Goal: Transaction & Acquisition: Purchase product/service

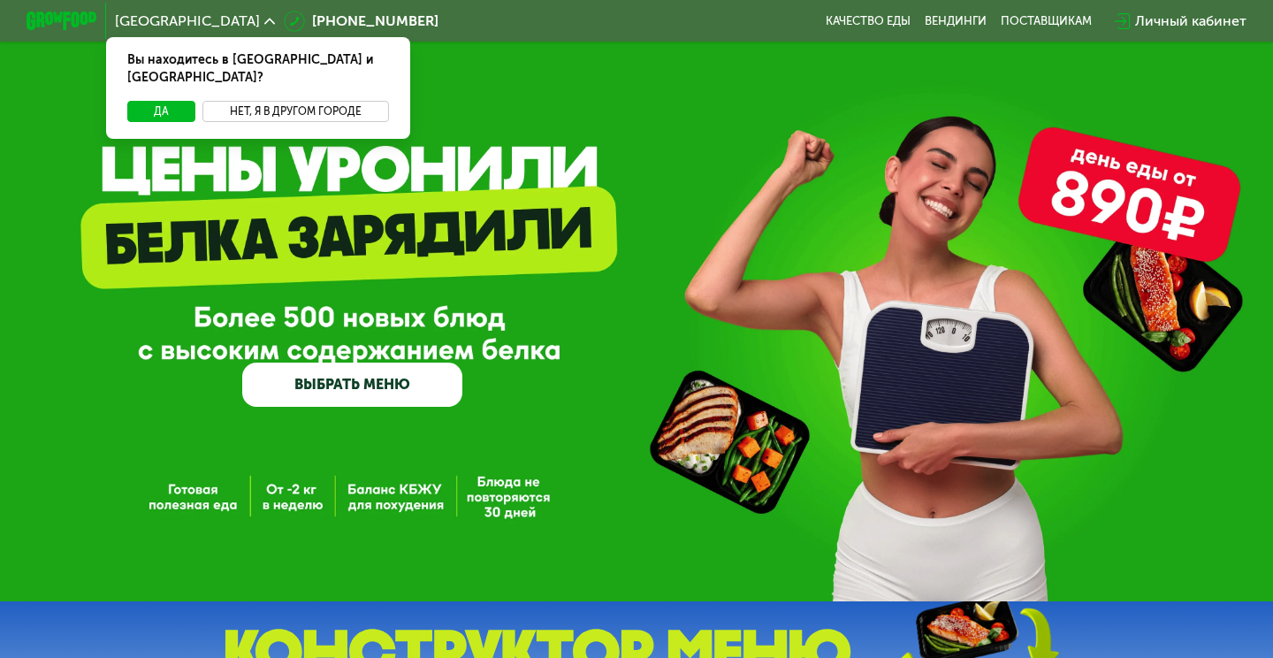
click at [257, 101] on button "Нет, я в другом городе" at bounding box center [295, 111] width 186 height 21
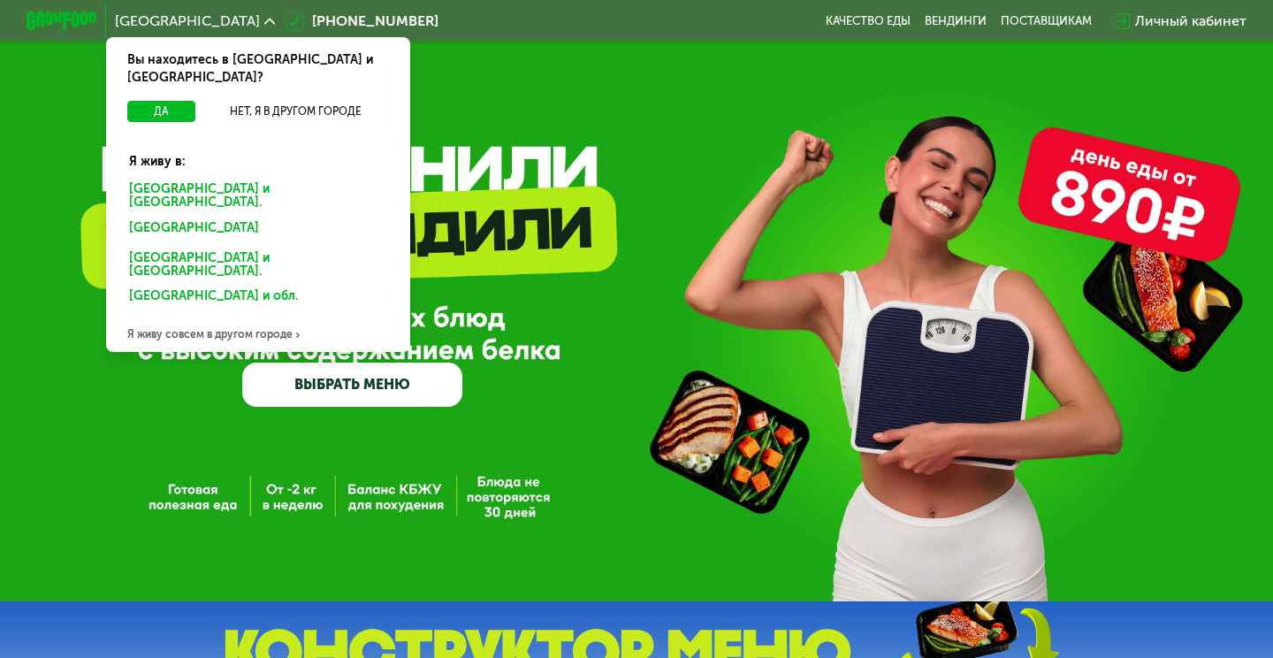
click at [222, 217] on div "[GEOGRAPHIC_DATA] и [GEOGRAPHIC_DATA]." at bounding box center [255, 231] width 276 height 28
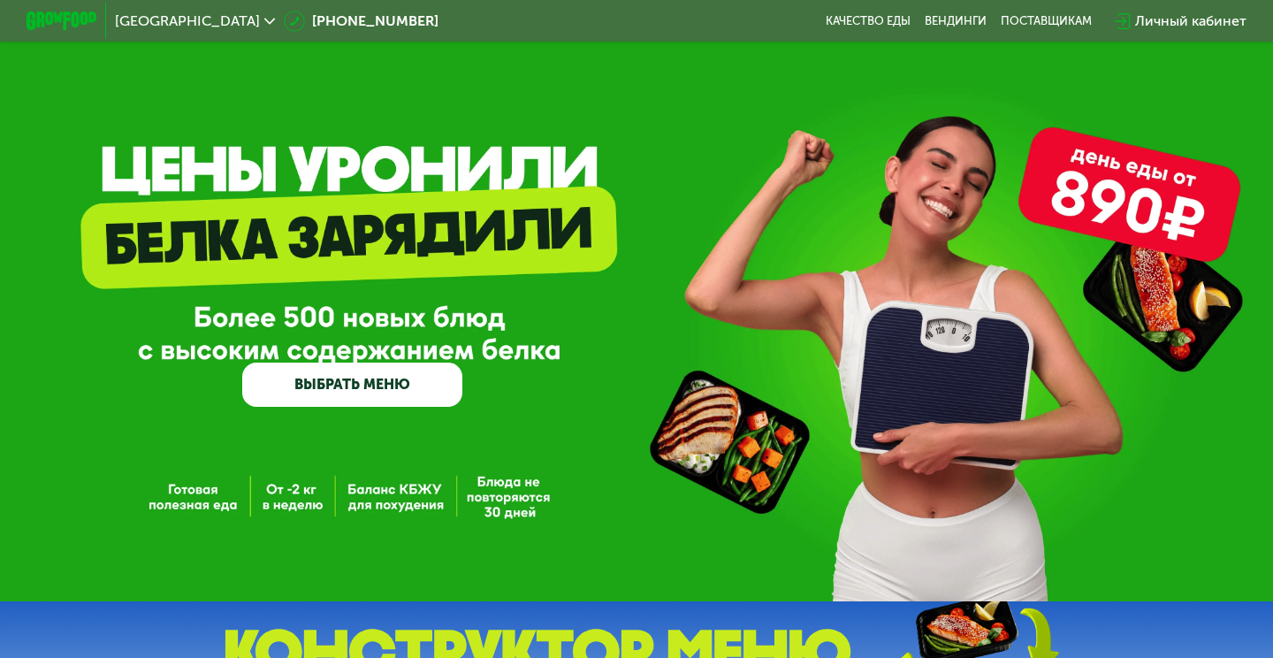
click at [425, 398] on link "ВЫБРАТЬ МЕНЮ" at bounding box center [352, 384] width 220 height 44
click at [402, 386] on link "ВЫБРАТЬ МЕНЮ" at bounding box center [352, 384] width 220 height 44
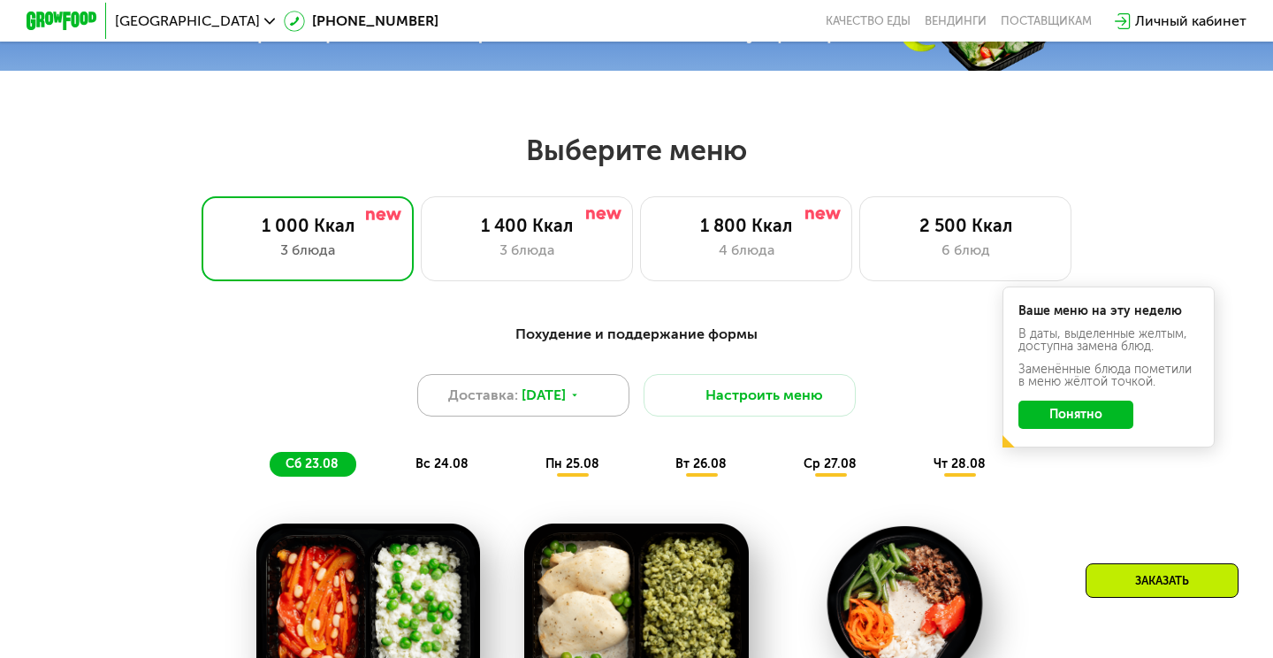
scroll to position [753, 0]
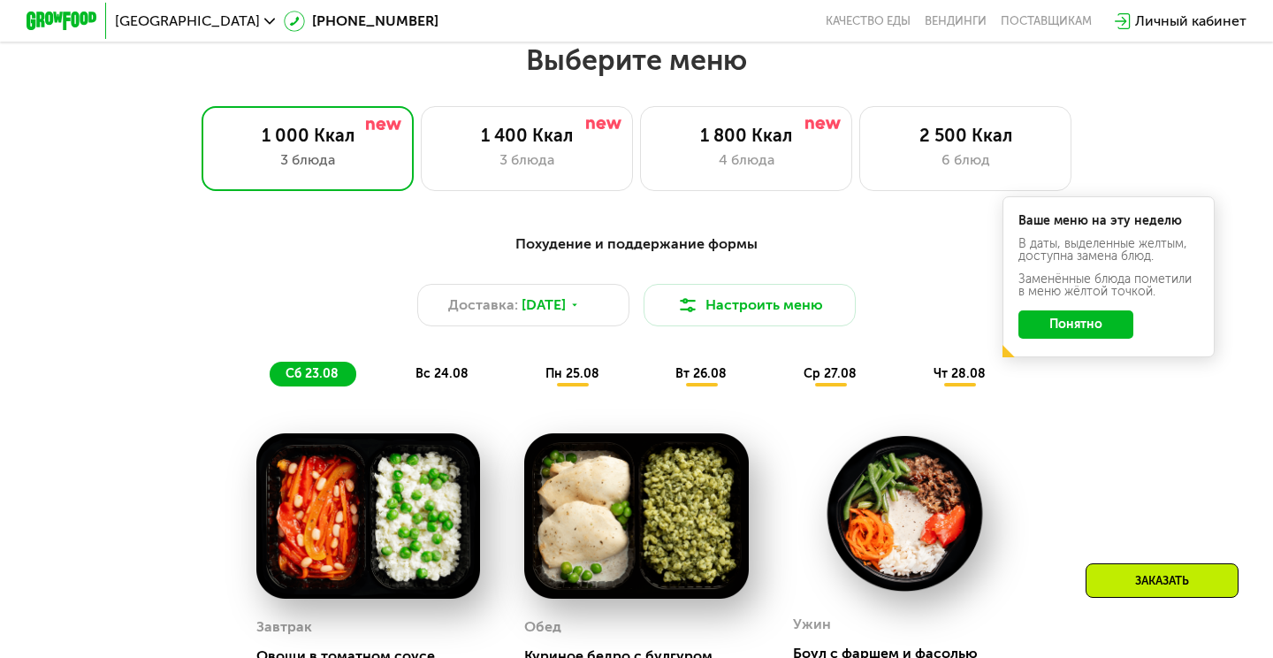
click at [1053, 316] on button "Понятно" at bounding box center [1075, 324] width 115 height 28
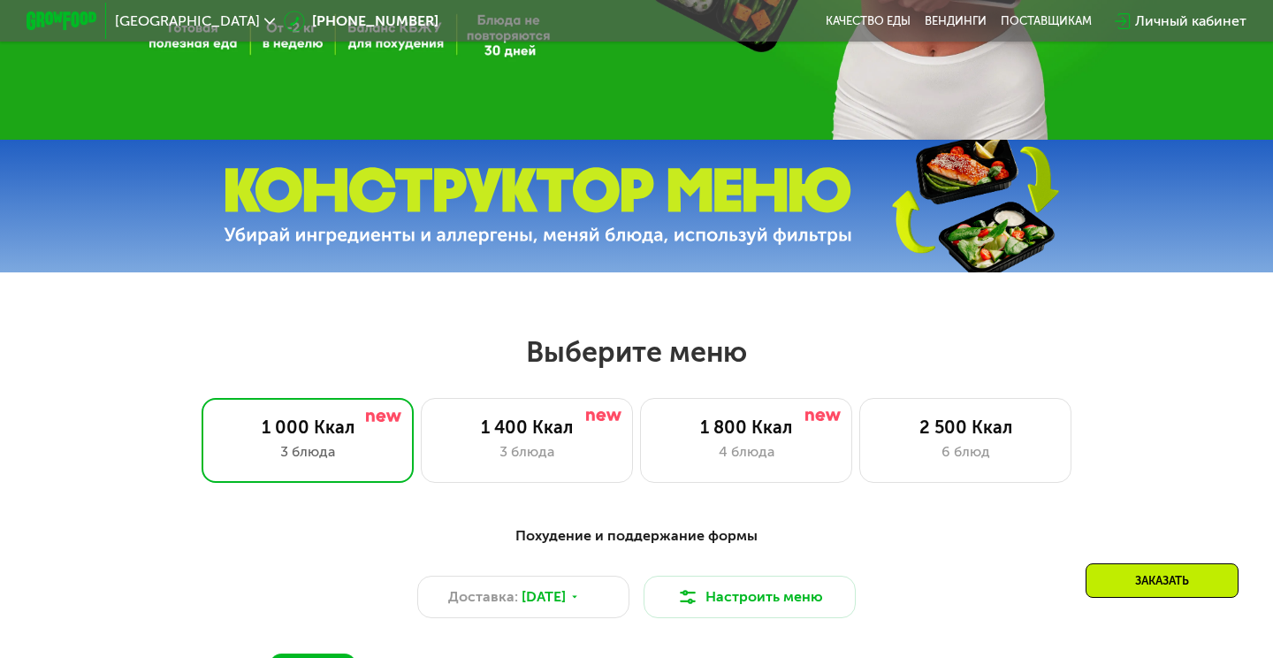
scroll to position [464, 0]
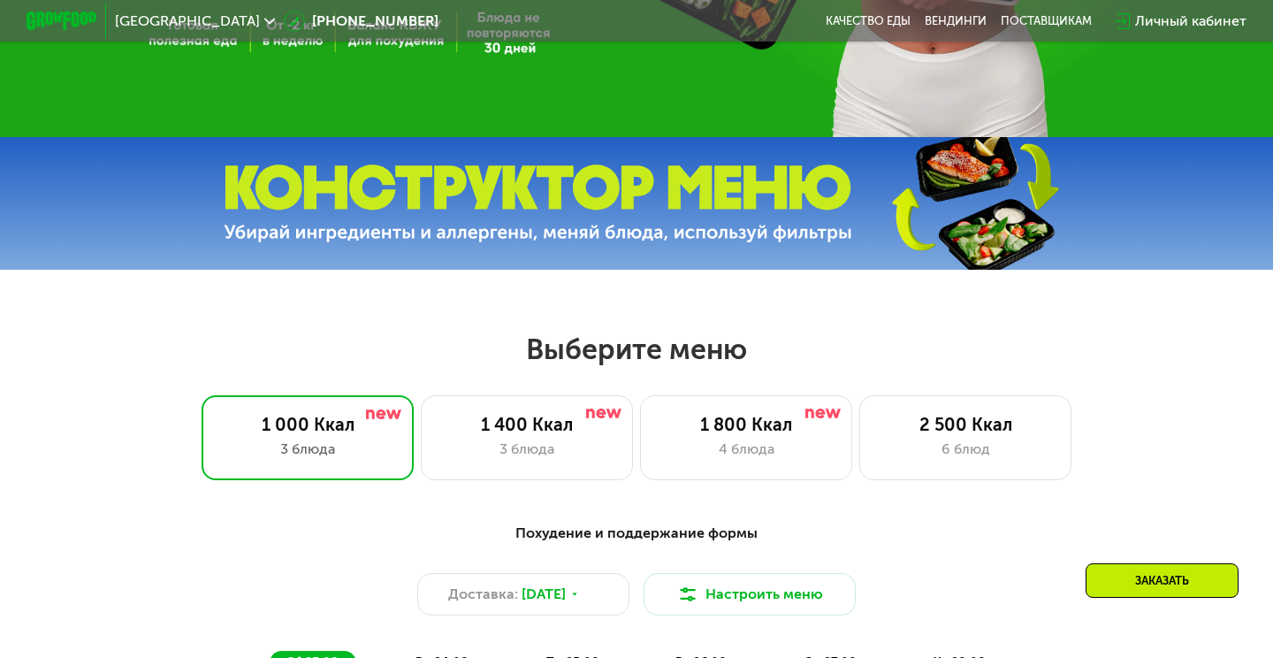
click at [1148, 21] on div "Личный кабинет" at bounding box center [1190, 21] width 111 height 21
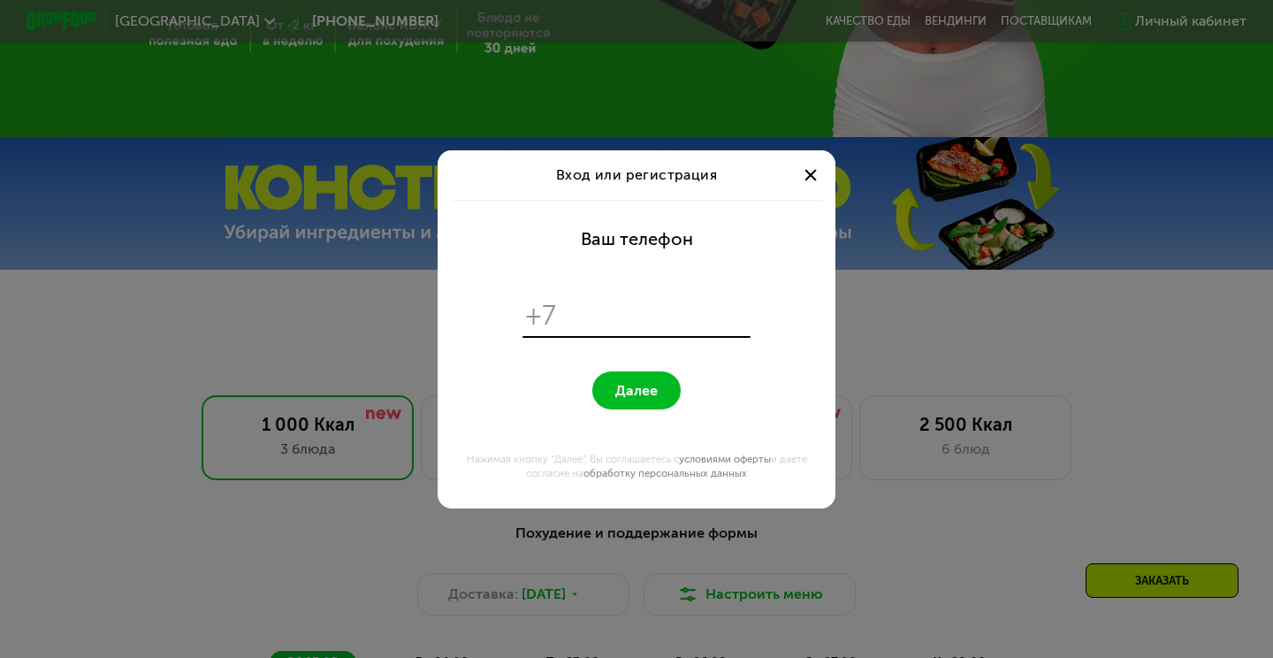
scroll to position [0, 0]
type input "**********"
click at [635, 390] on button "Далее" at bounding box center [636, 390] width 88 height 38
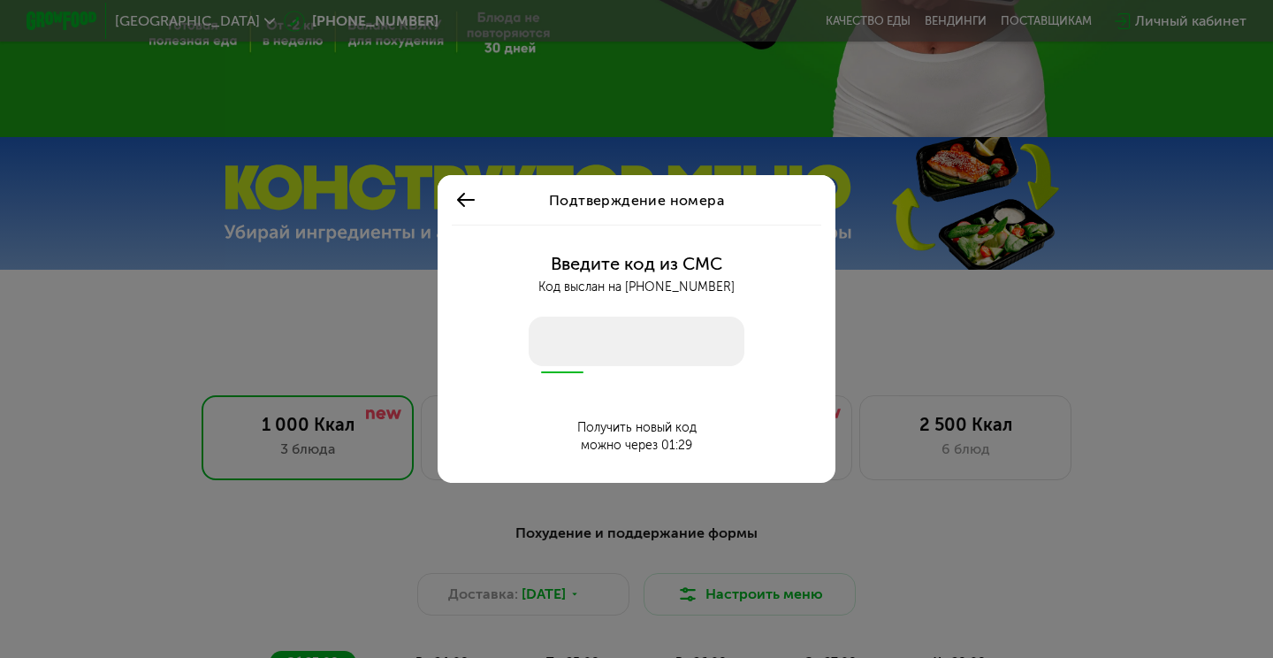
click at [561, 340] on input "number" at bounding box center [637, 340] width 216 height 49
type input "****"
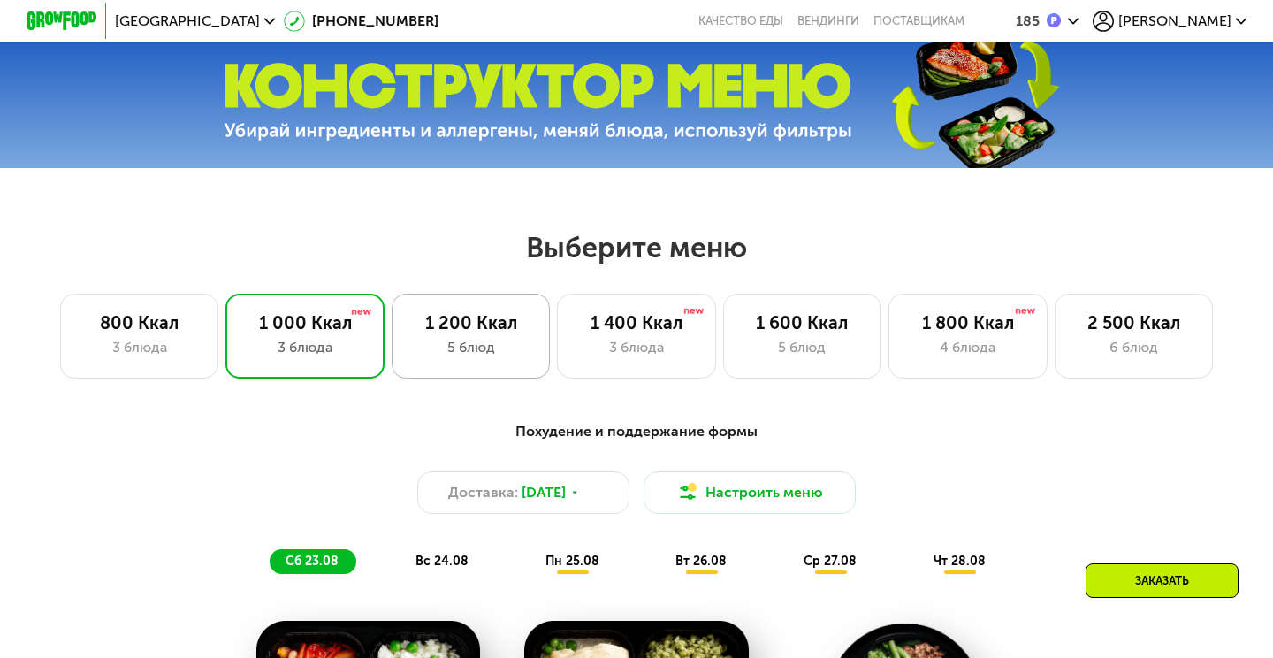
scroll to position [660, 0]
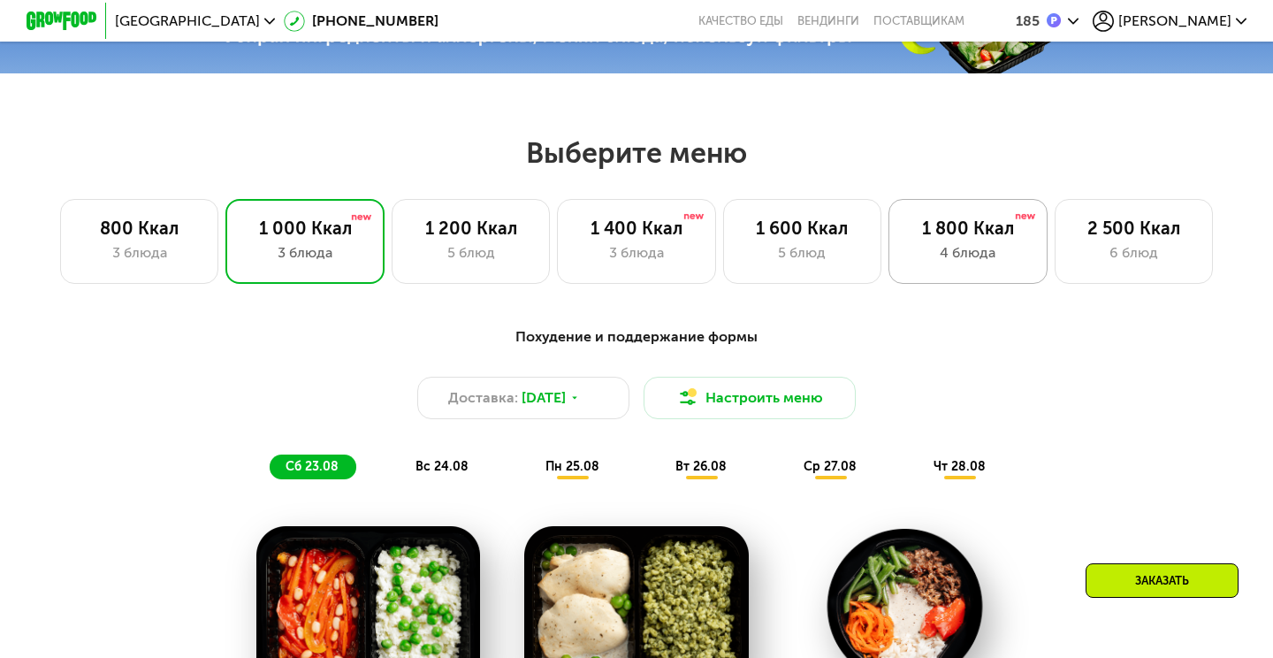
click at [992, 227] on div "1 800 Ккал" at bounding box center [967, 227] width 121 height 21
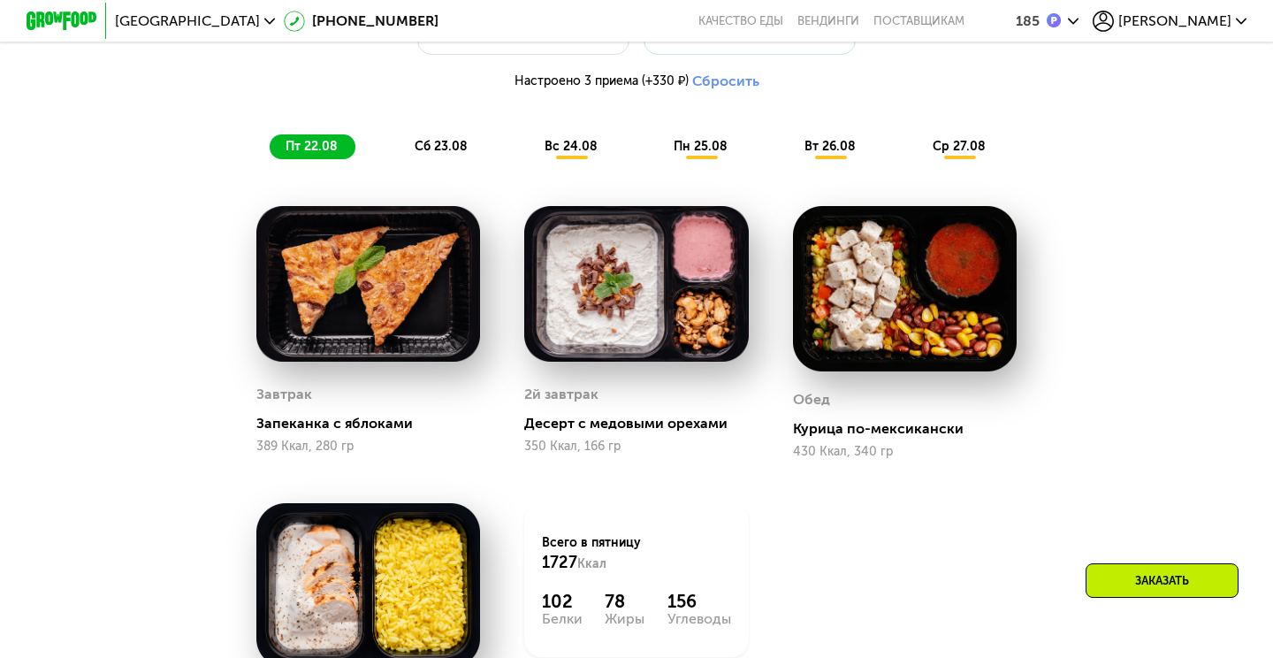
scroll to position [941, 0]
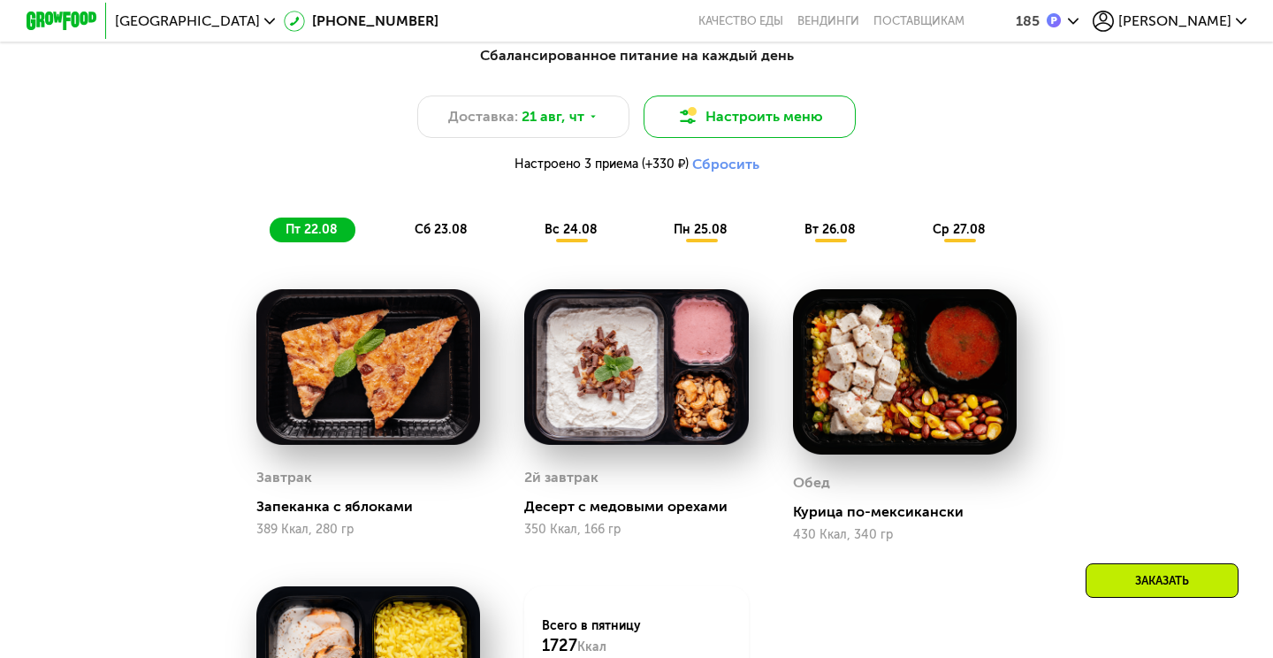
click at [696, 114] on img at bounding box center [687, 116] width 21 height 21
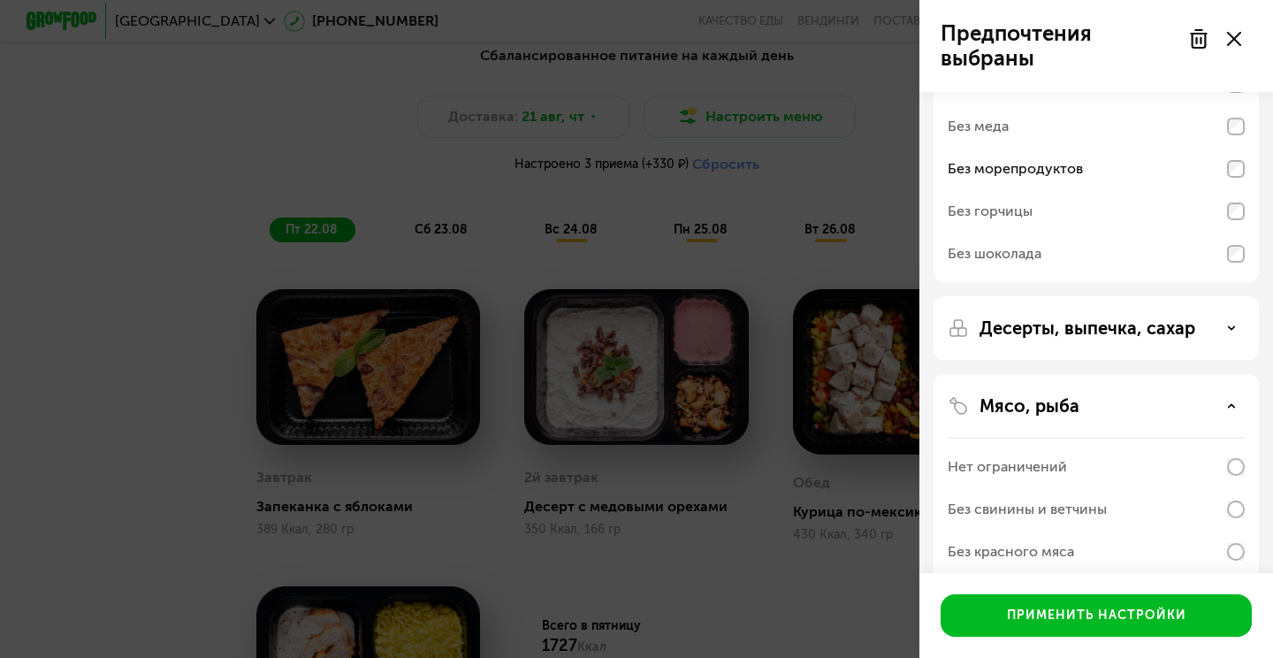
scroll to position [218, 0]
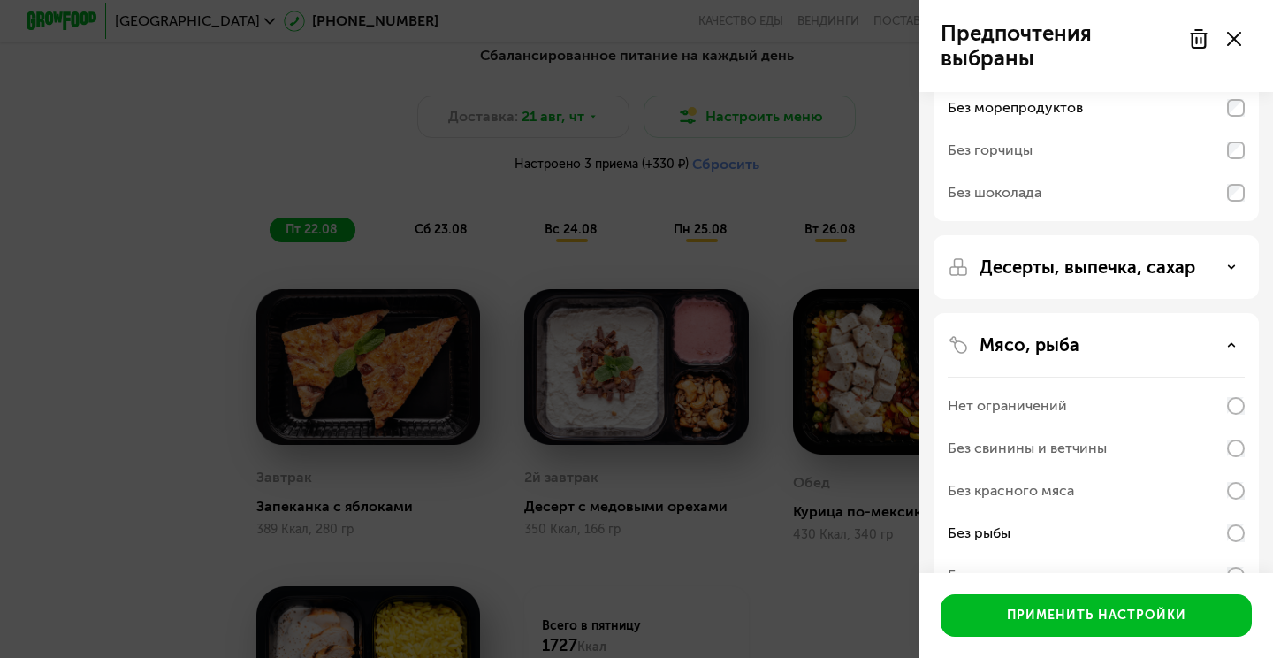
click at [1118, 276] on p "Десерты, выпечка, сахар" at bounding box center [1087, 266] width 216 height 21
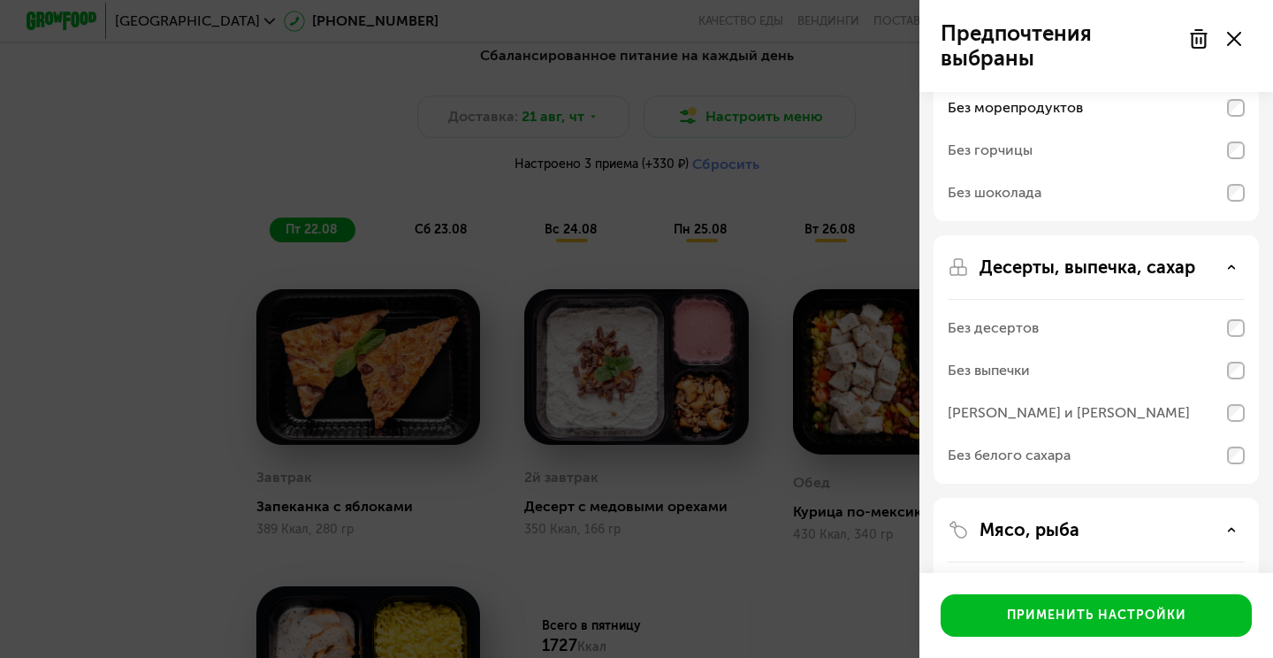
click at [1118, 276] on p "Десерты, выпечка, сахар" at bounding box center [1087, 266] width 216 height 21
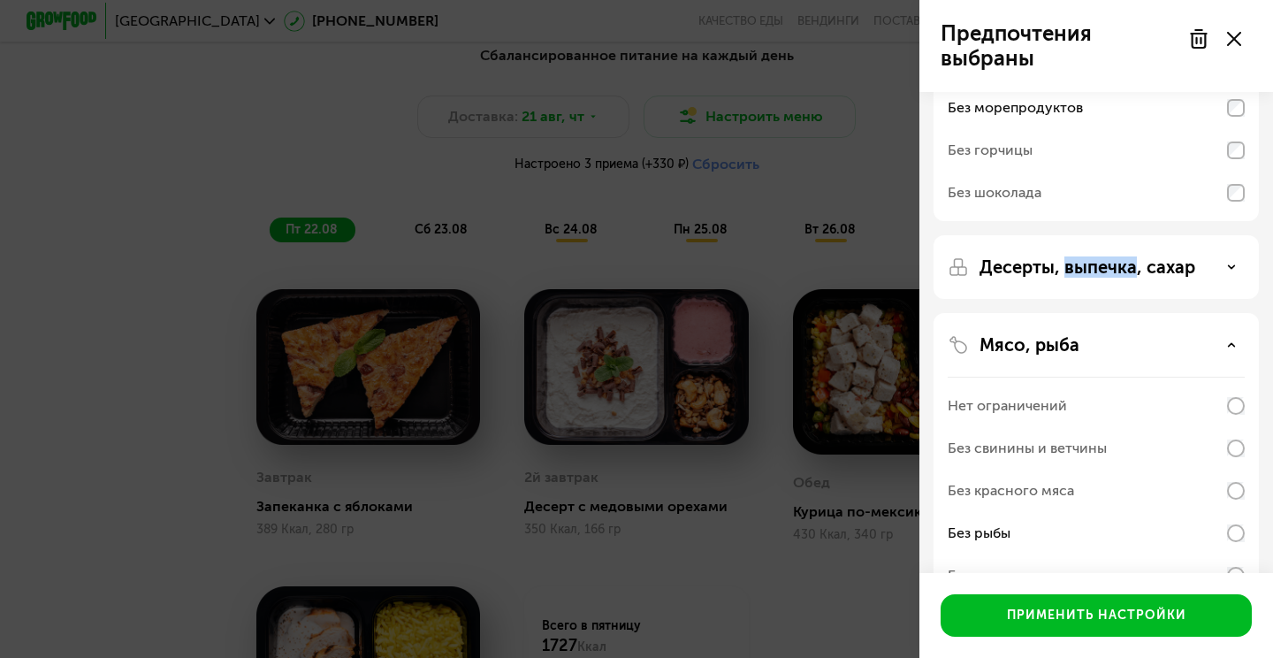
click at [1118, 276] on p "Десерты, выпечка, сахар" at bounding box center [1087, 266] width 216 height 21
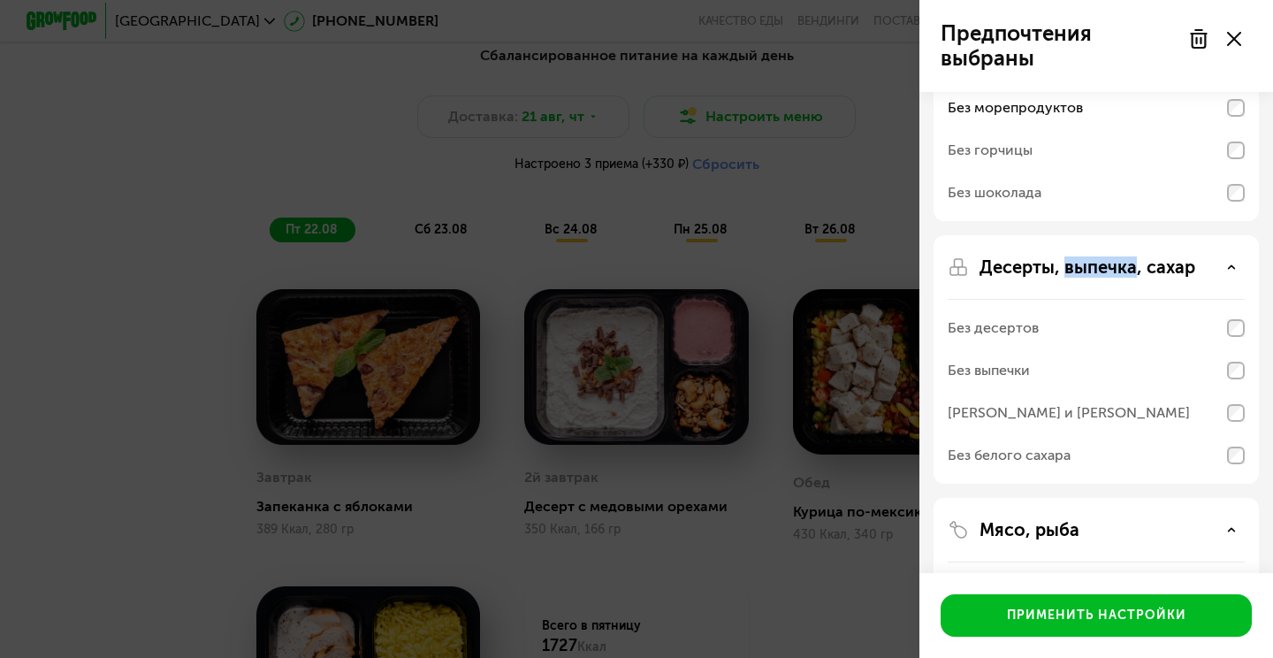
click at [1118, 276] on p "Десерты, выпечка, сахар" at bounding box center [1087, 266] width 216 height 21
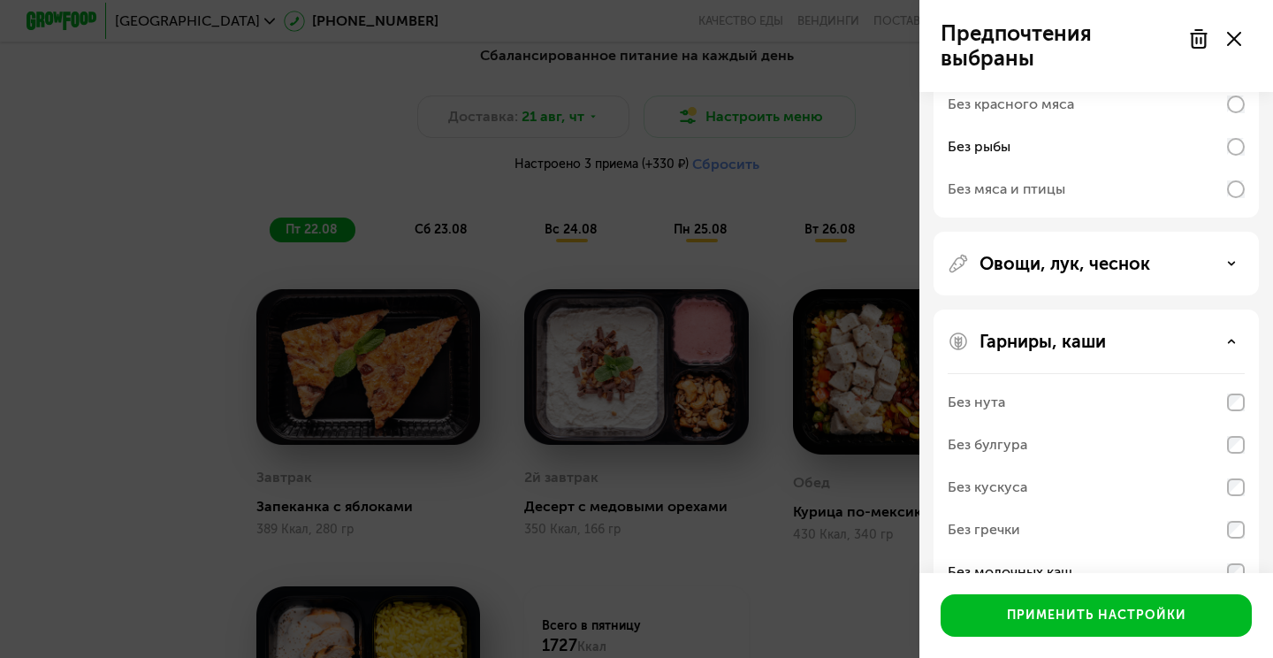
scroll to position [605, 0]
click at [1123, 271] on p "Овощи, лук, чеснок" at bounding box center [1064, 262] width 171 height 21
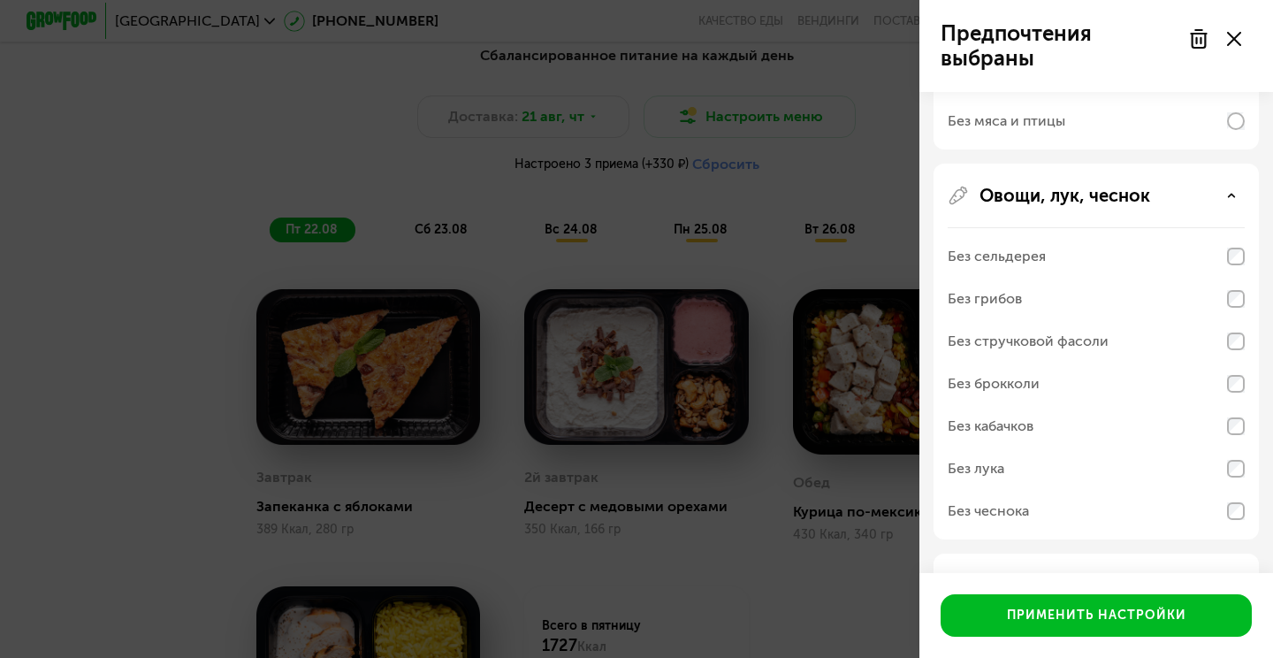
scroll to position [694, 0]
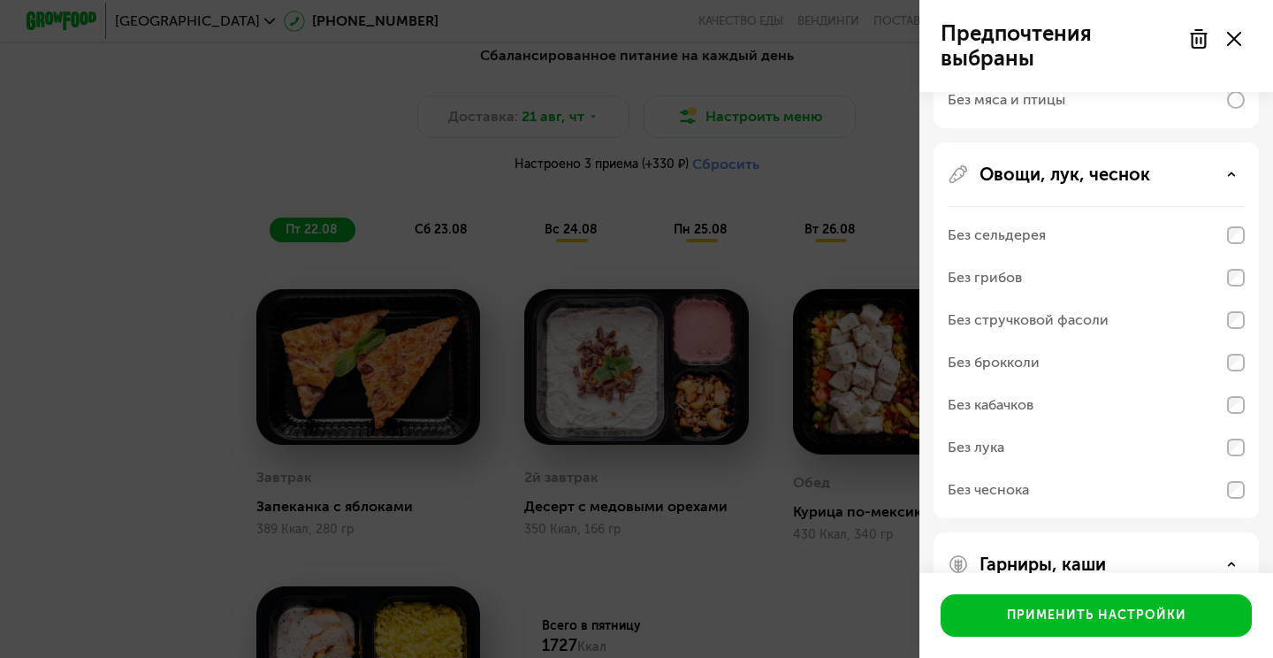
click at [1207, 275] on div "Без грибов" at bounding box center [1095, 277] width 297 height 42
click at [1237, 262] on div "Без грибов" at bounding box center [1095, 277] width 297 height 42
click at [1025, 234] on div "Без сельдерея" at bounding box center [996, 234] width 98 height 21
click at [1018, 278] on div "Без грибов" at bounding box center [984, 277] width 74 height 21
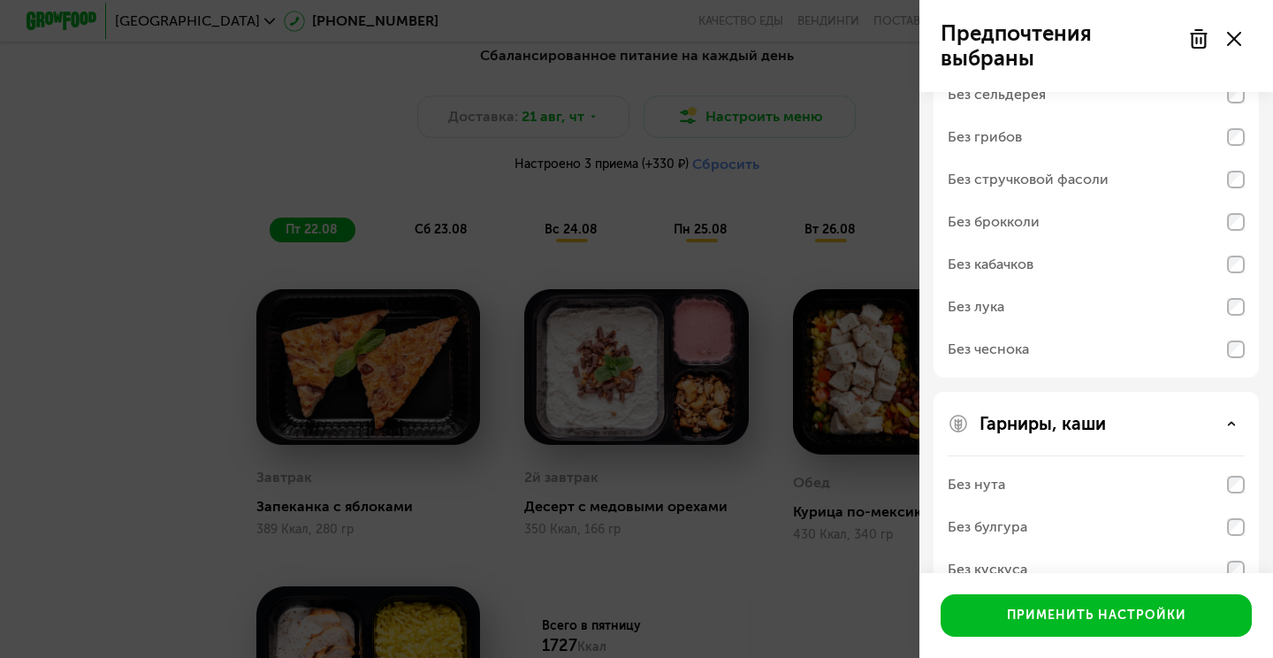
scroll to position [738, 0]
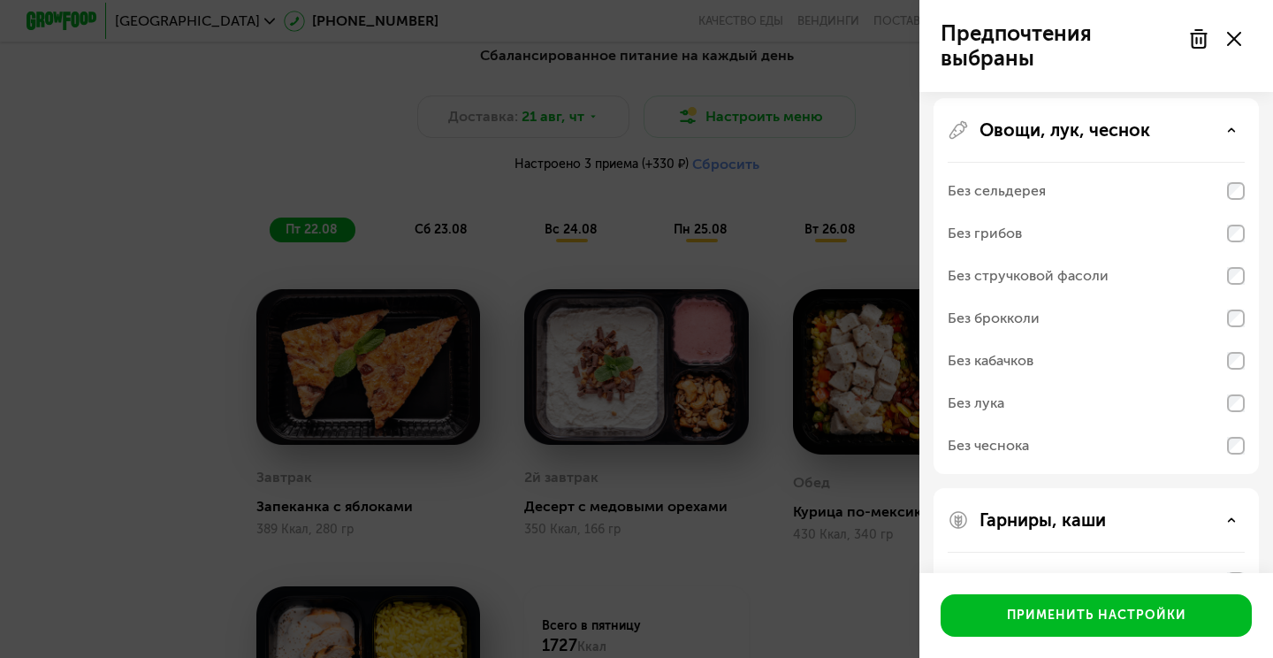
click at [1194, 125] on div "Овощи, лук, чеснок" at bounding box center [1095, 129] width 297 height 21
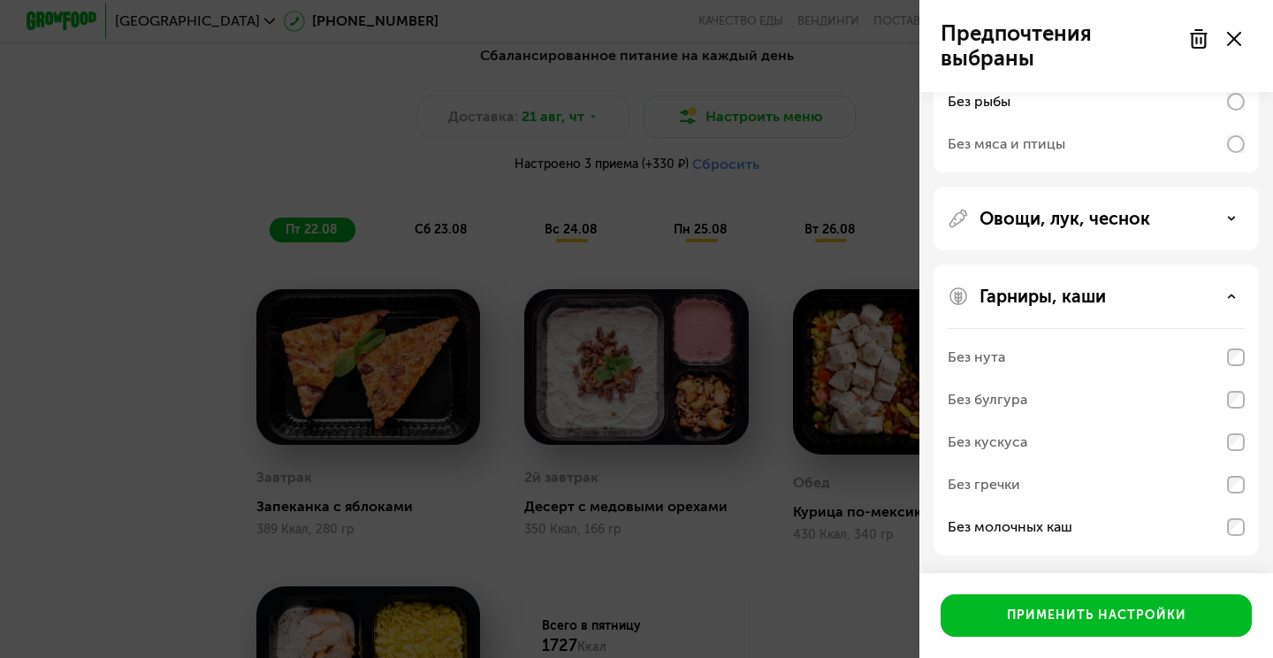
click at [1198, 44] on use at bounding box center [1197, 39] width 15 height 18
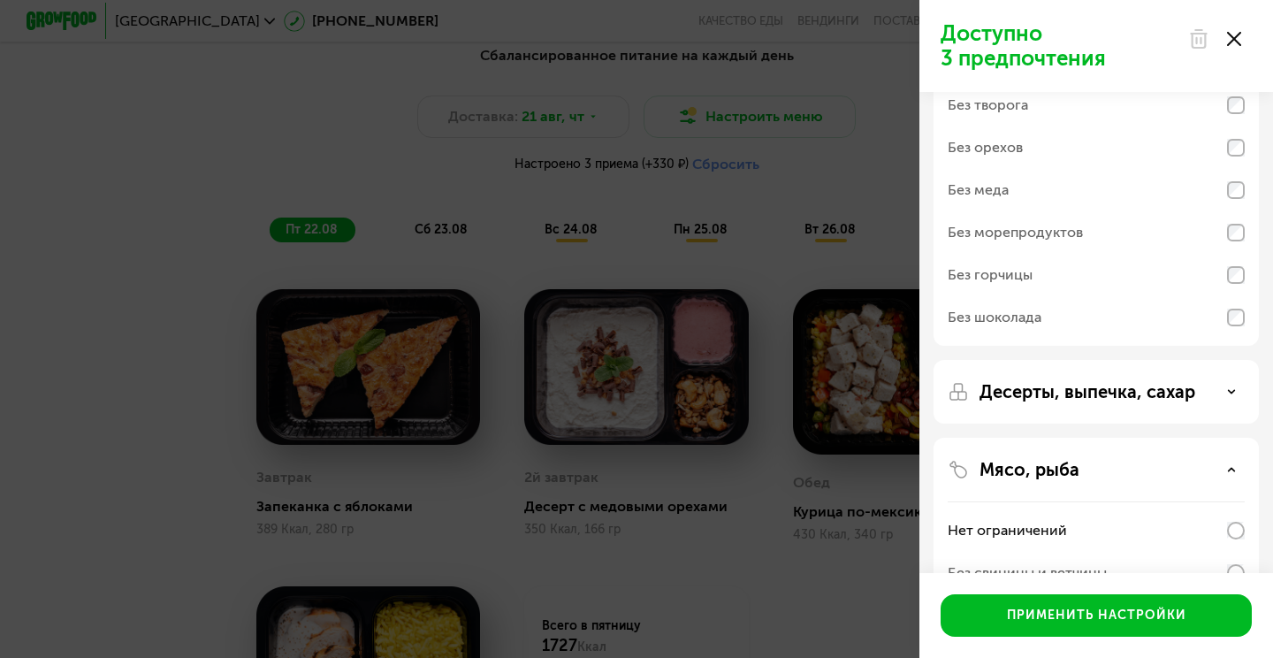
scroll to position [0, 0]
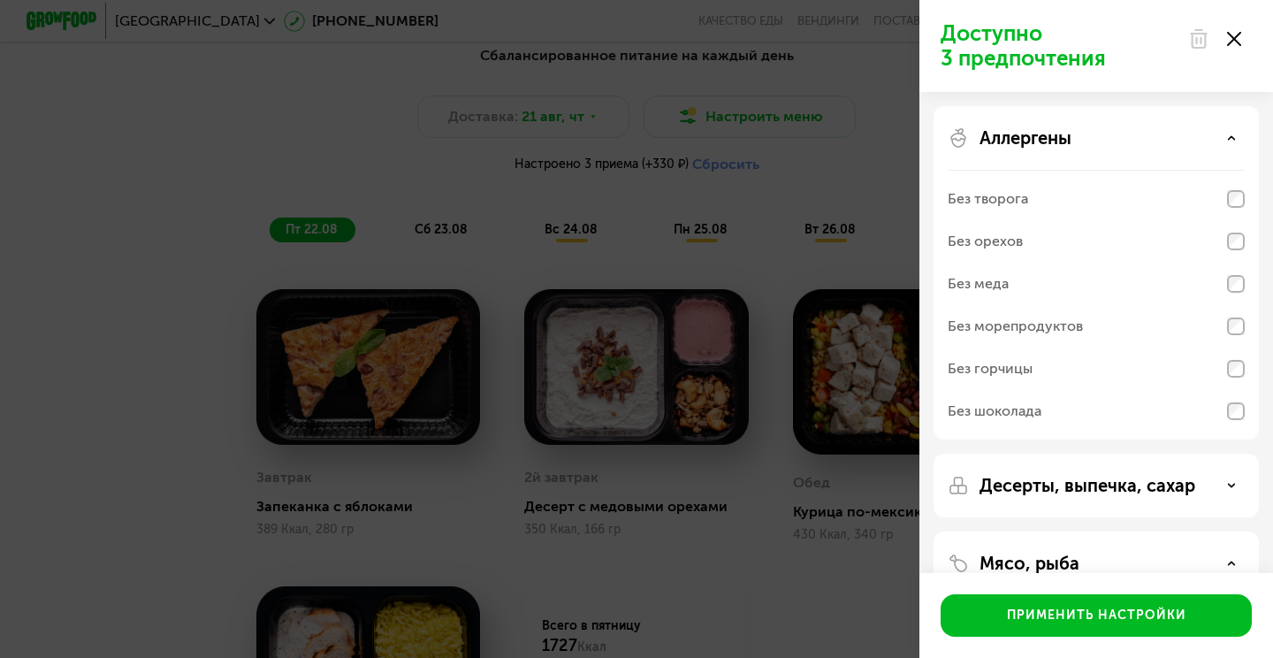
click at [1220, 320] on div "Без морепродуктов" at bounding box center [1095, 326] width 297 height 42
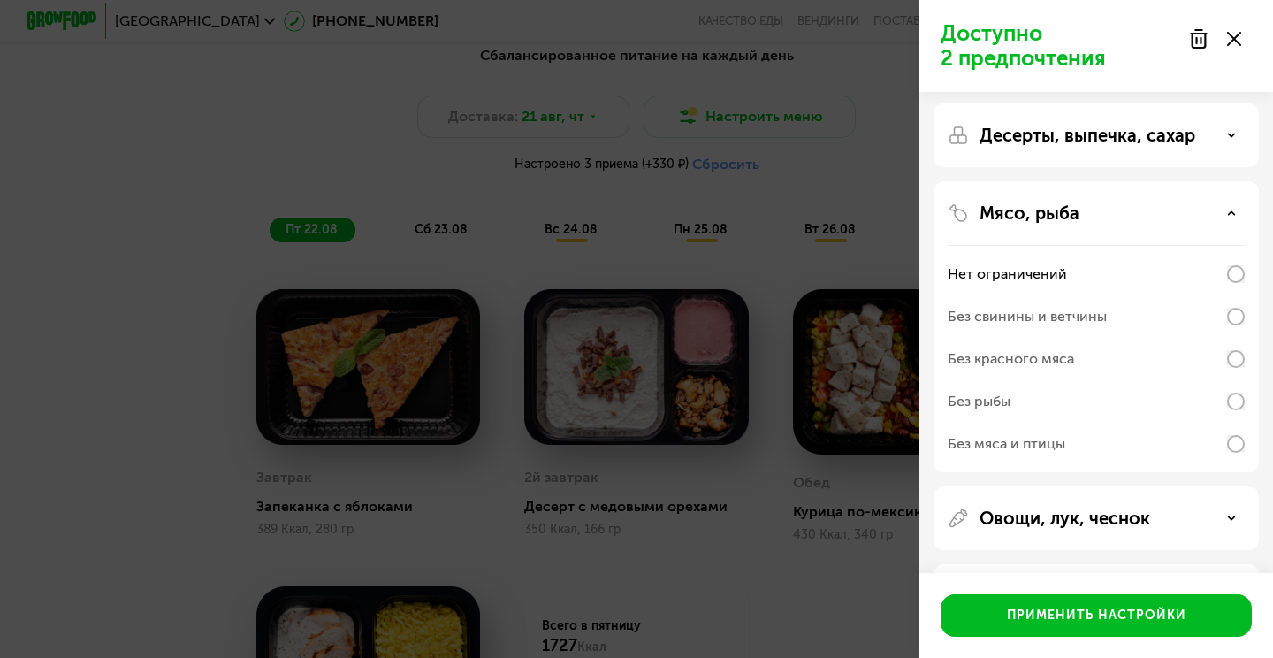
scroll to position [381, 0]
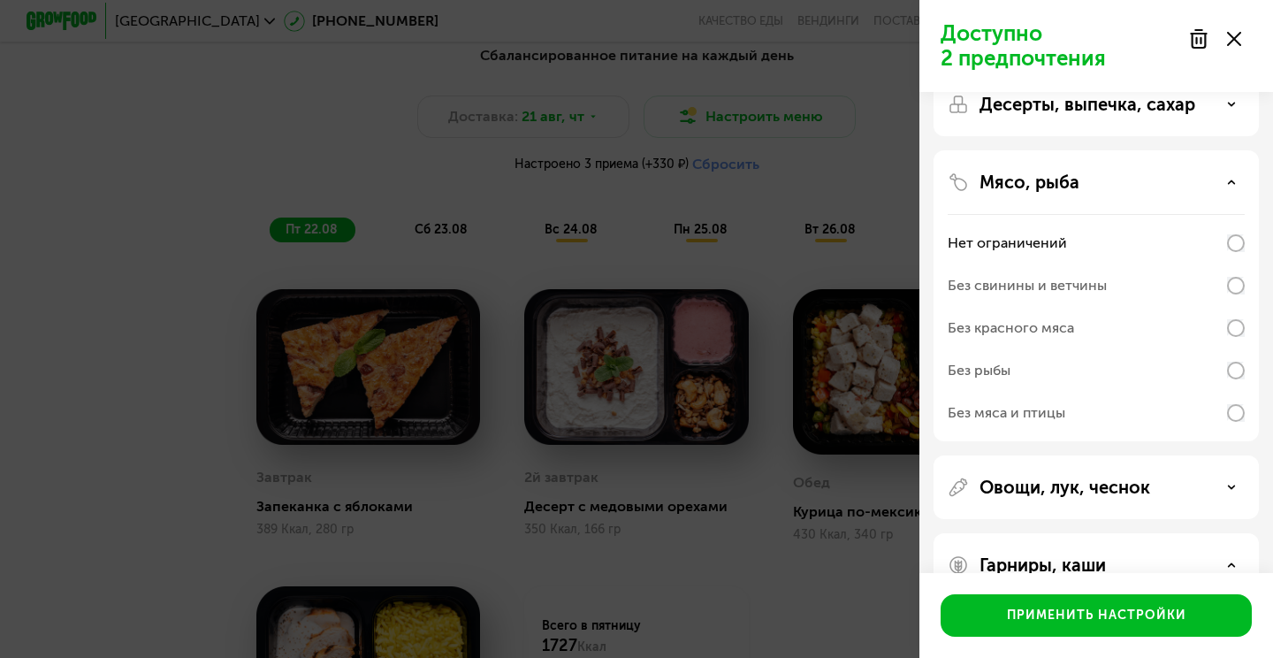
click at [1186, 360] on div "Без рыбы" at bounding box center [1095, 370] width 297 height 42
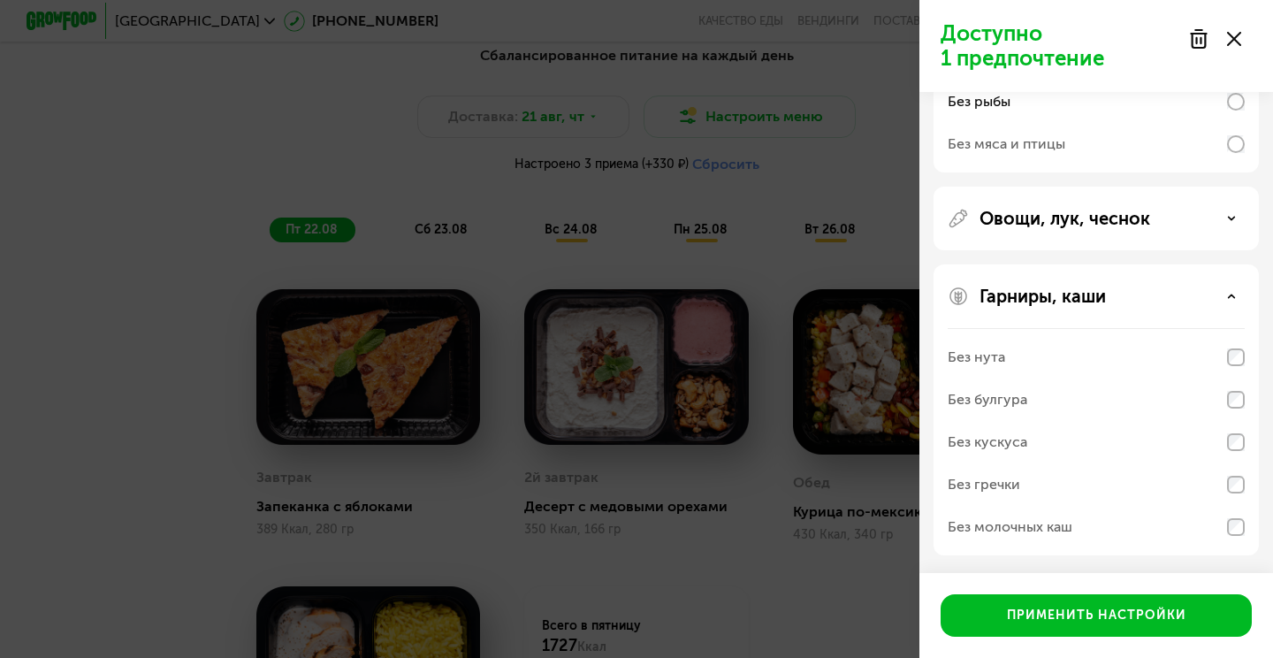
scroll to position [650, 0]
click at [1142, 226] on p "Овощи, лук, чеснок" at bounding box center [1064, 218] width 171 height 21
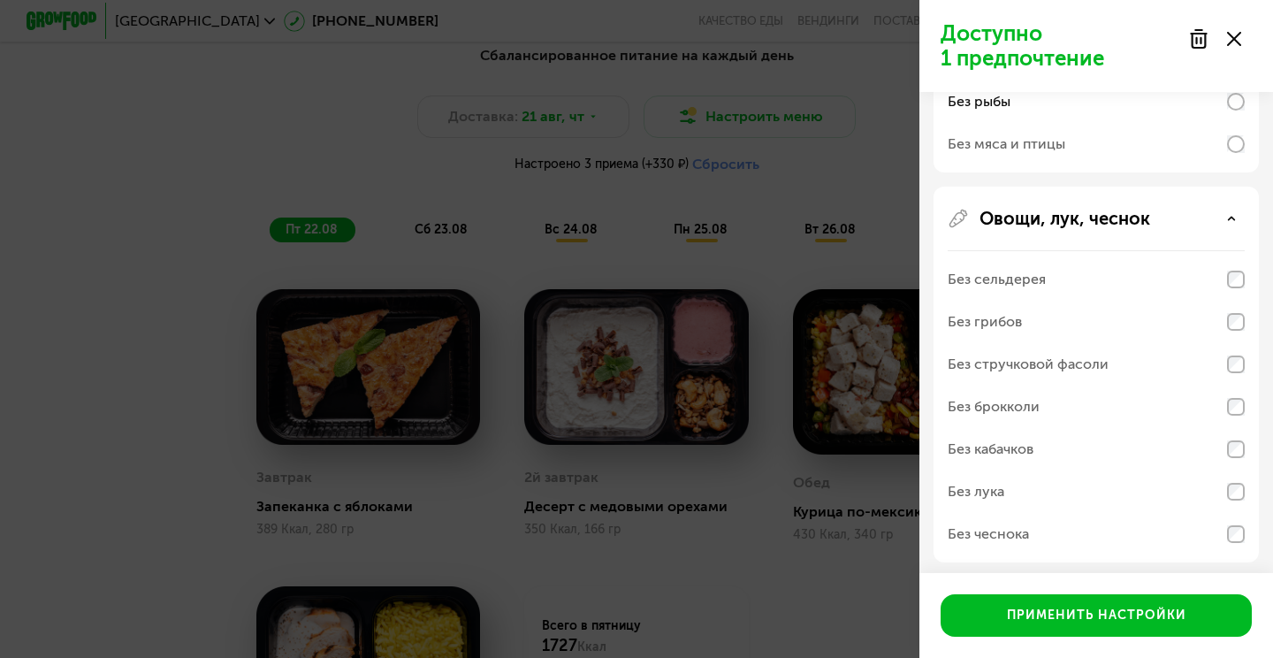
scroll to position [717, 0]
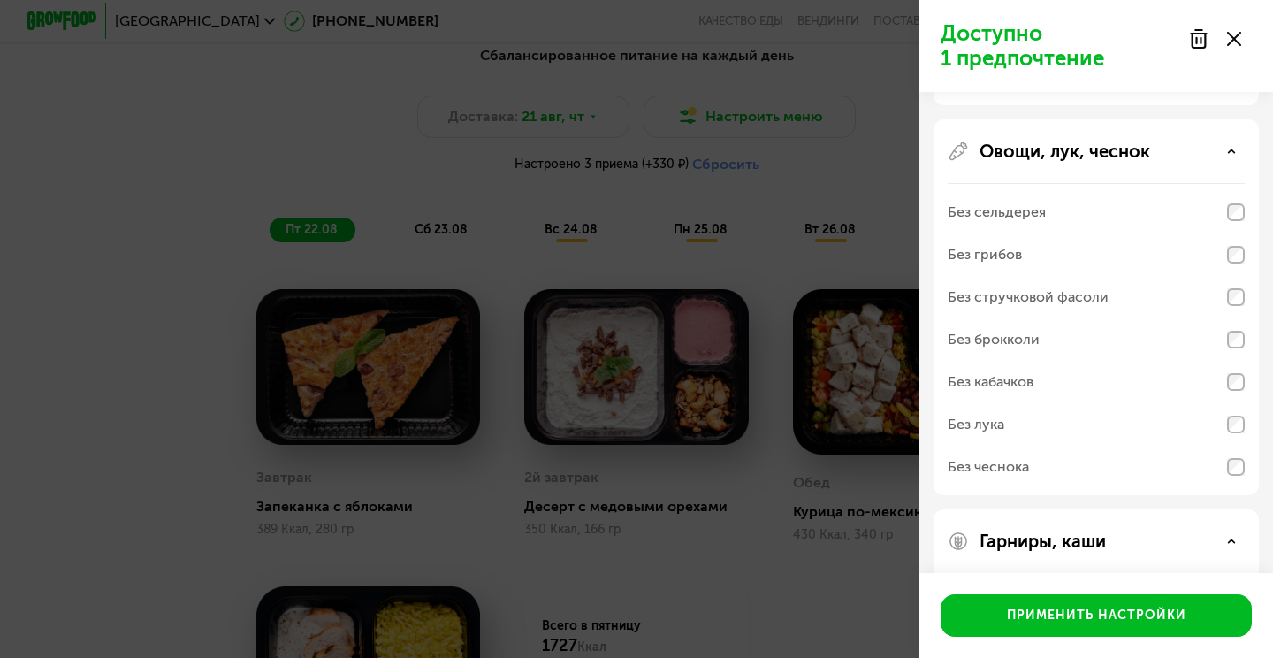
click at [1121, 259] on div "Без грибов" at bounding box center [1095, 254] width 297 height 42
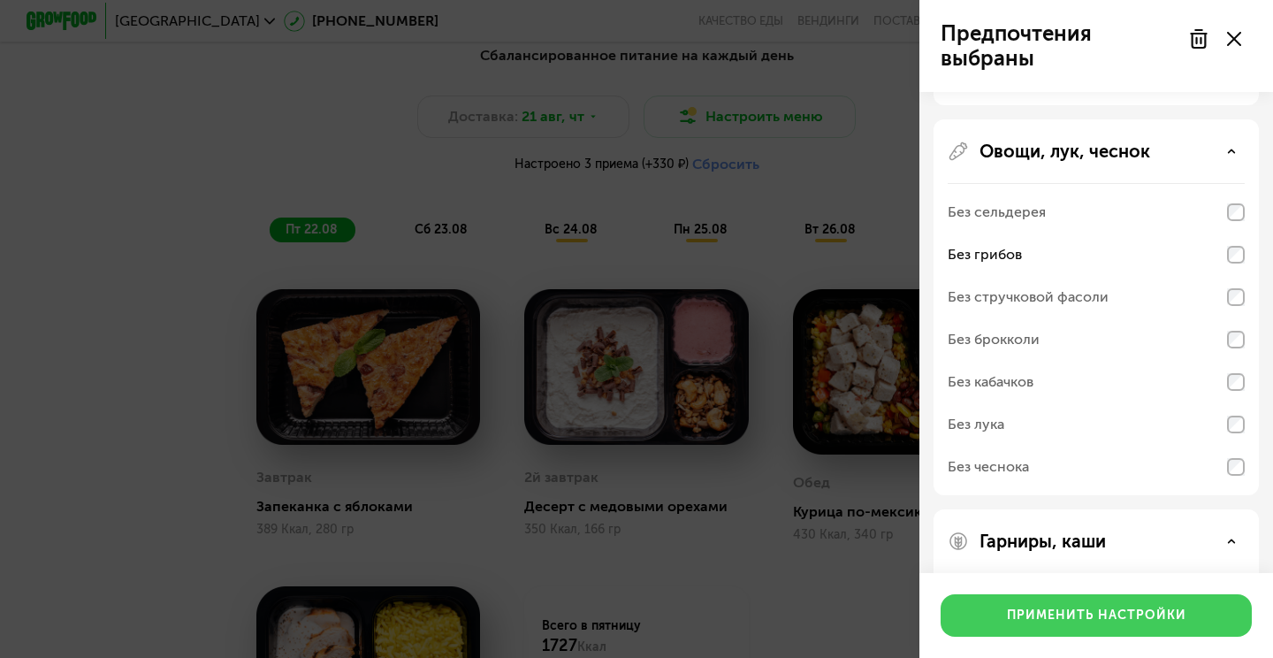
click at [1102, 597] on button "Применить настройки" at bounding box center [1095, 615] width 311 height 42
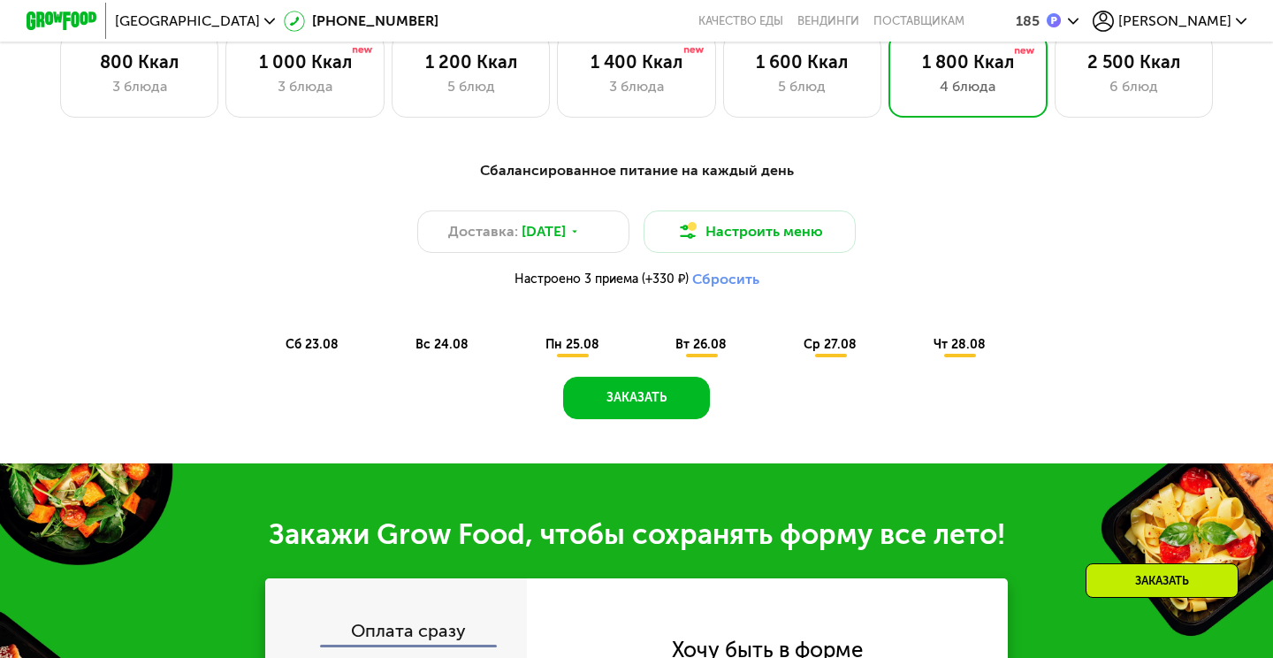
scroll to position [808, 0]
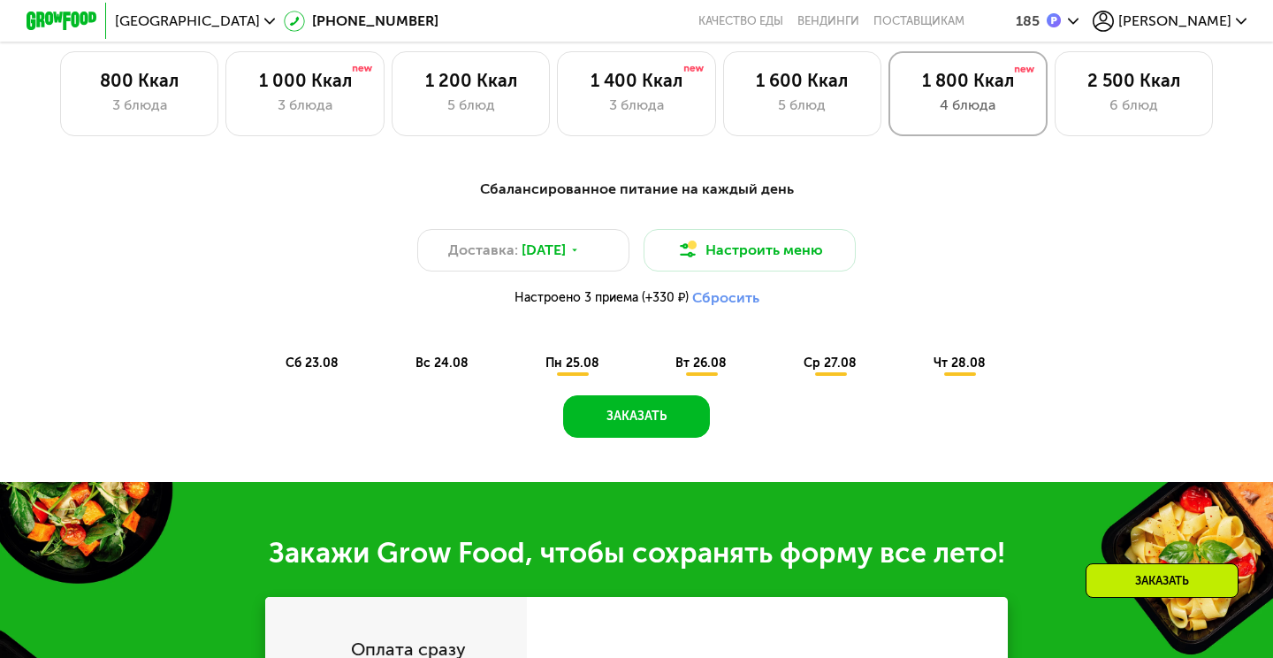
click at [985, 103] on div "4 блюда" at bounding box center [967, 105] width 121 height 21
click at [597, 364] on span "пн 25.08" at bounding box center [572, 362] width 54 height 15
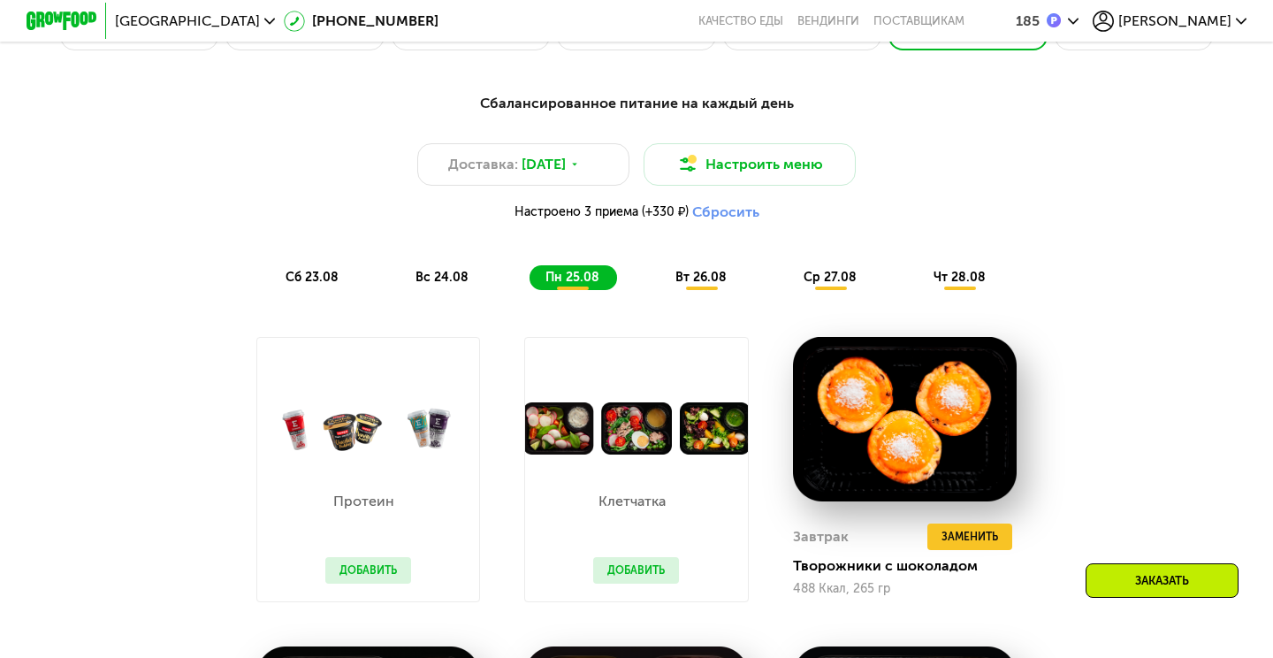
scroll to position [921, 0]
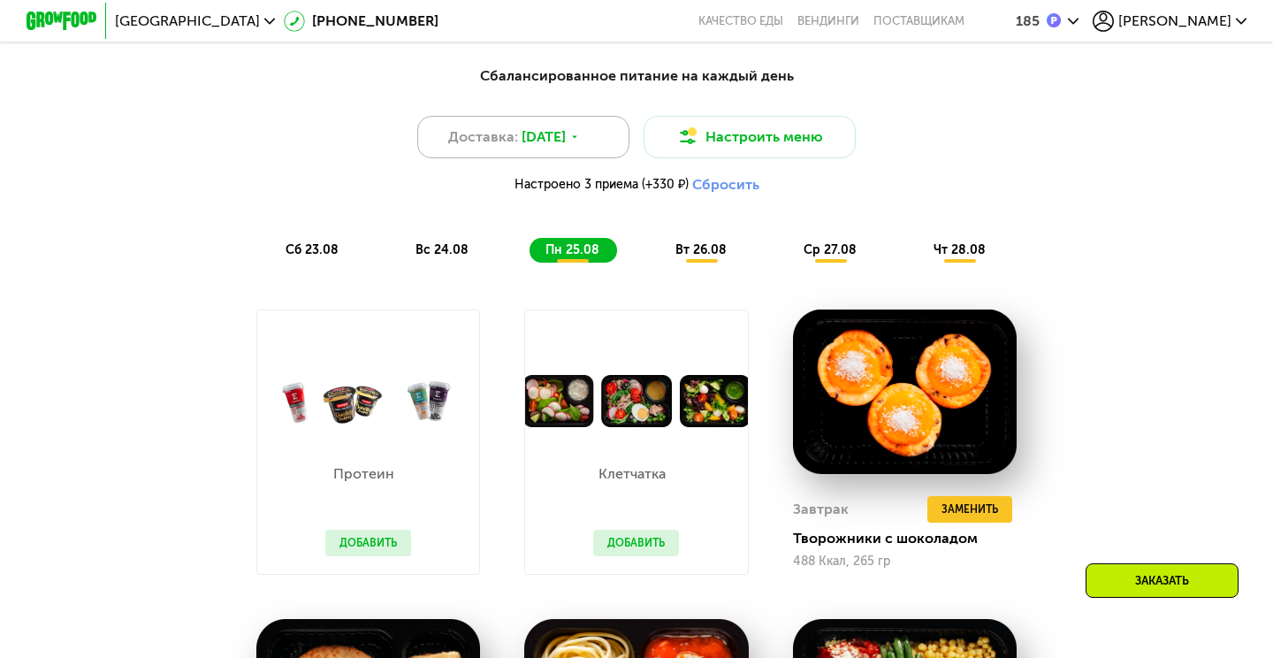
click at [583, 133] on div "Доставка: 22 авг, пт" at bounding box center [523, 137] width 212 height 42
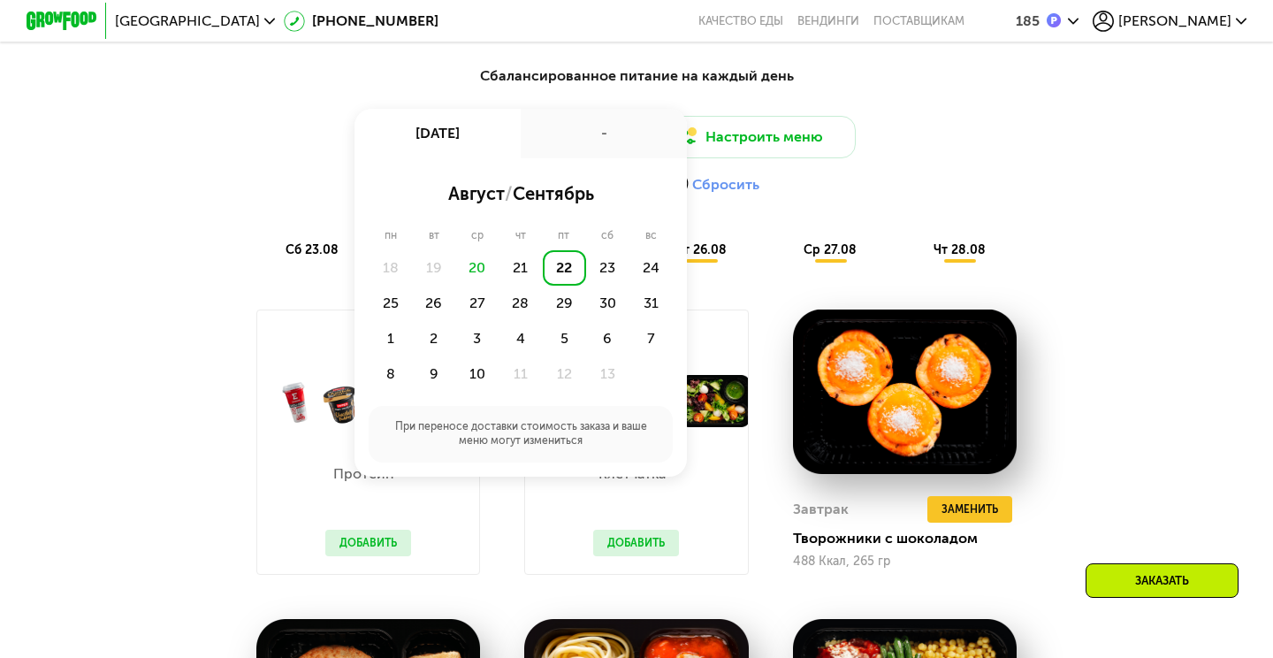
click at [754, 185] on button "Сбросить" at bounding box center [725, 185] width 67 height 18
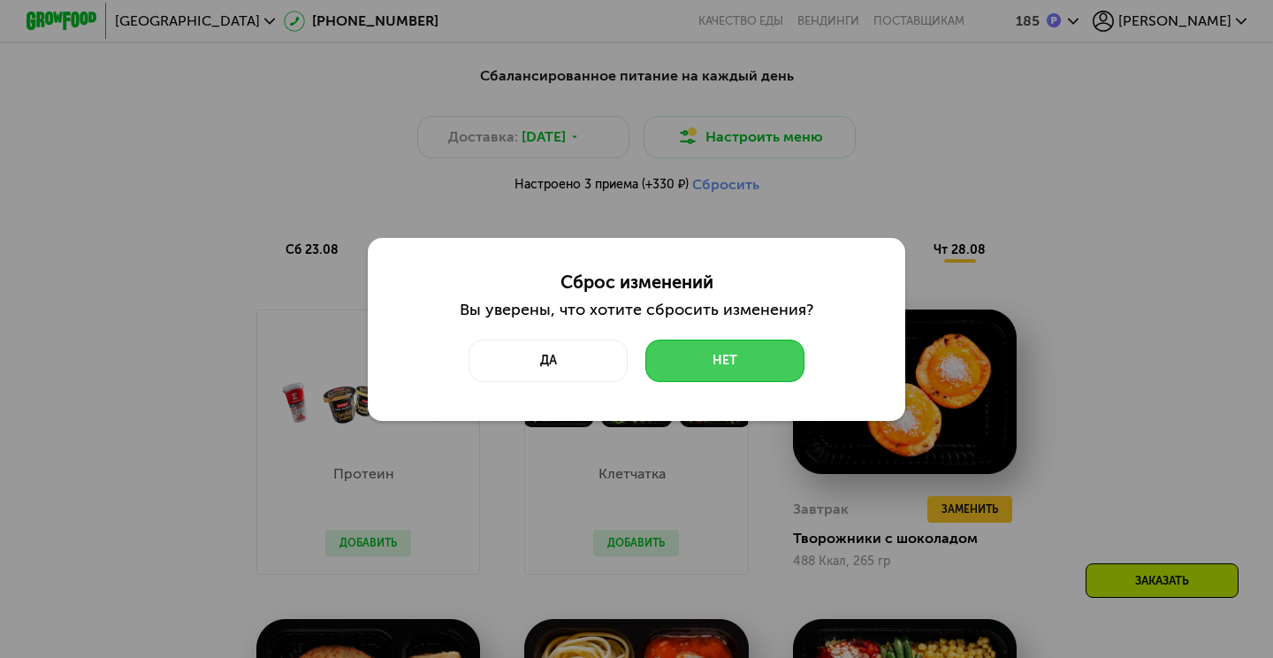
click at [681, 354] on button "Нет" at bounding box center [724, 360] width 159 height 42
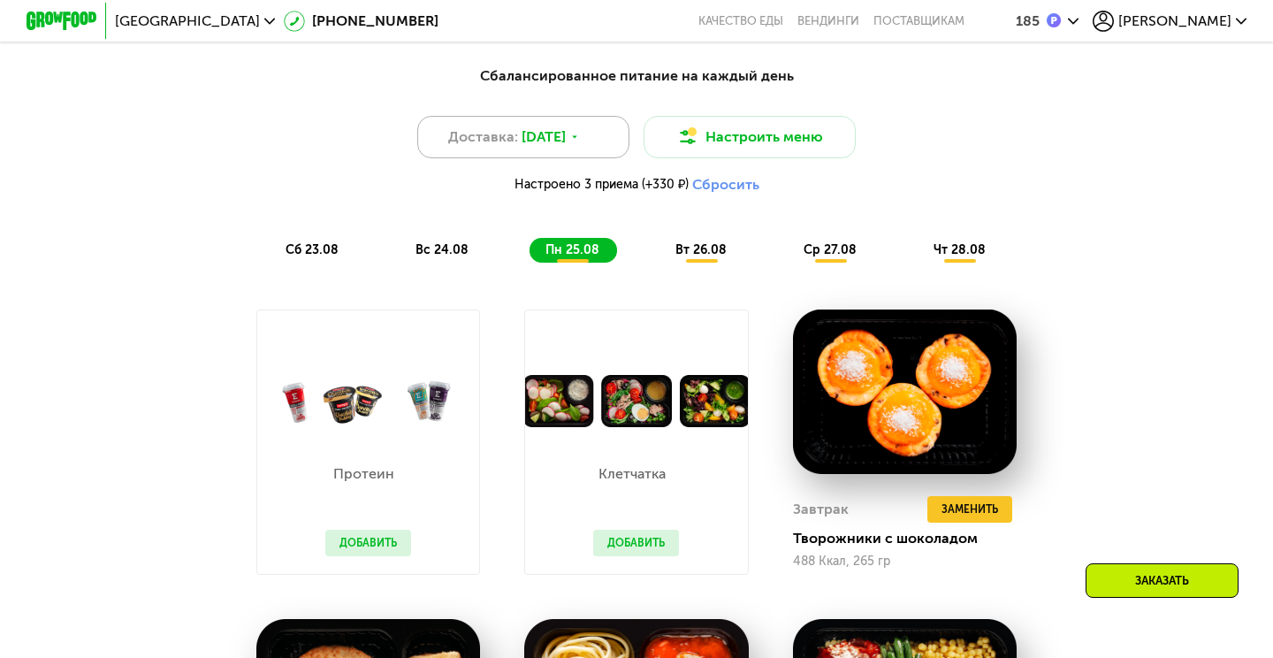
click at [557, 132] on span "22 авг, пт" at bounding box center [543, 136] width 44 height 21
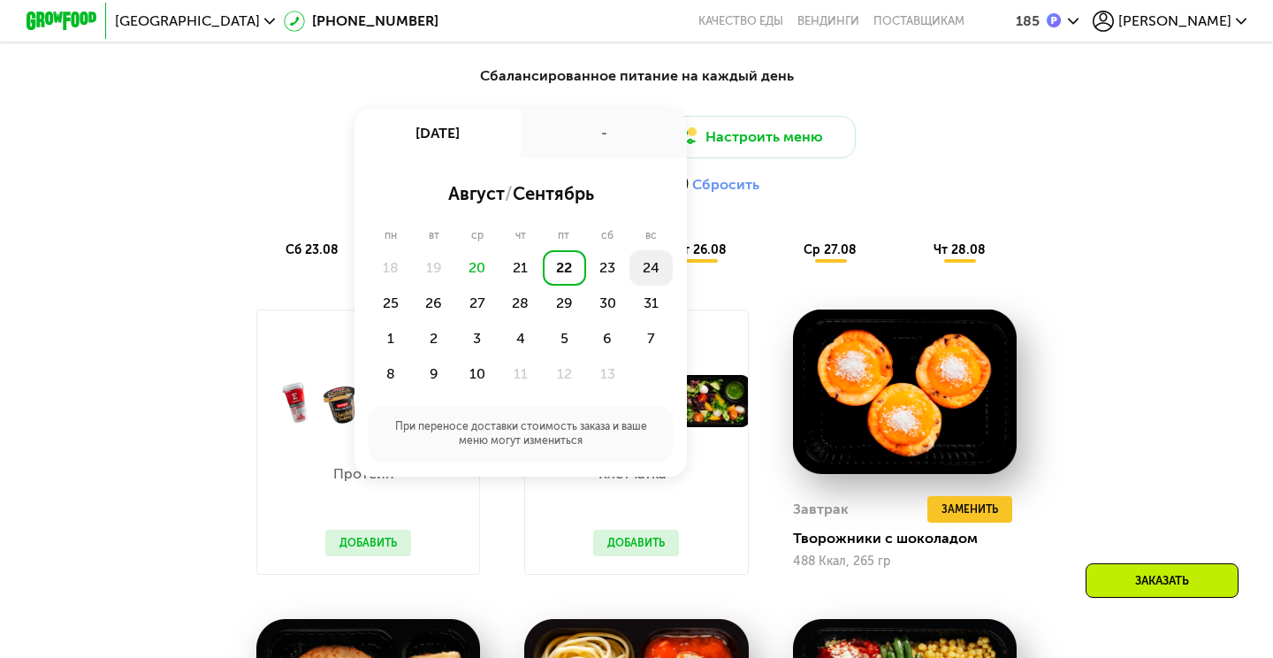
click at [412, 285] on div "24" at bounding box center [390, 302] width 43 height 35
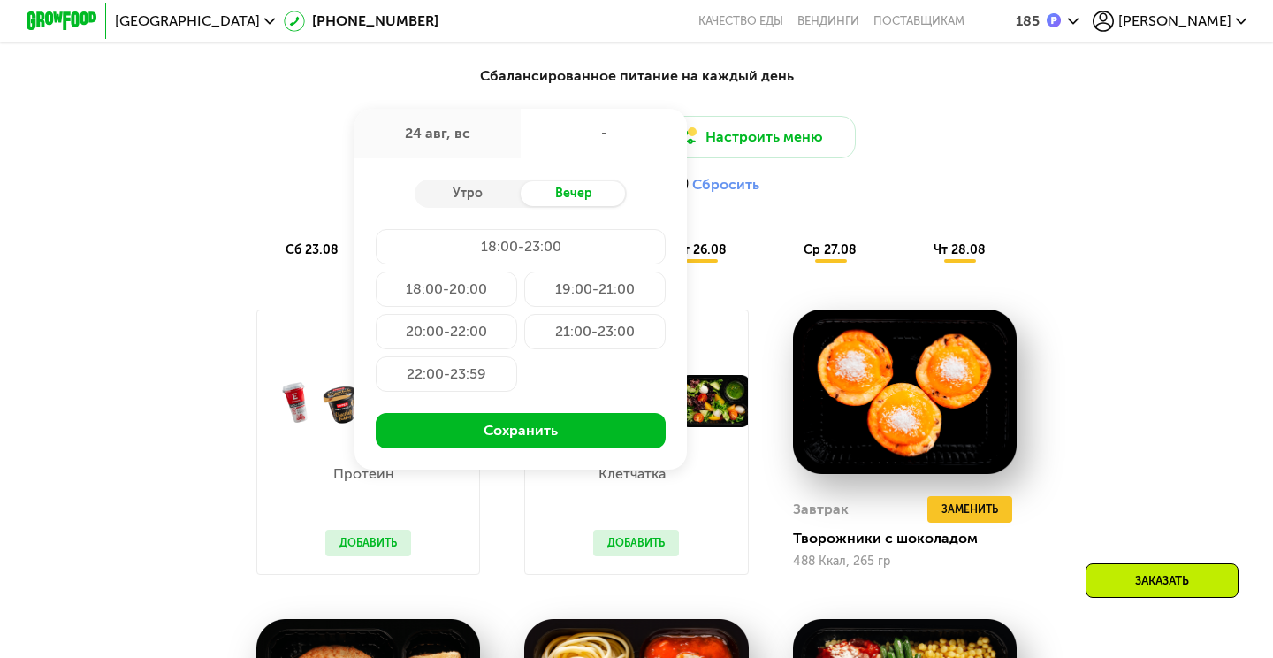
click at [469, 140] on div "24 авг, вс" at bounding box center [437, 133] width 166 height 49
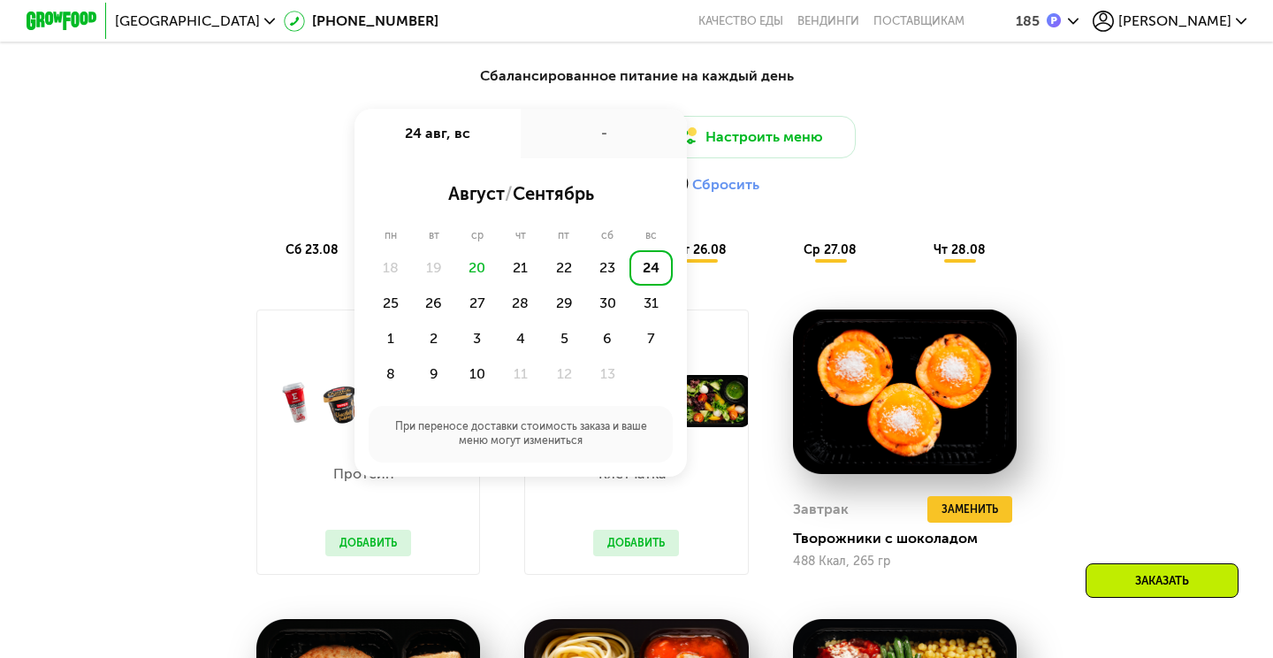
click at [774, 209] on div "Сбалансированное питание на каждый день Доставка: 24 авг, вс 24 авг, вс - авгус…" at bounding box center [636, 163] width 1046 height 197
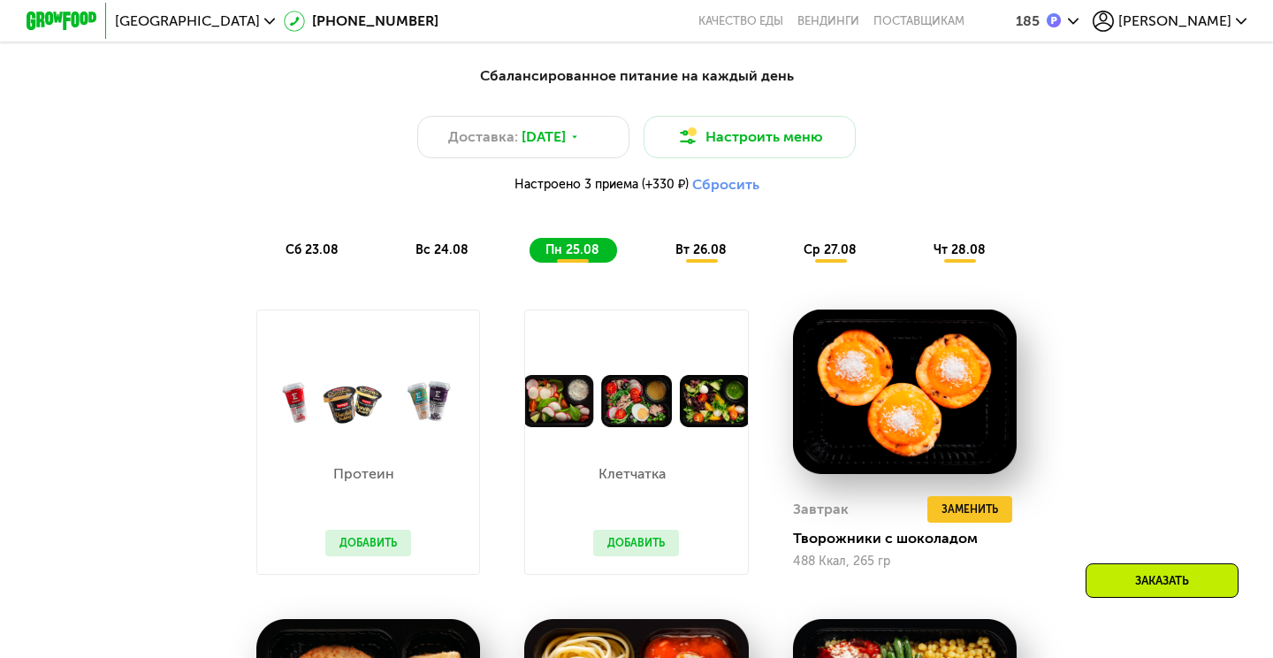
click at [422, 249] on span "вс 24.08" at bounding box center [441, 249] width 53 height 15
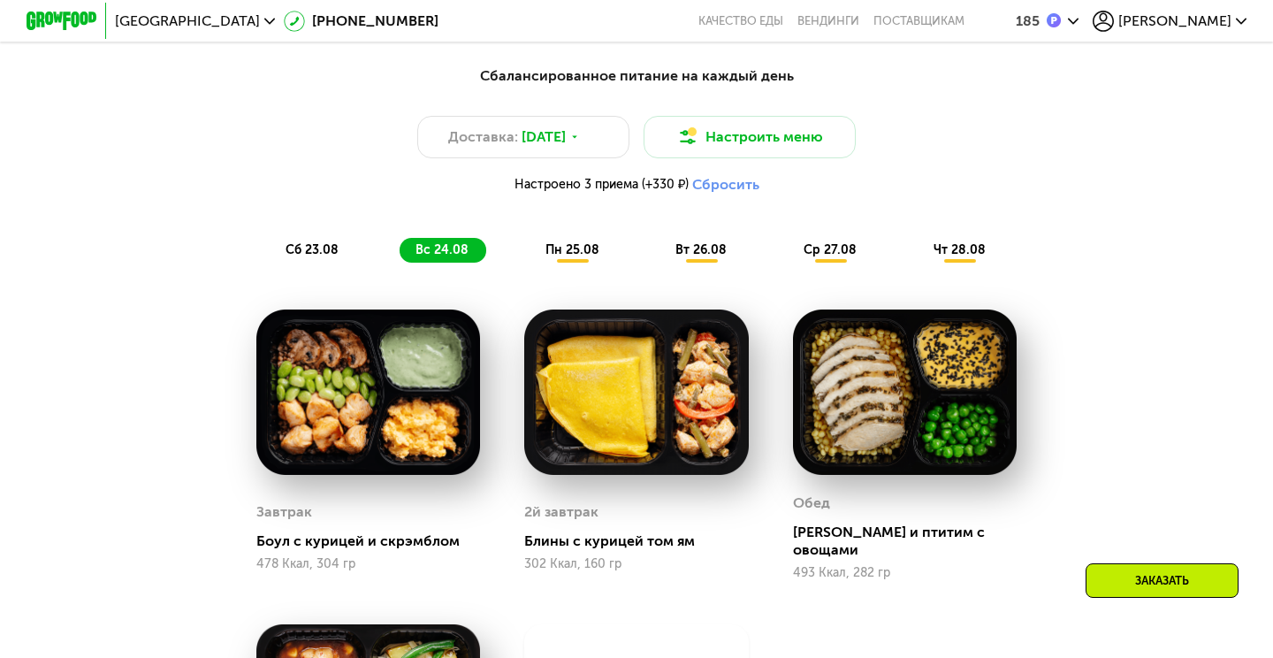
click at [322, 245] on span "сб 23.08" at bounding box center [311, 249] width 53 height 15
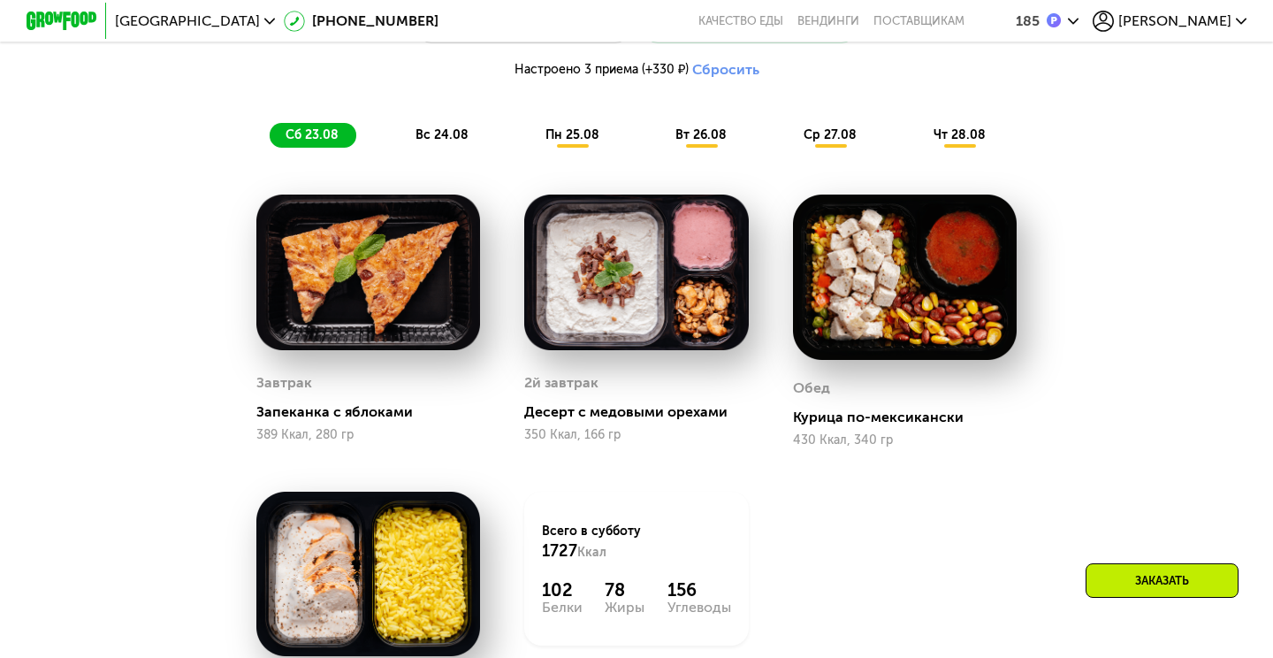
scroll to position [1028, 0]
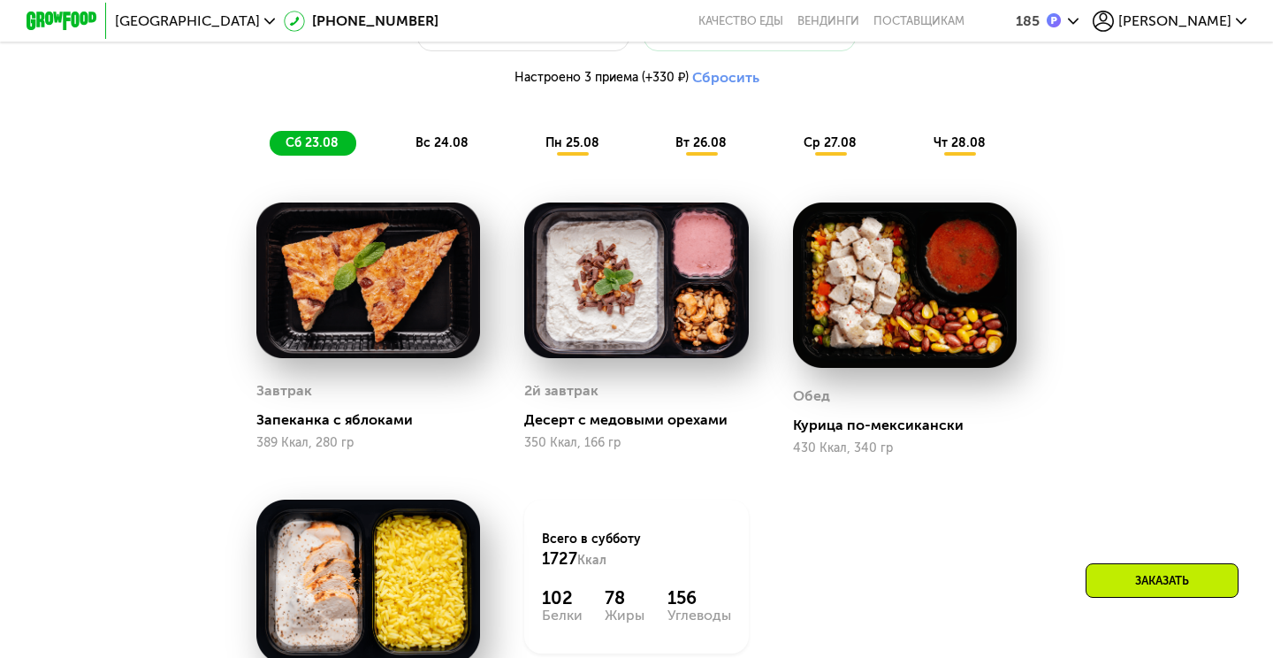
click at [437, 139] on span "вс 24.08" at bounding box center [441, 142] width 53 height 15
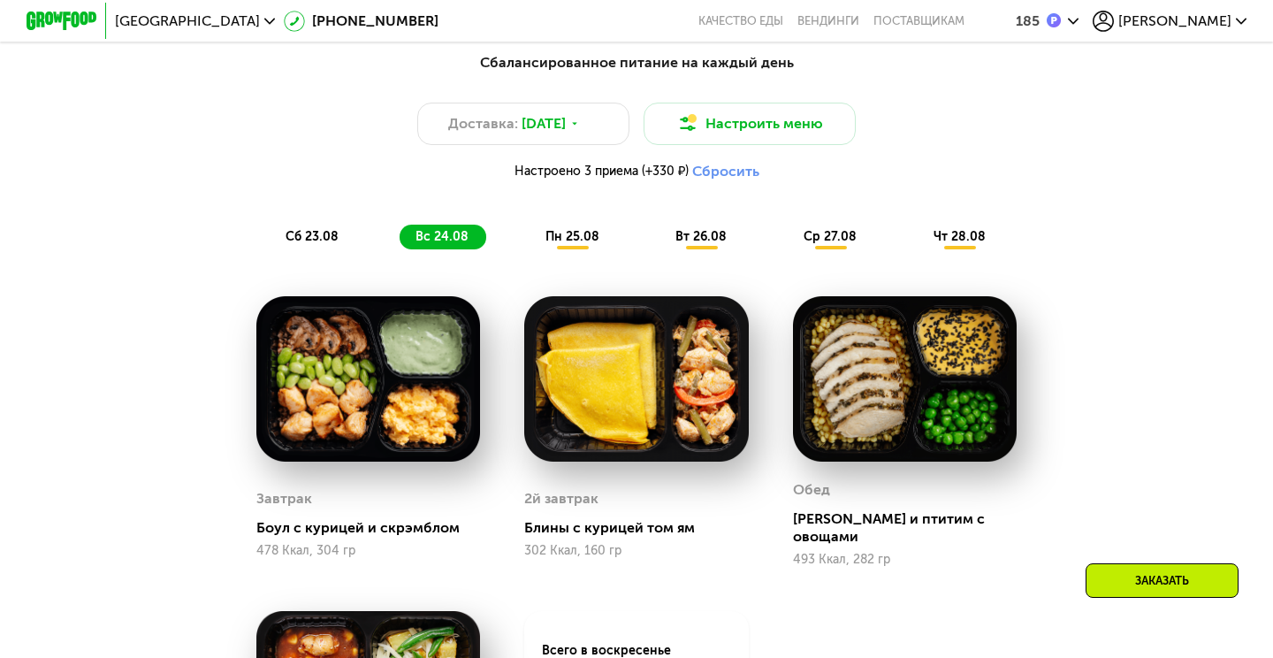
scroll to position [931, 0]
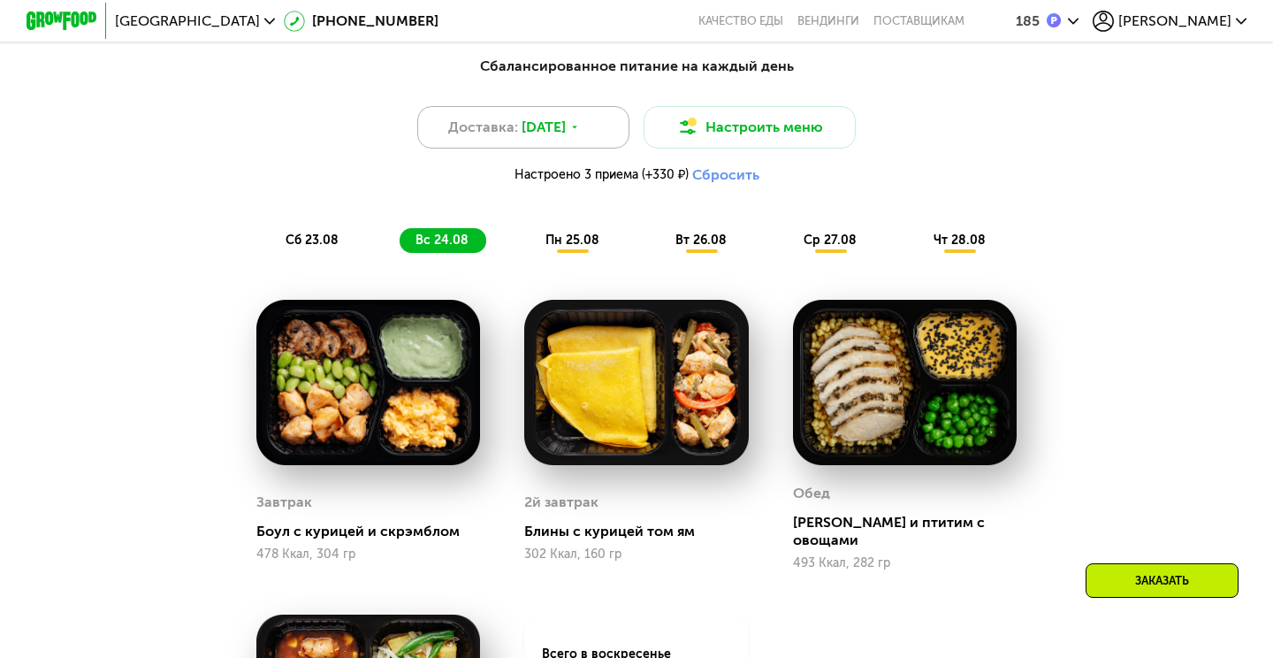
click at [529, 139] on div "Доставка: 22 авг, пт" at bounding box center [523, 127] width 212 height 42
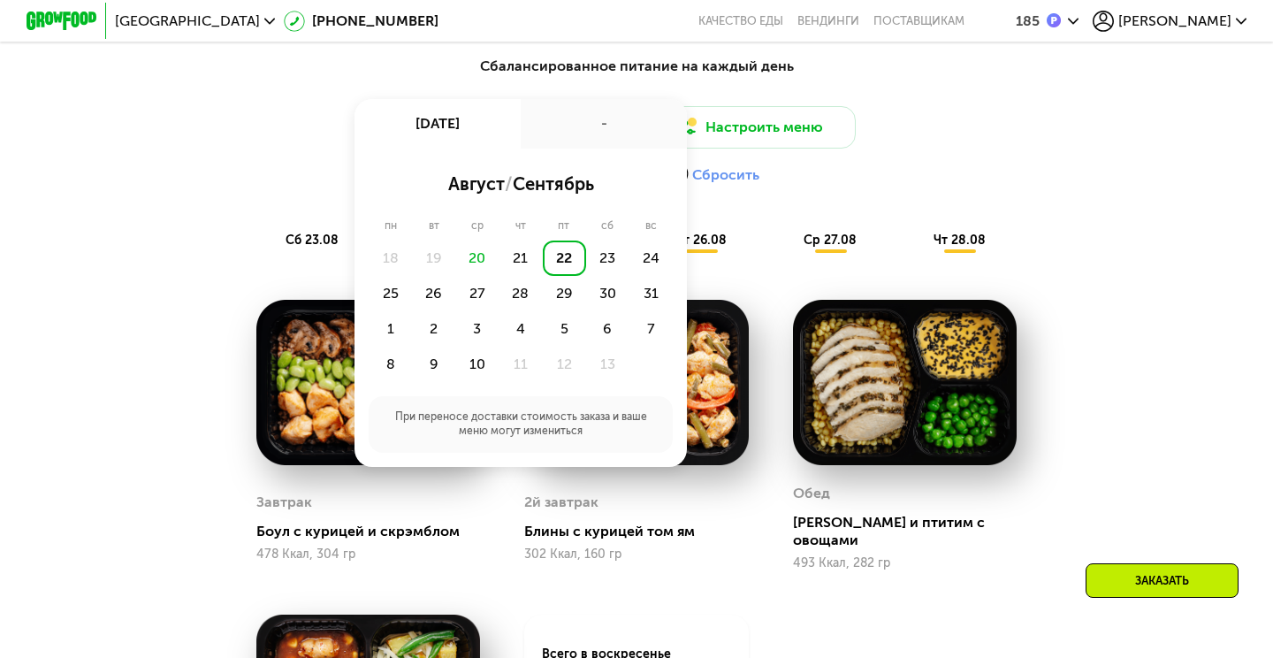
click at [331, 166] on div "Настроено 3 приема (+330 ₽) Сбросить" at bounding box center [636, 175] width 1046 height 18
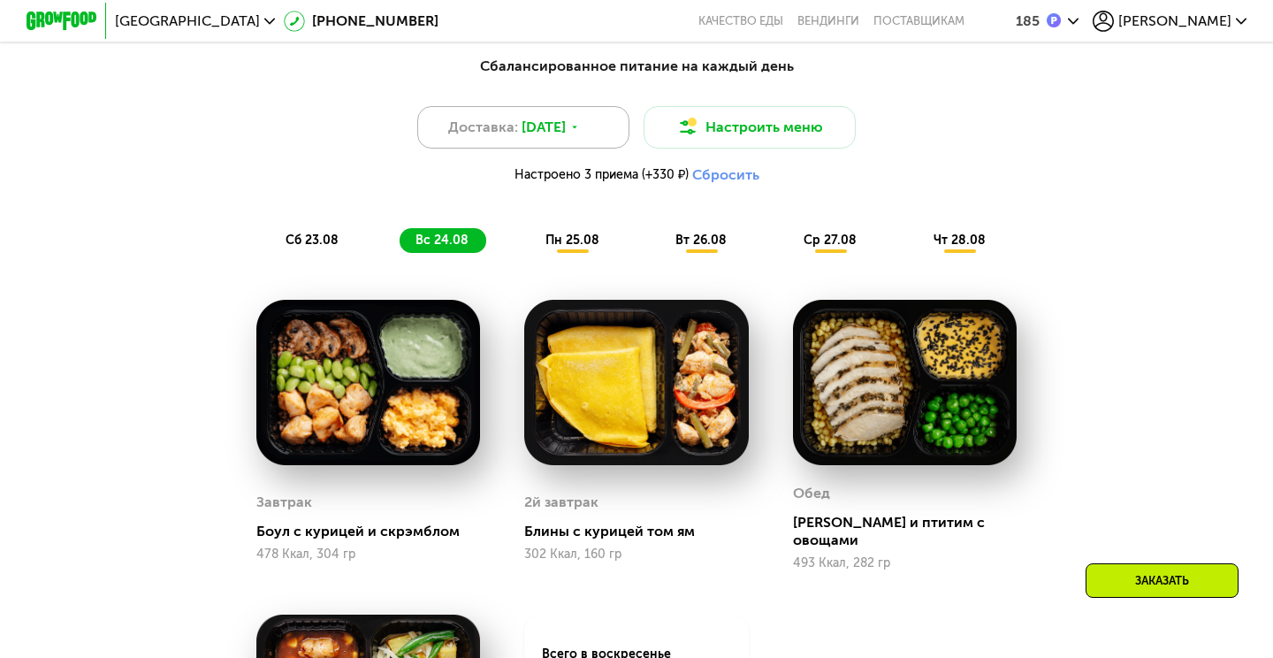
click at [526, 118] on span "22 авг, пт" at bounding box center [543, 127] width 44 height 21
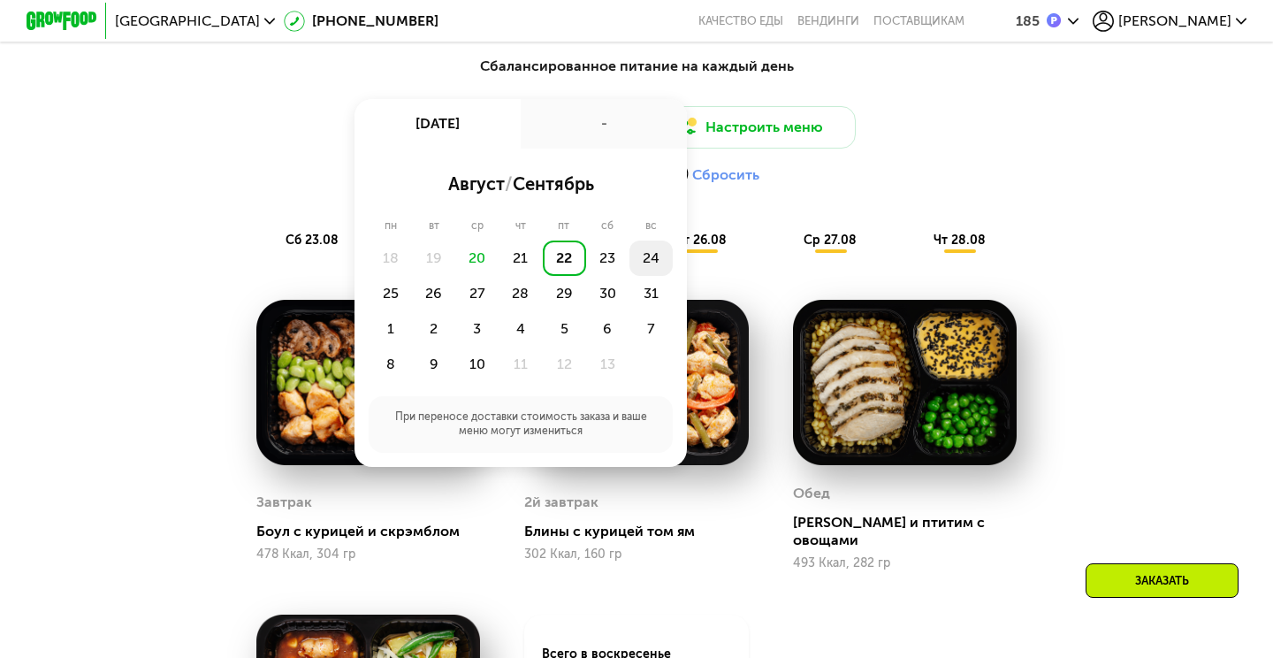
click at [412, 276] on div "24" at bounding box center [390, 293] width 43 height 35
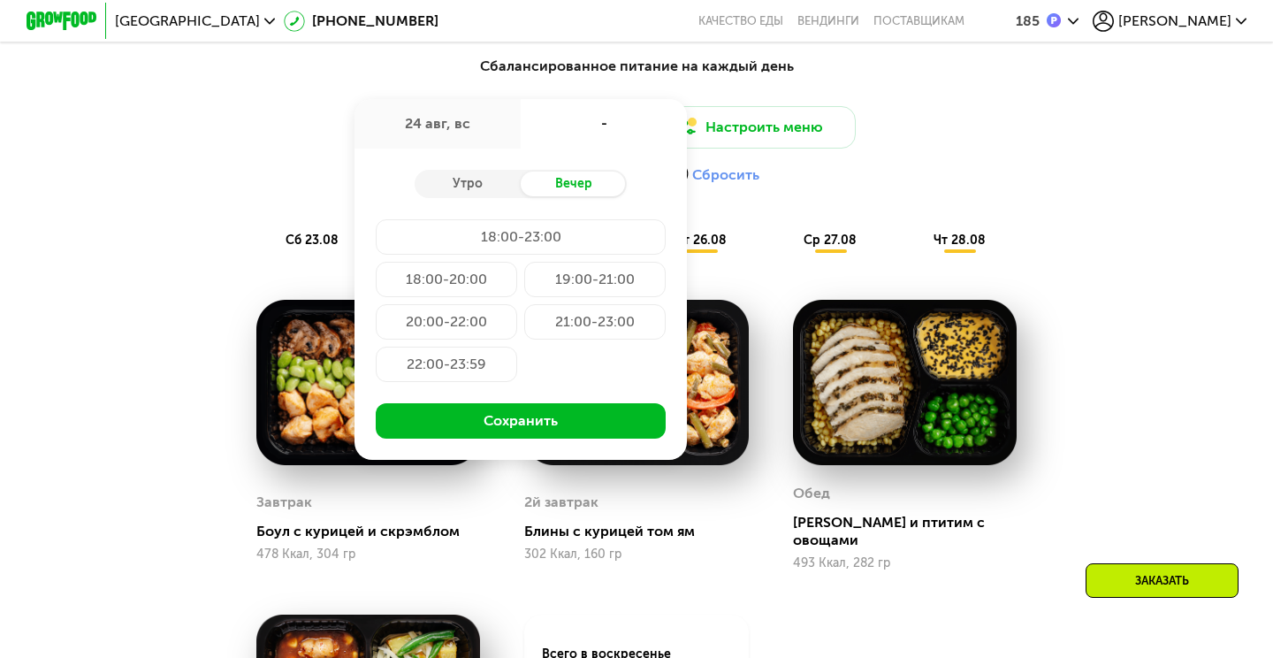
click at [458, 106] on div "24 авг, вс" at bounding box center [437, 123] width 166 height 49
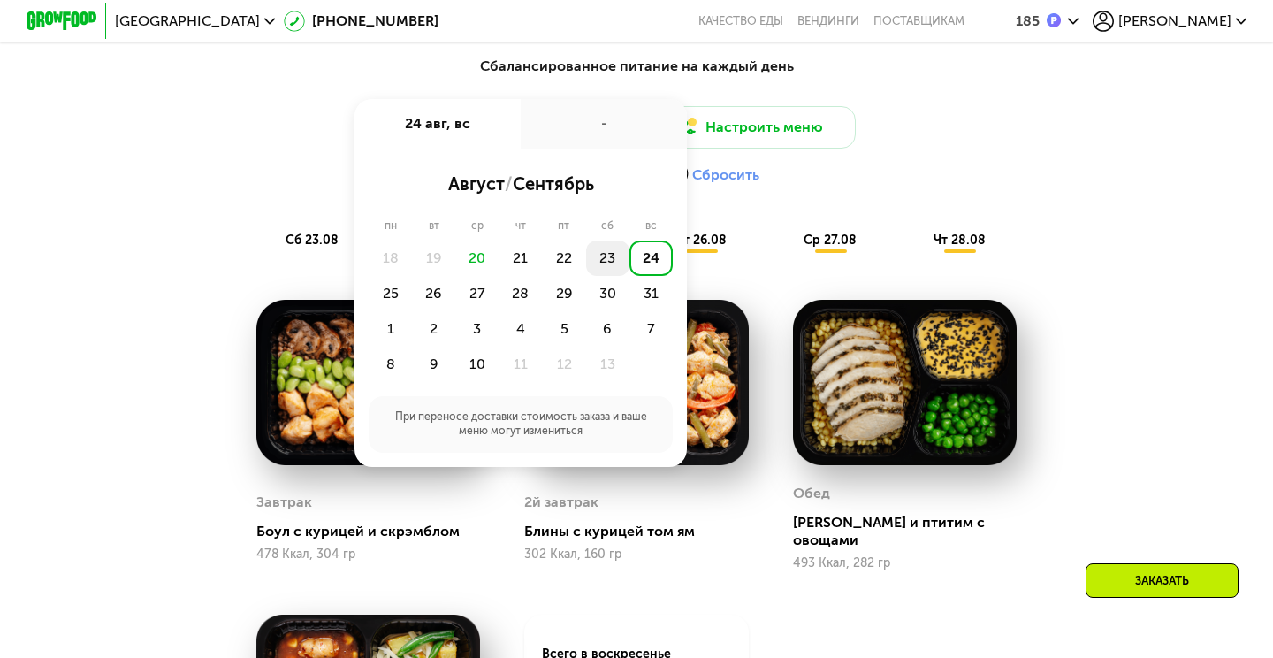
click at [629, 255] on div "23" at bounding box center [650, 257] width 43 height 35
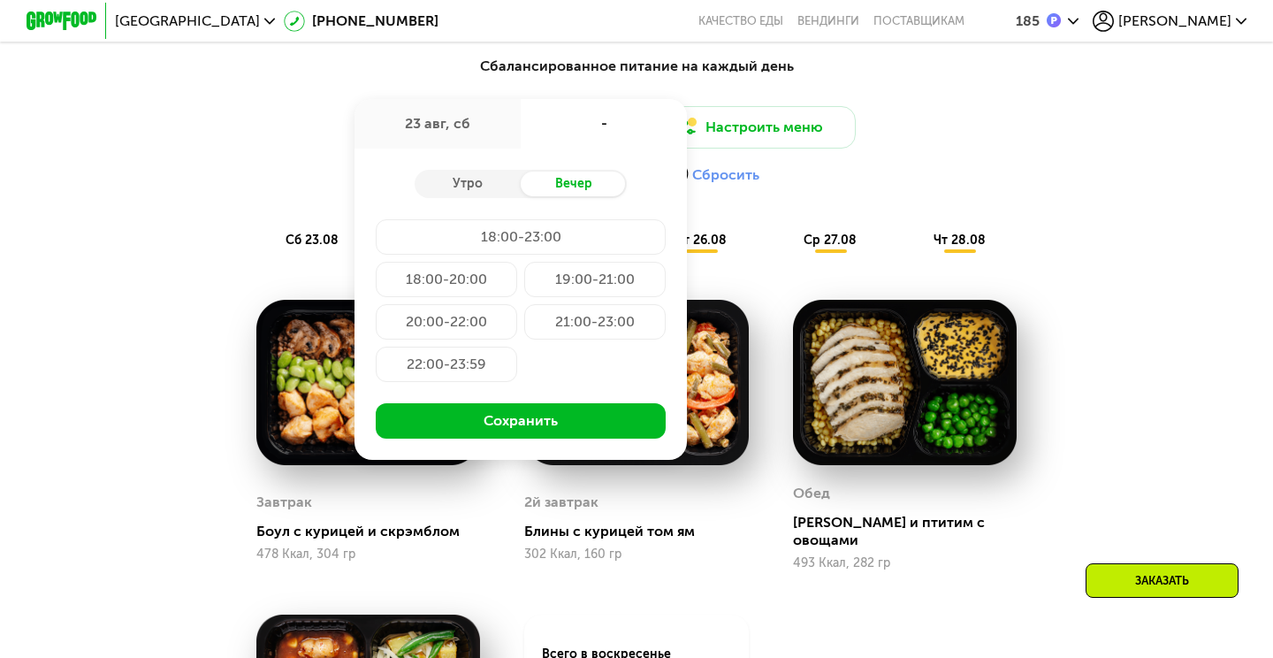
click at [483, 118] on div "23 авг, сб" at bounding box center [437, 123] width 166 height 49
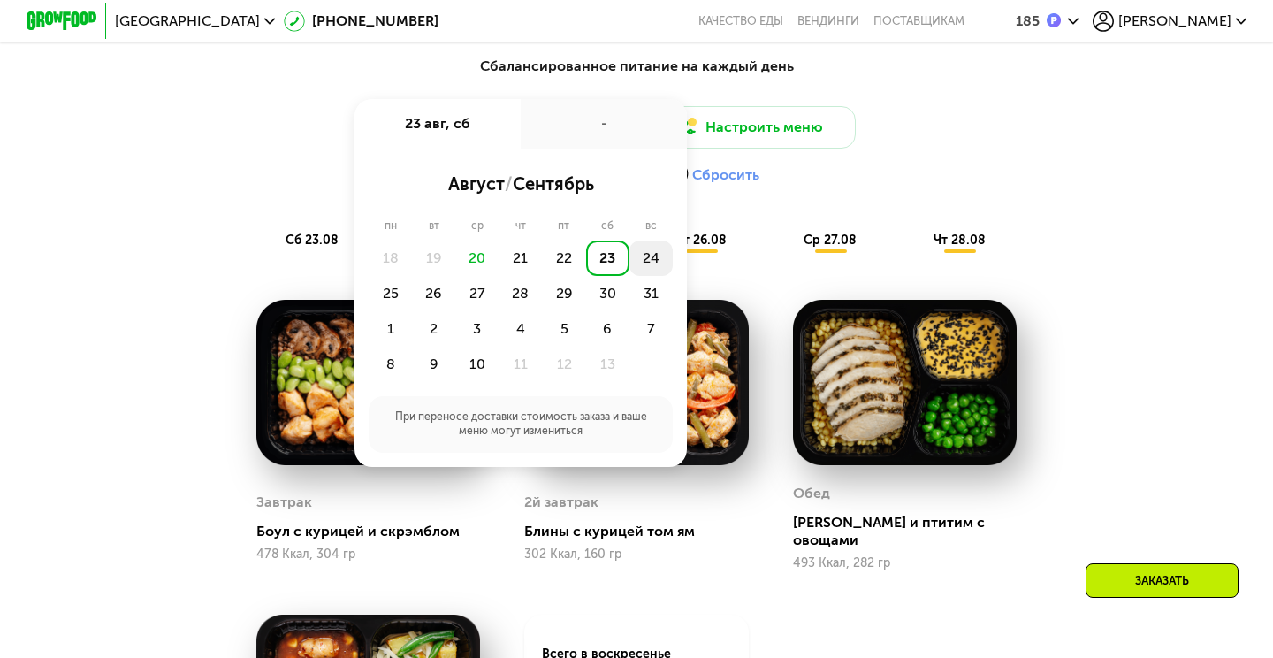
click at [412, 276] on div "24" at bounding box center [390, 293] width 43 height 35
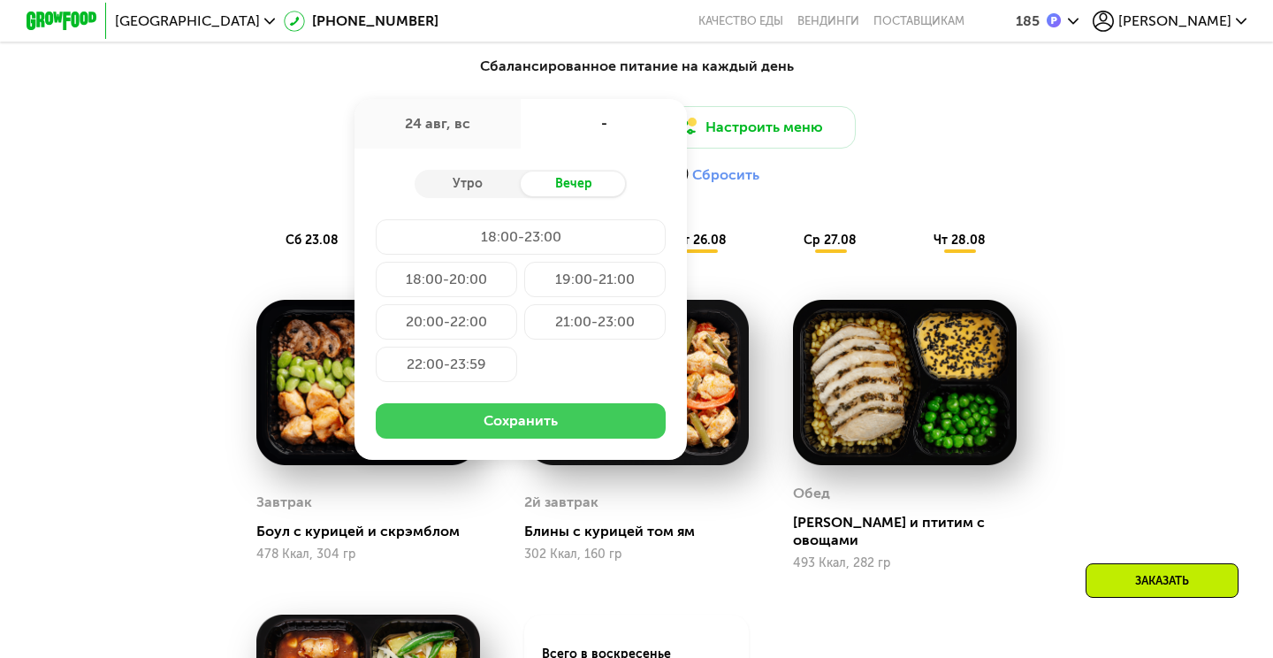
drag, startPoint x: 477, startPoint y: 313, endPoint x: 491, endPoint y: 404, distance: 92.1
click at [524, 314] on div "20:00-22:00" at bounding box center [594, 321] width 141 height 35
click at [498, 426] on button "Сохранить" at bounding box center [521, 420] width 290 height 35
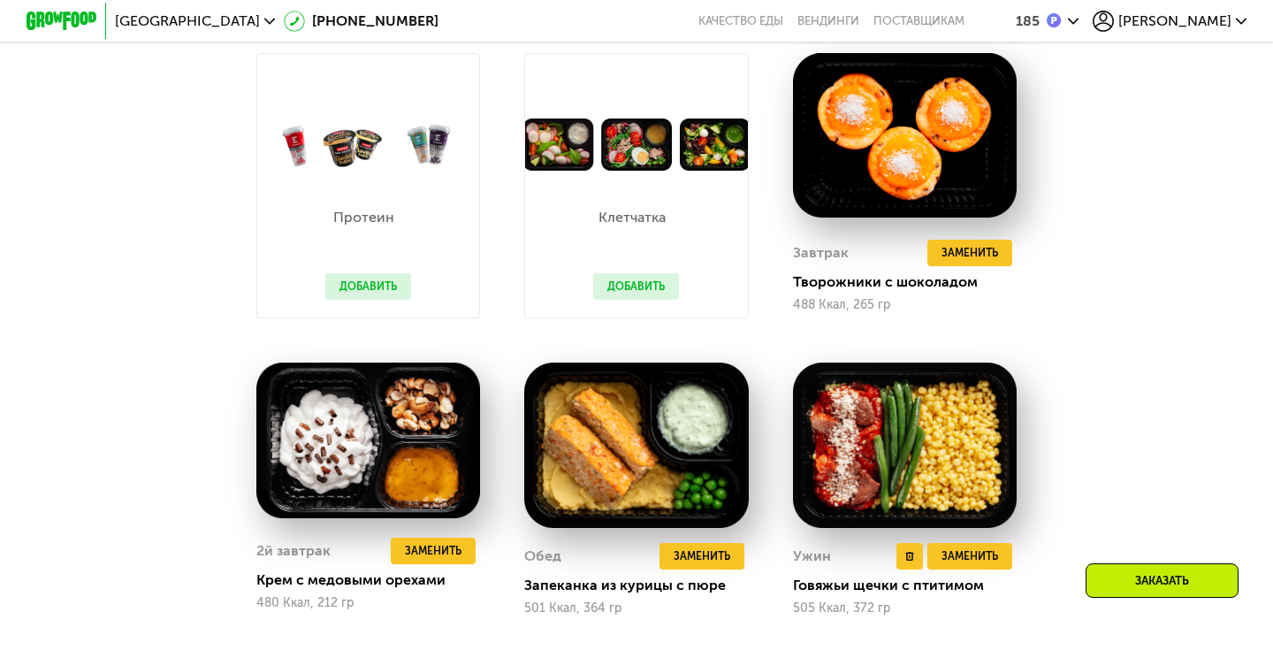
scroll to position [1178, 0]
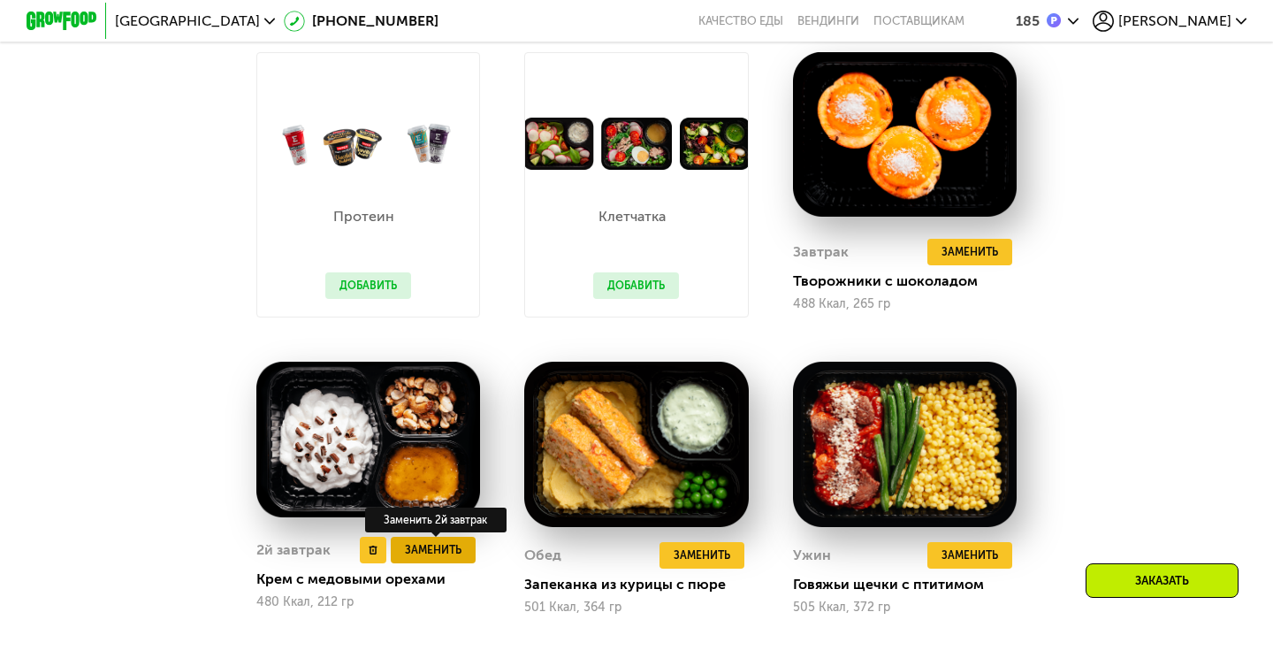
click at [438, 550] on span "Заменить" at bounding box center [433, 550] width 57 height 18
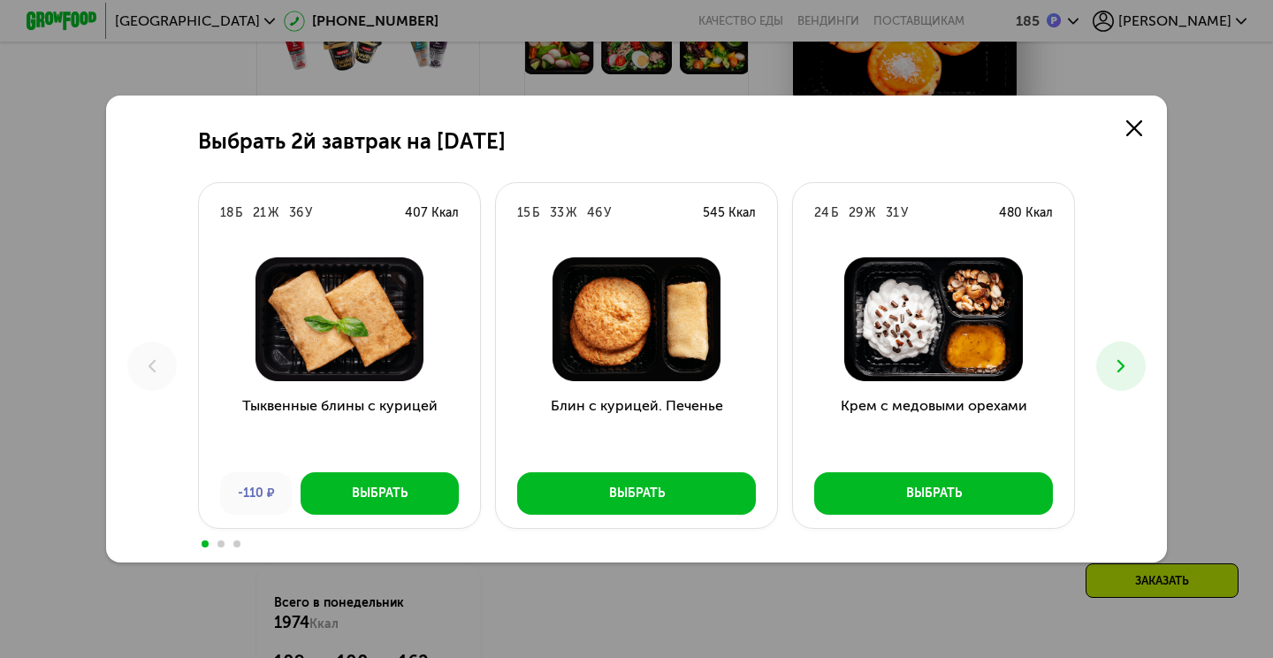
scroll to position [1256, 0]
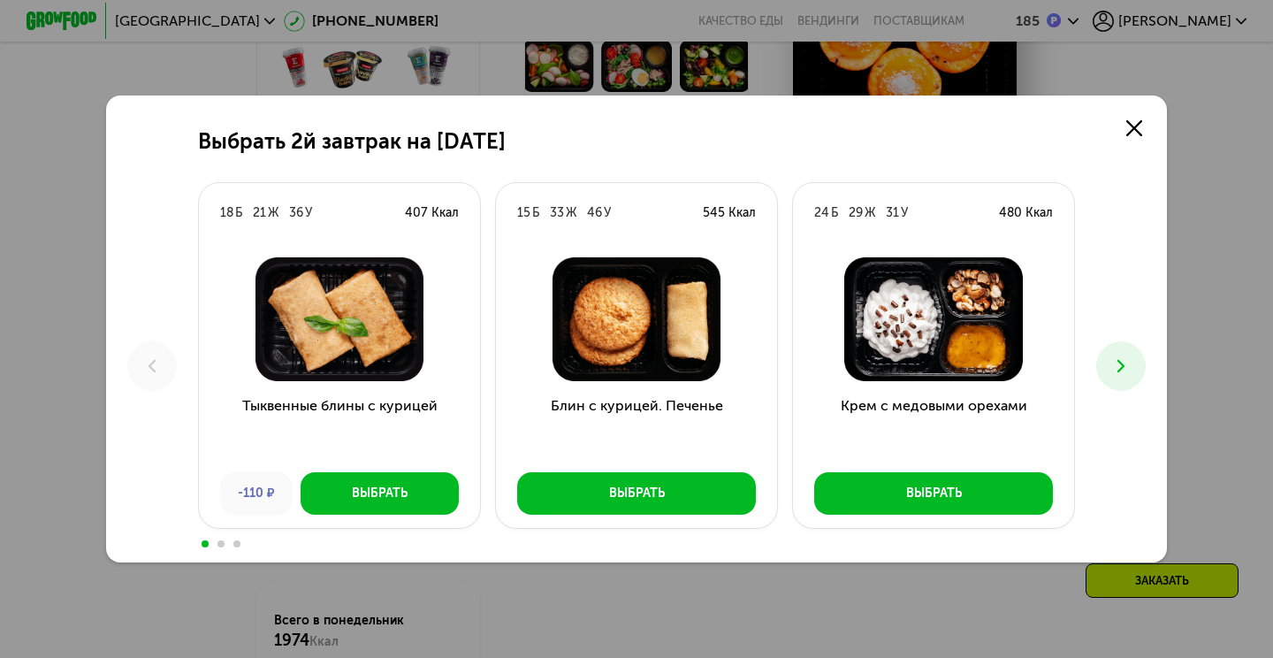
click at [1124, 354] on button at bounding box center [1120, 365] width 49 height 49
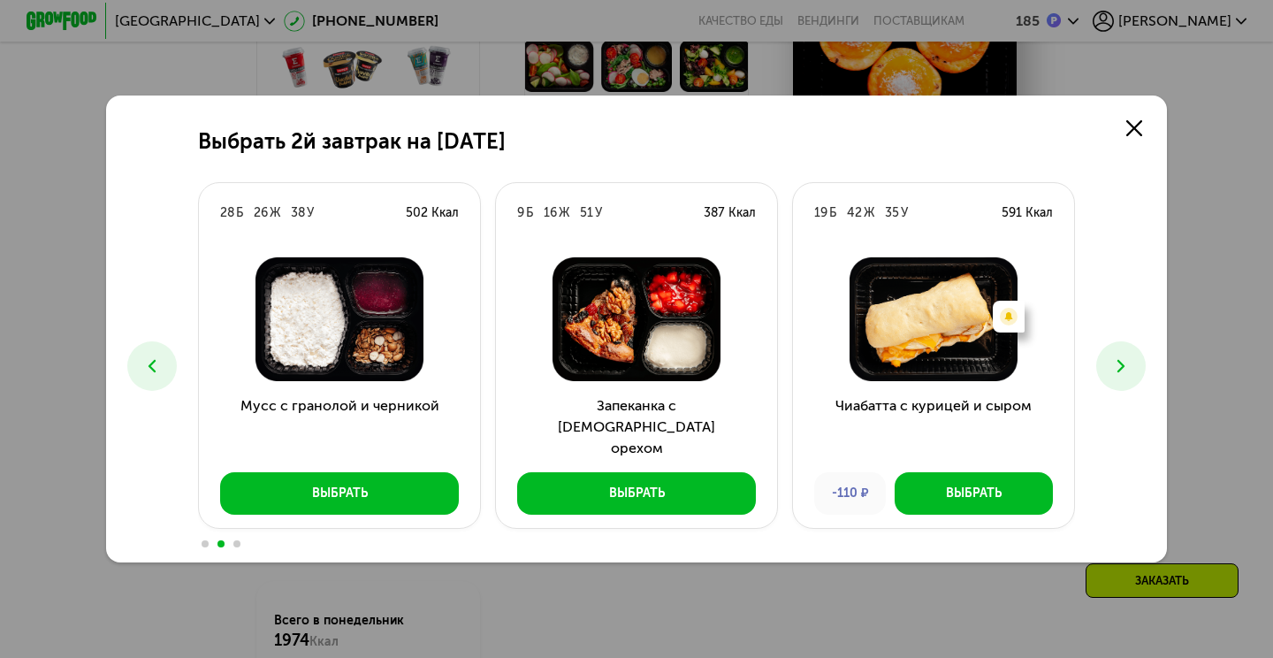
click at [1118, 373] on icon at bounding box center [1120, 365] width 21 height 21
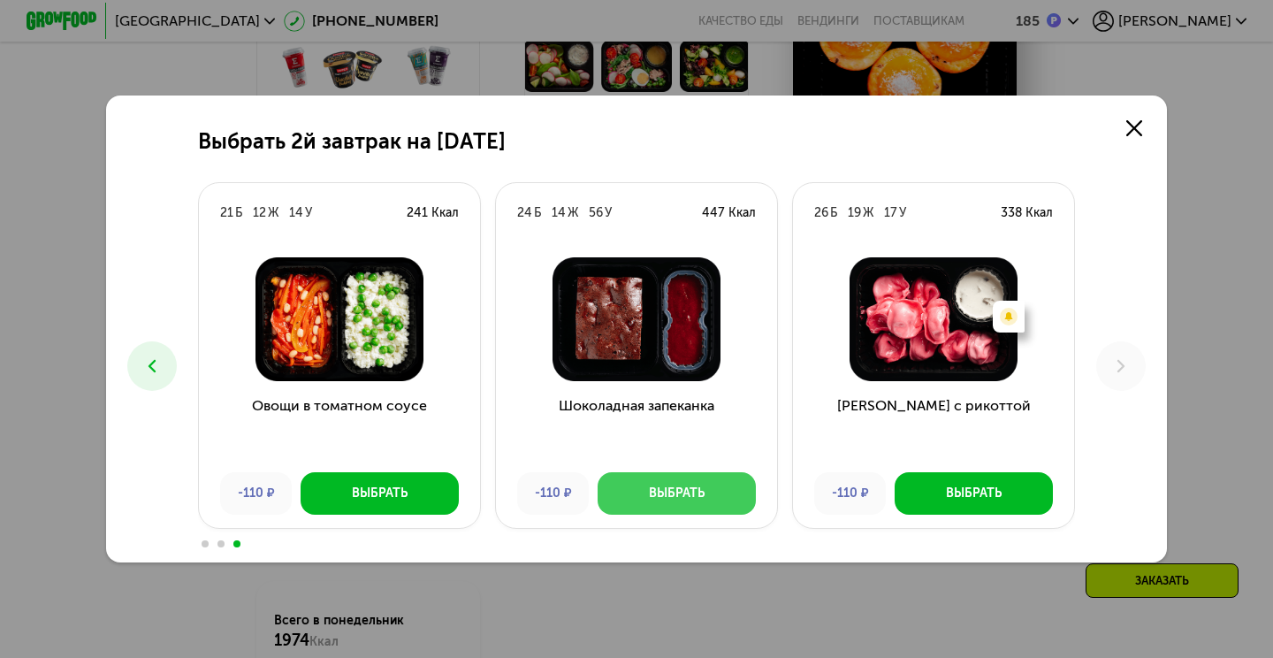
click at [665, 491] on div "Выбрать" at bounding box center [677, 493] width 56 height 18
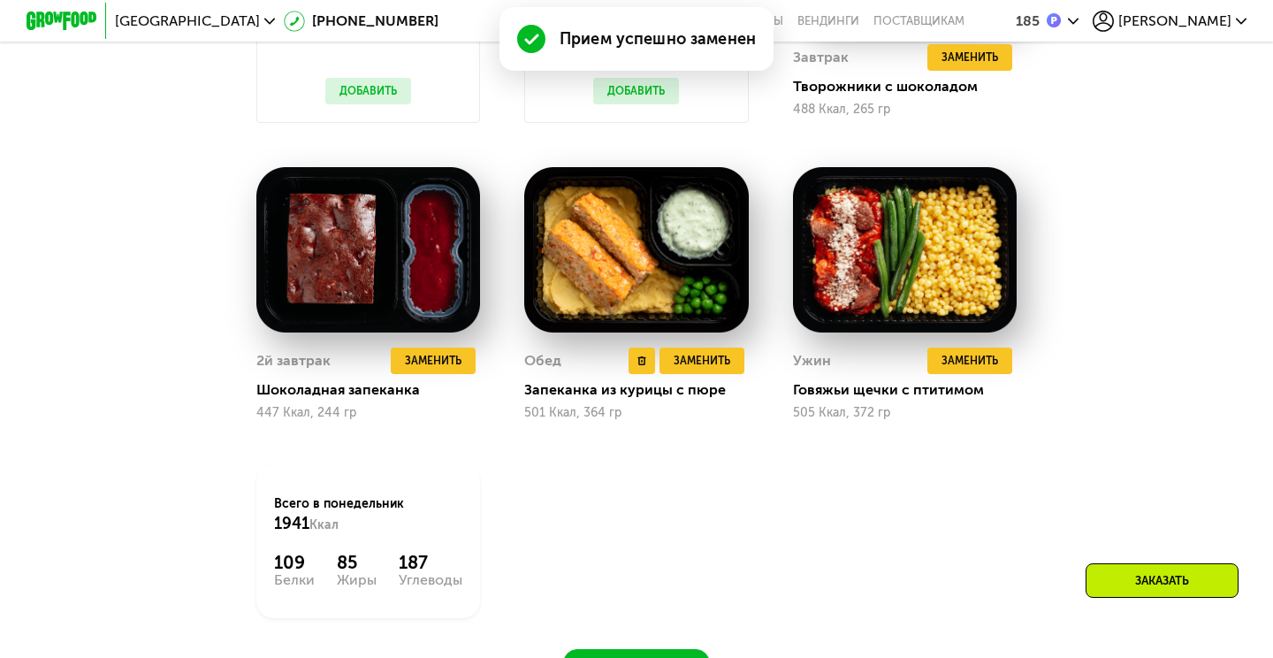
scroll to position [1379, 0]
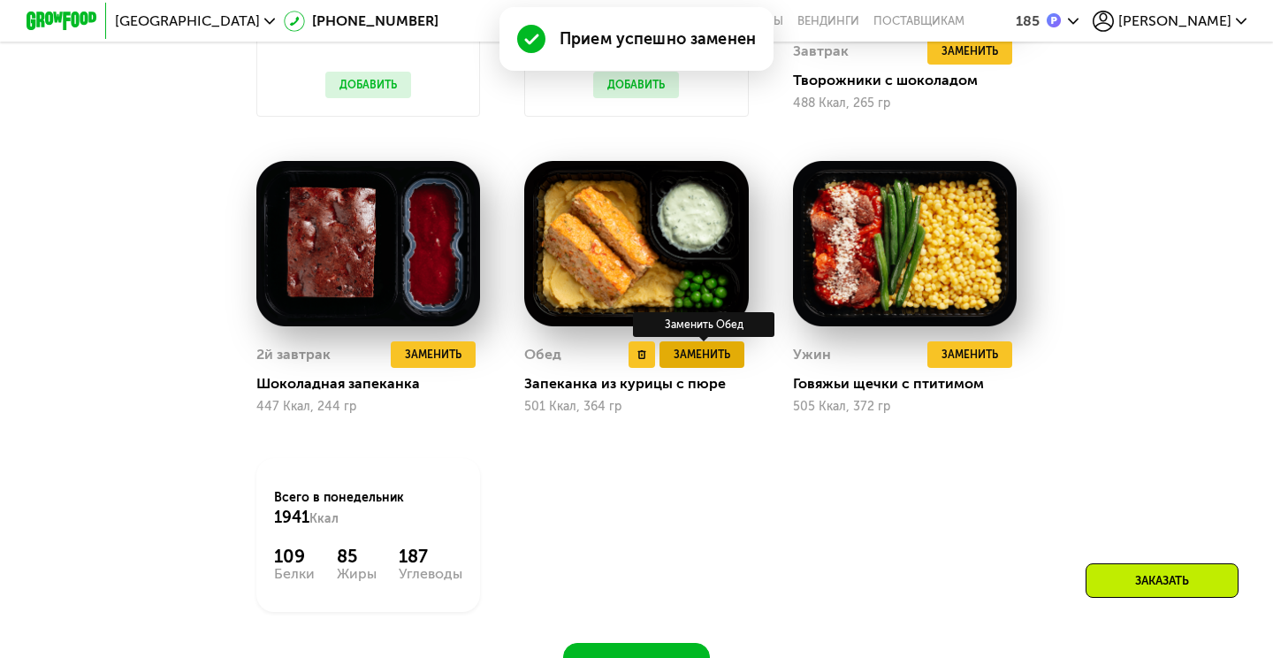
click at [703, 356] on span "Заменить" at bounding box center [701, 355] width 57 height 18
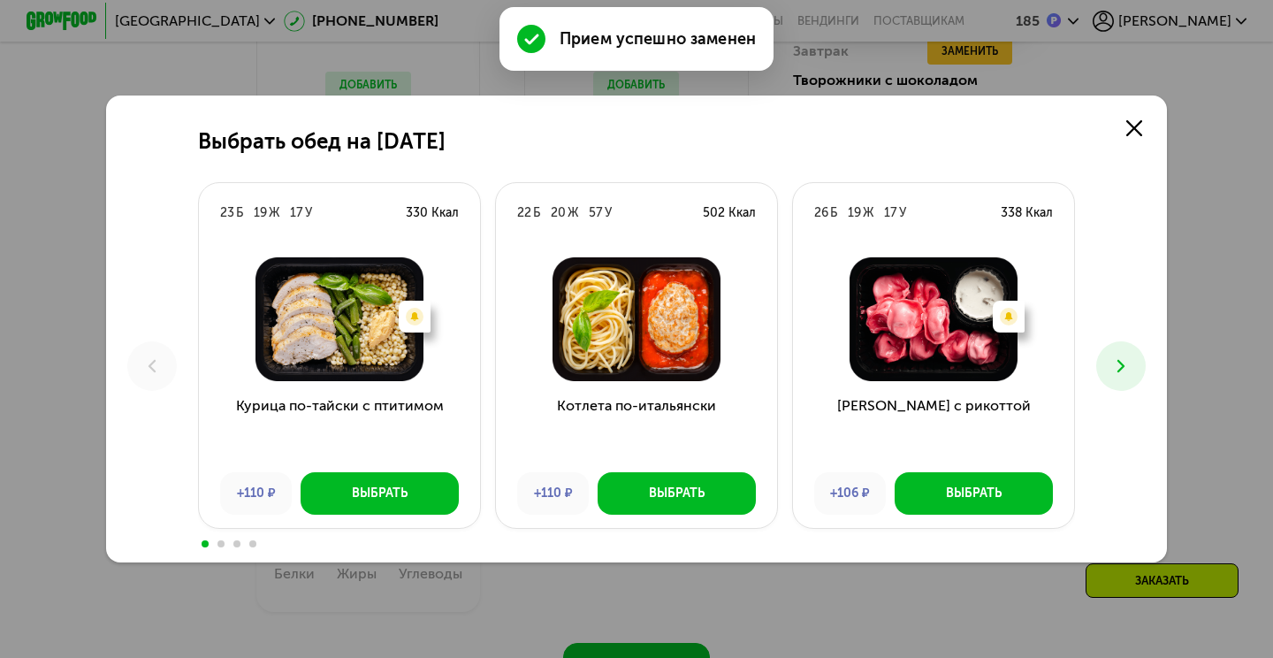
click at [1114, 359] on icon at bounding box center [1120, 365] width 21 height 21
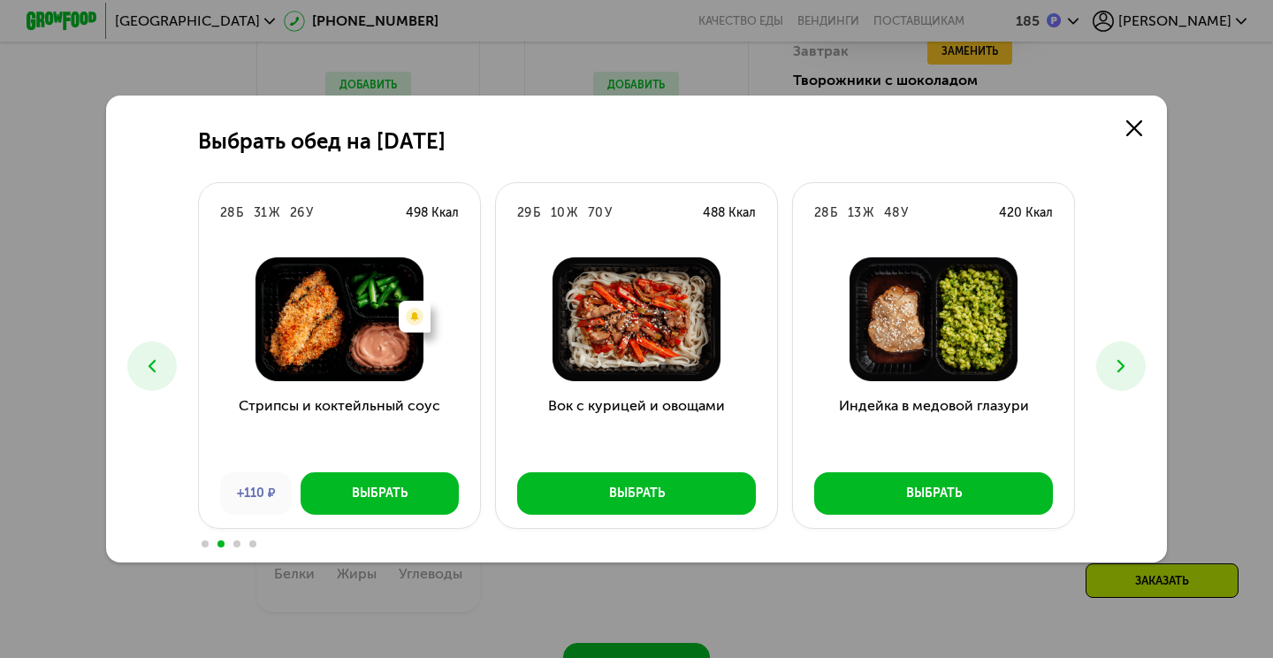
click at [1114, 359] on icon at bounding box center [1120, 365] width 21 height 21
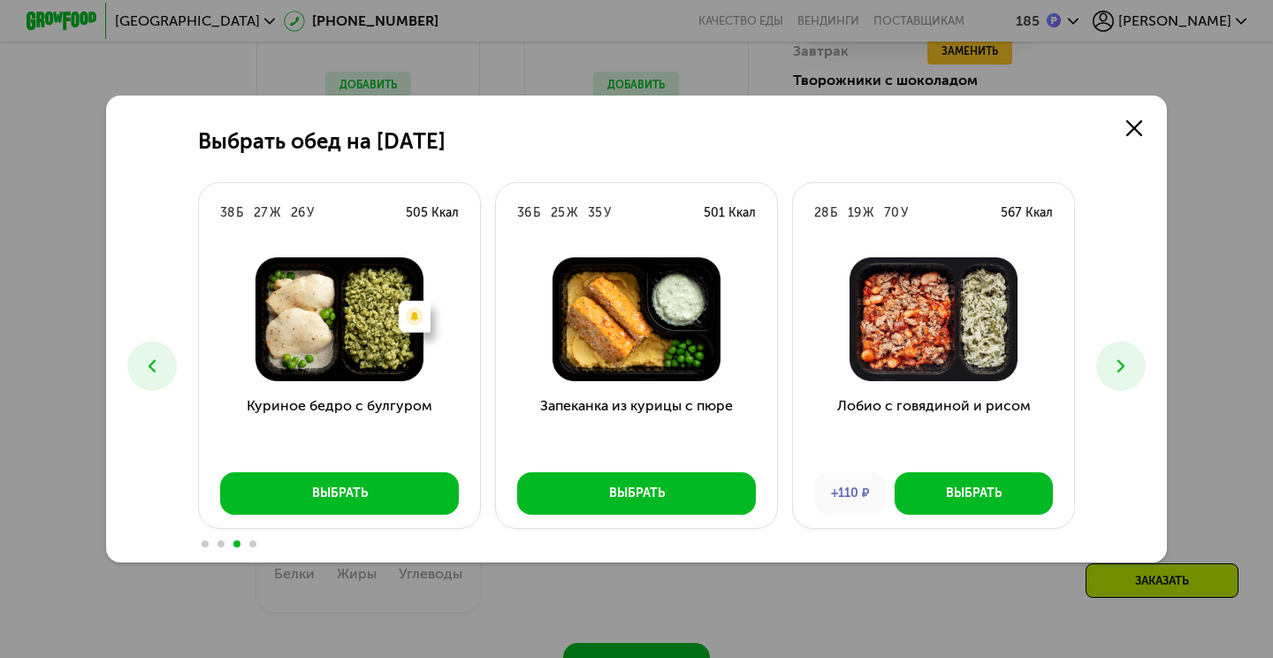
click at [1120, 369] on use at bounding box center [1120, 366] width 7 height 12
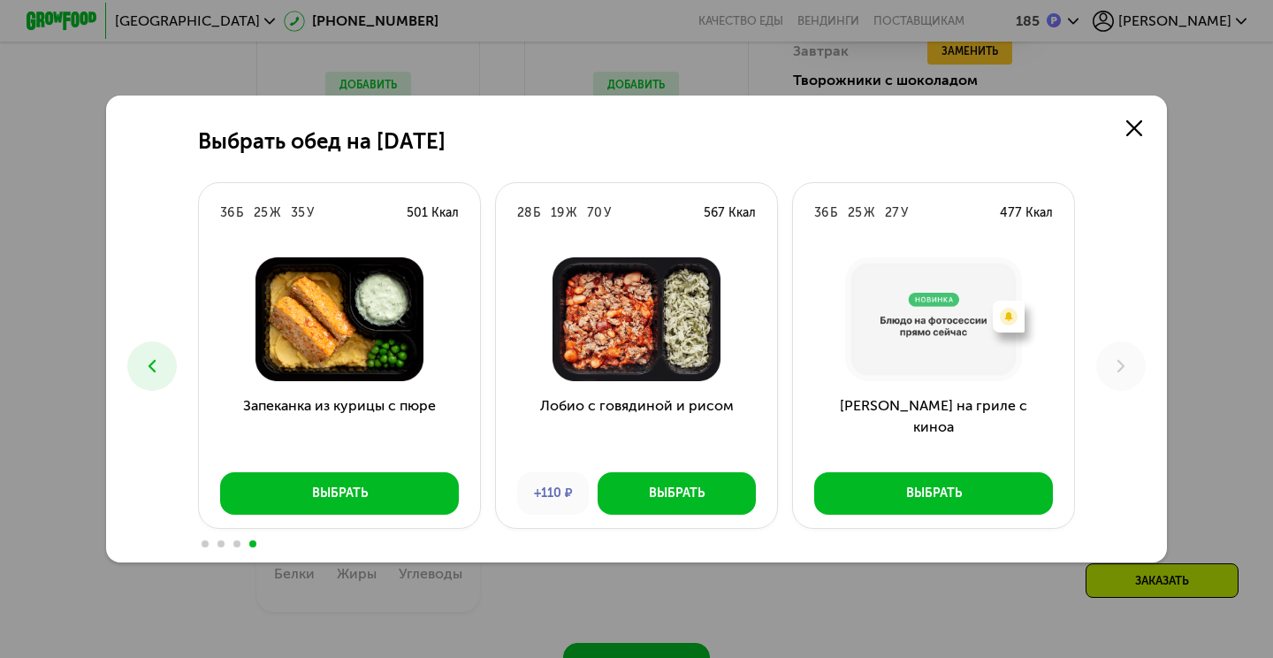
click at [165, 353] on button at bounding box center [151, 365] width 49 height 49
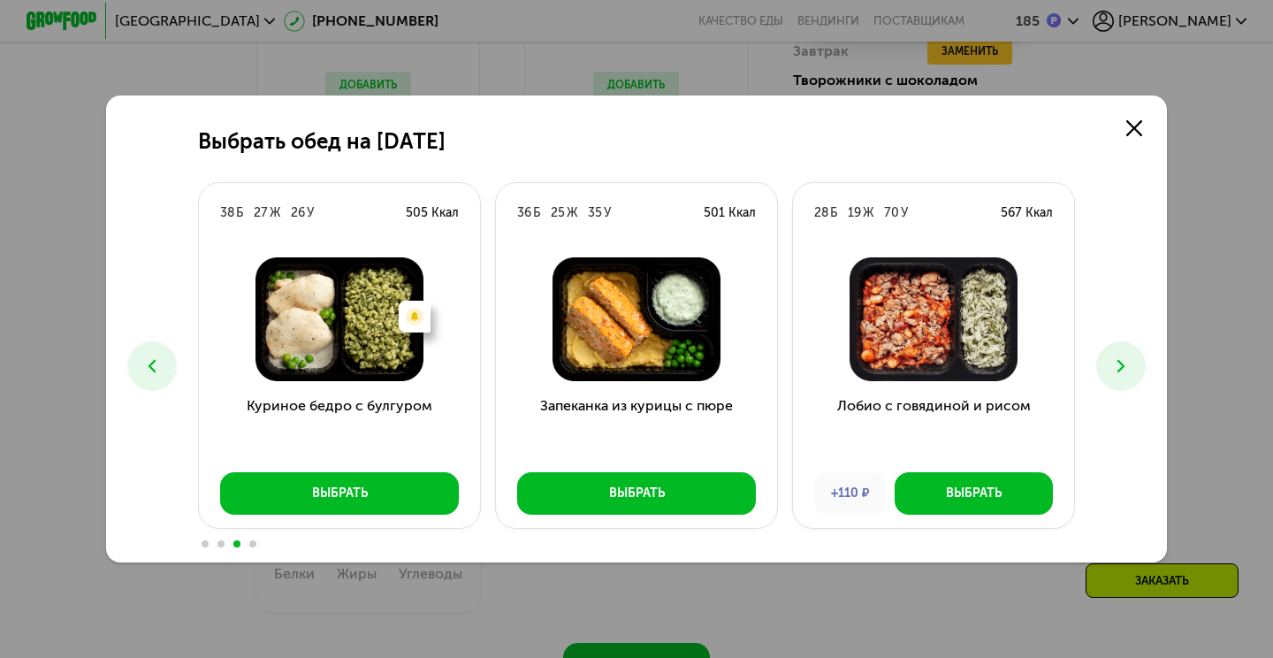
click at [165, 354] on button at bounding box center [151, 365] width 49 height 49
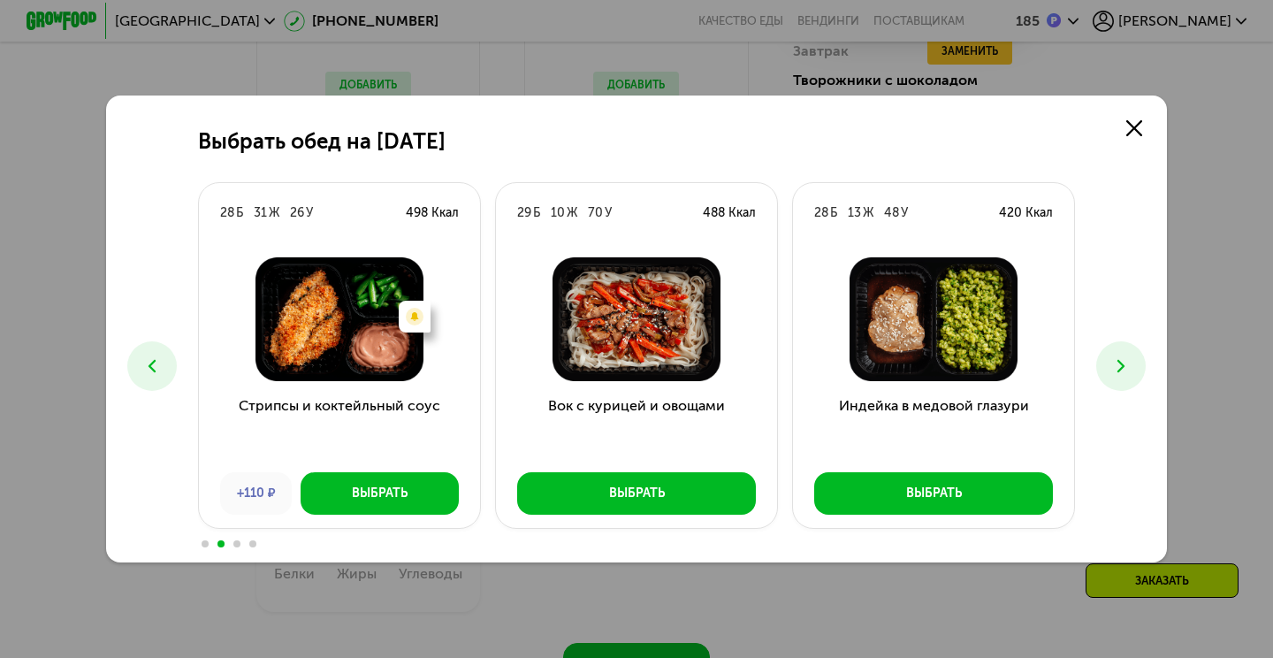
click at [165, 354] on button at bounding box center [151, 365] width 49 height 49
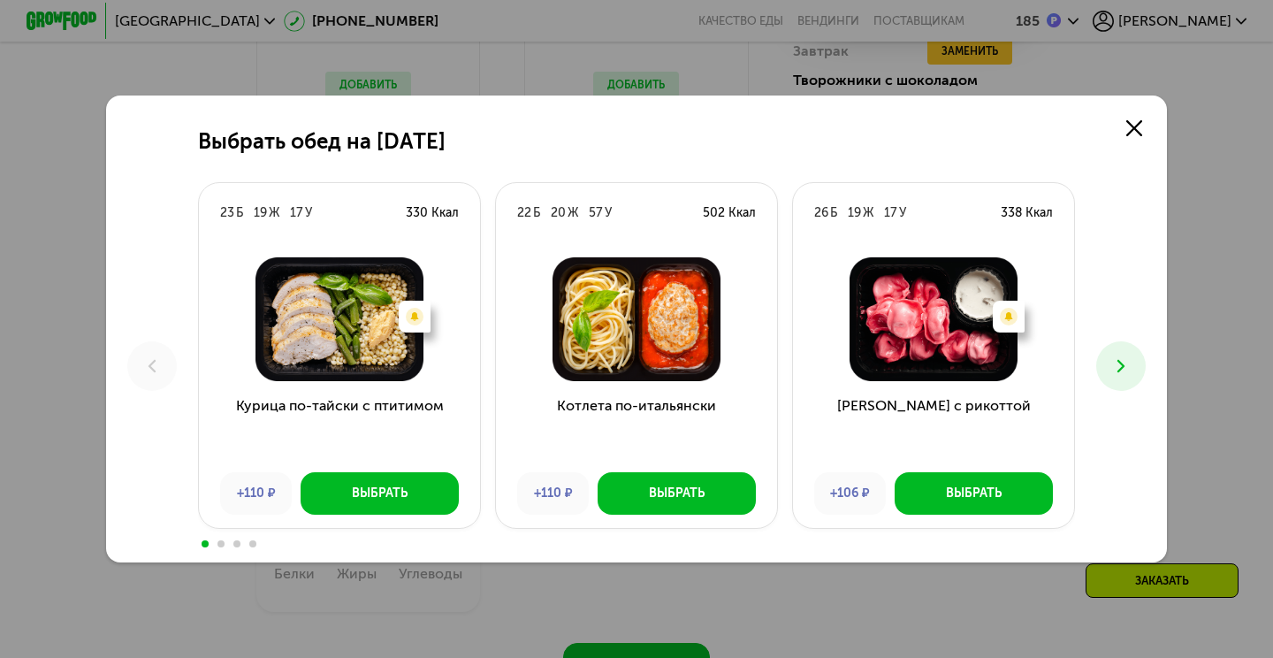
click at [1107, 370] on button at bounding box center [1120, 365] width 49 height 49
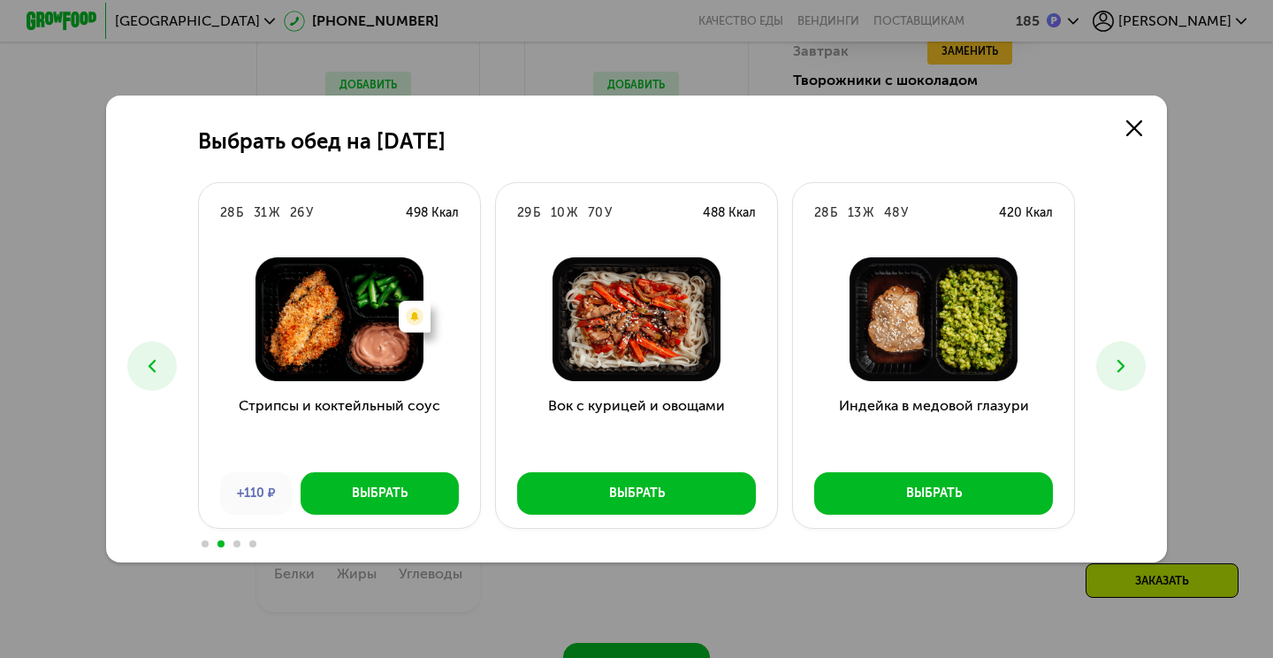
click at [157, 370] on icon at bounding box center [151, 365] width 21 height 21
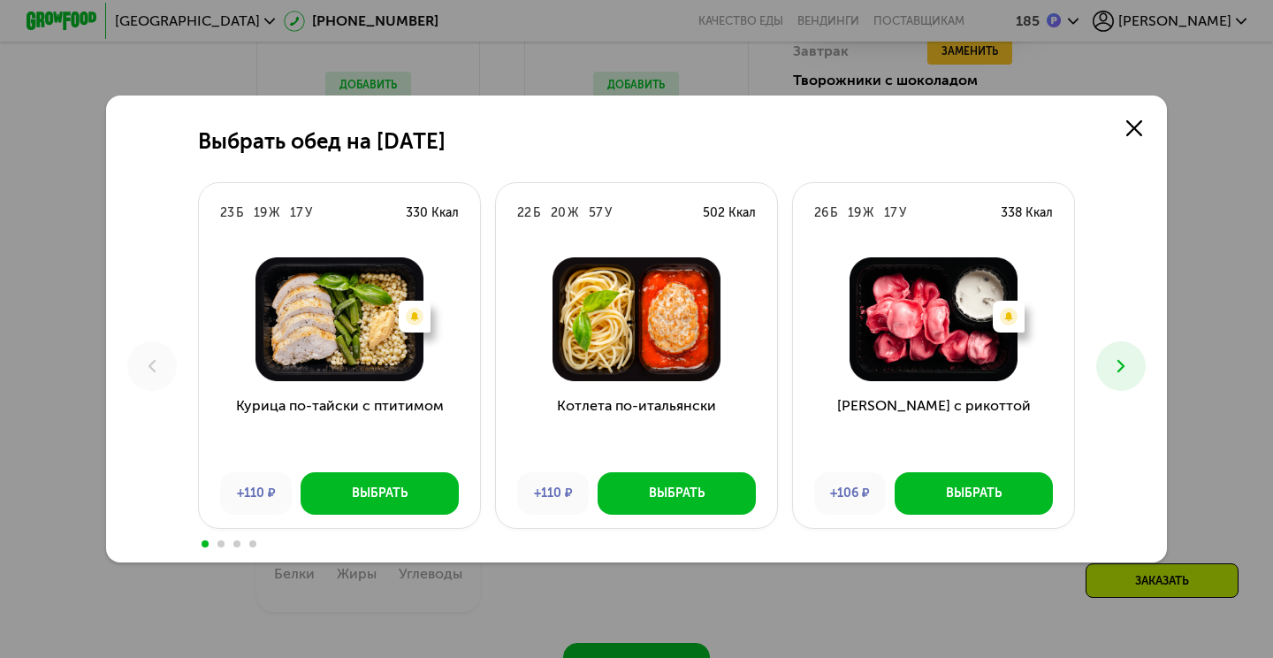
click at [158, 375] on icon at bounding box center [151, 365] width 21 height 21
click at [863, 84] on div "Выбрать обед на 25 августа 23 Б 19 Ж 17 У 330 Ккал Есть нежелательные ингредиен…" at bounding box center [636, 329] width 1273 height 658
click at [1139, 133] on use at bounding box center [1134, 128] width 16 height 16
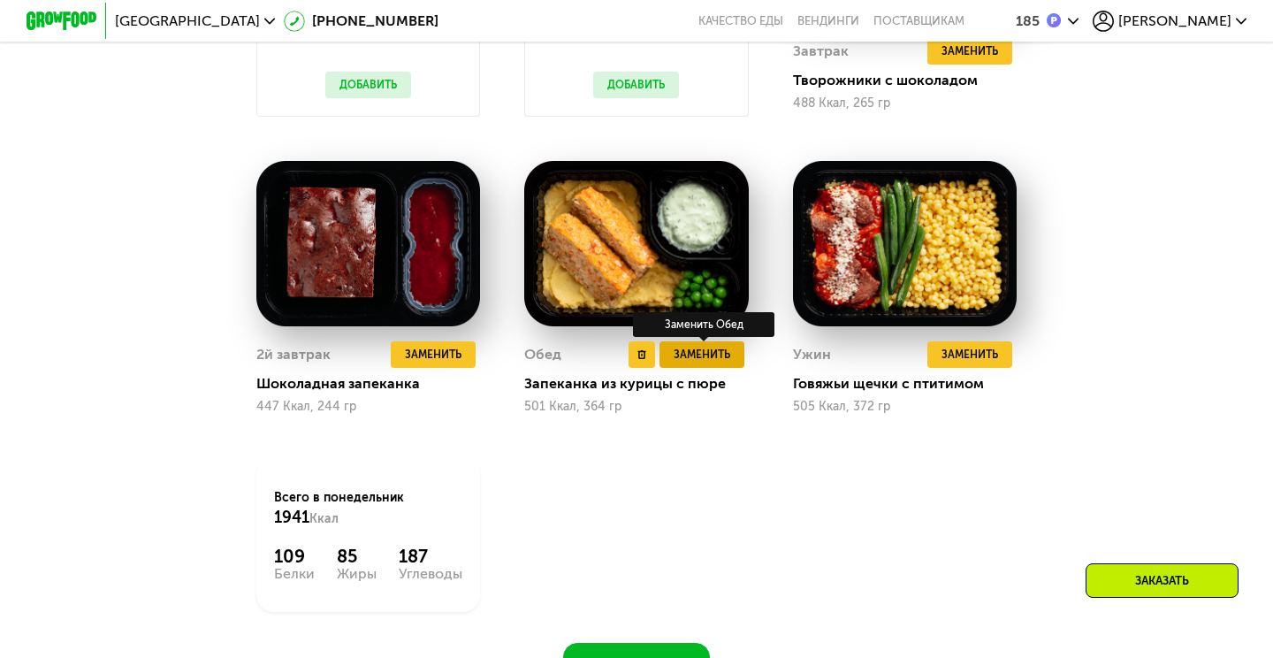
click at [702, 354] on span "Заменить" at bounding box center [701, 355] width 57 height 18
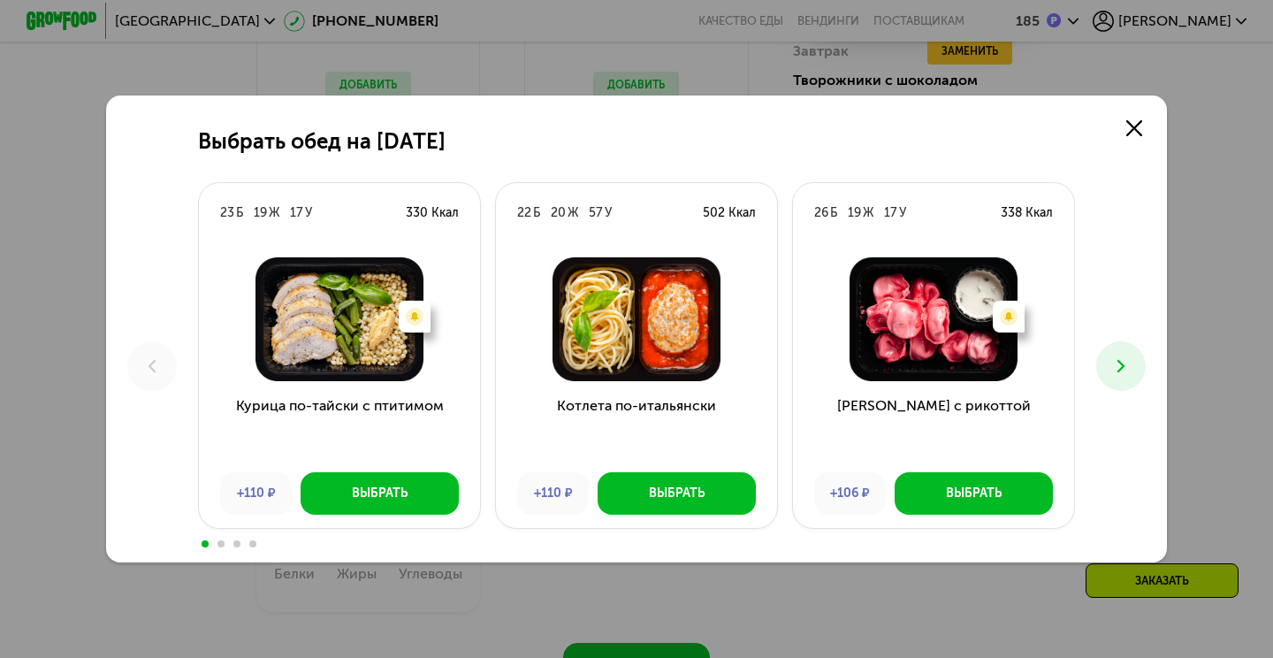
click at [1111, 371] on icon at bounding box center [1120, 365] width 21 height 21
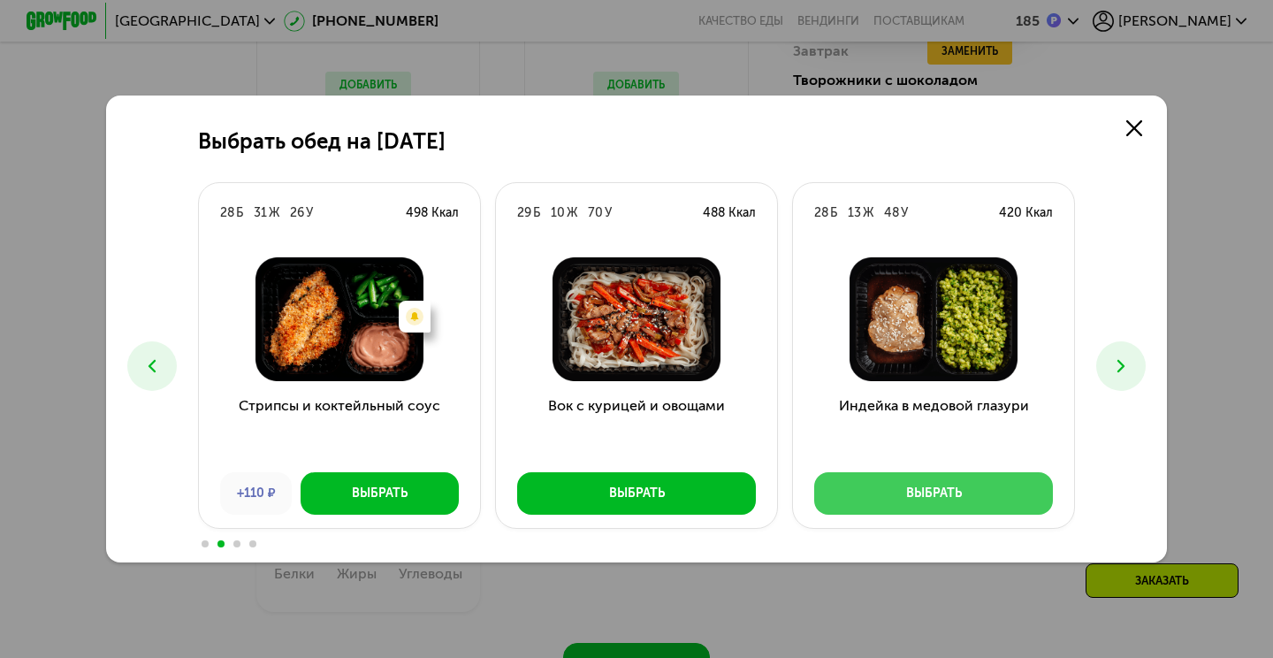
click at [921, 500] on div "Выбрать" at bounding box center [934, 493] width 56 height 18
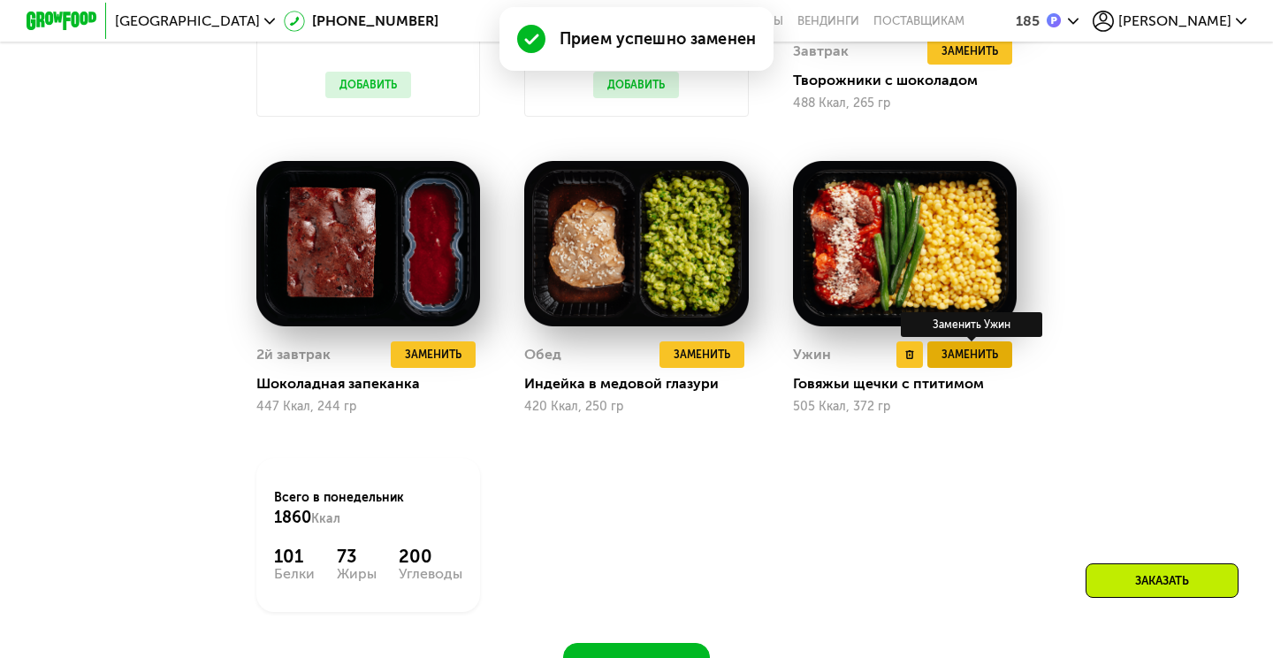
click at [988, 365] on button "Заменить" at bounding box center [969, 354] width 85 height 27
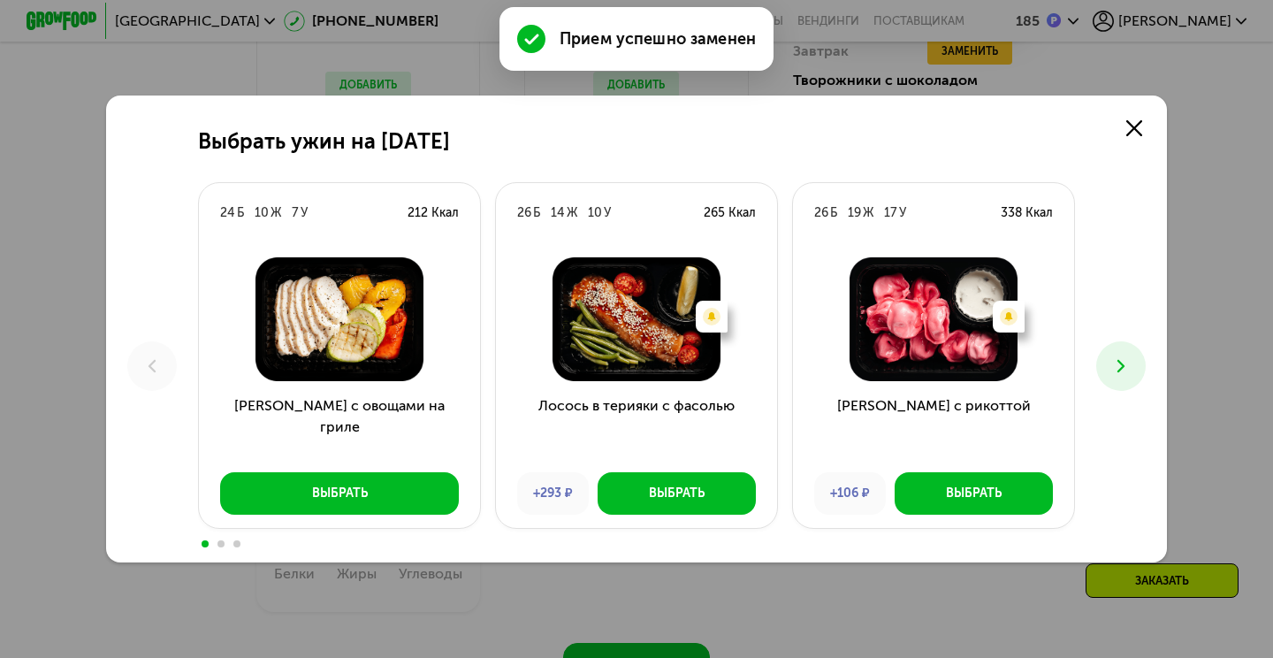
click at [1099, 365] on button at bounding box center [1120, 365] width 49 height 49
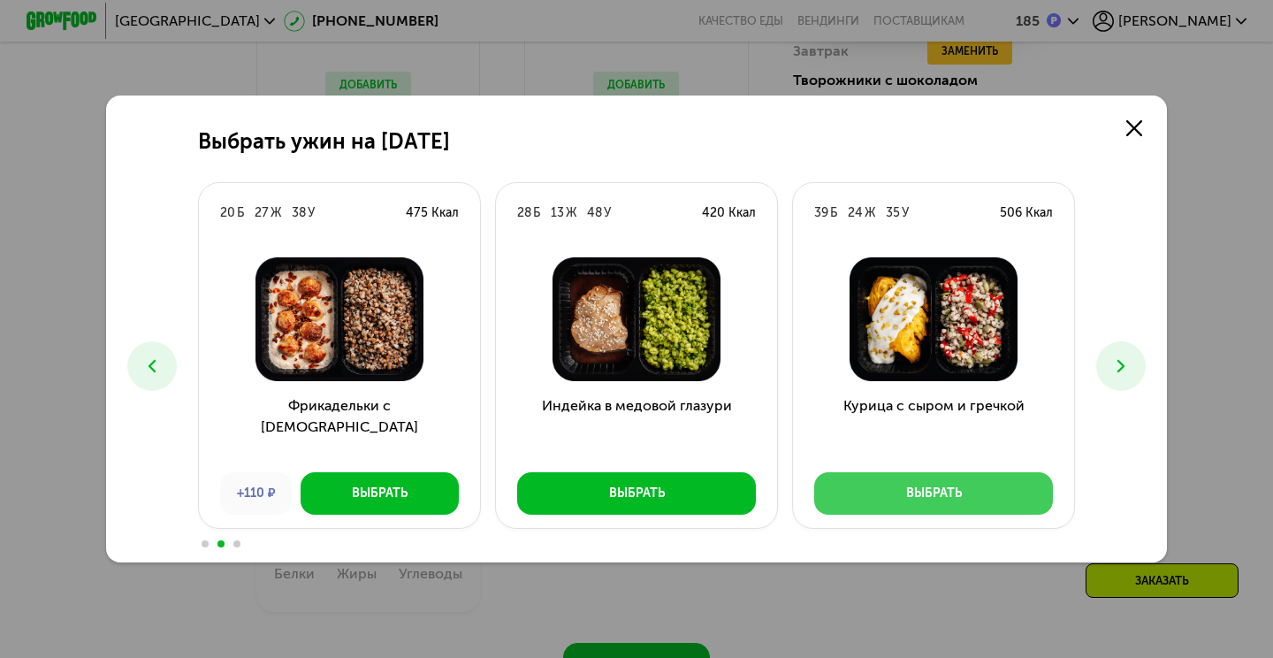
click at [1022, 491] on button "Выбрать" at bounding box center [933, 493] width 239 height 42
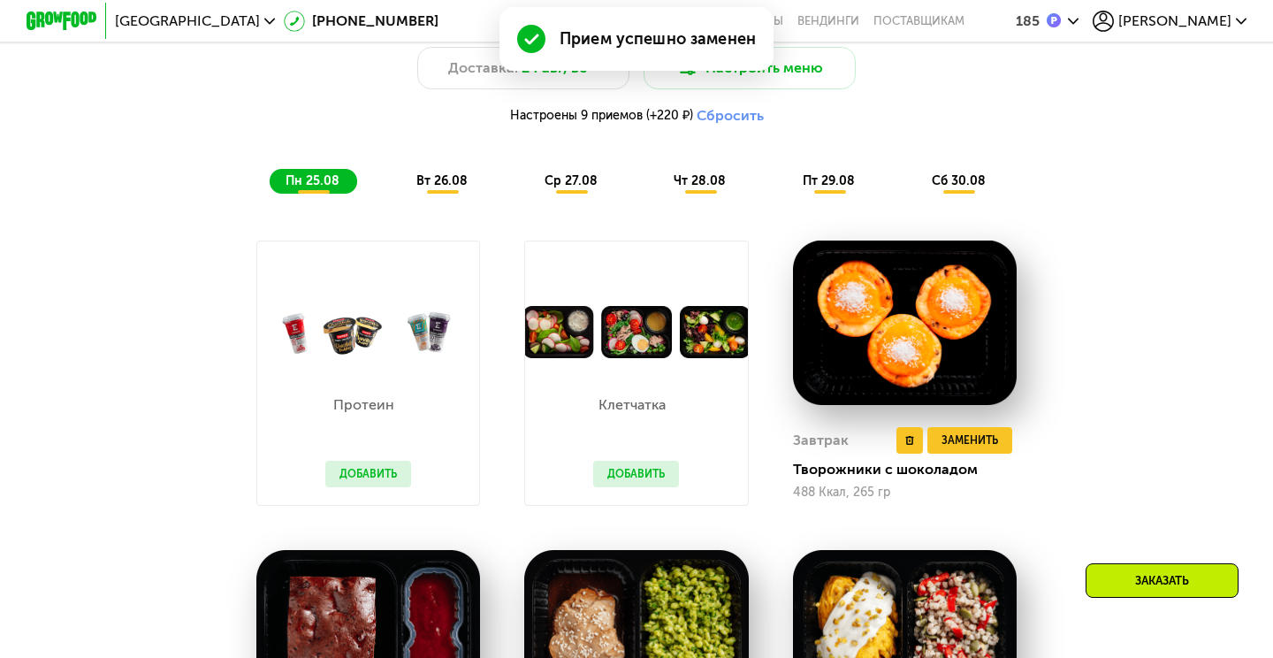
scroll to position [985, 0]
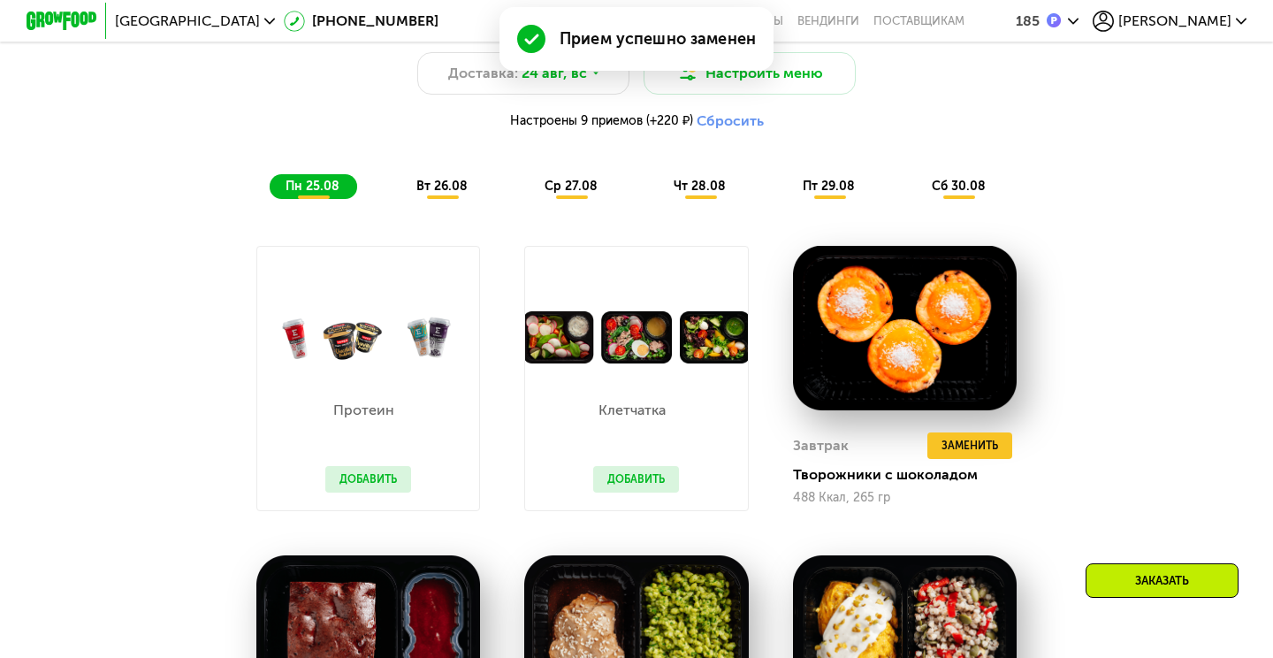
click at [451, 187] on span "вт 26.08" at bounding box center [441, 186] width 51 height 15
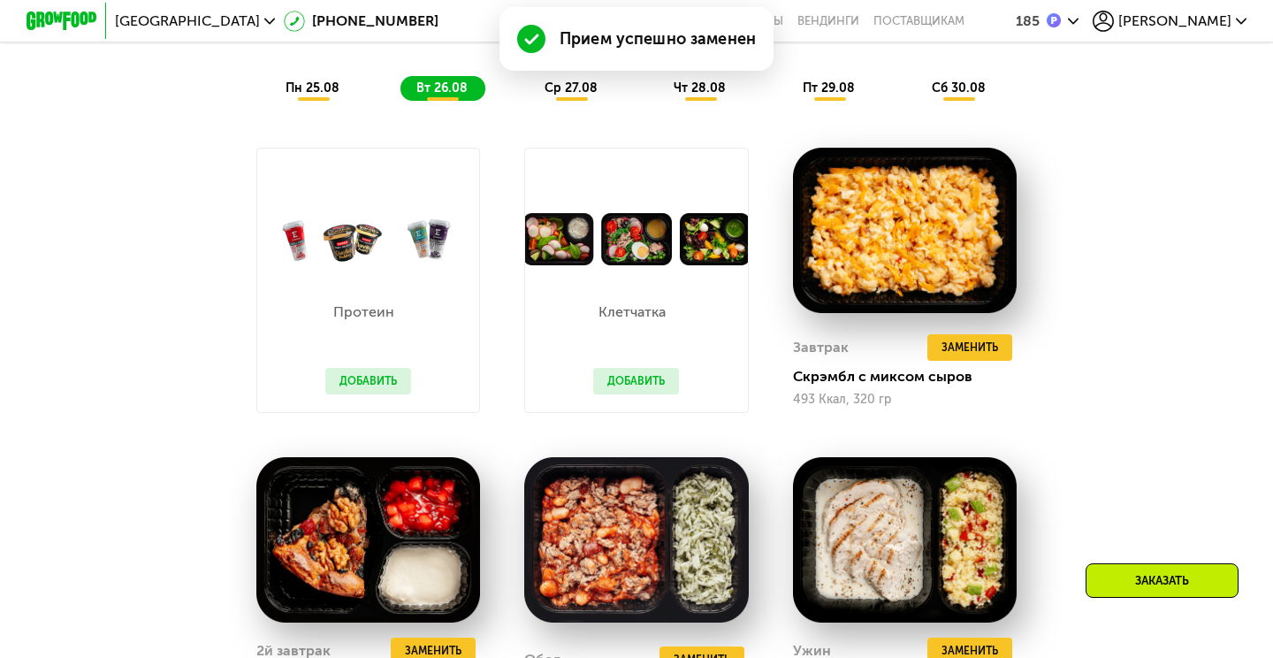
scroll to position [1093, 0]
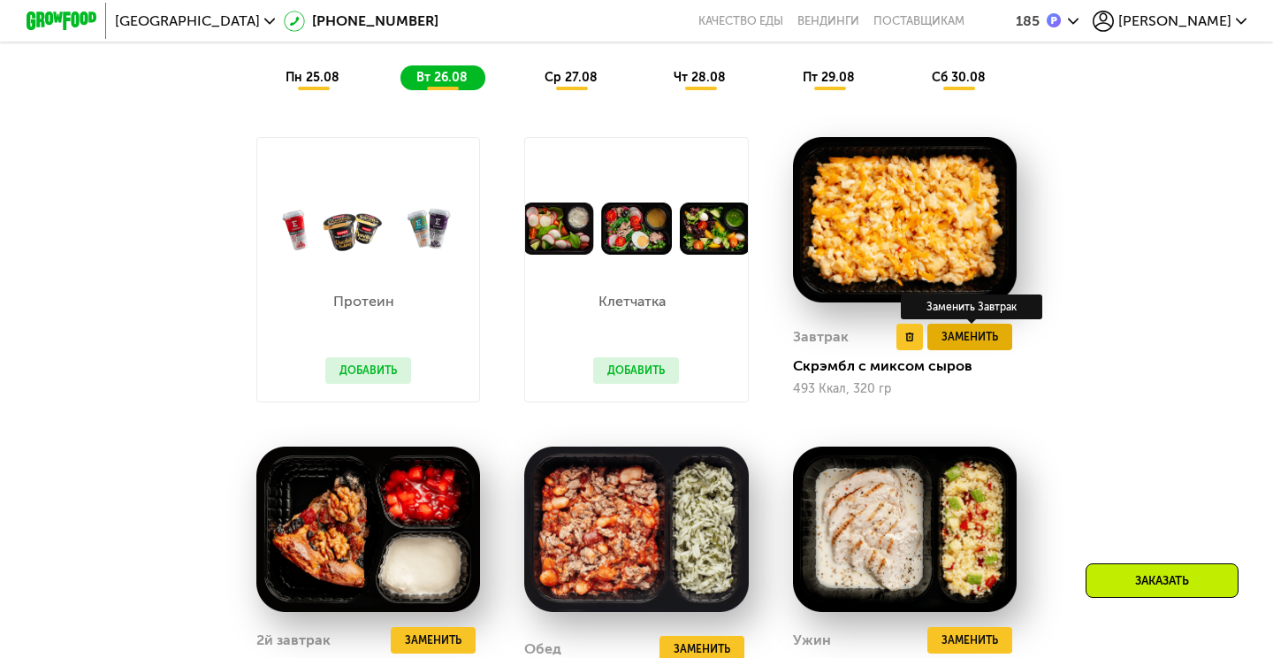
click at [962, 331] on span "Заменить" at bounding box center [969, 337] width 57 height 18
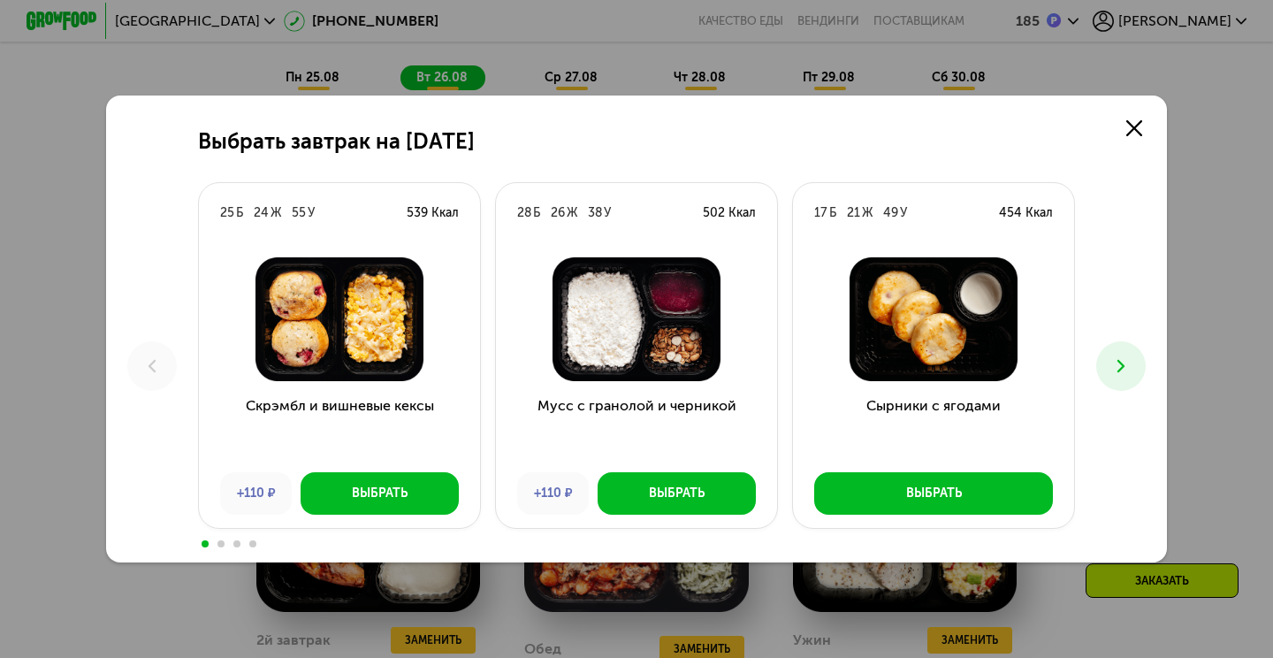
click at [1115, 379] on button at bounding box center [1120, 365] width 49 height 49
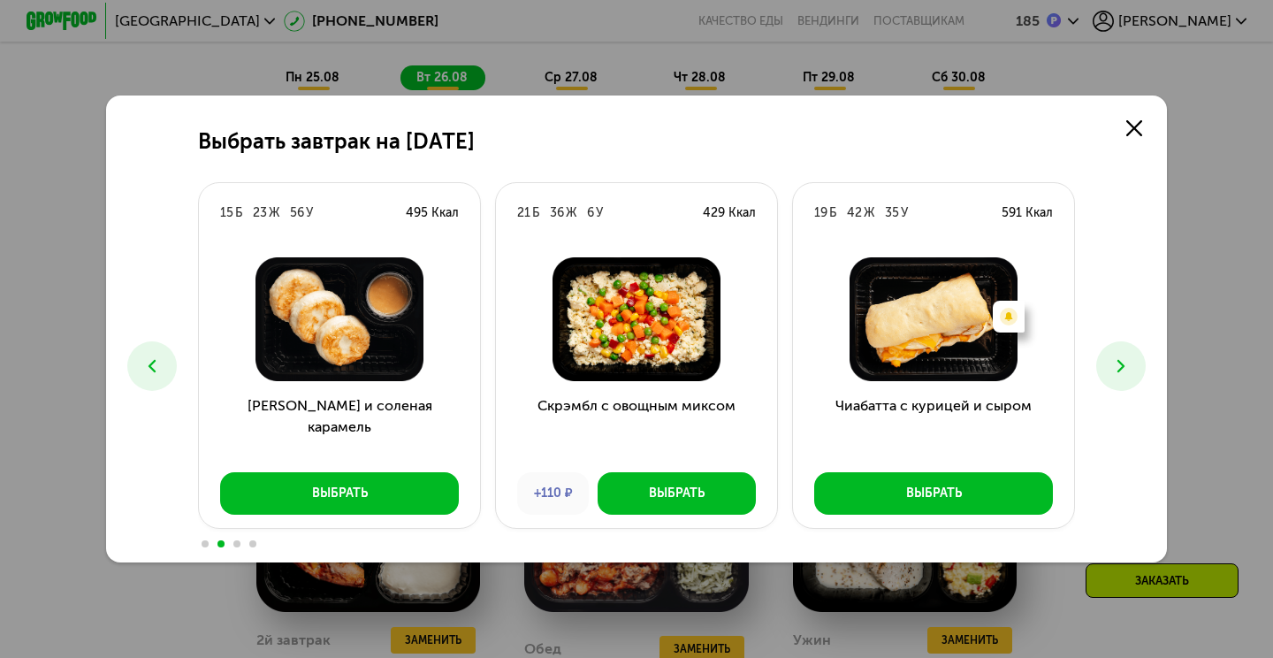
click at [1124, 369] on icon at bounding box center [1120, 365] width 21 height 21
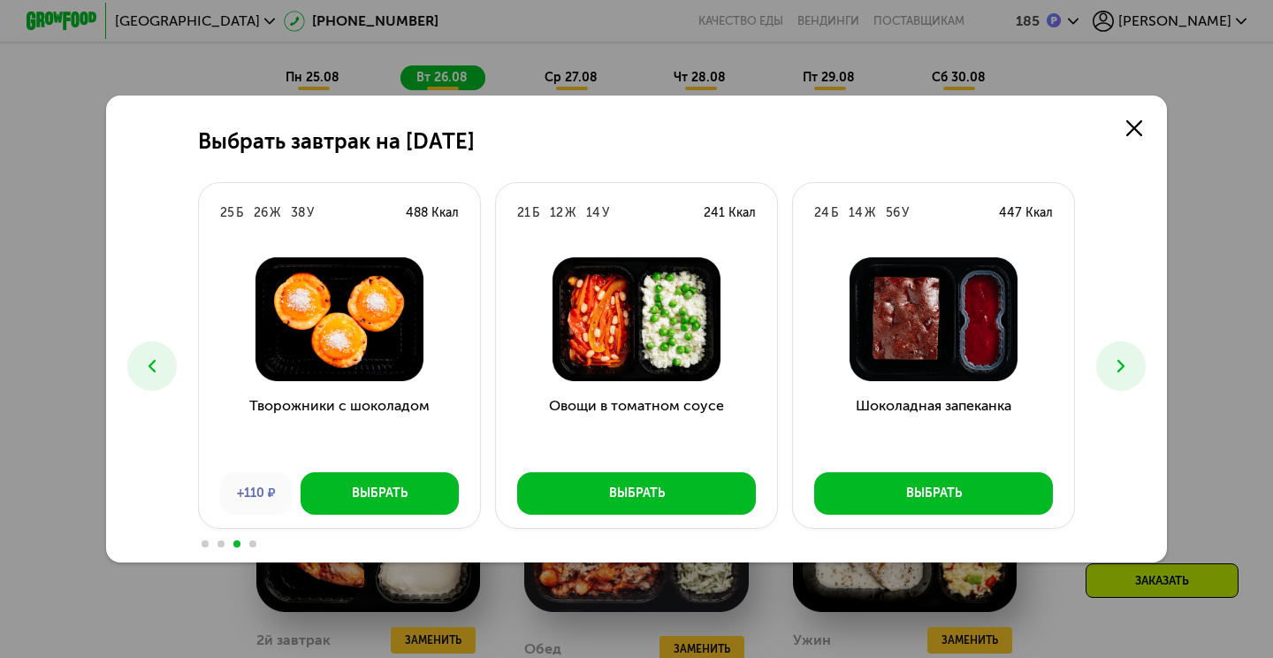
click at [1124, 372] on icon at bounding box center [1120, 365] width 21 height 21
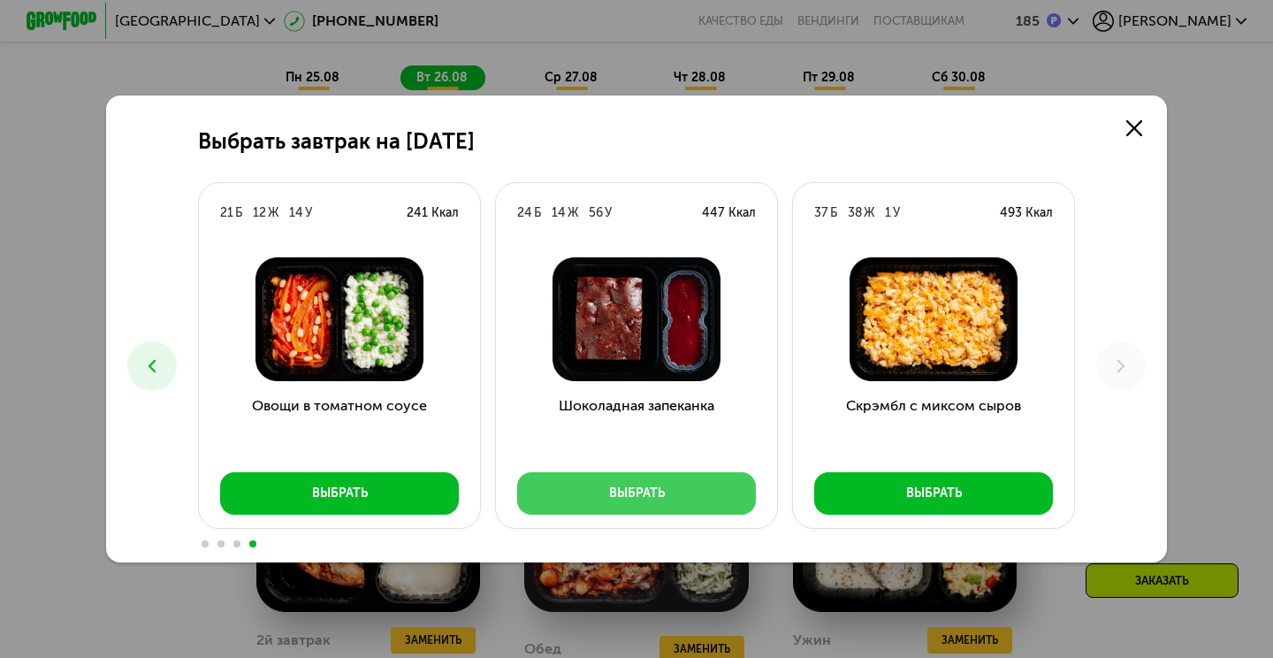
click at [639, 504] on button "Выбрать" at bounding box center [636, 493] width 239 height 42
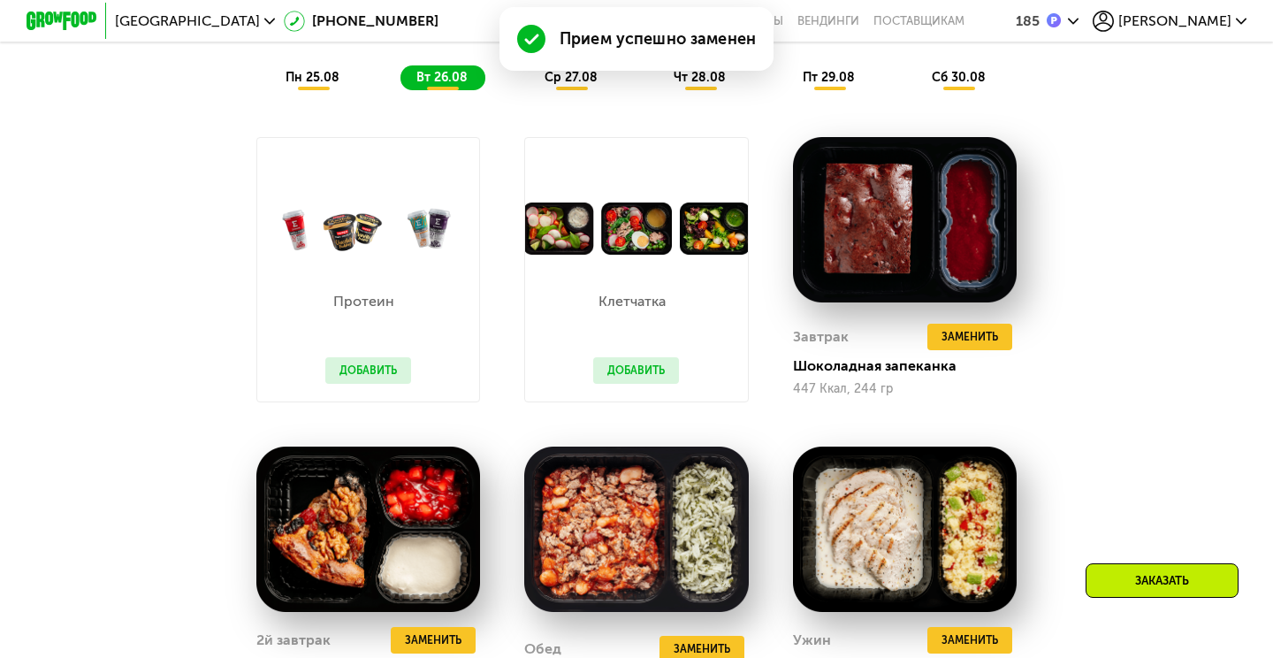
scroll to position [1236, 0]
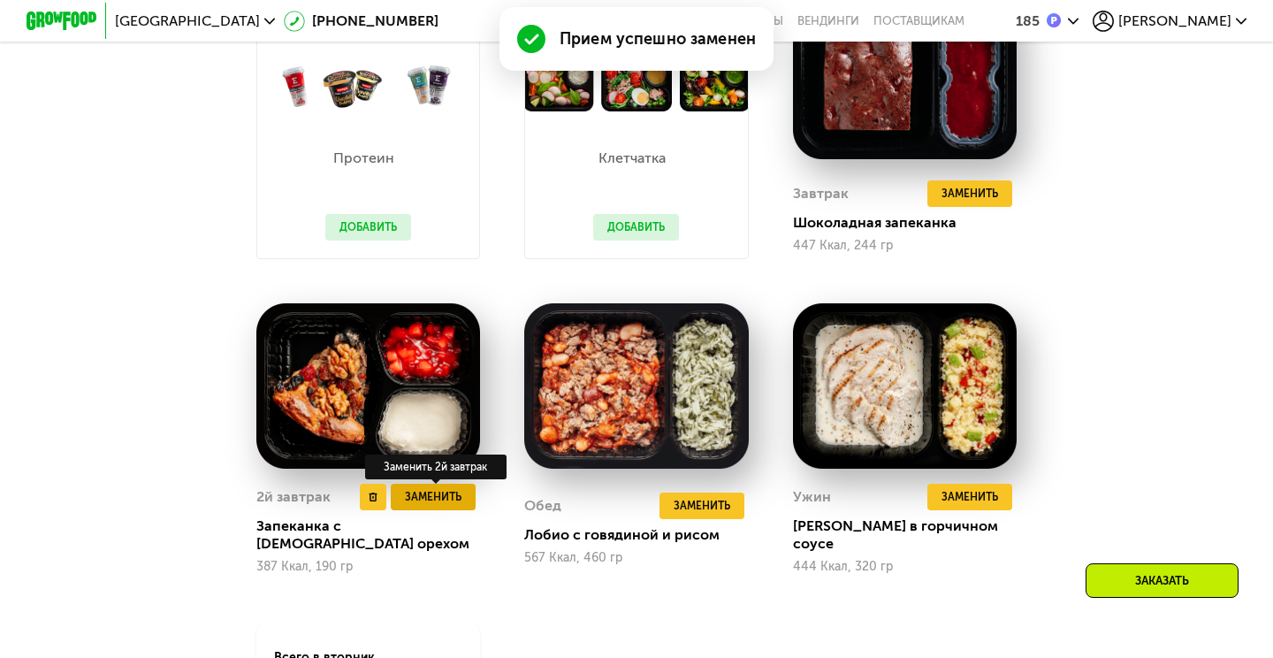
click at [445, 485] on button "Заменить" at bounding box center [433, 496] width 85 height 27
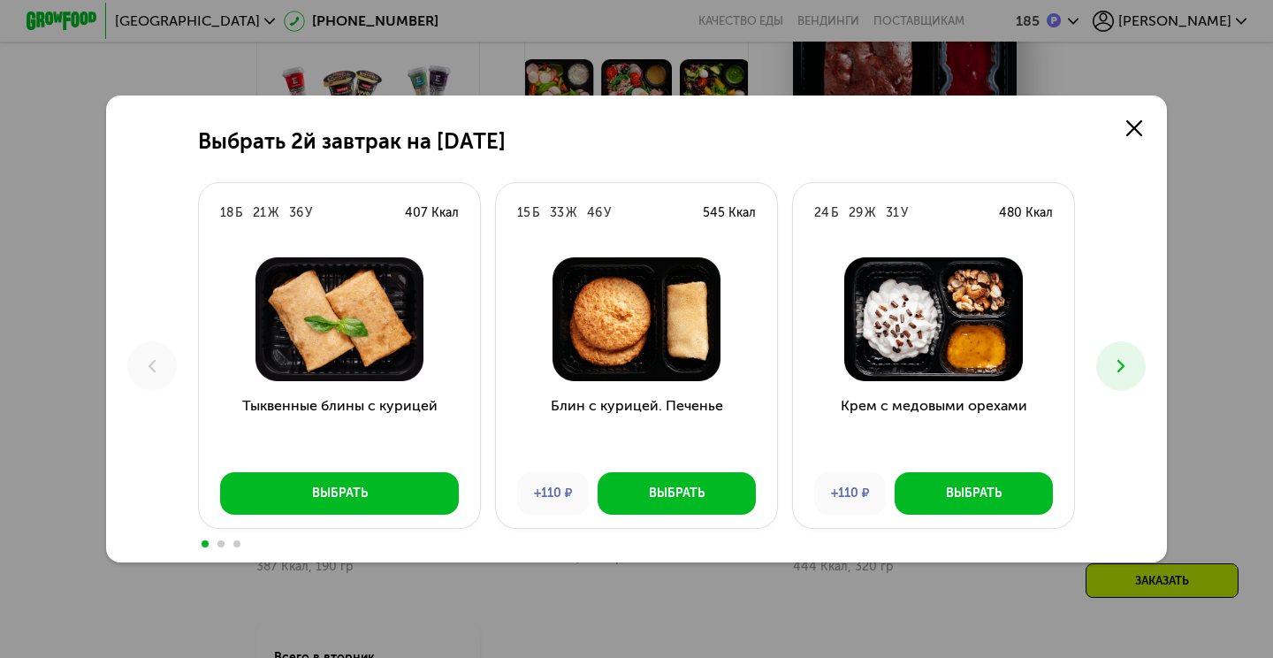
click at [1112, 352] on button at bounding box center [1120, 365] width 49 height 49
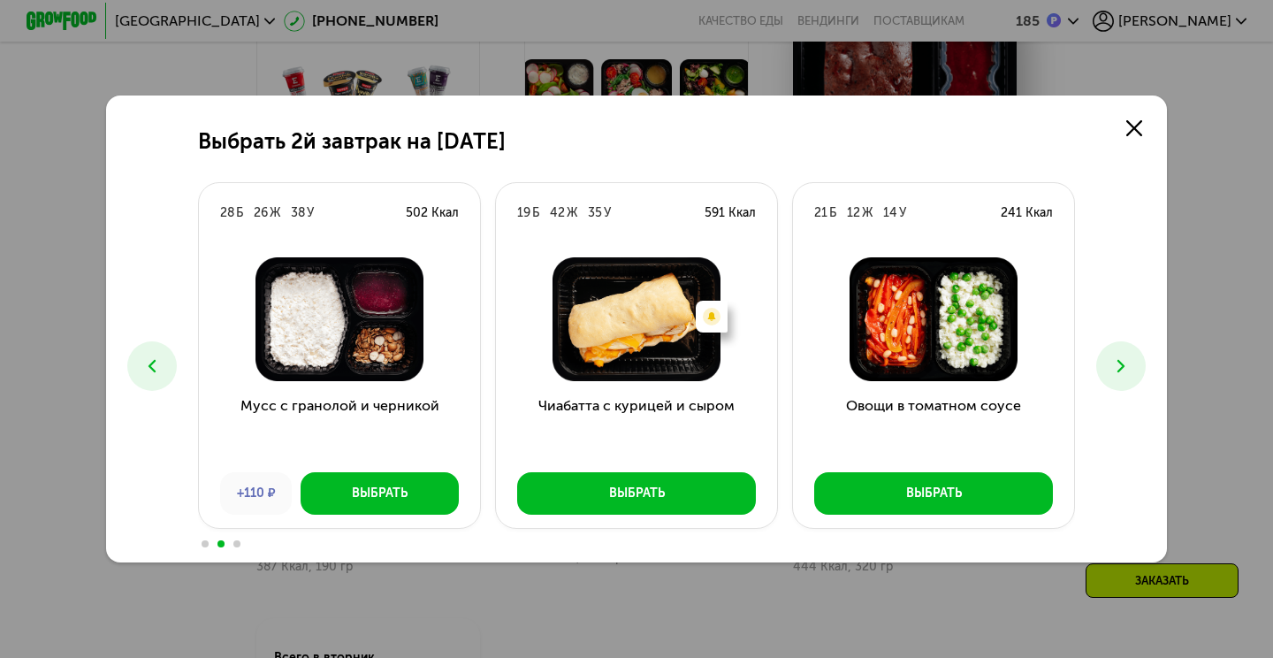
click at [1112, 351] on button at bounding box center [1120, 365] width 49 height 49
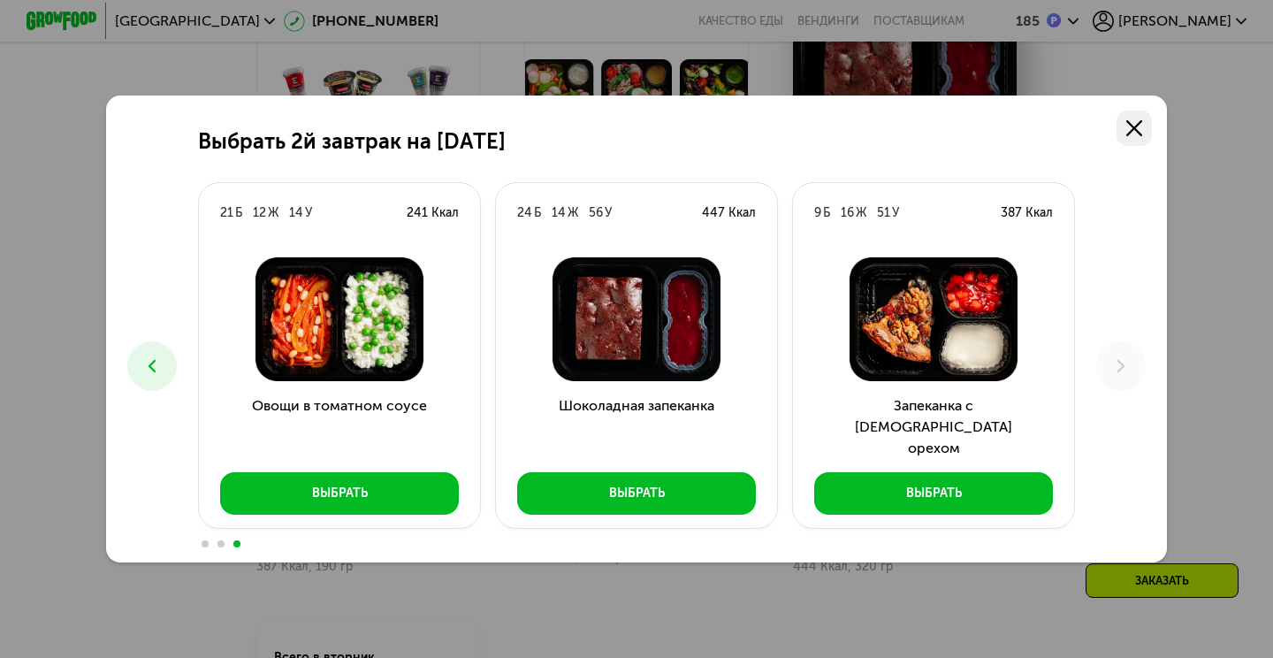
click at [1131, 122] on icon at bounding box center [1134, 128] width 16 height 16
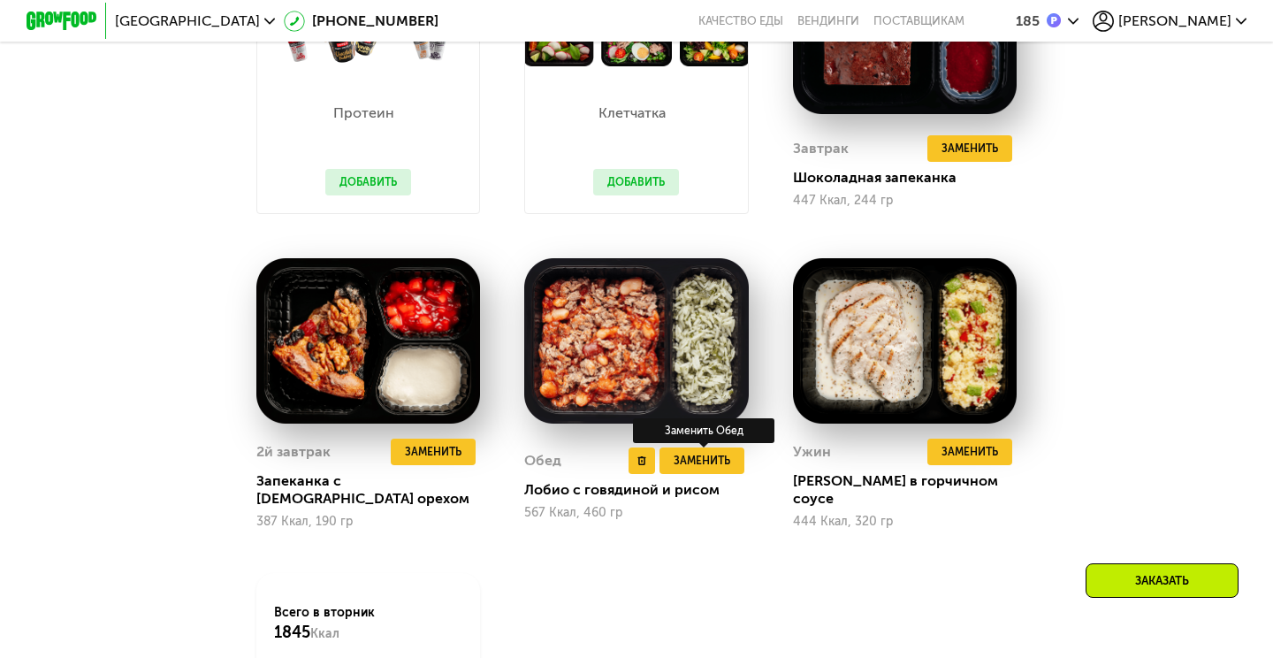
scroll to position [1289, 0]
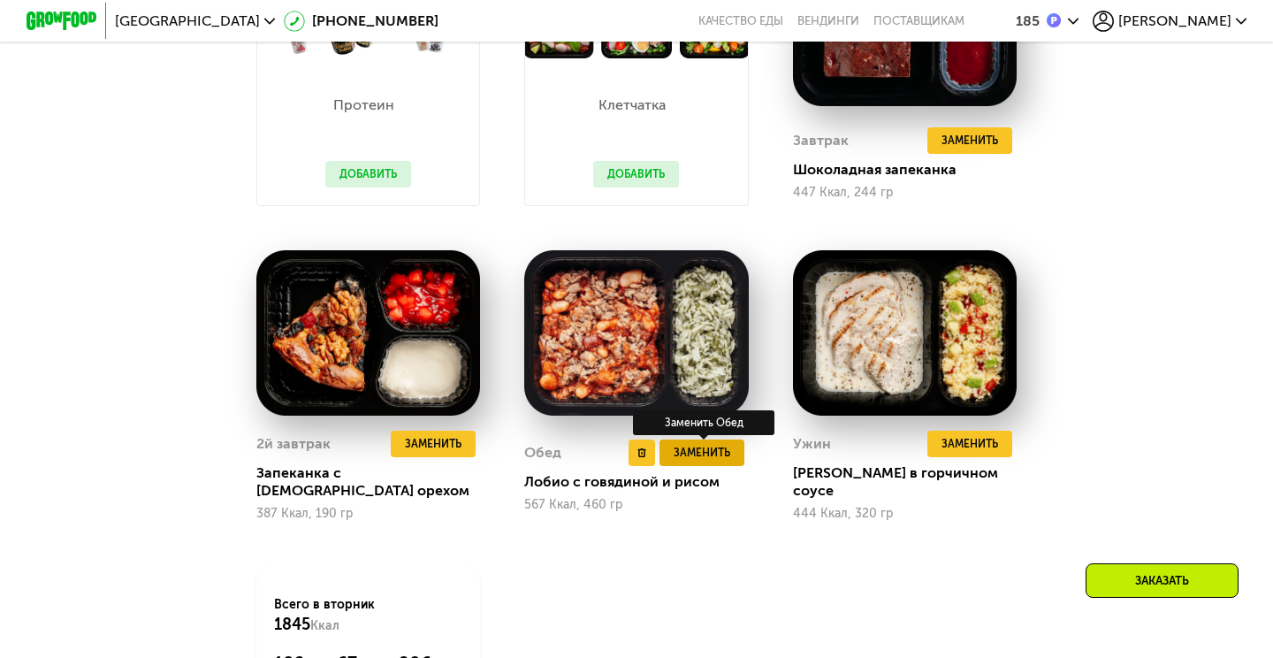
click at [706, 444] on span "Заменить" at bounding box center [701, 453] width 57 height 18
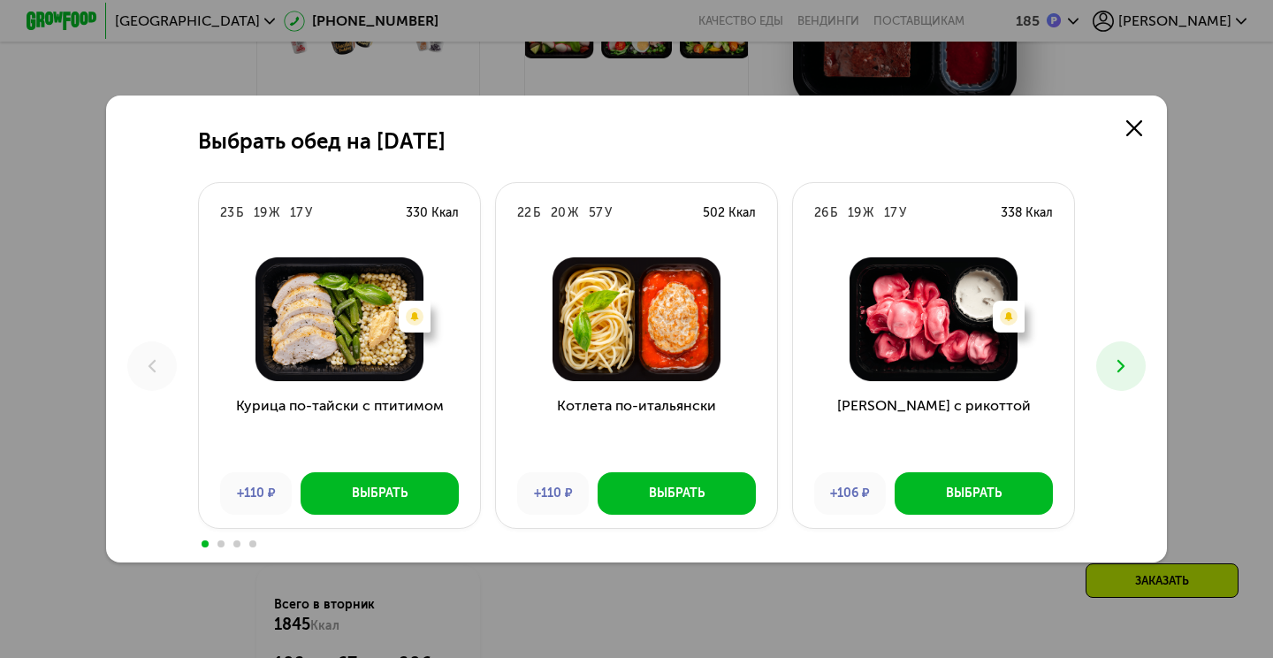
click at [1118, 369] on icon at bounding box center [1120, 365] width 21 height 21
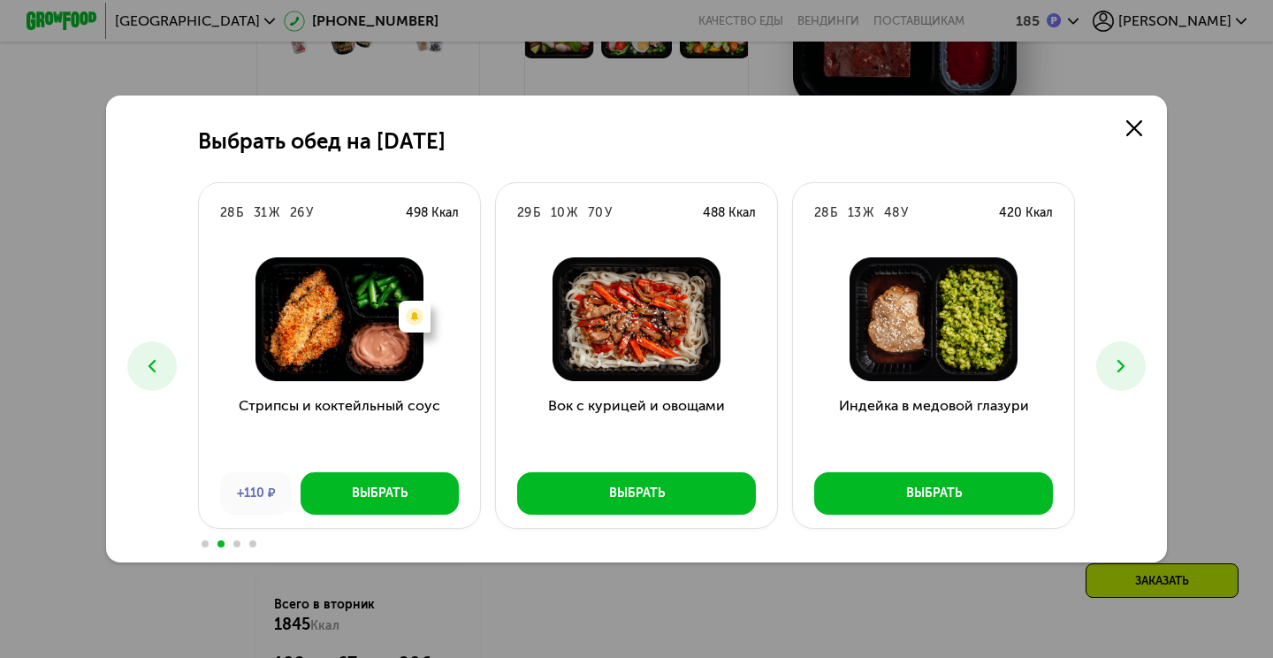
click at [1118, 368] on icon at bounding box center [1120, 365] width 21 height 21
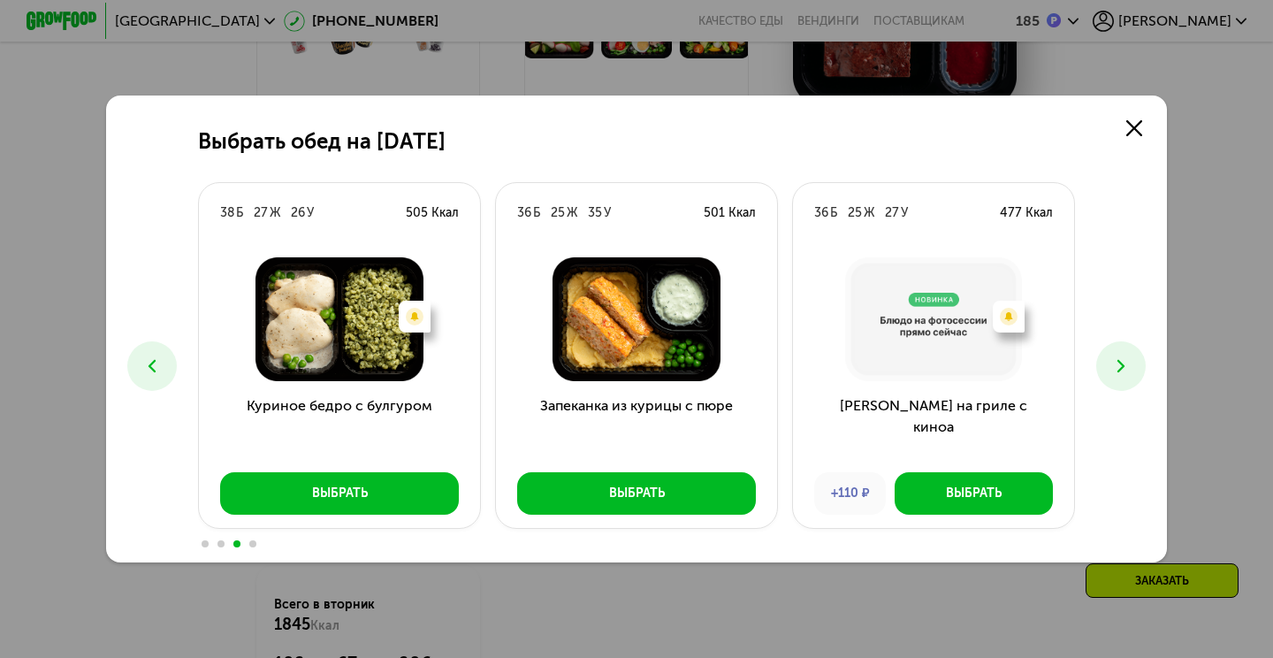
click at [153, 374] on icon at bounding box center [151, 365] width 21 height 21
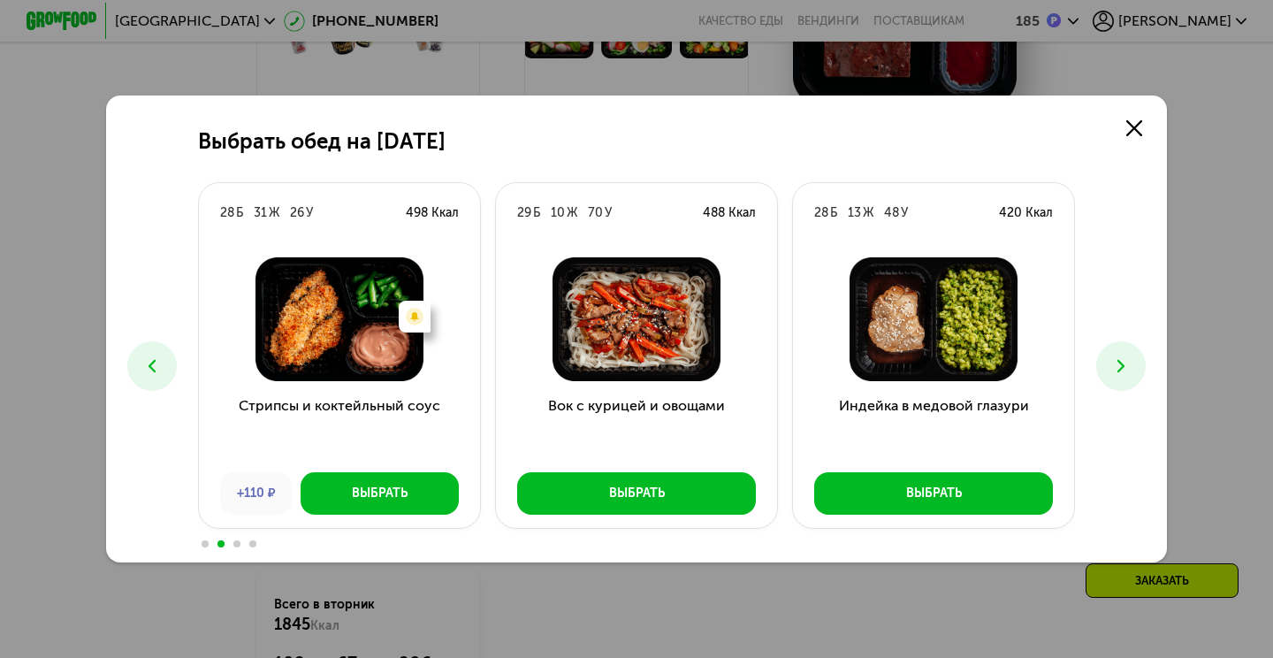
click at [154, 374] on icon at bounding box center [151, 365] width 21 height 21
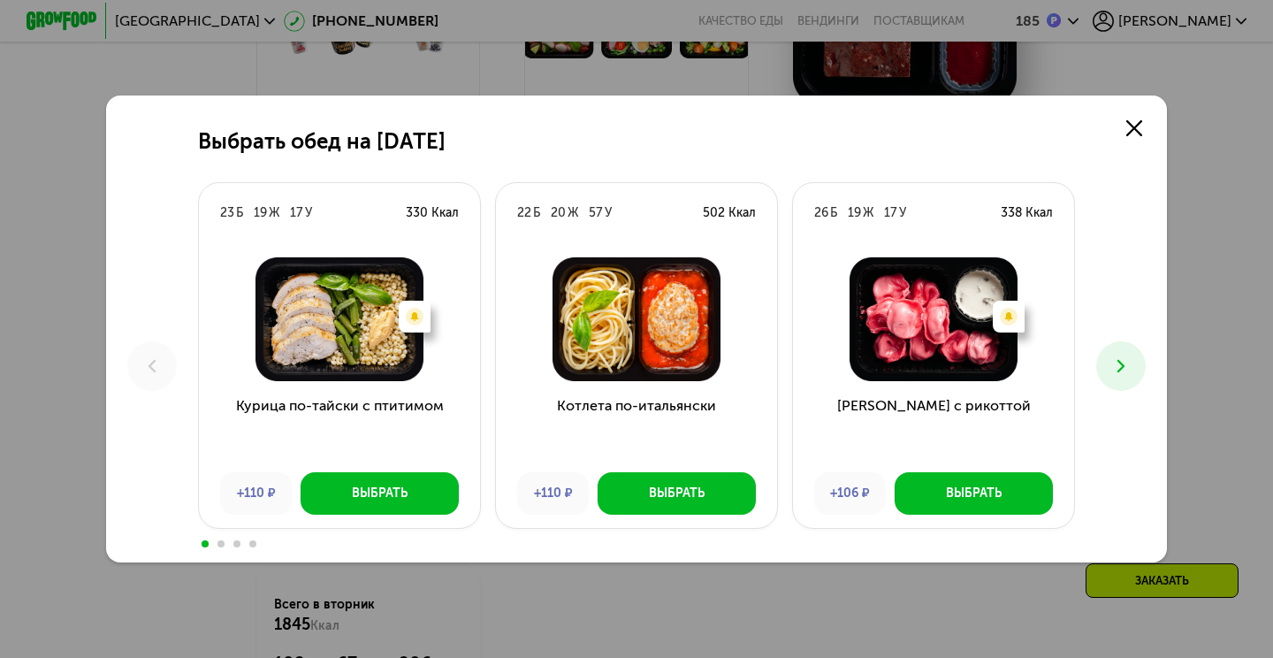
click at [338, 387] on div "Есть нежелательные ингредиенты: Рыба, Морепродукты" at bounding box center [339, 319] width 281 height 152
click at [600, 412] on h3 "Котлета по-итальянски" at bounding box center [636, 427] width 281 height 64
click at [1113, 380] on button at bounding box center [1120, 365] width 49 height 49
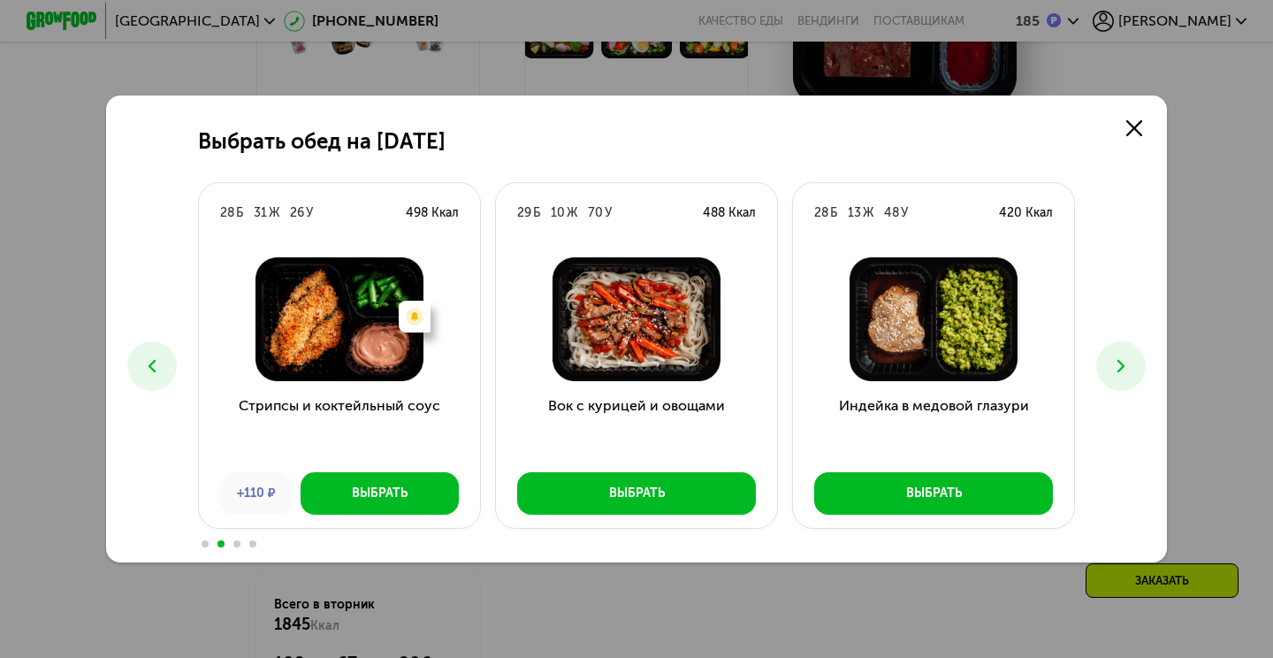
click at [1113, 381] on button at bounding box center [1120, 365] width 49 height 49
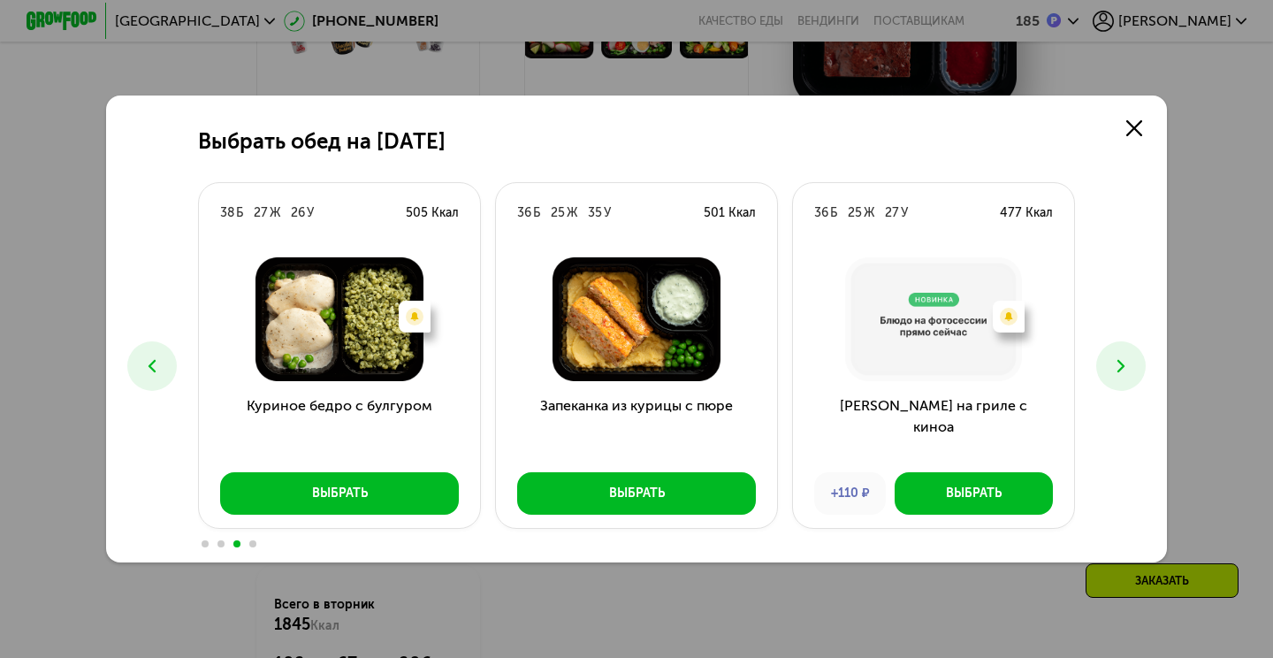
click at [28, 402] on div "Выбрать обед на 26 августа 23 Б 19 Ж 17 У 330 Ккал Есть нежелательные ингредиен…" at bounding box center [636, 329] width 1273 height 658
click at [1130, 135] on icon at bounding box center [1134, 128] width 16 height 16
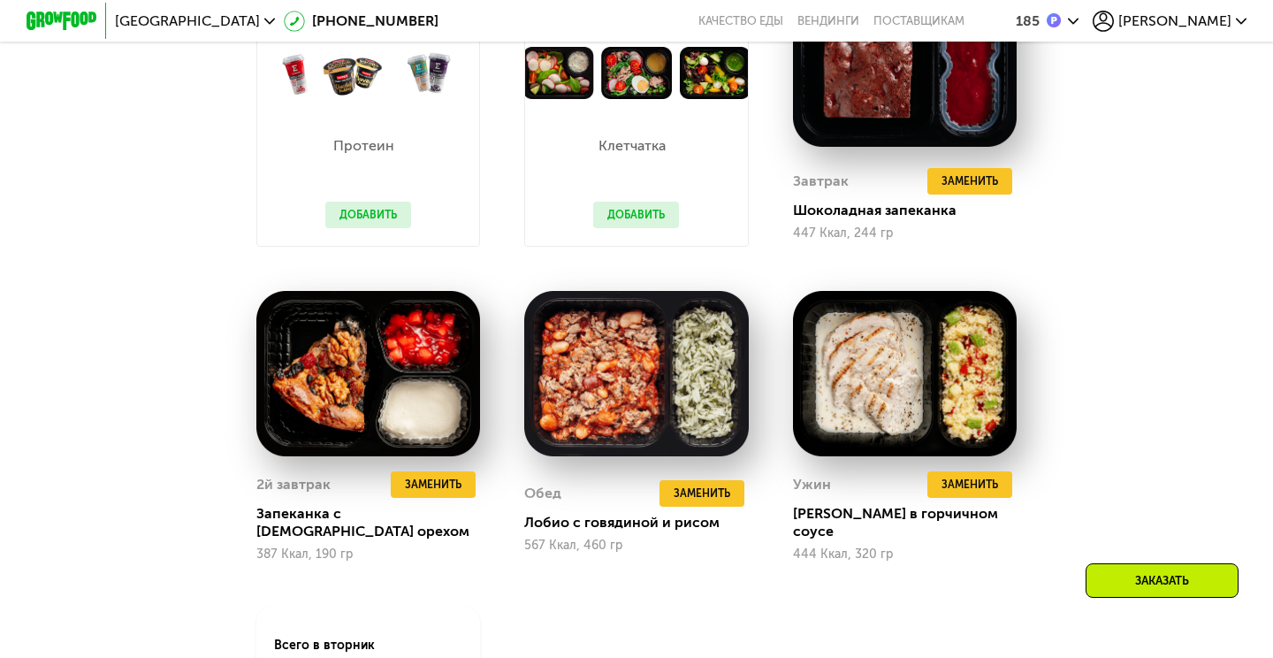
scroll to position [916, 0]
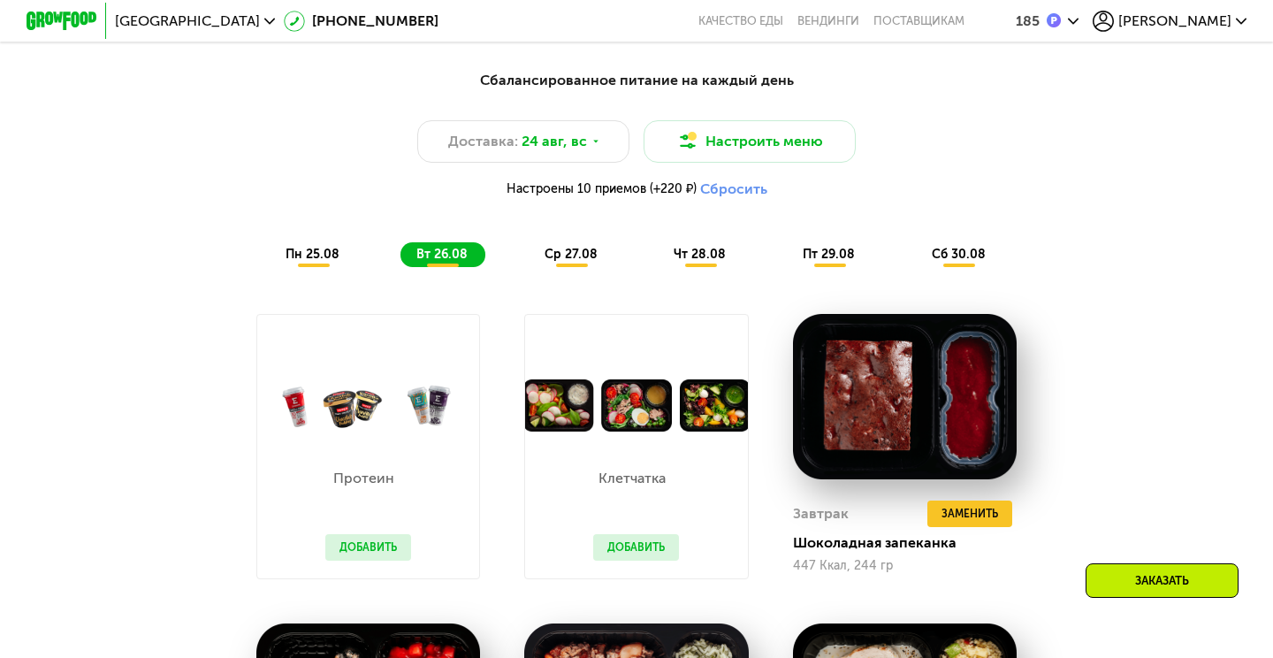
click at [586, 260] on span "ср 27.08" at bounding box center [570, 254] width 53 height 15
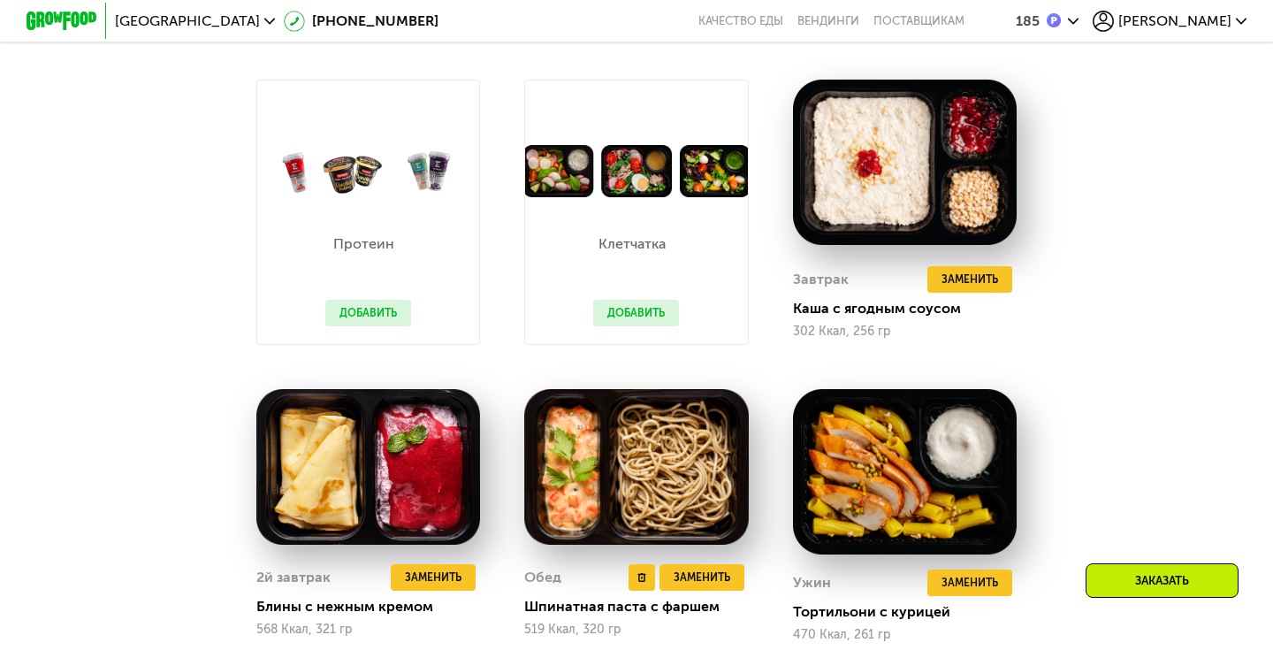
scroll to position [1153, 0]
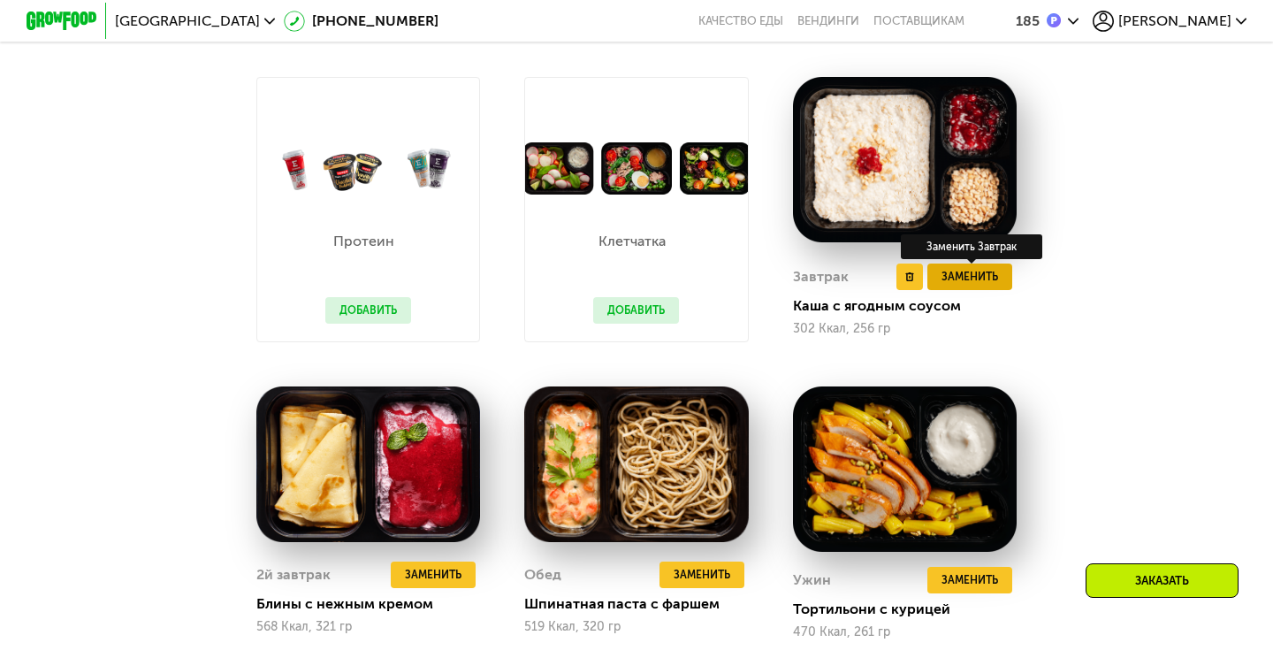
click at [970, 277] on span "Заменить" at bounding box center [969, 277] width 57 height 18
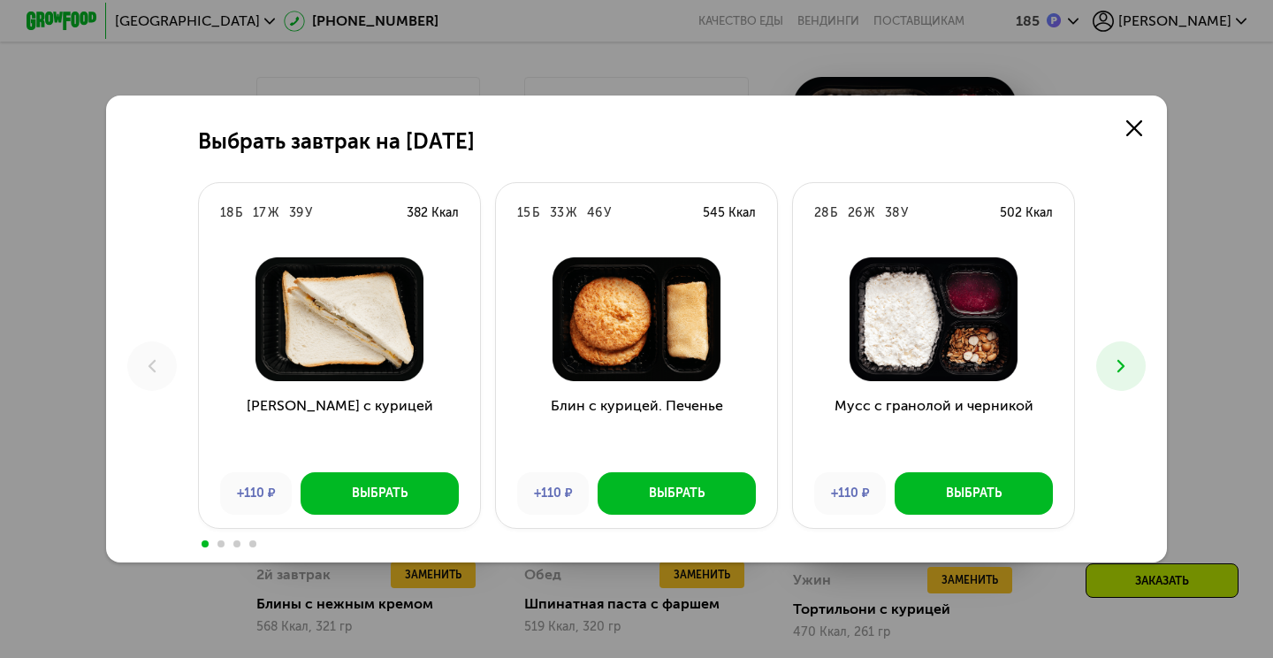
click at [1129, 370] on icon at bounding box center [1120, 365] width 21 height 21
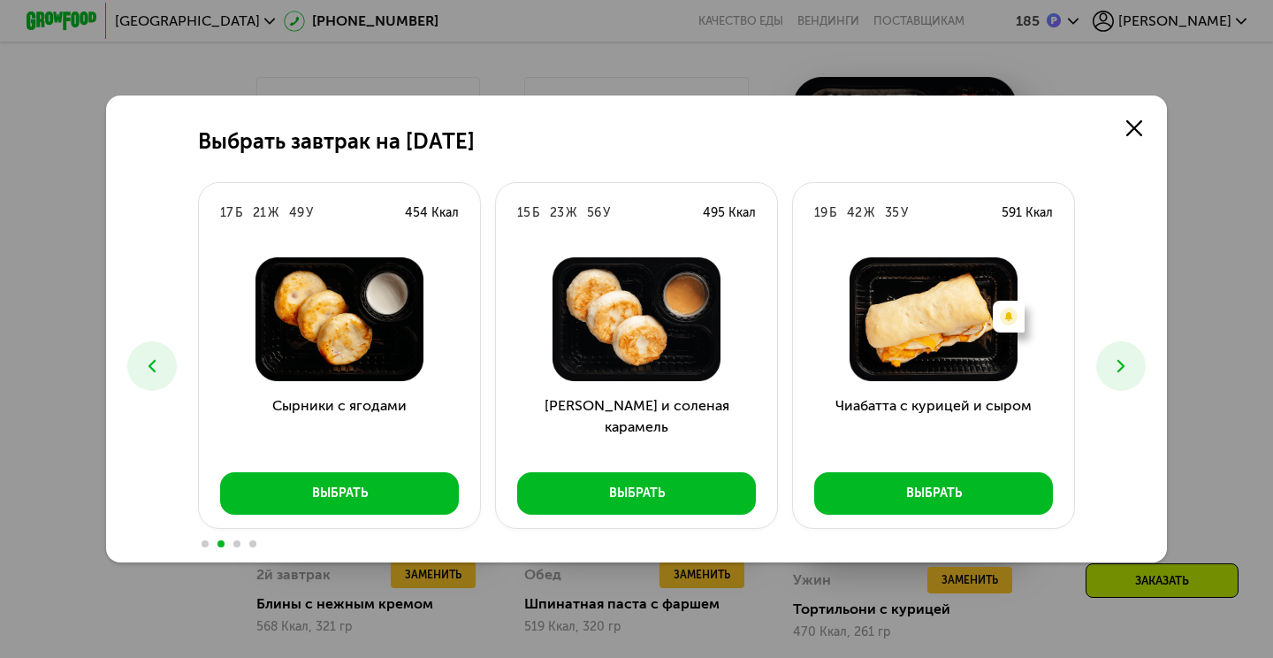
click at [1125, 370] on icon at bounding box center [1120, 365] width 21 height 21
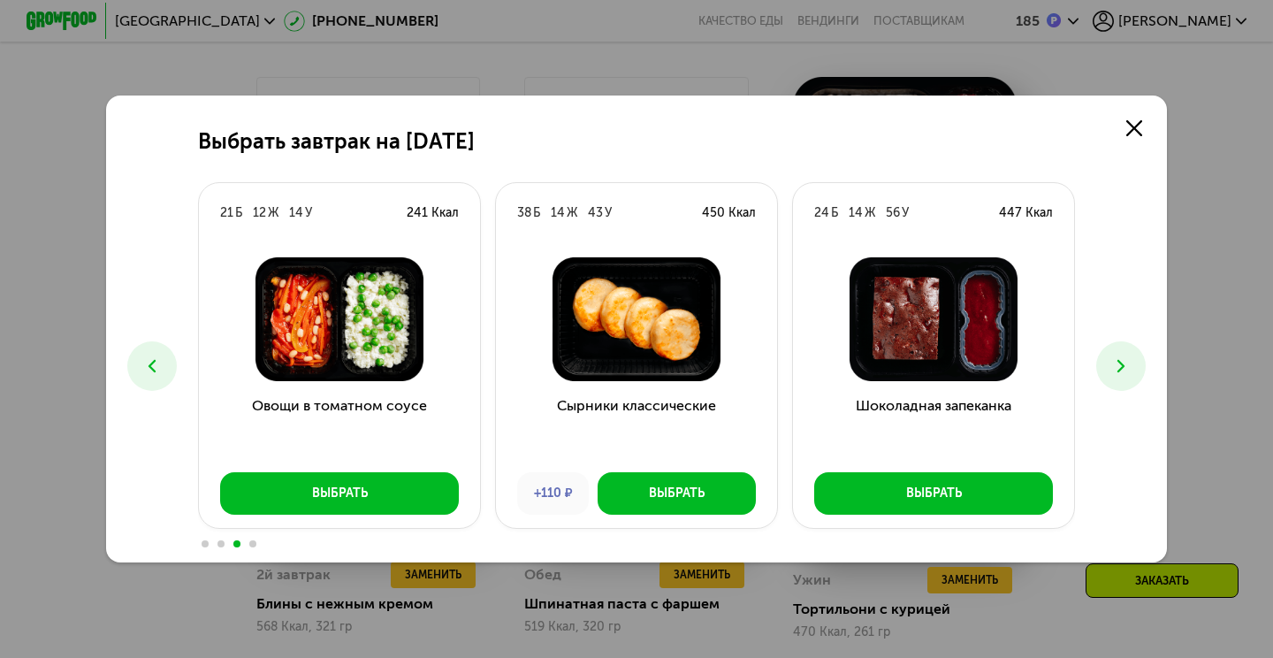
click at [1125, 370] on icon at bounding box center [1120, 365] width 21 height 21
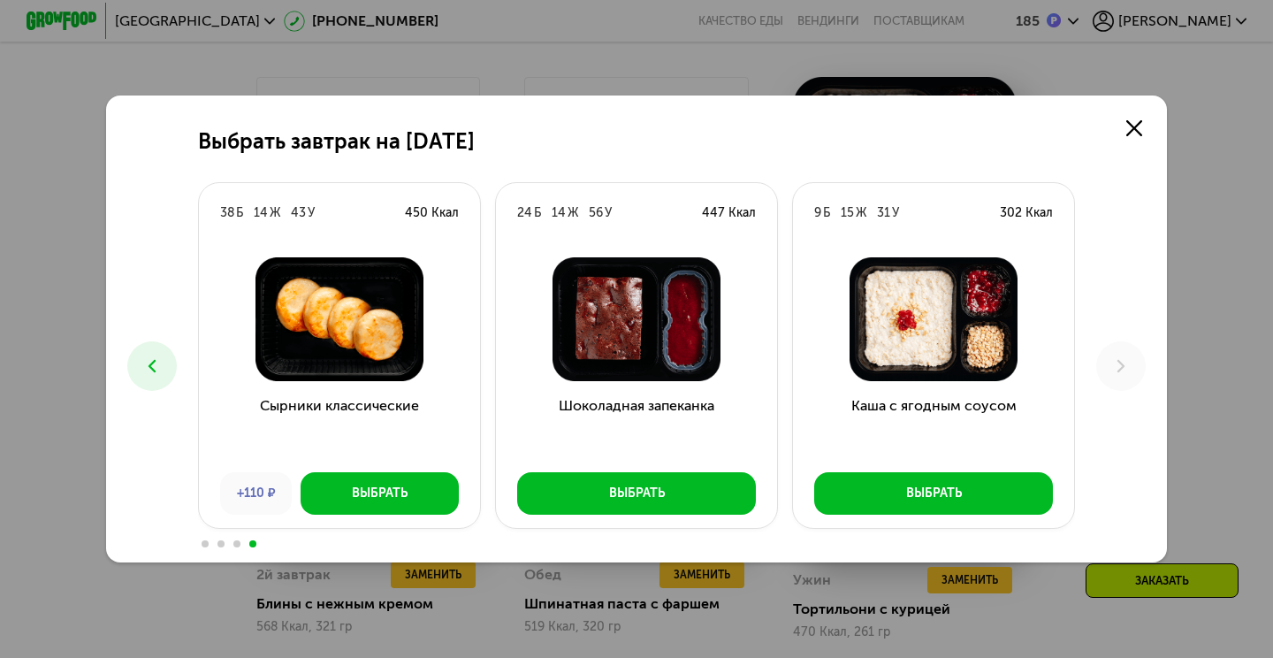
click at [158, 358] on icon at bounding box center [151, 365] width 21 height 21
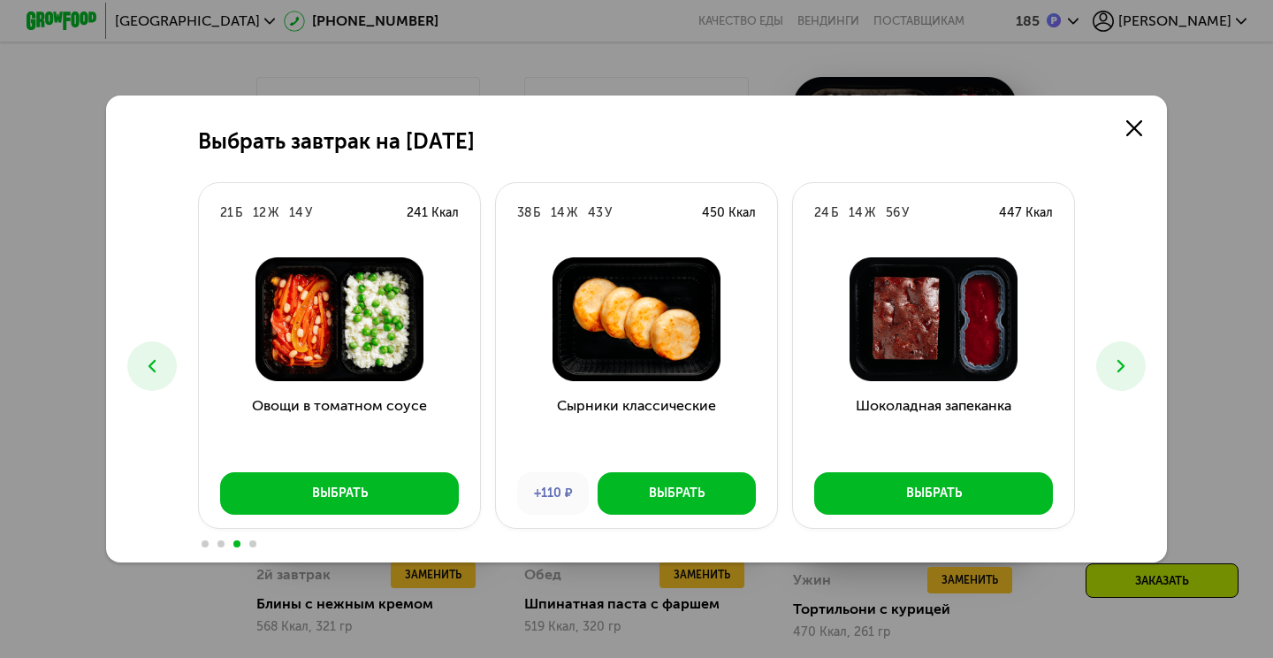
click at [158, 358] on icon at bounding box center [151, 365] width 21 height 21
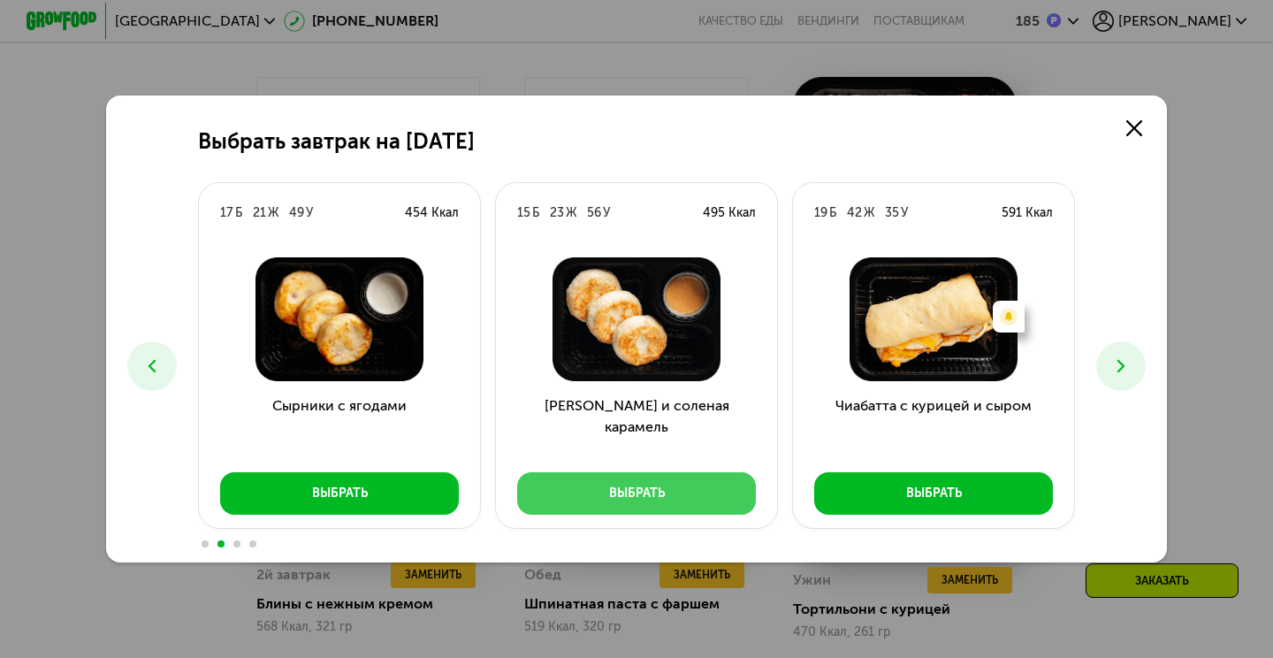
click at [624, 502] on button "Выбрать" at bounding box center [636, 493] width 239 height 42
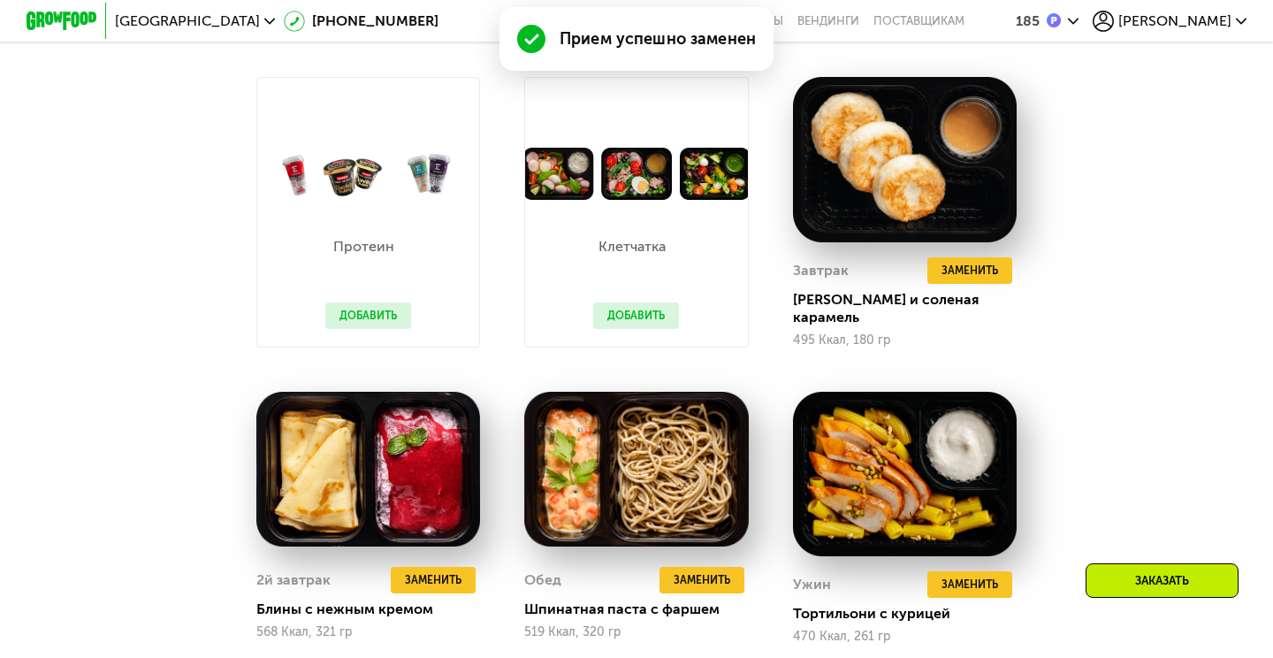
scroll to position [1293, 0]
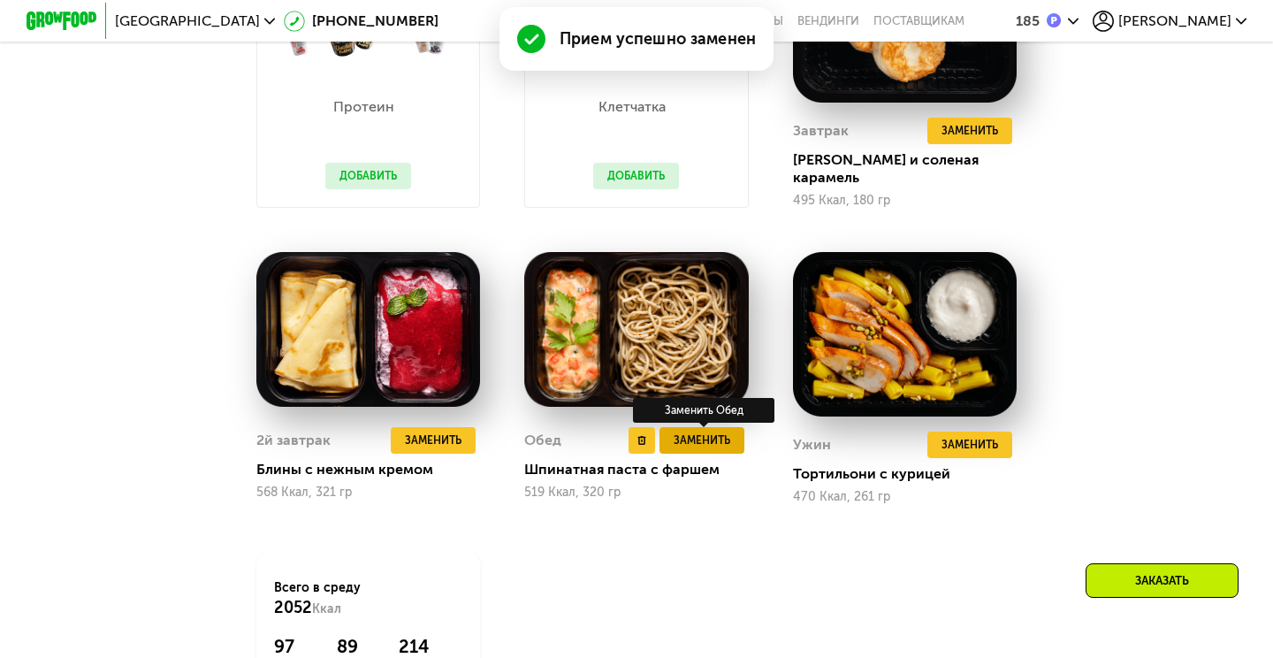
click at [719, 431] on span "Заменить" at bounding box center [701, 440] width 57 height 18
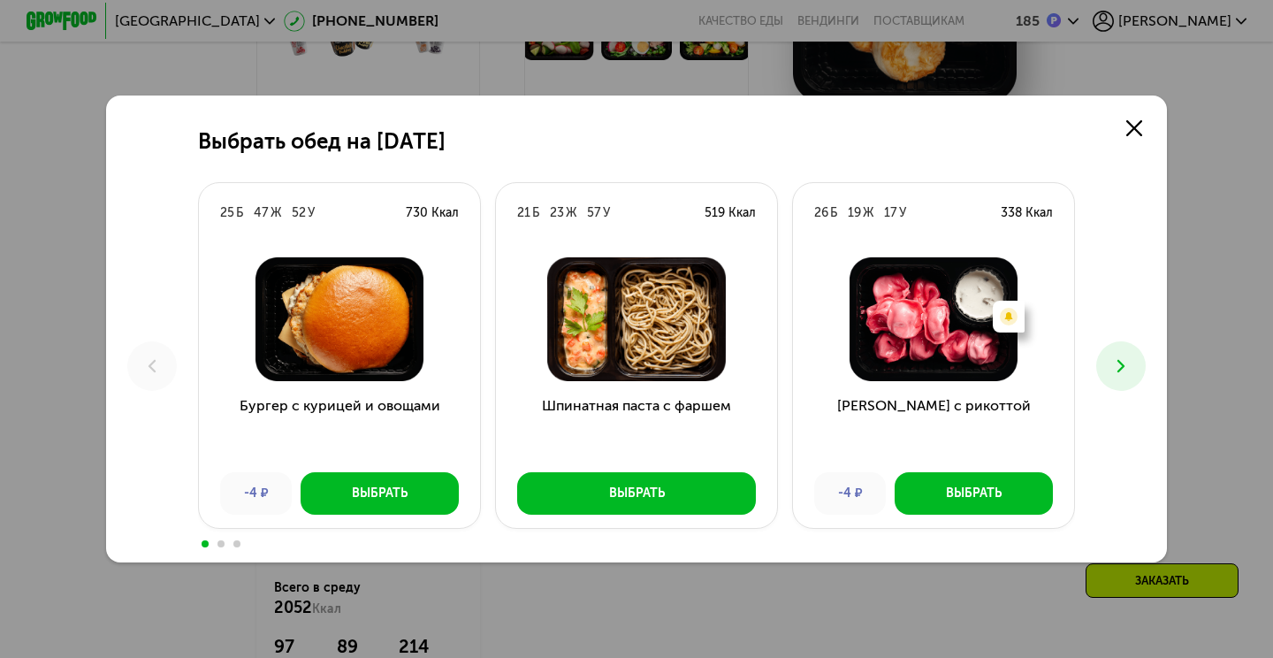
click at [1122, 369] on icon at bounding box center [1120, 365] width 21 height 21
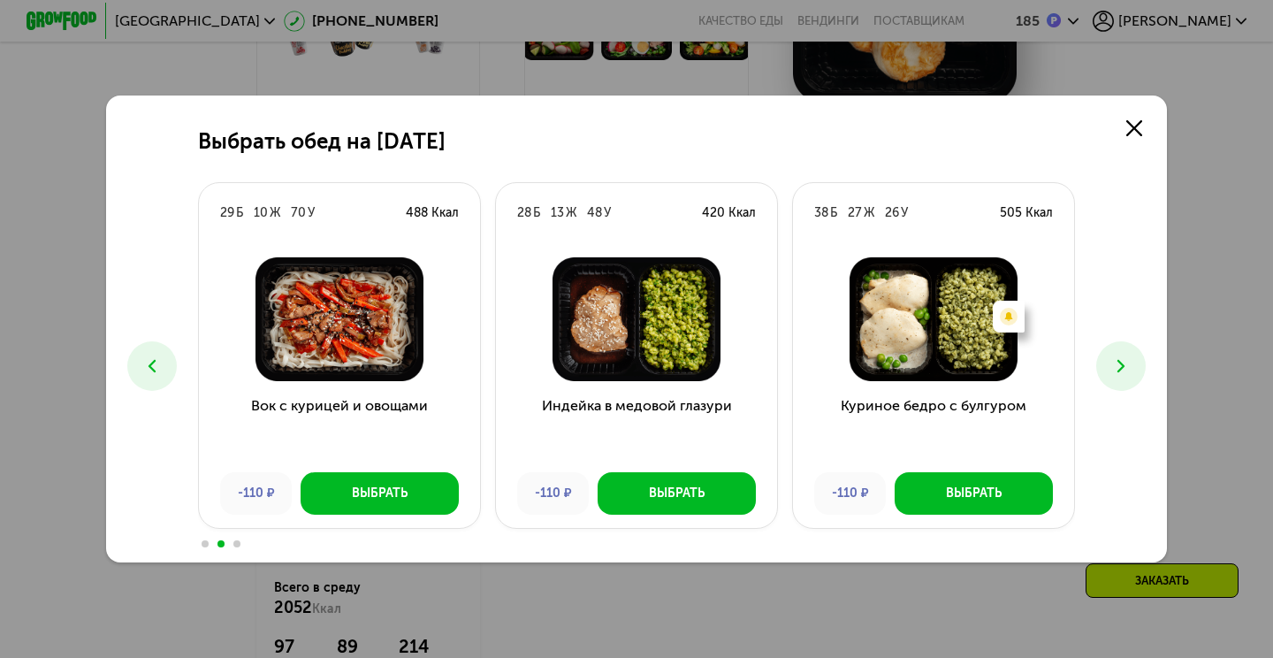
click at [1122, 369] on icon at bounding box center [1120, 365] width 21 height 21
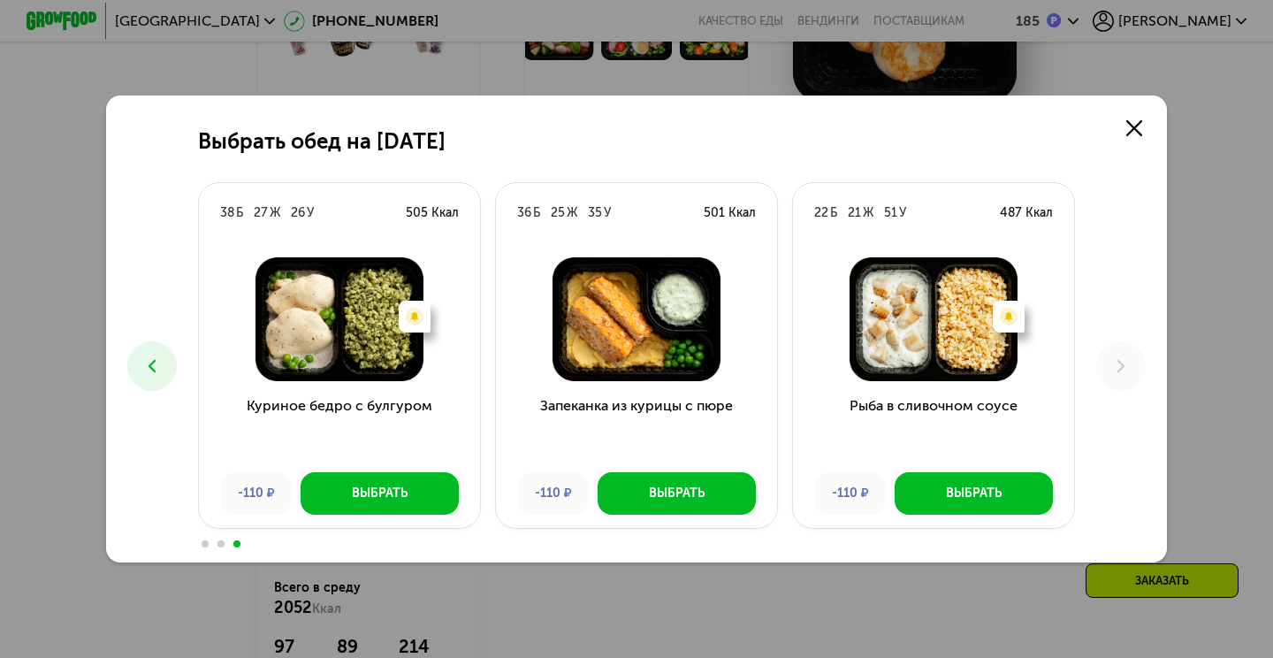
click at [153, 365] on icon at bounding box center [151, 365] width 21 height 21
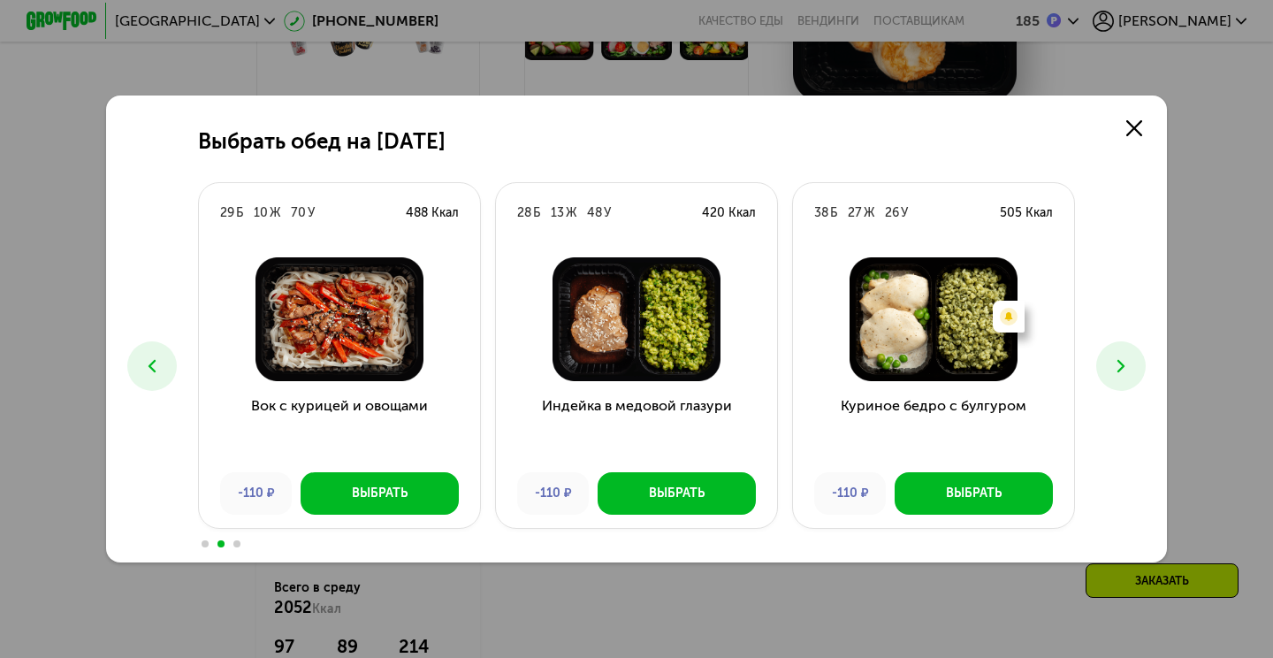
click at [153, 365] on icon at bounding box center [151, 365] width 21 height 21
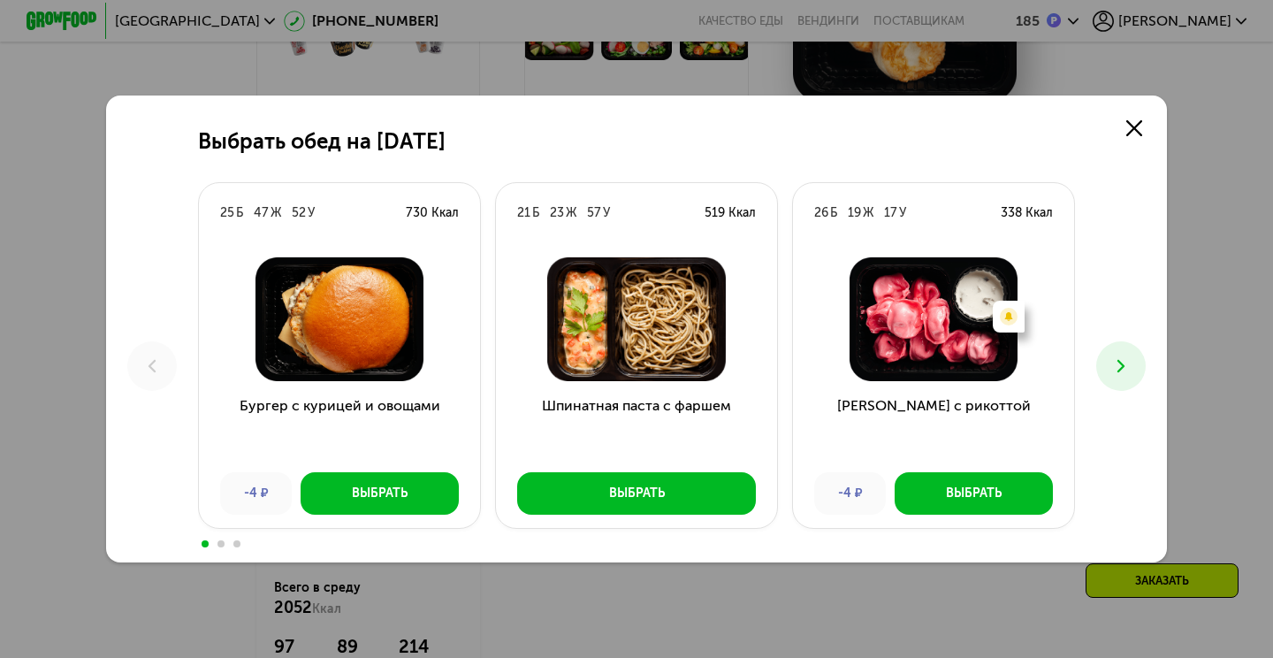
click at [1124, 365] on icon at bounding box center [1120, 365] width 21 height 21
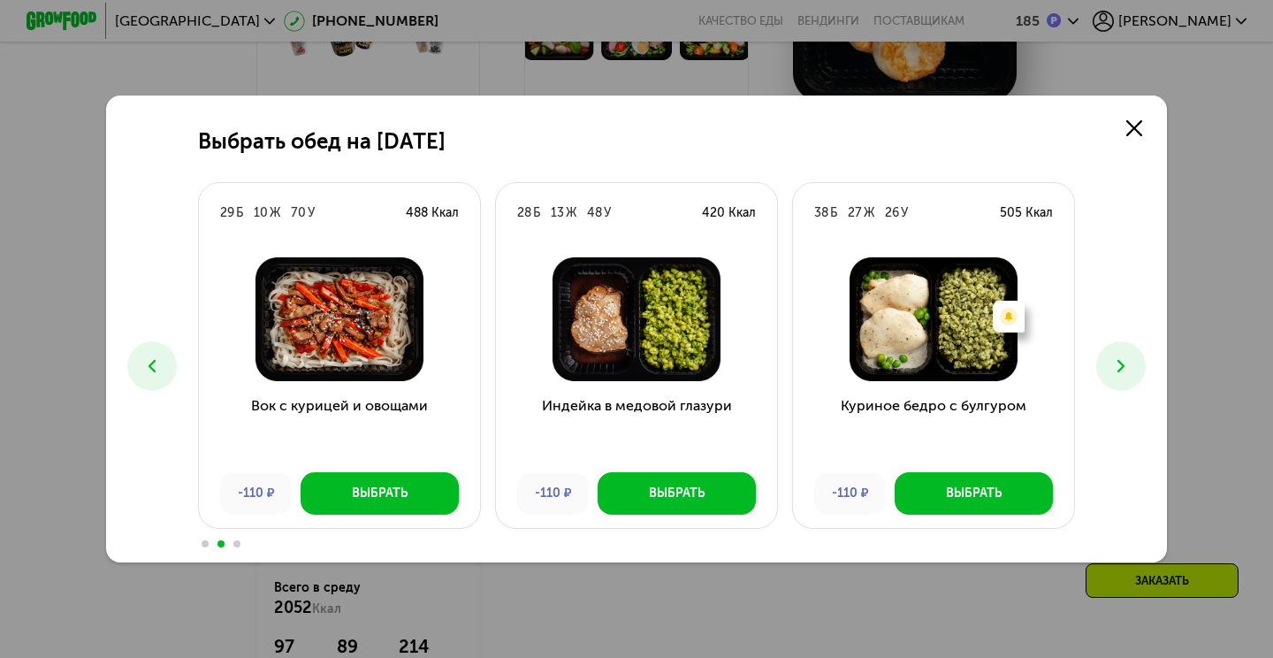
click at [1124, 363] on icon at bounding box center [1120, 365] width 21 height 21
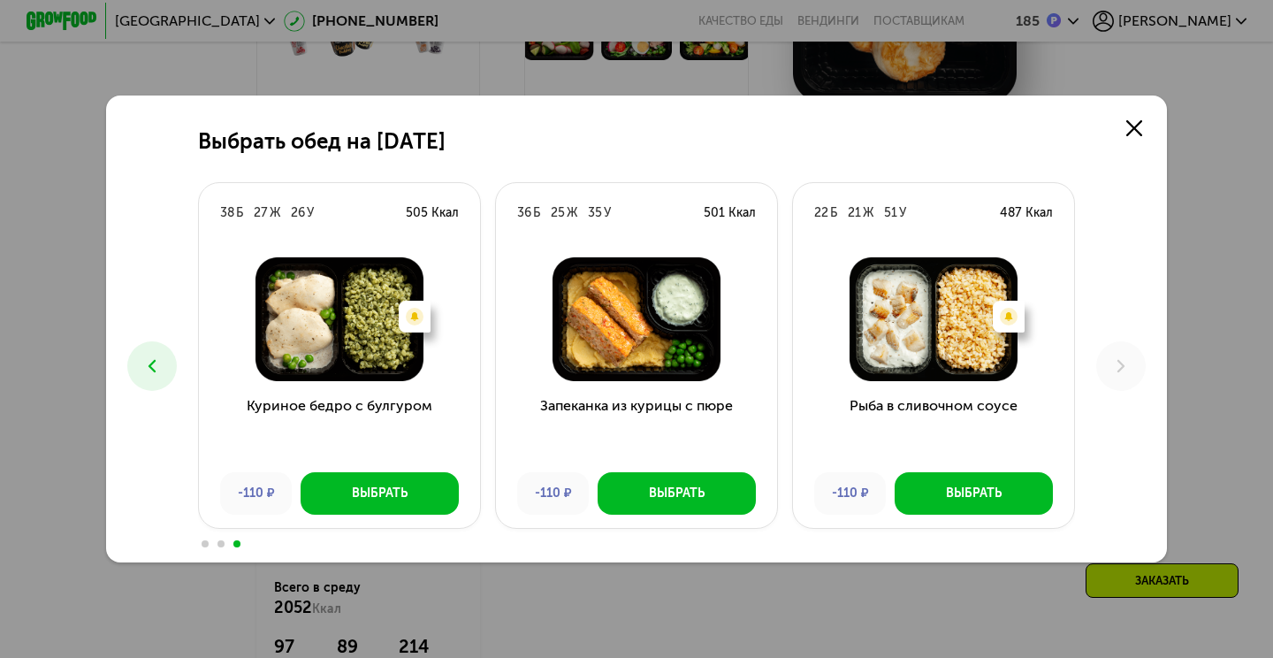
click at [164, 362] on button at bounding box center [151, 365] width 49 height 49
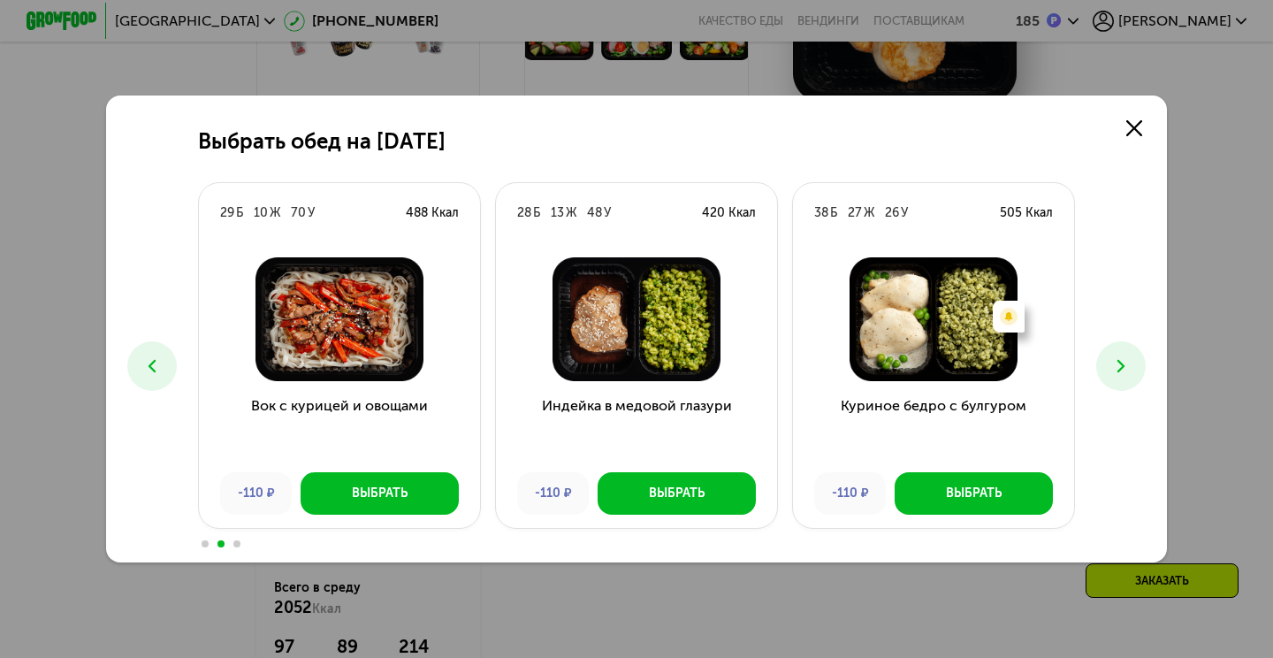
click at [164, 362] on button at bounding box center [151, 365] width 49 height 49
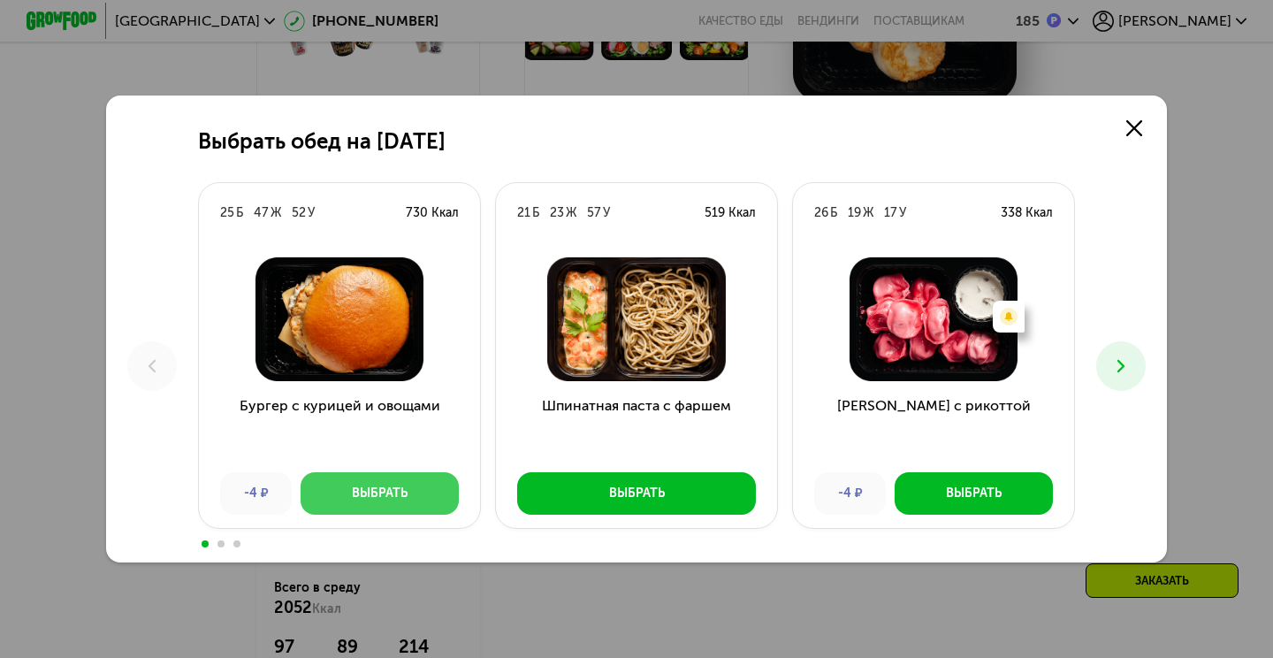
click at [373, 497] on div "Выбрать" at bounding box center [380, 493] width 56 height 18
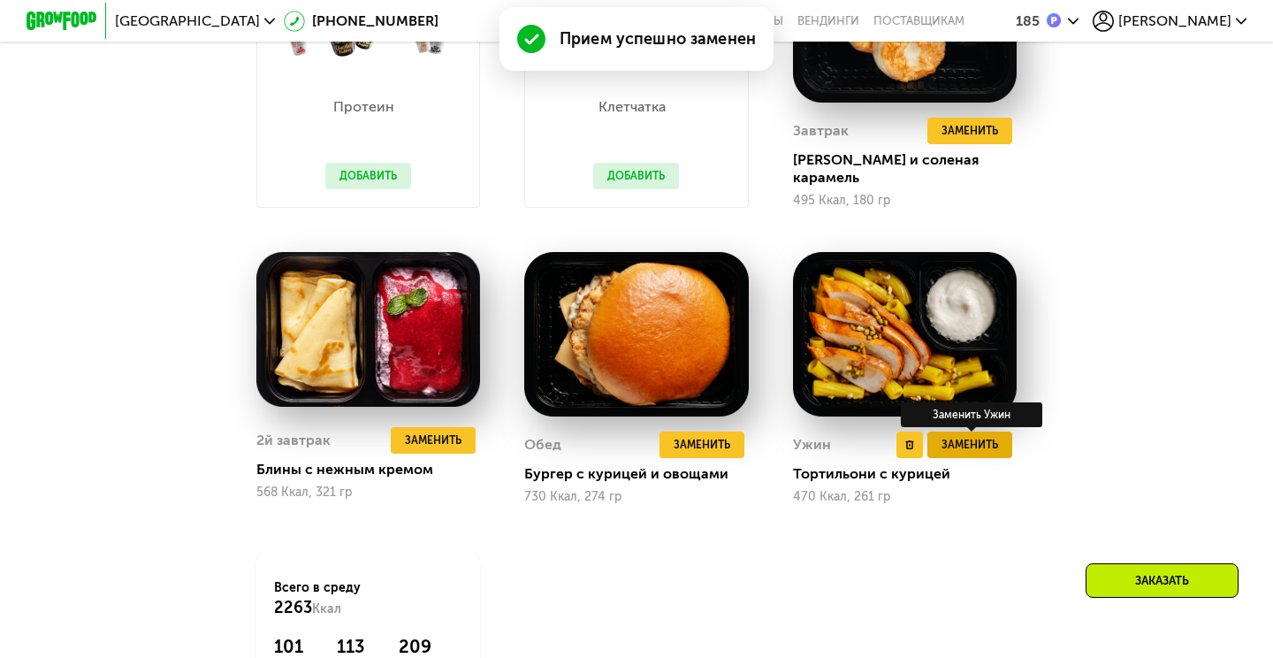
click at [985, 448] on button "Заменить" at bounding box center [969, 444] width 85 height 27
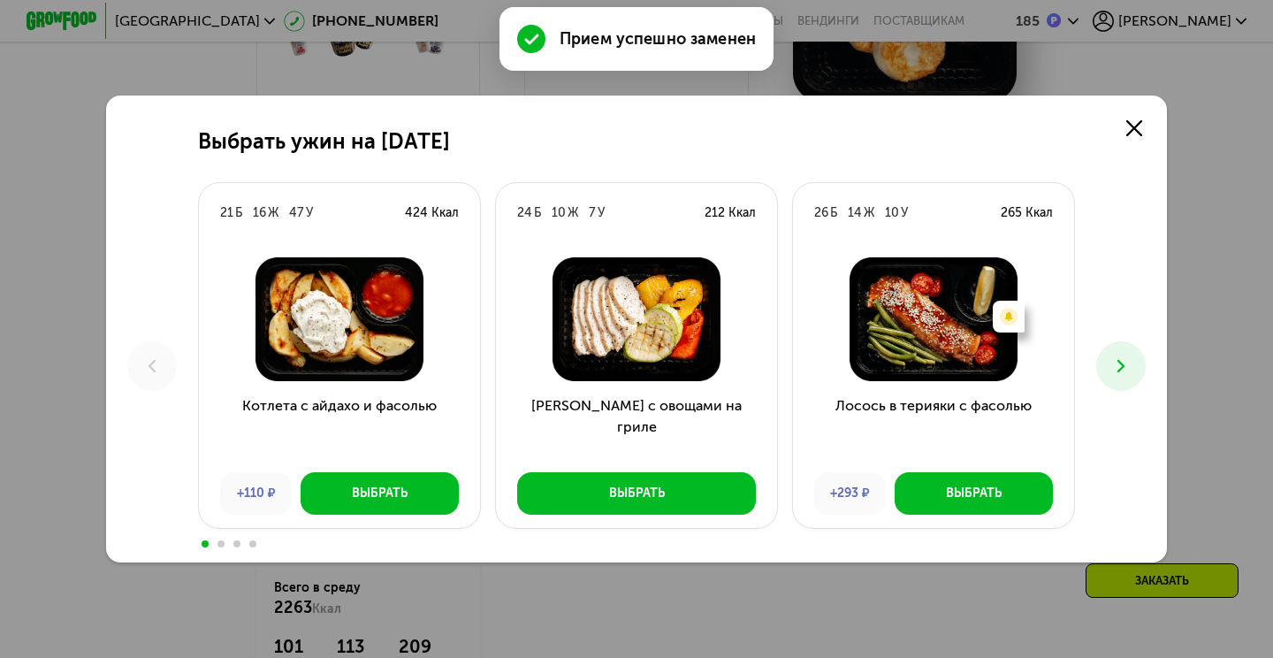
click at [1092, 367] on div "Выбрать ужин на 27 августа 21 Б 16 Ж 47 У 424 Ккал Котлета с айдахо и фасолью +…" at bounding box center [636, 328] width 1061 height 467
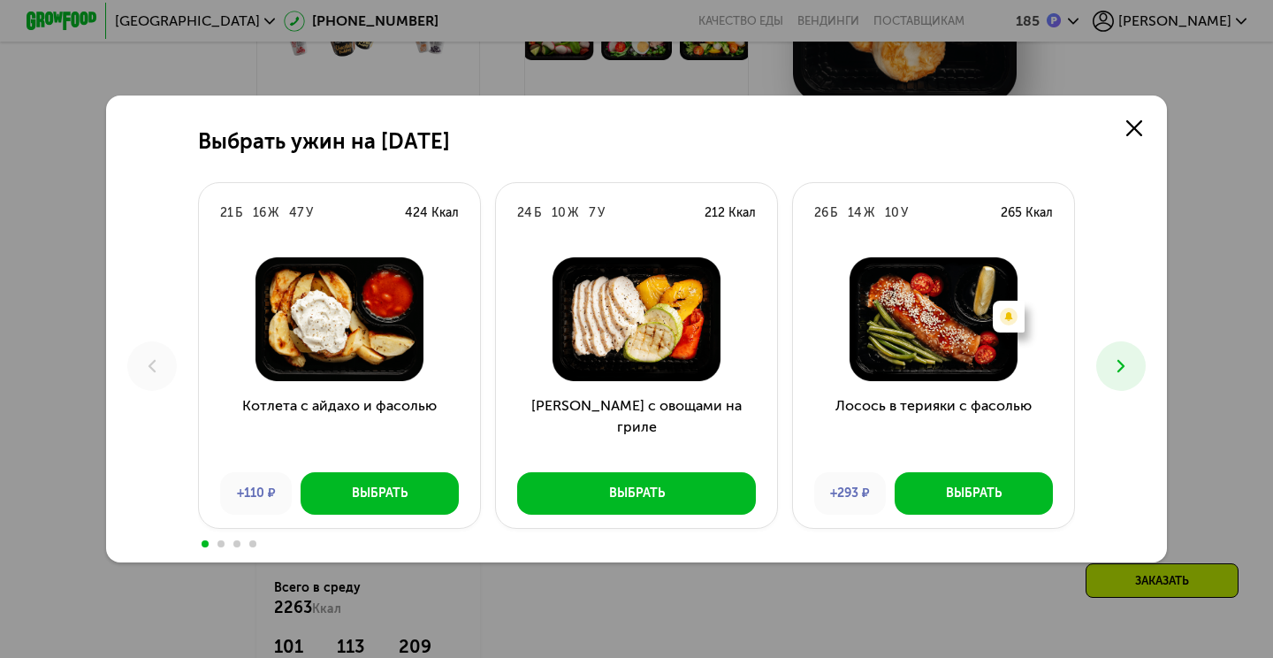
click at [1107, 367] on button at bounding box center [1120, 365] width 49 height 49
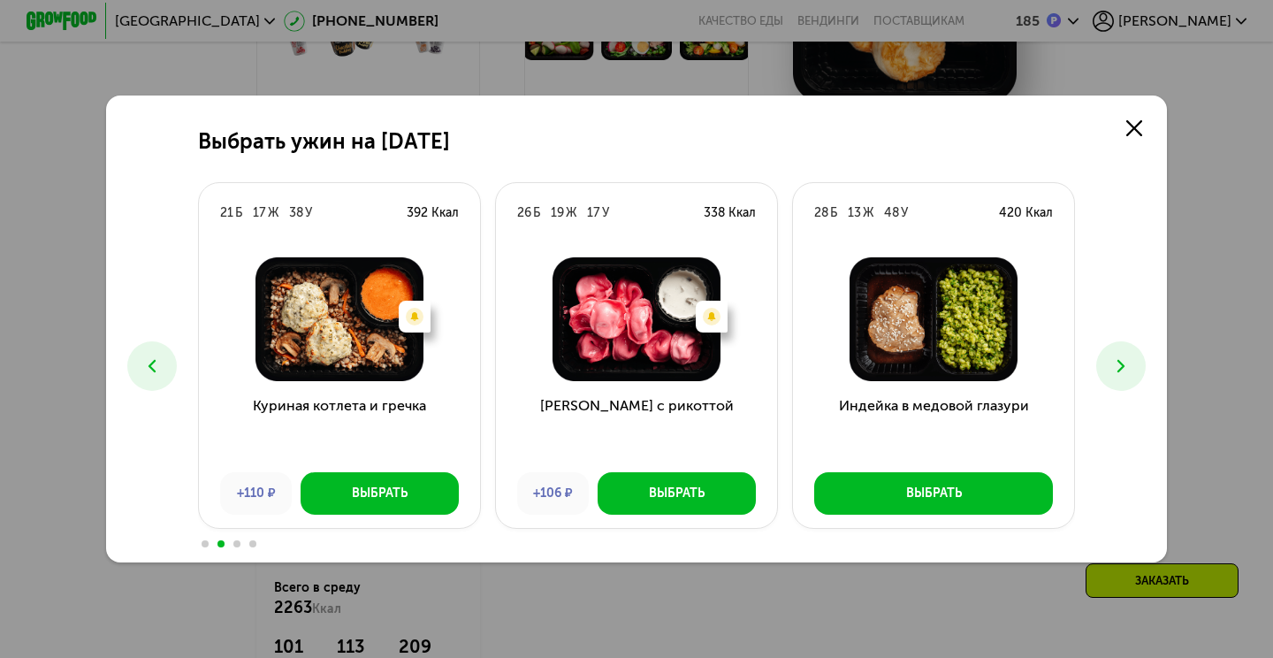
click at [1107, 368] on button at bounding box center [1120, 365] width 49 height 49
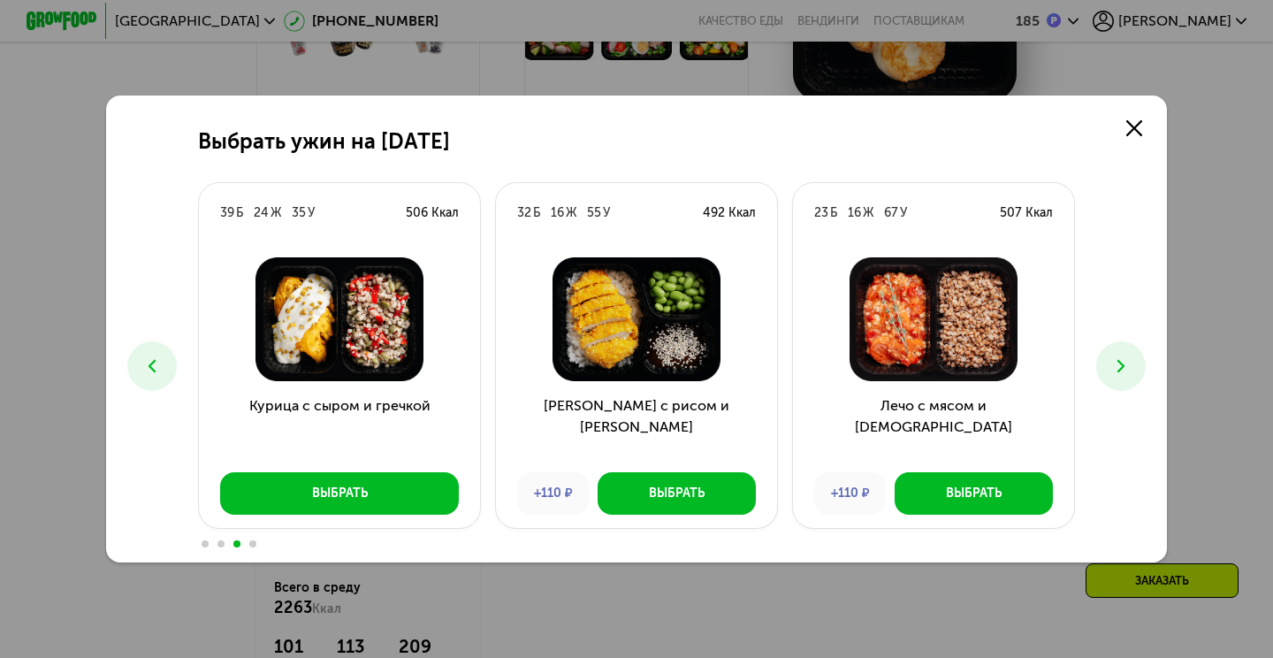
click at [144, 367] on icon at bounding box center [151, 365] width 21 height 21
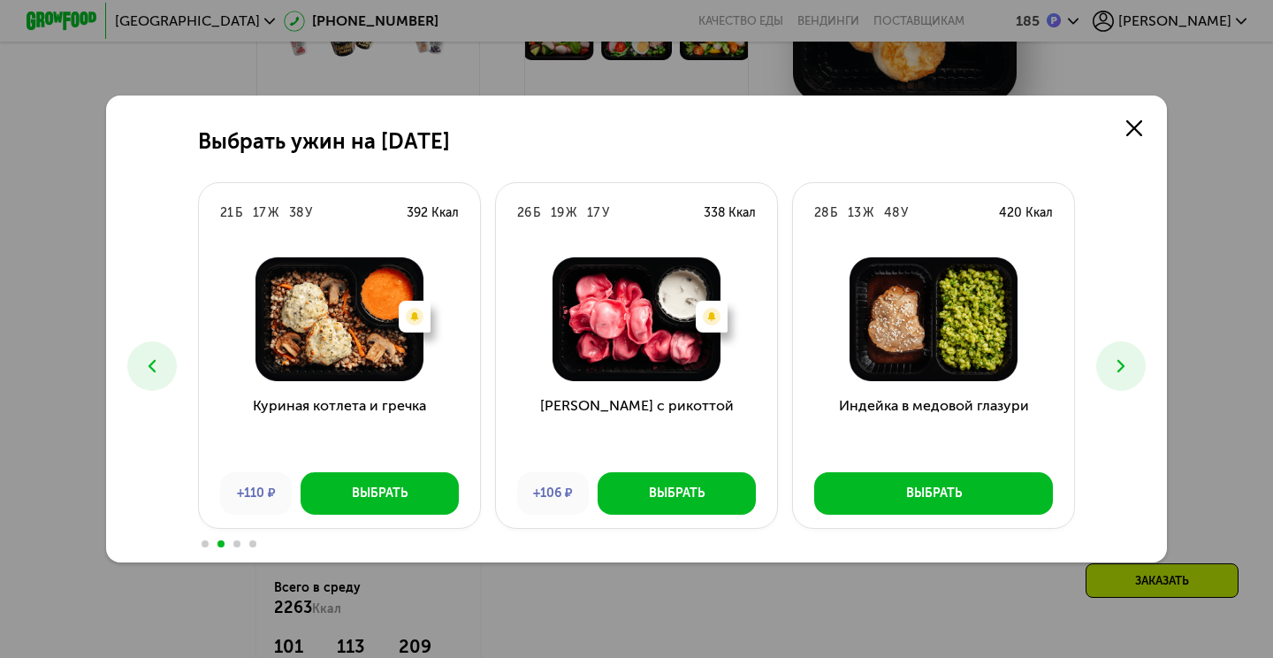
click at [1112, 368] on icon at bounding box center [1120, 365] width 21 height 21
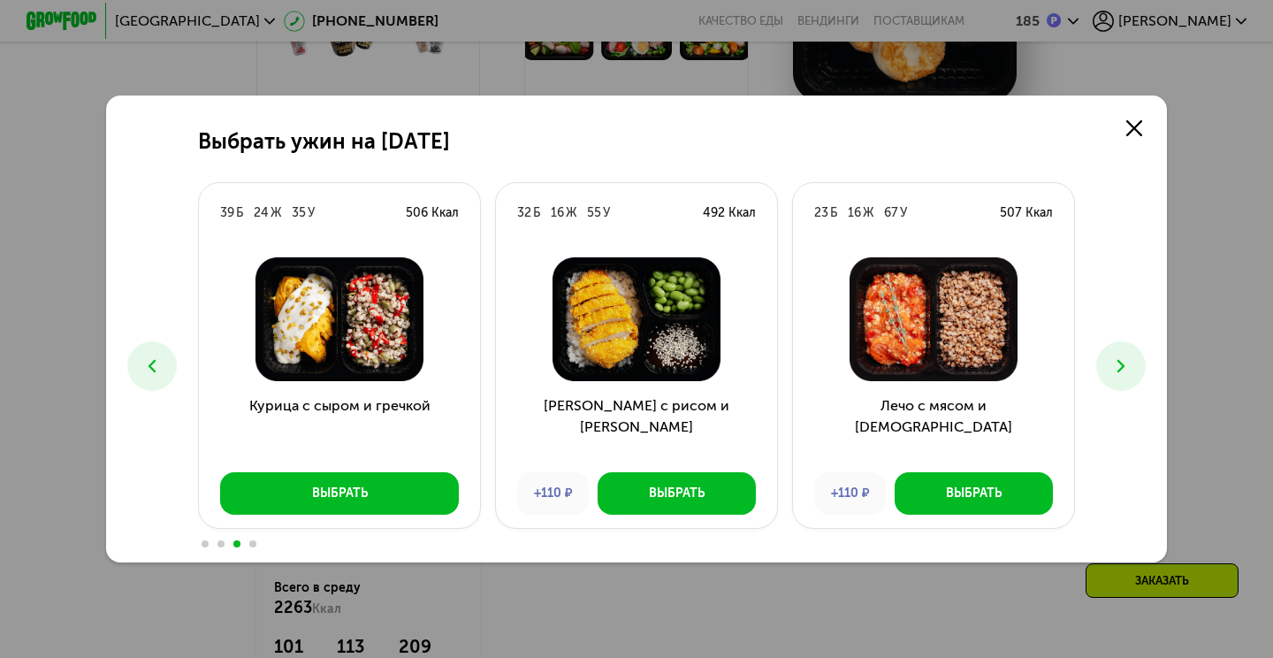
click at [1112, 375] on icon at bounding box center [1120, 365] width 21 height 21
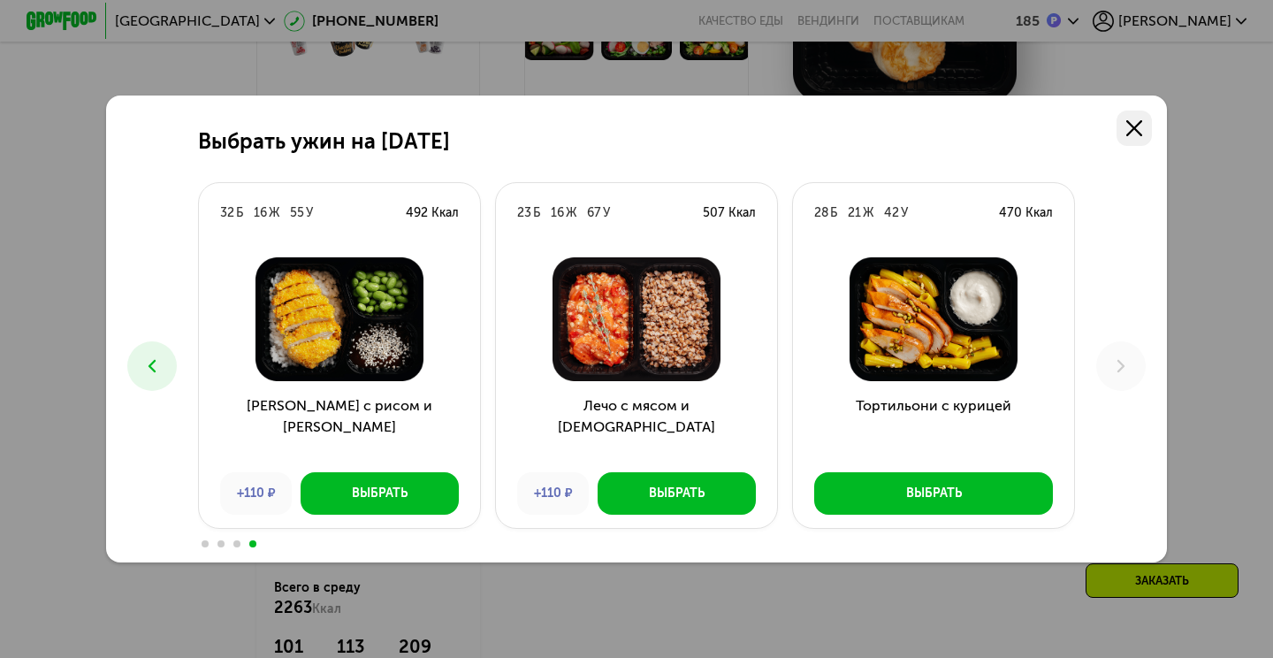
click at [1137, 133] on icon at bounding box center [1134, 128] width 16 height 16
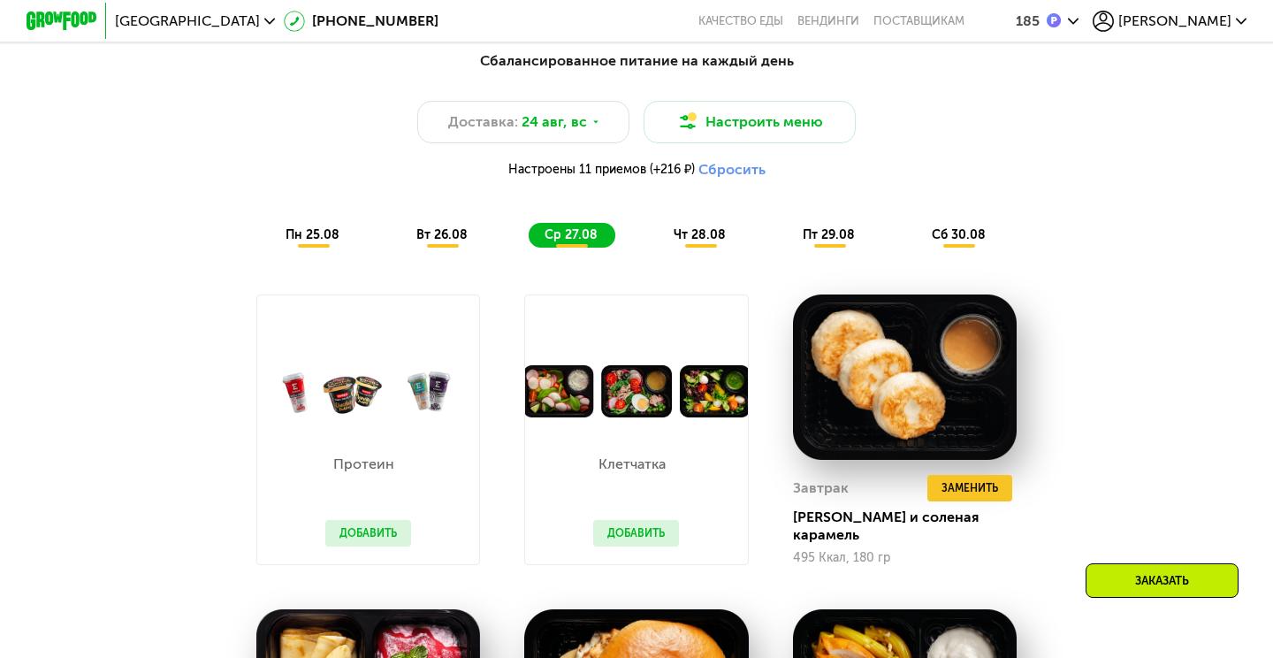
scroll to position [807, 0]
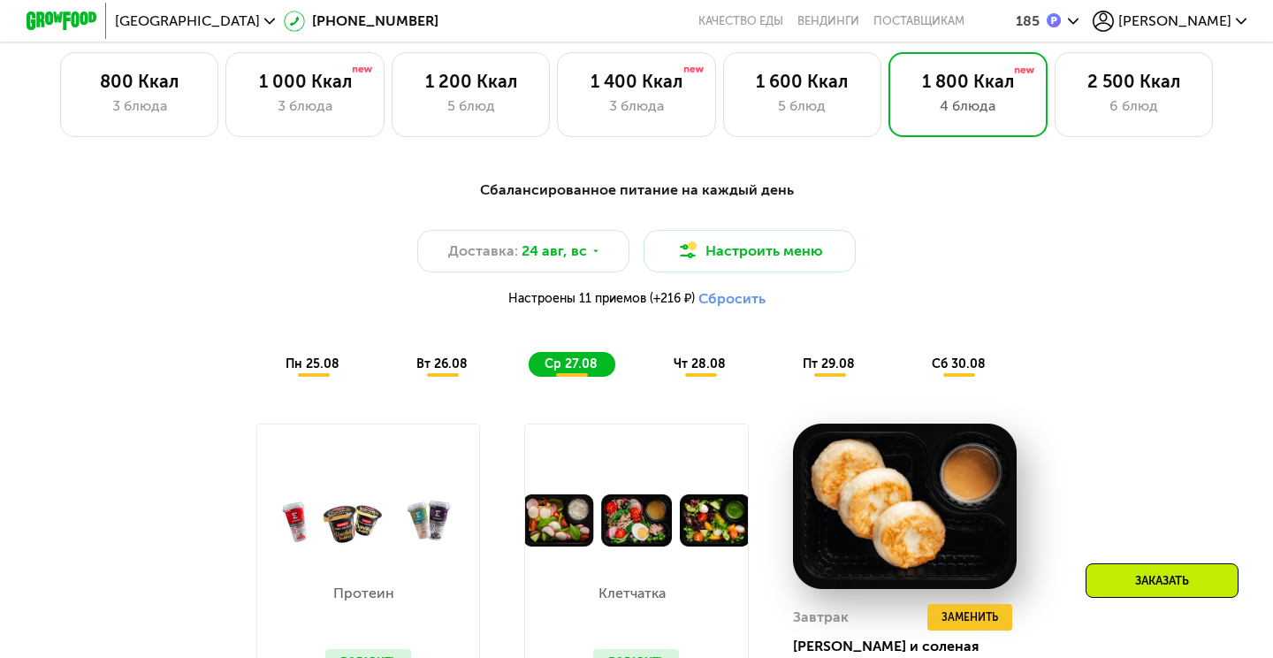
click at [787, 373] on div "чт 28.08" at bounding box center [830, 364] width 86 height 25
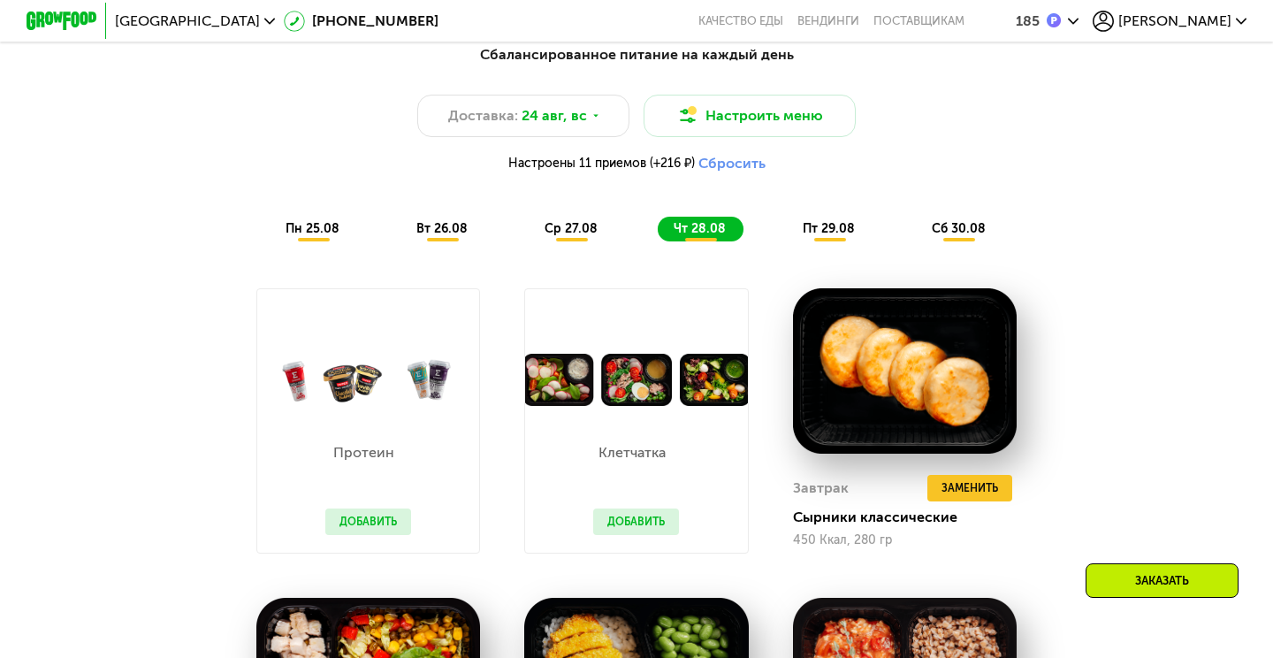
scroll to position [983, 0]
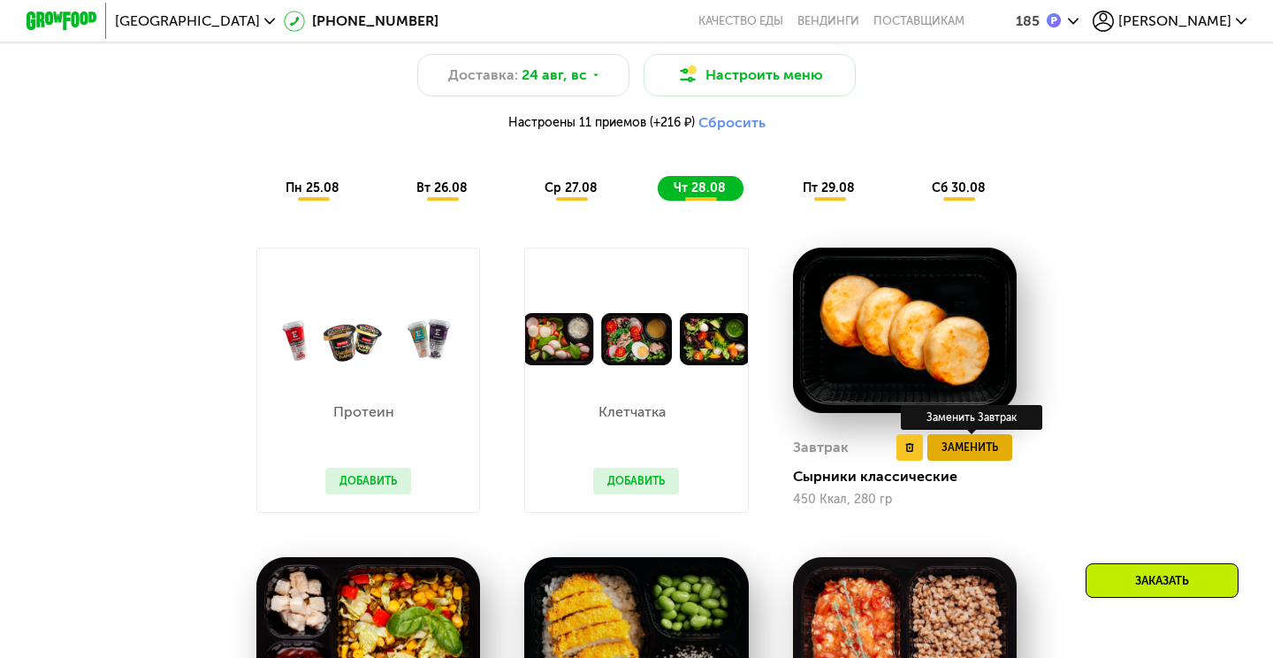
click at [967, 453] on span "Заменить" at bounding box center [969, 447] width 57 height 18
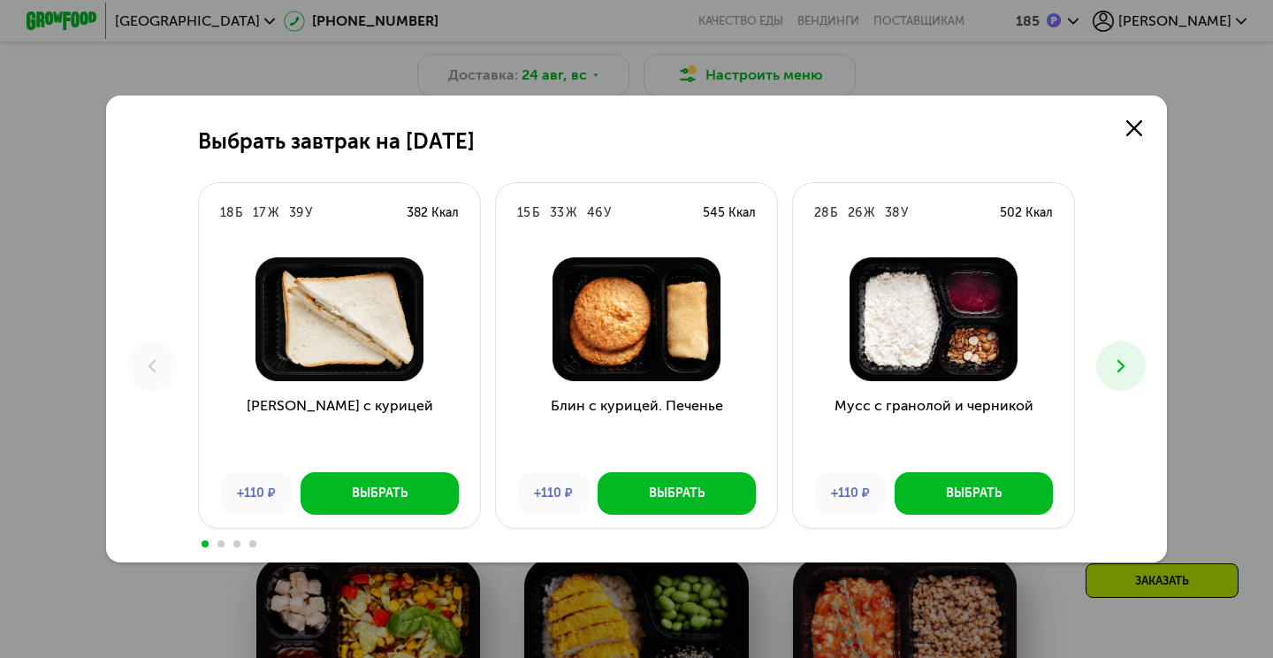
click at [1136, 383] on button at bounding box center [1120, 365] width 49 height 49
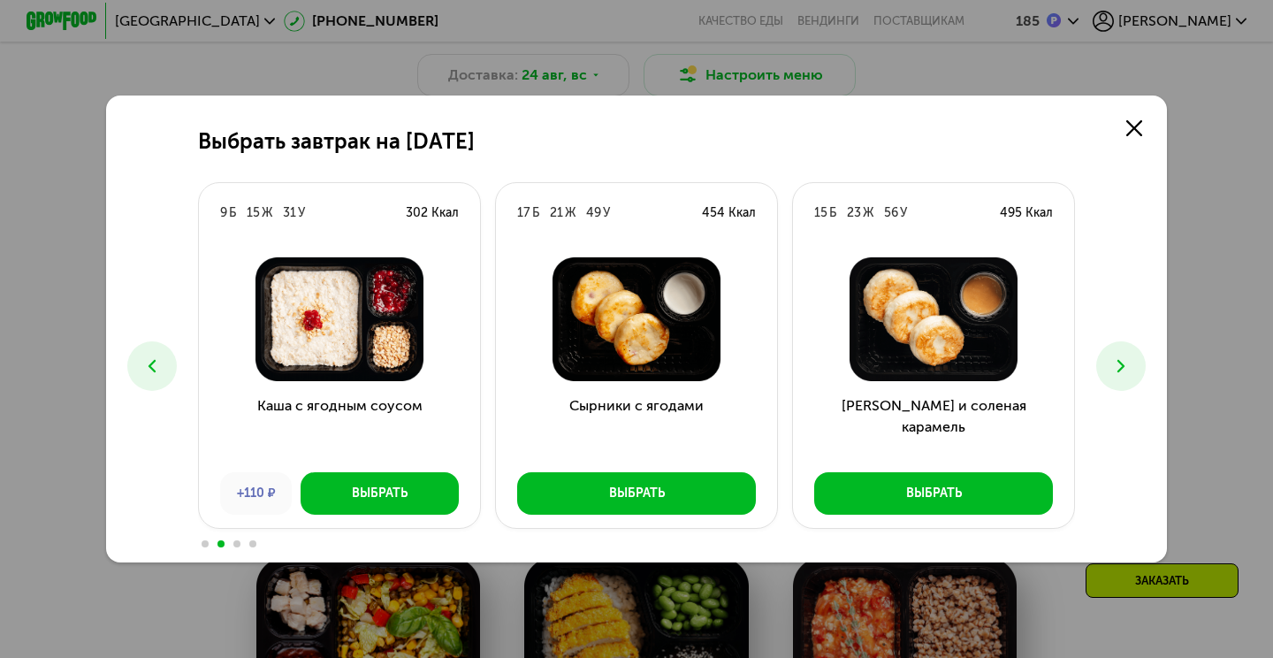
click at [1134, 382] on button at bounding box center [1120, 365] width 49 height 49
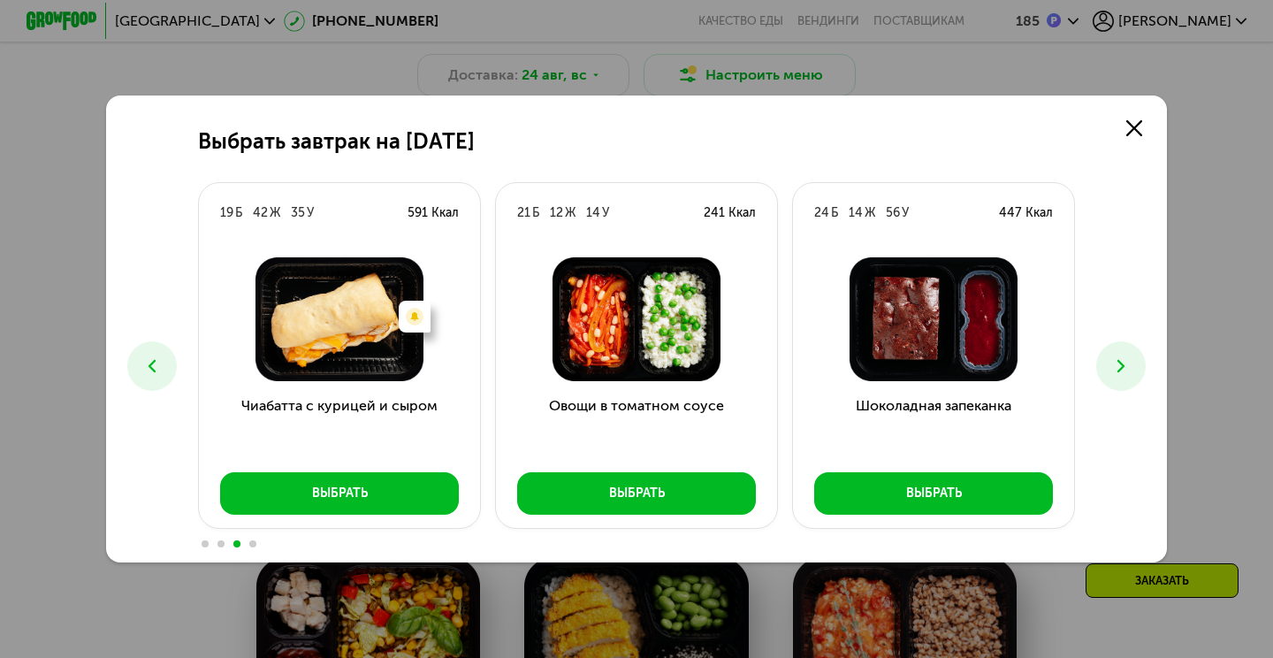
click at [1134, 383] on button at bounding box center [1120, 365] width 49 height 49
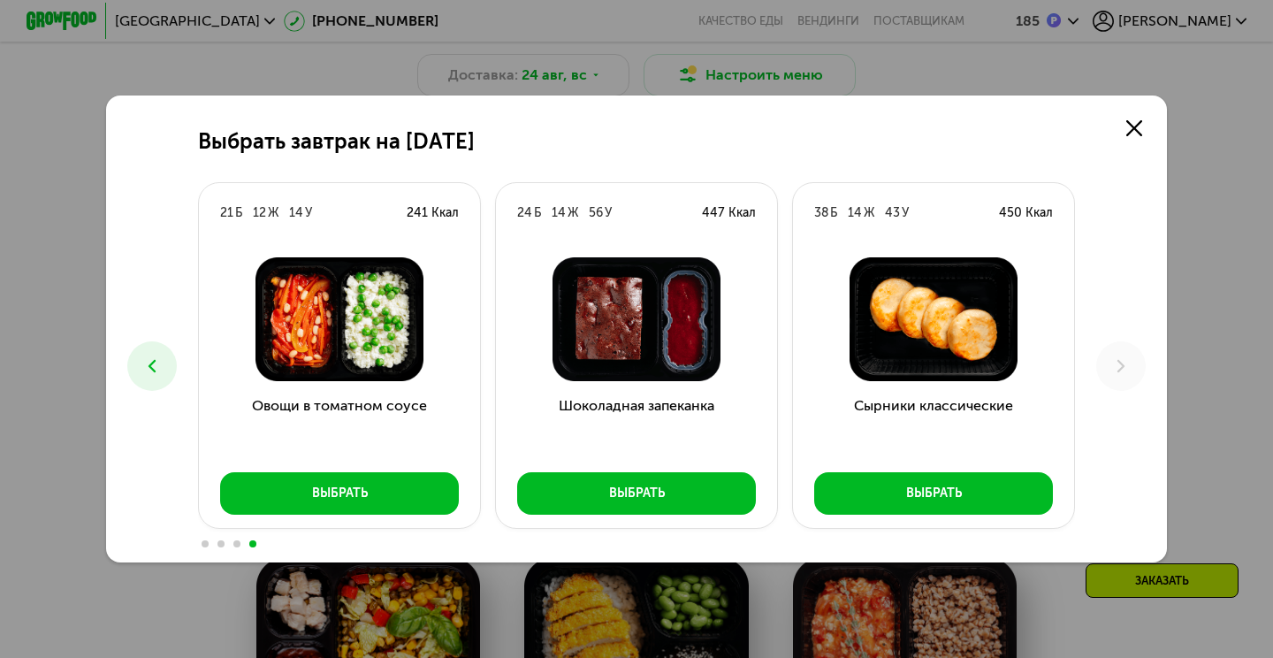
click at [693, 518] on div "Шоколадная запеканка Выбрать" at bounding box center [636, 385] width 281 height 285
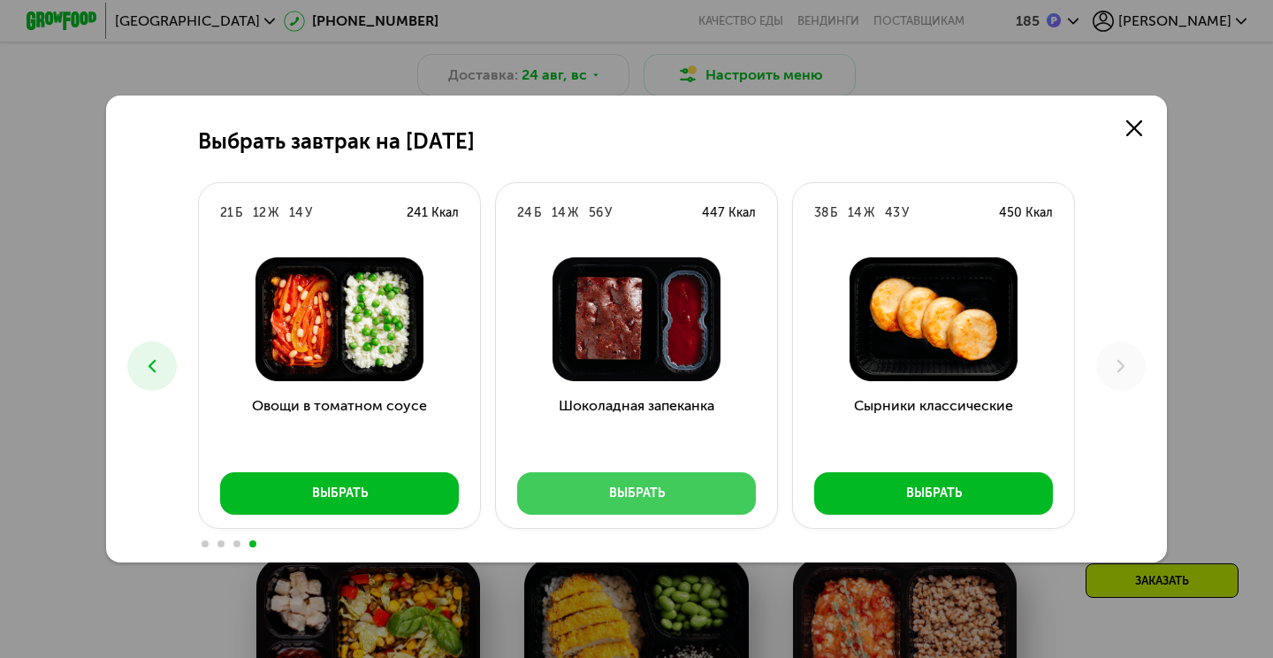
click at [664, 500] on div "Выбрать" at bounding box center [637, 493] width 56 height 18
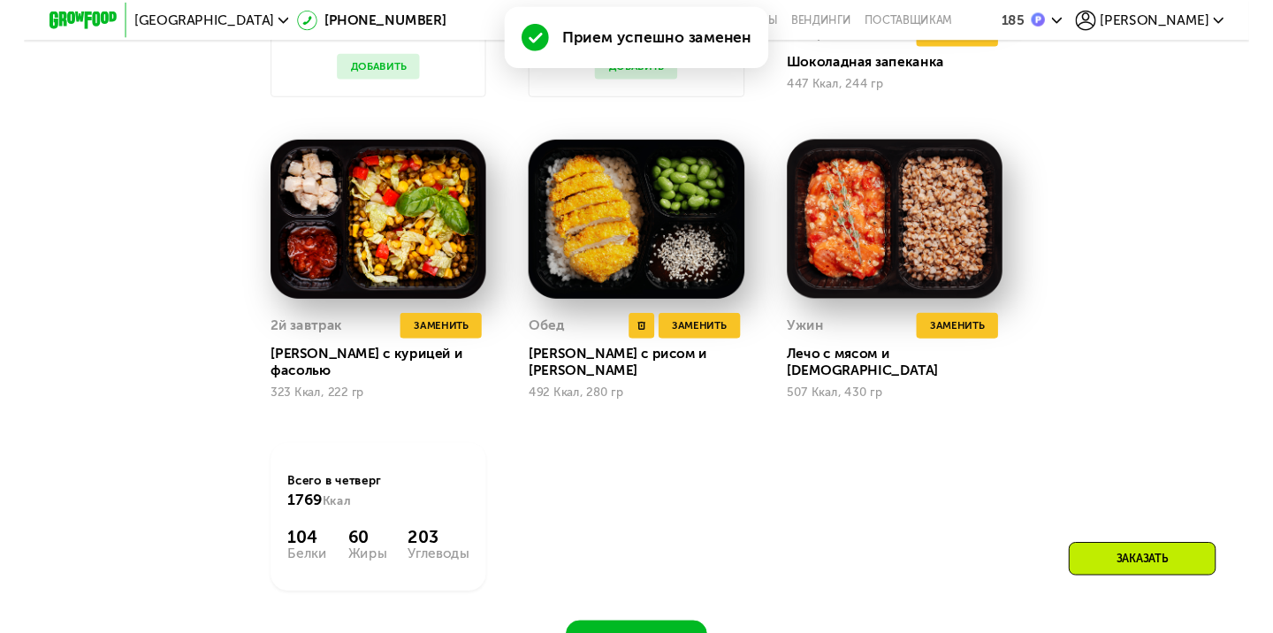
scroll to position [1411, 0]
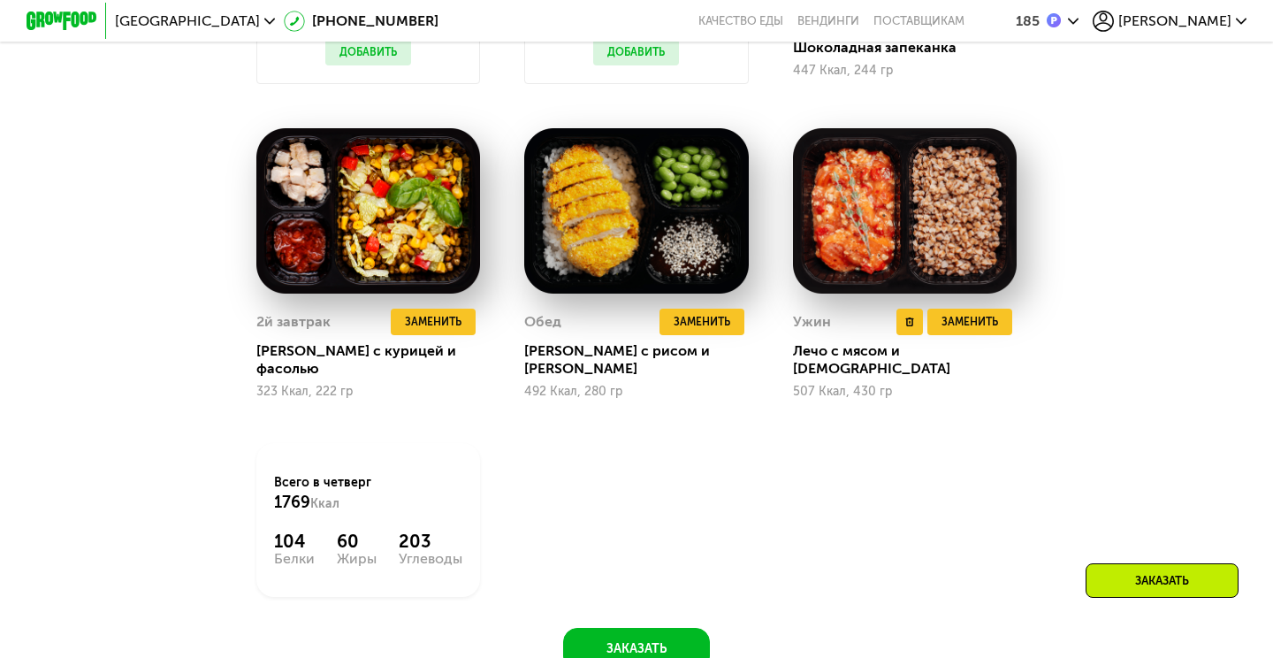
click at [810, 354] on div "Лечо с мясом и гречкой" at bounding box center [912, 359] width 238 height 35
copy div "Лечо"
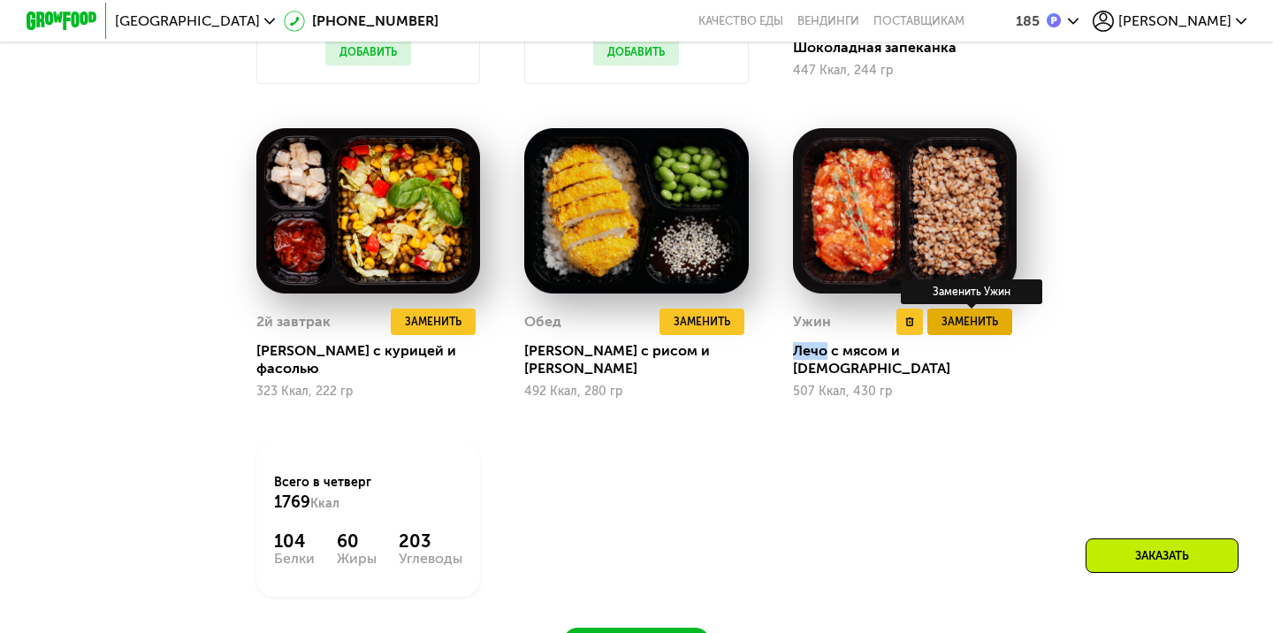
click at [947, 320] on span "Заменить" at bounding box center [969, 322] width 57 height 18
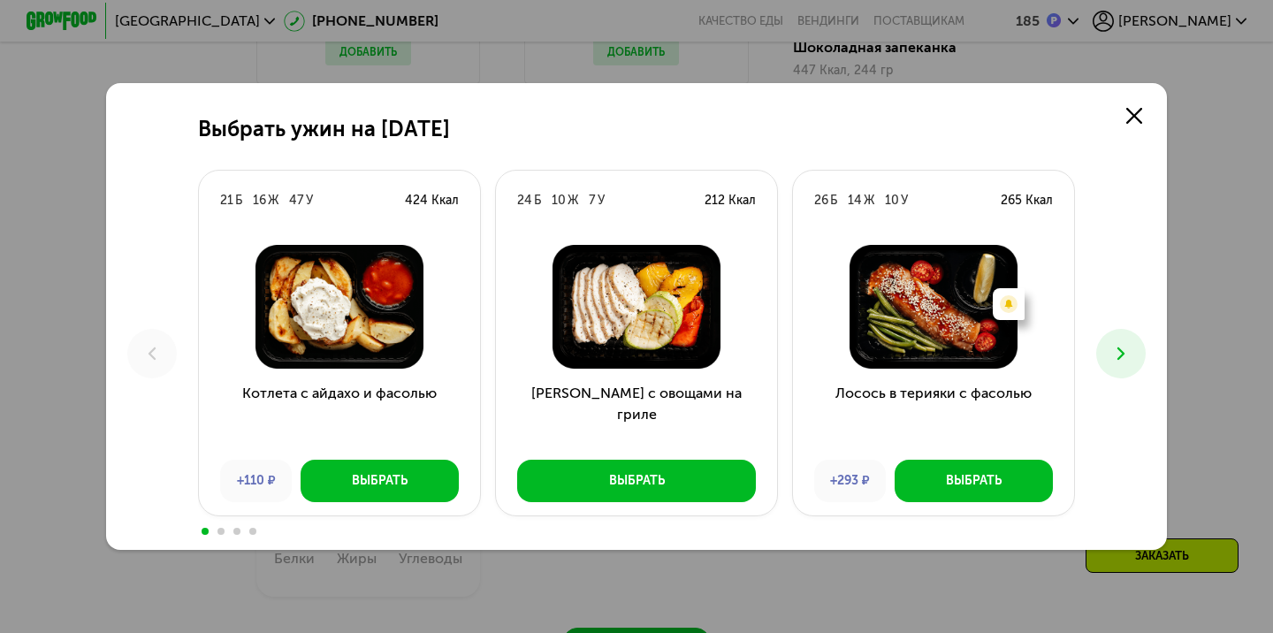
click at [1125, 359] on icon at bounding box center [1120, 353] width 21 height 21
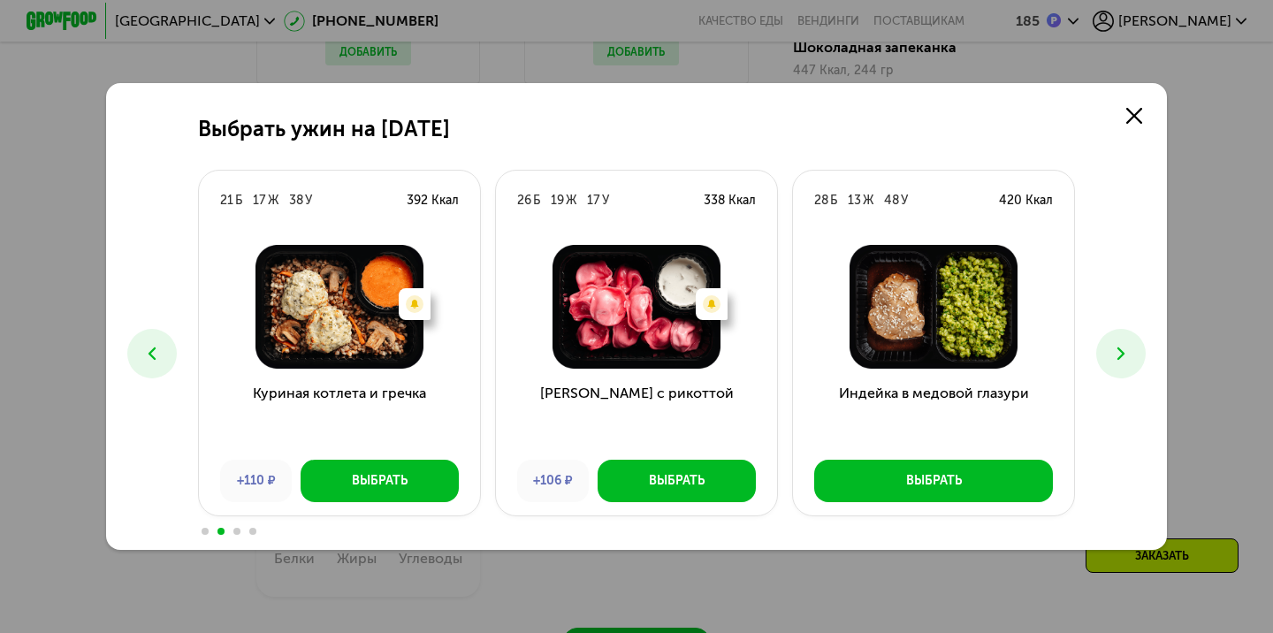
click at [1125, 360] on icon at bounding box center [1120, 353] width 21 height 21
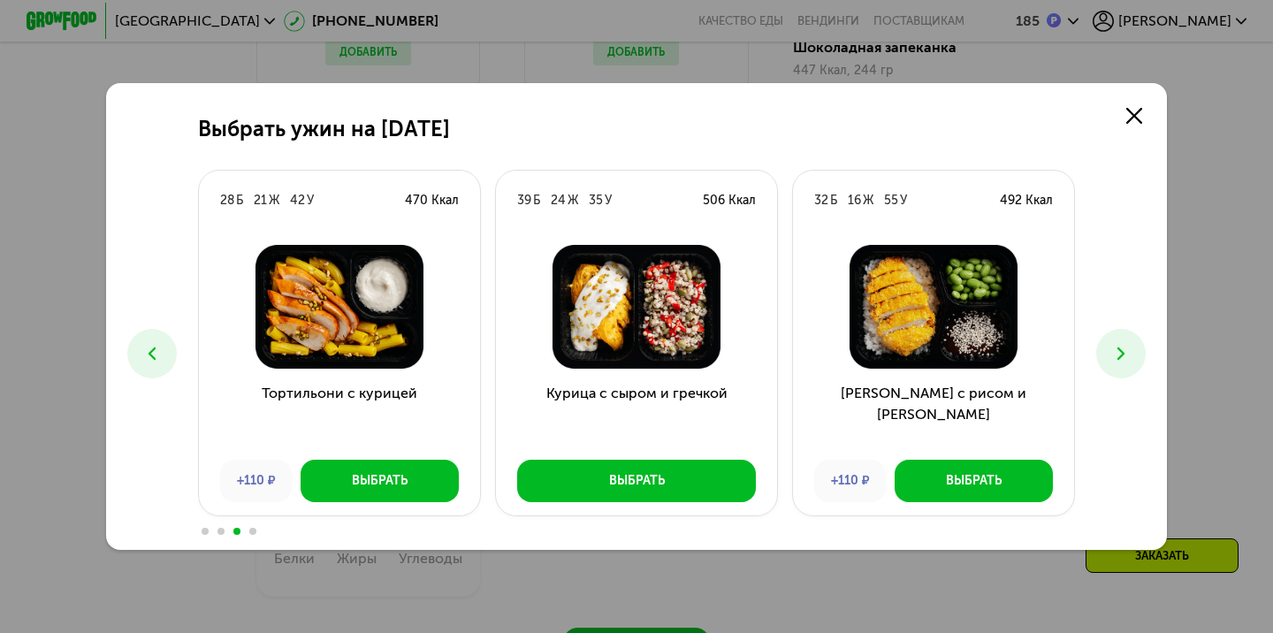
click at [1125, 360] on icon at bounding box center [1120, 353] width 21 height 21
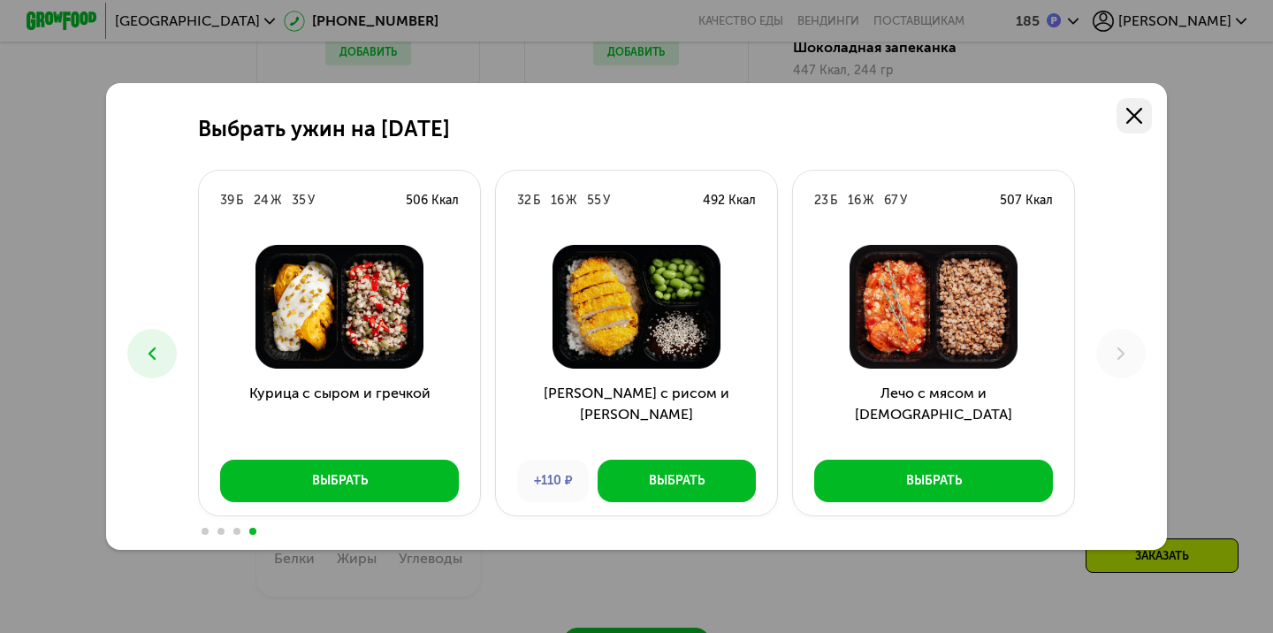
click at [1145, 121] on link at bounding box center [1133, 115] width 35 height 35
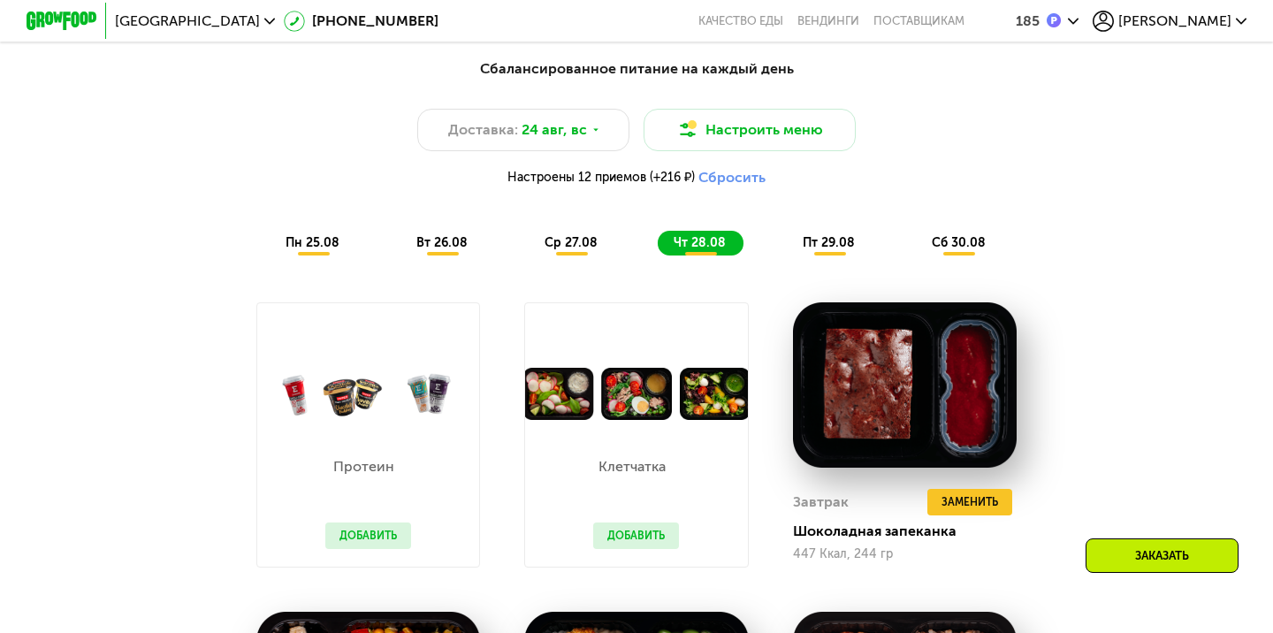
scroll to position [925, 0]
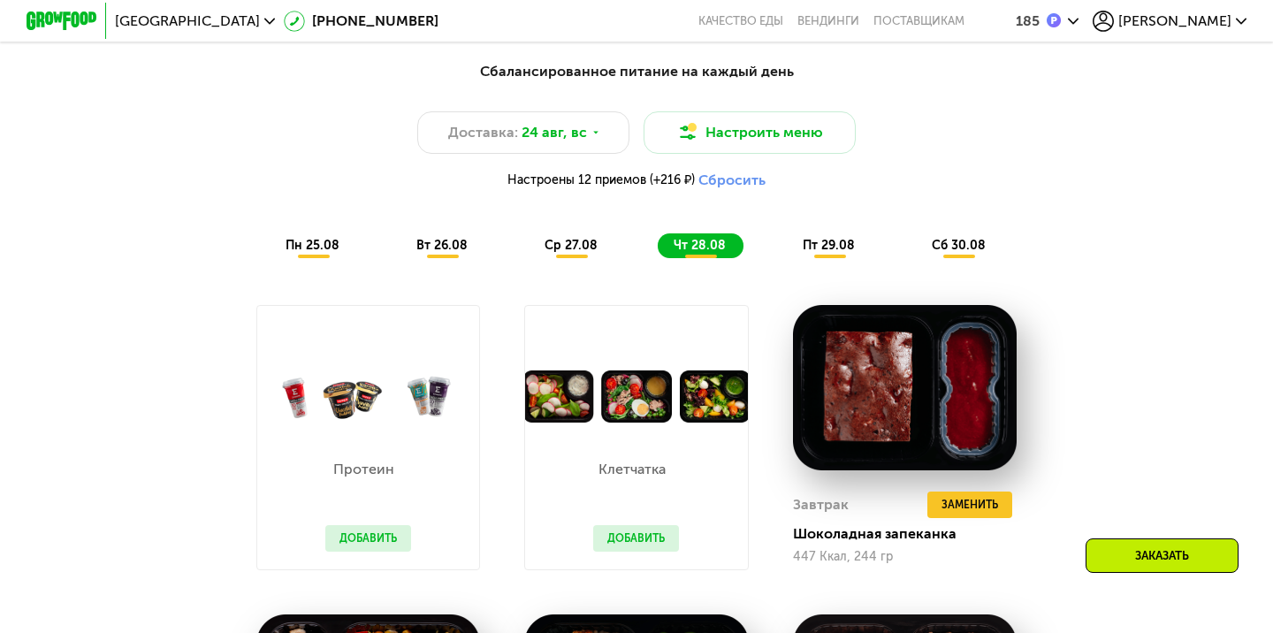
click at [824, 244] on span "пт 29.08" at bounding box center [828, 245] width 52 height 15
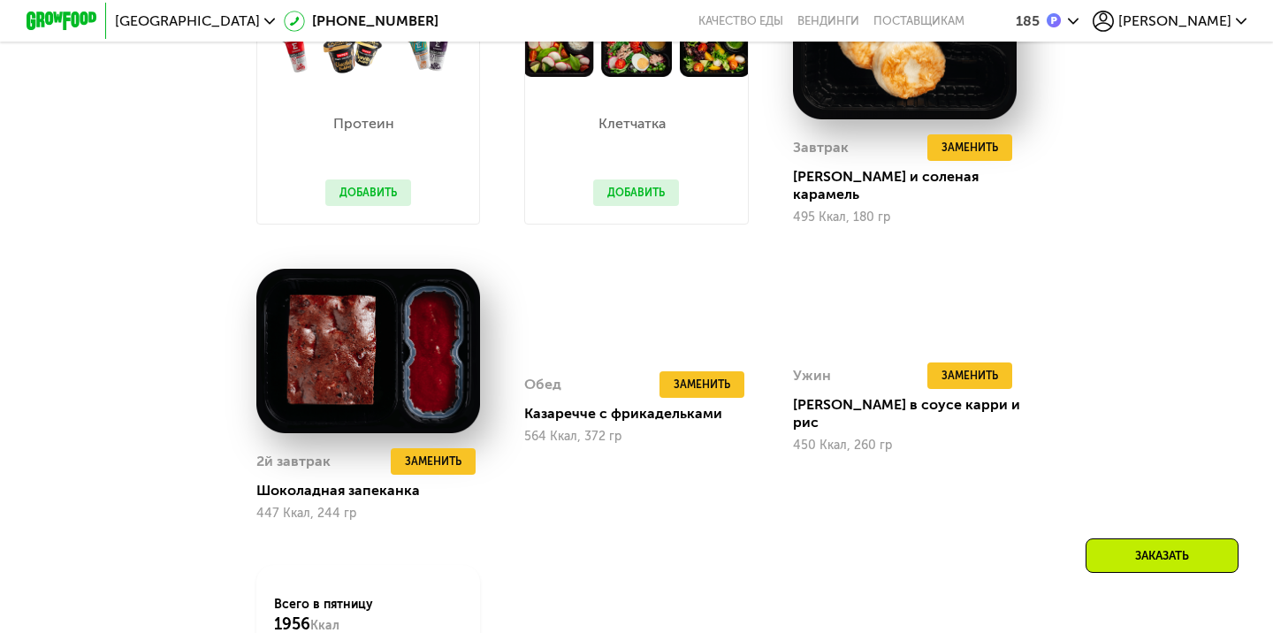
scroll to position [1349, 0]
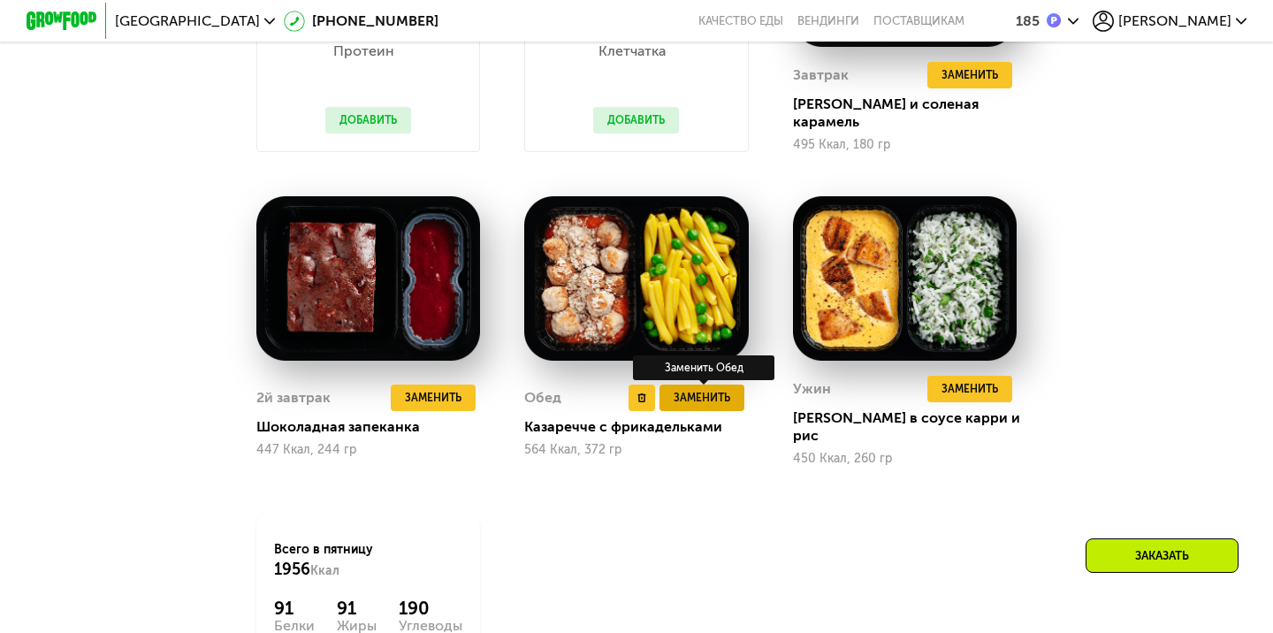
click at [689, 389] on span "Заменить" at bounding box center [701, 398] width 57 height 18
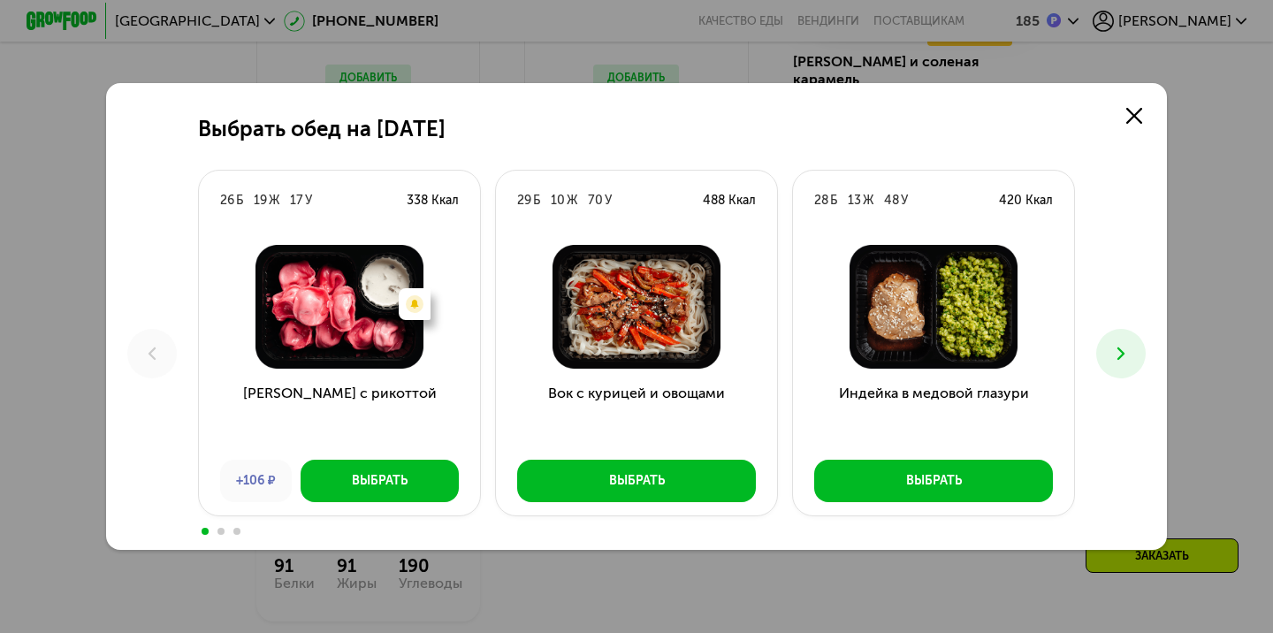
scroll to position [1393, 0]
click at [1105, 362] on button at bounding box center [1120, 353] width 49 height 49
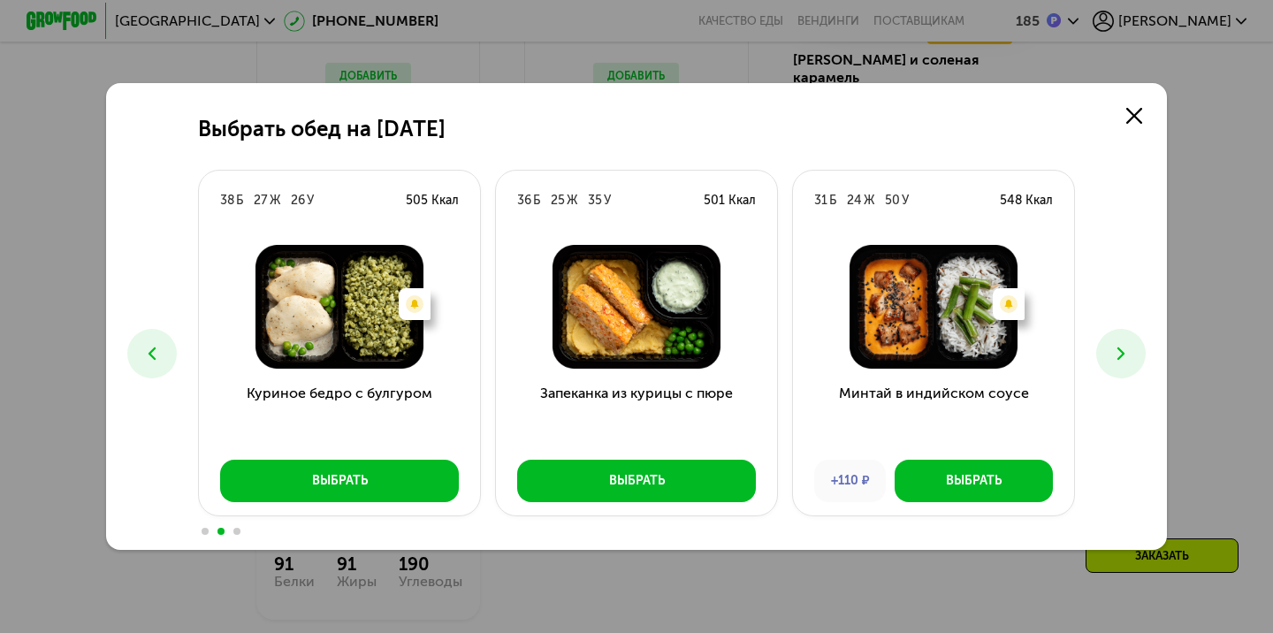
click at [1107, 359] on button at bounding box center [1120, 353] width 49 height 49
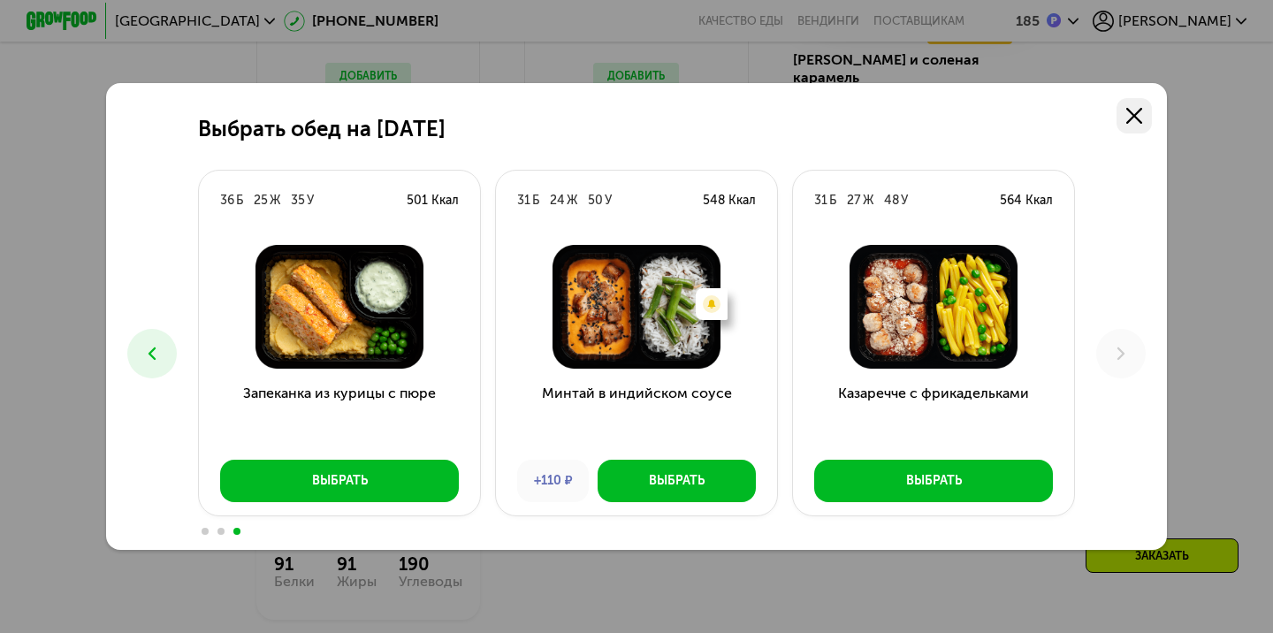
click at [1131, 114] on use at bounding box center [1134, 116] width 16 height 16
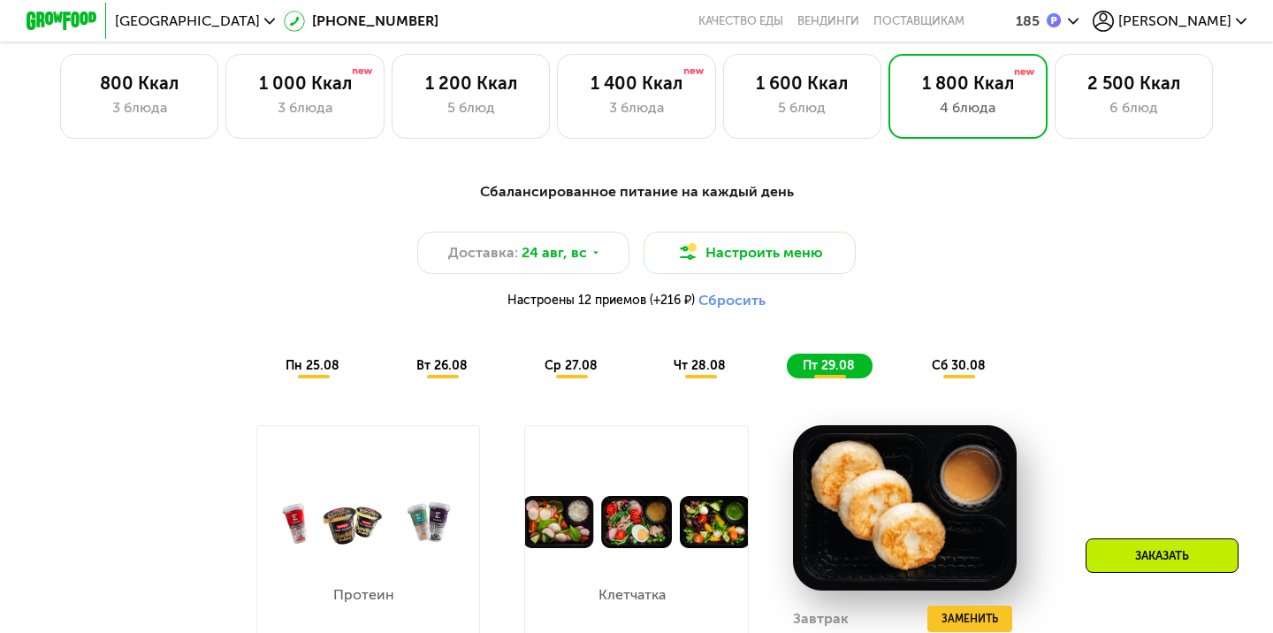
scroll to position [723, 0]
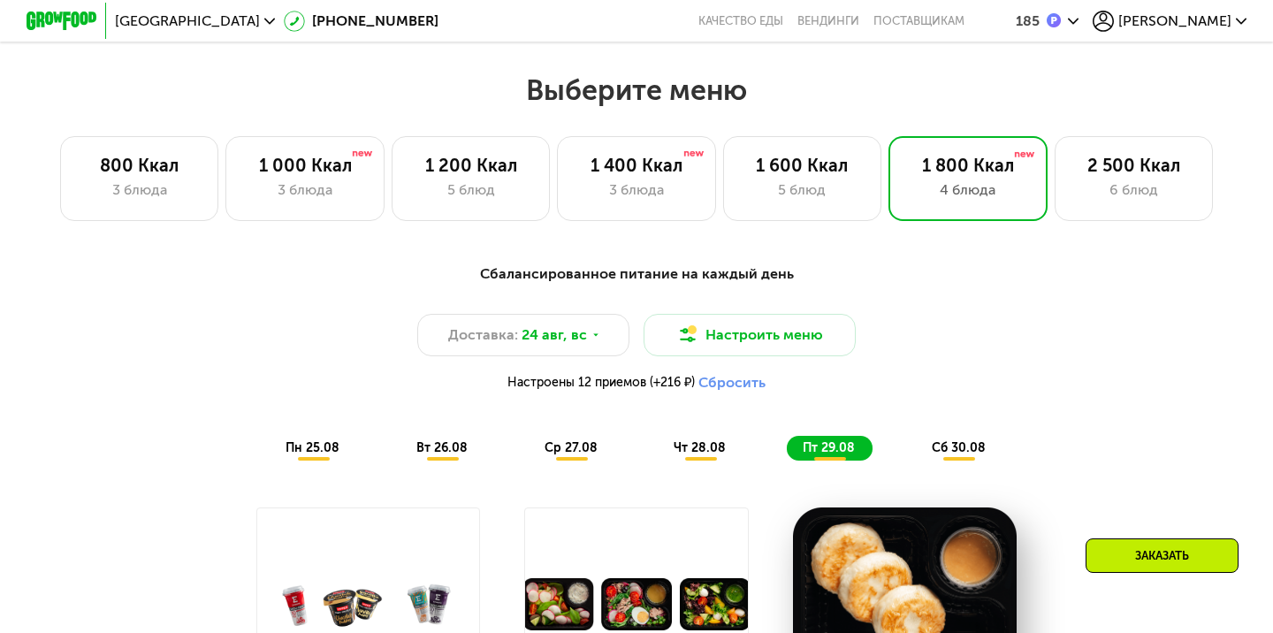
click at [940, 450] on span "сб 30.08" at bounding box center [959, 447] width 54 height 15
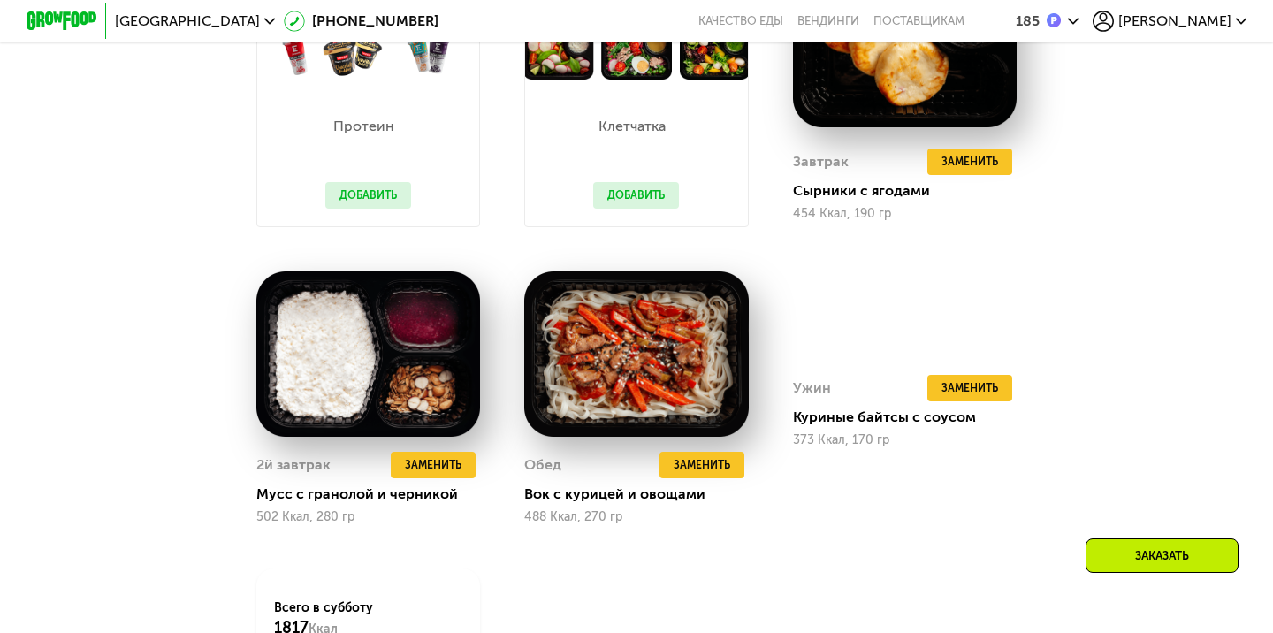
scroll to position [1356, 0]
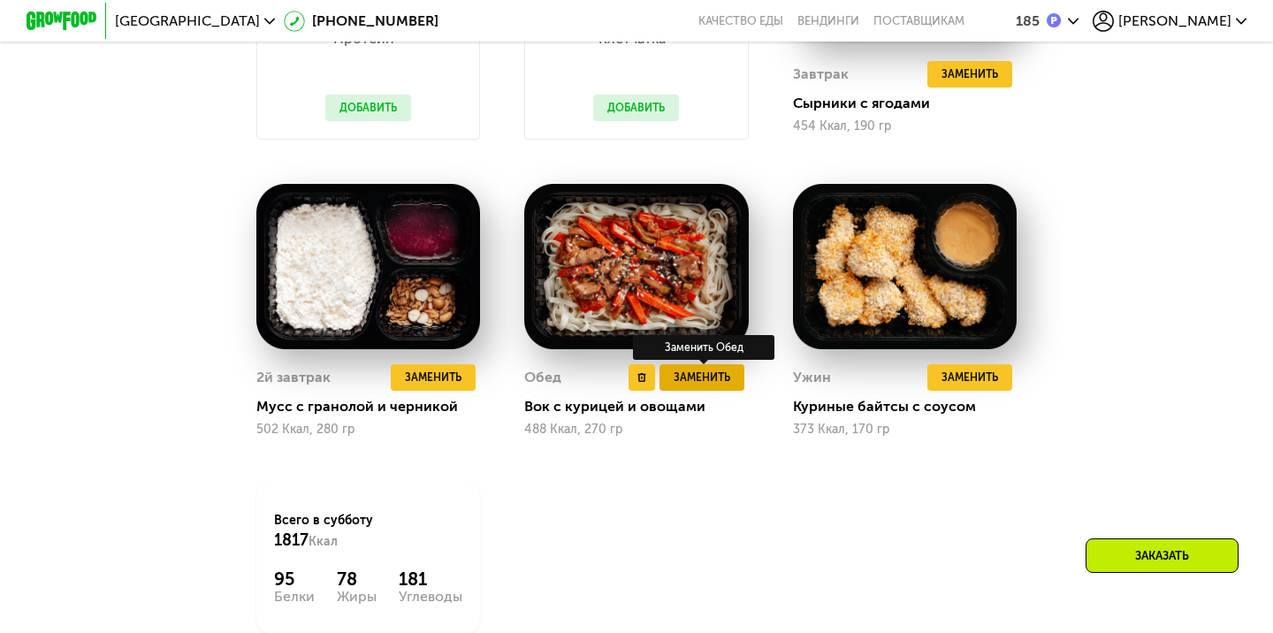
click at [719, 378] on span "Заменить" at bounding box center [701, 378] width 57 height 18
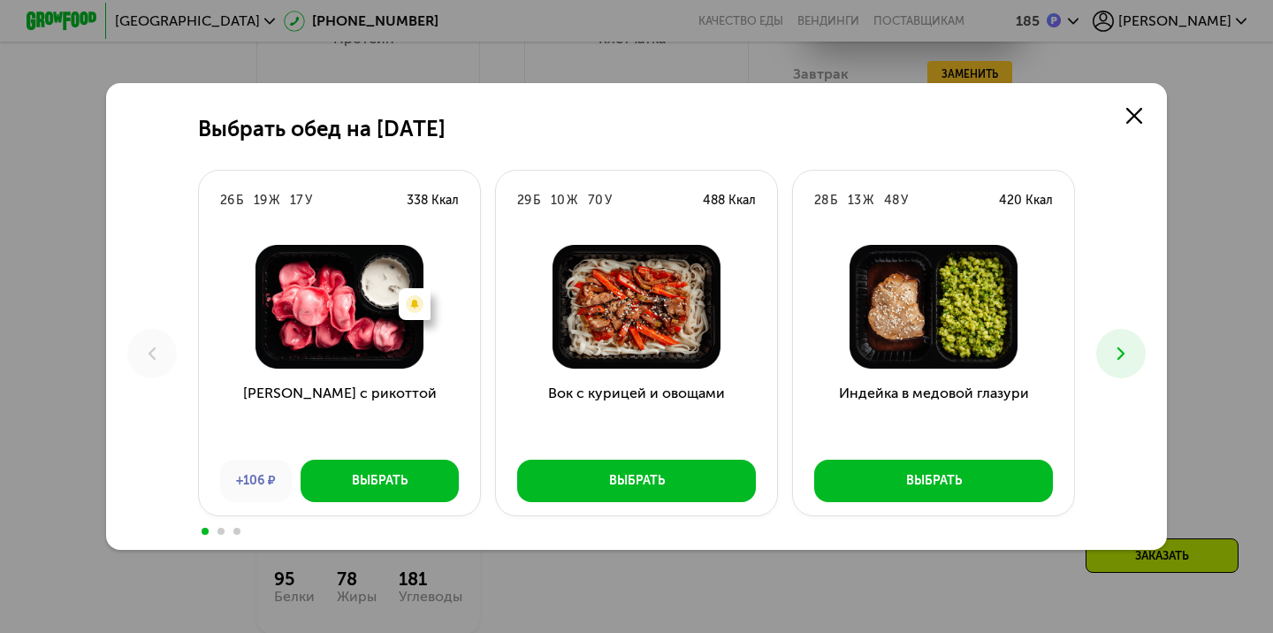
scroll to position [1406, 0]
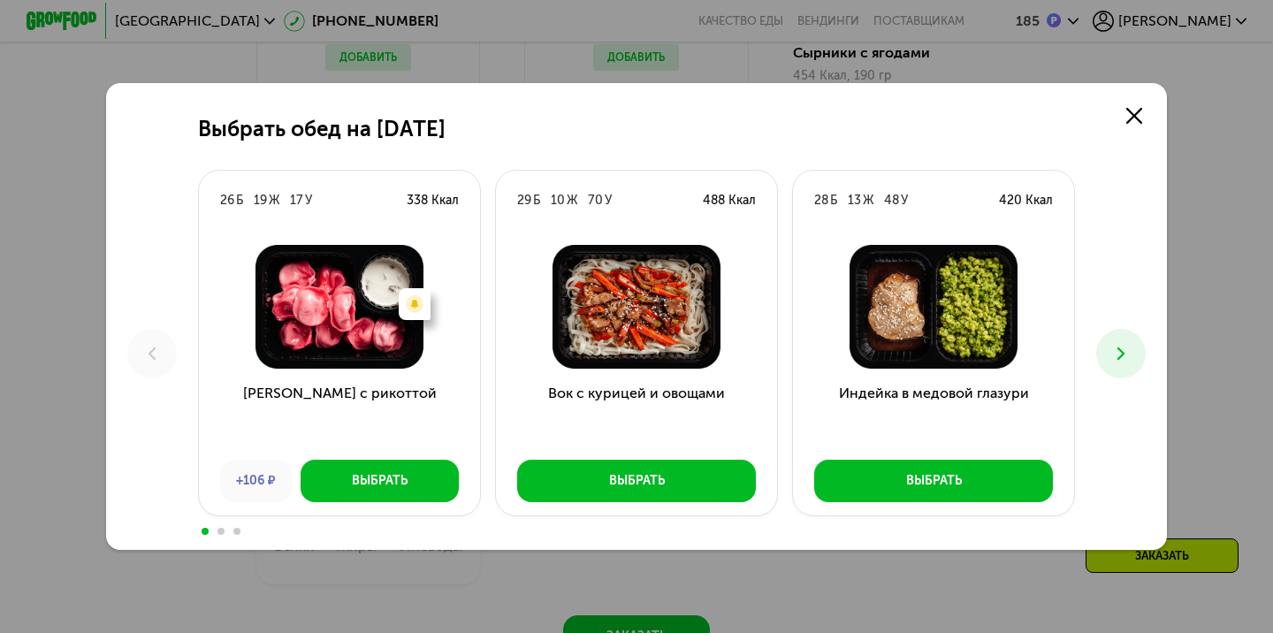
click at [1112, 380] on div "Выбрать обед на 30 августа 26 Б 19 Ж 17 У 338 Ккал Есть нежелательные ингредиен…" at bounding box center [636, 316] width 1061 height 467
click at [1112, 363] on button at bounding box center [1120, 353] width 49 height 49
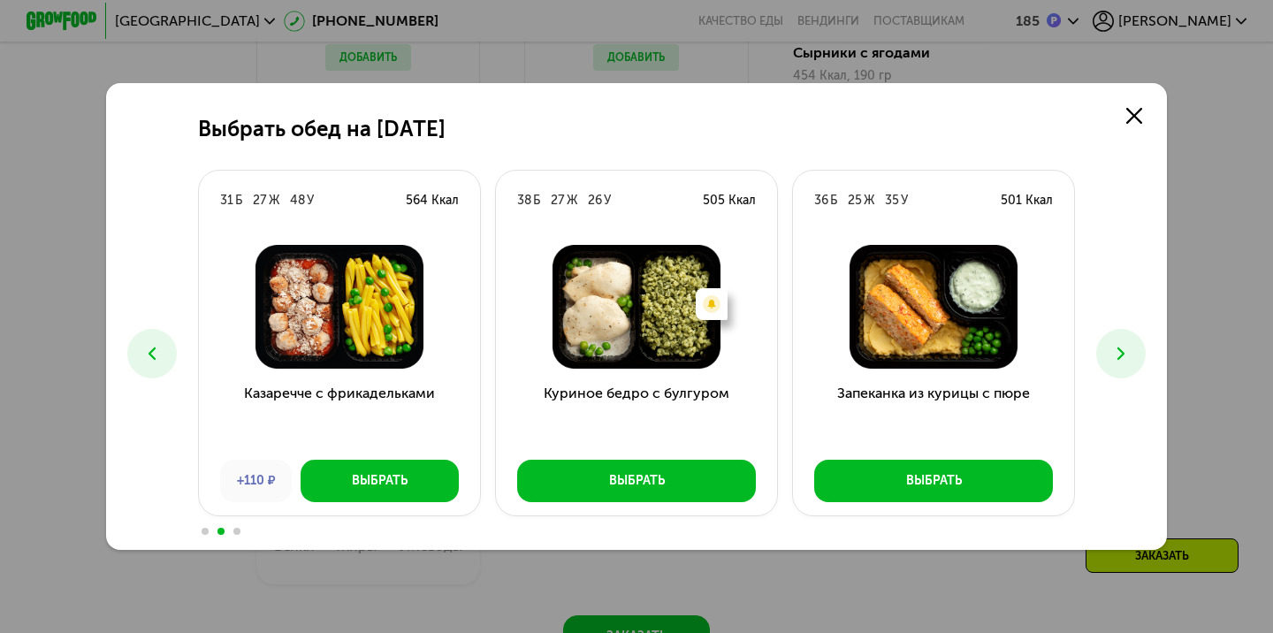
click at [1107, 362] on button at bounding box center [1120, 353] width 49 height 49
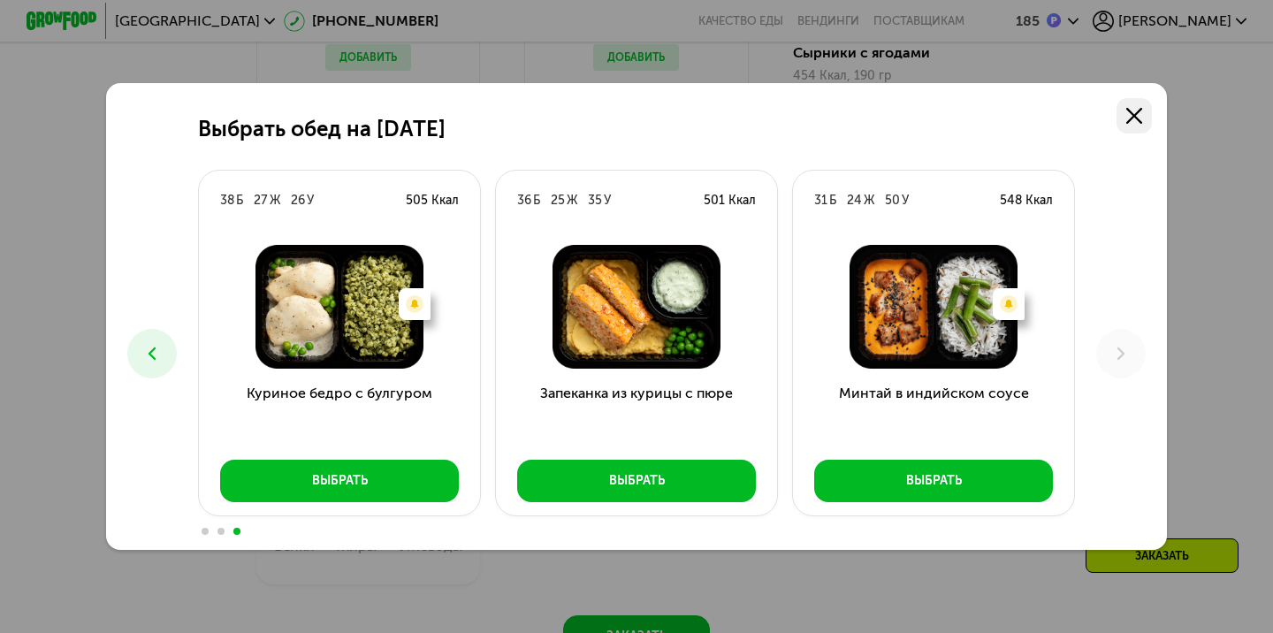
click at [1129, 111] on use at bounding box center [1134, 116] width 16 height 16
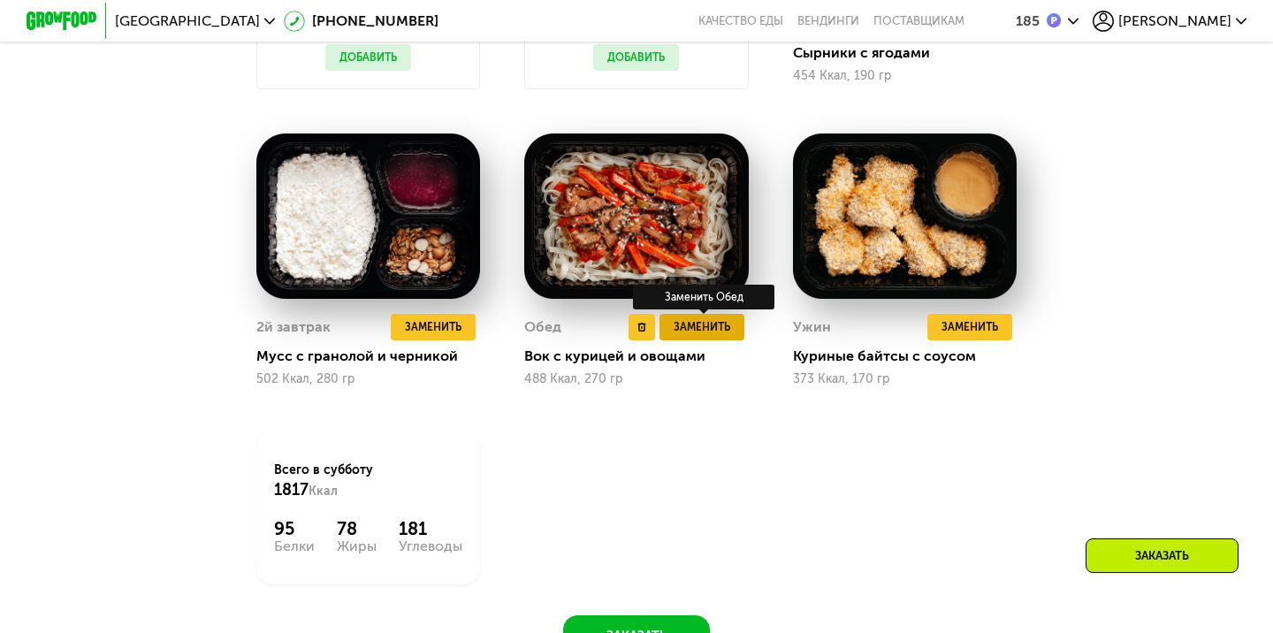
click at [730, 331] on button "Заменить" at bounding box center [701, 327] width 85 height 27
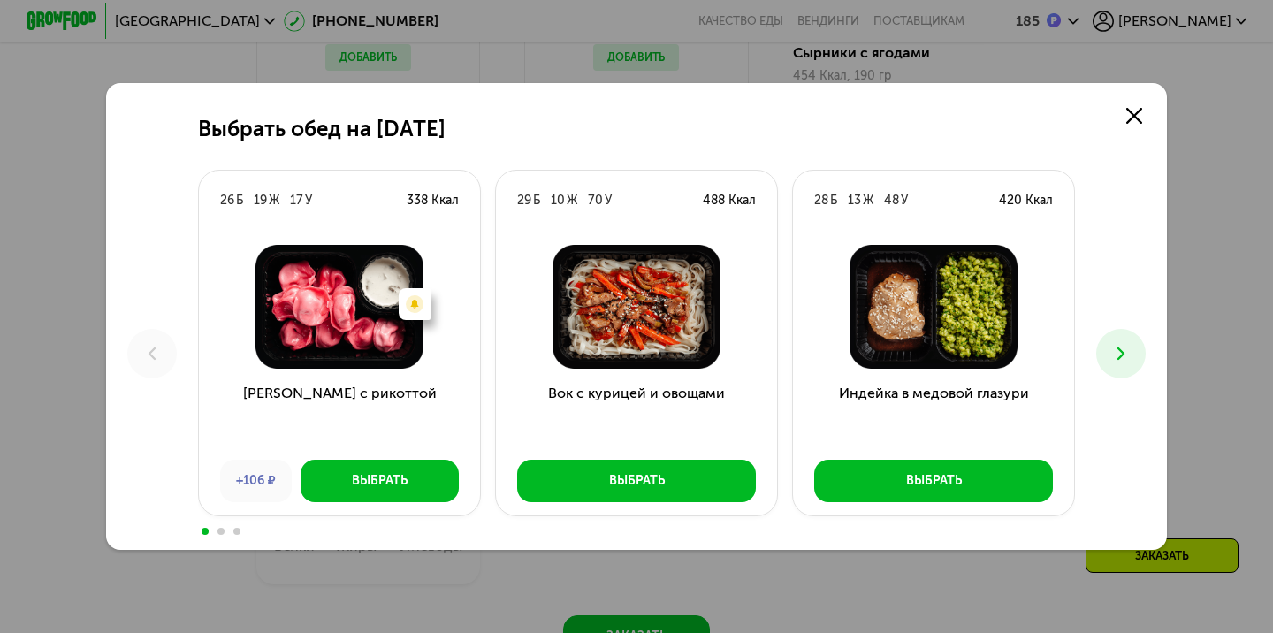
click at [1126, 358] on icon at bounding box center [1120, 353] width 21 height 21
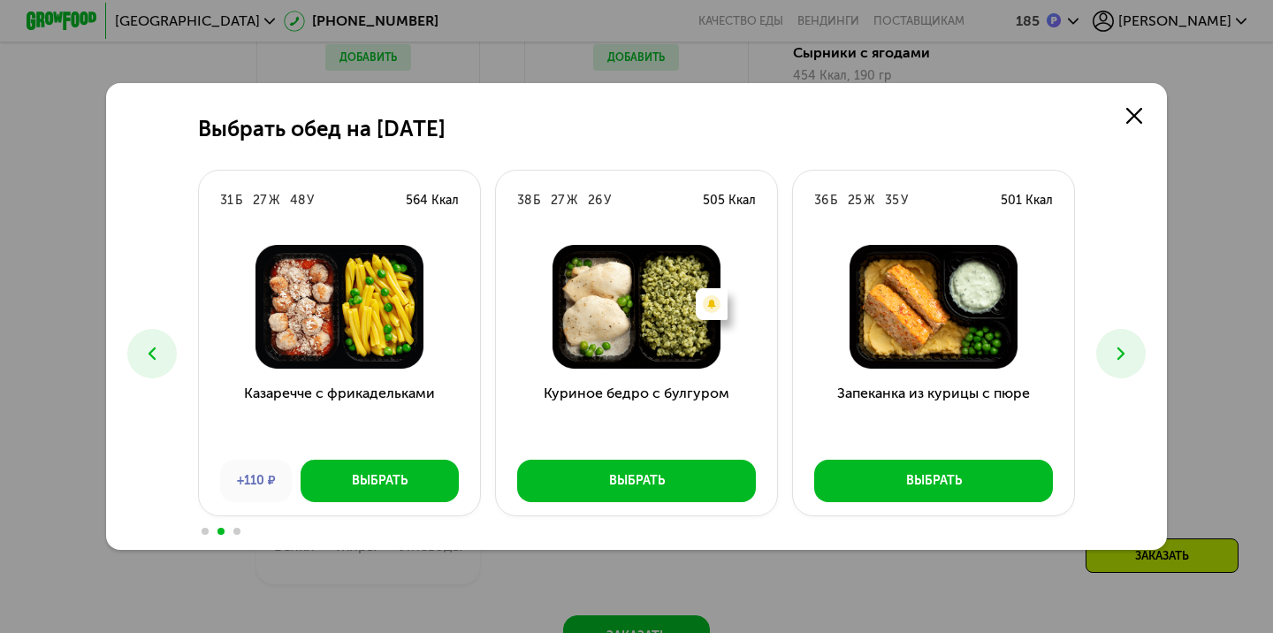
click at [161, 352] on icon at bounding box center [151, 353] width 21 height 21
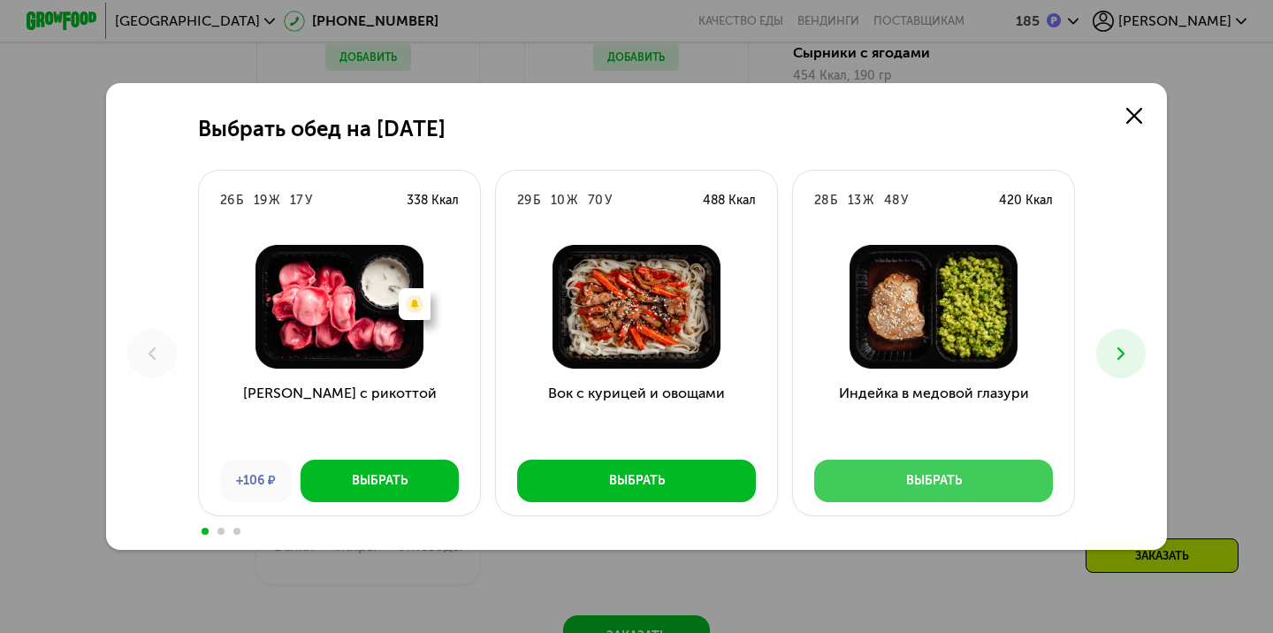
click at [1008, 501] on button "Выбрать" at bounding box center [933, 481] width 239 height 42
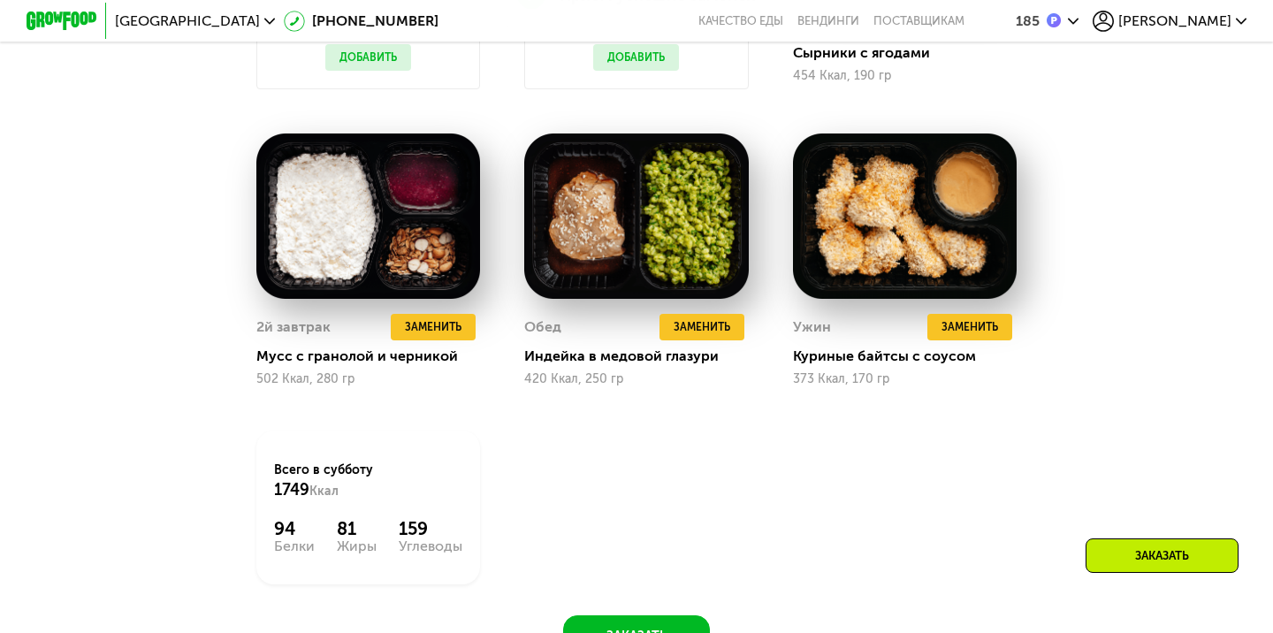
click at [811, 439] on div "Протеин Добавить Клетчатка Добавить Завтрак Удалить Завтрак Заменить Заменить З…" at bounding box center [636, 204] width 804 height 804
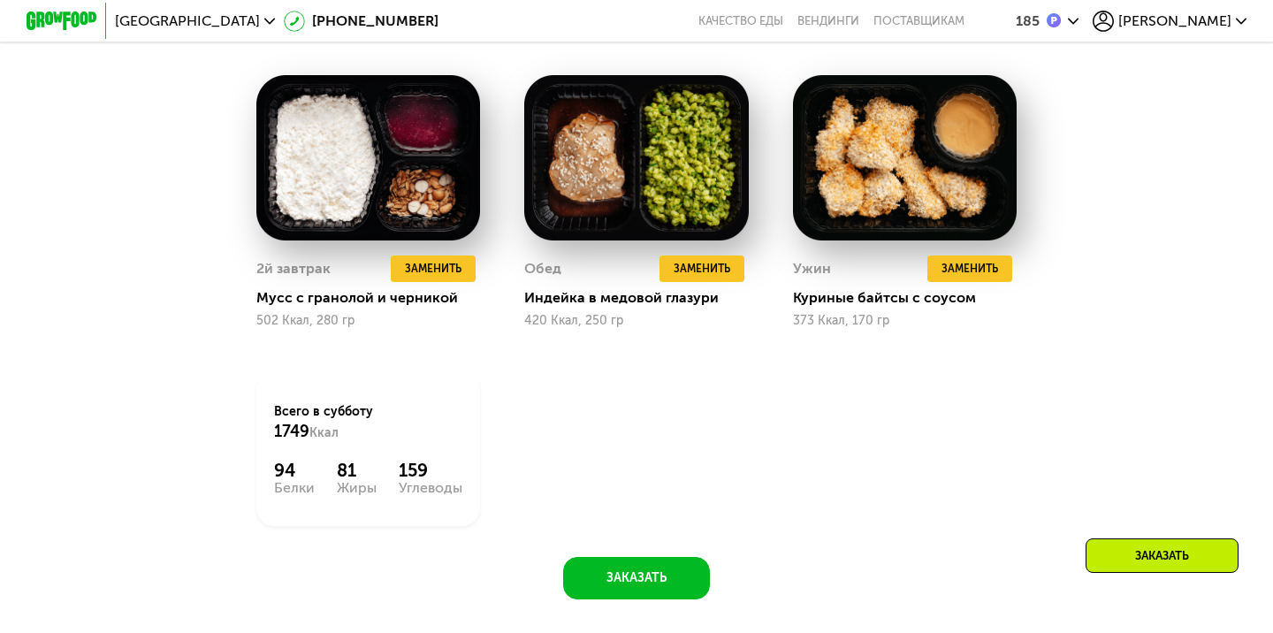
scroll to position [1466, 0]
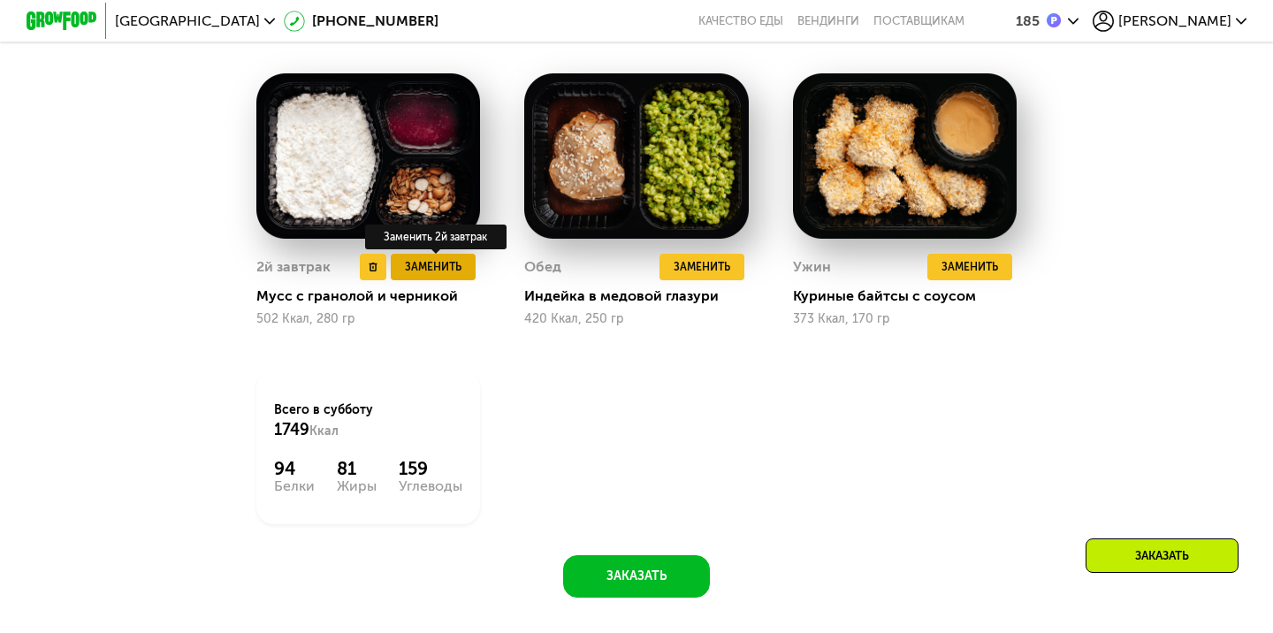
click at [456, 275] on button "Заменить" at bounding box center [433, 267] width 85 height 27
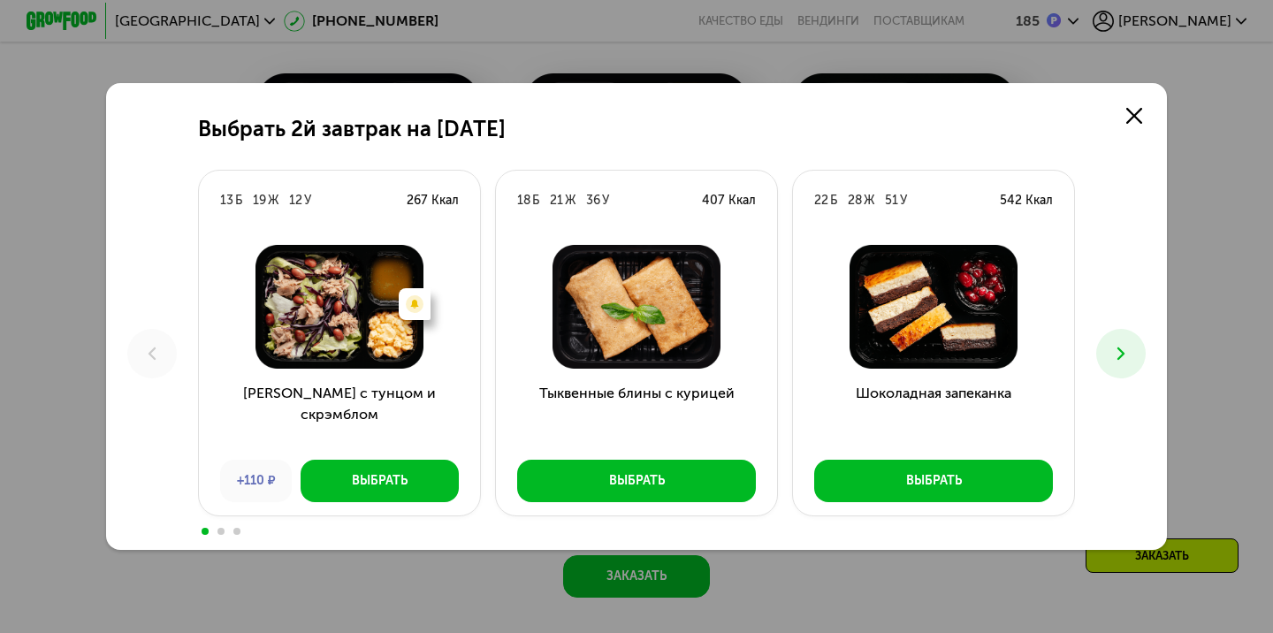
click at [1114, 355] on icon at bounding box center [1120, 353] width 21 height 21
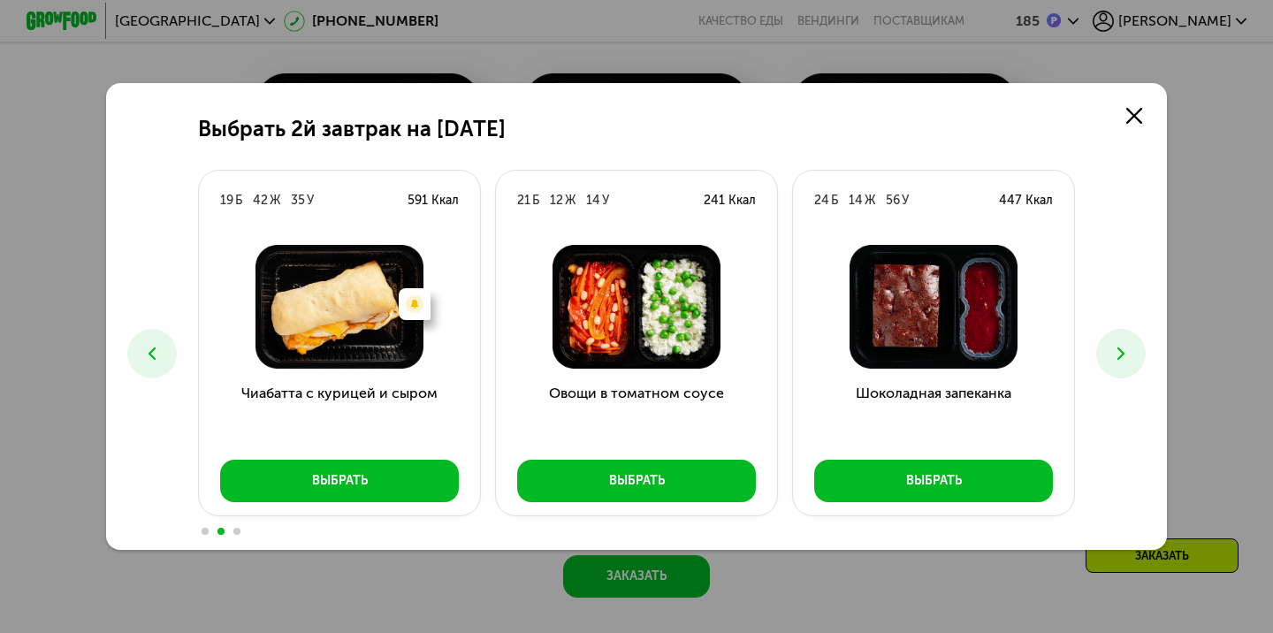
click at [1114, 356] on icon at bounding box center [1120, 353] width 21 height 21
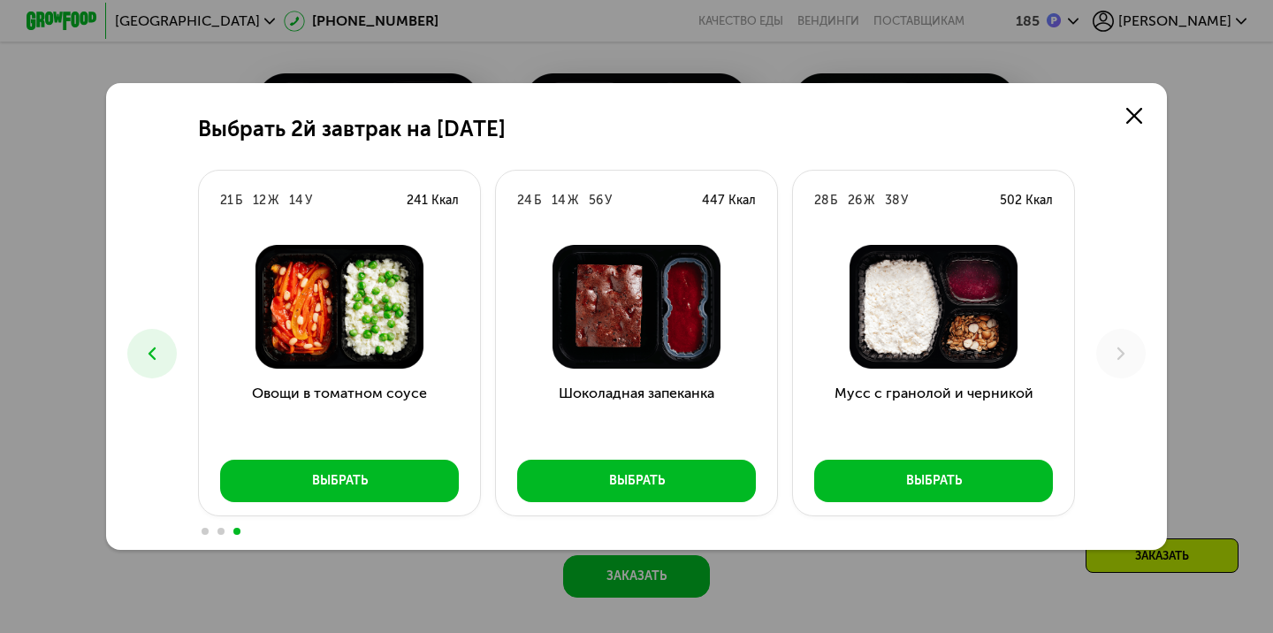
click at [156, 354] on icon at bounding box center [151, 353] width 21 height 21
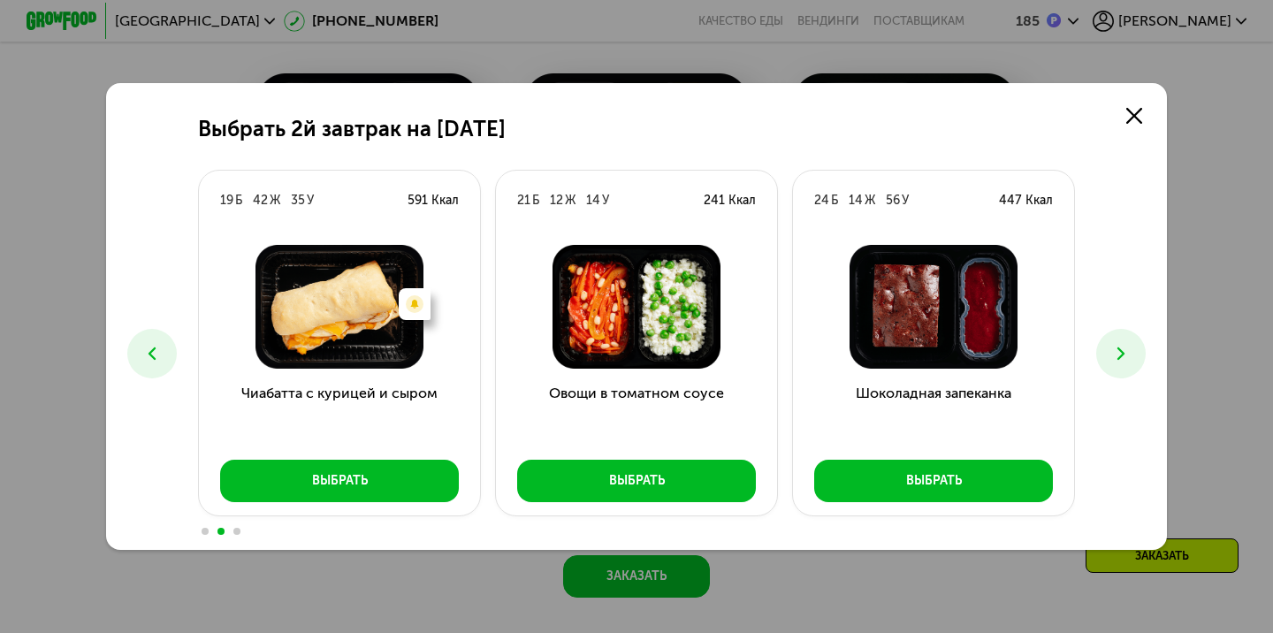
click at [156, 354] on icon at bounding box center [151, 353] width 21 height 21
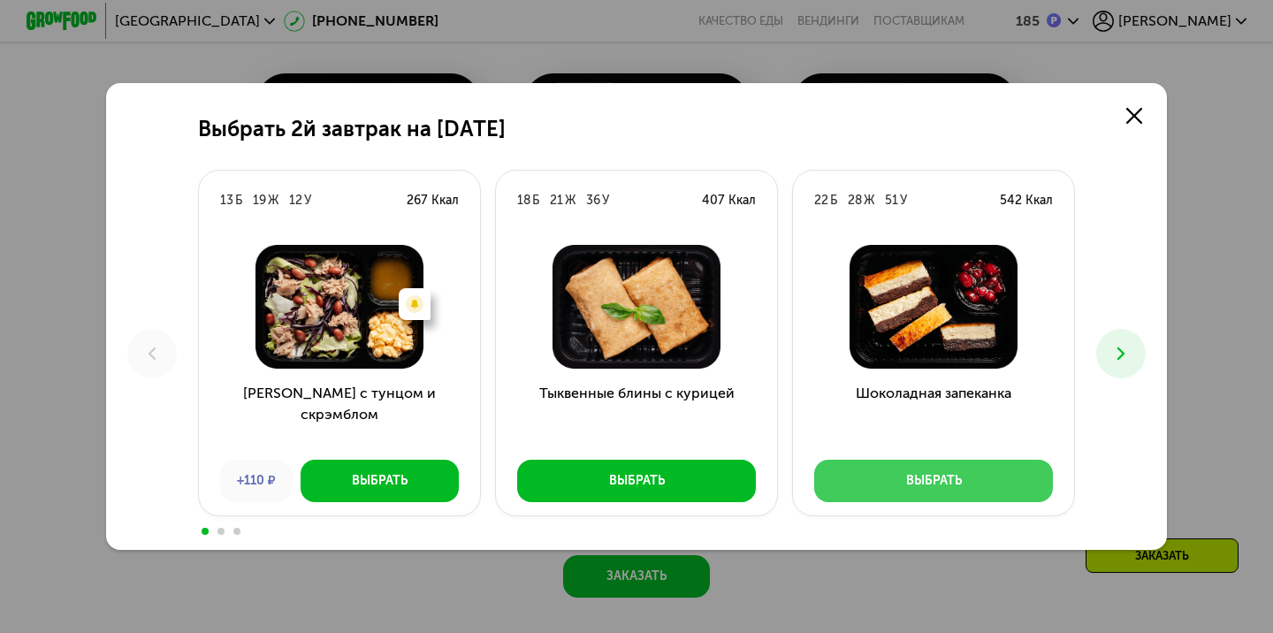
click at [985, 489] on button "Выбрать" at bounding box center [933, 481] width 239 height 42
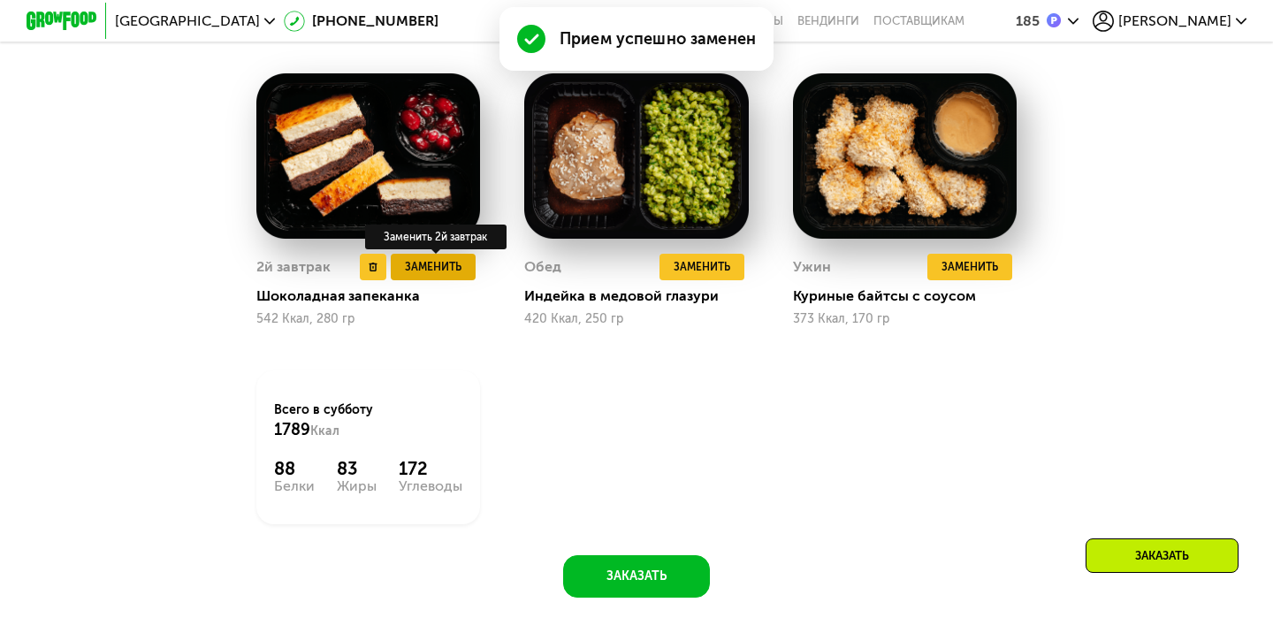
click at [438, 266] on span "Заменить" at bounding box center [433, 267] width 57 height 18
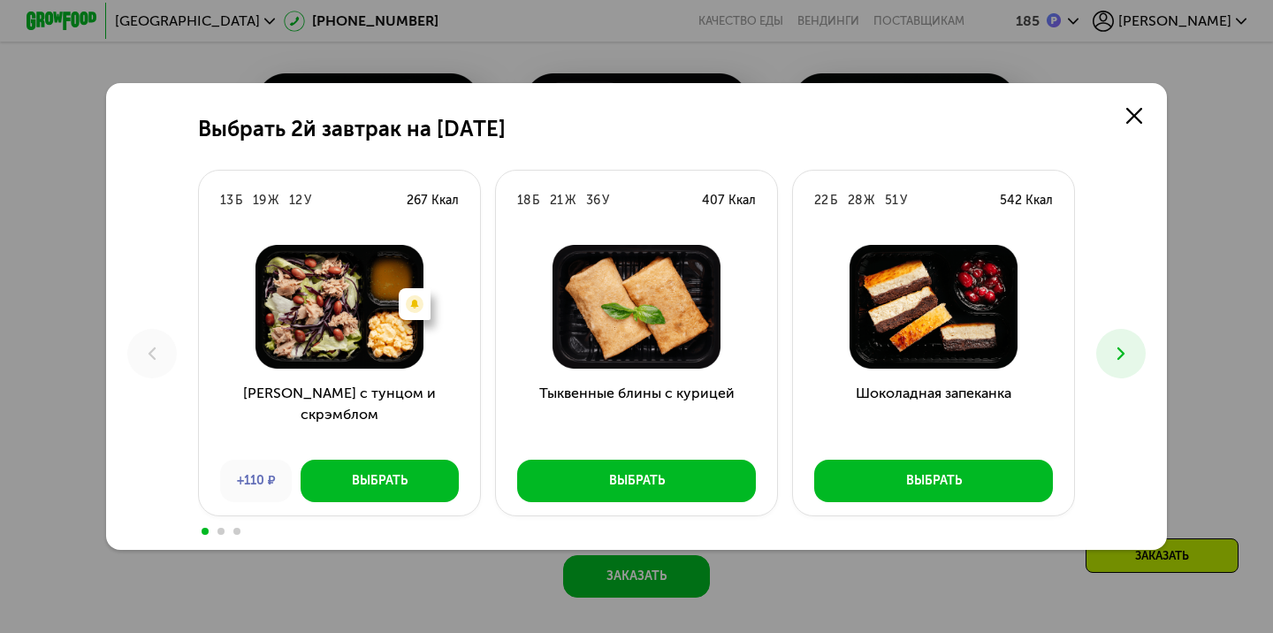
click at [1123, 365] on button at bounding box center [1120, 353] width 49 height 49
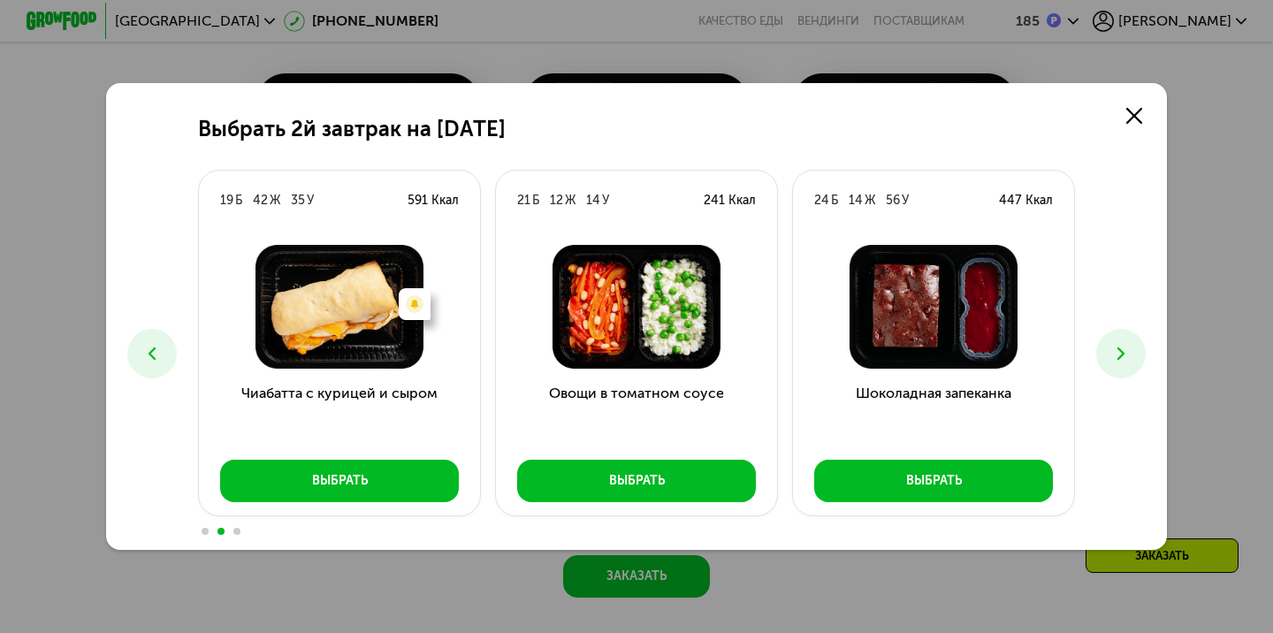
click at [1123, 365] on button at bounding box center [1120, 353] width 49 height 49
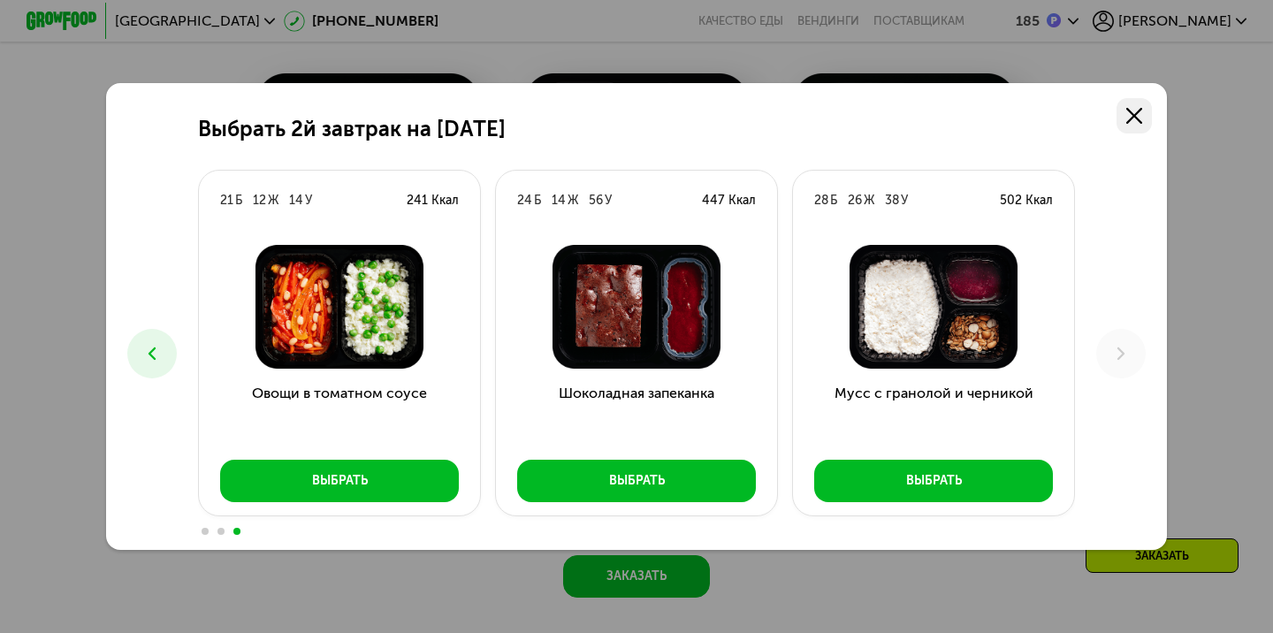
click at [1138, 119] on icon at bounding box center [1134, 116] width 16 height 16
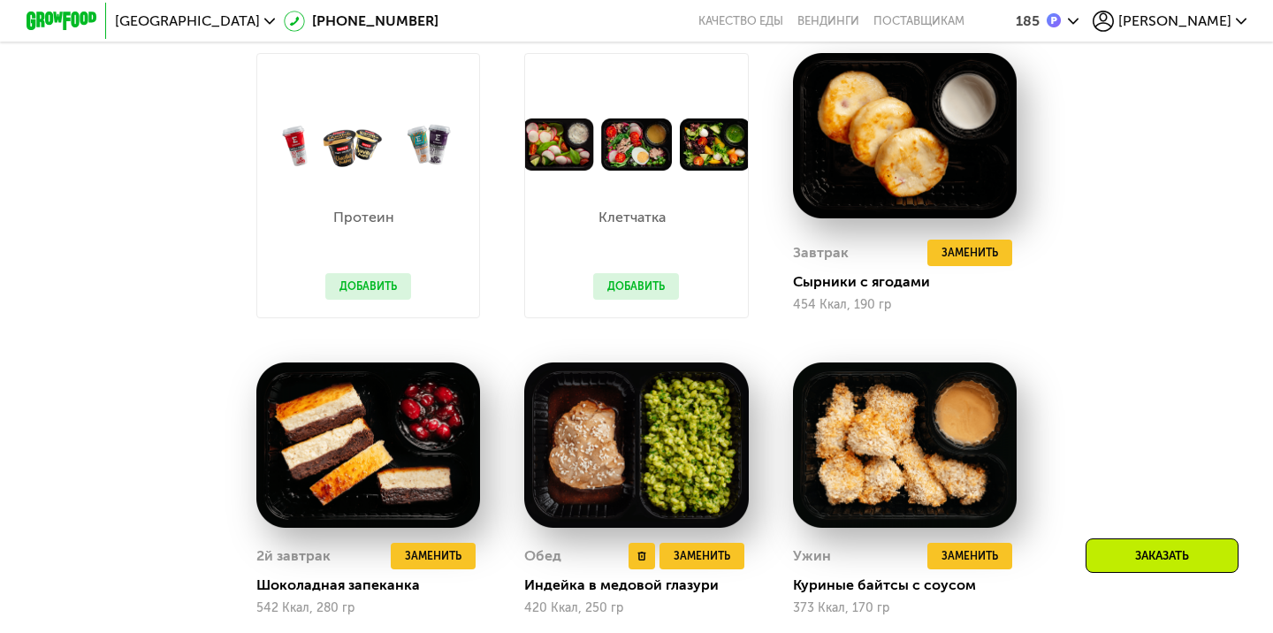
scroll to position [1175, 0]
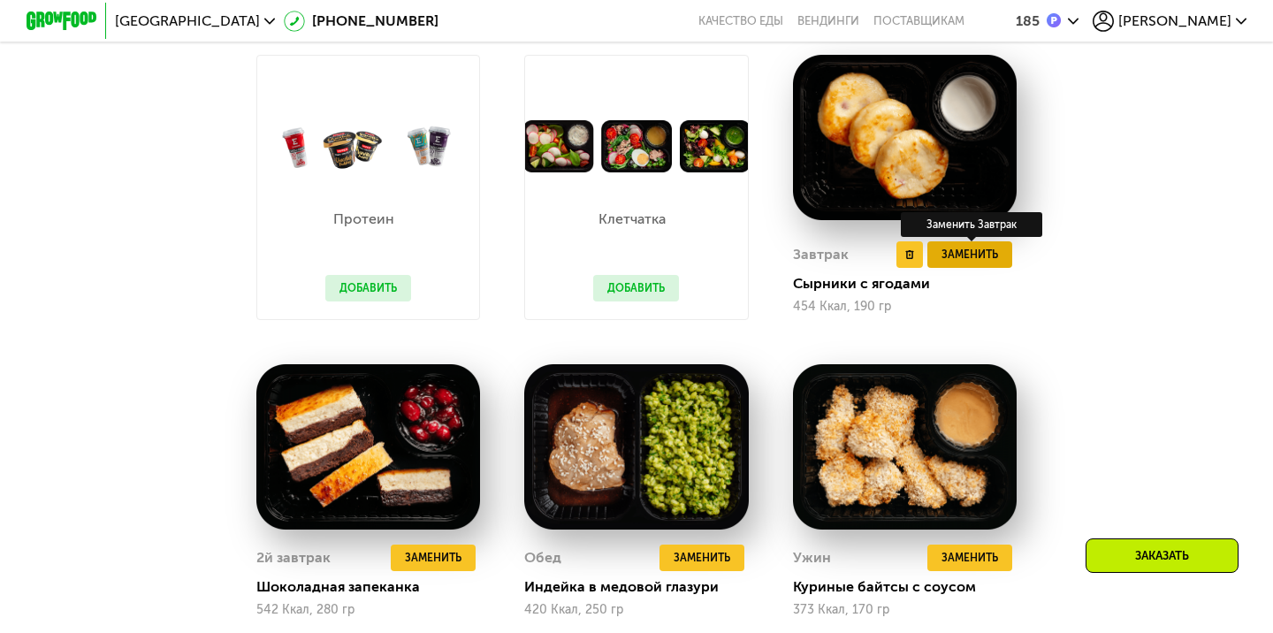
click at [958, 264] on button "Заменить" at bounding box center [969, 254] width 85 height 27
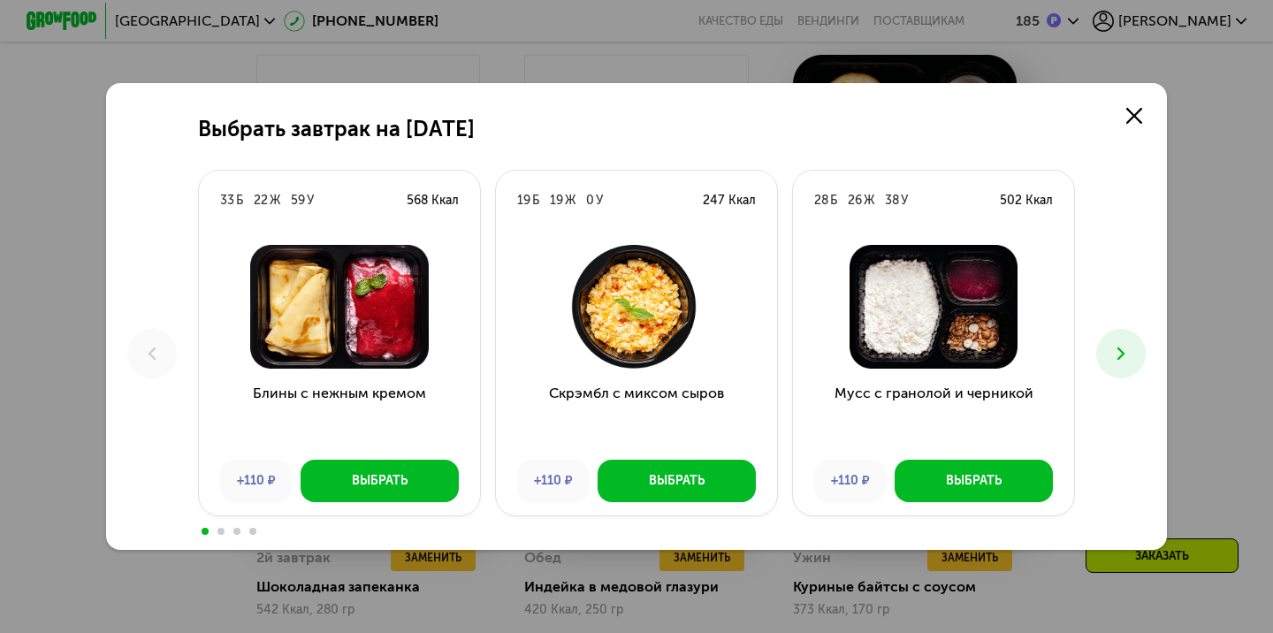
click at [1111, 371] on button at bounding box center [1120, 353] width 49 height 49
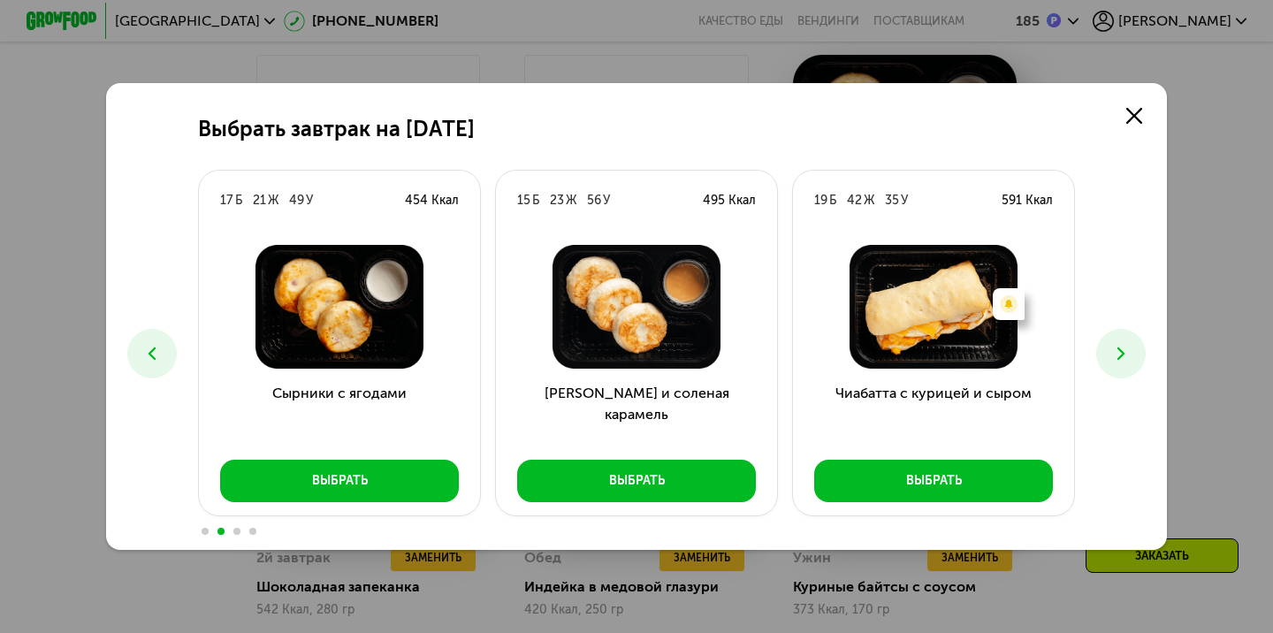
click at [1111, 366] on button at bounding box center [1120, 353] width 49 height 49
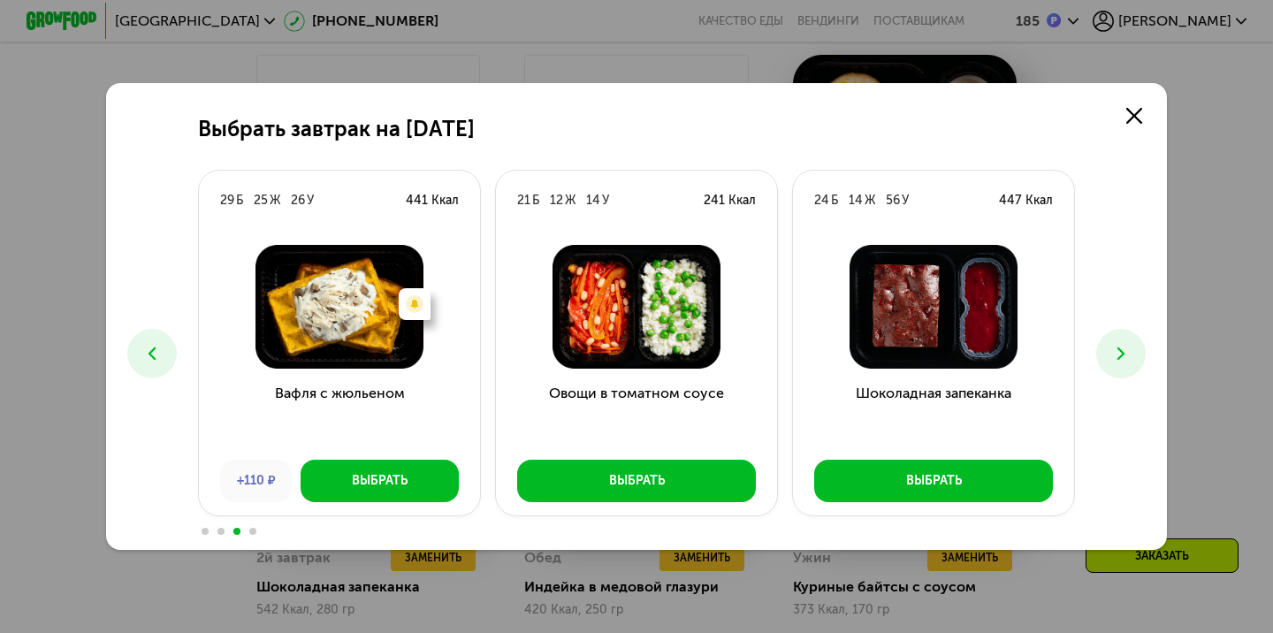
click at [1111, 366] on button at bounding box center [1120, 353] width 49 height 49
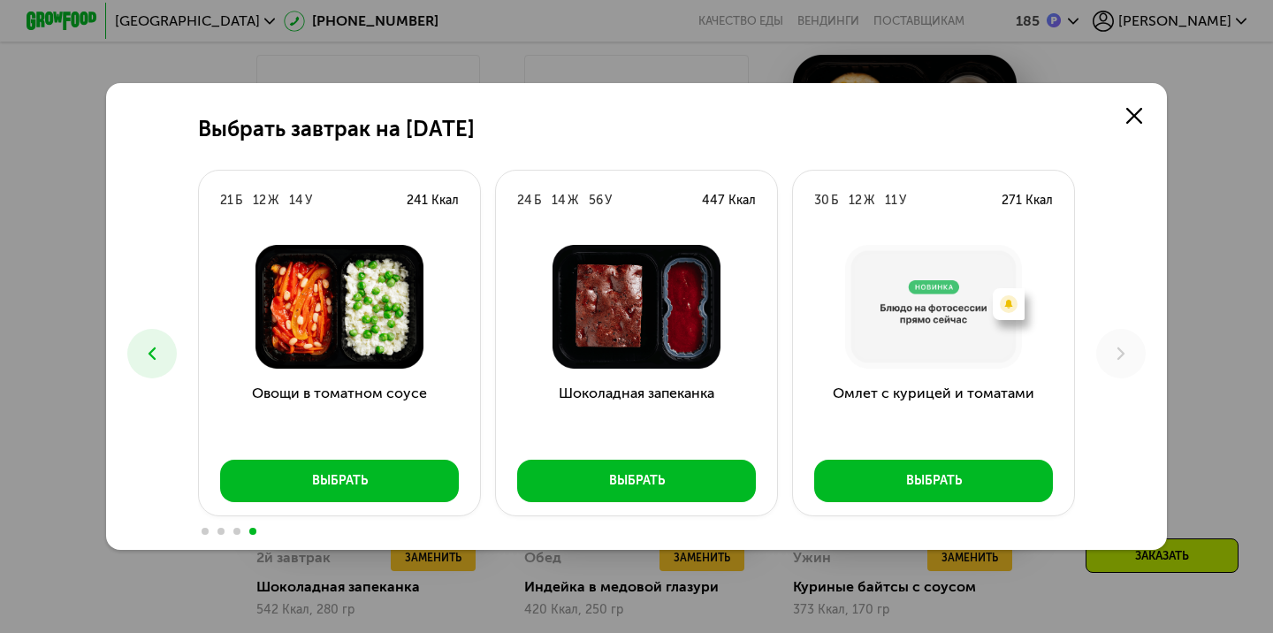
click at [141, 348] on icon at bounding box center [151, 353] width 21 height 21
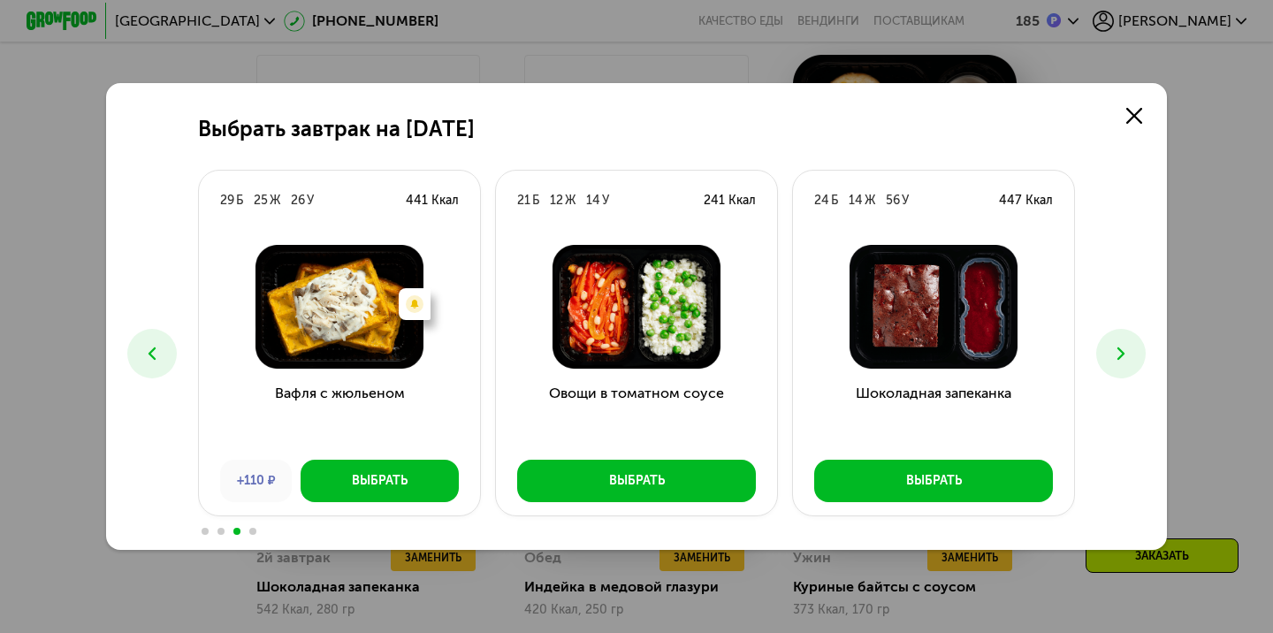
click at [142, 349] on icon at bounding box center [151, 353] width 21 height 21
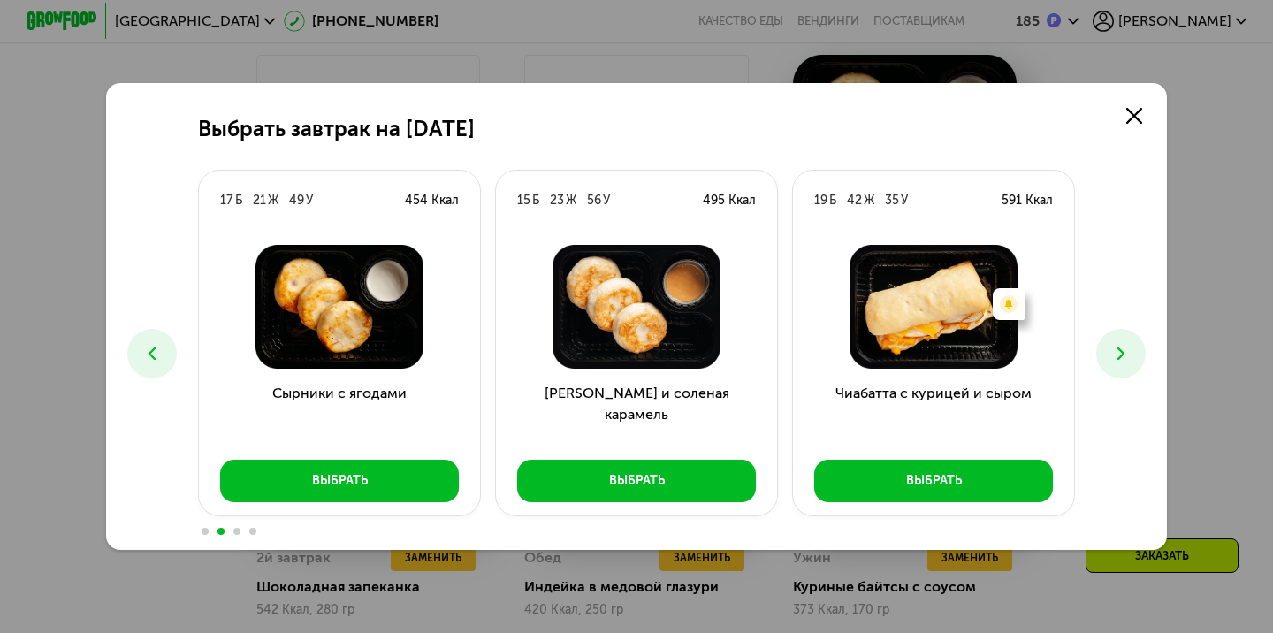
click at [144, 351] on icon at bounding box center [151, 353] width 21 height 21
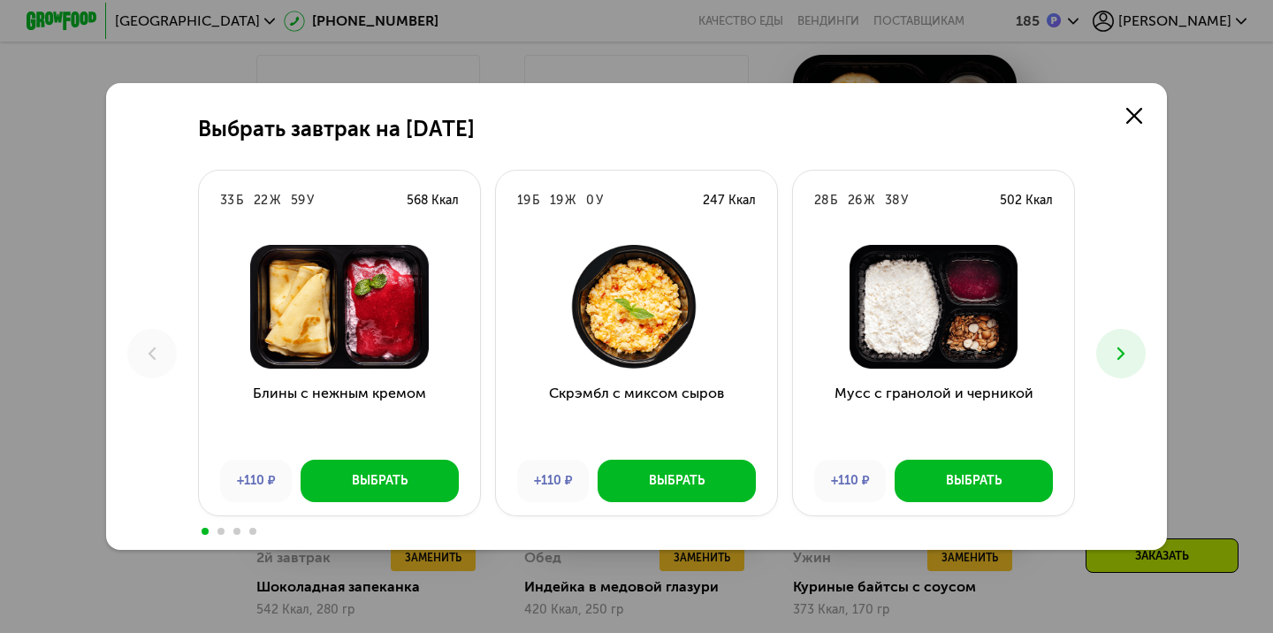
click at [1122, 351] on icon at bounding box center [1120, 353] width 21 height 21
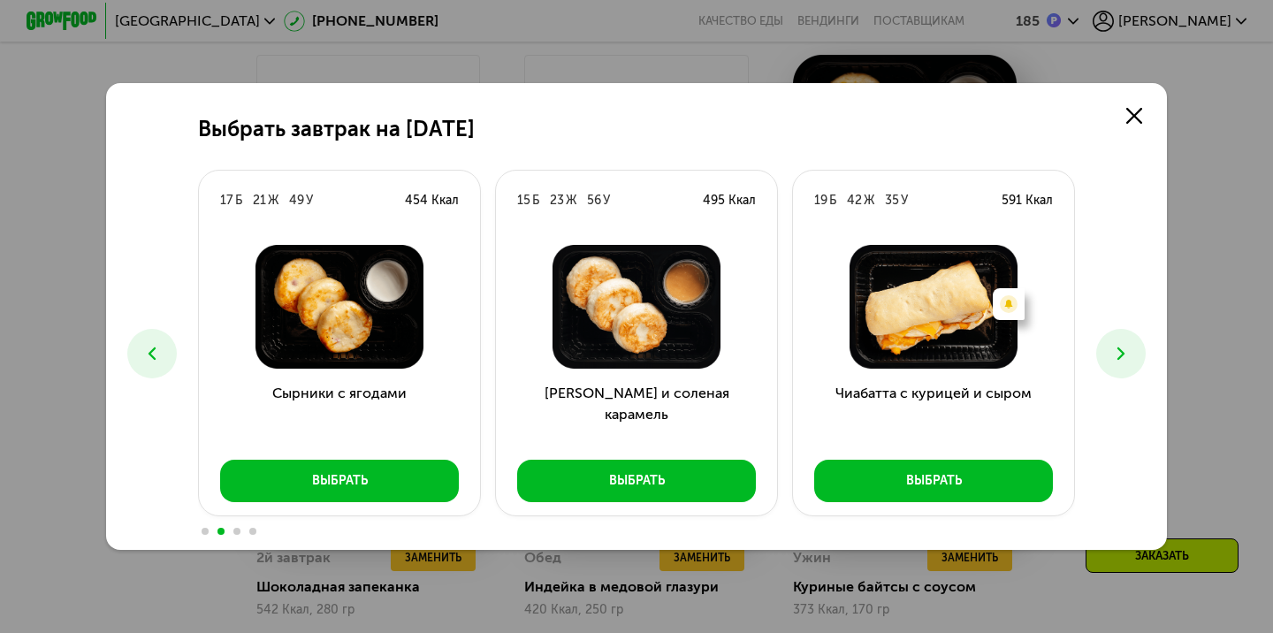
click at [148, 338] on button at bounding box center [151, 353] width 49 height 49
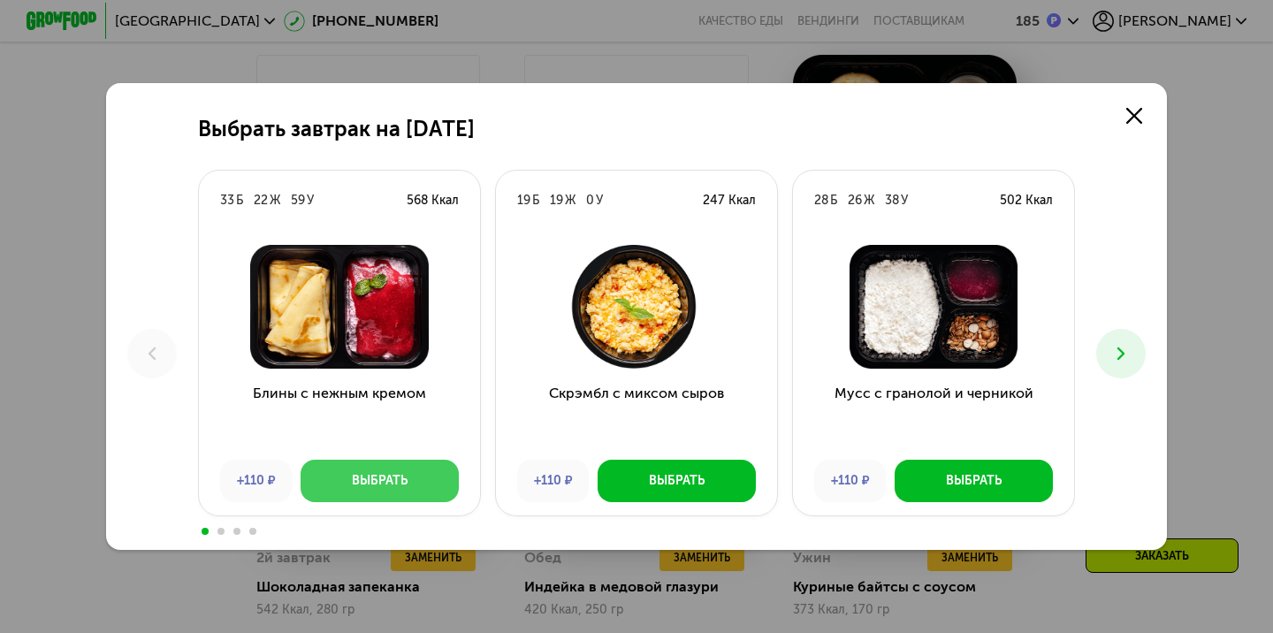
click at [398, 490] on button "Выбрать" at bounding box center [379, 481] width 158 height 42
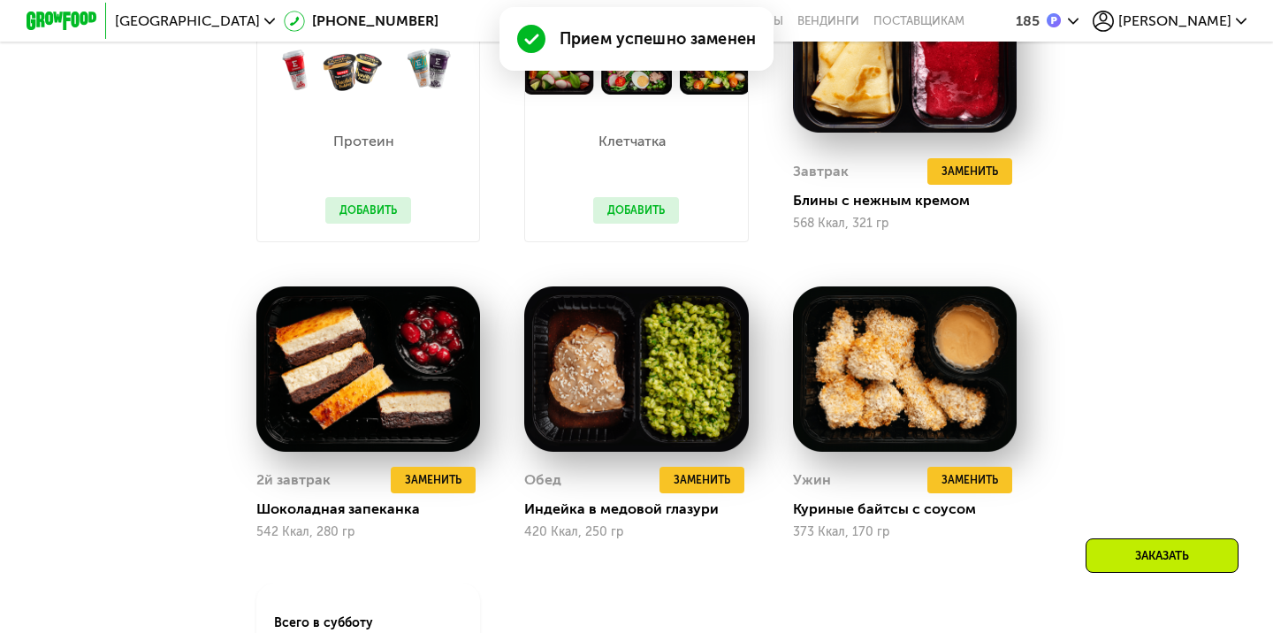
scroll to position [1255, 0]
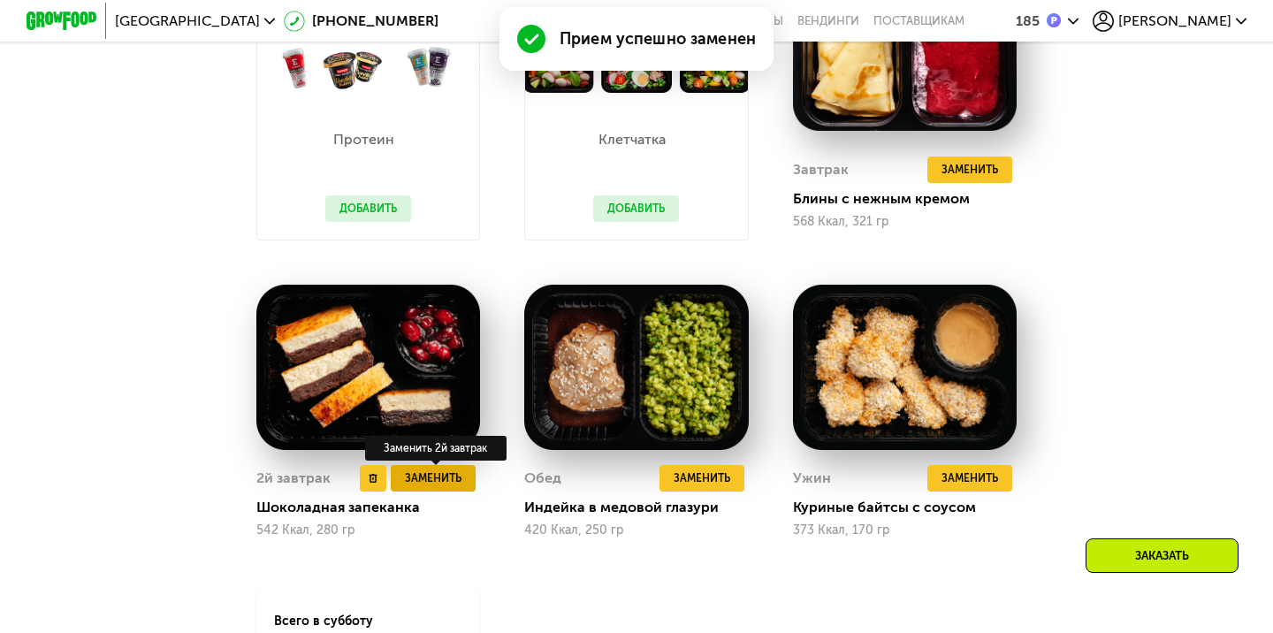
click at [427, 476] on span "Заменить" at bounding box center [433, 478] width 57 height 18
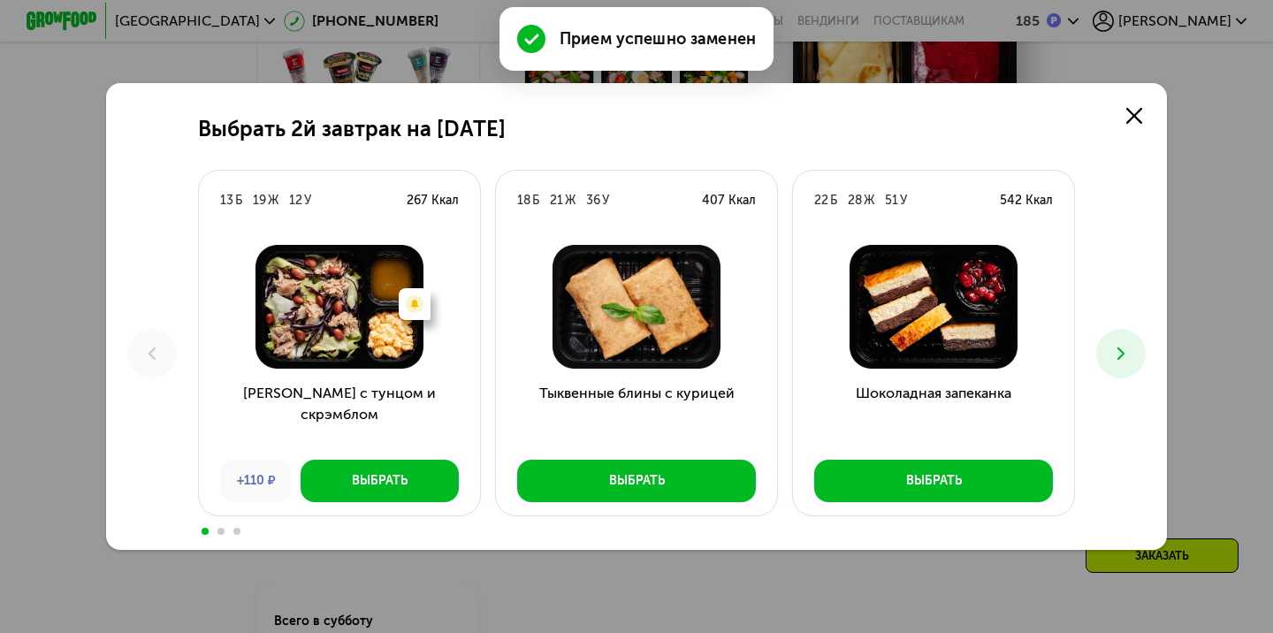
click at [1122, 361] on icon at bounding box center [1120, 353] width 21 height 21
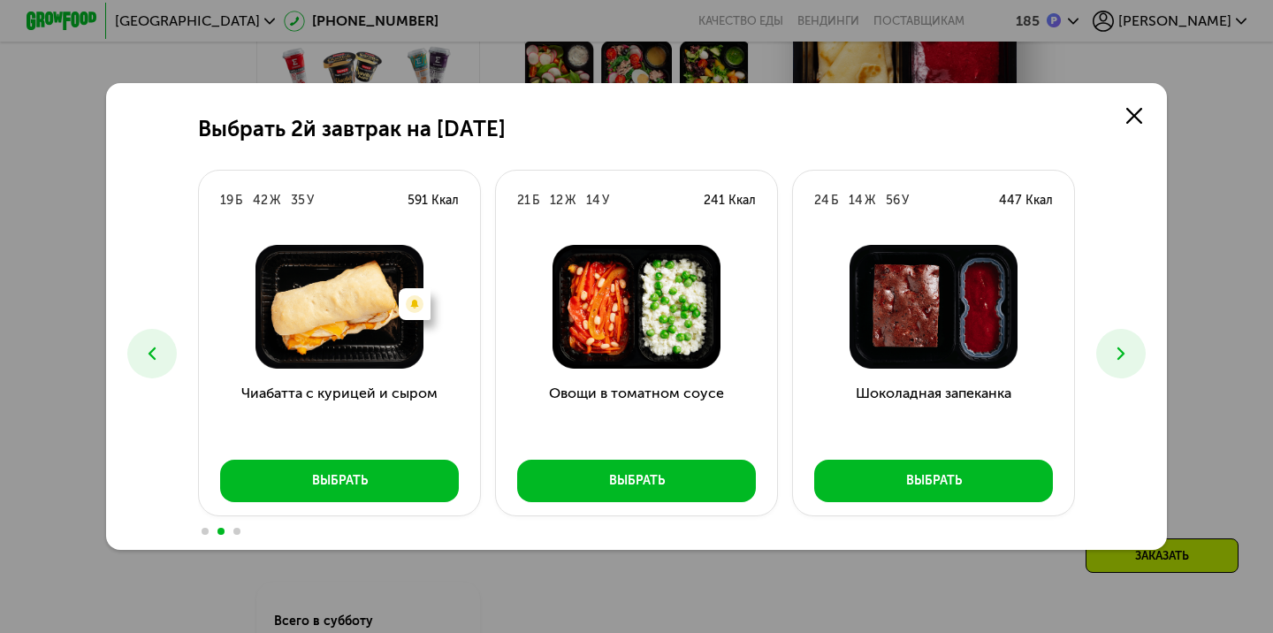
click at [1123, 361] on icon at bounding box center [1120, 353] width 21 height 21
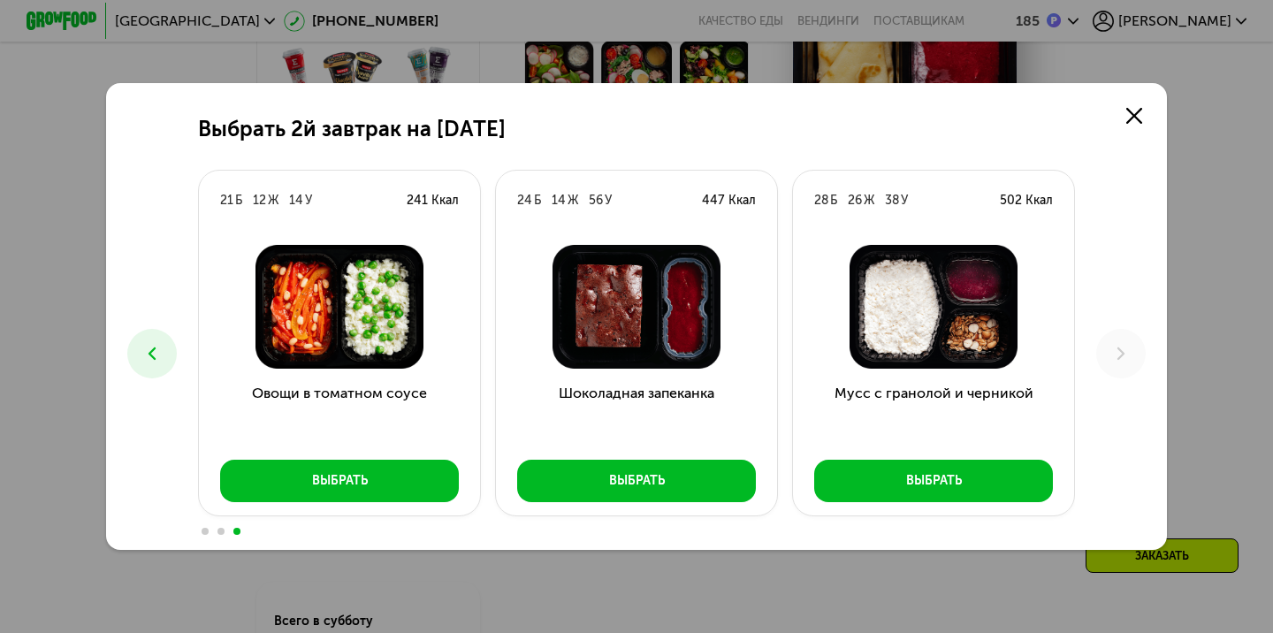
click at [135, 359] on button at bounding box center [151, 353] width 49 height 49
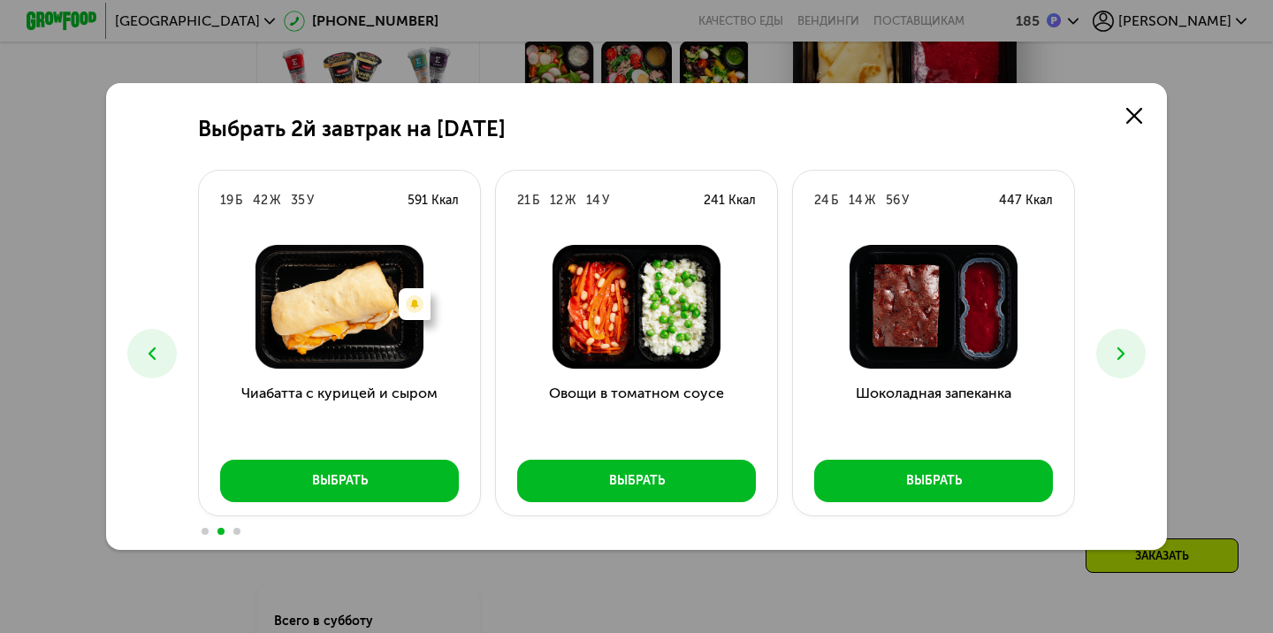
click at [139, 361] on button at bounding box center [151, 353] width 49 height 49
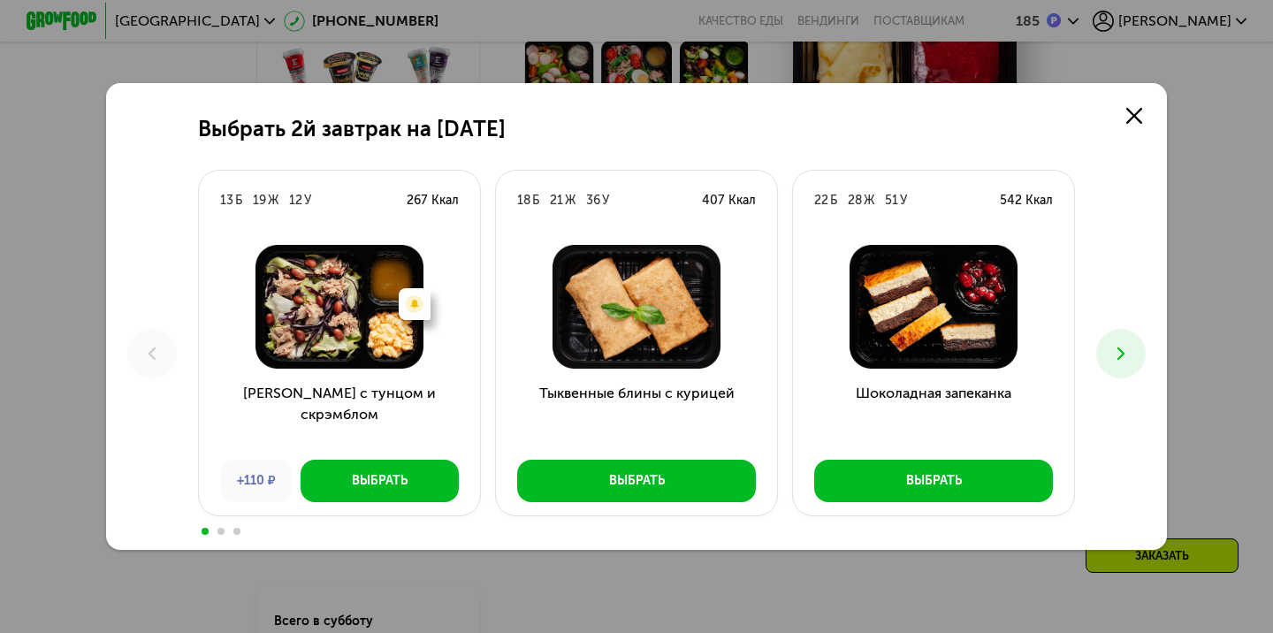
click at [1116, 359] on icon at bounding box center [1120, 353] width 21 height 21
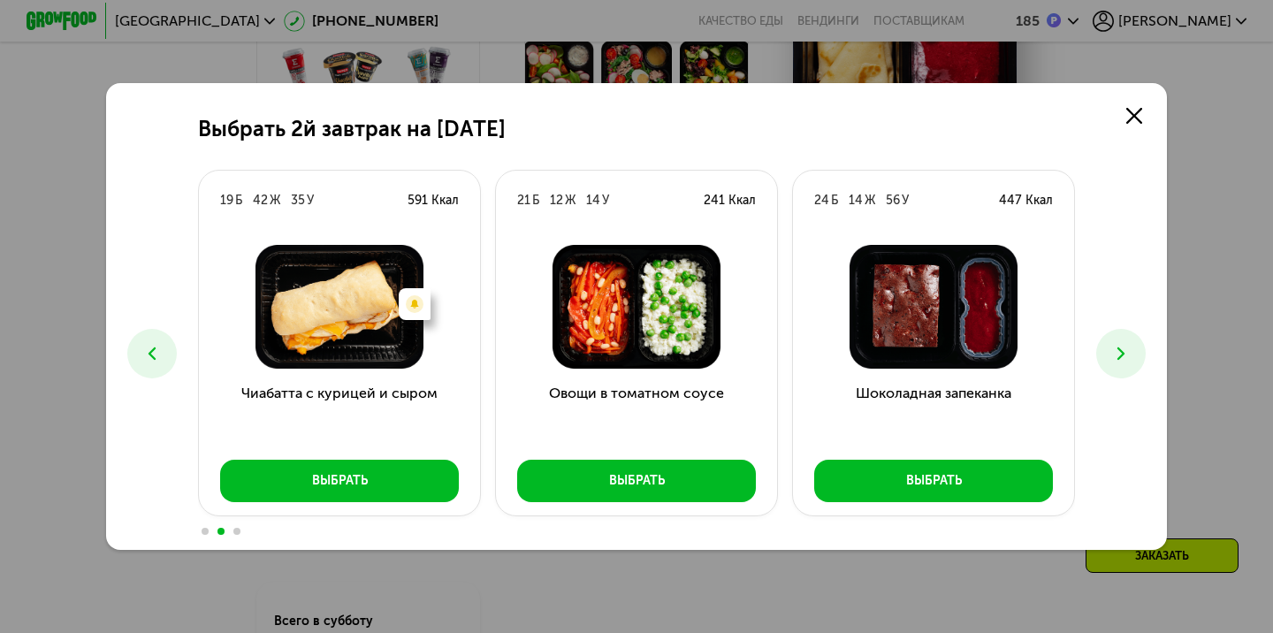
click at [1111, 122] on div "Выбрать 2й завтрак на 30 августа 13 Б 19 Ж 12 У 267 Ккал Есть нежелательные инг…" at bounding box center [636, 316] width 1061 height 467
click at [1132, 122] on icon at bounding box center [1134, 116] width 16 height 16
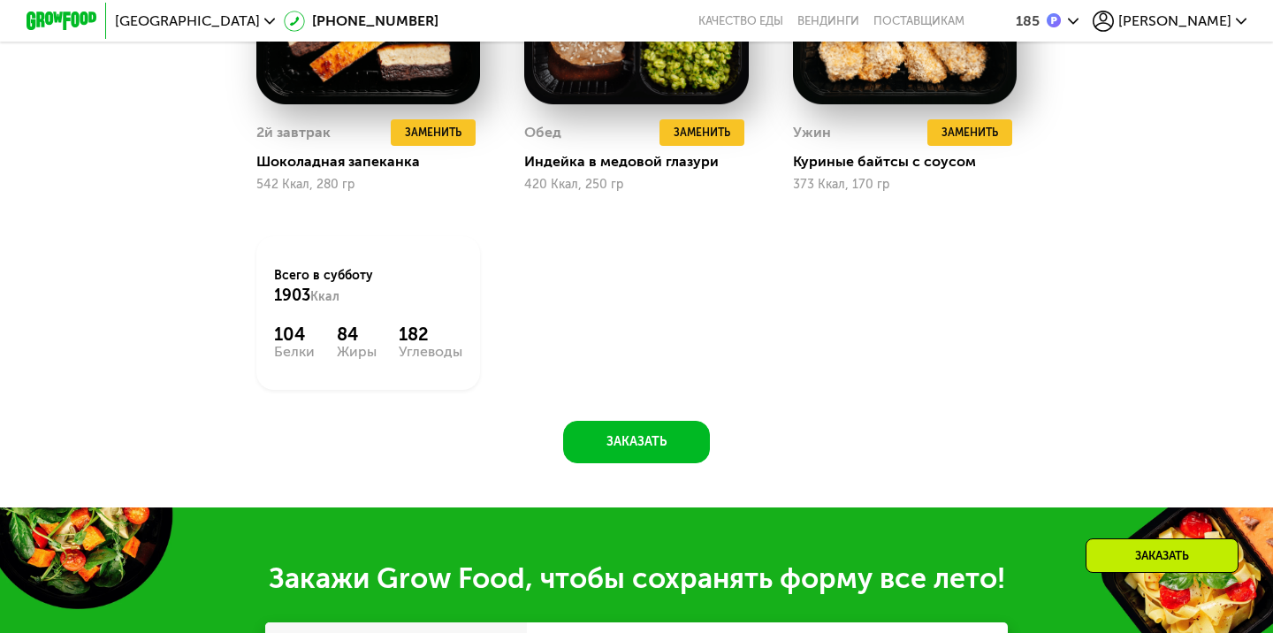
scroll to position [1602, 0]
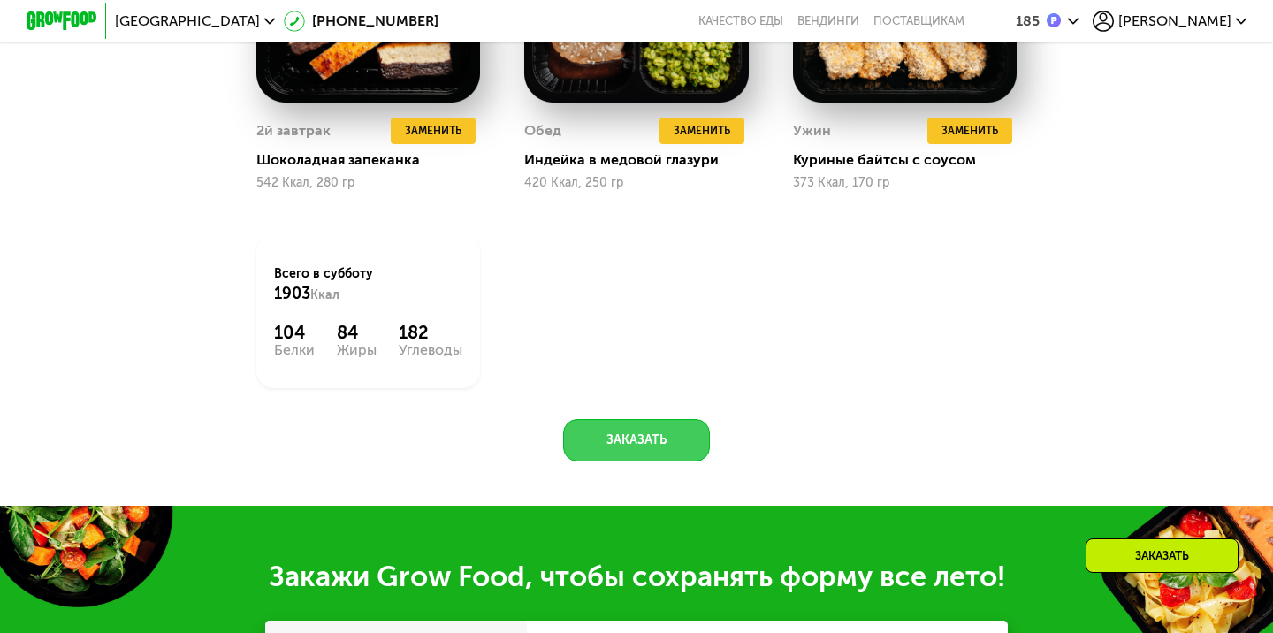
click at [629, 438] on button "Заказать" at bounding box center [636, 440] width 147 height 42
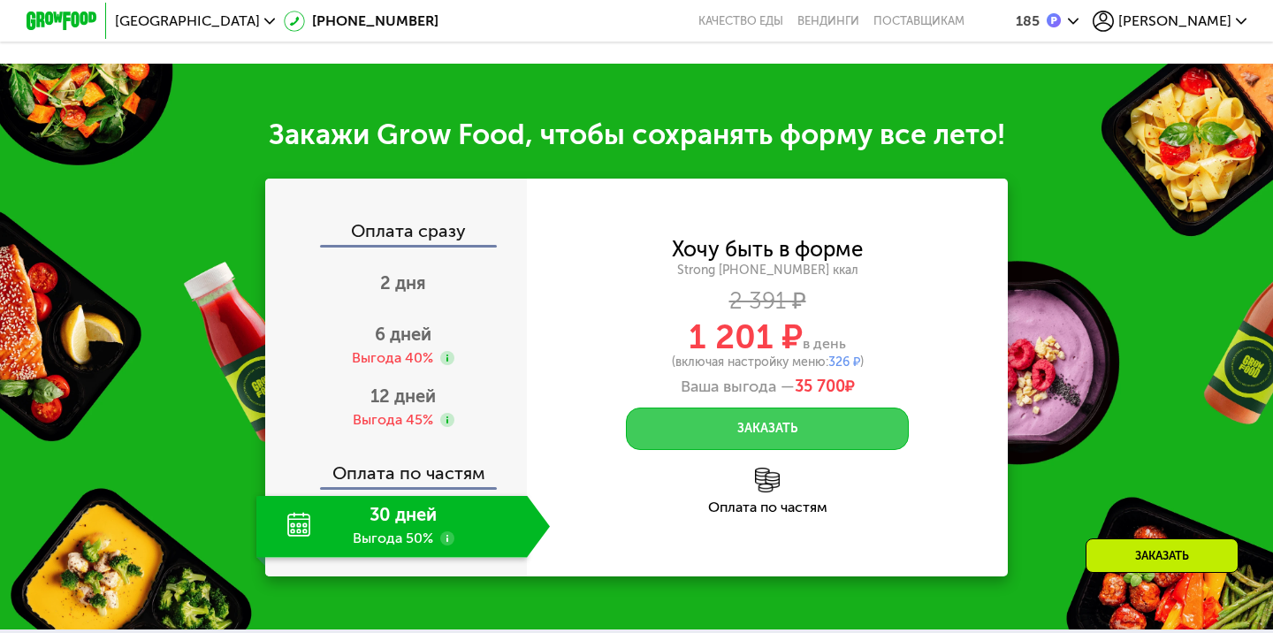
scroll to position [2043, 0]
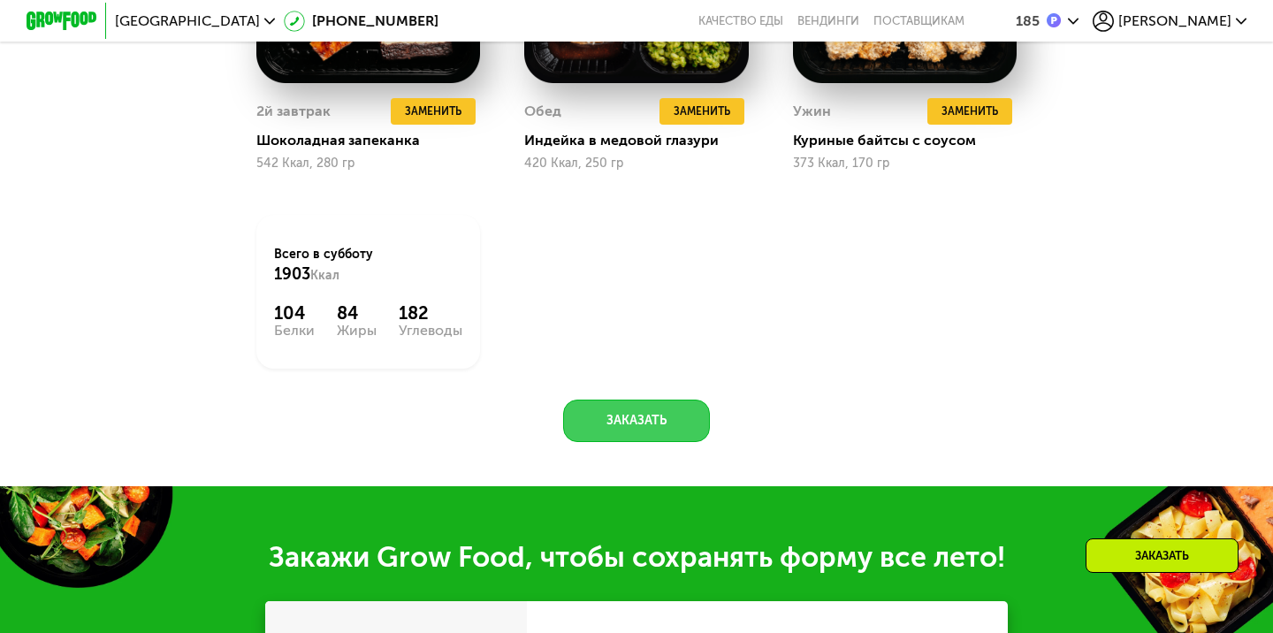
click at [627, 432] on button "Заказать" at bounding box center [636, 420] width 147 height 42
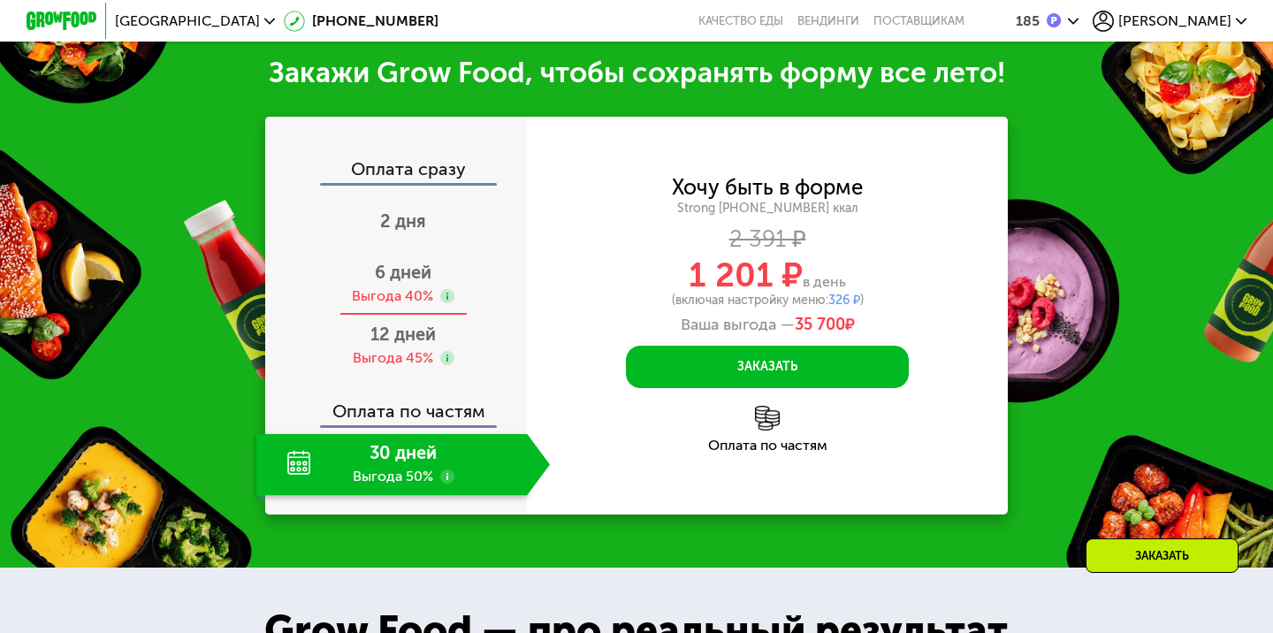
click at [411, 282] on span "6 дней" at bounding box center [403, 272] width 57 height 21
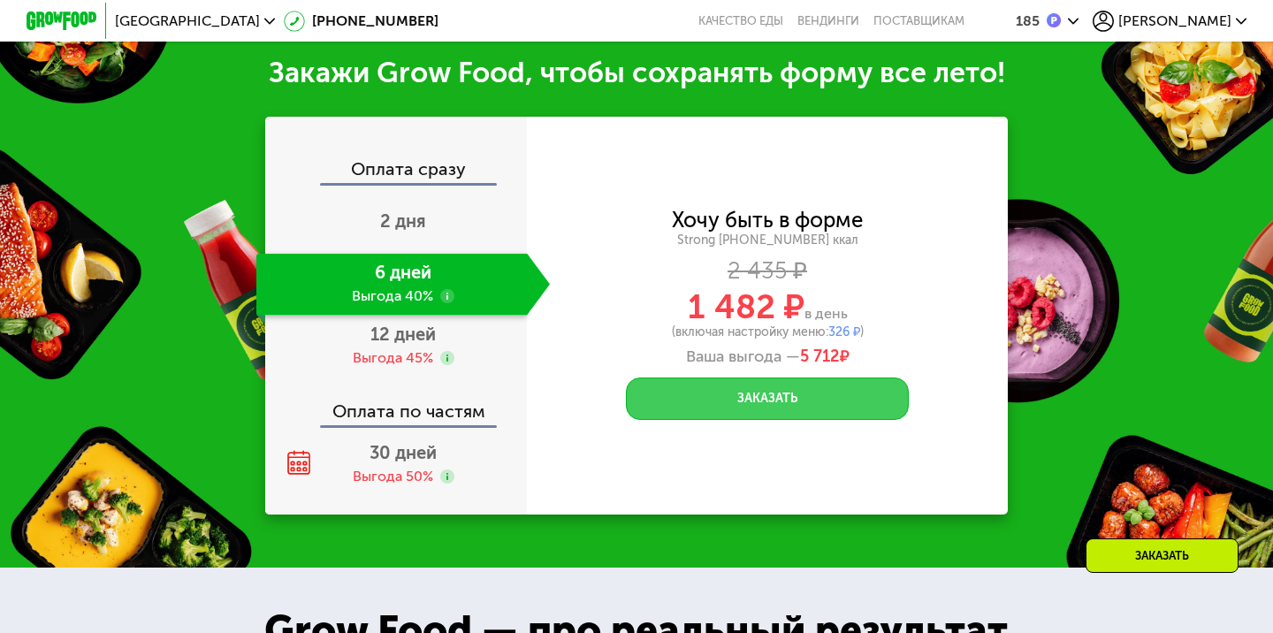
click at [719, 395] on button "Заказать" at bounding box center [767, 398] width 283 height 42
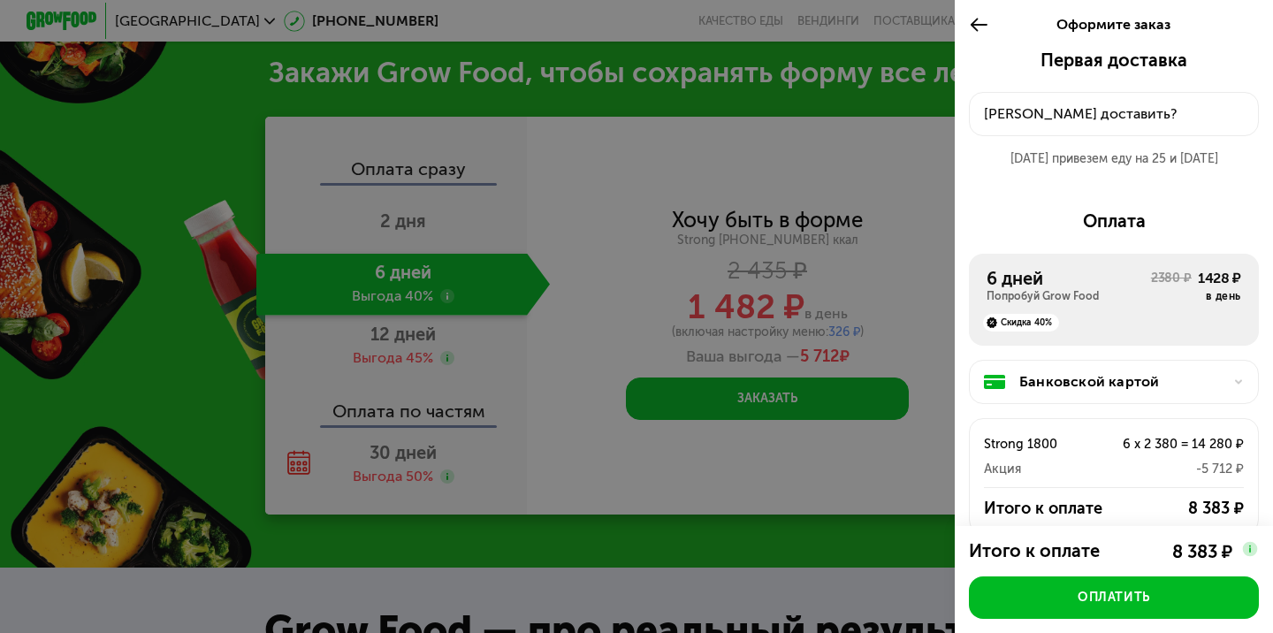
click at [1251, 554] on img at bounding box center [1250, 549] width 18 height 18
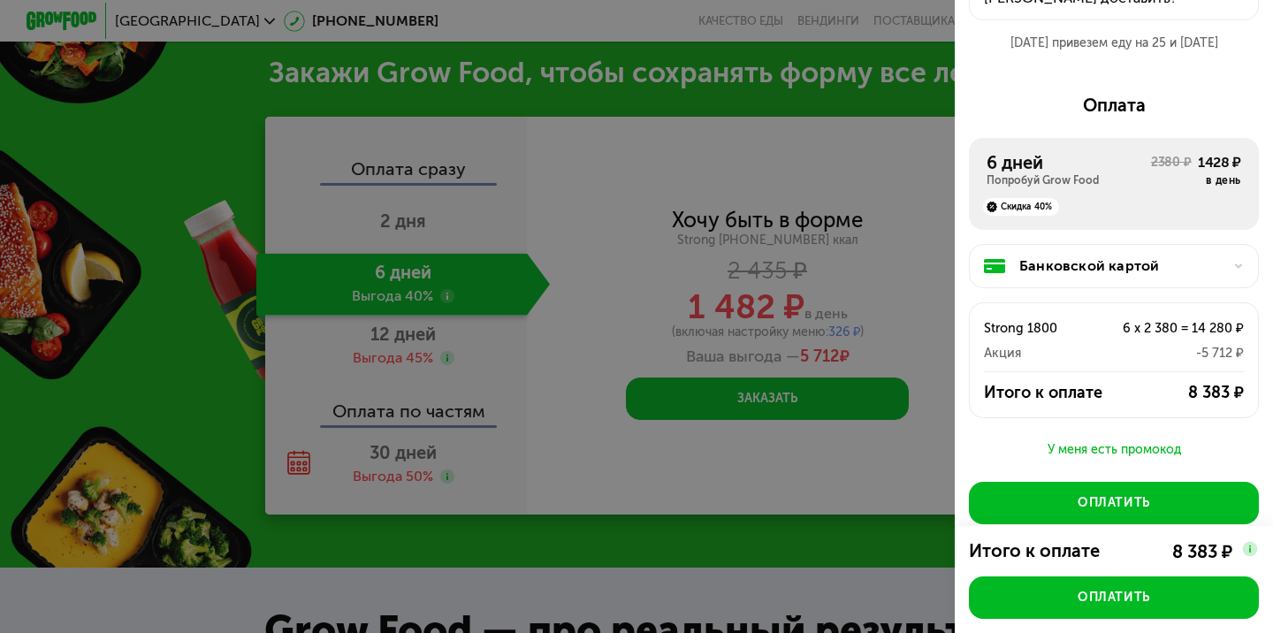
click at [1255, 553] on img at bounding box center [1250, 549] width 18 height 18
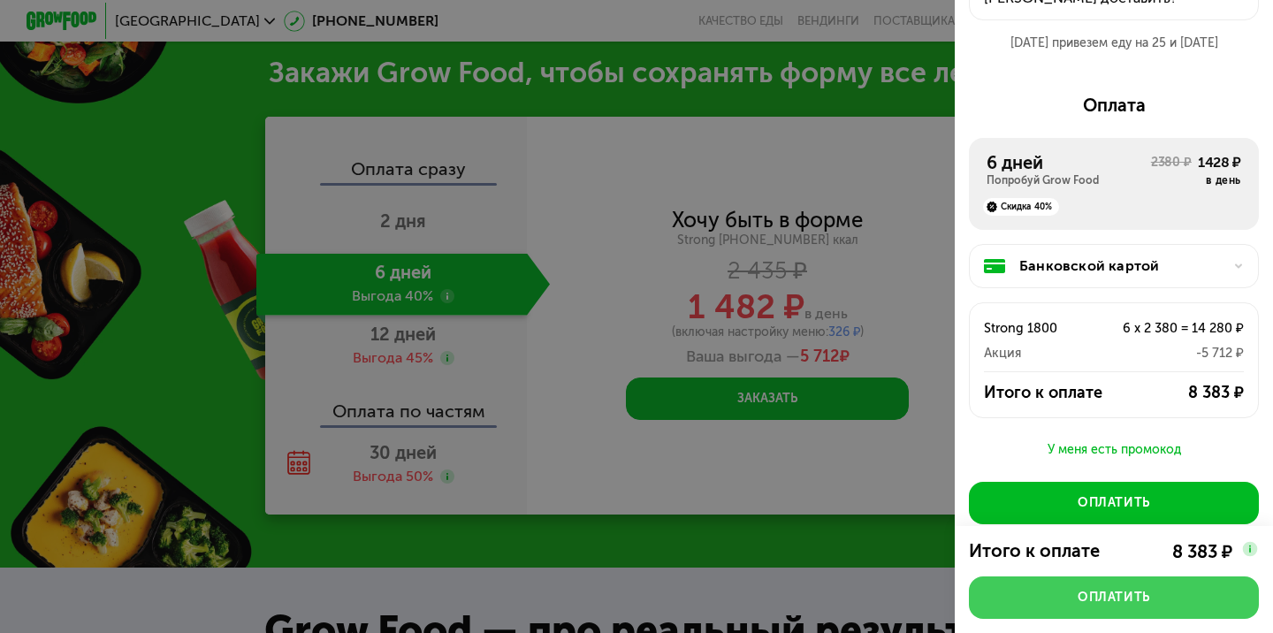
click at [1138, 598] on div "Оплатить" at bounding box center [1113, 598] width 72 height 18
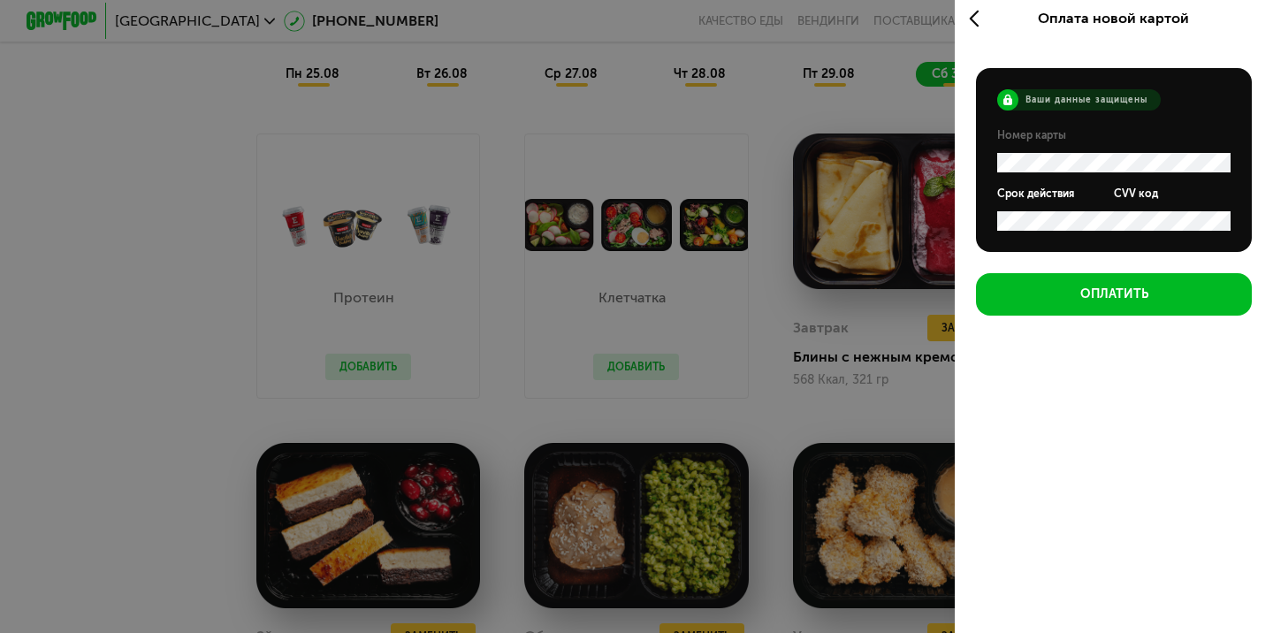
scroll to position [974, 0]
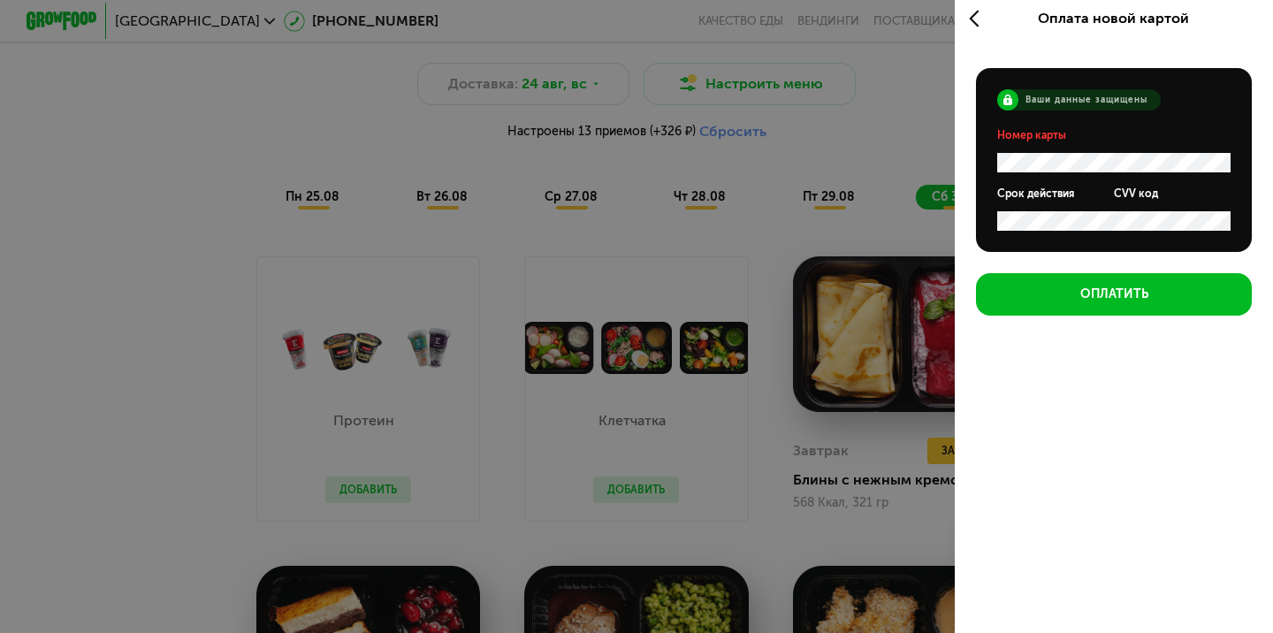
click at [1121, 594] on div "Оплатить" at bounding box center [1113, 598] width 72 height 18
click at [1251, 551] on img at bounding box center [1250, 549] width 18 height 18
click at [1245, 549] on img at bounding box center [1250, 549] width 18 height 18
click at [1248, 549] on img at bounding box center [1250, 549] width 18 height 18
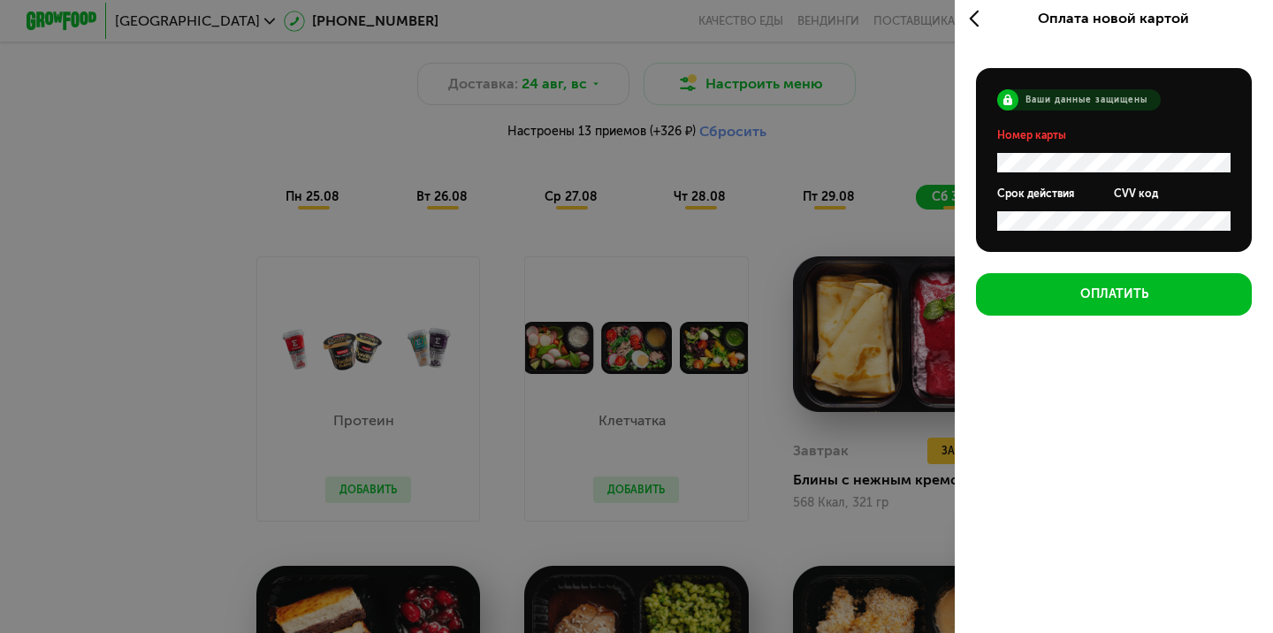
click at [1248, 549] on img at bounding box center [1250, 549] width 18 height 18
click at [1253, 551] on img at bounding box center [1250, 549] width 18 height 18
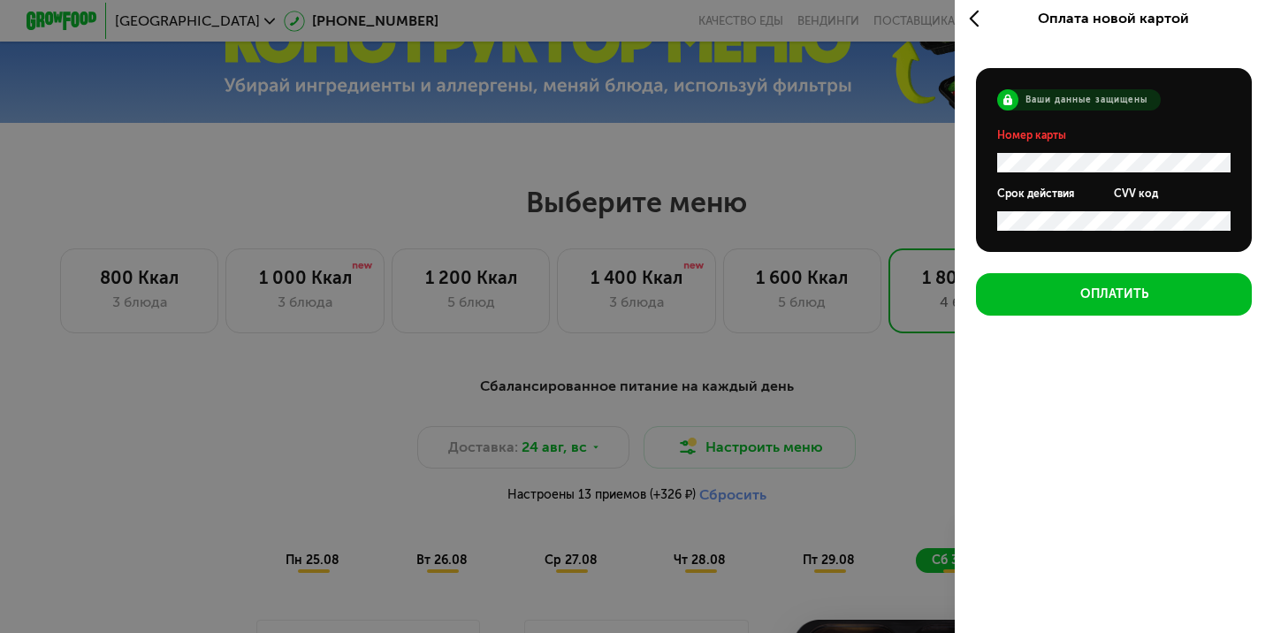
scroll to position [478, 0]
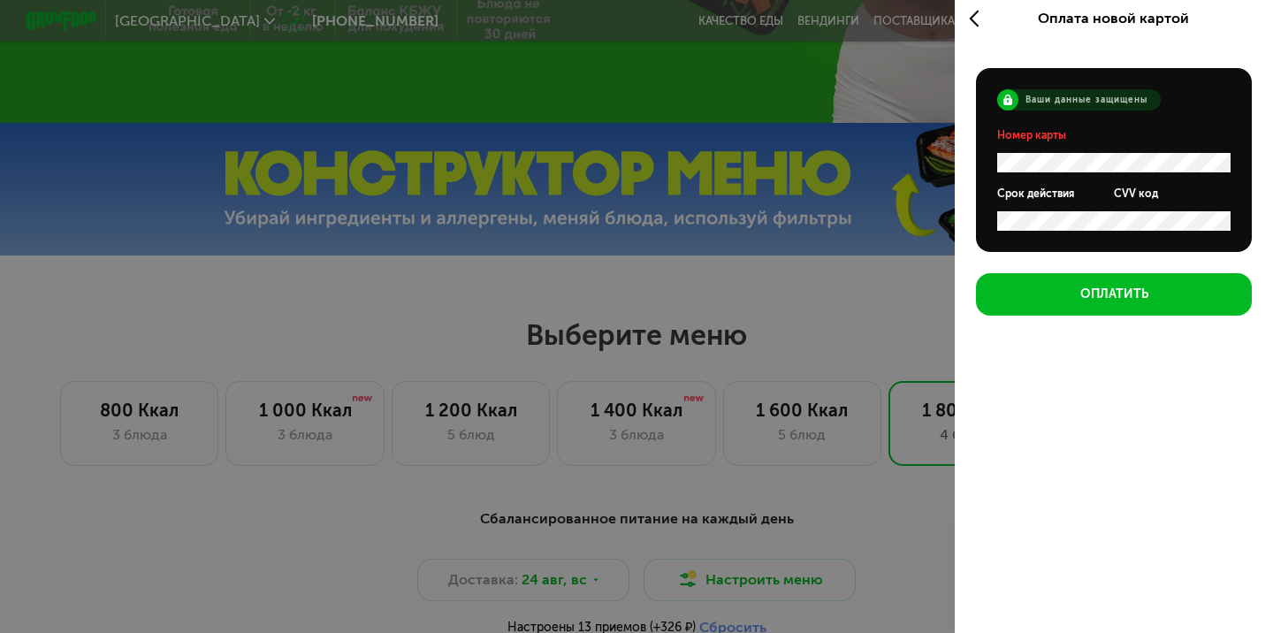
click at [1031, 605] on button "Оплатить" at bounding box center [1114, 597] width 290 height 42
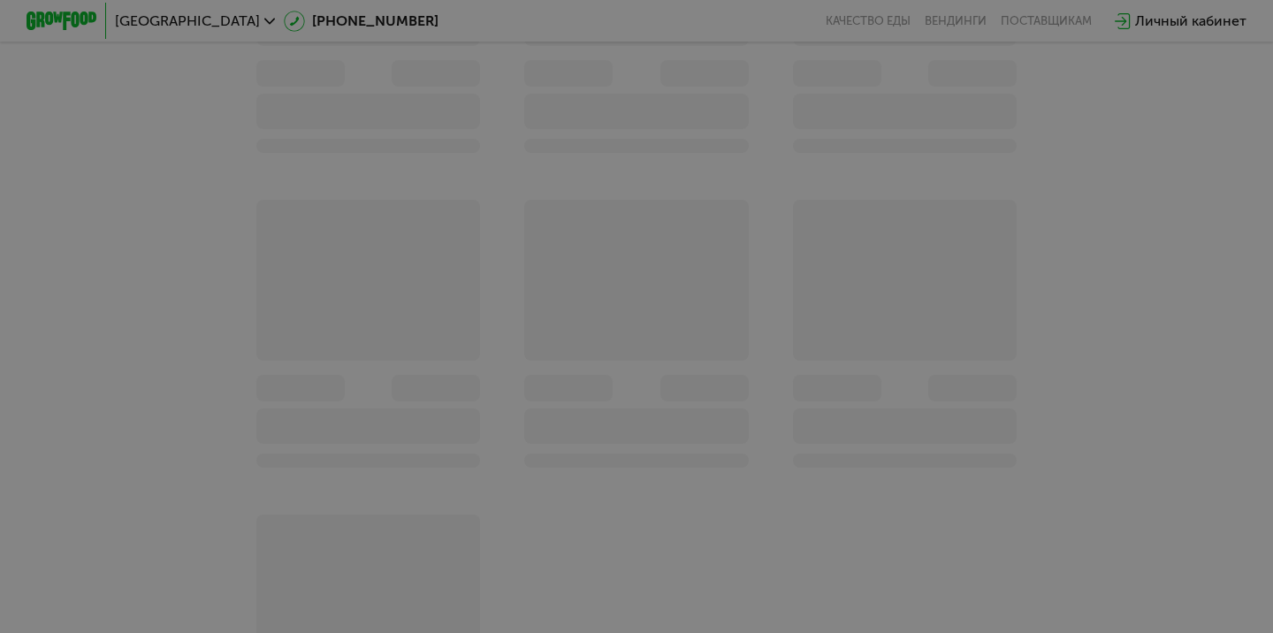
scroll to position [292, 0]
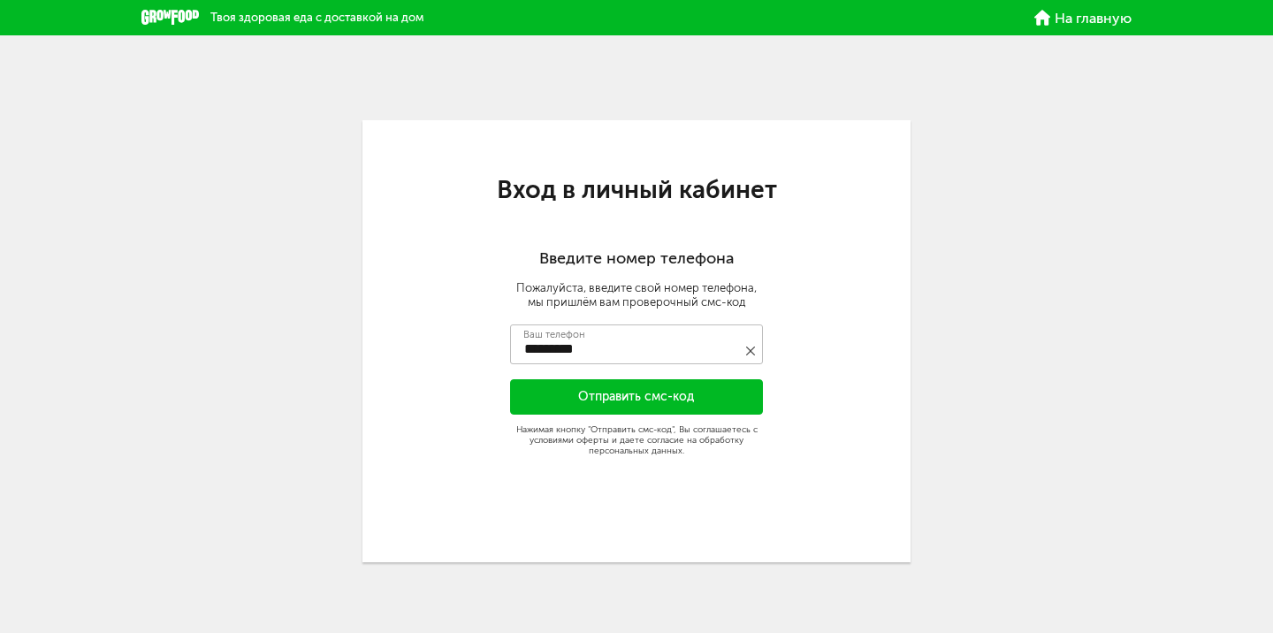
scroll to position [30, 0]
type input "**********"
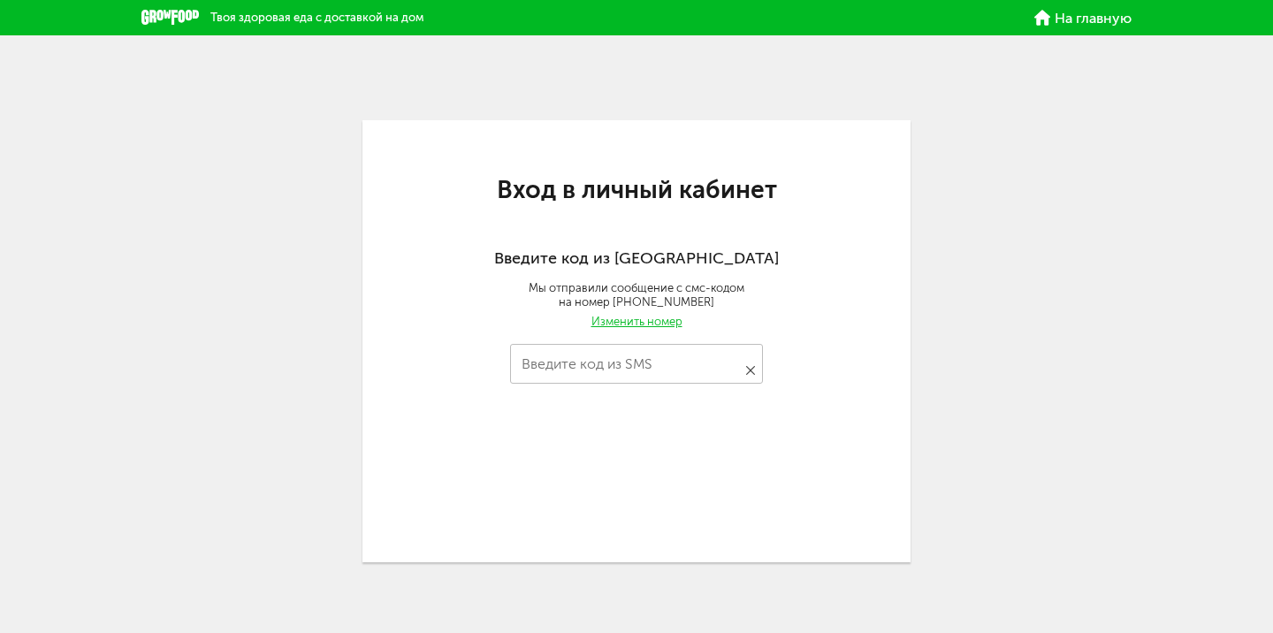
type input "****"
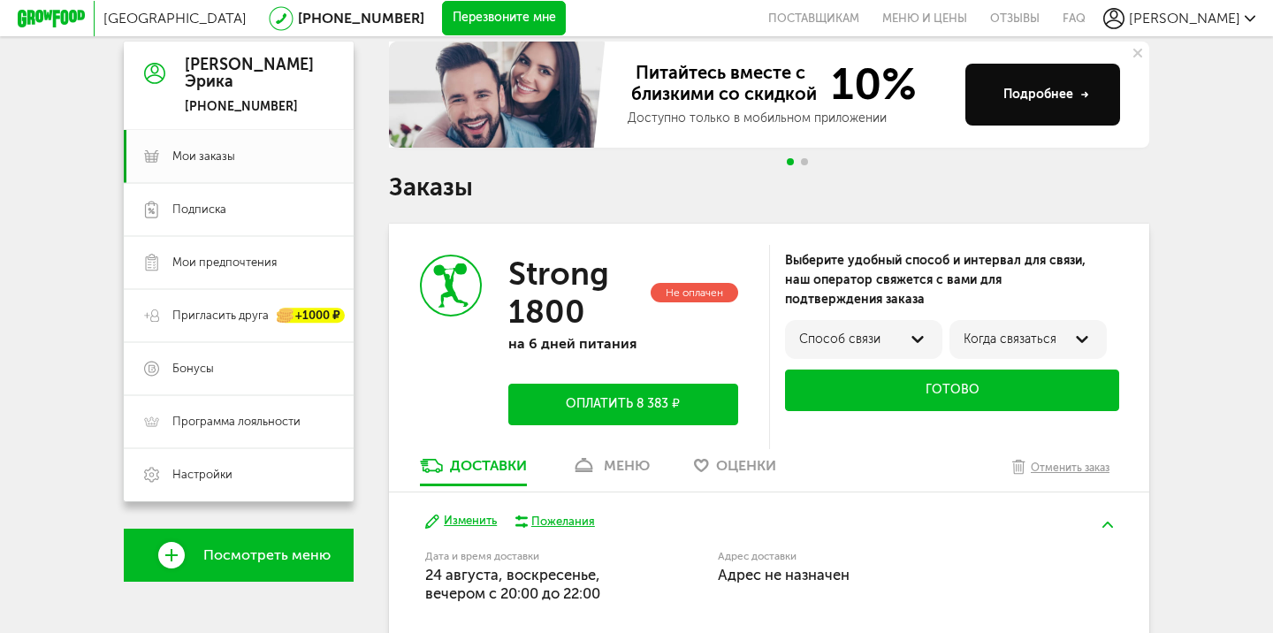
scroll to position [166, 0]
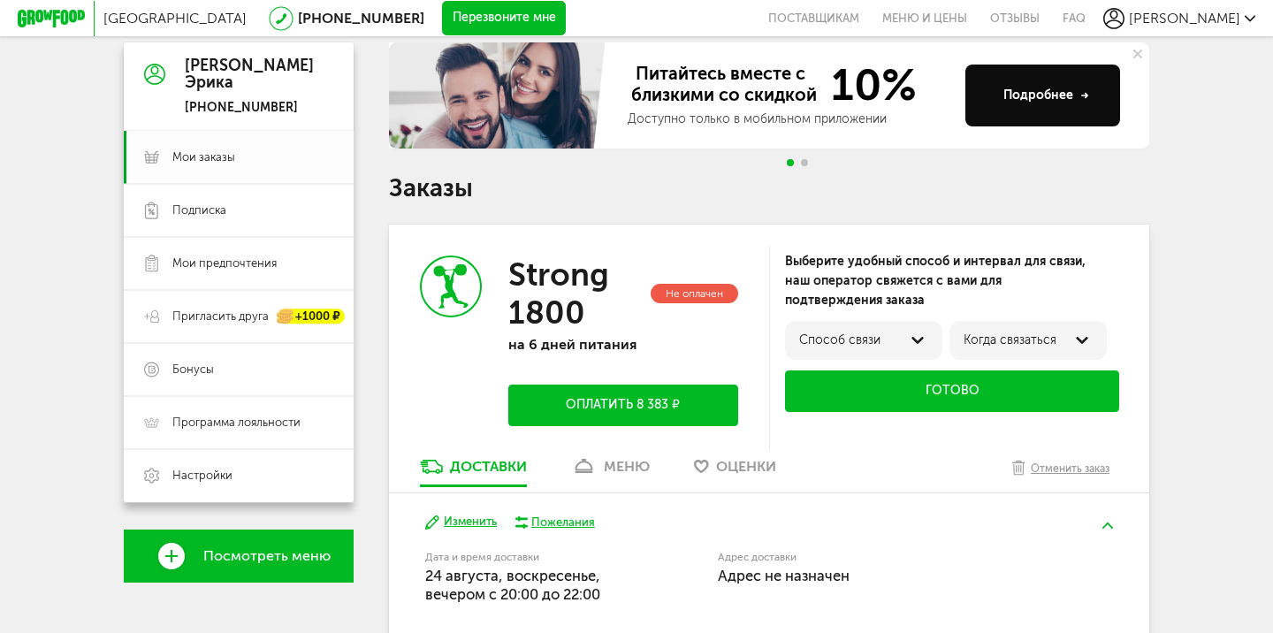
click at [235, 154] on span "Мои заказы" at bounding box center [252, 157] width 161 height 16
click at [618, 458] on div "меню" at bounding box center [627, 466] width 46 height 17
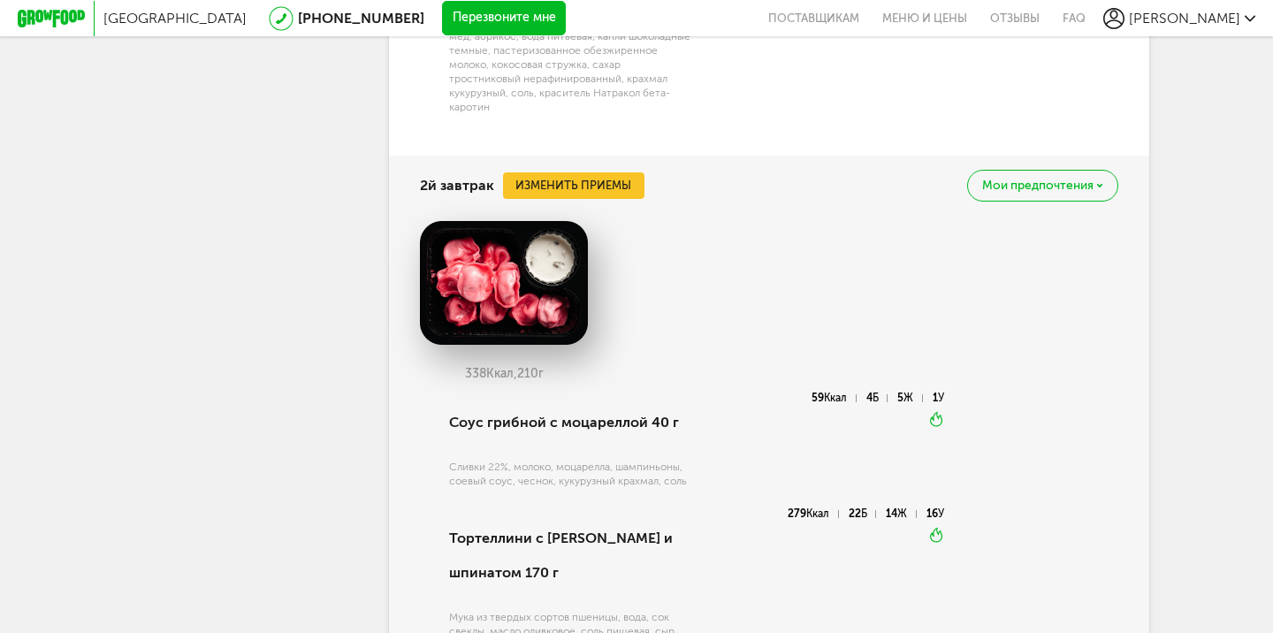
scroll to position [348, 0]
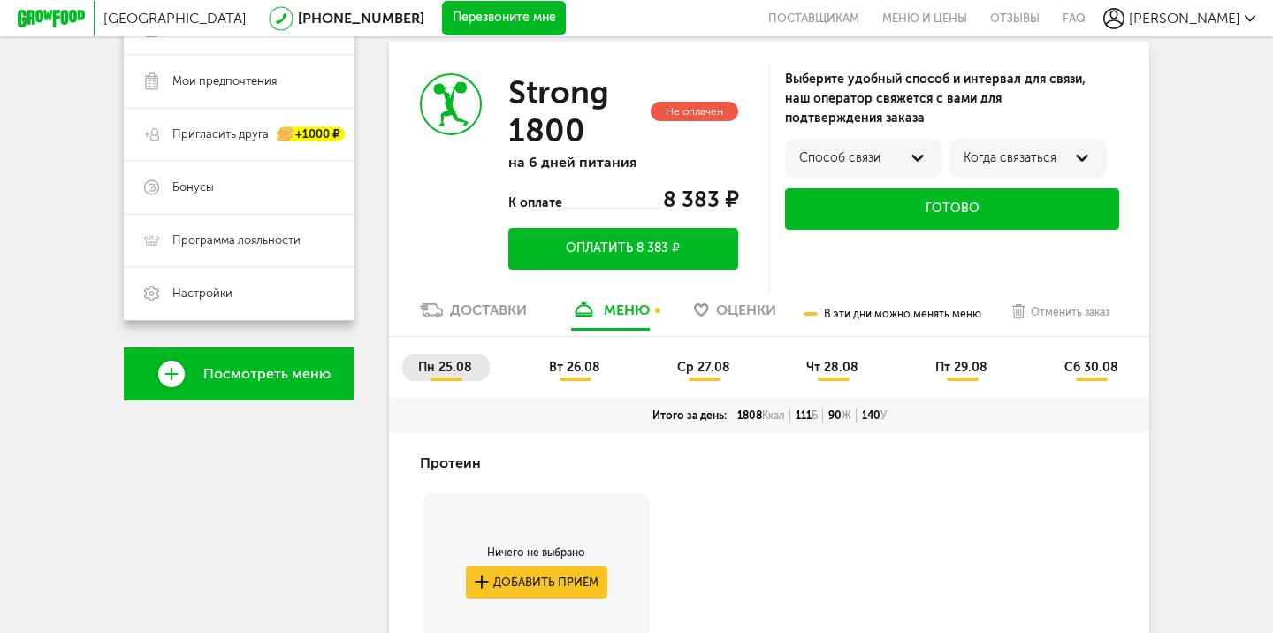
click at [575, 367] on span "вт 26.08" at bounding box center [574, 367] width 51 height 15
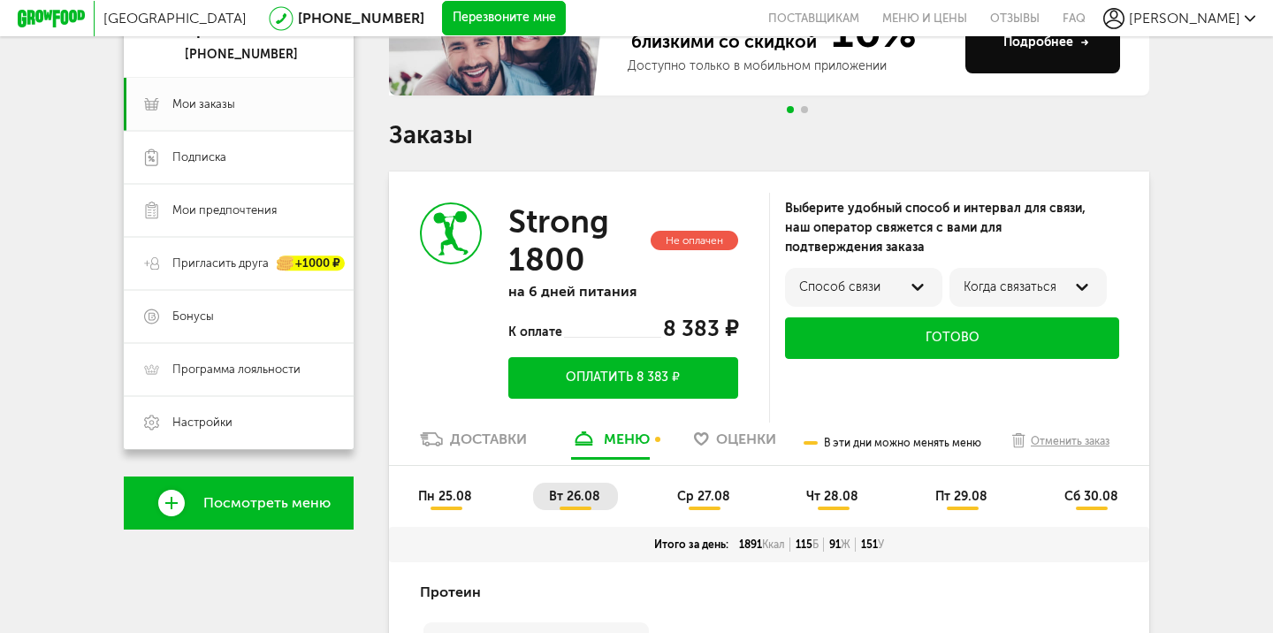
scroll to position [317, 0]
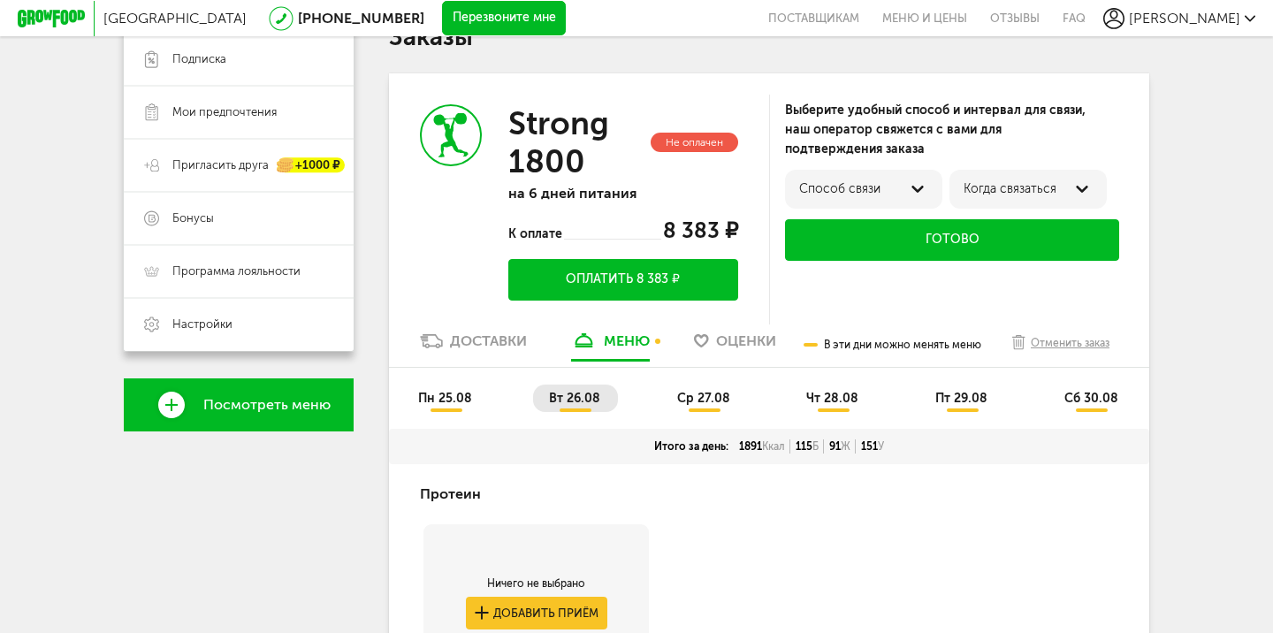
click at [456, 406] on span "пн 25.08" at bounding box center [445, 398] width 54 height 15
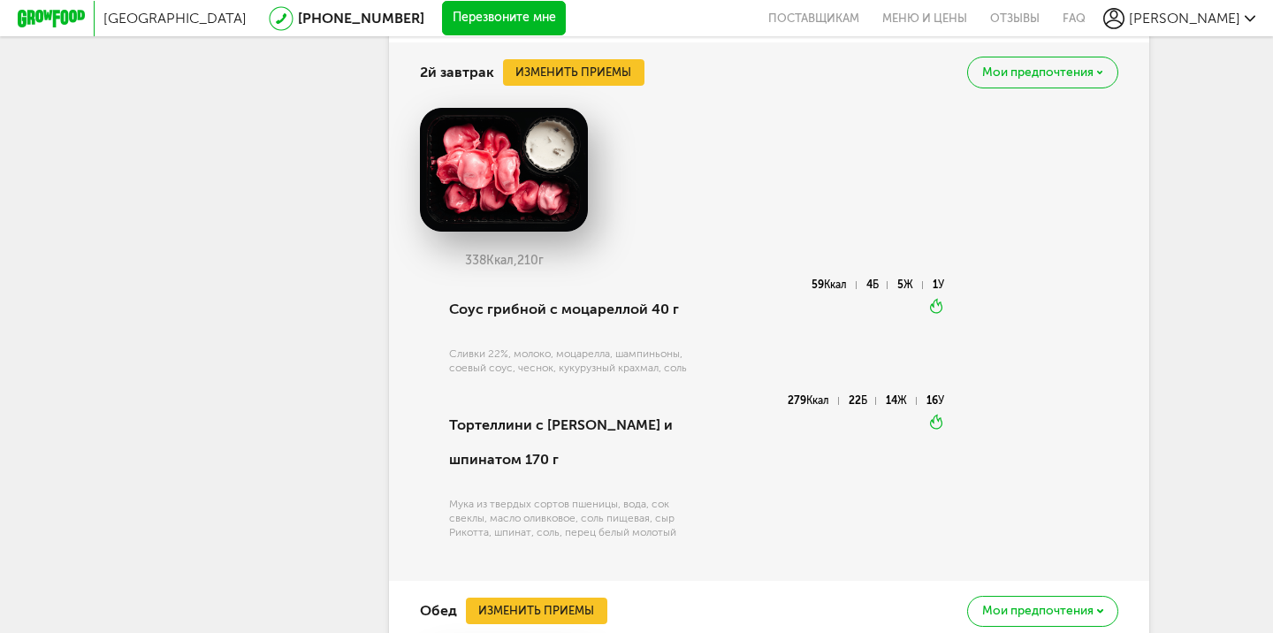
scroll to position [1630, 0]
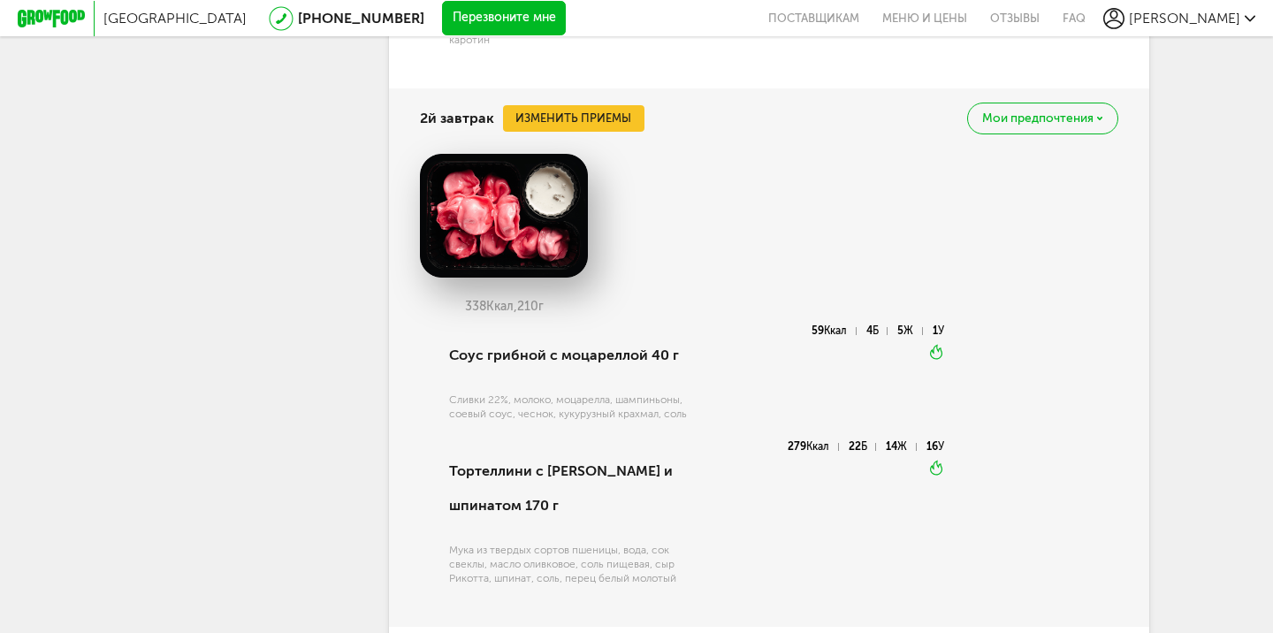
click at [596, 111] on button "Изменить приемы" at bounding box center [573, 118] width 141 height 27
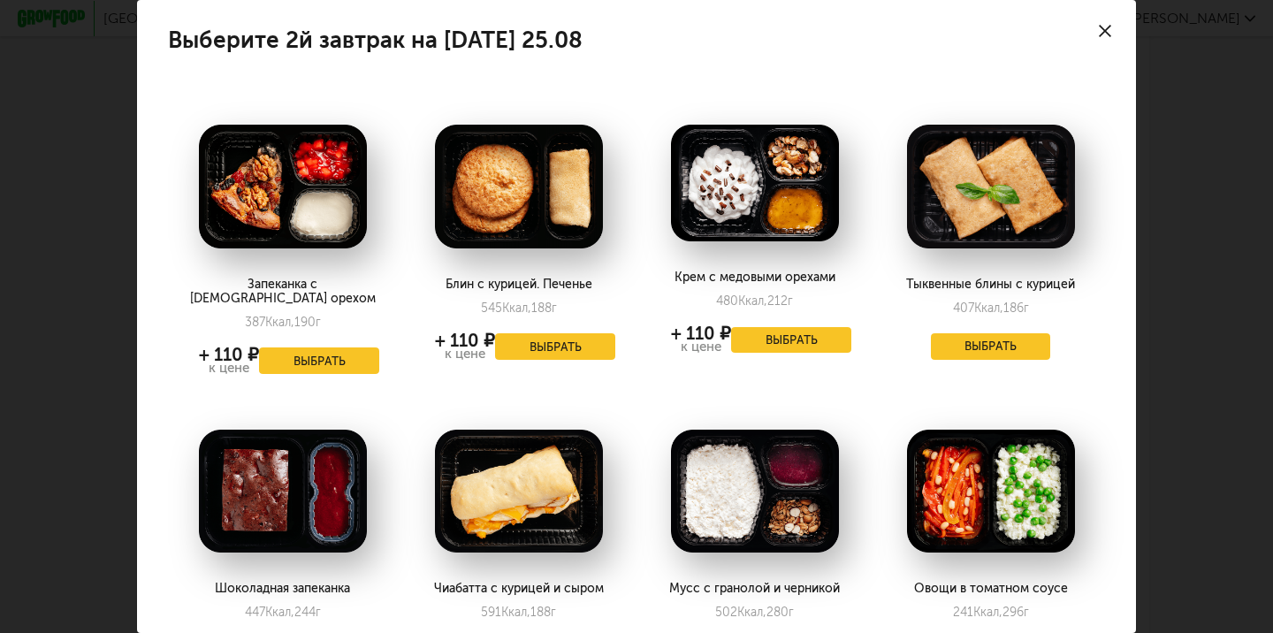
scroll to position [147, 0]
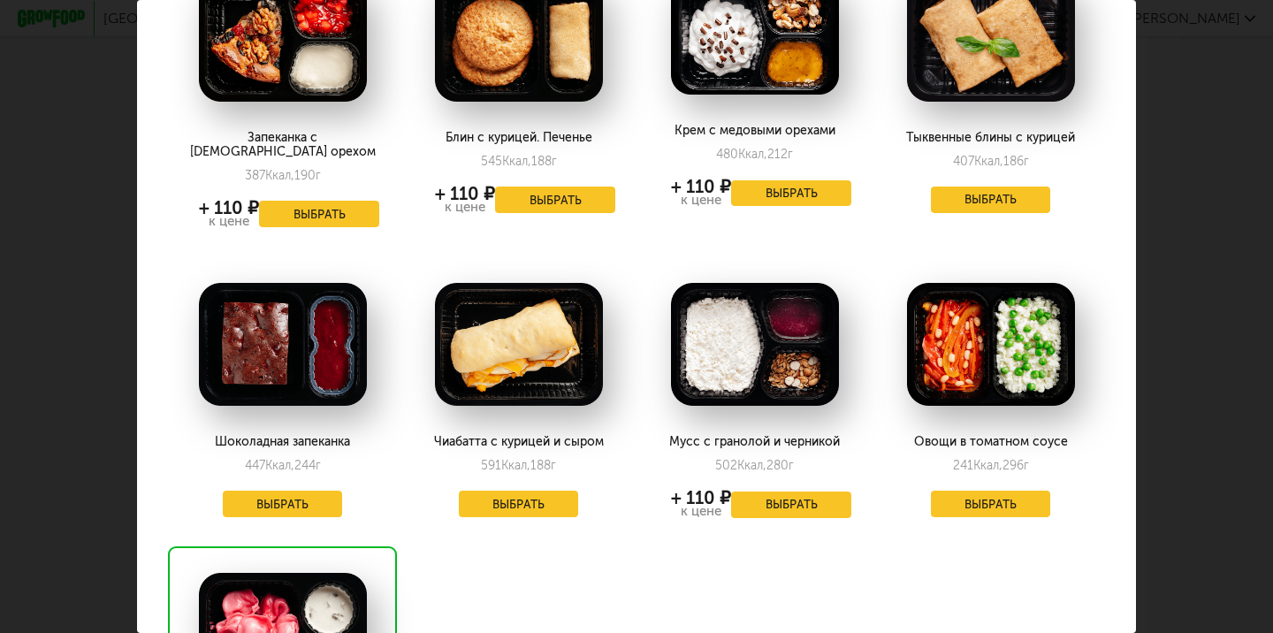
click at [309, 498] on button "Выбрать" at bounding box center [283, 504] width 120 height 27
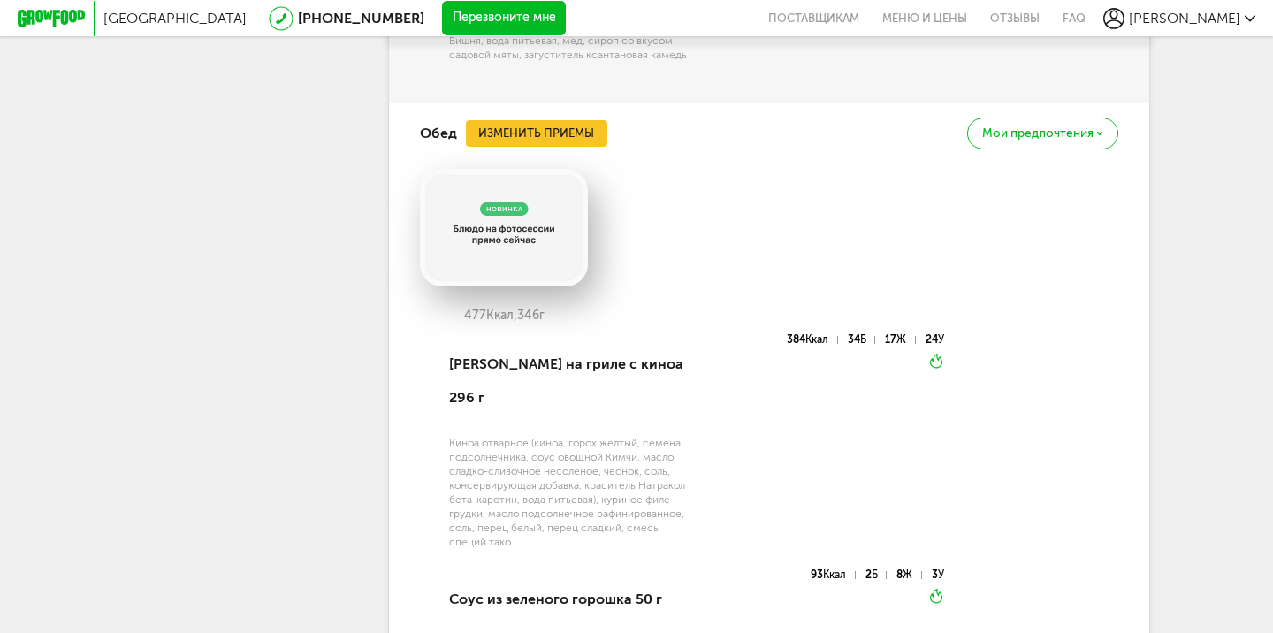
scroll to position [2228, 0]
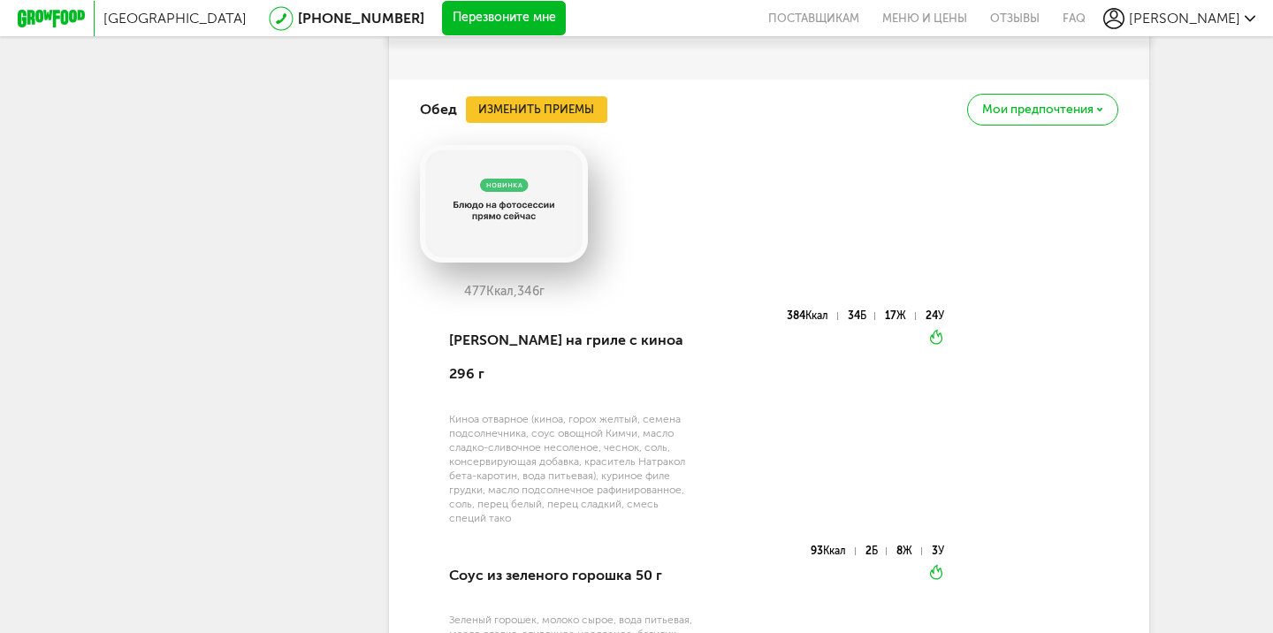
click at [551, 96] on button "Изменить приемы" at bounding box center [536, 109] width 141 height 27
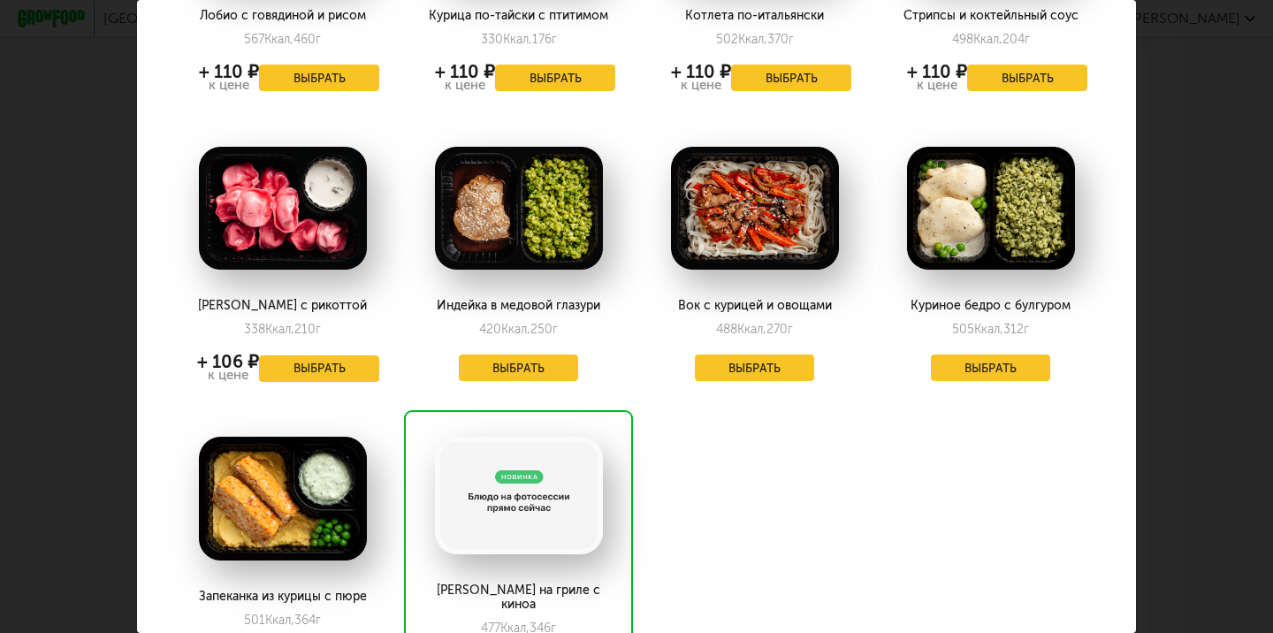
scroll to position [373, 0]
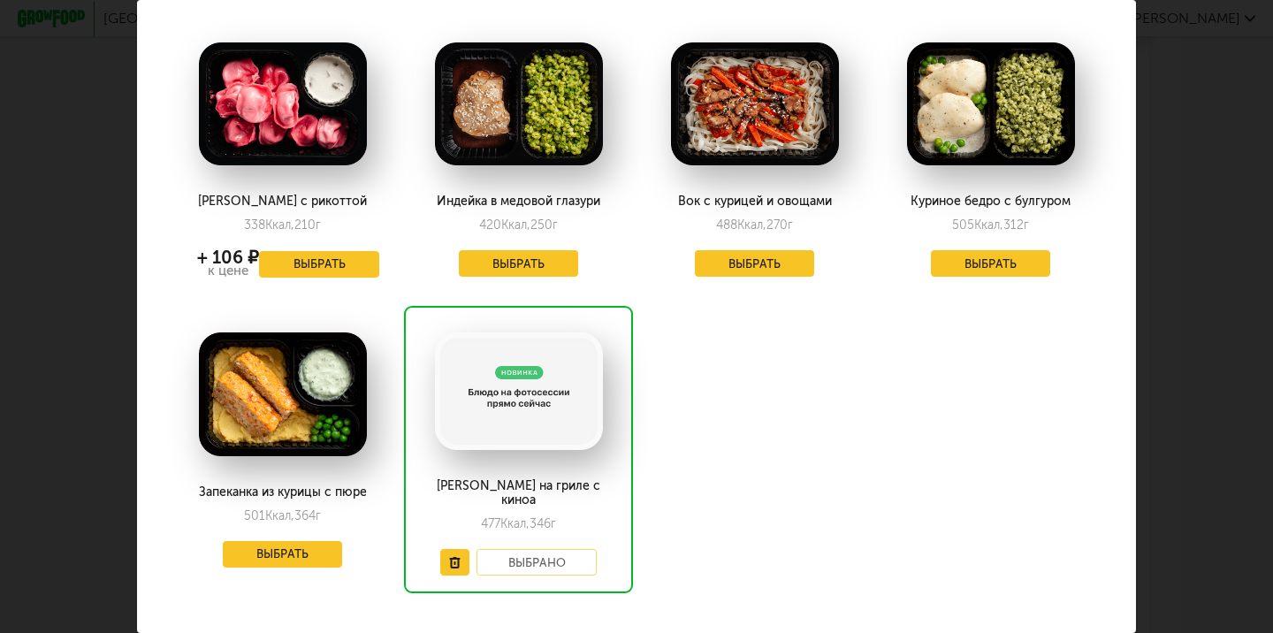
click at [562, 262] on button "Выбрать" at bounding box center [519, 263] width 120 height 27
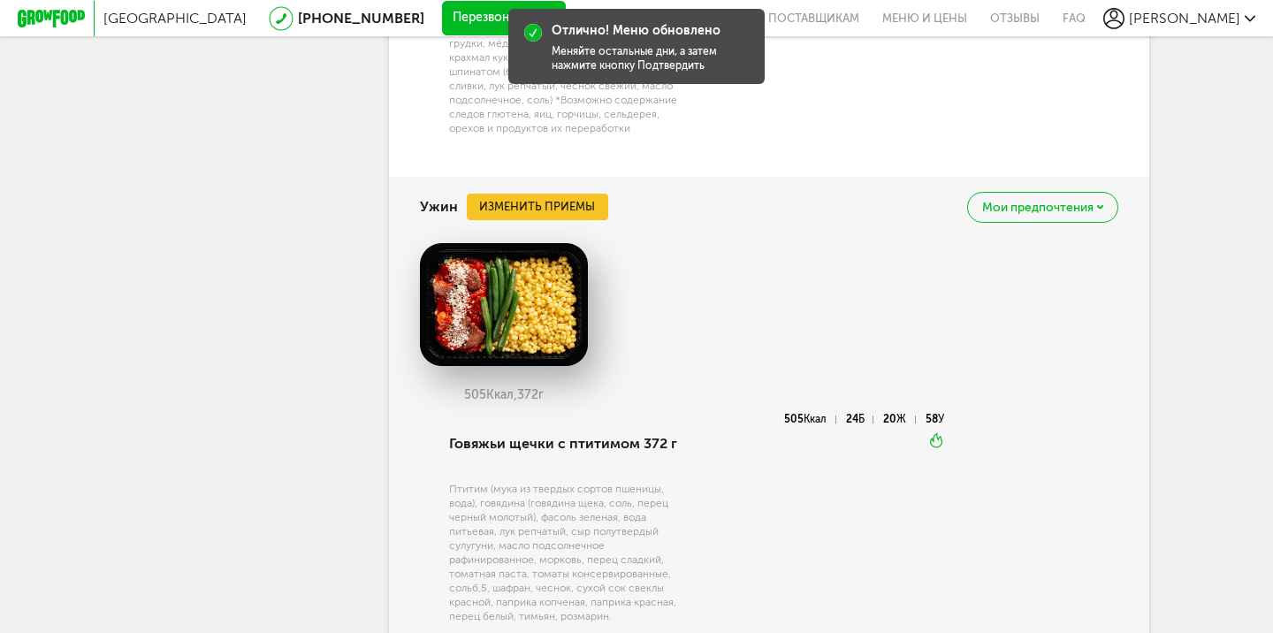
scroll to position [2591, 0]
click at [555, 192] on button "Изменить приемы" at bounding box center [537, 205] width 141 height 27
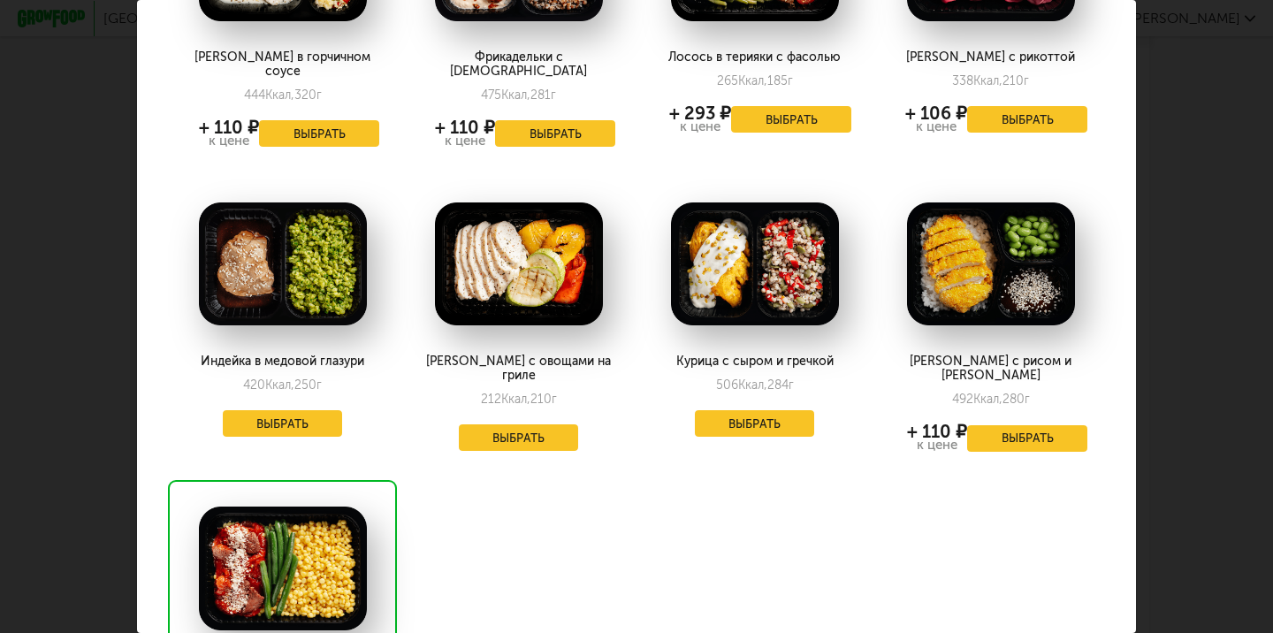
scroll to position [231, 0]
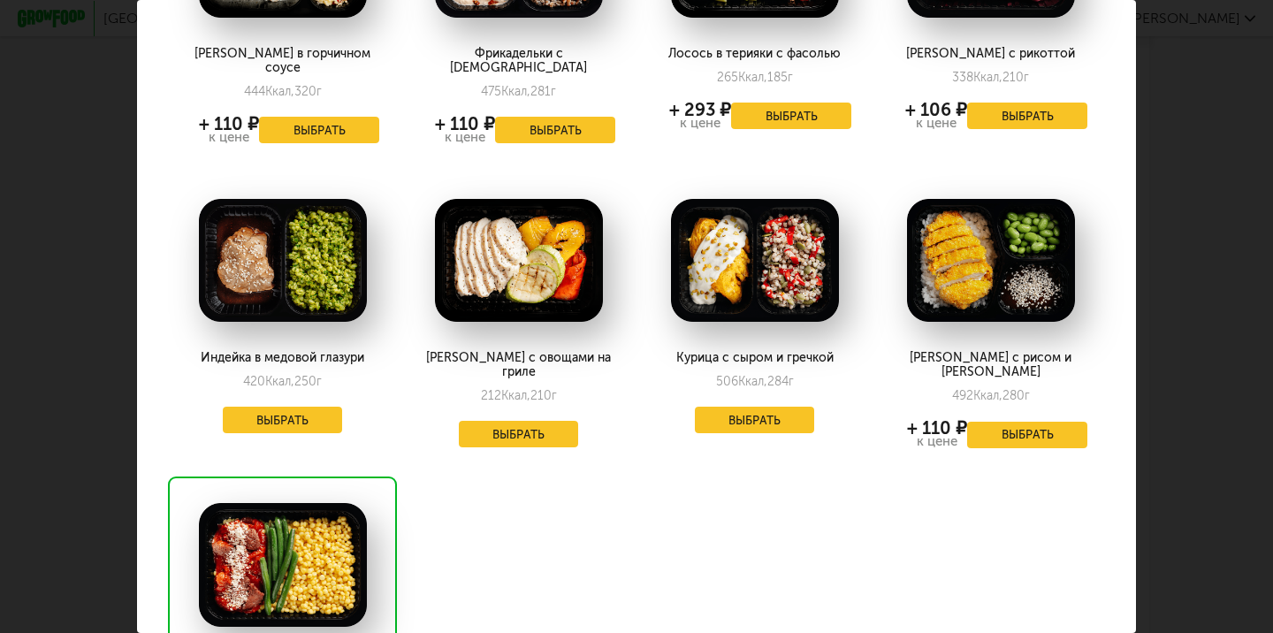
click at [796, 410] on button "Выбрать" at bounding box center [755, 420] width 120 height 27
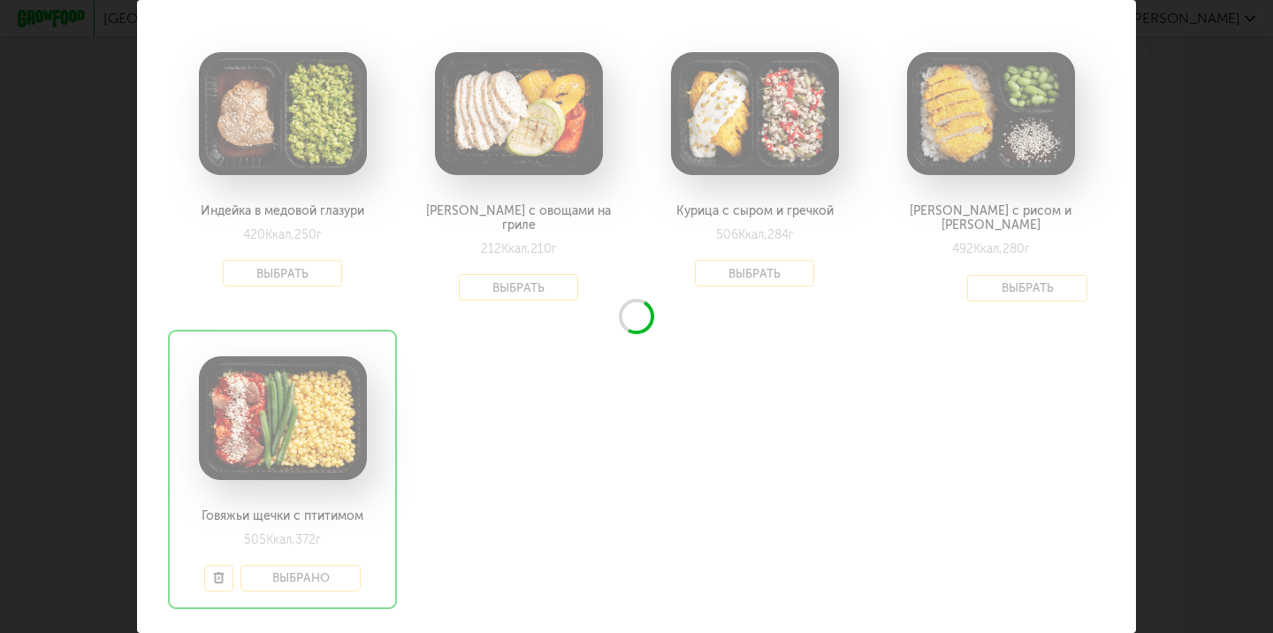
scroll to position [383, 0]
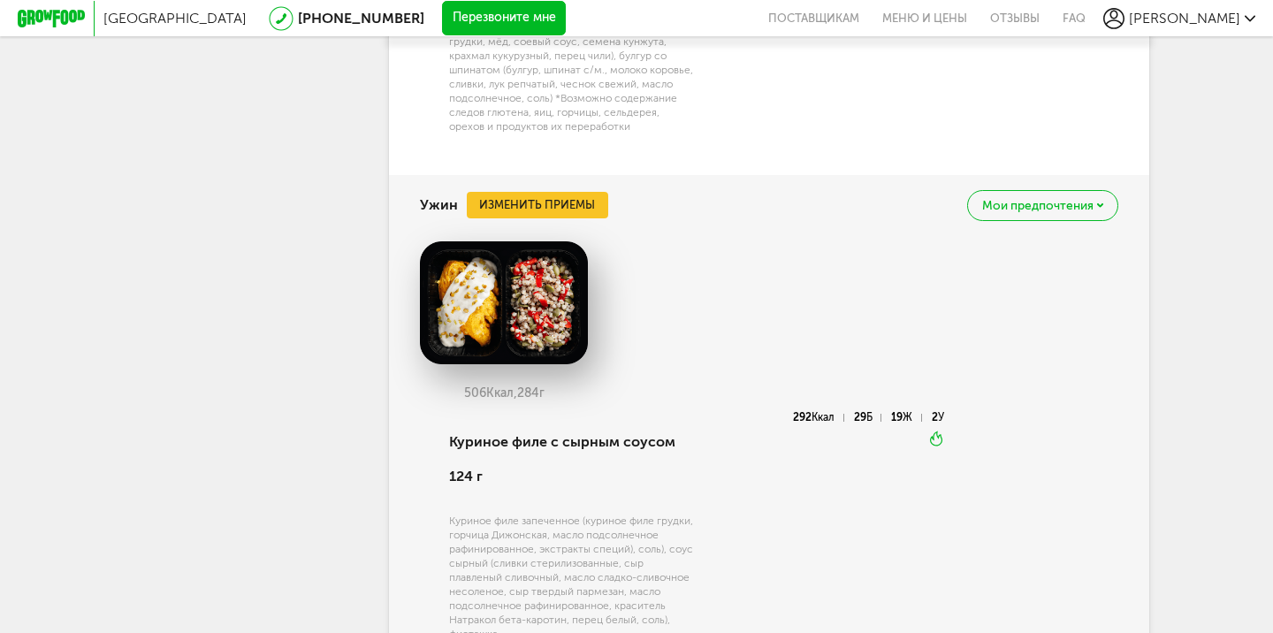
click at [1027, 254] on div at bounding box center [636, 142] width 1099 height 1191
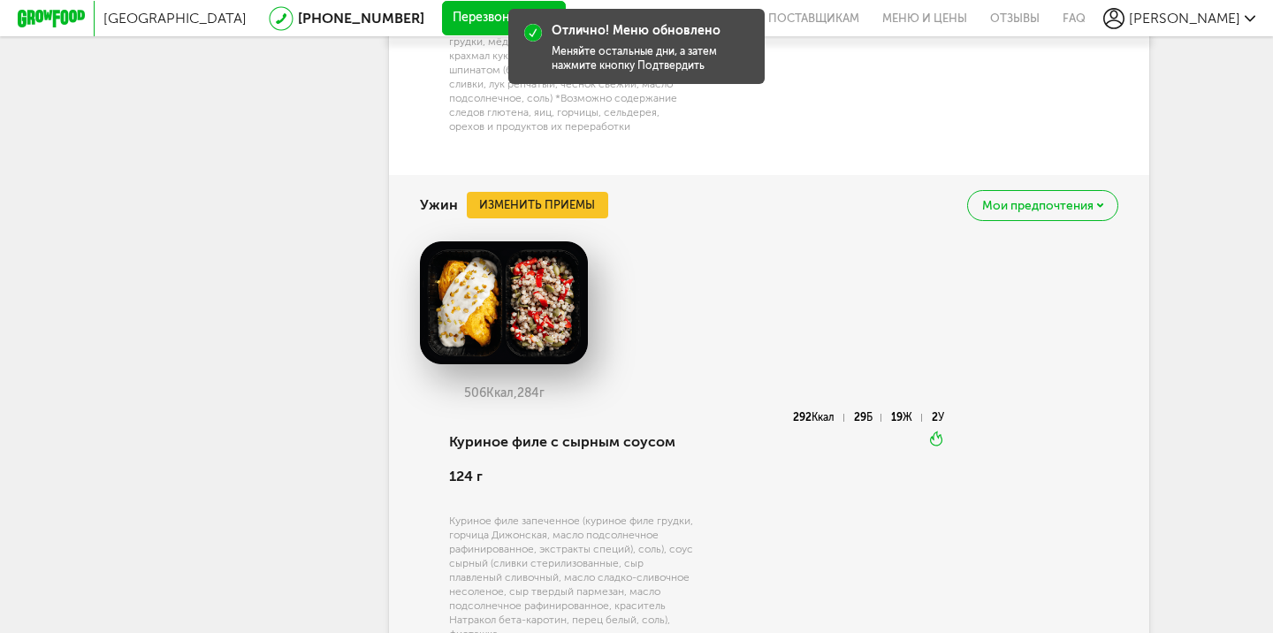
click at [579, 194] on button "Изменить приемы" at bounding box center [537, 205] width 141 height 27
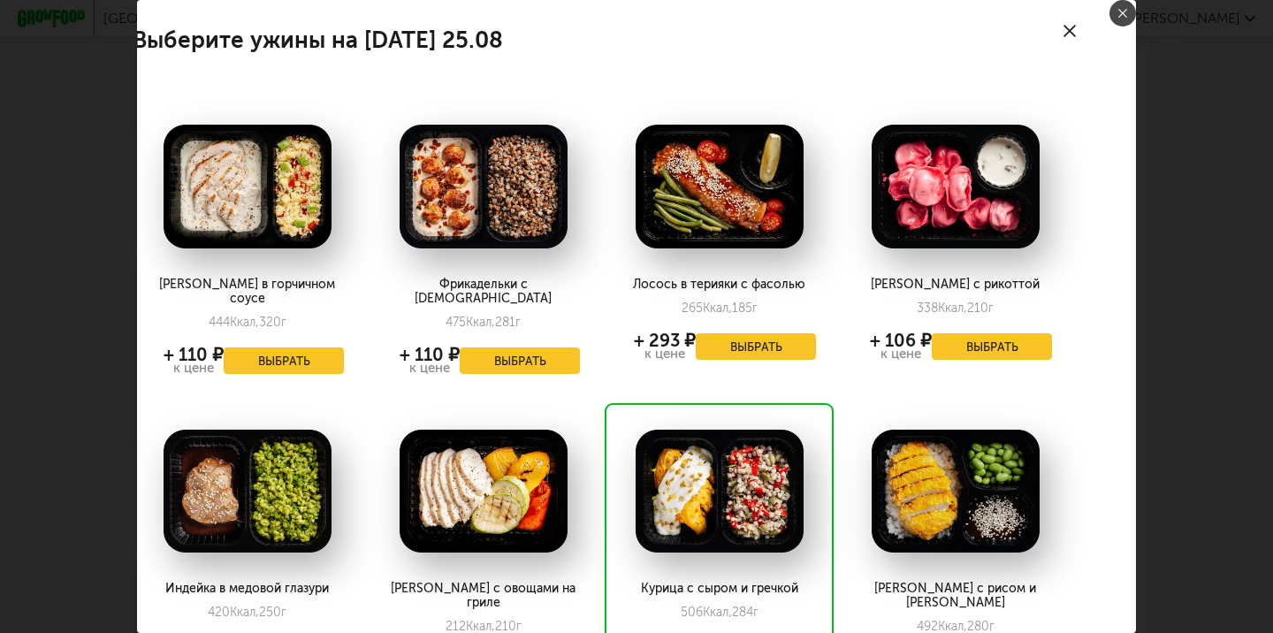
scroll to position [0, 35]
click at [1120, 21] on link at bounding box center [1122, 13] width 27 height 27
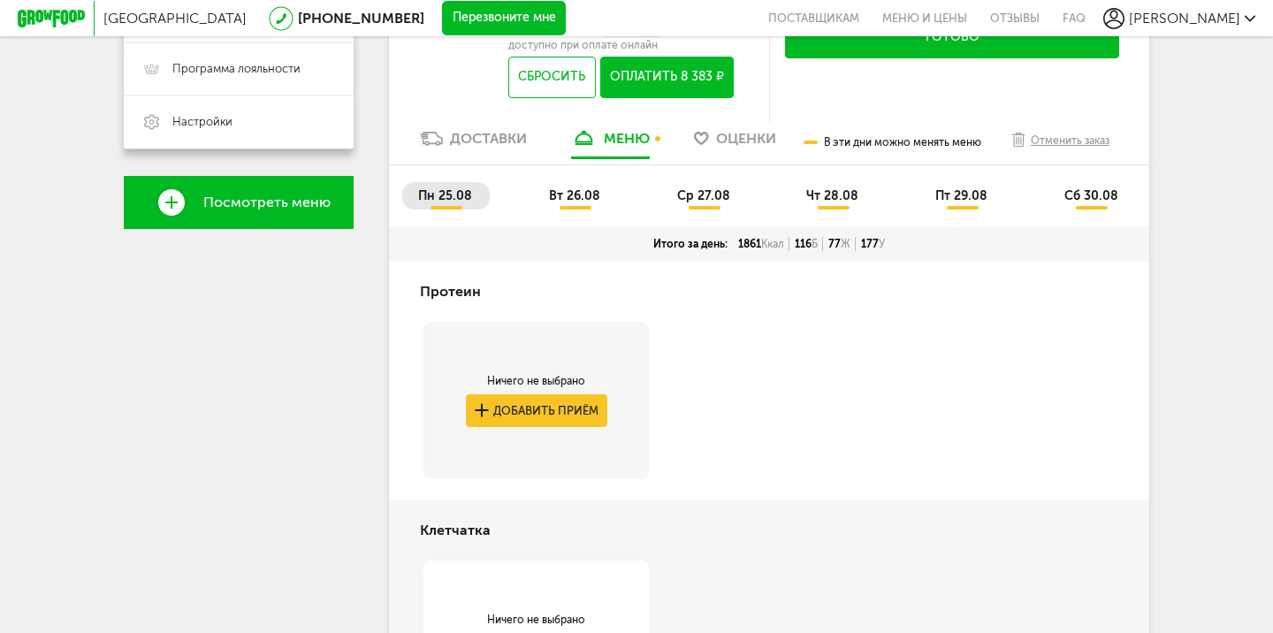
scroll to position [469, 0]
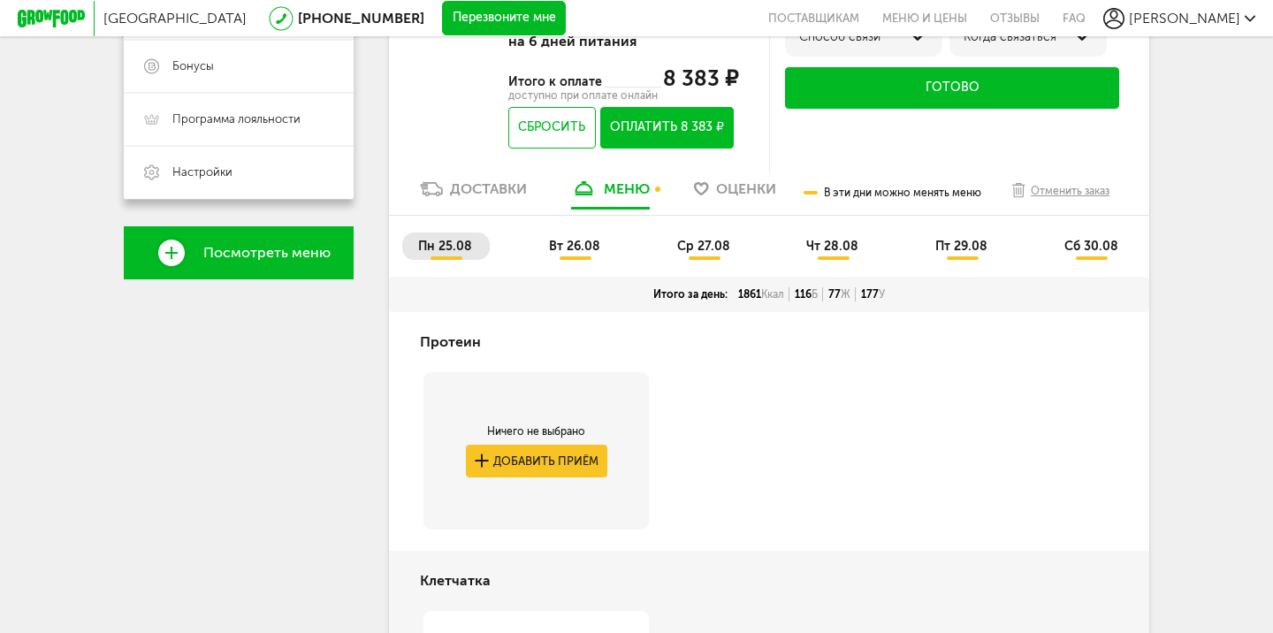
click at [594, 254] on span "вт 26.08" at bounding box center [574, 246] width 51 height 15
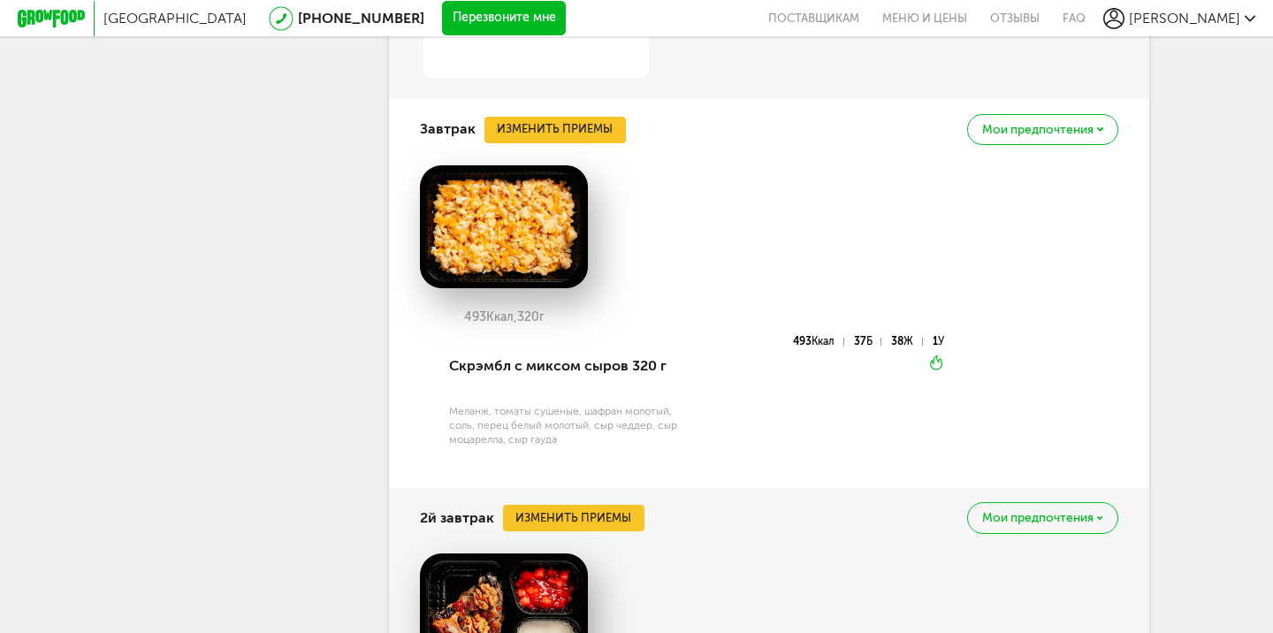
scroll to position [1170, 0]
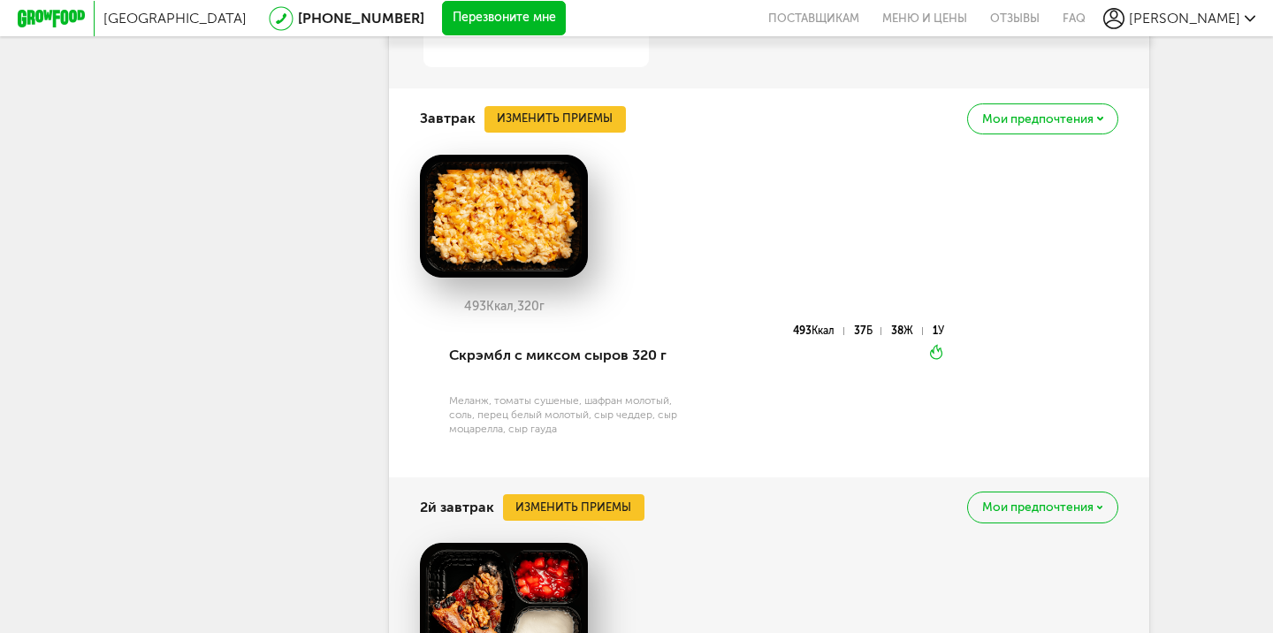
click at [587, 123] on button "Изменить приемы" at bounding box center [554, 119] width 141 height 27
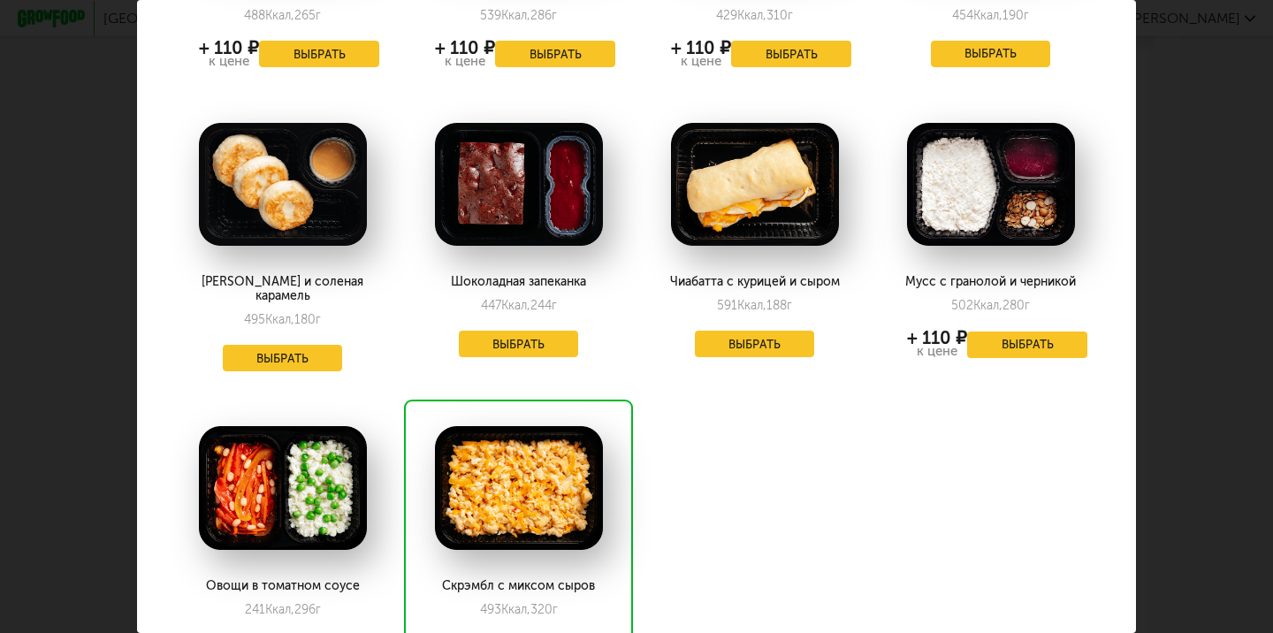
scroll to position [272, 0]
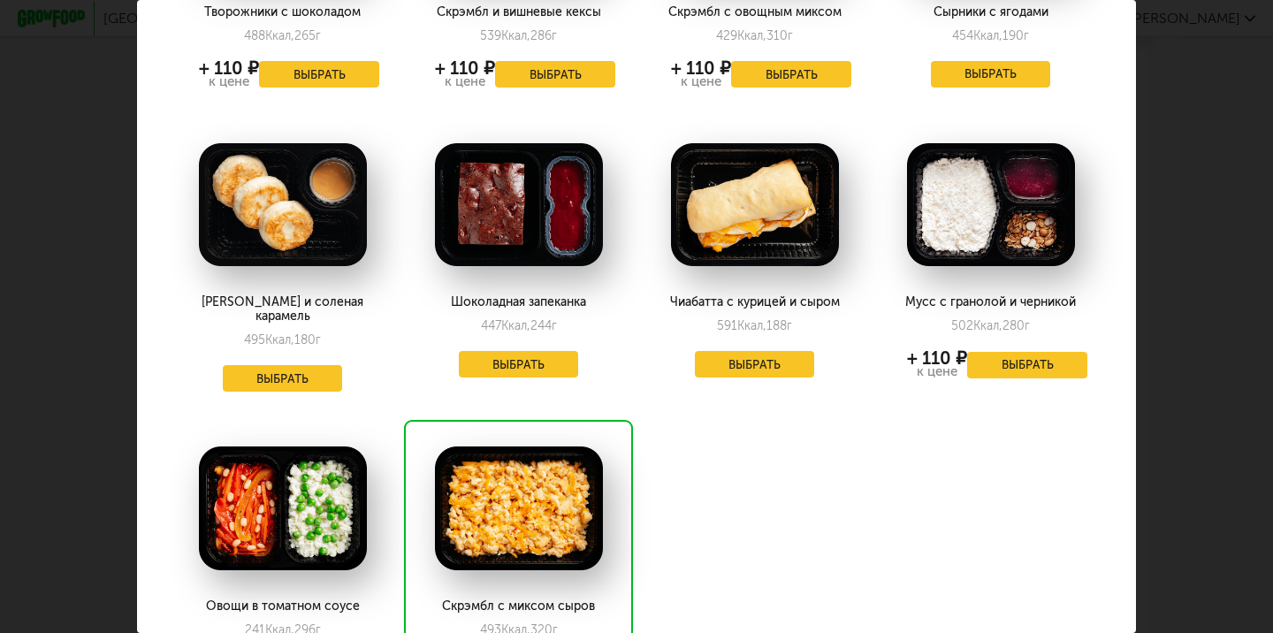
click at [507, 361] on button "Выбрать" at bounding box center [519, 364] width 120 height 27
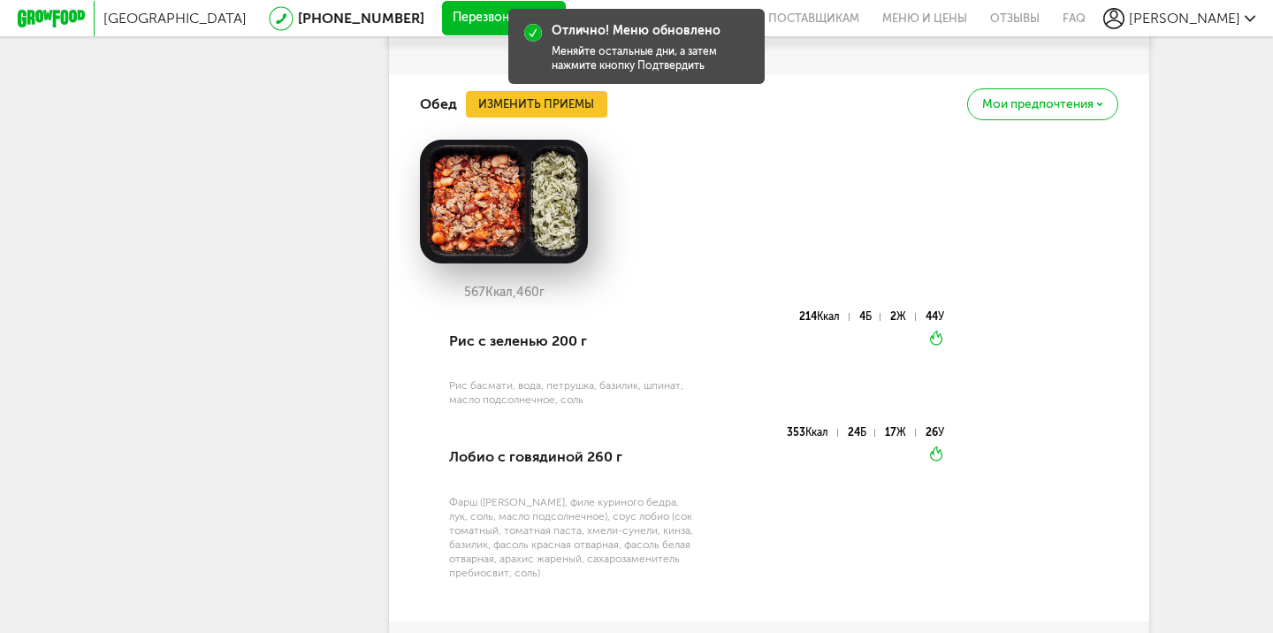
scroll to position [2292, 0]
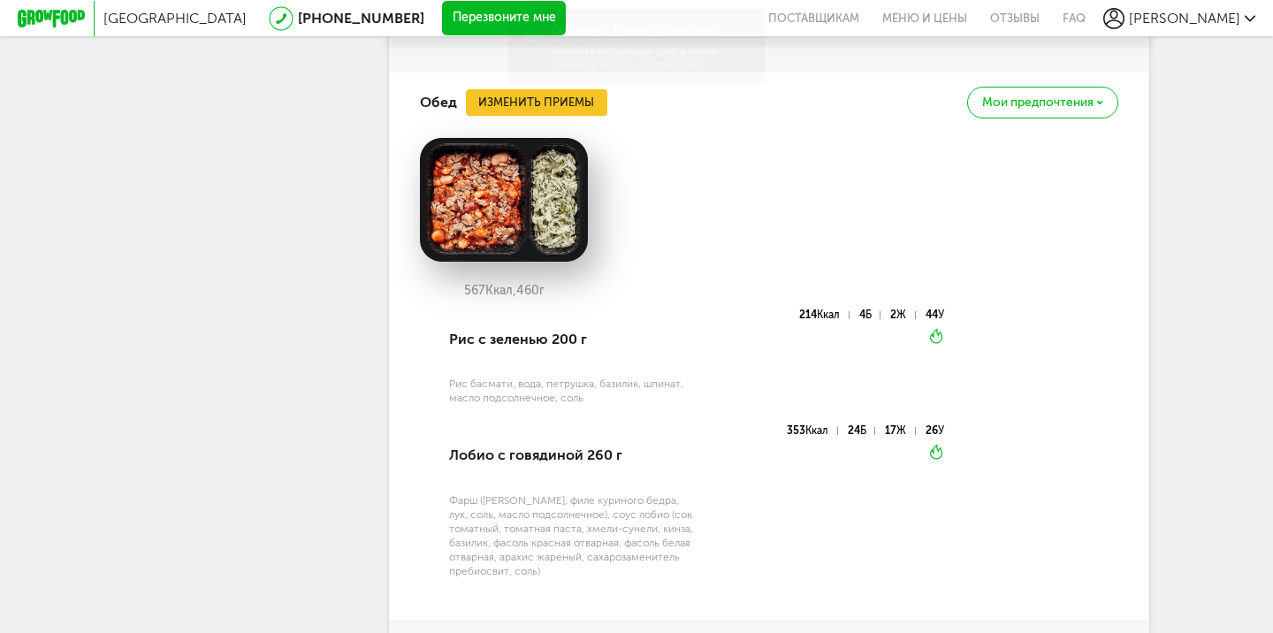
click at [501, 89] on button "Изменить приемы" at bounding box center [536, 102] width 141 height 27
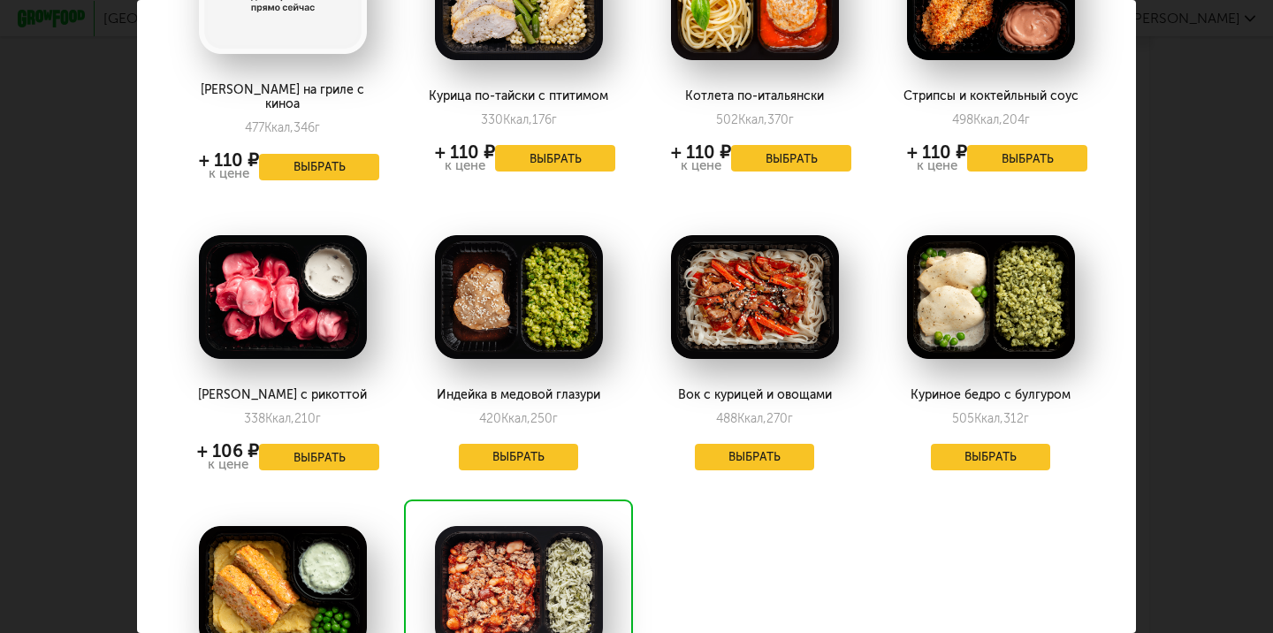
scroll to position [173, 0]
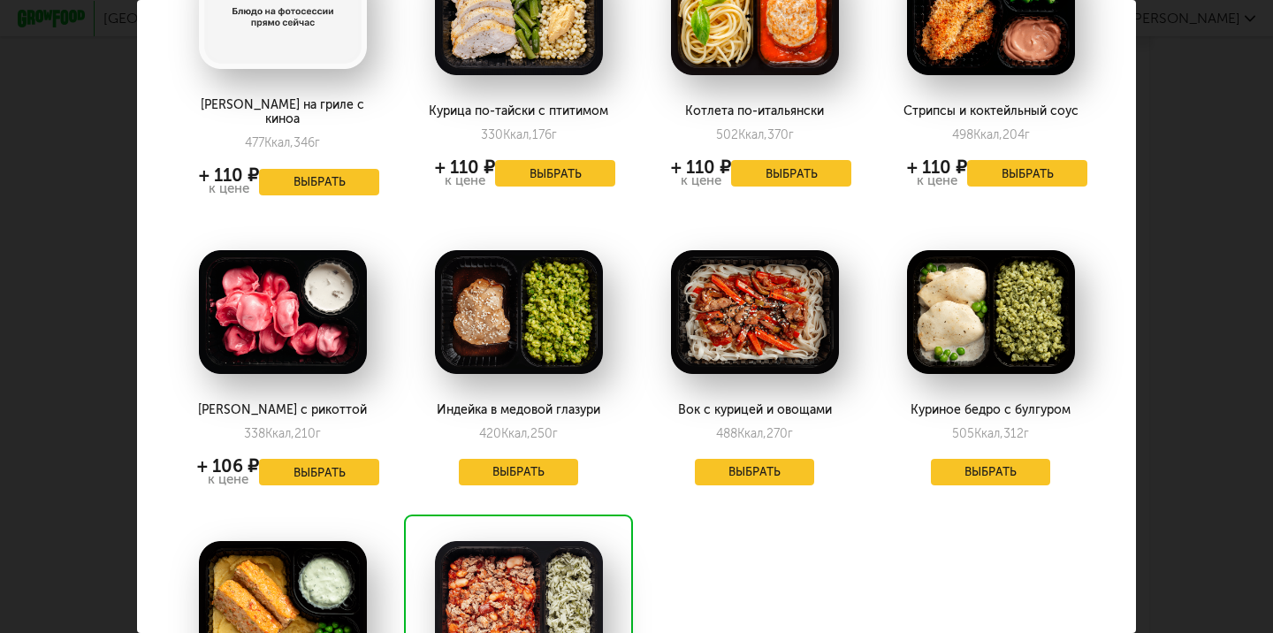
click at [1005, 468] on button "Выбрать" at bounding box center [991, 472] width 120 height 27
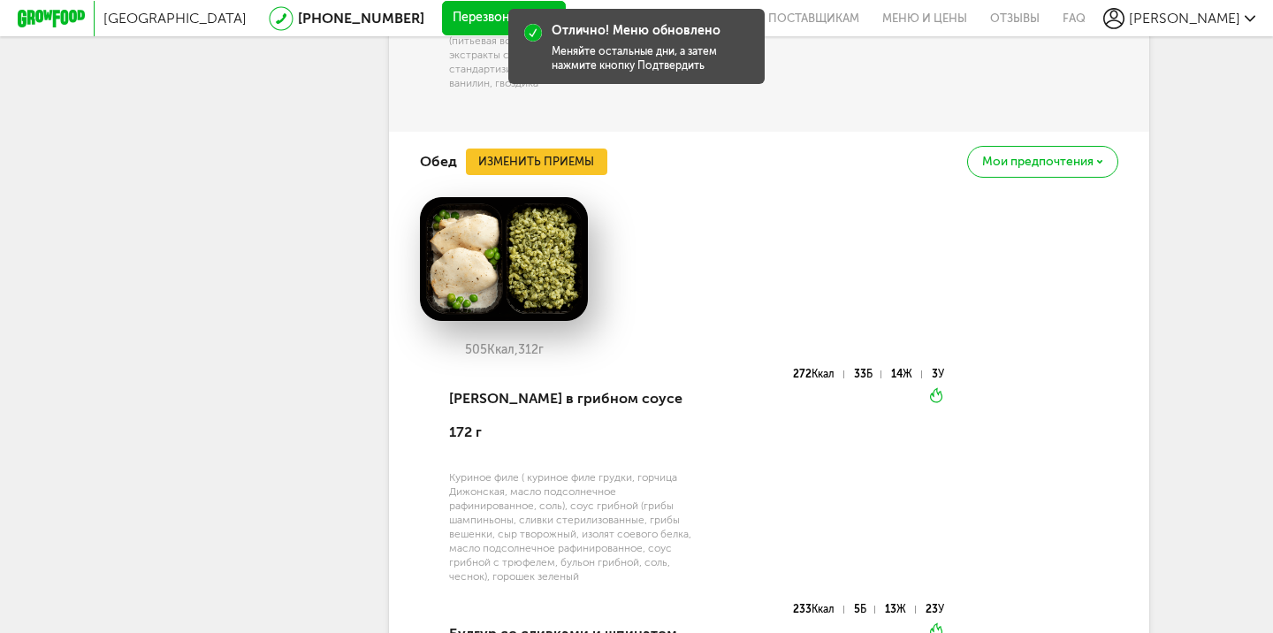
scroll to position [2192, 0]
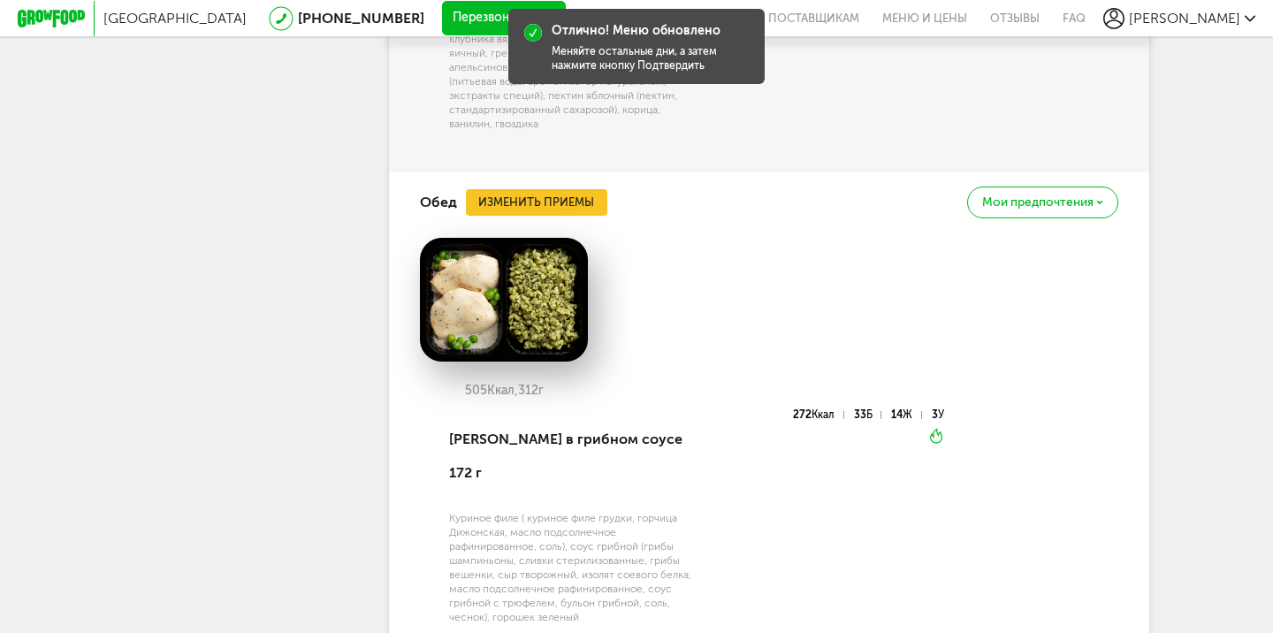
click at [547, 194] on button "Изменить приемы" at bounding box center [536, 202] width 141 height 27
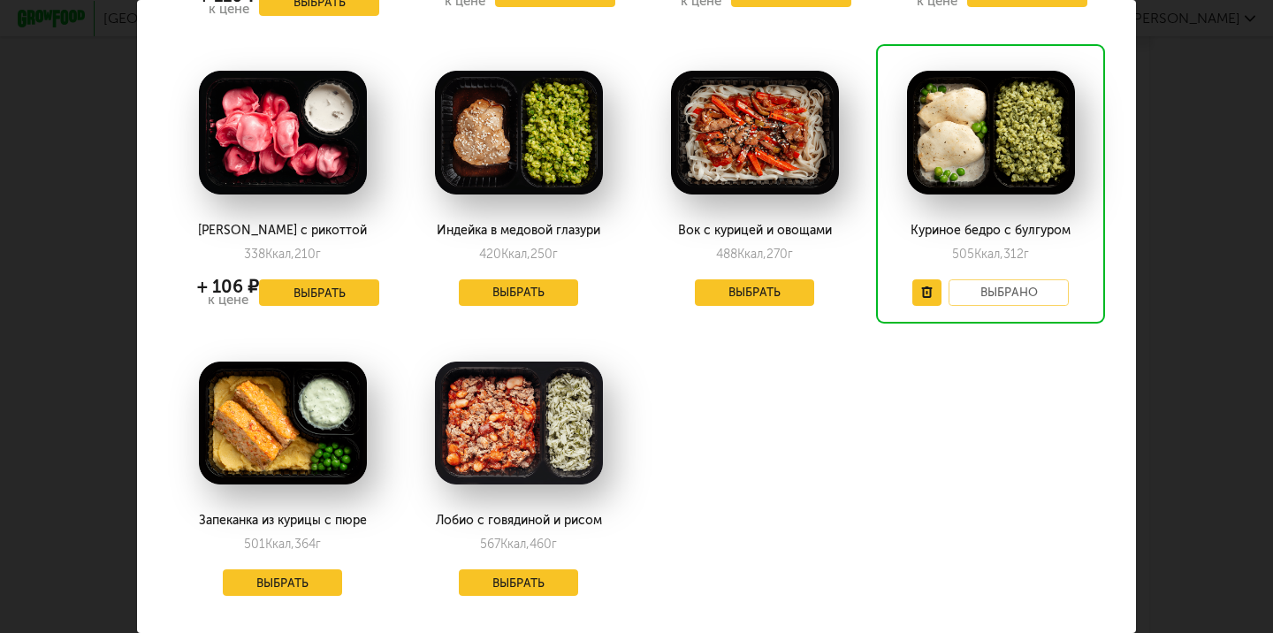
scroll to position [354, 0]
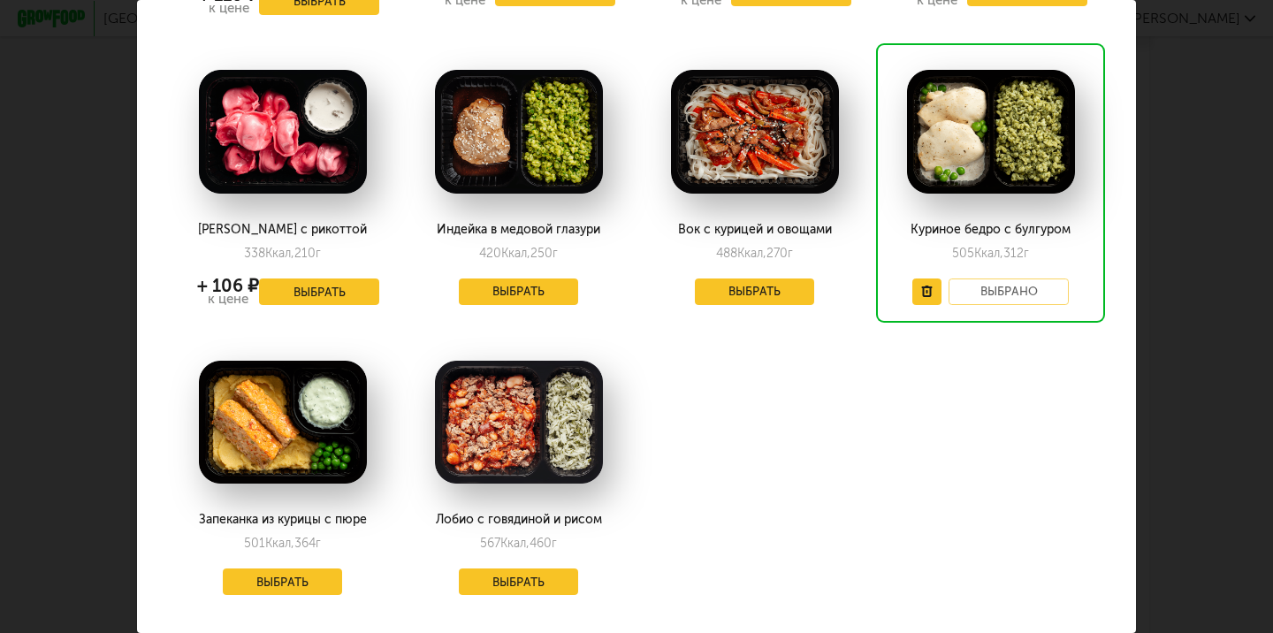
click at [534, 568] on button "Выбрать" at bounding box center [519, 581] width 120 height 27
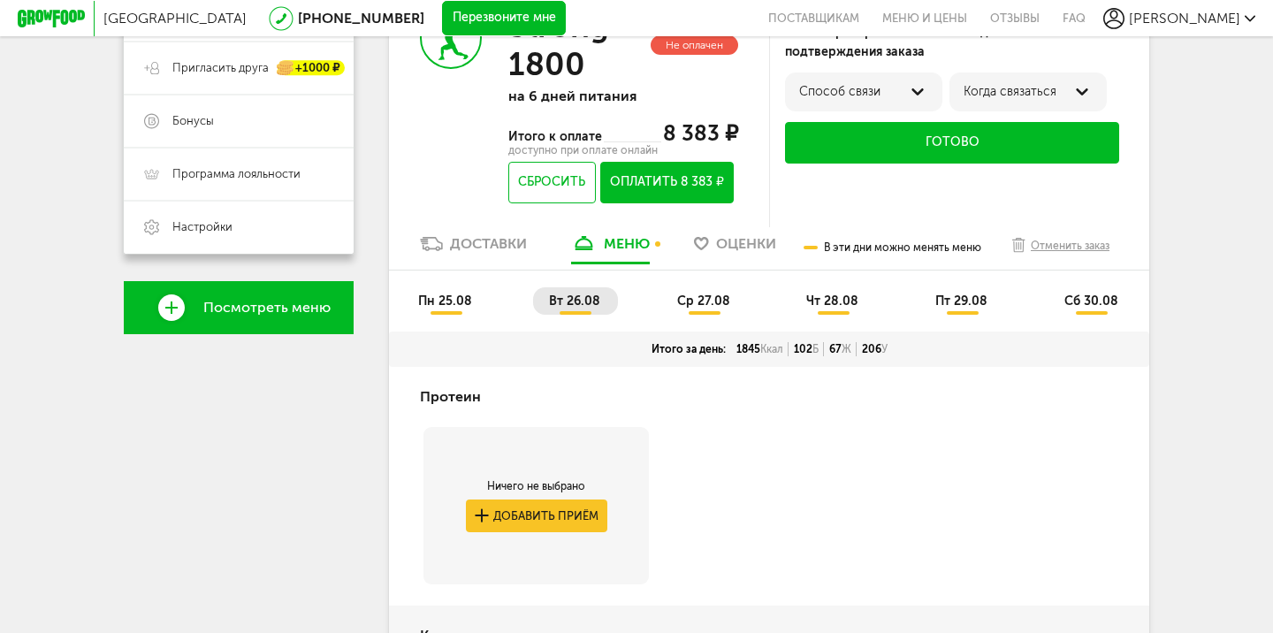
scroll to position [413, 0]
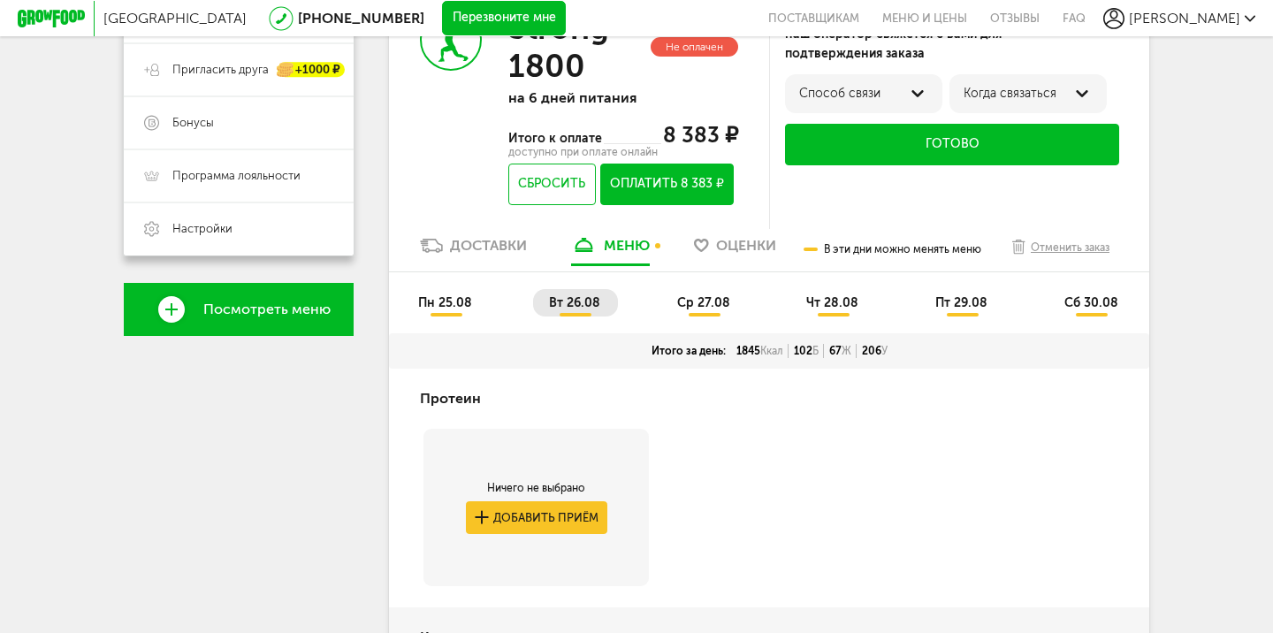
click at [707, 310] on span "ср 27.08" at bounding box center [703, 302] width 53 height 15
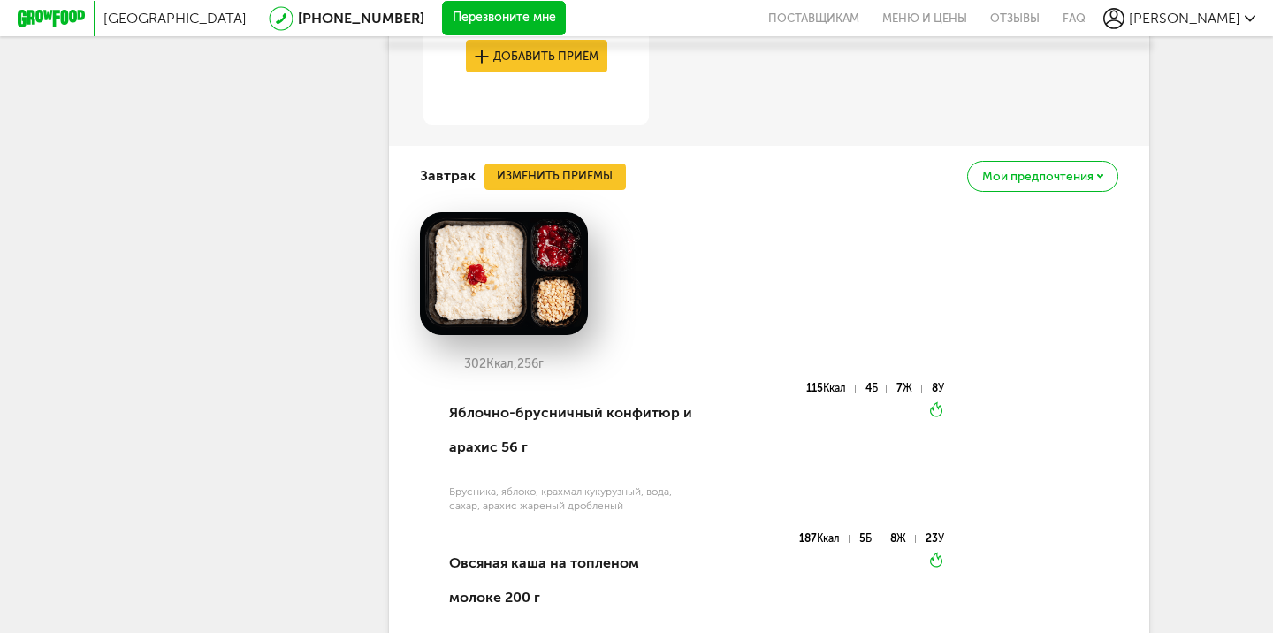
scroll to position [1117, 0]
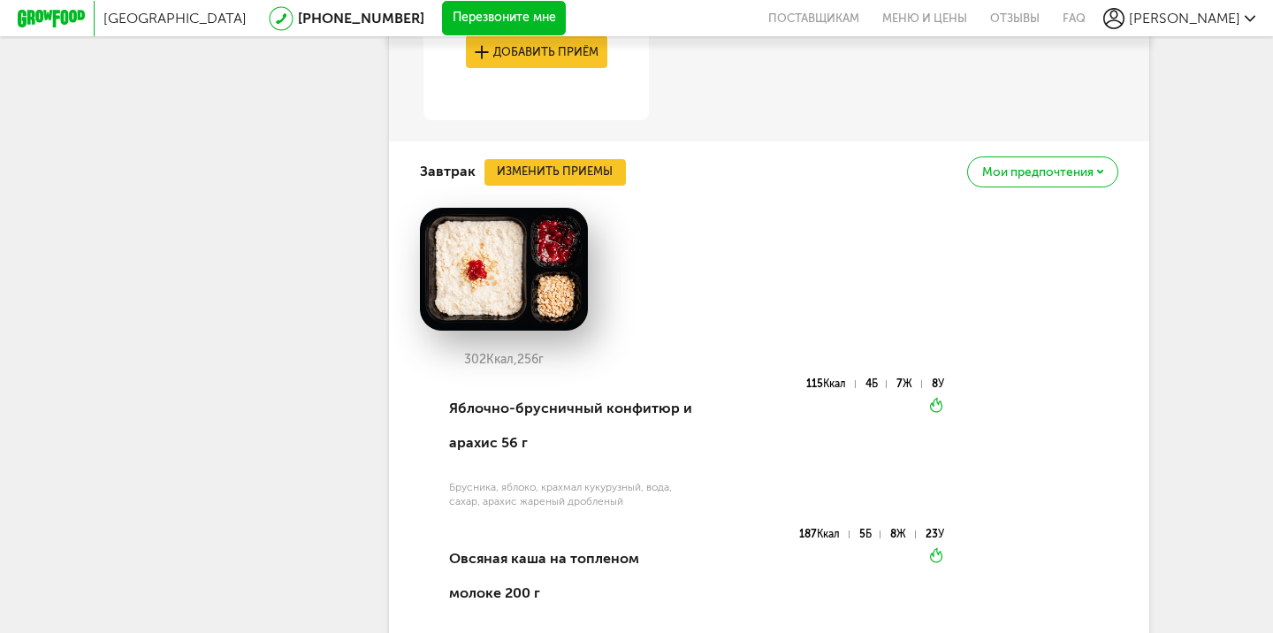
click at [544, 180] on button "Изменить приемы" at bounding box center [554, 172] width 141 height 27
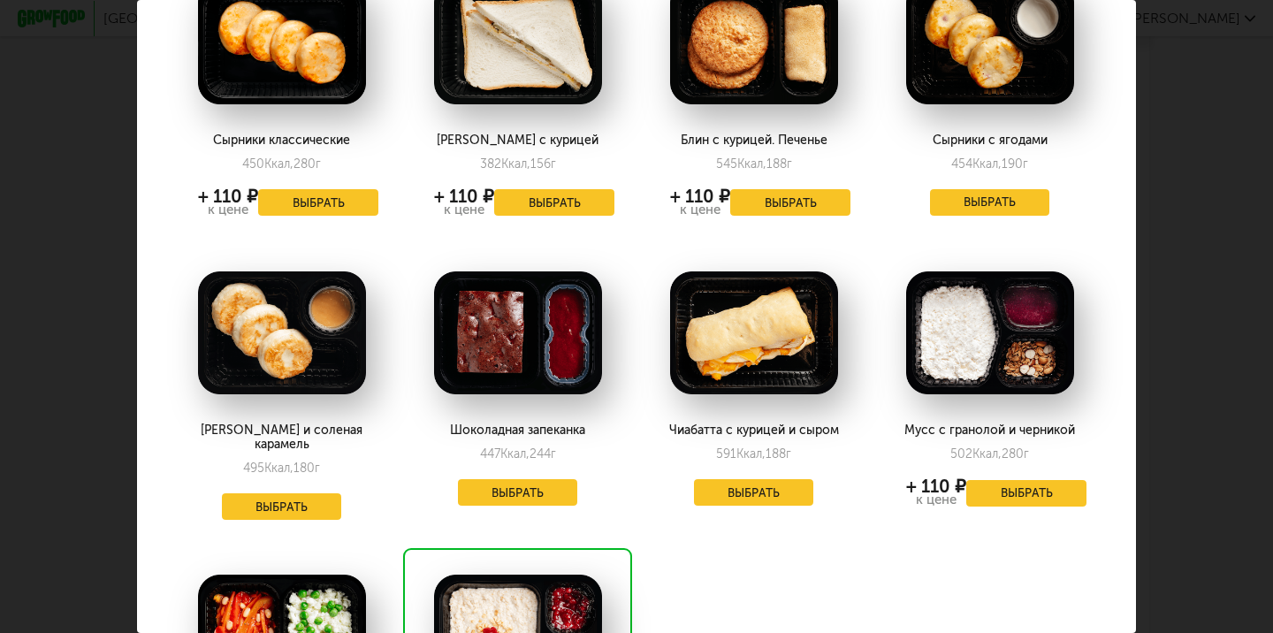
scroll to position [150, 0]
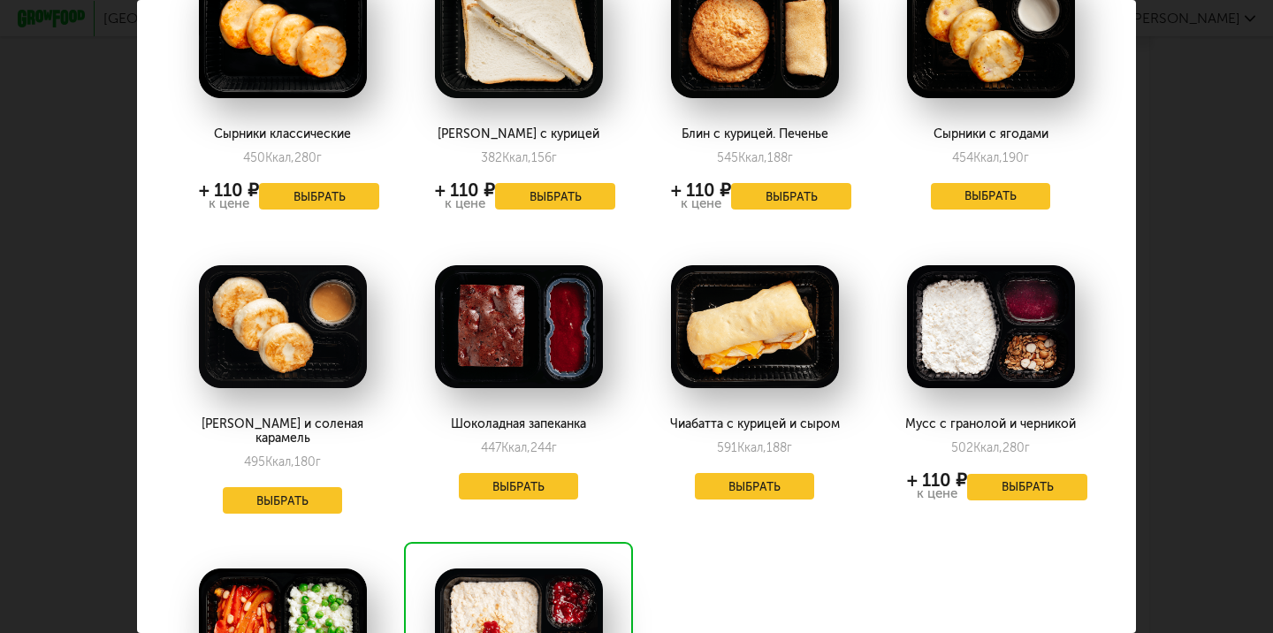
click at [998, 196] on button "Выбрать" at bounding box center [991, 196] width 120 height 27
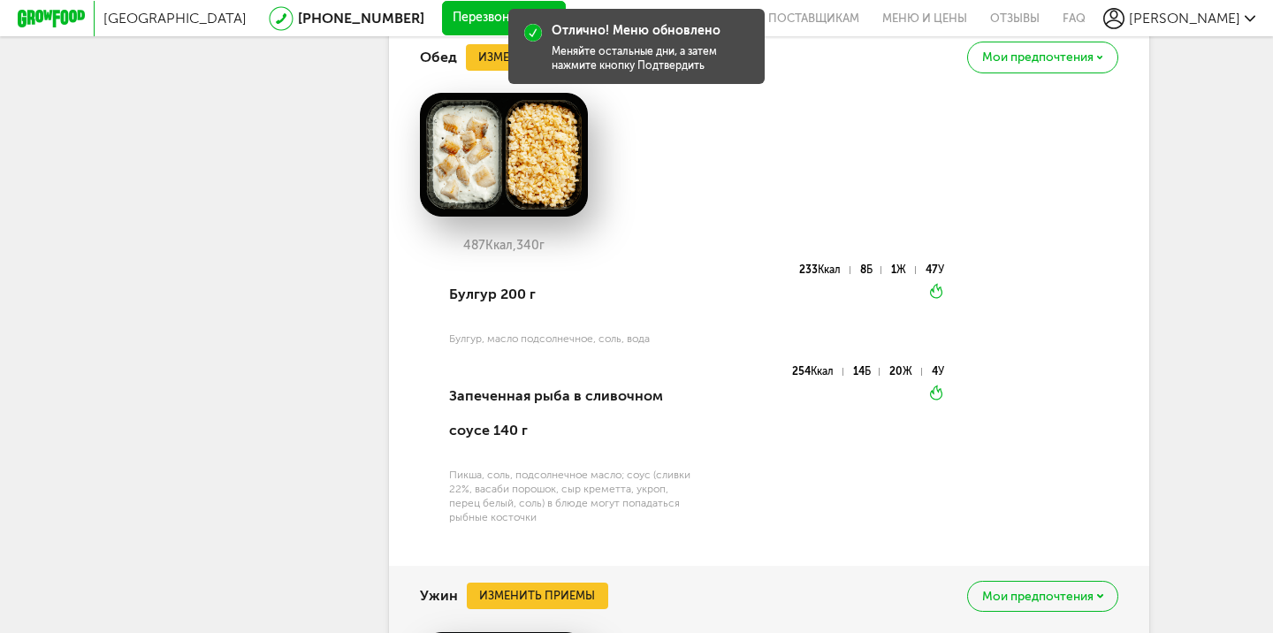
scroll to position [2101, 0]
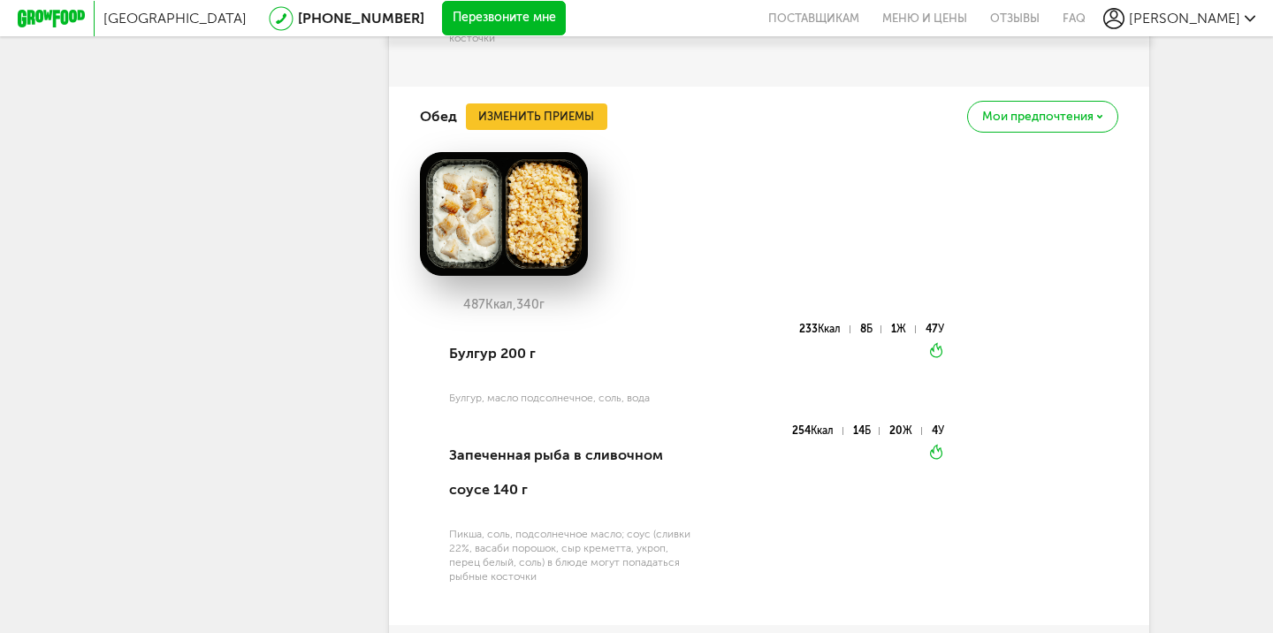
click at [533, 110] on button "Изменить приемы" at bounding box center [536, 116] width 141 height 27
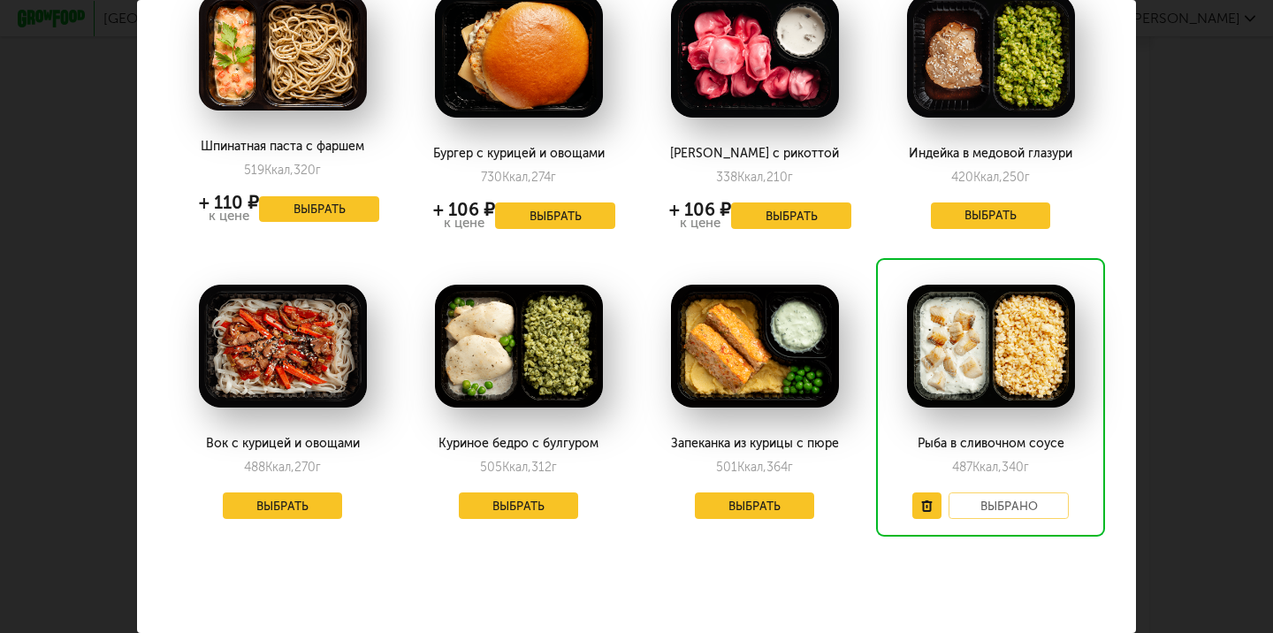
scroll to position [132, 0]
click at [312, 498] on button "Выбрать" at bounding box center [283, 505] width 120 height 27
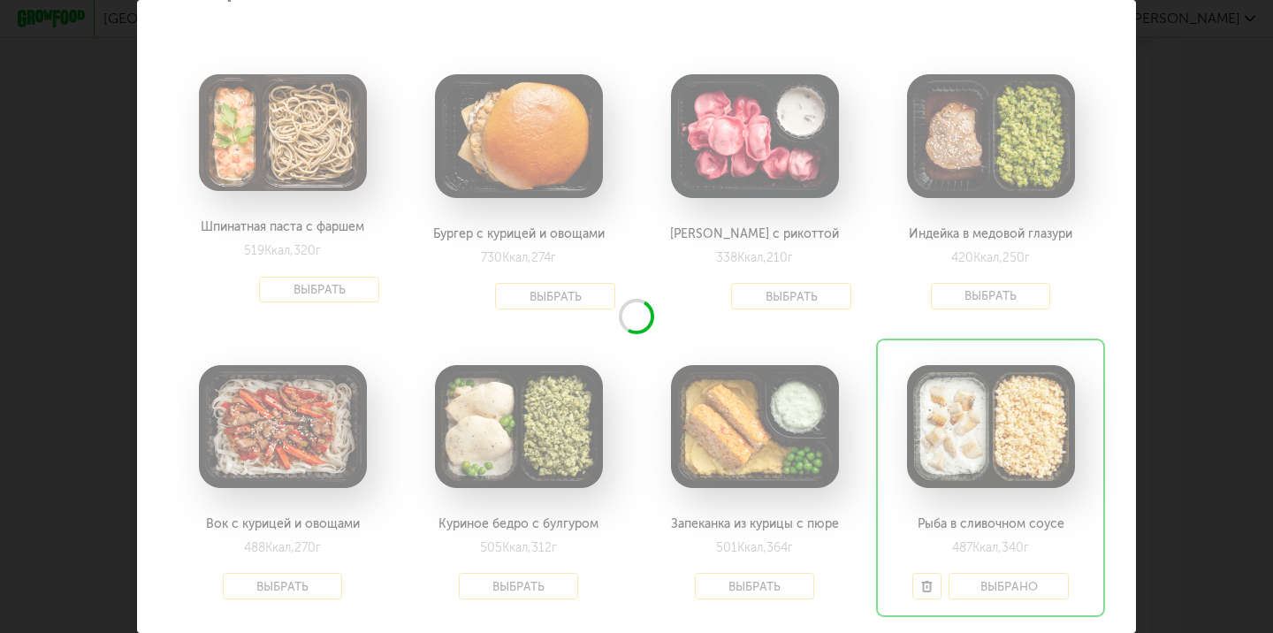
scroll to position [51, 0]
click at [551, 235] on div at bounding box center [636, 331] width 999 height 764
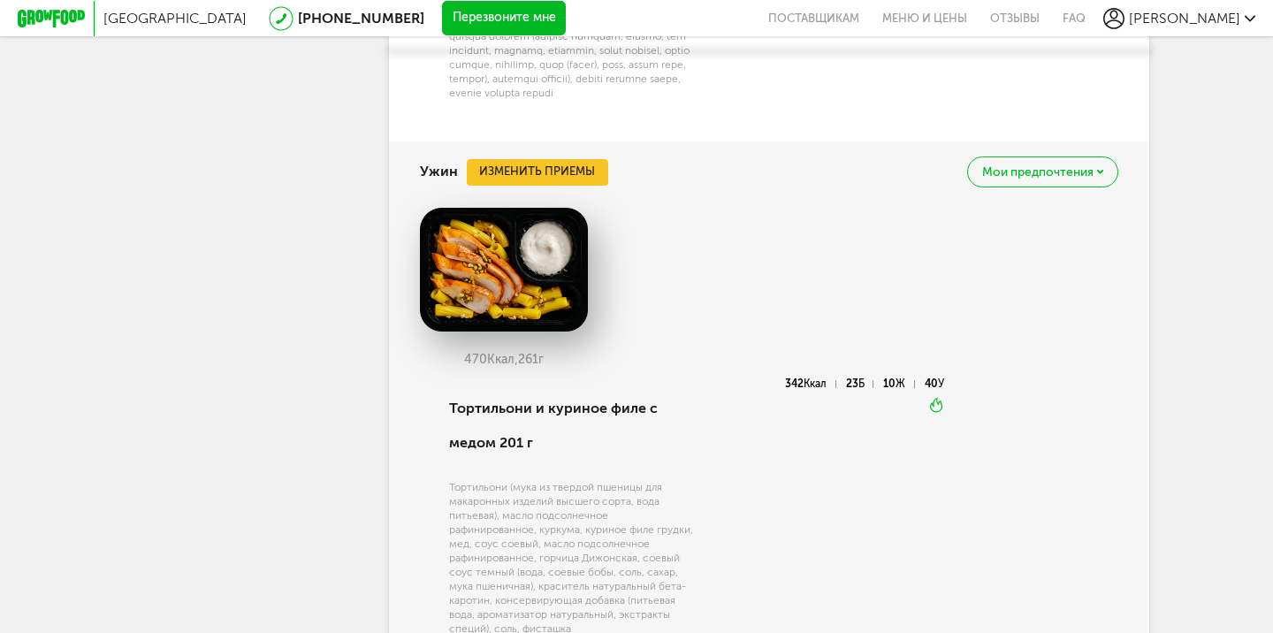
scroll to position [2601, 0]
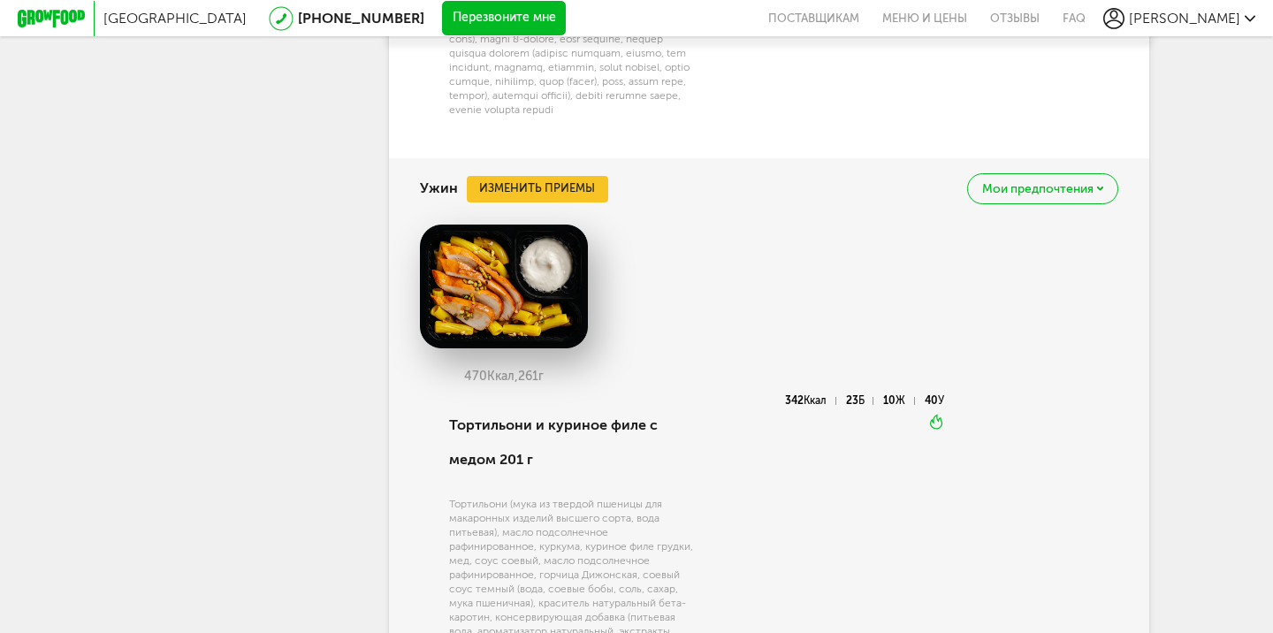
click at [553, 198] on button "Изменить приемы" at bounding box center [537, 189] width 141 height 27
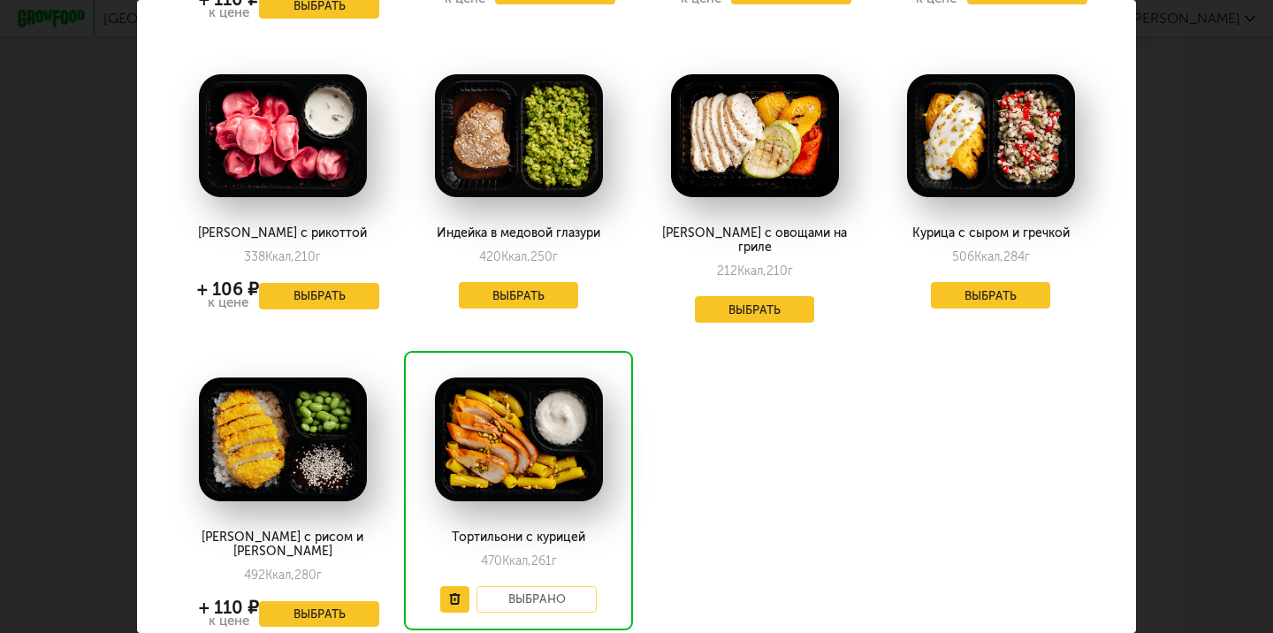
scroll to position [358, 0]
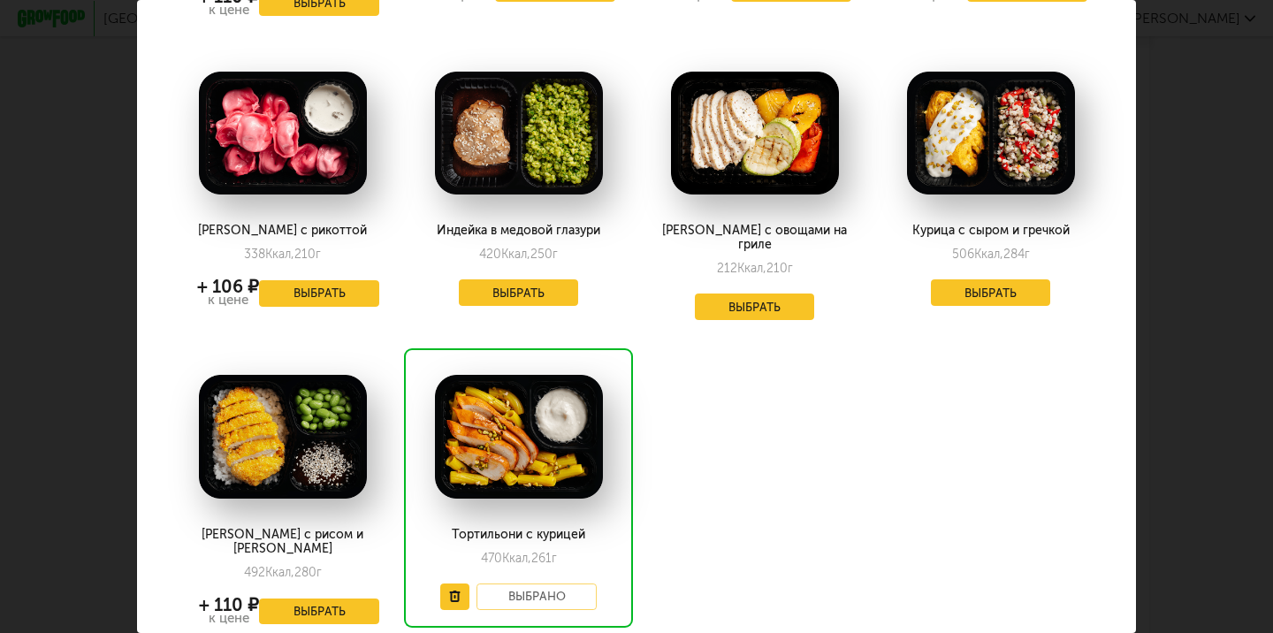
click at [771, 293] on button "Выбрать" at bounding box center [755, 306] width 120 height 27
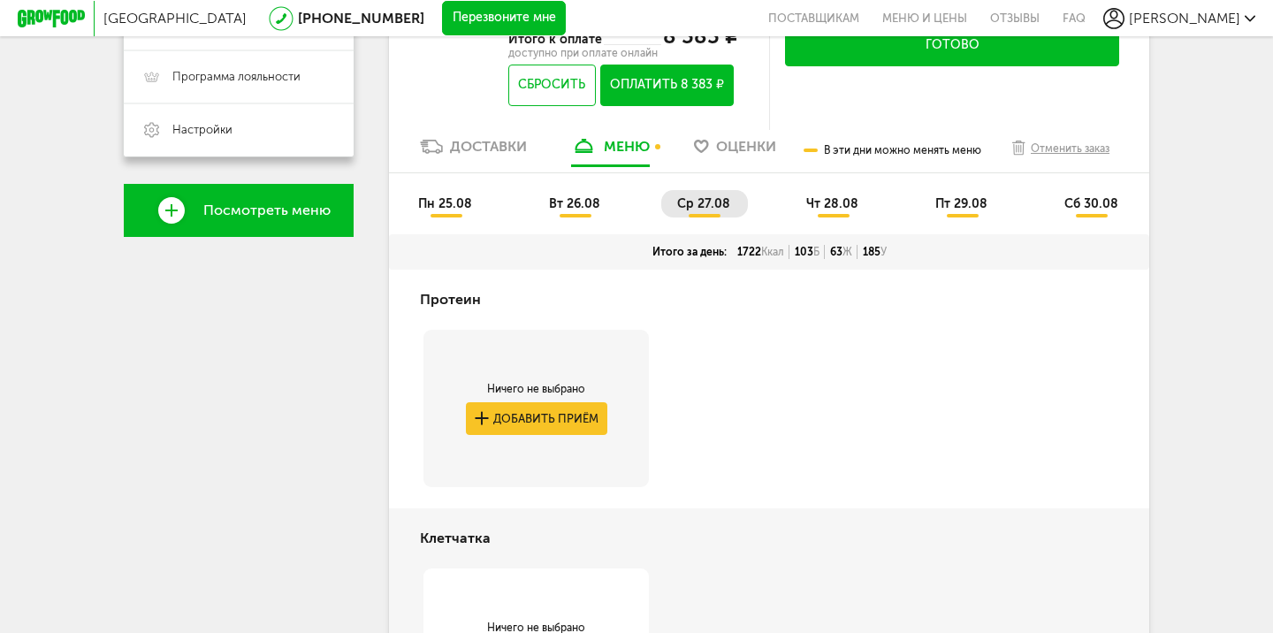
scroll to position [510, 0]
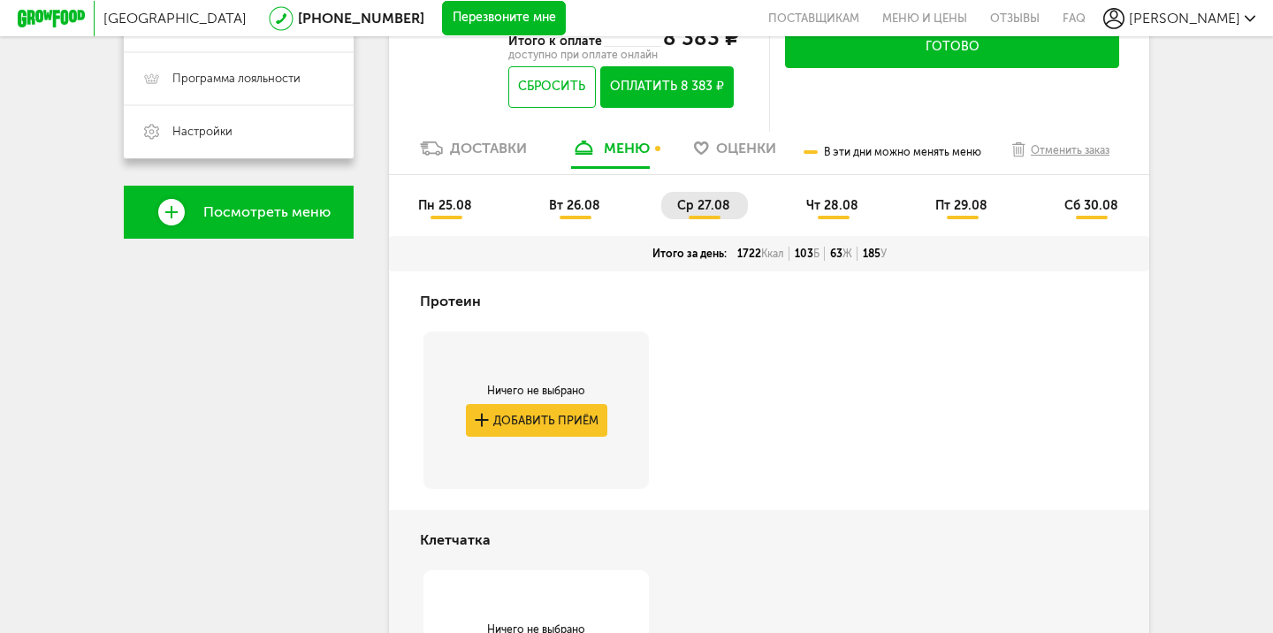
click at [803, 213] on li "чт 28.08" at bounding box center [833, 205] width 86 height 27
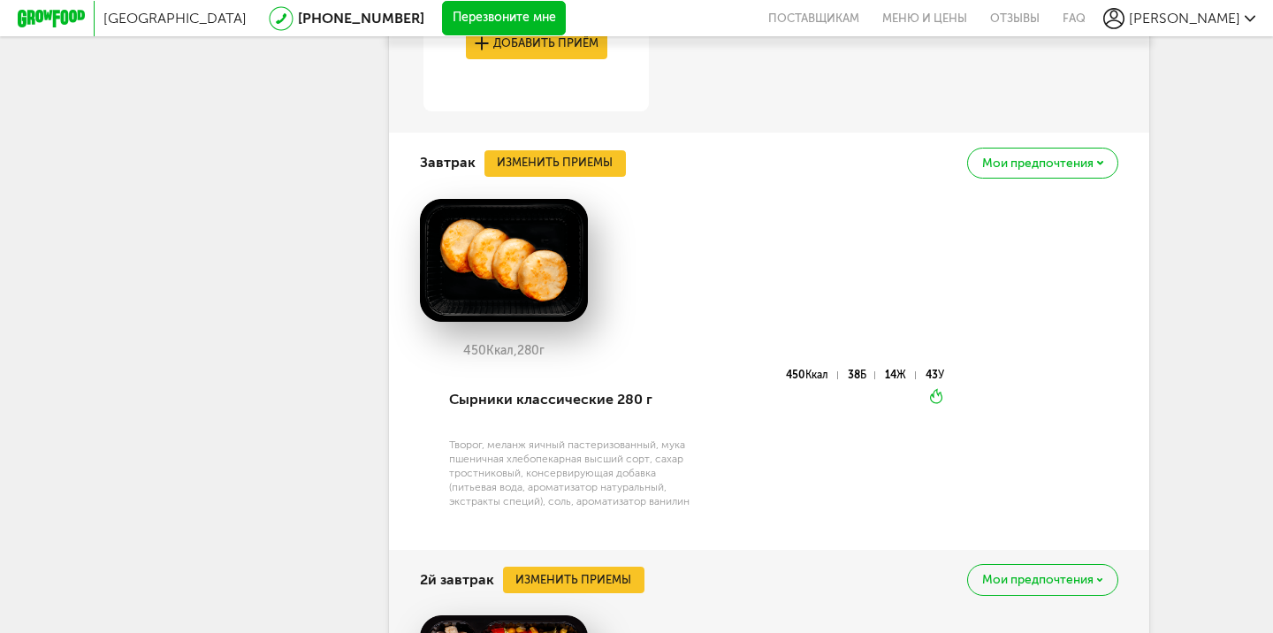
scroll to position [1151, 0]
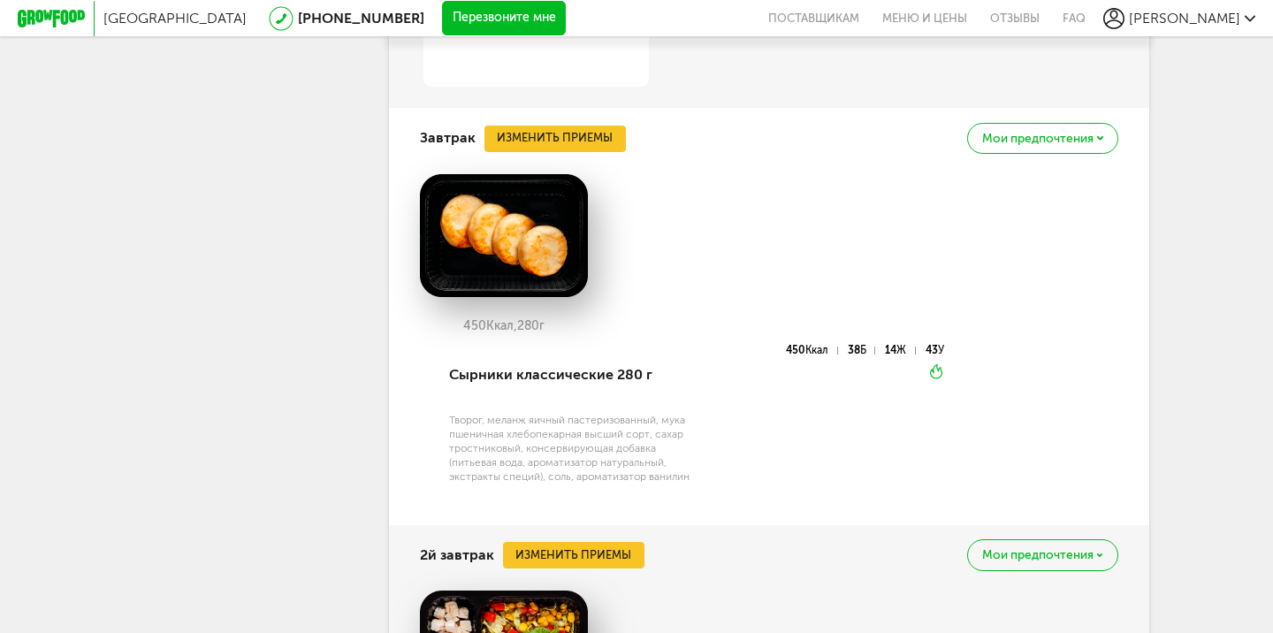
click at [572, 133] on button "Изменить приемы" at bounding box center [554, 138] width 141 height 27
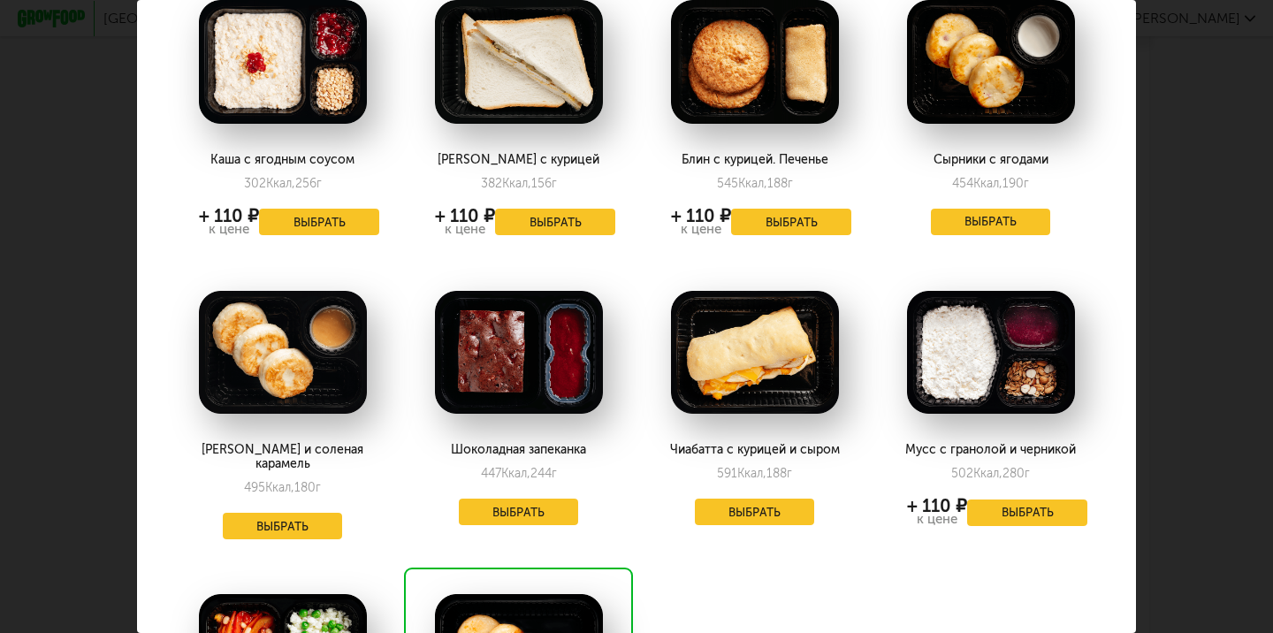
scroll to position [125, 0]
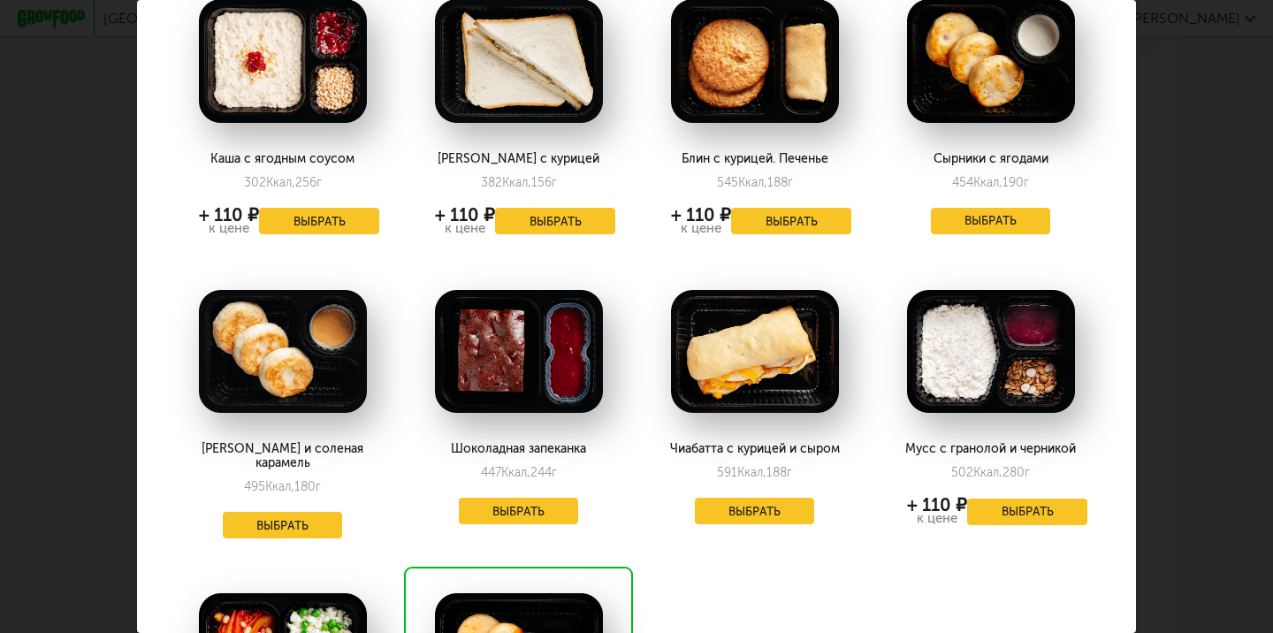
click at [536, 511] on button "Выбрать" at bounding box center [519, 511] width 120 height 27
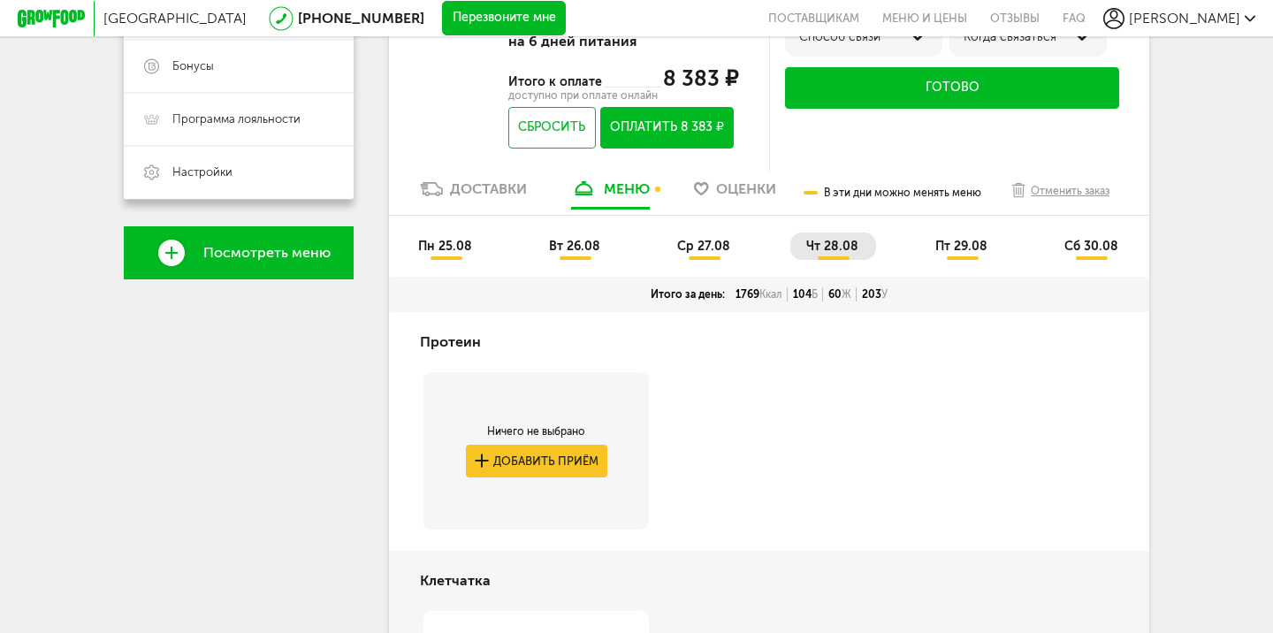
scroll to position [517, 0]
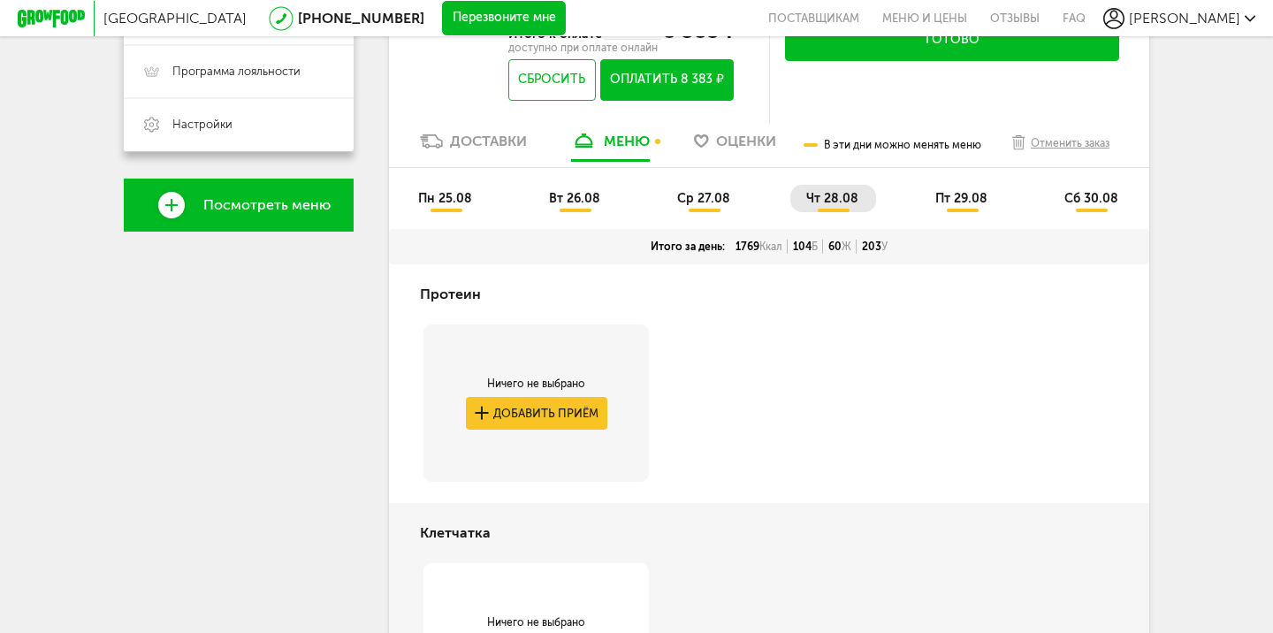
click at [954, 201] on span "пт 29.08" at bounding box center [961, 198] width 52 height 15
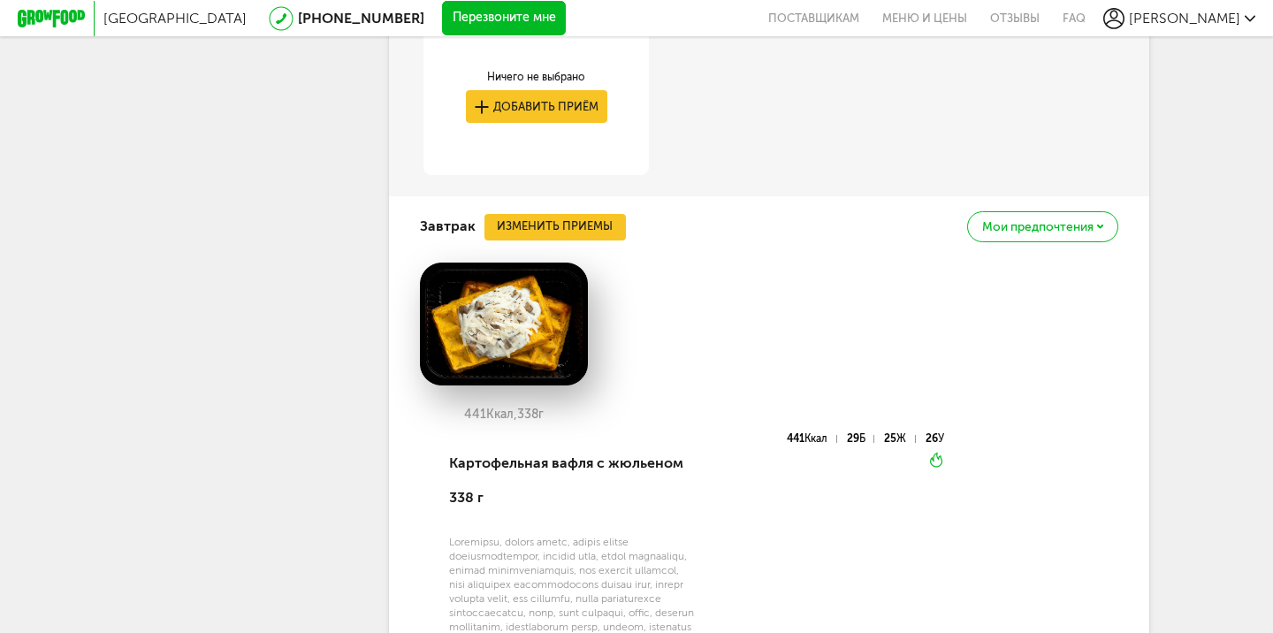
scroll to position [1069, 0]
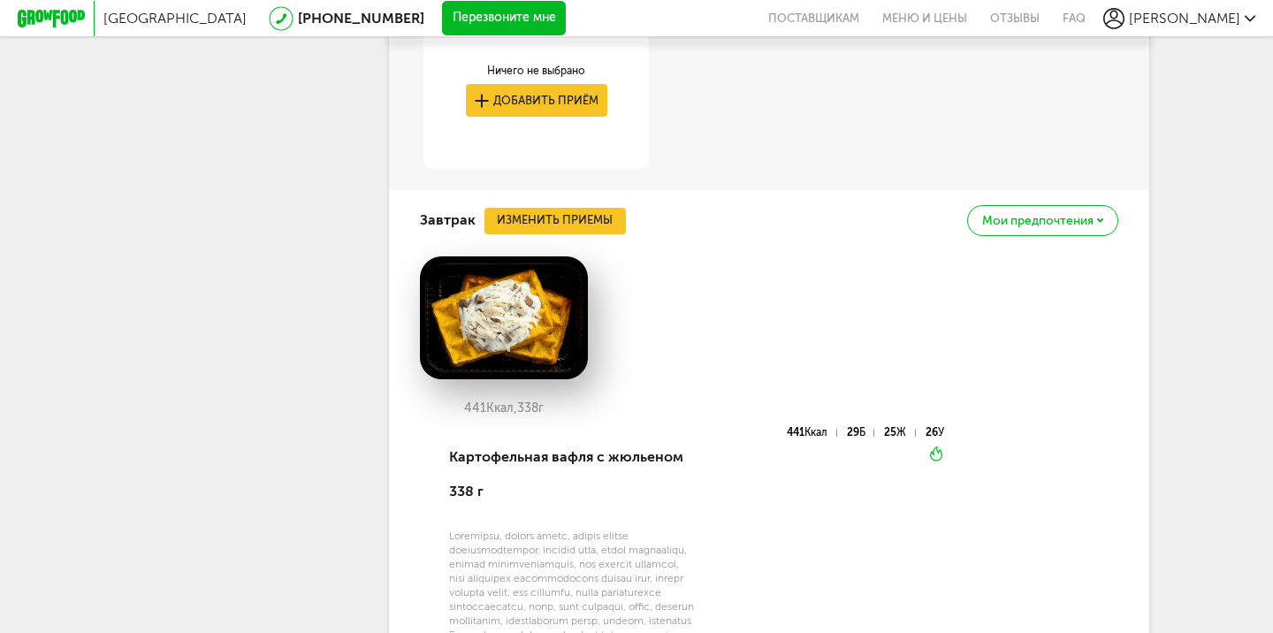
click at [579, 230] on button "Изменить приемы" at bounding box center [554, 221] width 141 height 27
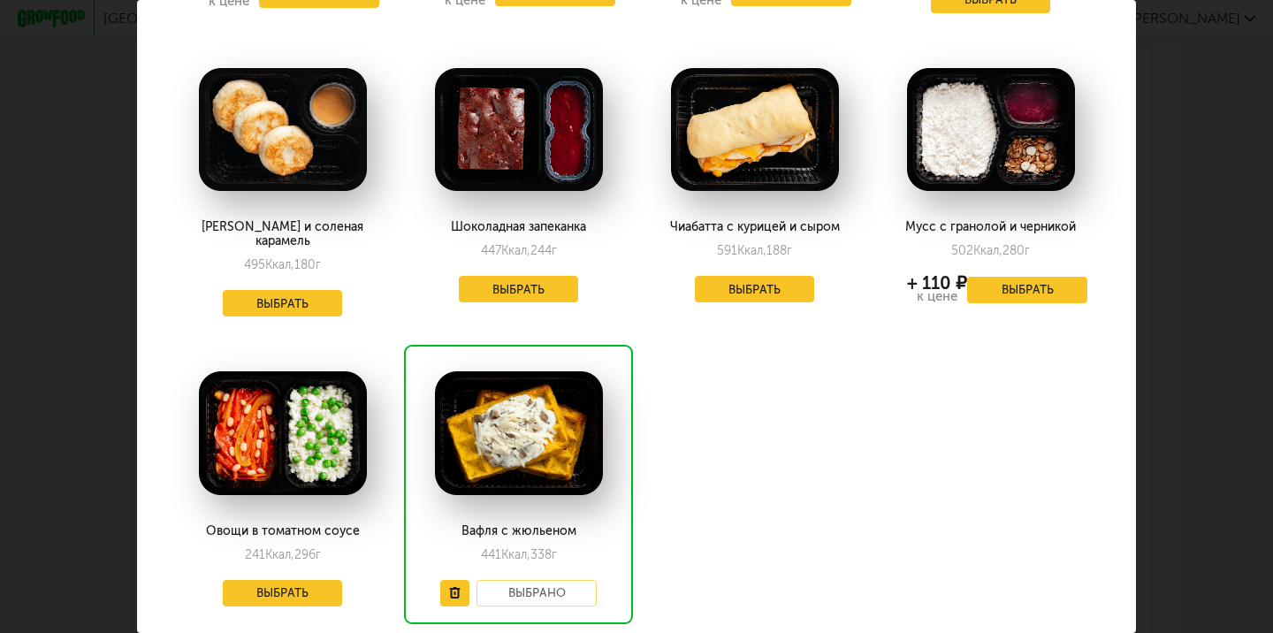
scroll to position [348, 0]
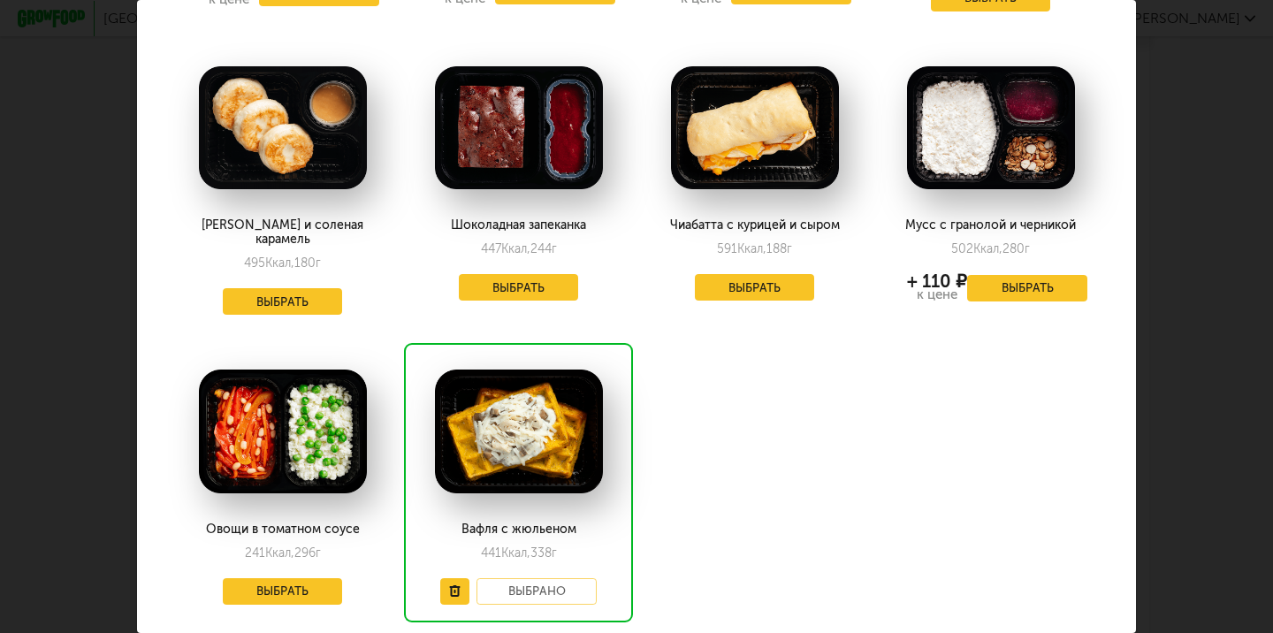
click at [726, 284] on button "Выбрать" at bounding box center [755, 287] width 120 height 27
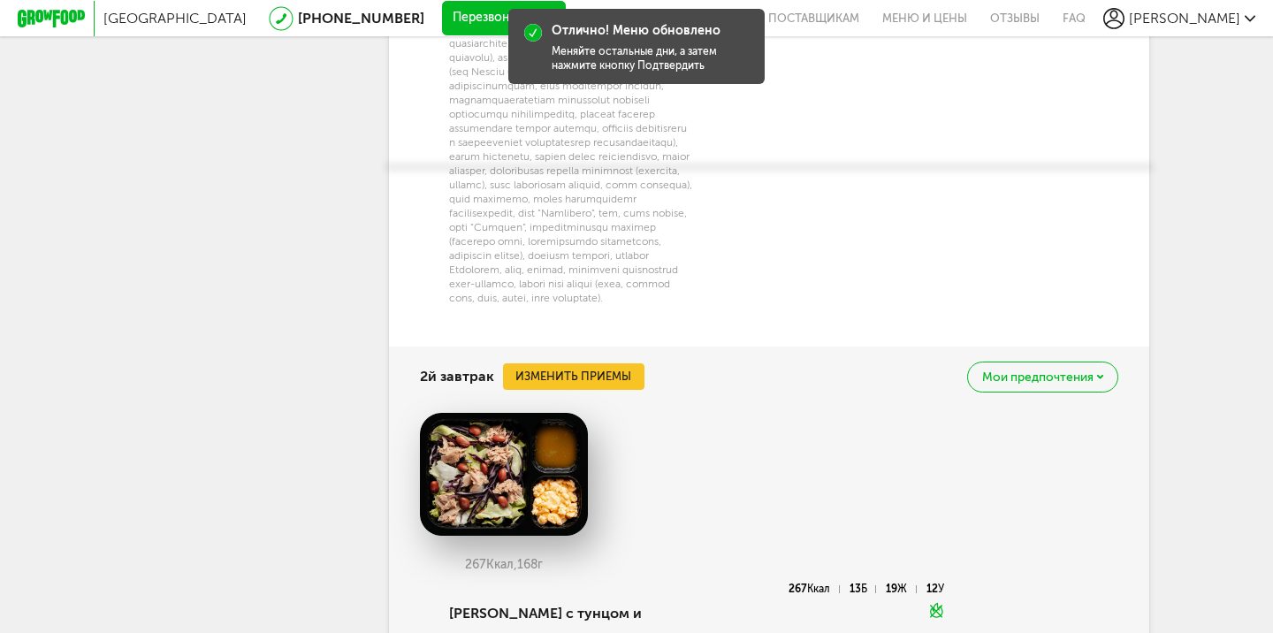
scroll to position [1839, 0]
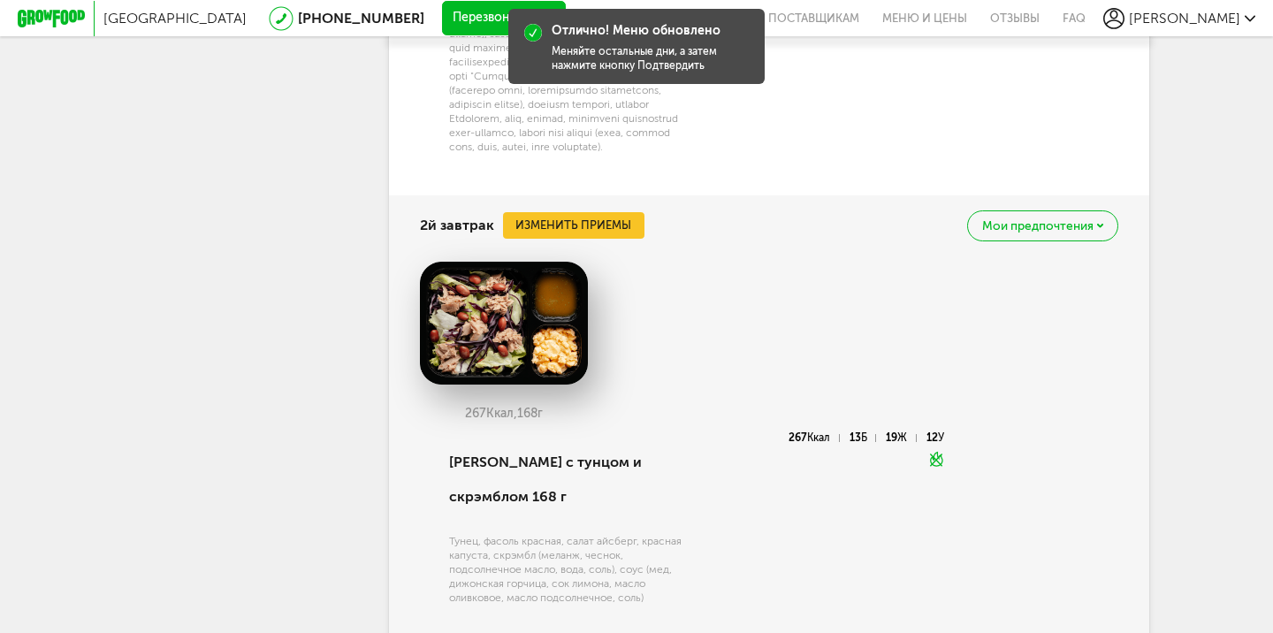
click at [574, 239] on button "Изменить приемы" at bounding box center [573, 225] width 141 height 27
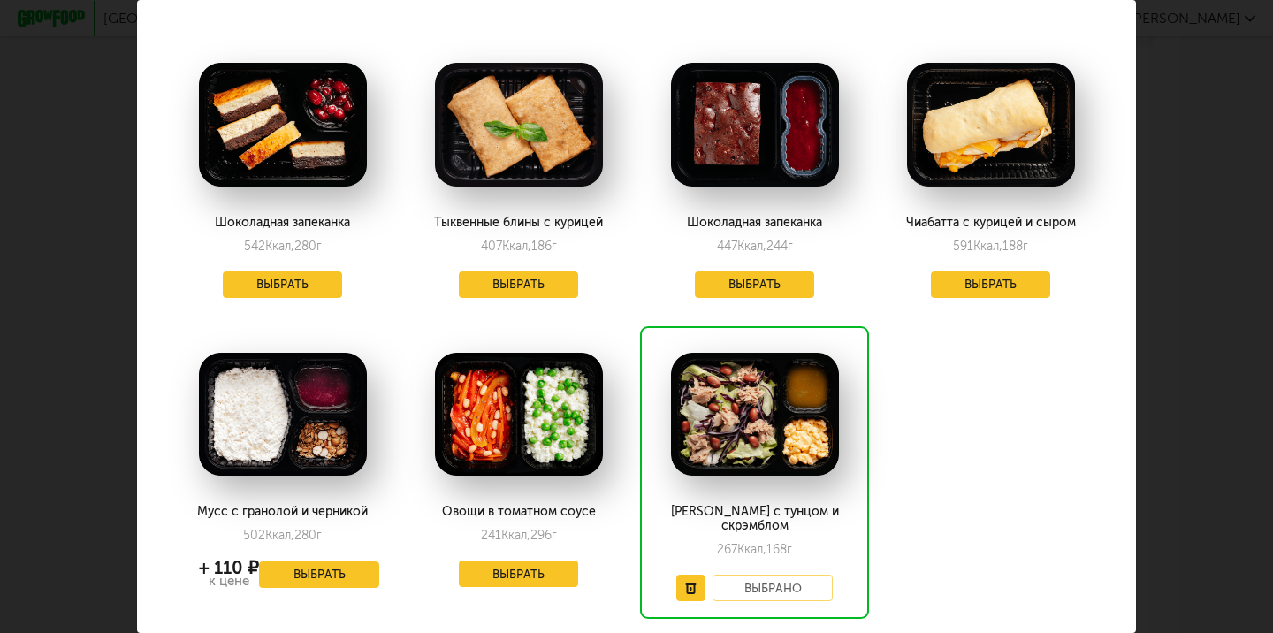
scroll to position [116, 0]
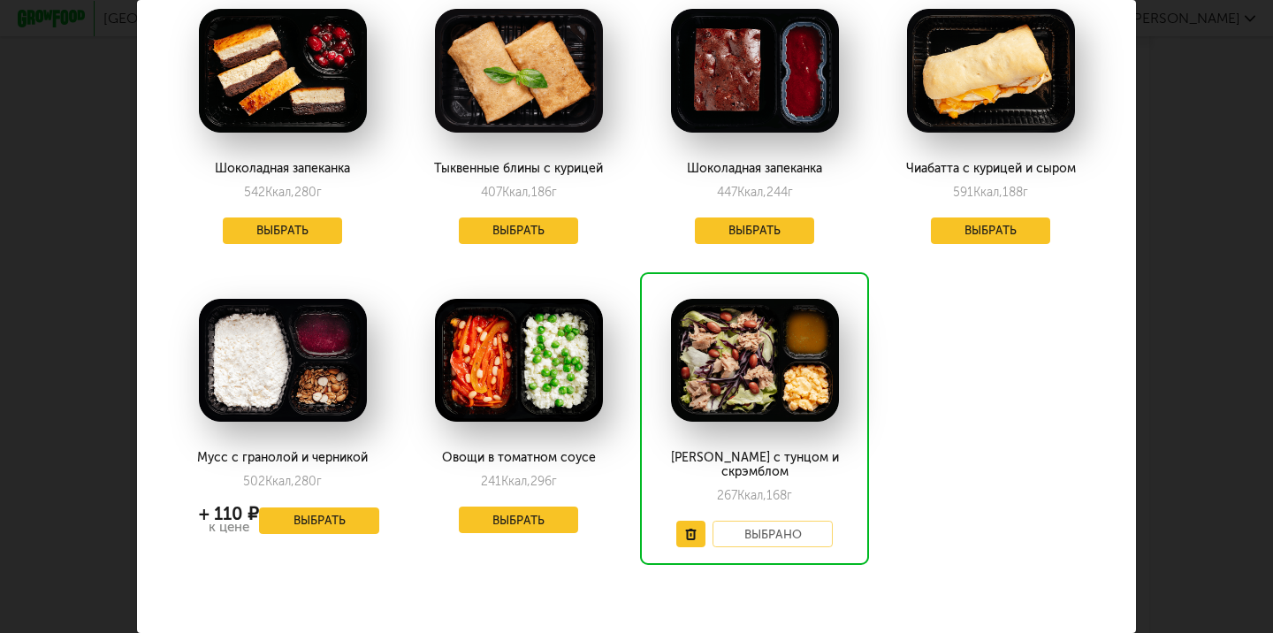
click at [321, 231] on button "Выбрать" at bounding box center [283, 230] width 120 height 27
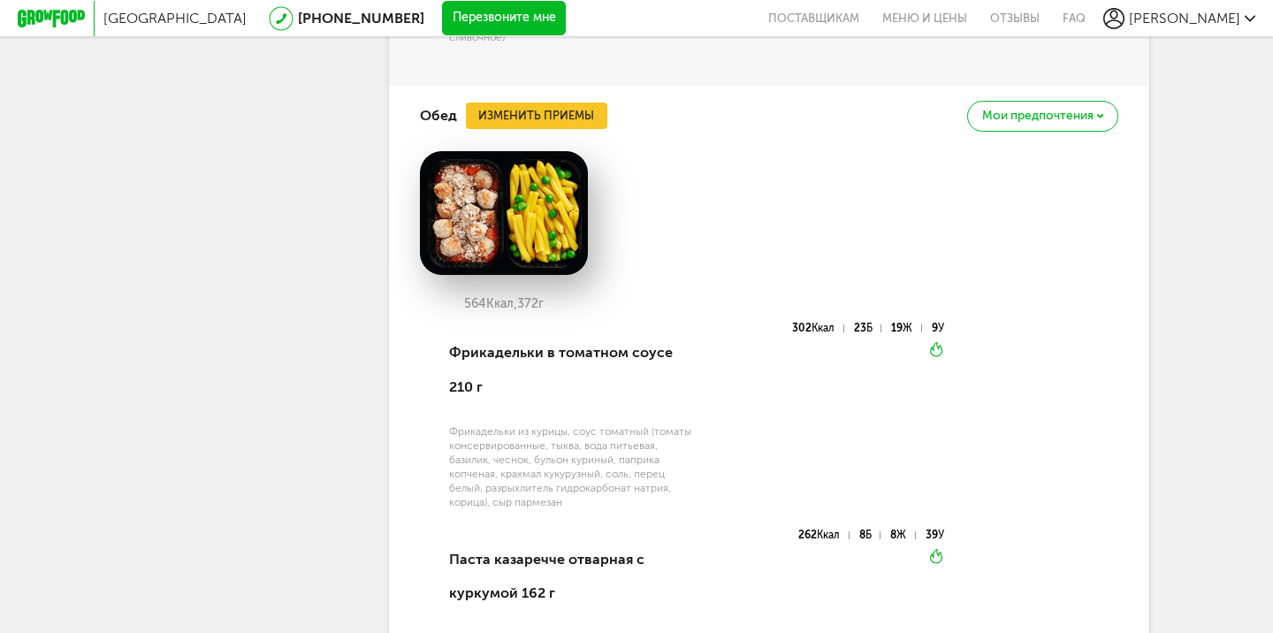
scroll to position [2514, 0]
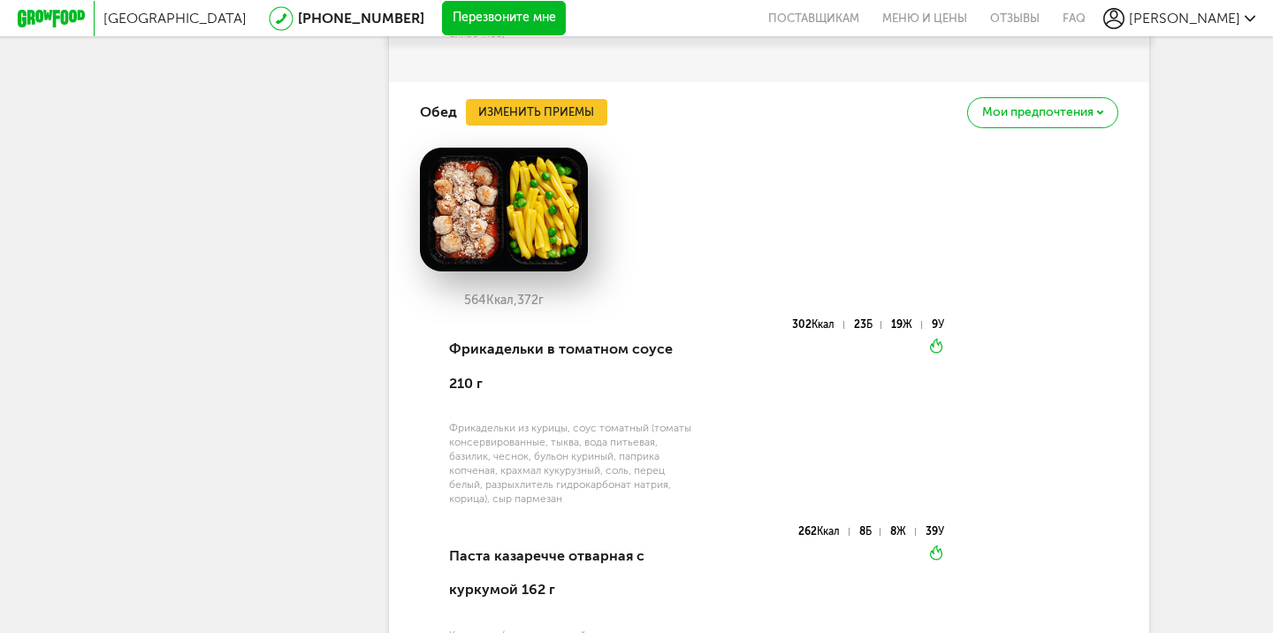
click at [544, 119] on button "Изменить приемы" at bounding box center [536, 112] width 141 height 27
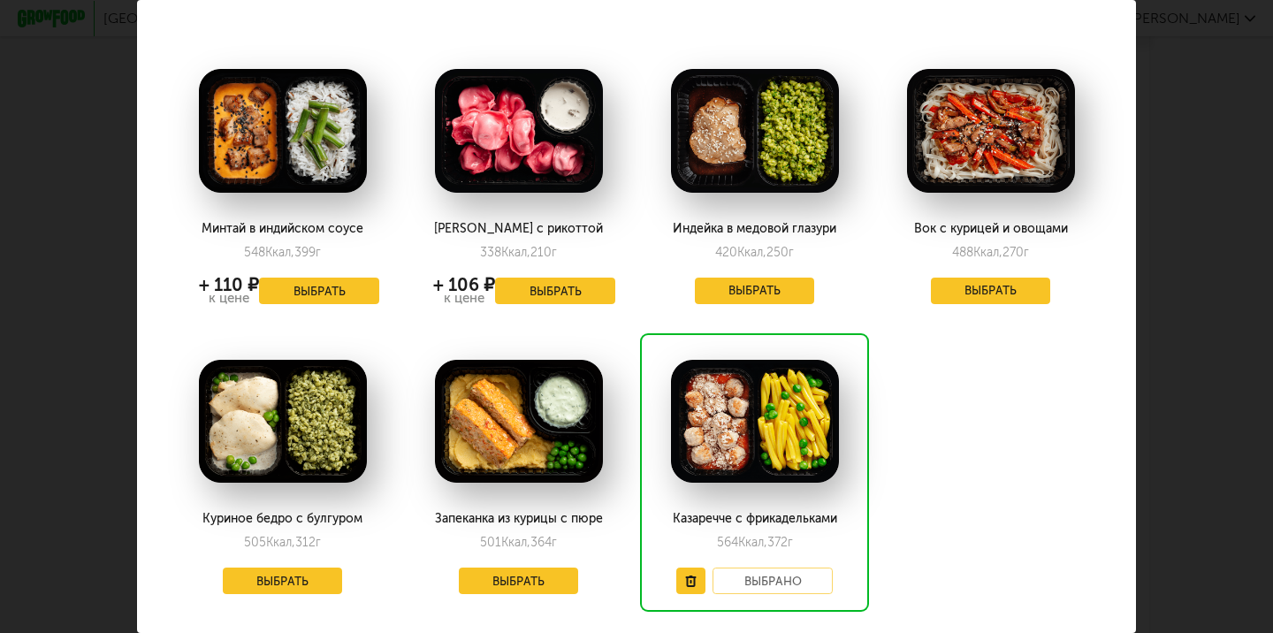
scroll to position [55, 1]
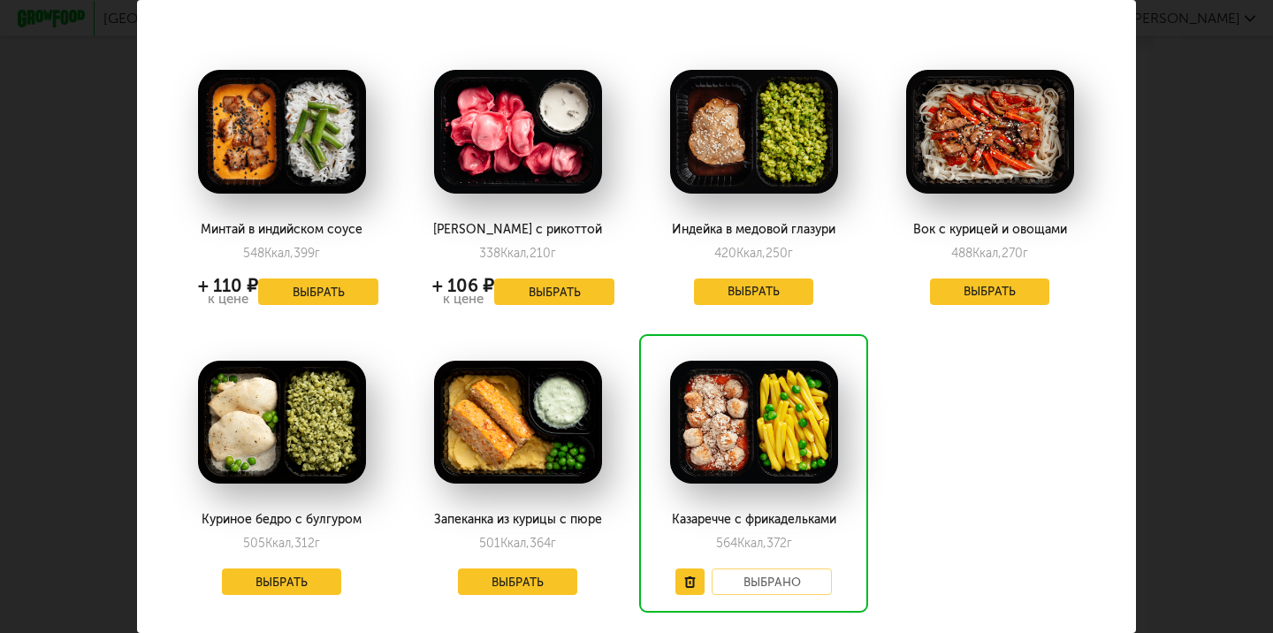
click at [1223, 218] on div "Выберите обеды на пятницу 29.08 Минтай в индийском соусе 548 Ккал, 399 г + 110 …" at bounding box center [636, 316] width 1273 height 633
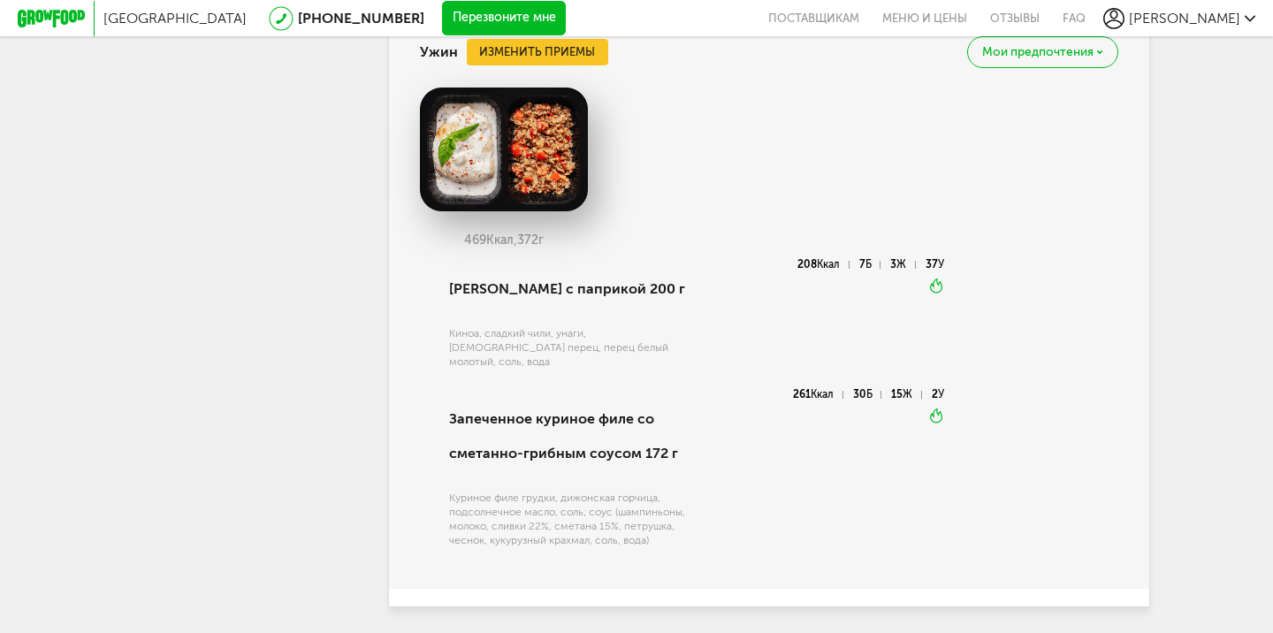
scroll to position [3076, 0]
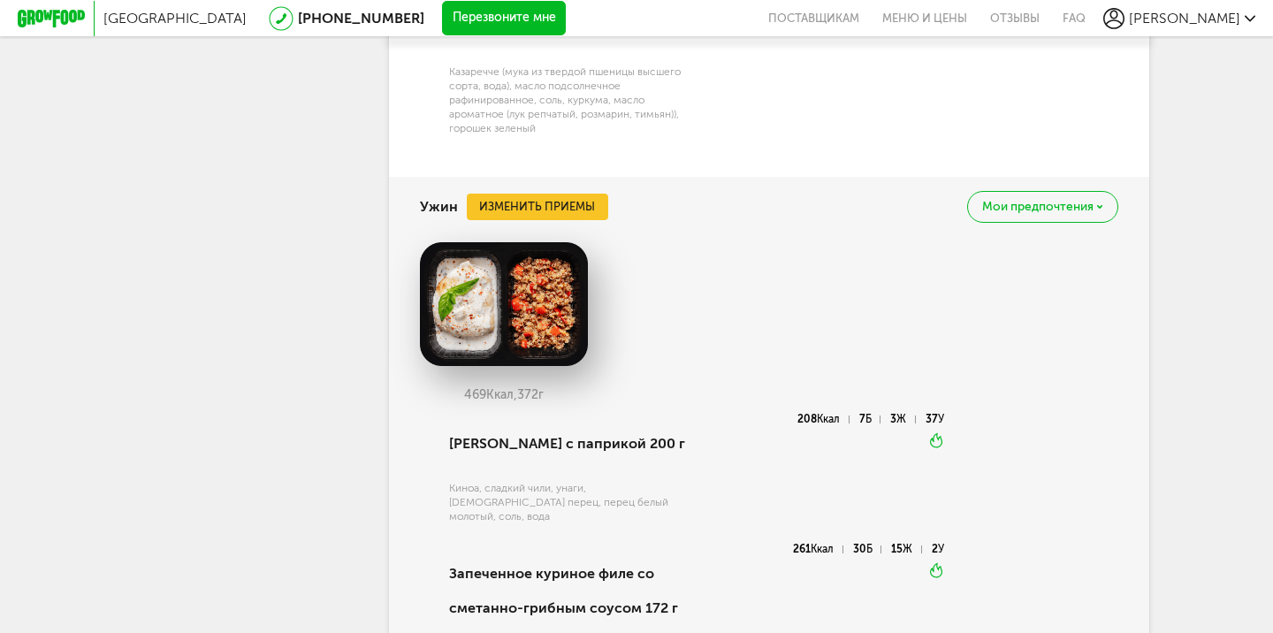
click at [558, 202] on button "Изменить приемы" at bounding box center [537, 207] width 141 height 27
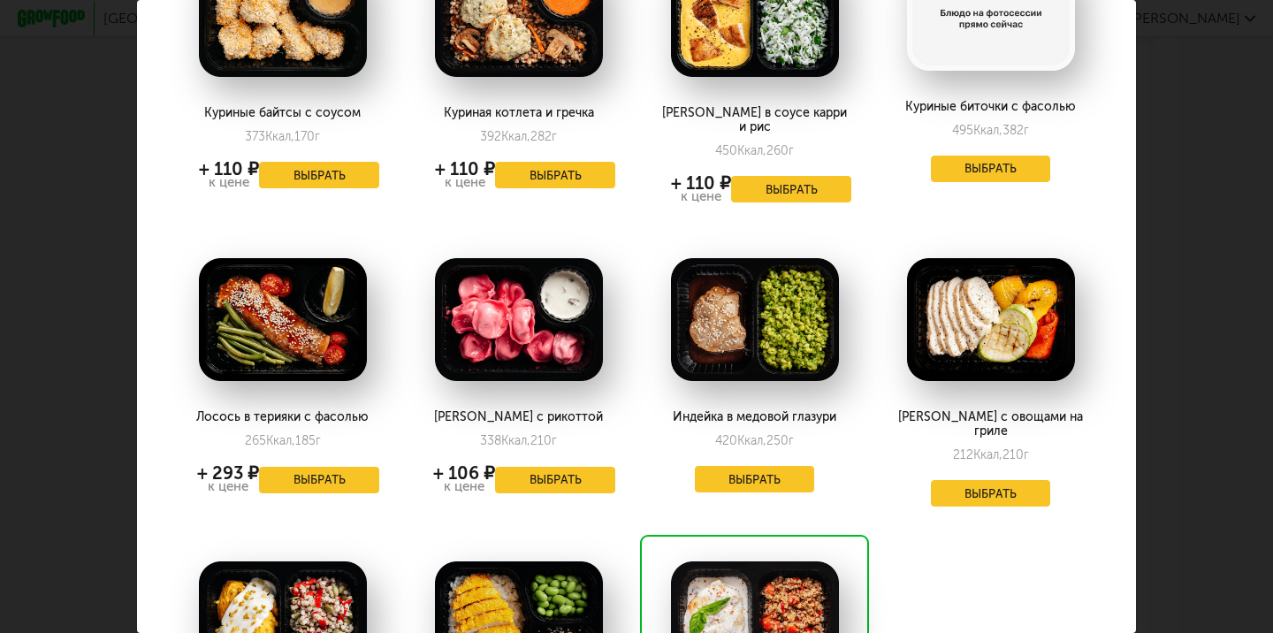
scroll to position [361, 0]
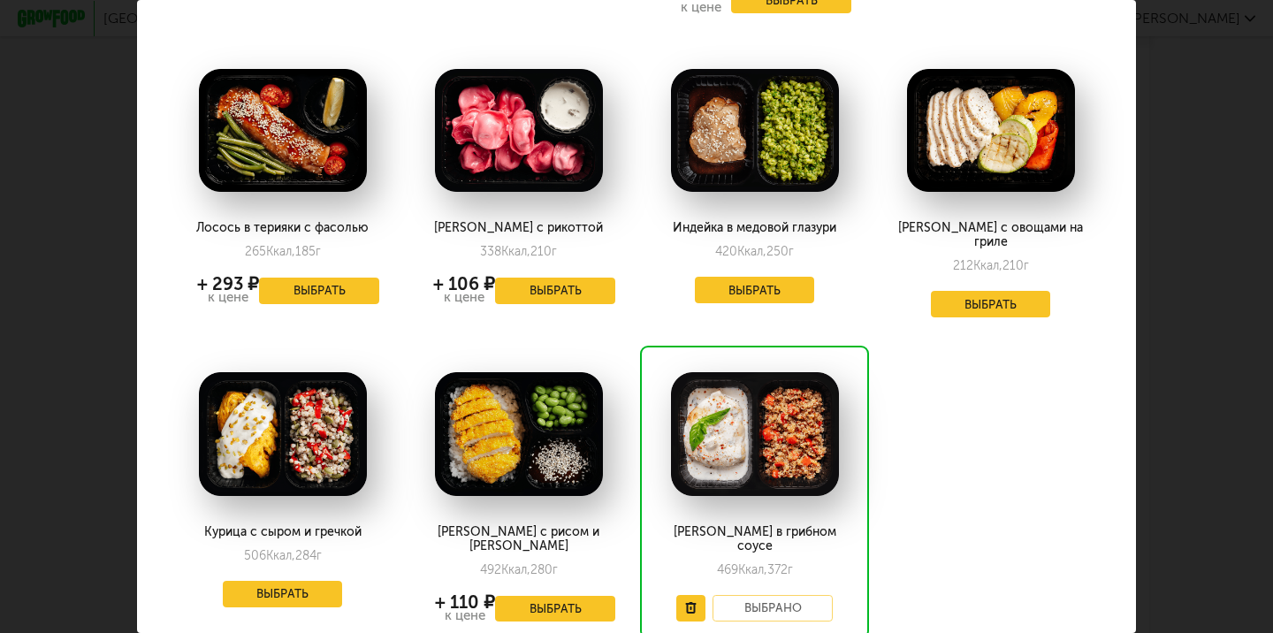
click at [260, 581] on button "Выбрать" at bounding box center [283, 594] width 120 height 27
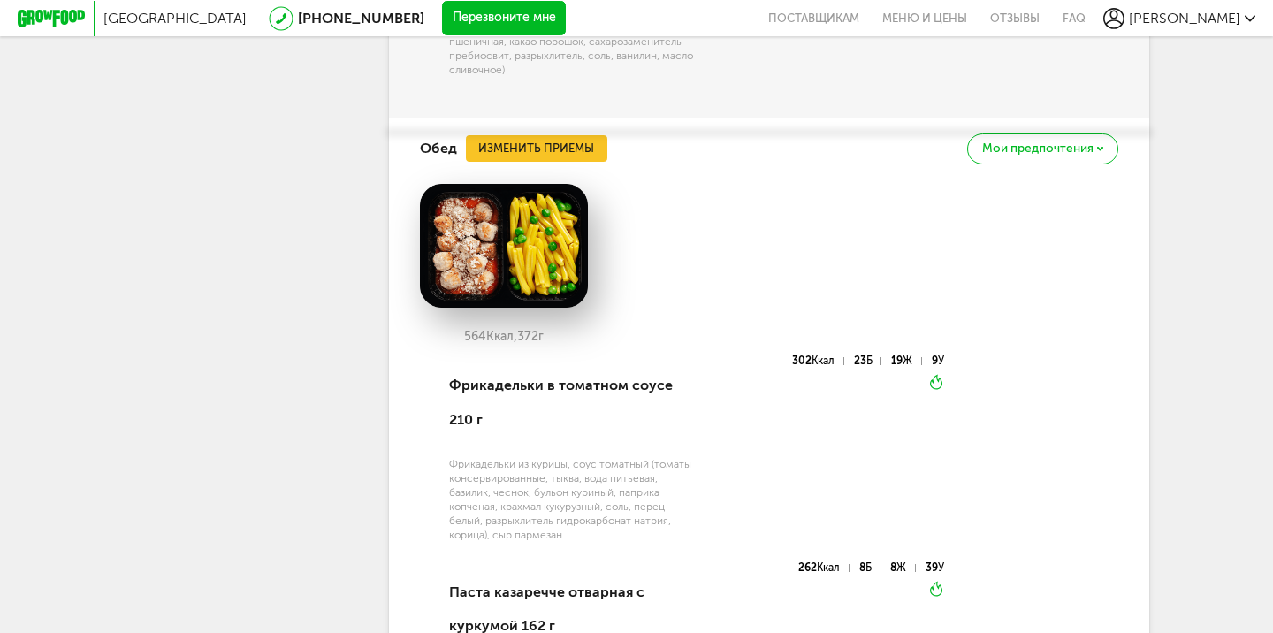
scroll to position [2447, 0]
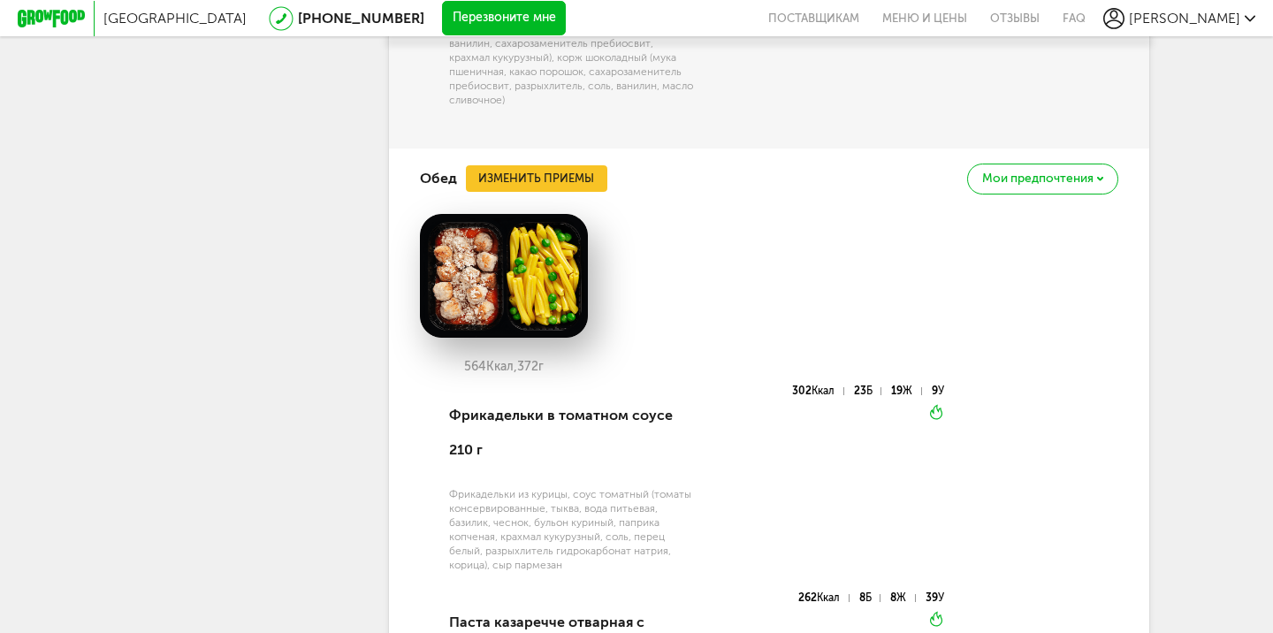
click at [561, 192] on button "Изменить приемы" at bounding box center [536, 178] width 141 height 27
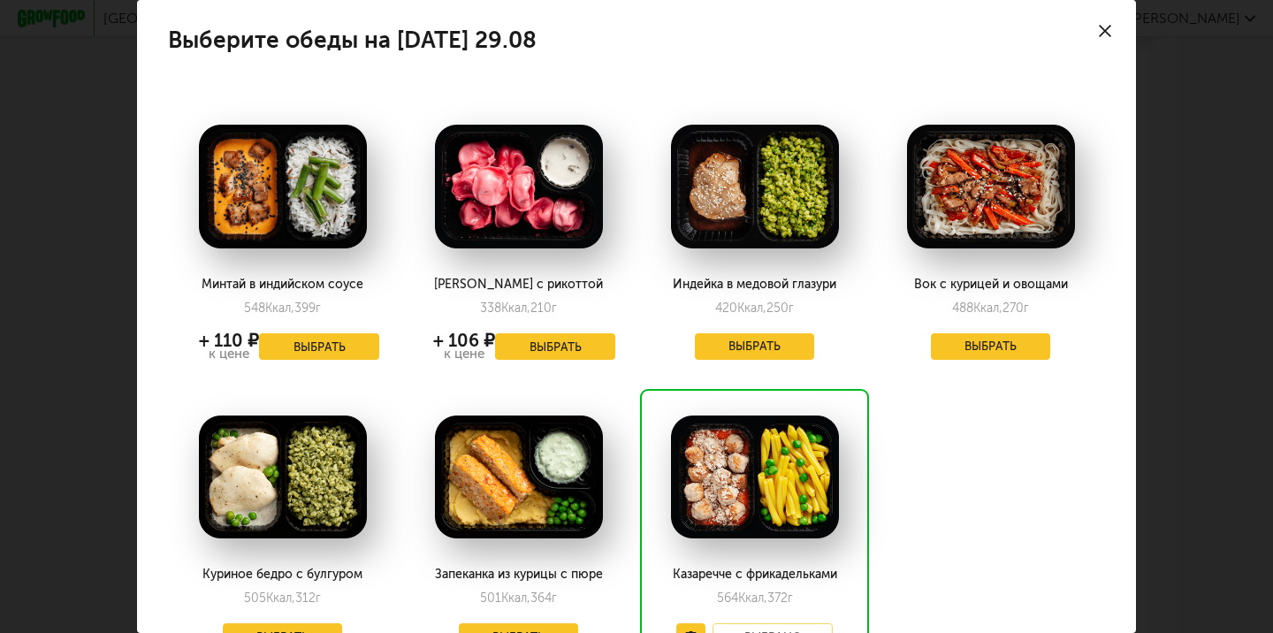
click at [72, 298] on div "Выберите обеды на пятницу 29.08 Минтай в индийском соусе 548 Ккал, 399 г + 110 …" at bounding box center [636, 316] width 1273 height 633
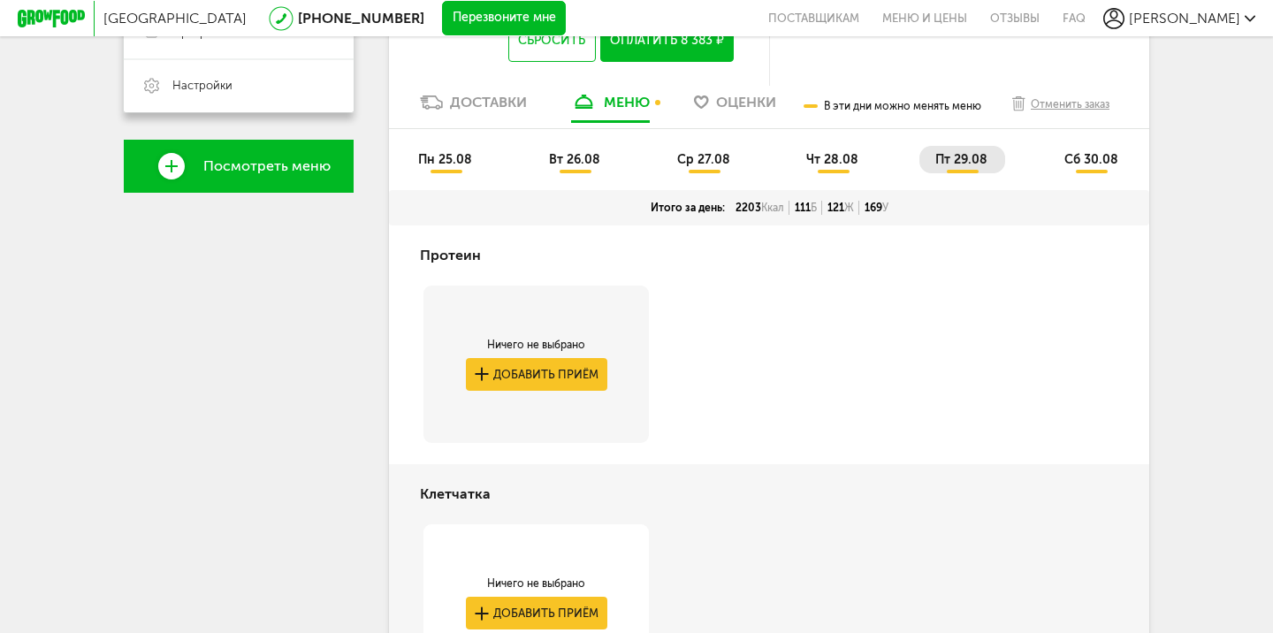
scroll to position [430, 0]
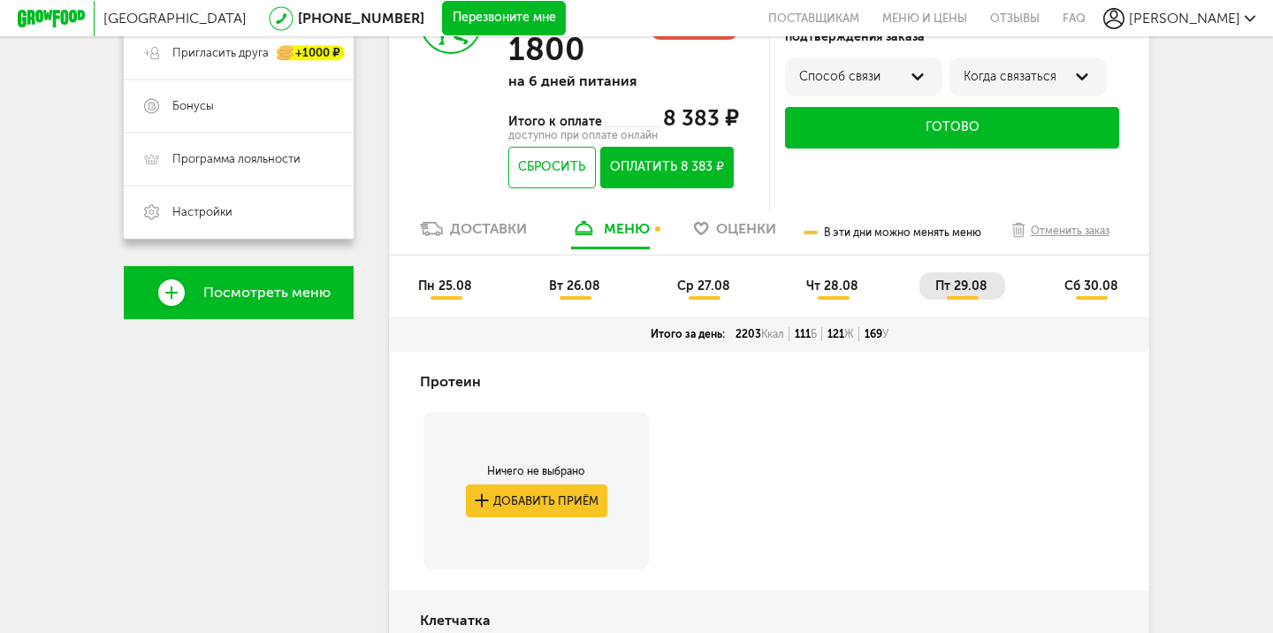
click at [1078, 280] on li "сб 30.08" at bounding box center [1091, 285] width 87 height 27
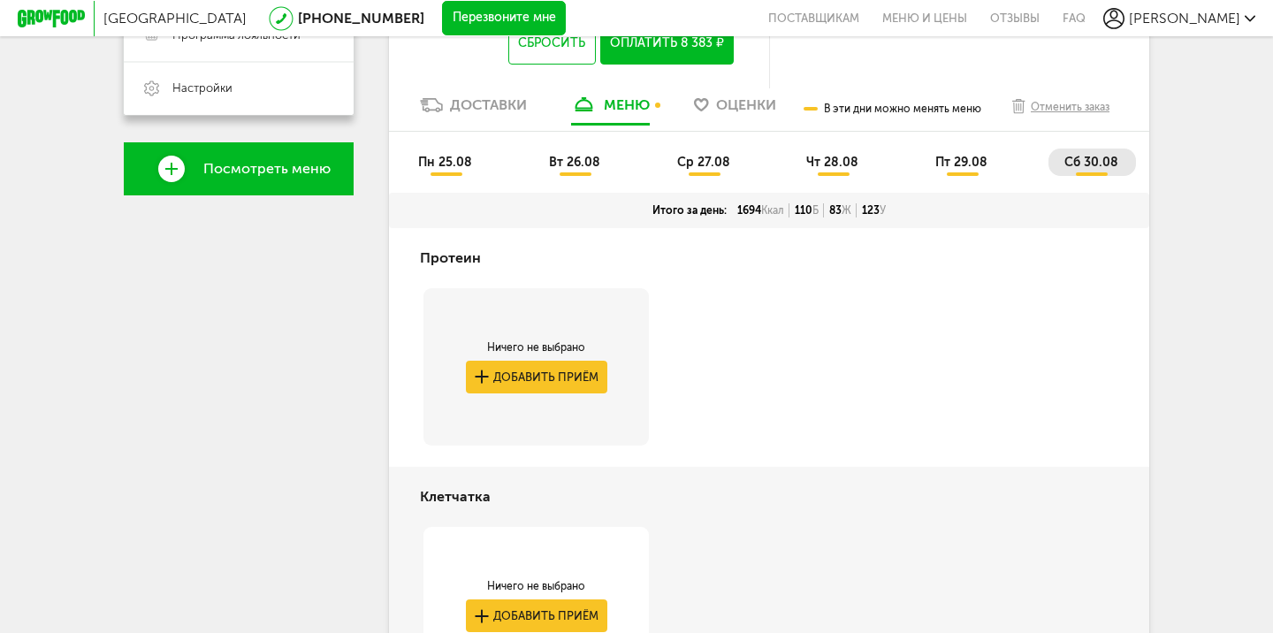
scroll to position [555, 0]
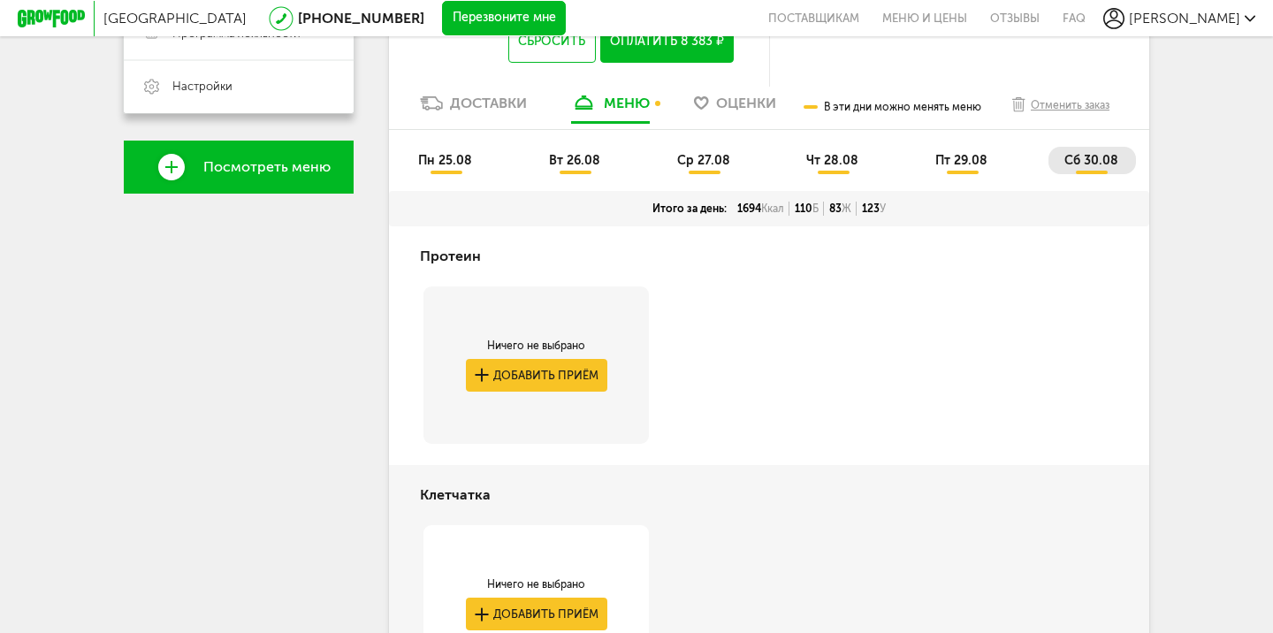
click at [949, 168] on span "пт 29.08" at bounding box center [961, 160] width 52 height 15
click at [1085, 163] on span "сб 30.08" at bounding box center [1091, 160] width 54 height 15
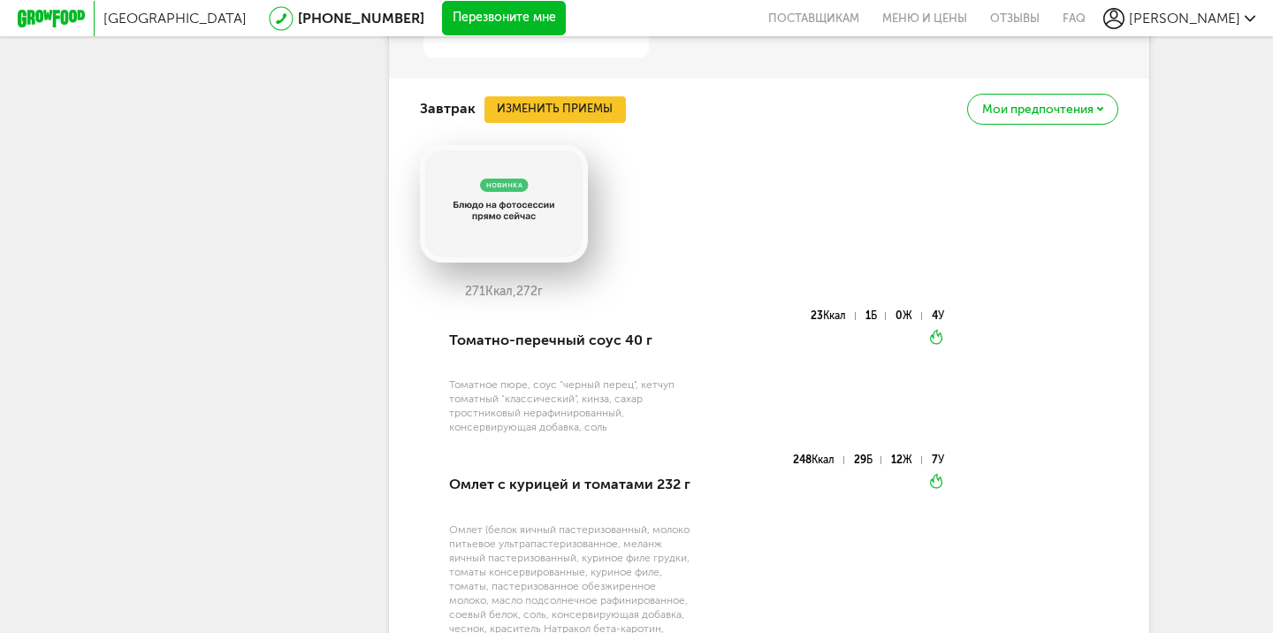
scroll to position [1171, 0]
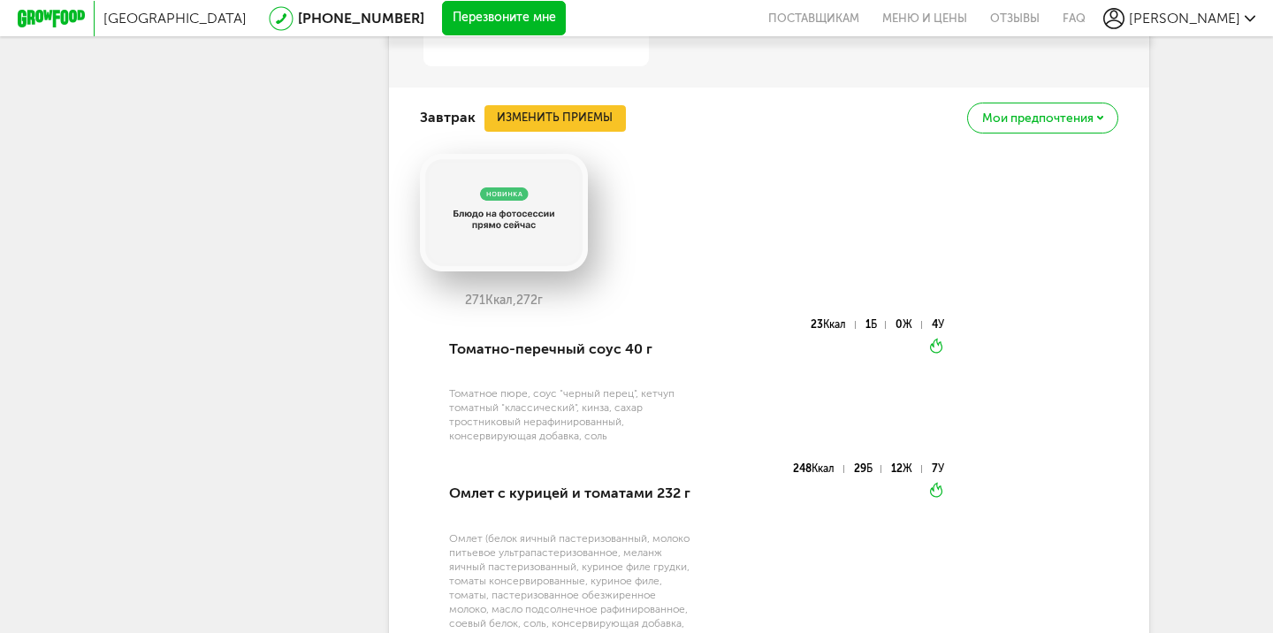
click at [584, 111] on button "Изменить приемы" at bounding box center [554, 118] width 141 height 27
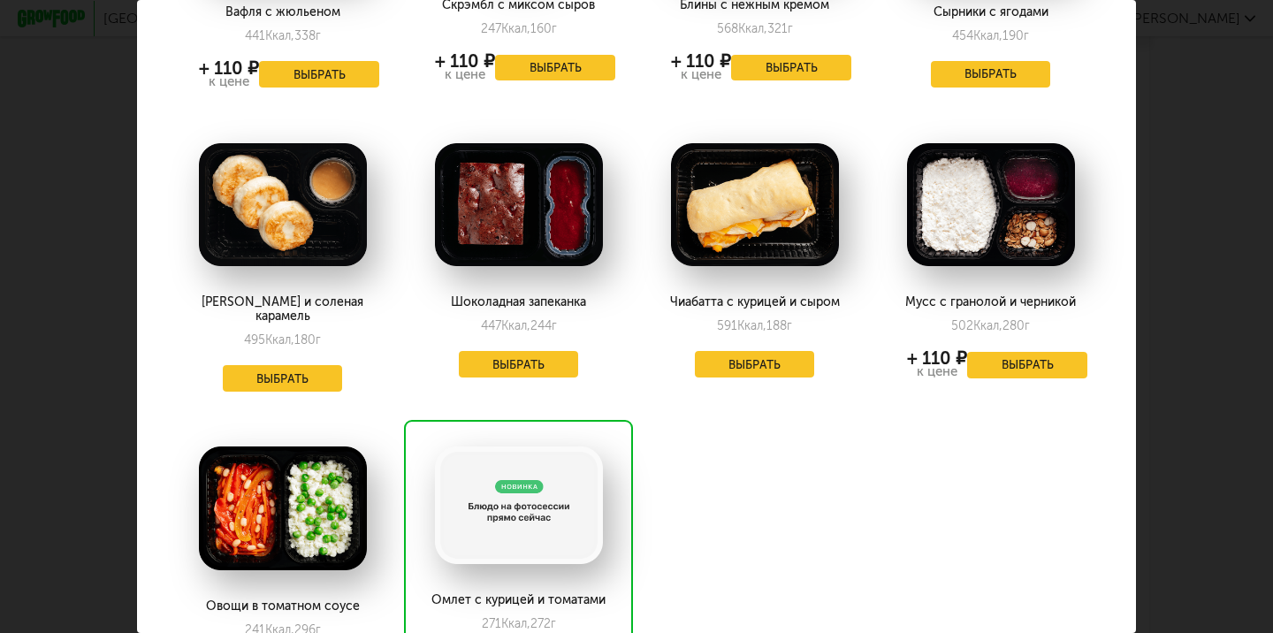
scroll to position [398, 0]
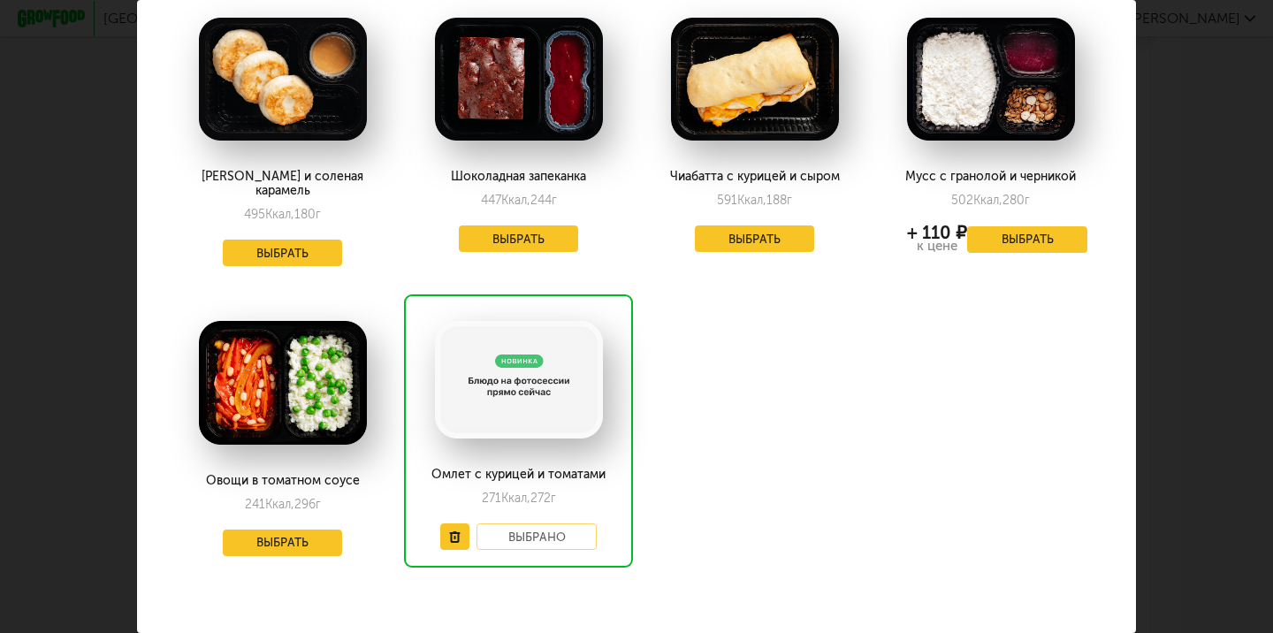
click at [521, 242] on button "Выбрать" at bounding box center [519, 238] width 120 height 27
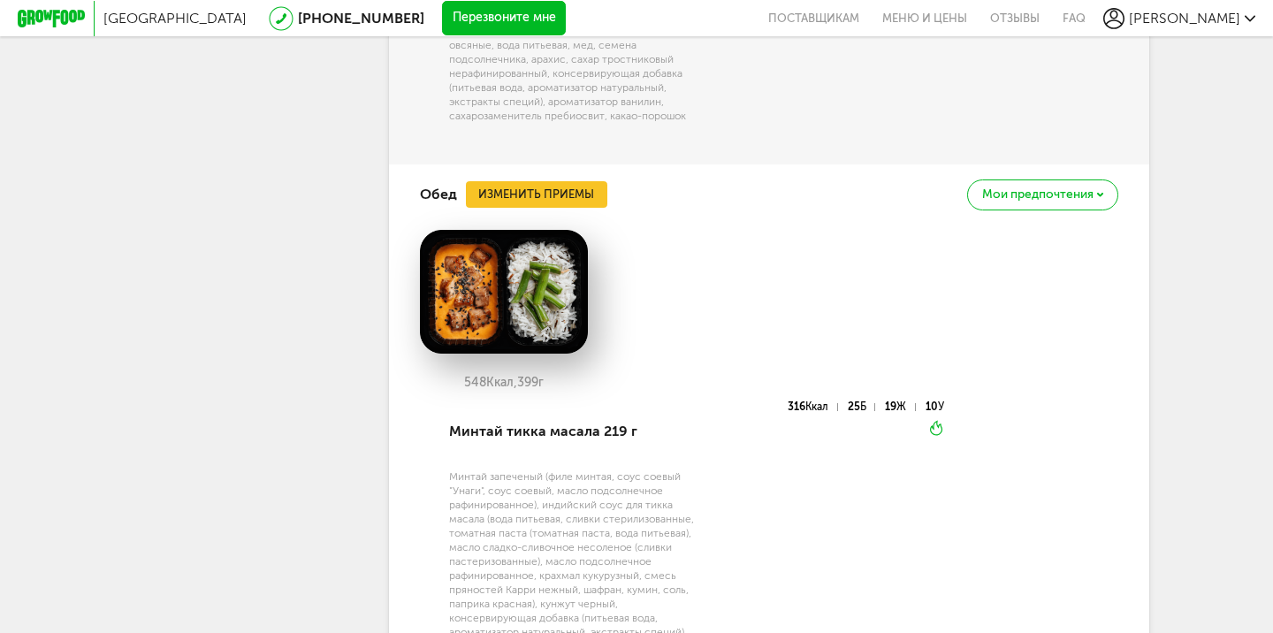
scroll to position [2243, 0]
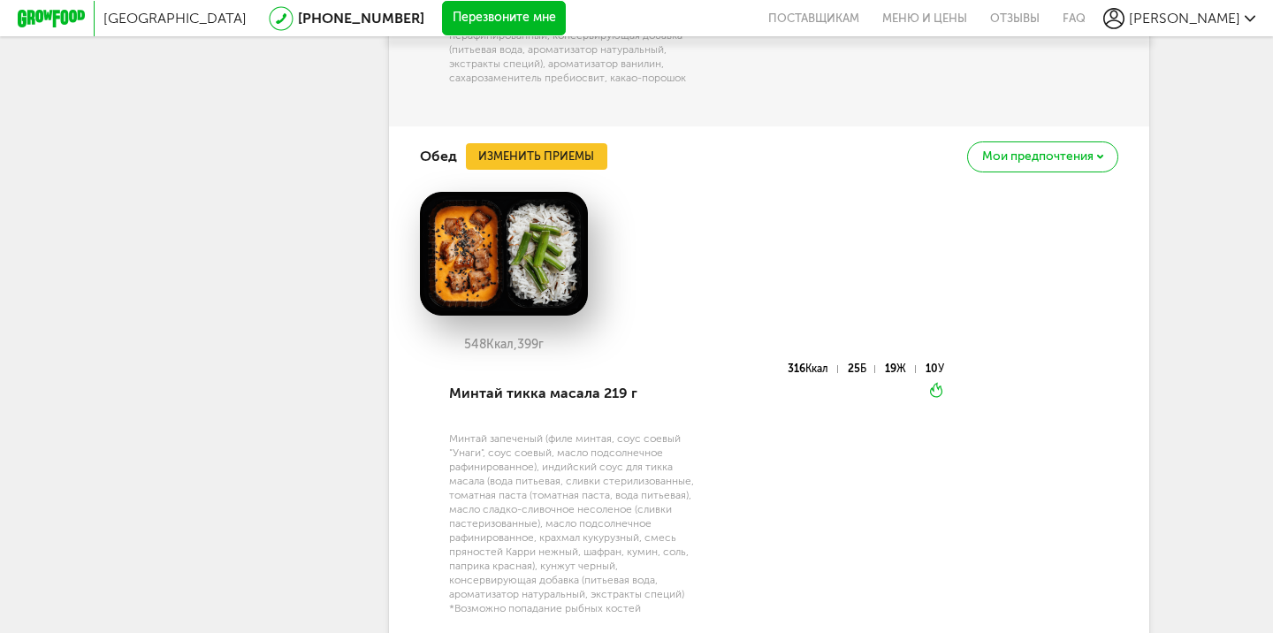
click at [546, 148] on button "Изменить приемы" at bounding box center [536, 156] width 141 height 27
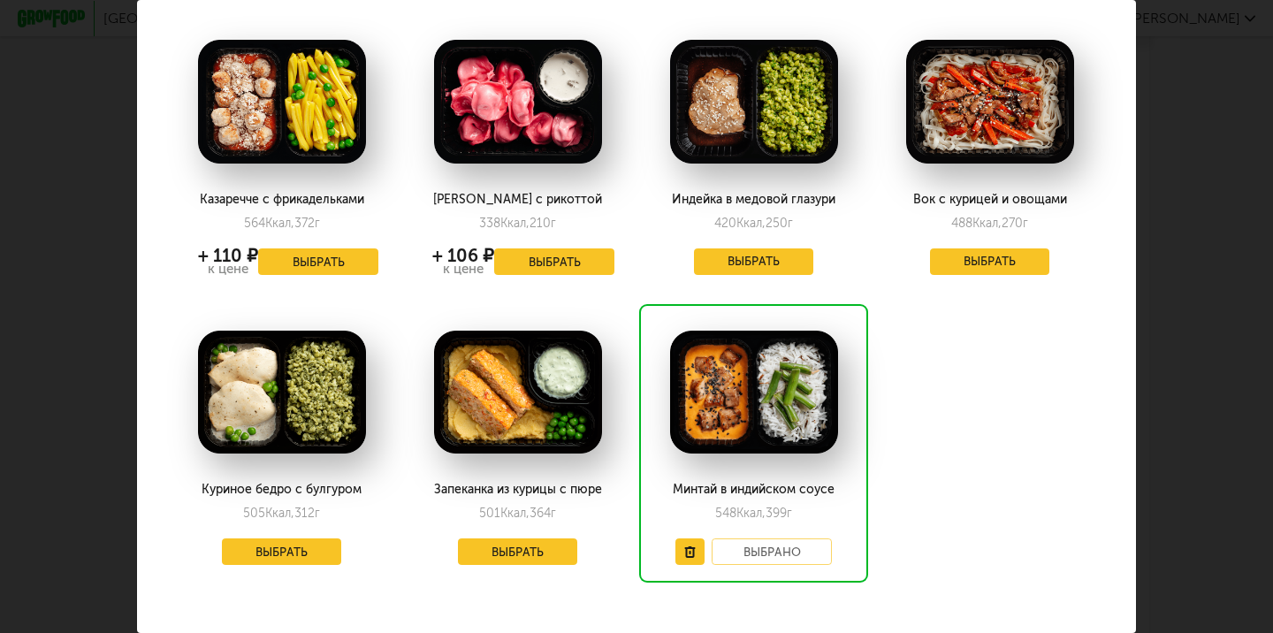
scroll to position [85, 3]
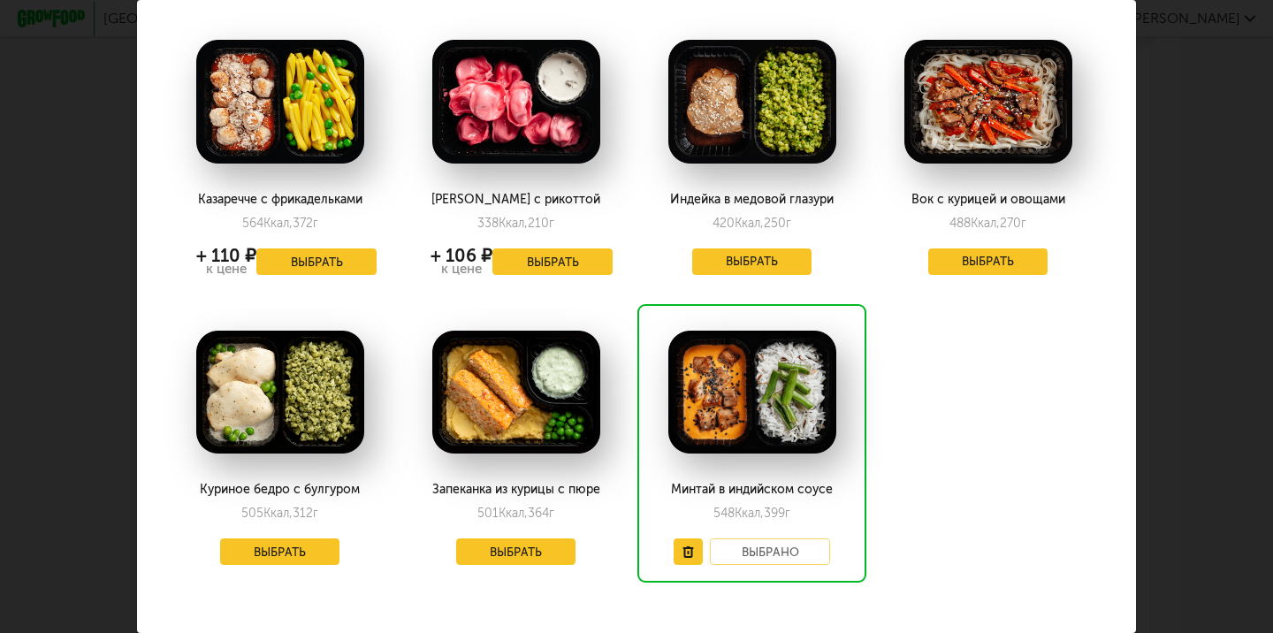
click at [769, 251] on button "Выбрать" at bounding box center [752, 261] width 120 height 27
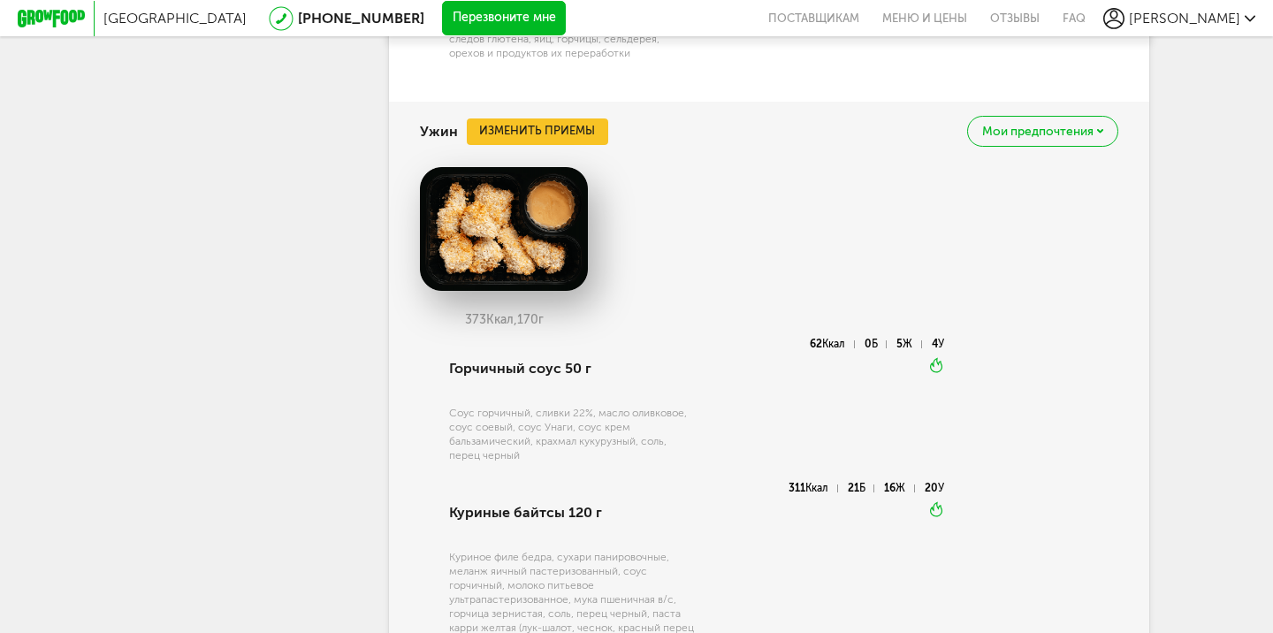
scroll to position [2726, 0]
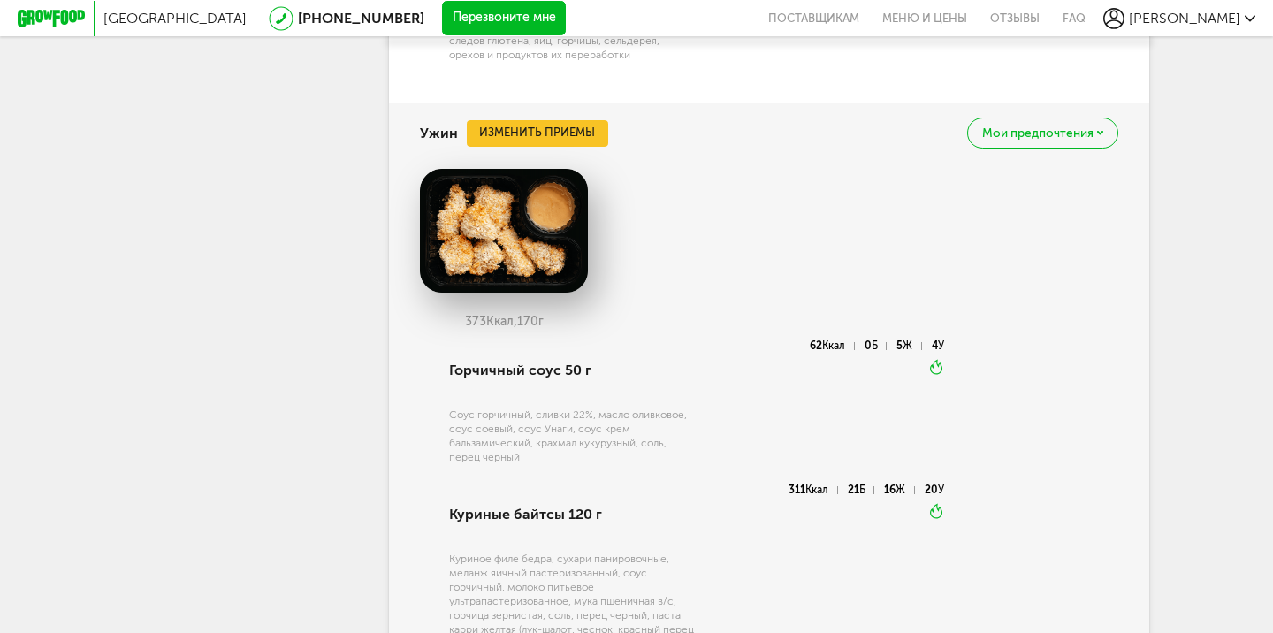
click at [548, 120] on button "Изменить приемы" at bounding box center [537, 133] width 141 height 27
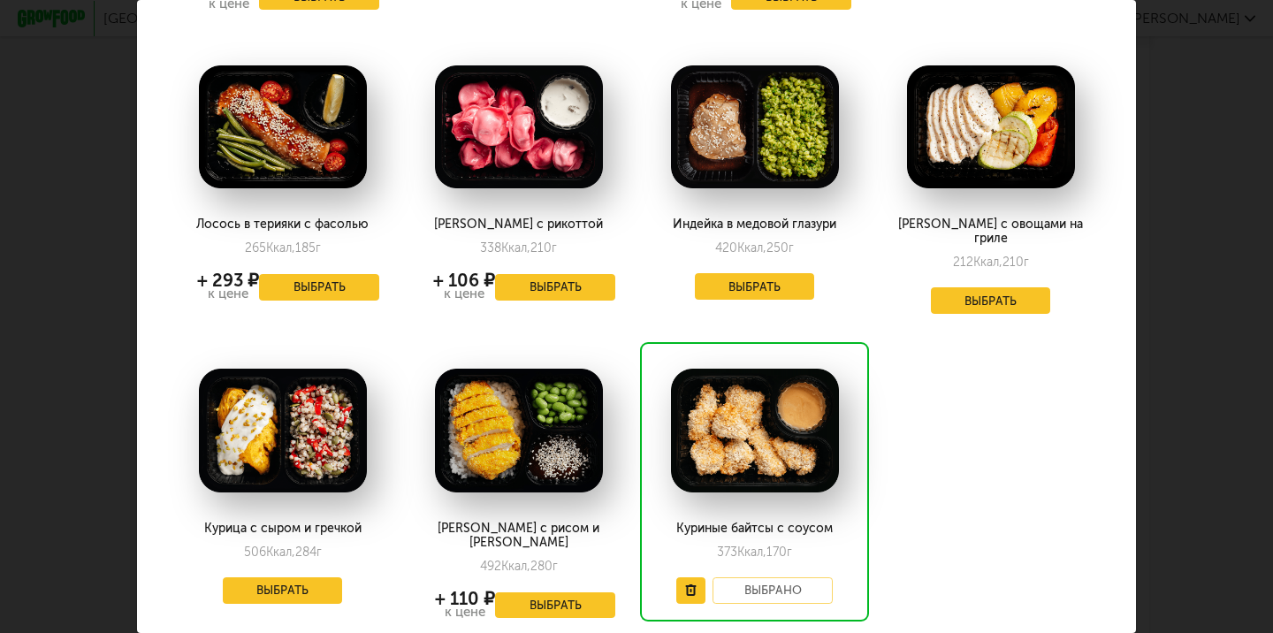
scroll to position [377, 0]
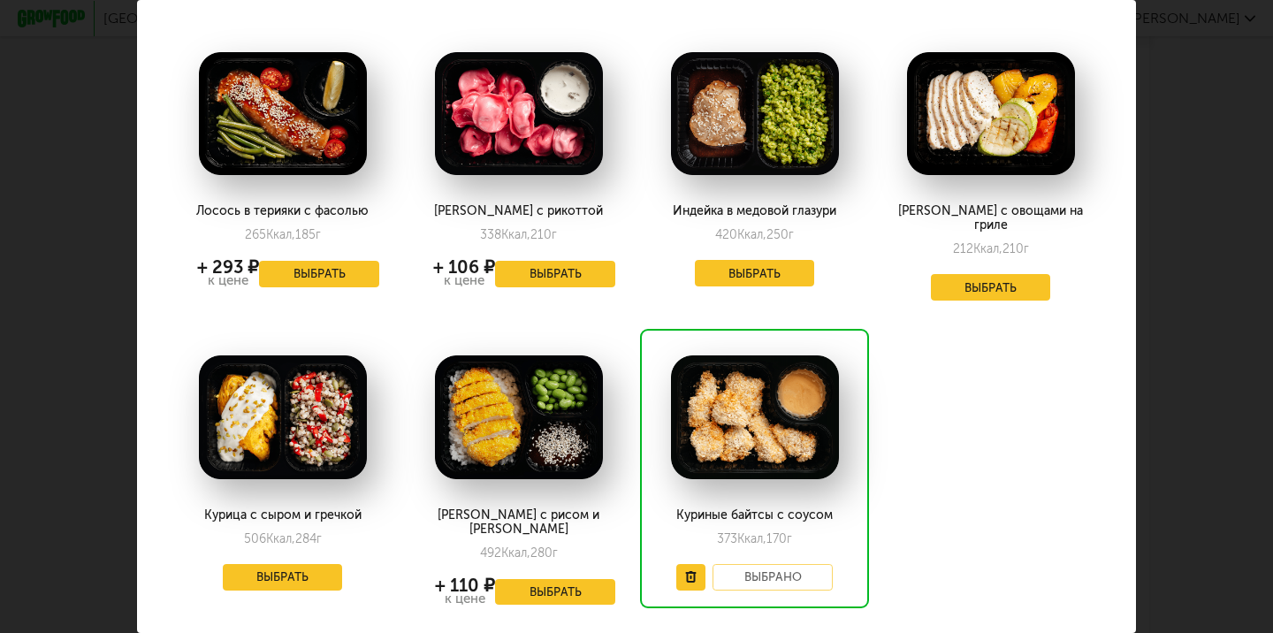
click at [54, 346] on div "Выберите ужины на субботу 30.08 Курица в грибном соусе 469 Ккал, 372 г + 110 ₽ …" at bounding box center [636, 316] width 1273 height 633
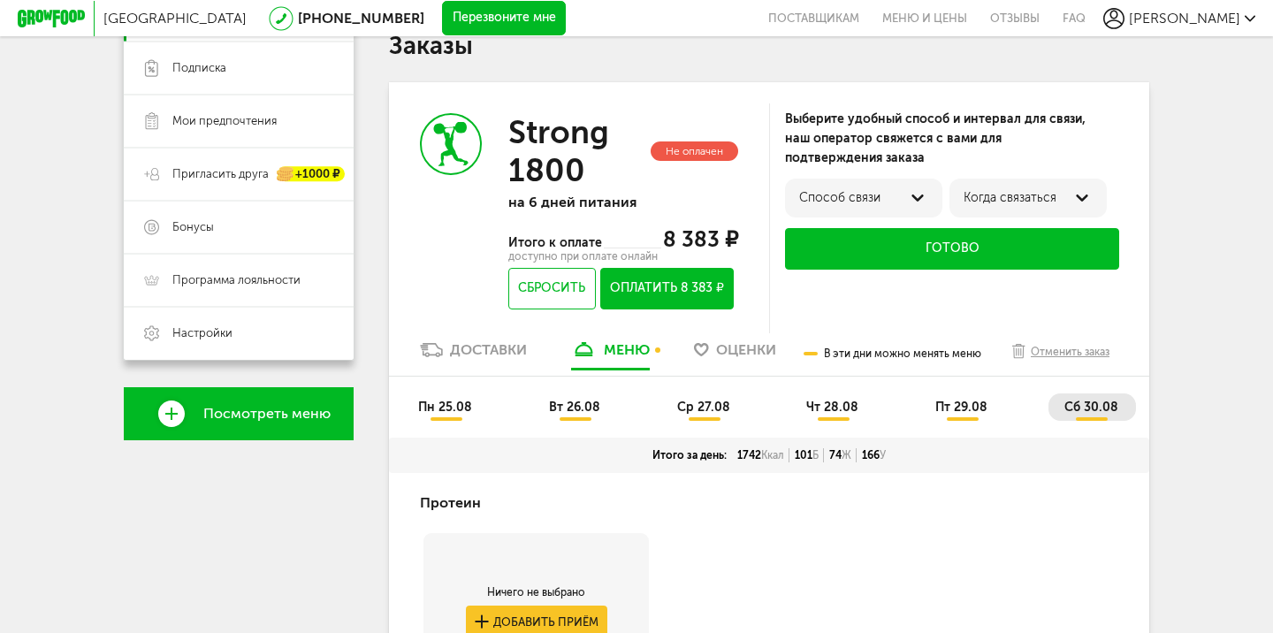
scroll to position [308, 0]
click at [902, 191] on div "Способ связи" at bounding box center [863, 198] width 129 height 14
click at [910, 201] on div "по телефону" at bounding box center [863, 202] width 131 height 30
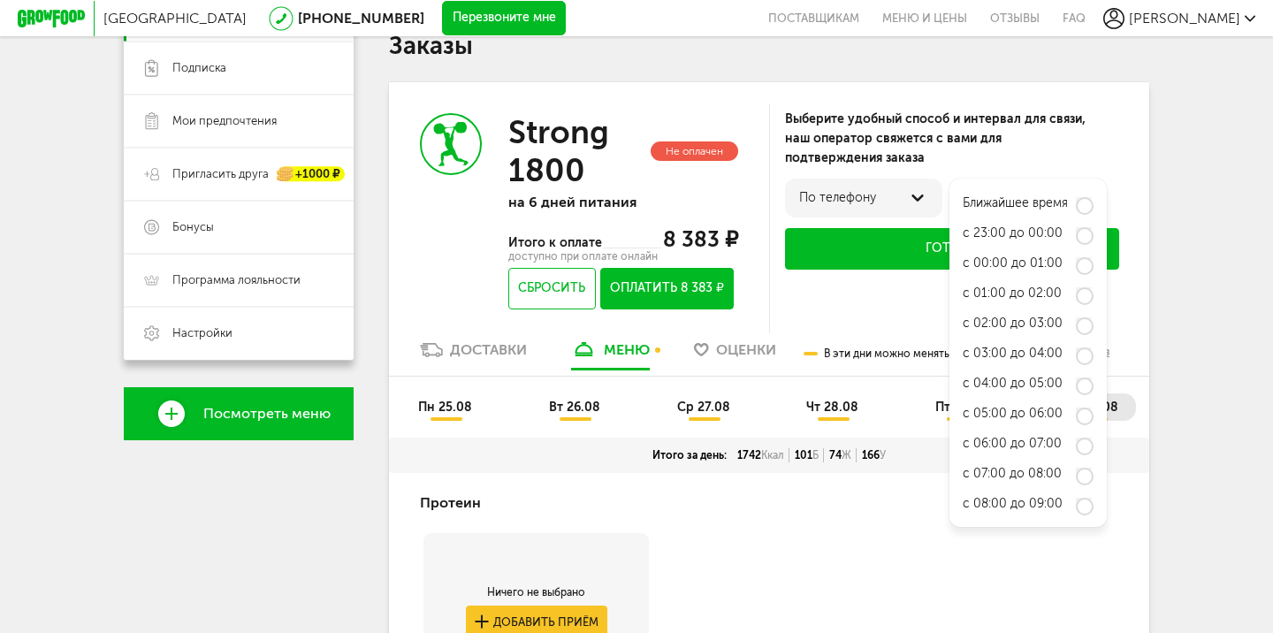
click at [917, 198] on use at bounding box center [916, 197] width 11 height 7
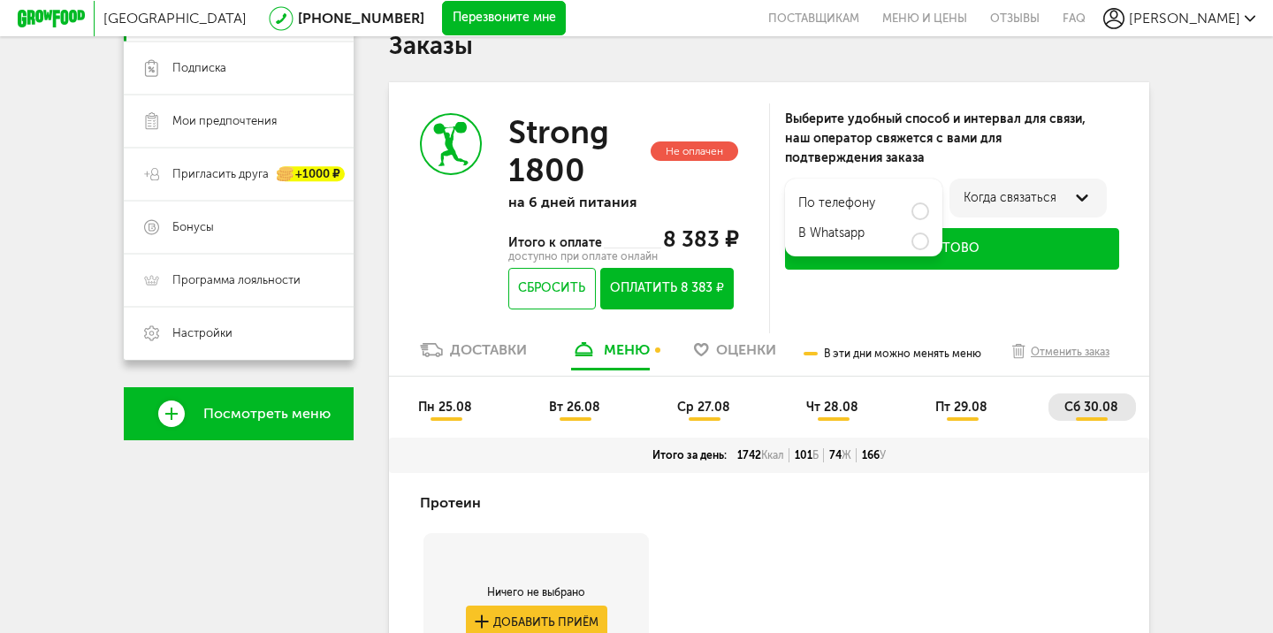
click at [907, 241] on div "в Whatsapp" at bounding box center [863, 232] width 131 height 30
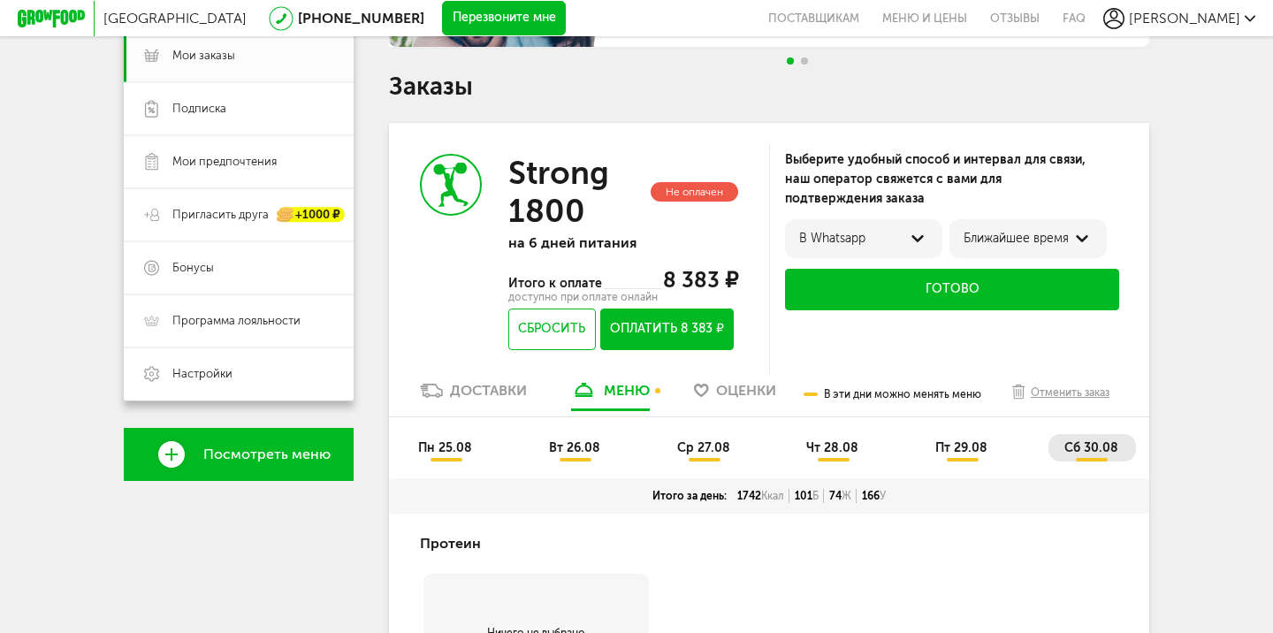
scroll to position [264, 0]
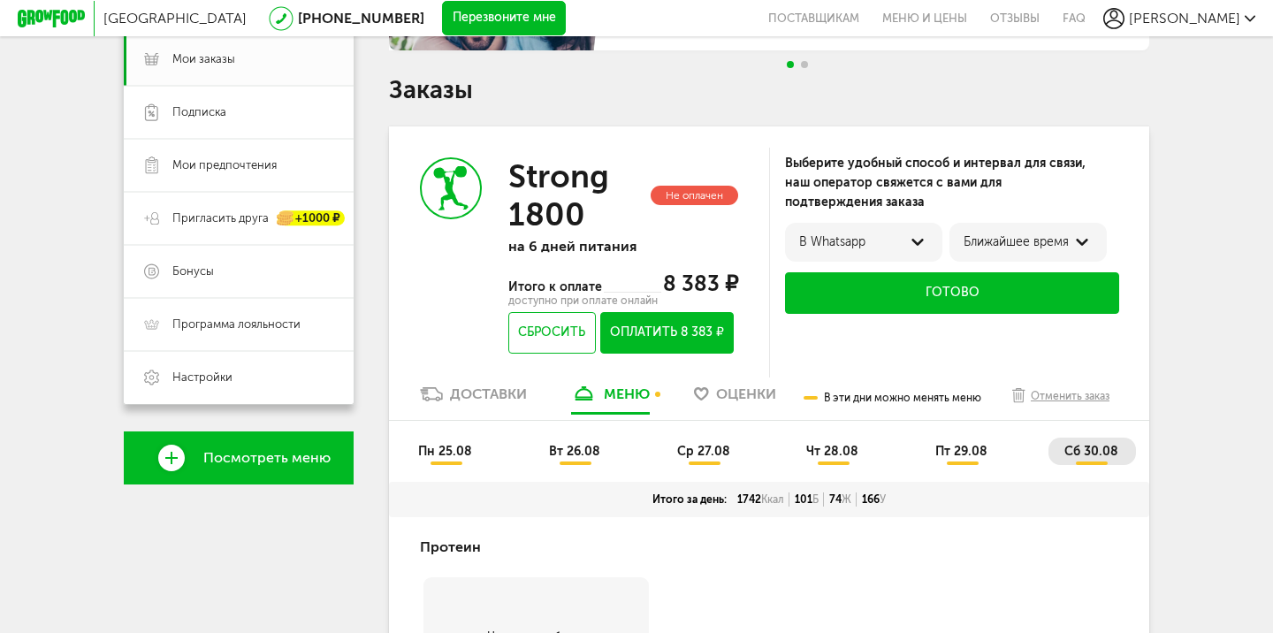
click at [681, 328] on button "Оплатить 8 383 ₽" at bounding box center [666, 333] width 133 height 42
click at [506, 399] on div "Доставки" at bounding box center [488, 393] width 77 height 17
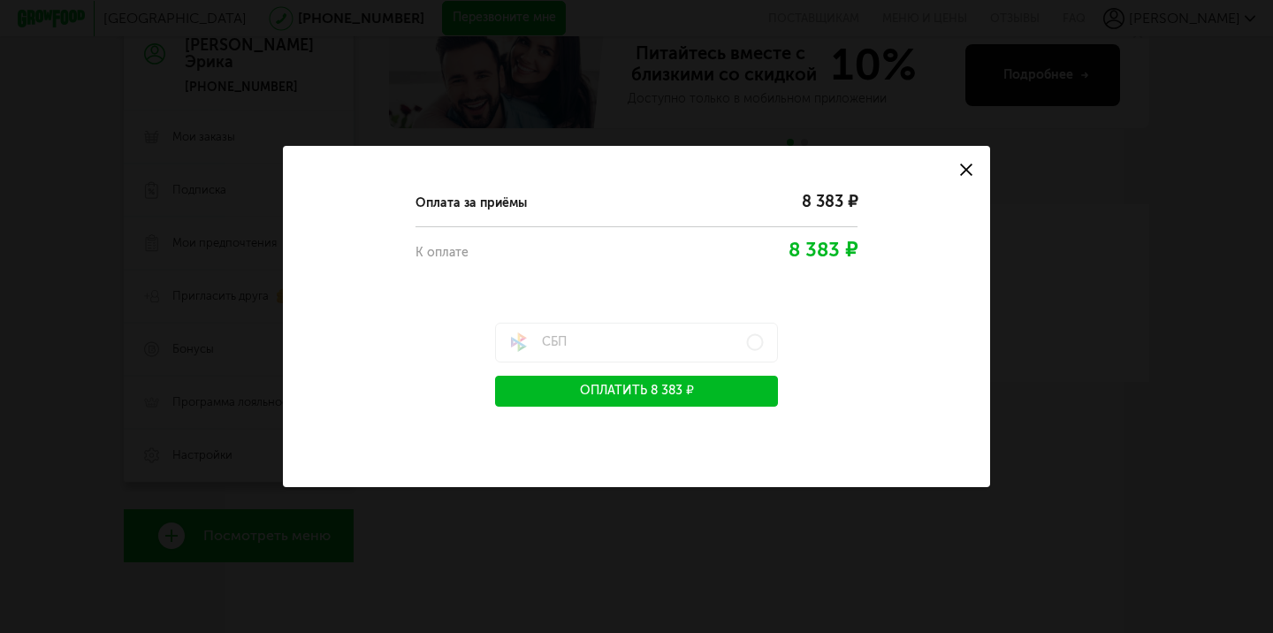
scroll to position [186, 0]
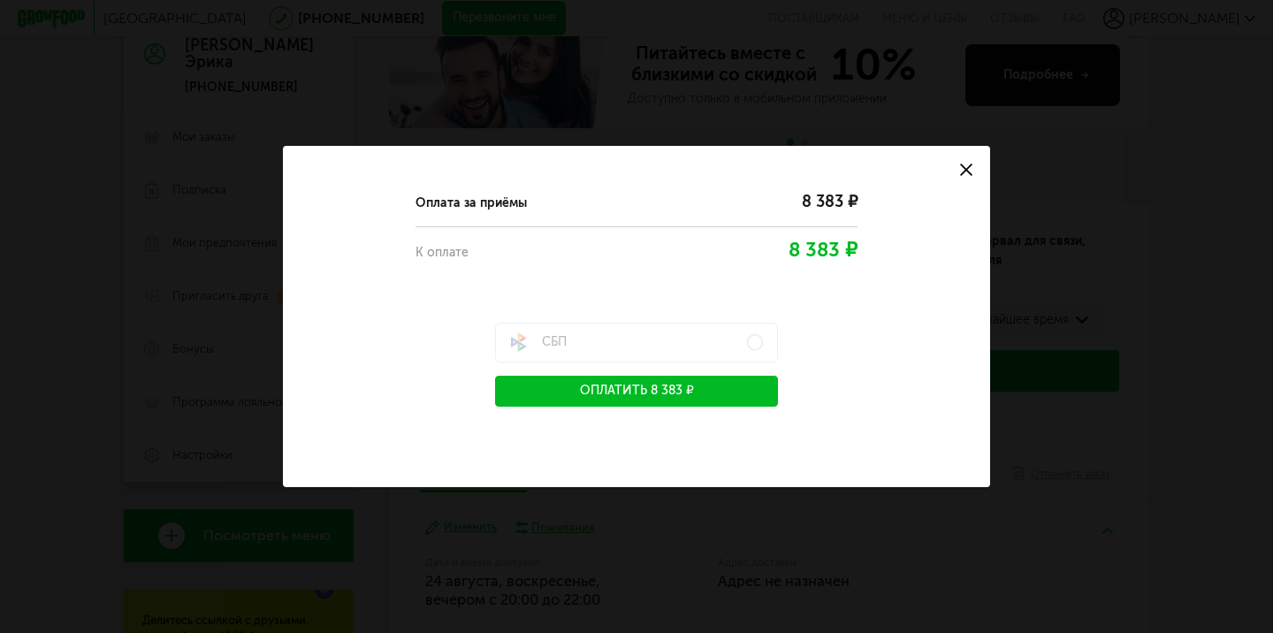
click at [976, 172] on button at bounding box center [966, 170] width 48 height 48
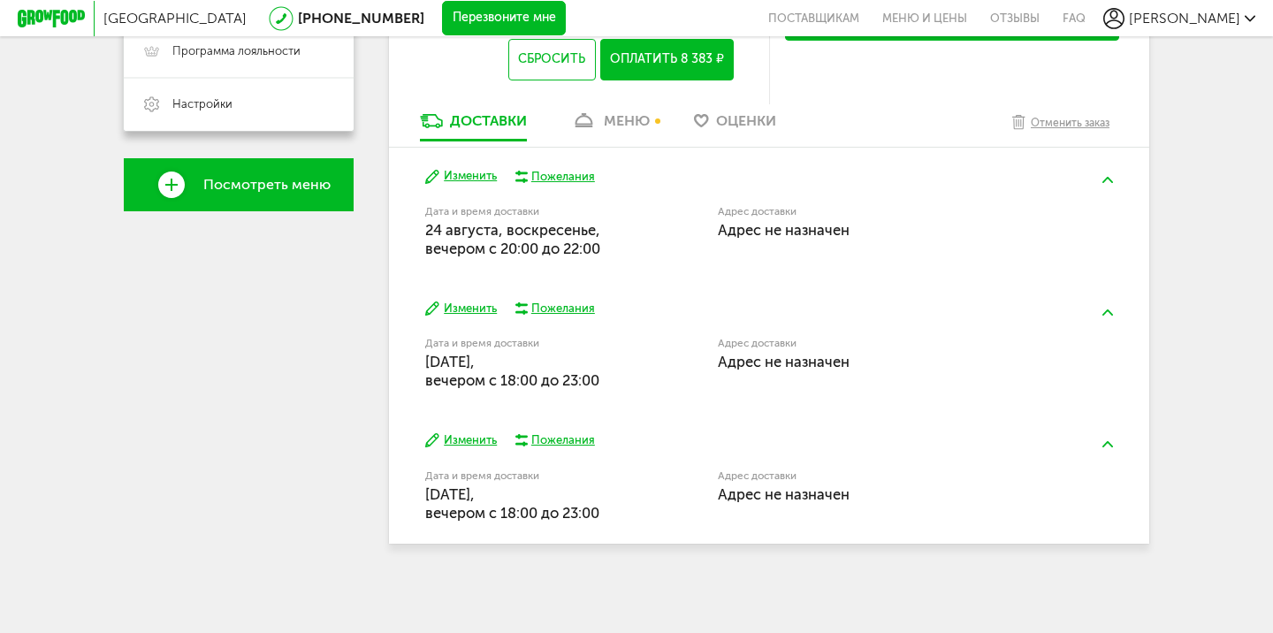
scroll to position [549, 0]
click at [466, 175] on button "Изменить" at bounding box center [461, 176] width 72 height 17
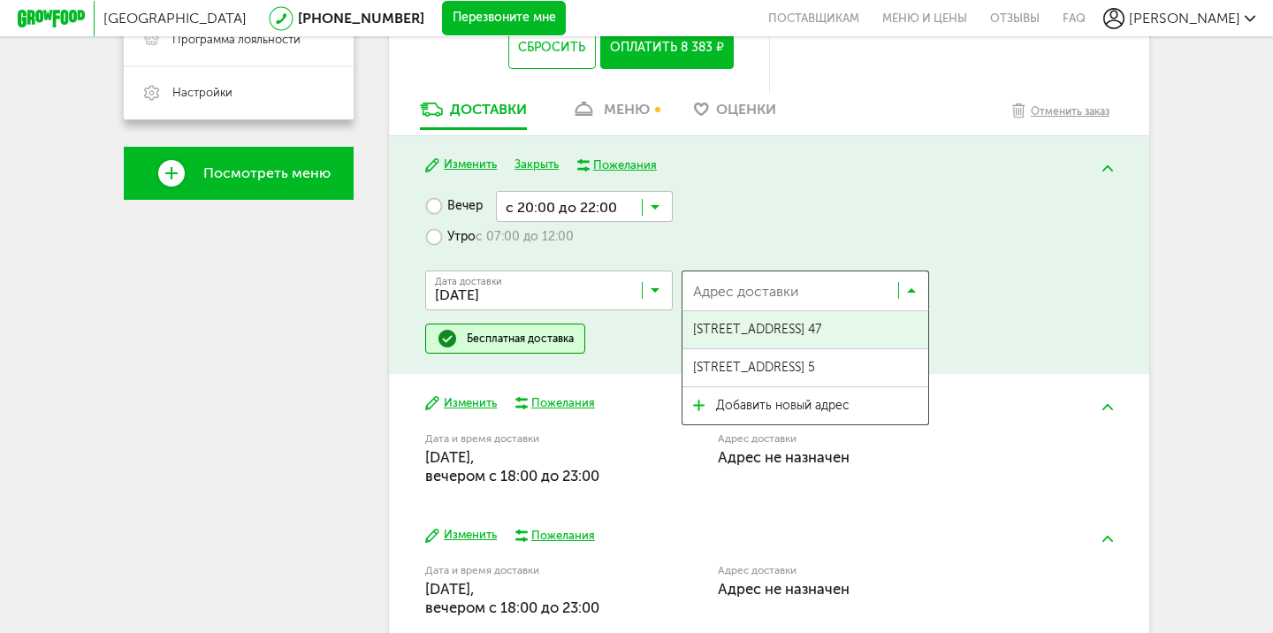
click at [739, 288] on input "Search for option" at bounding box center [792, 295] width 210 height 30
click at [776, 334] on span "проспект Науки, 24 к1, кв. 47" at bounding box center [757, 329] width 128 height 37
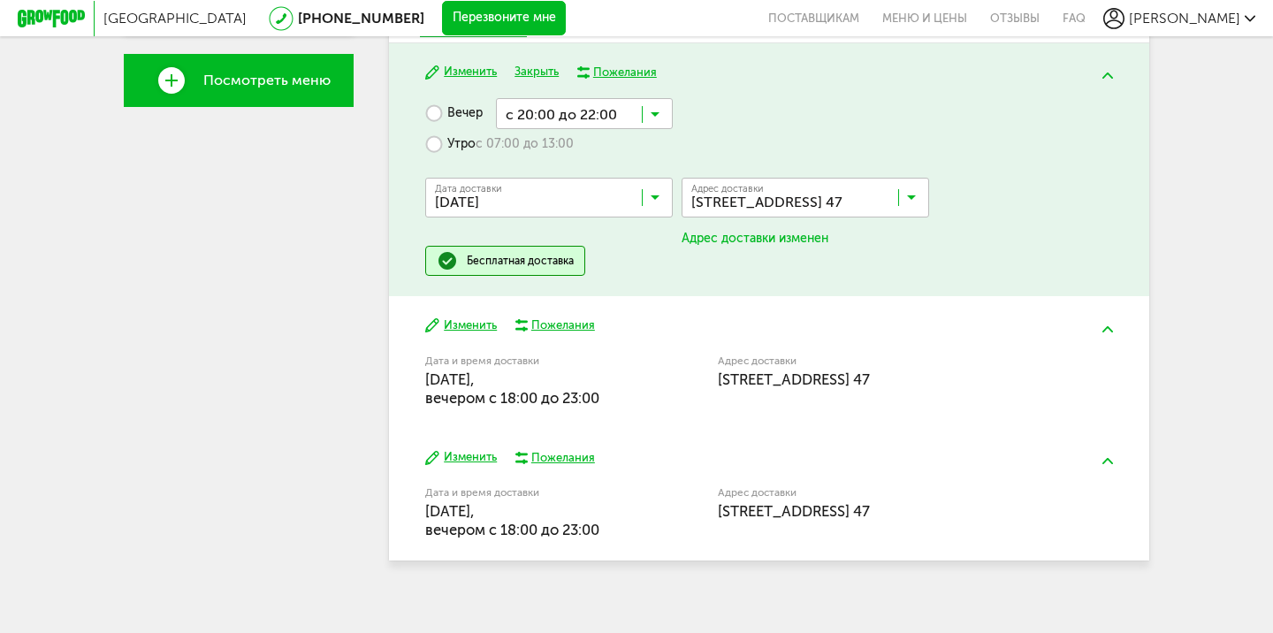
scroll to position [647, 0]
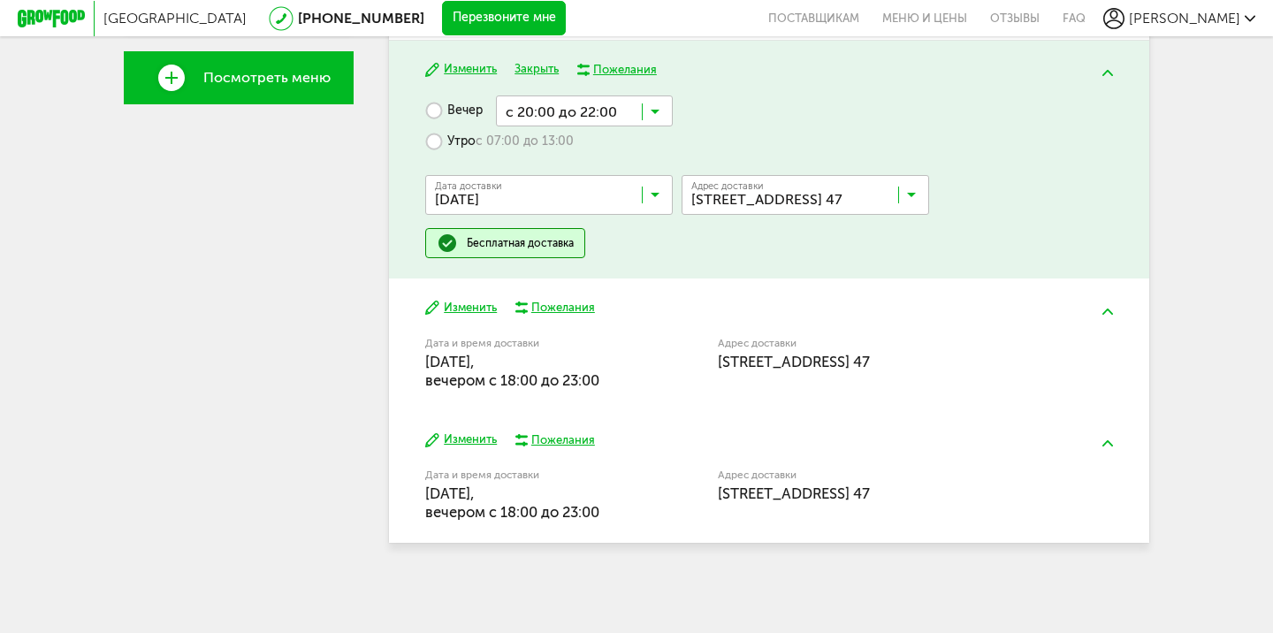
click at [475, 330] on div "Изменить Пожелания Дата и время доставки 26 августа, вторник, вечером c 18:00 д…" at bounding box center [769, 344] width 760 height 132
click at [480, 308] on button "Изменить" at bounding box center [461, 308] width 72 height 17
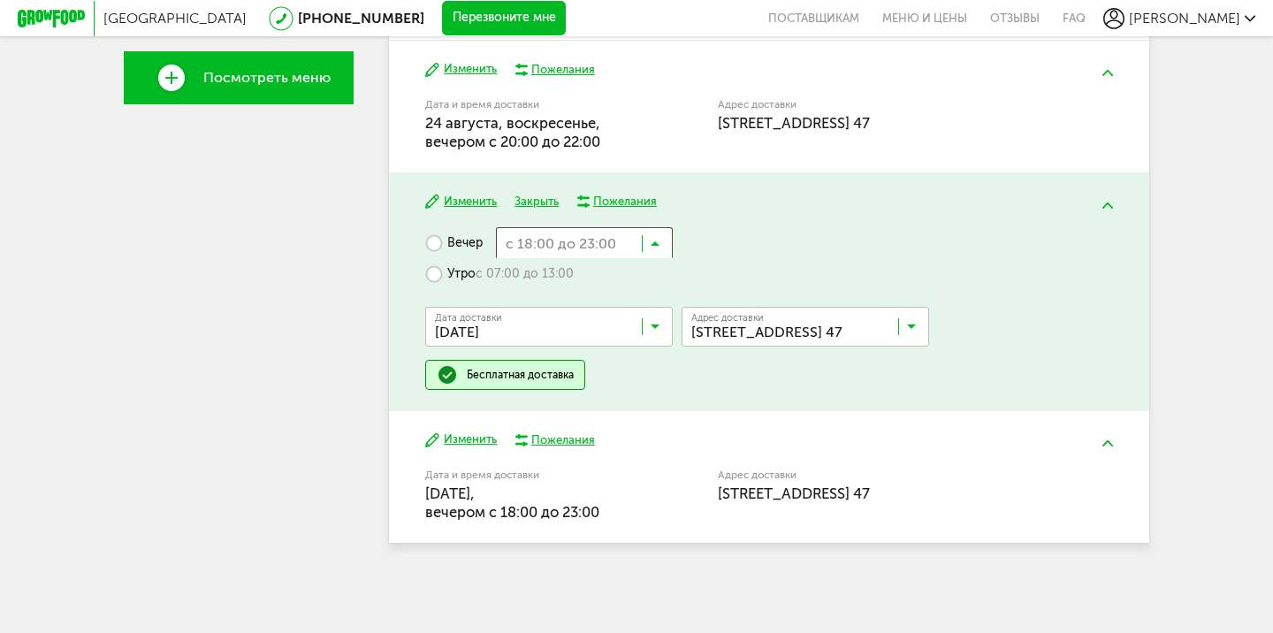
click at [622, 253] on input "Search for option" at bounding box center [584, 242] width 177 height 30
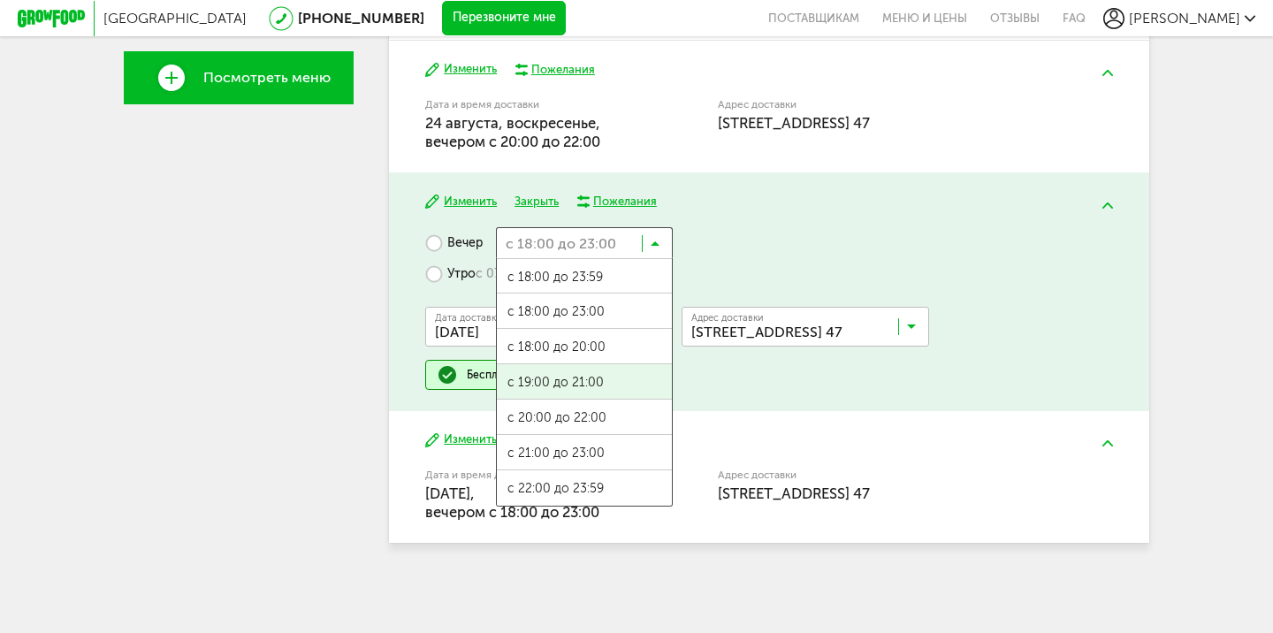
click at [616, 392] on span "с 19:00 до 21:00" at bounding box center [584, 382] width 175 height 37
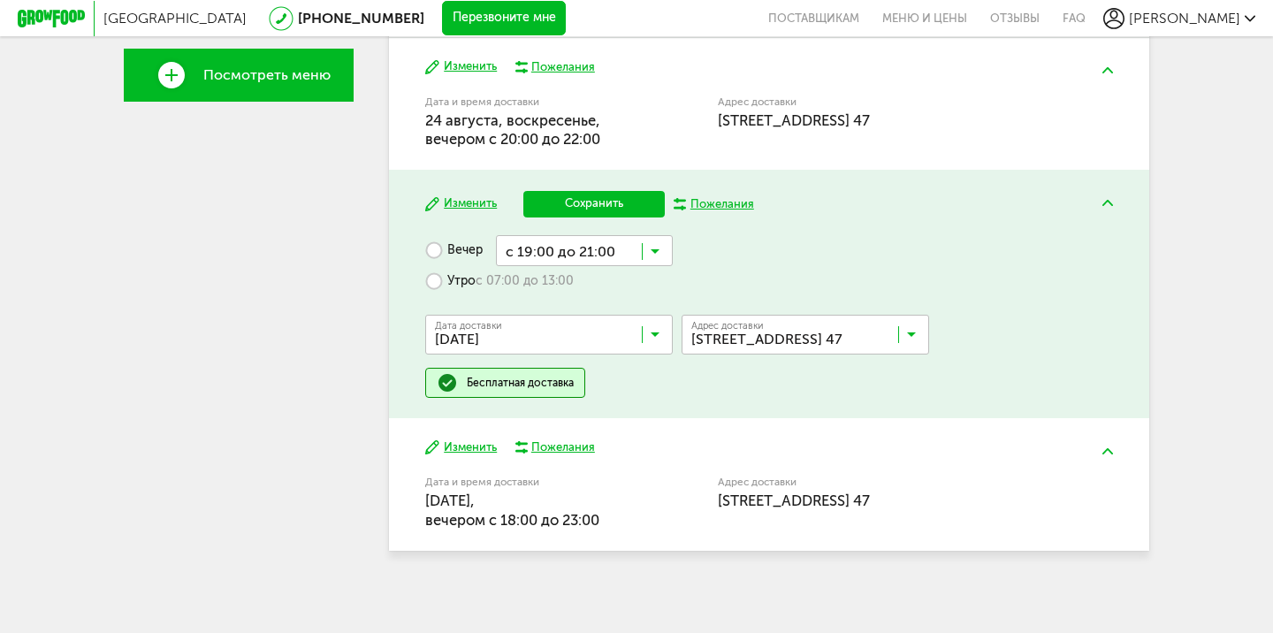
click at [592, 196] on button "Сохранить" at bounding box center [593, 204] width 141 height 27
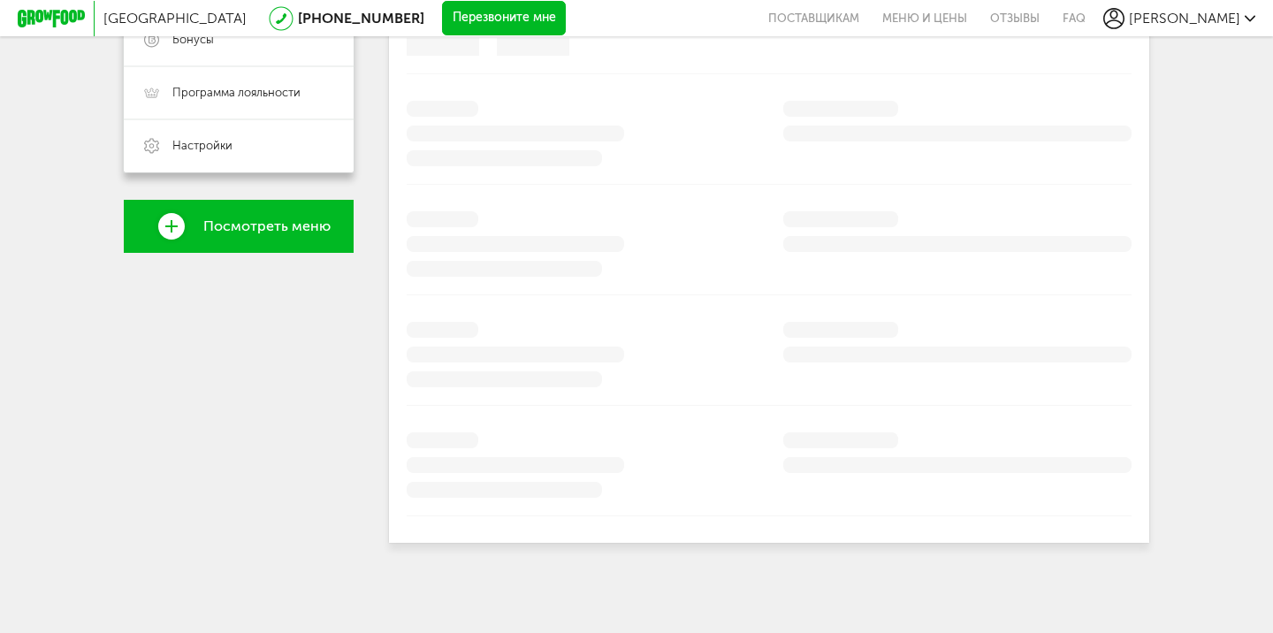
scroll to position [496, 0]
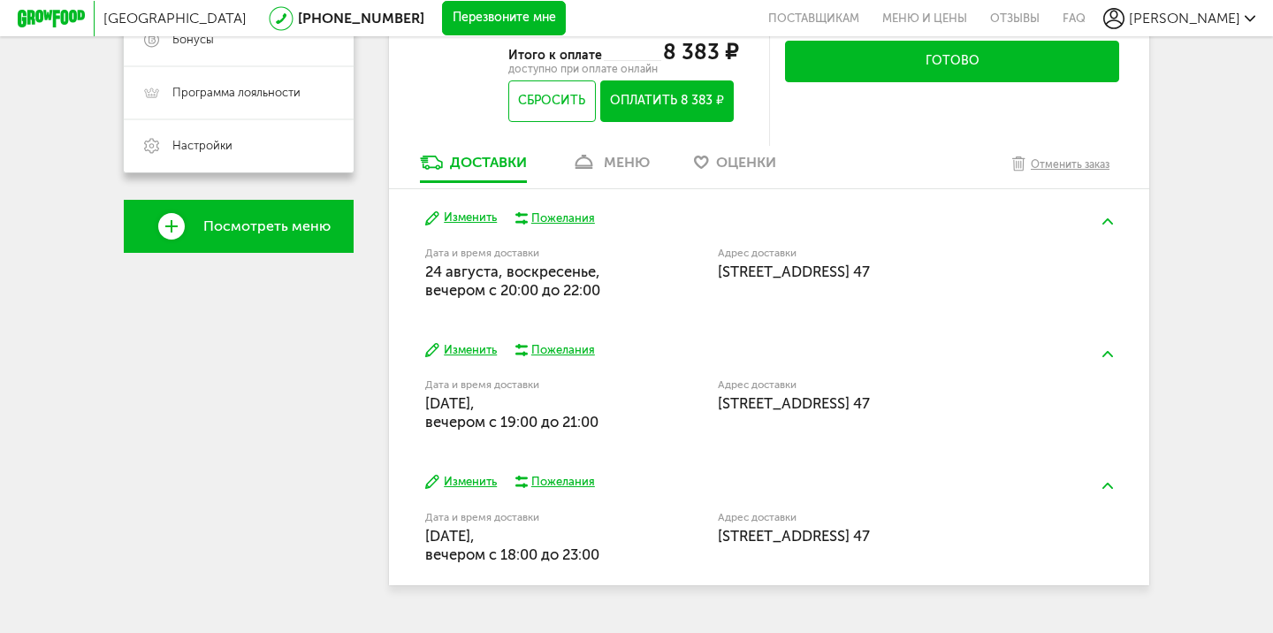
drag, startPoint x: 563, startPoint y: 494, endPoint x: 536, endPoint y: 446, distance: 54.6
click at [536, 446] on div "Изменить Пожелания Дата и время доставки 24 августа, воскресенье, вечером c 20:…" at bounding box center [769, 387] width 760 height 396
click at [483, 491] on button "Изменить" at bounding box center [461, 482] width 72 height 17
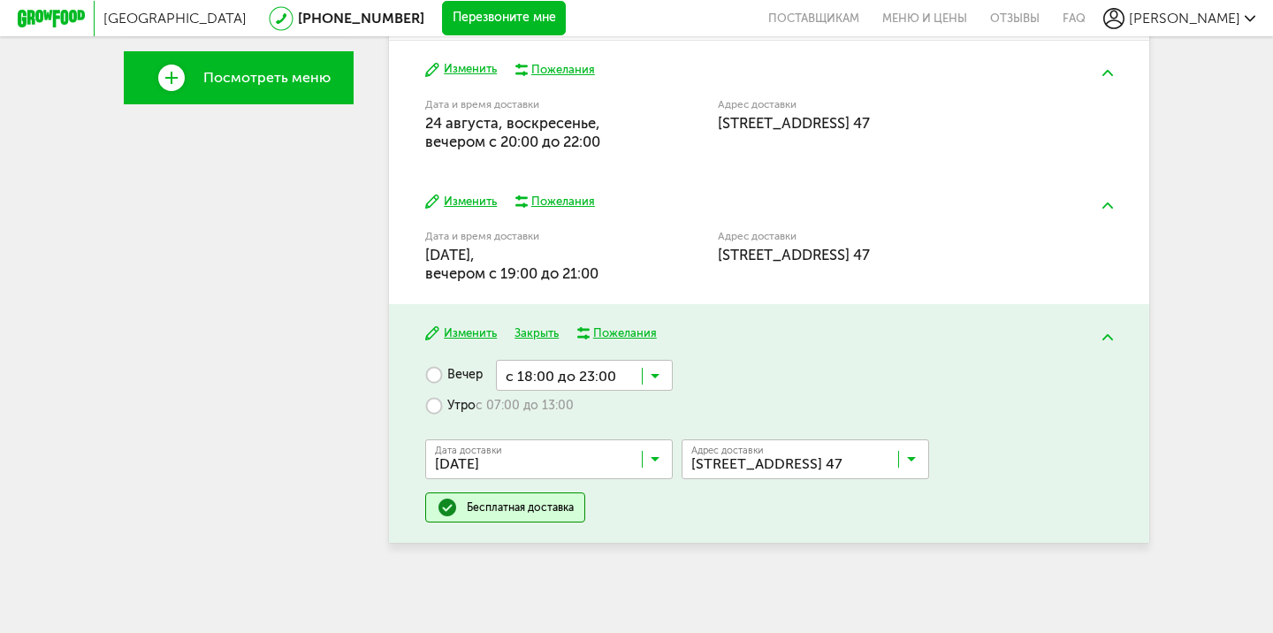
scroll to position [656, 0]
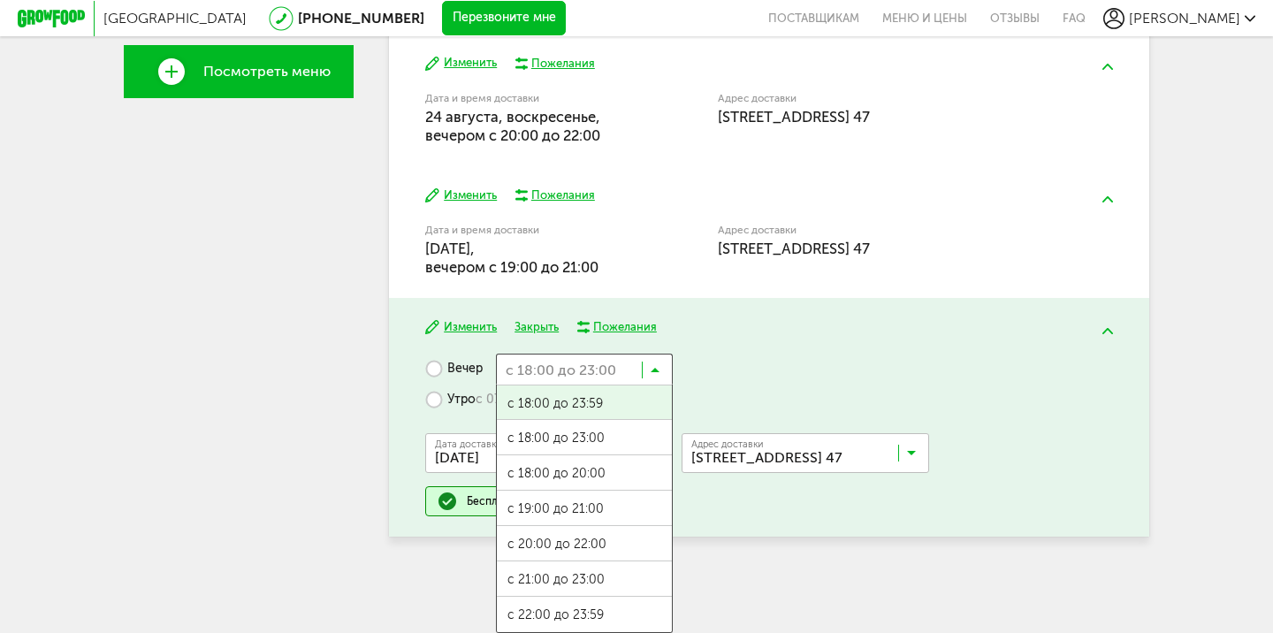
click at [584, 379] on input "Search for option" at bounding box center [584, 369] width 177 height 30
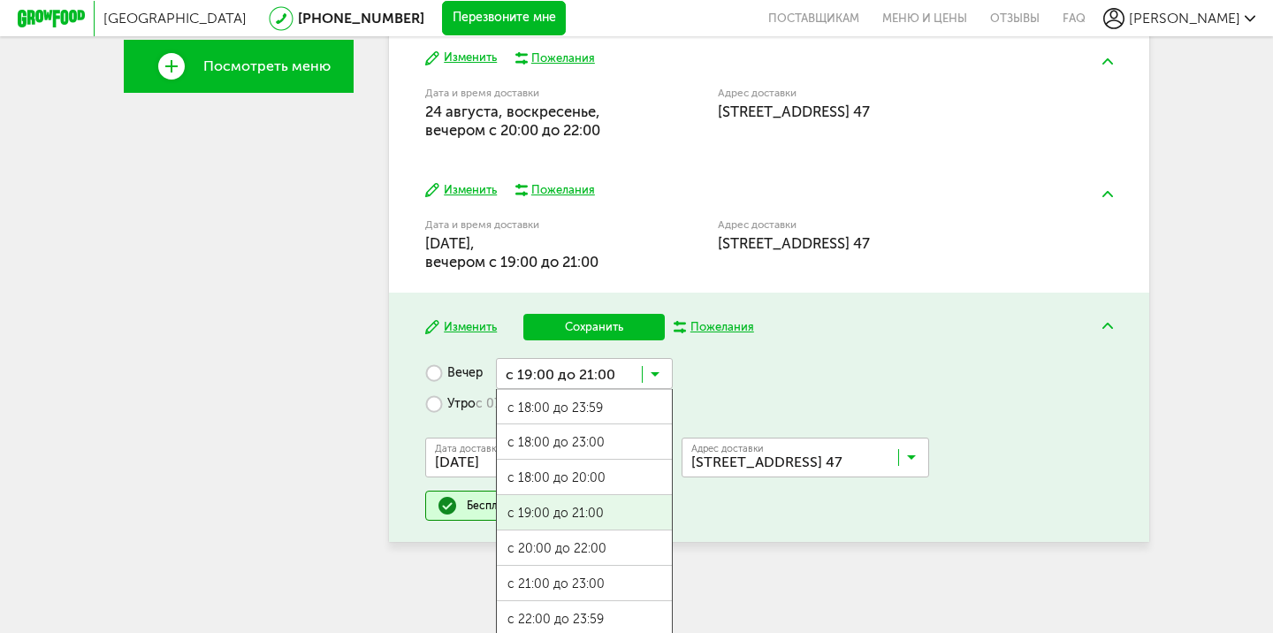
click at [595, 512] on span "с 19:00 до 21:00" at bounding box center [584, 513] width 175 height 37
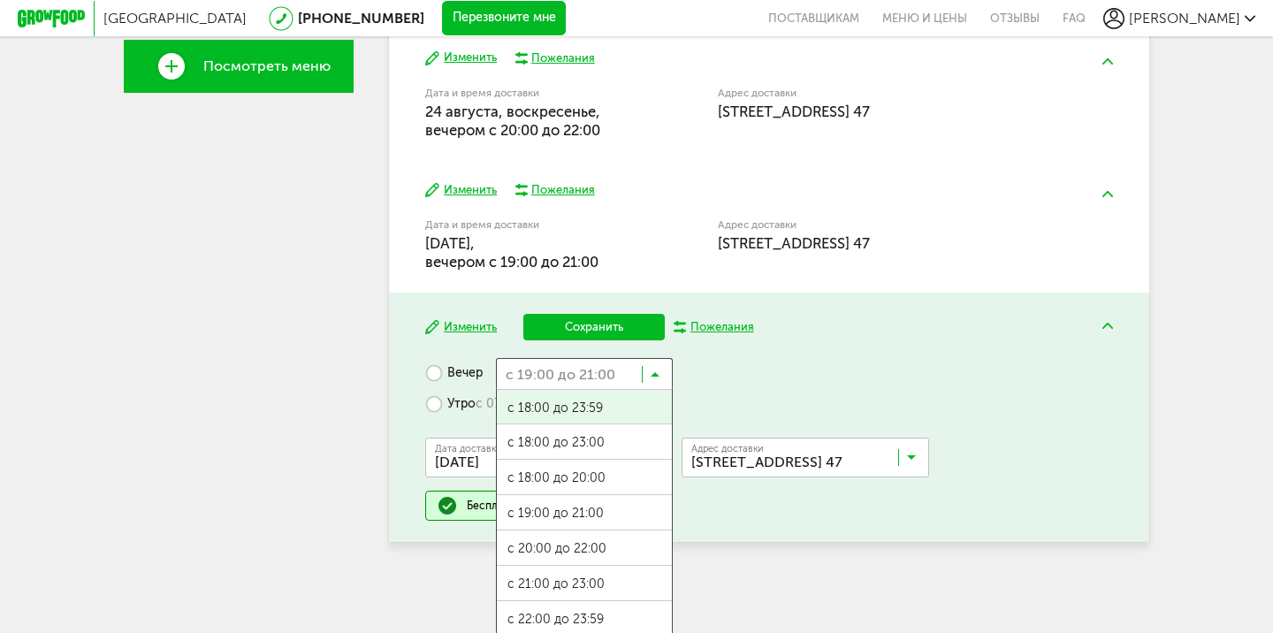
click at [595, 388] on input "Search for option" at bounding box center [584, 373] width 177 height 30
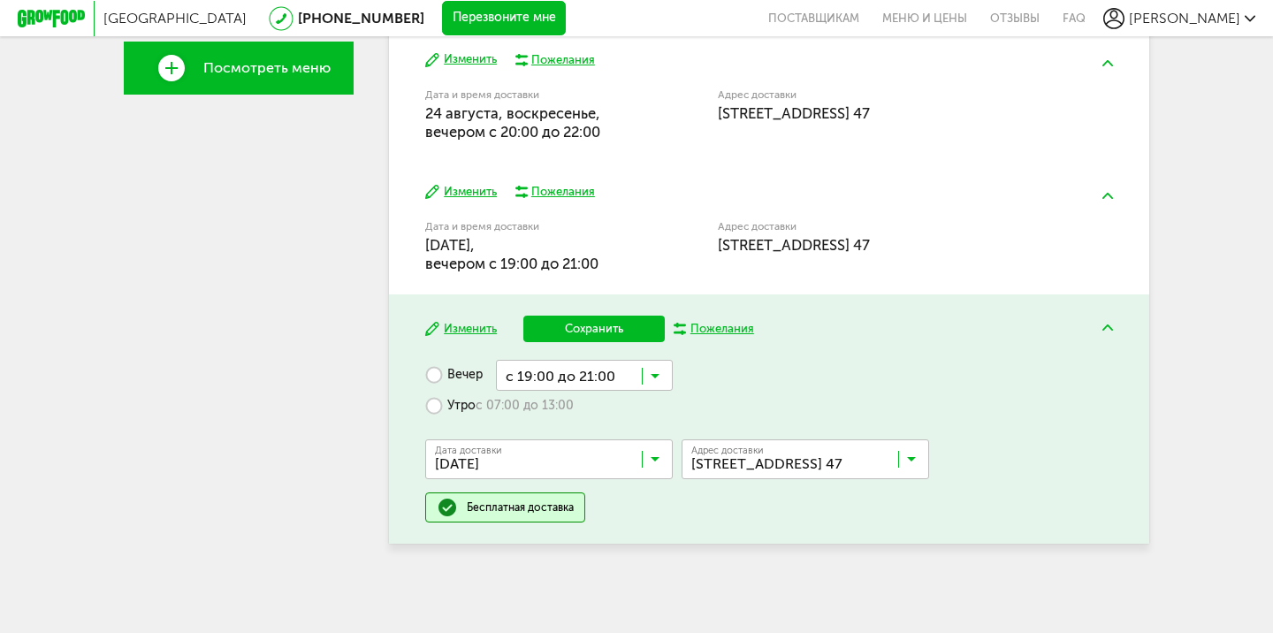
click at [591, 338] on button "Сохранить" at bounding box center [593, 329] width 141 height 27
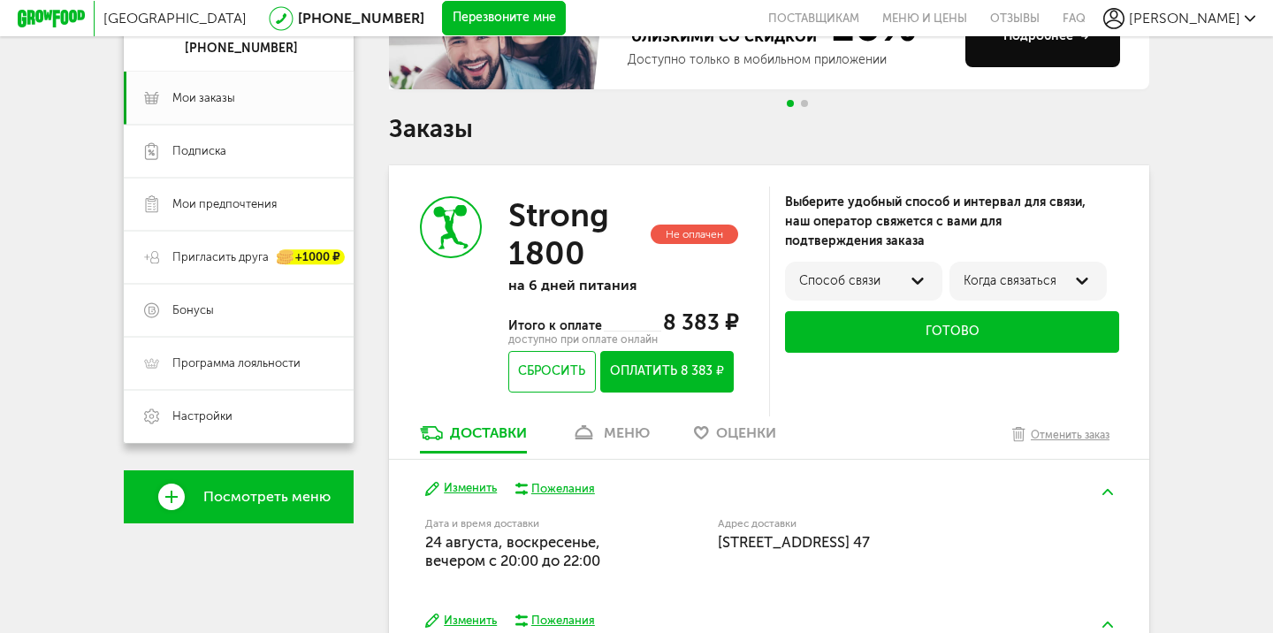
scroll to position [195, 0]
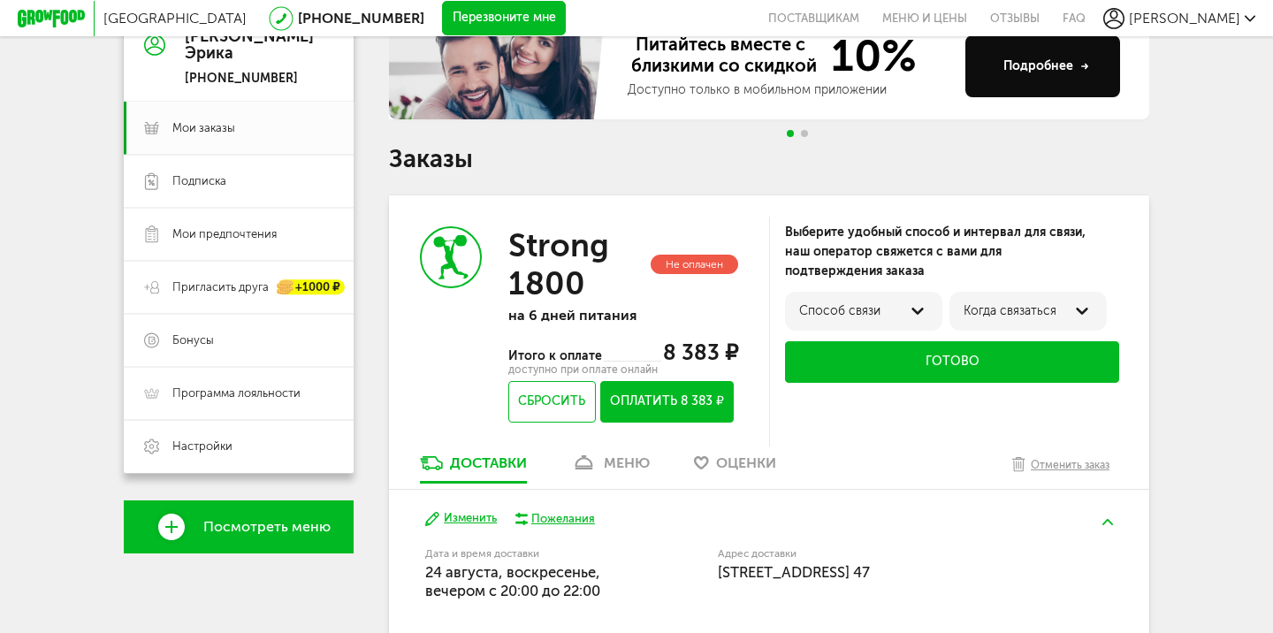
click at [905, 299] on div "Способ связи" at bounding box center [863, 311] width 157 height 39
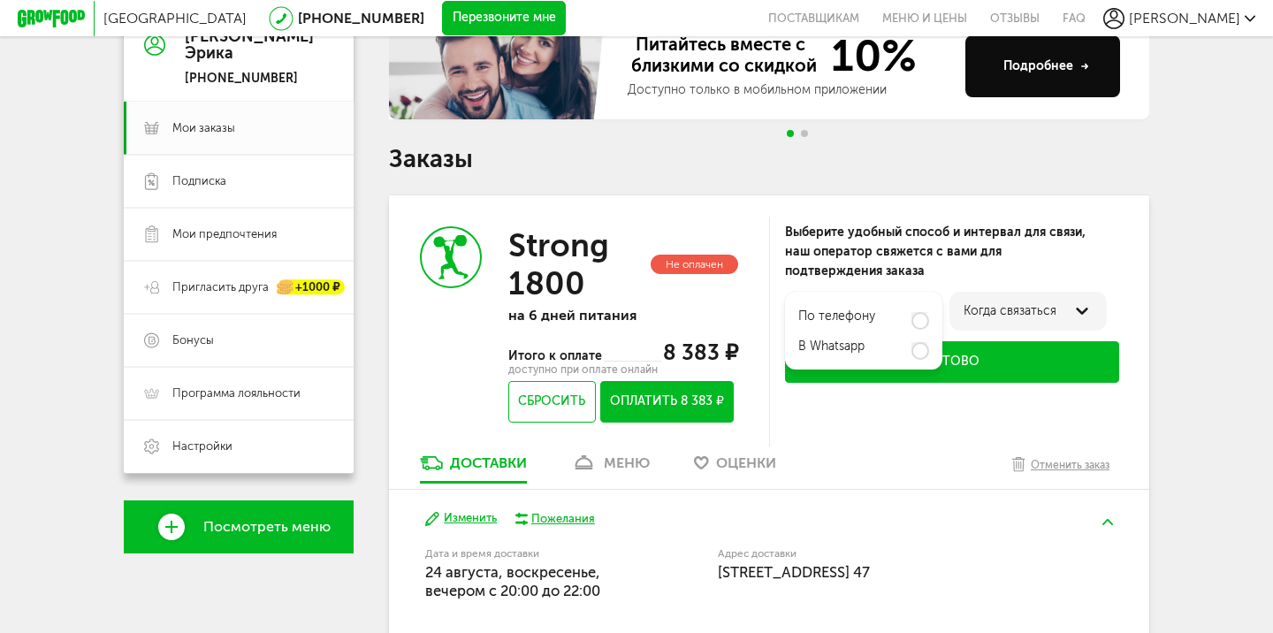
click at [883, 340] on div "в Whatsapp" at bounding box center [863, 346] width 131 height 30
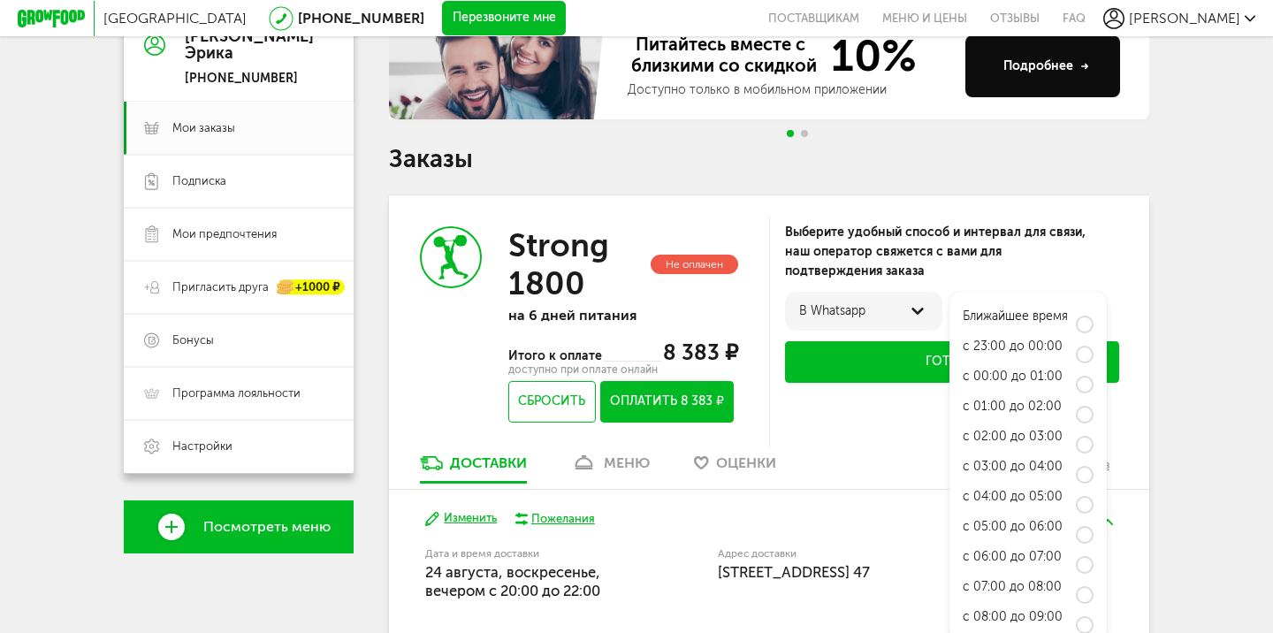
click at [996, 323] on div "Ближайшее время" at bounding box center [1027, 315] width 131 height 30
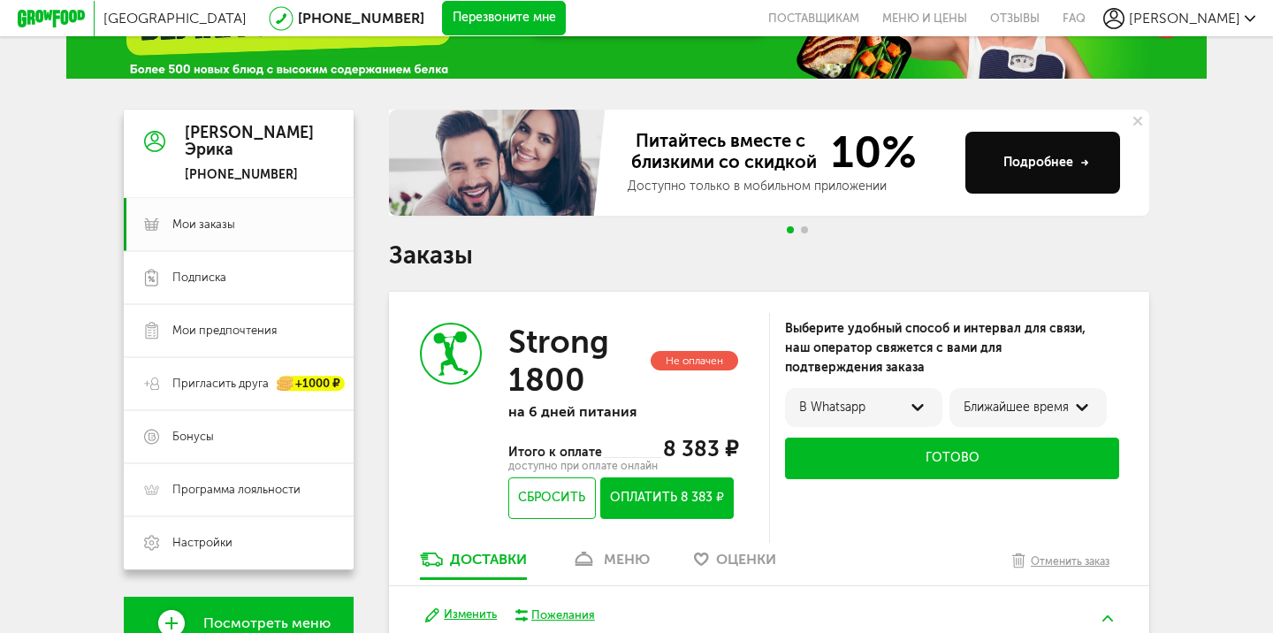
scroll to position [101, 0]
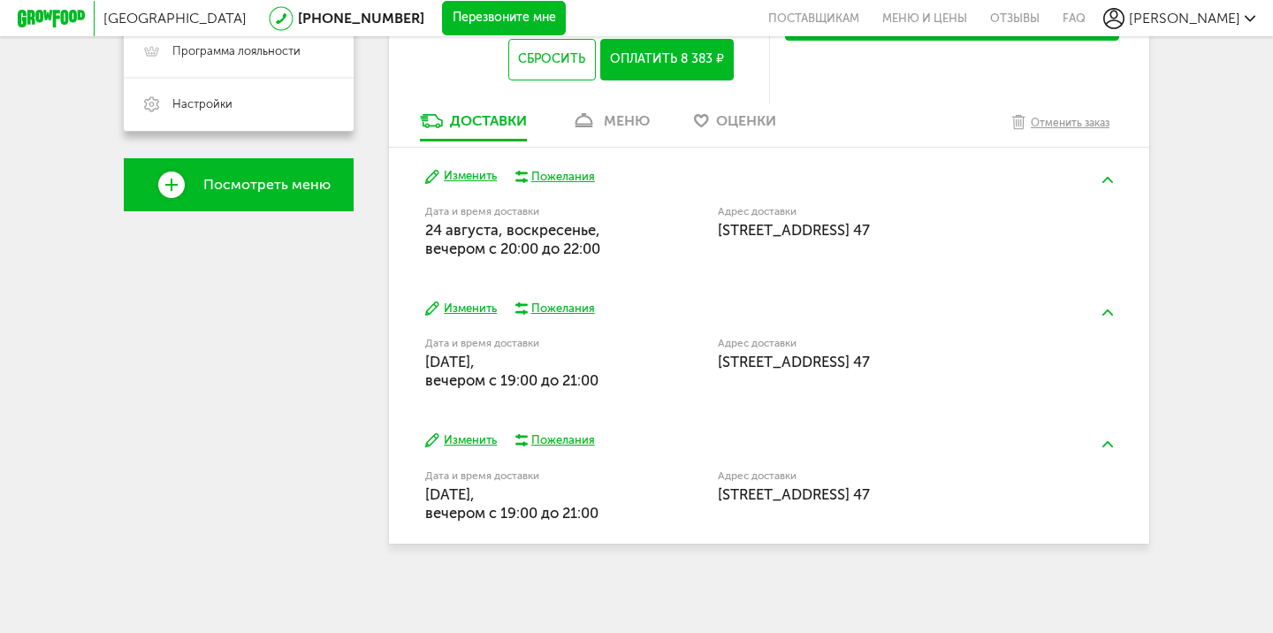
click at [601, 111] on link "меню" at bounding box center [610, 125] width 96 height 28
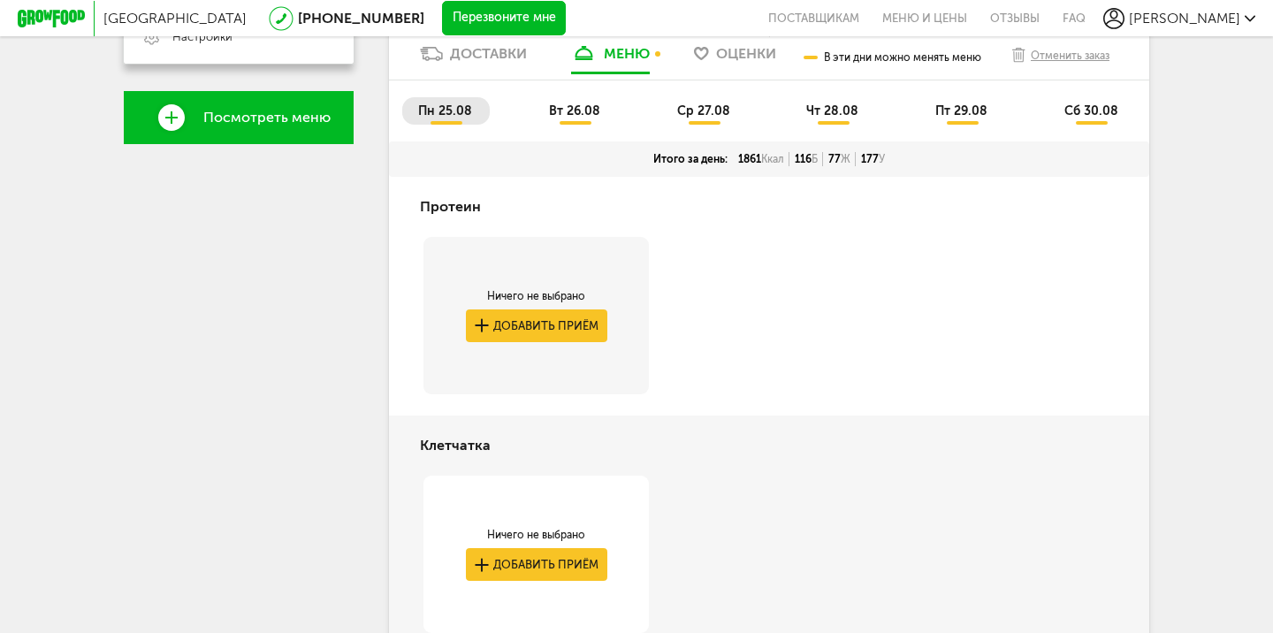
scroll to position [561, 0]
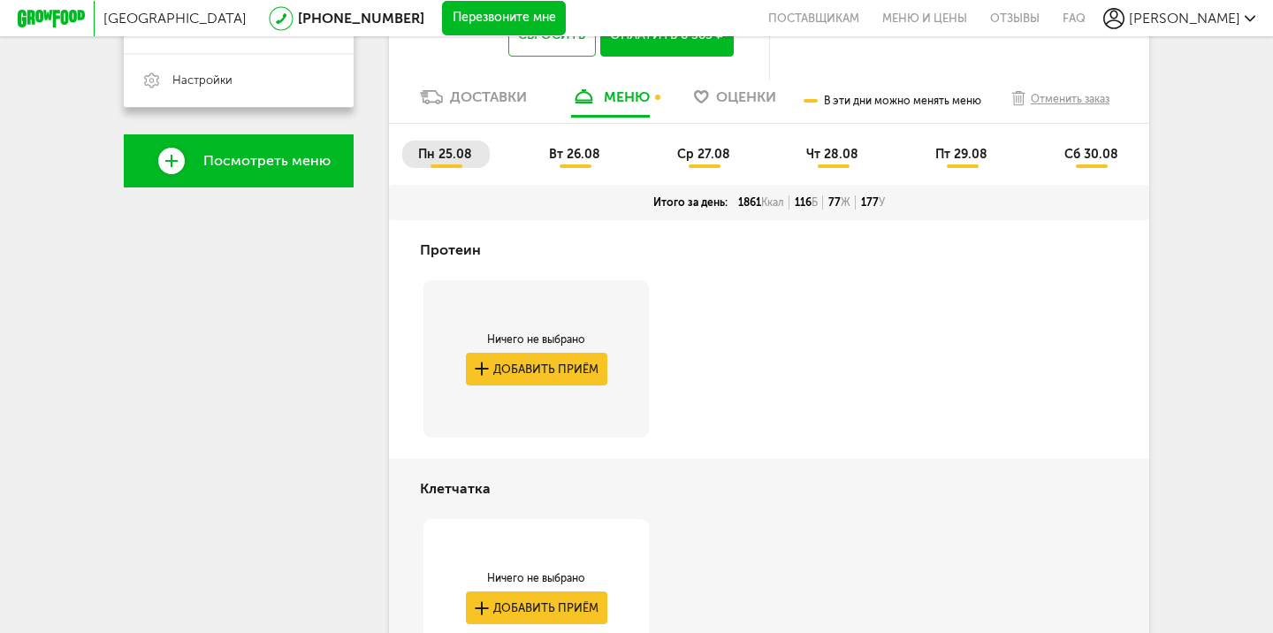
click at [584, 162] on span "вт 26.08" at bounding box center [574, 154] width 51 height 15
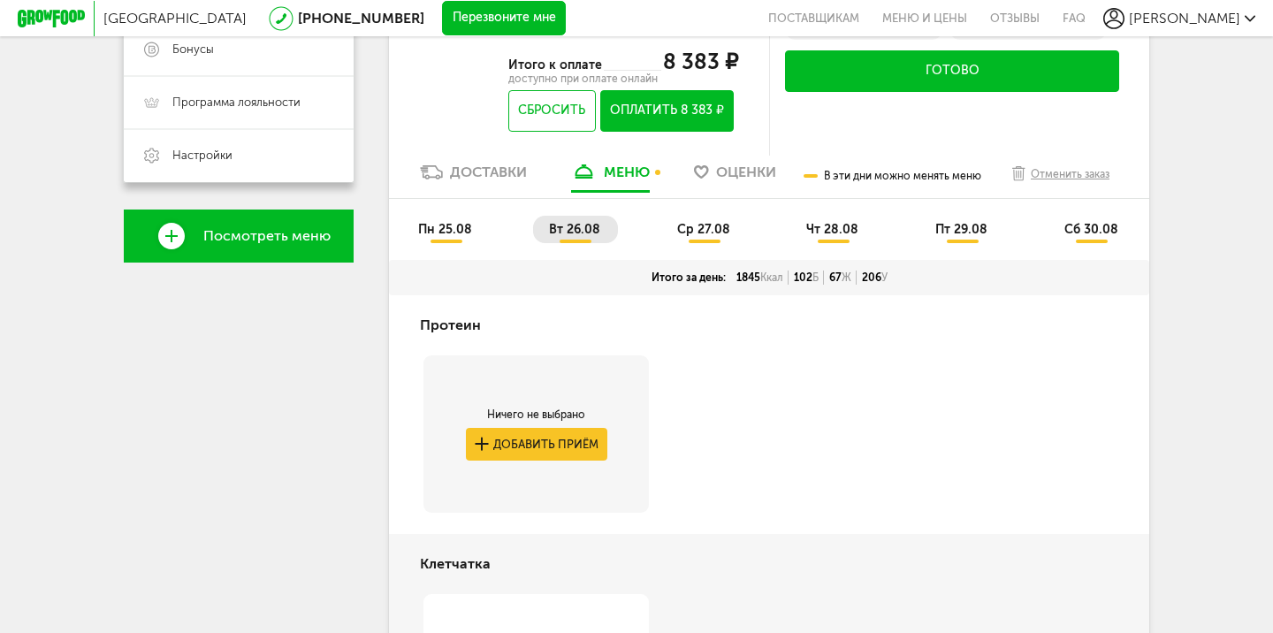
scroll to position [477, 0]
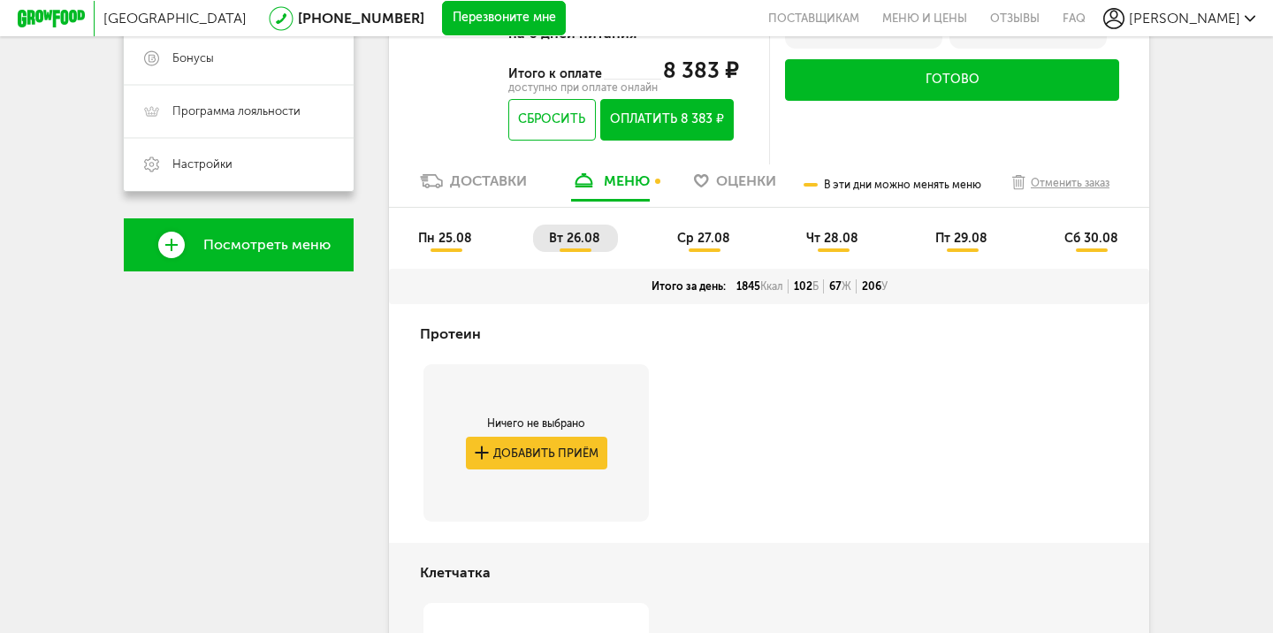
click at [711, 232] on li "ср 27.08" at bounding box center [704, 237] width 87 height 27
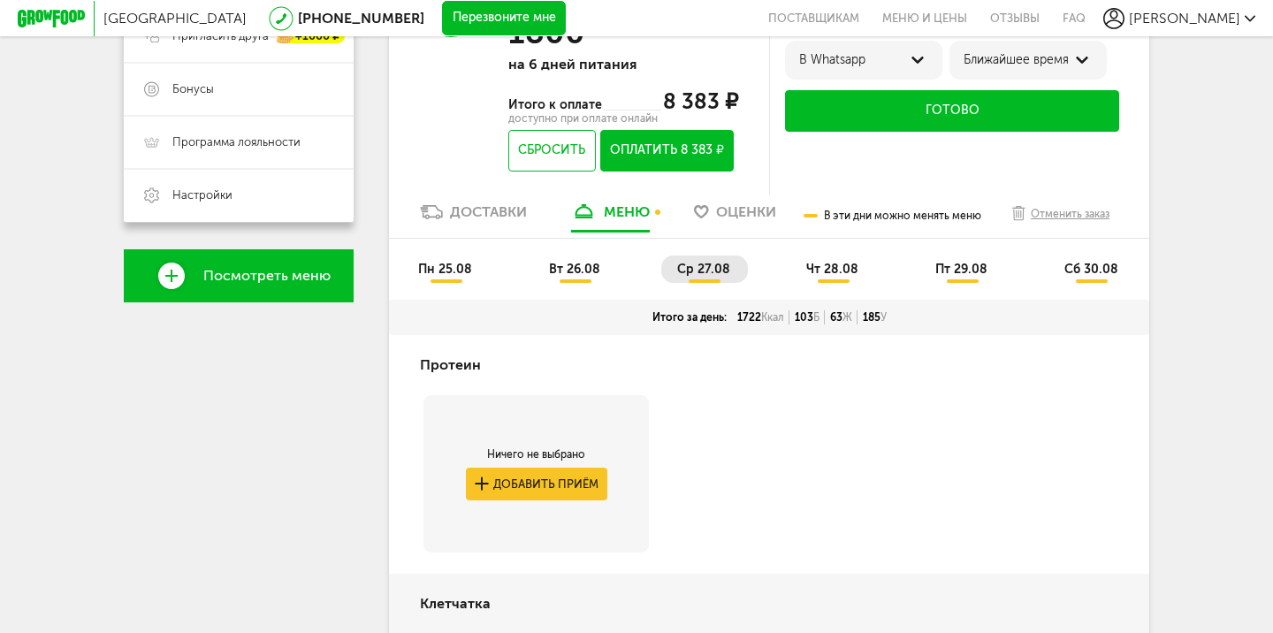
scroll to position [443, 0]
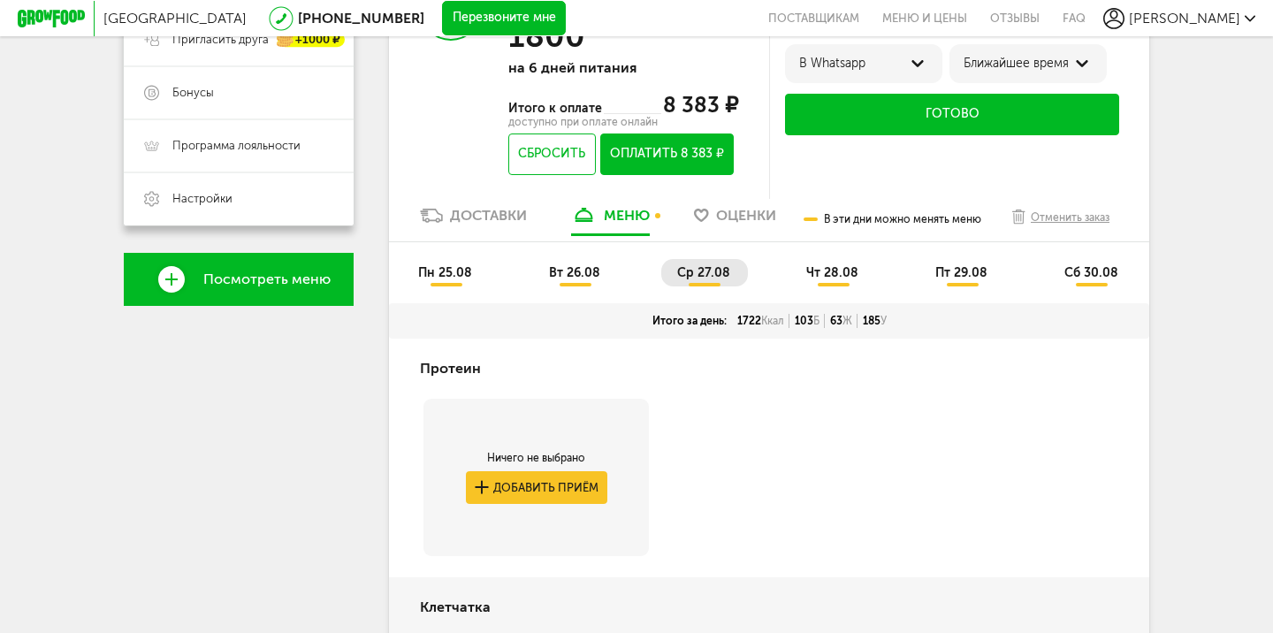
click at [815, 279] on span "чт 28.08" at bounding box center [832, 272] width 52 height 15
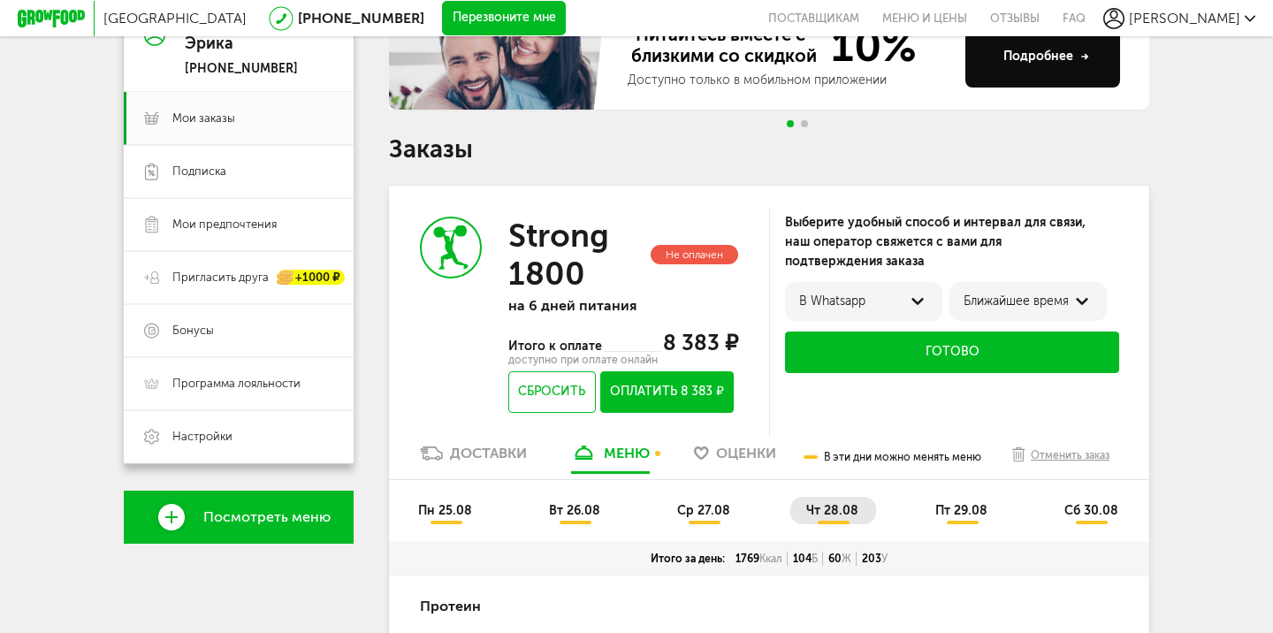
scroll to position [216, 0]
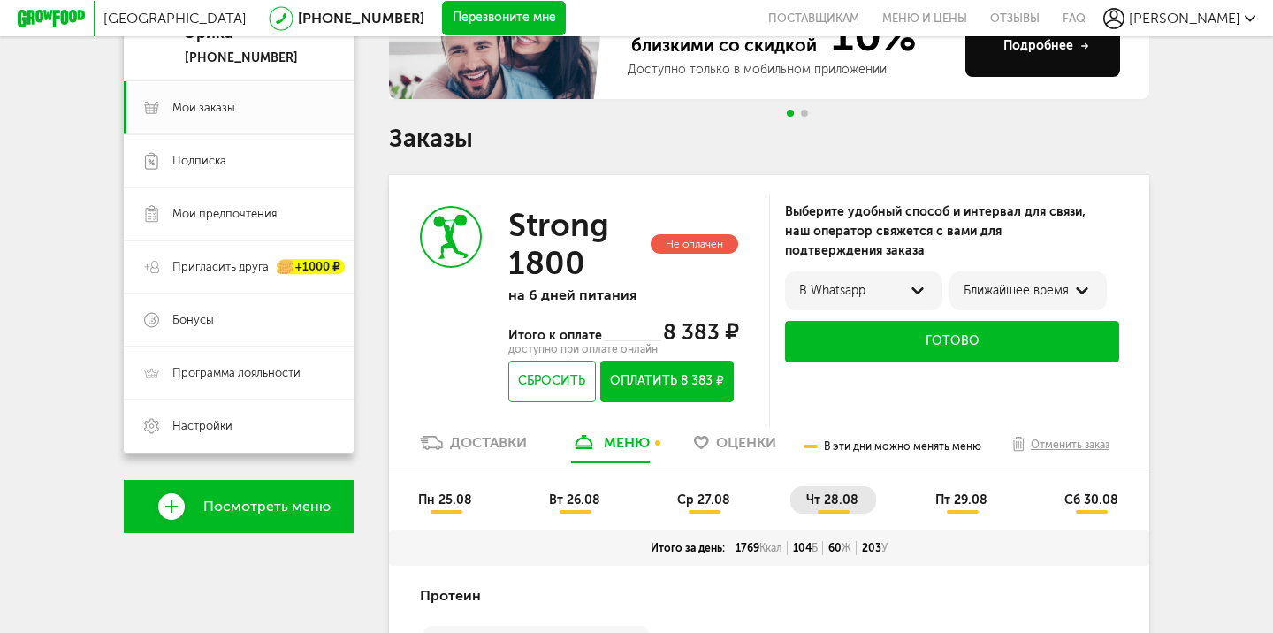
click at [517, 446] on div "Доставки" at bounding box center [488, 442] width 77 height 17
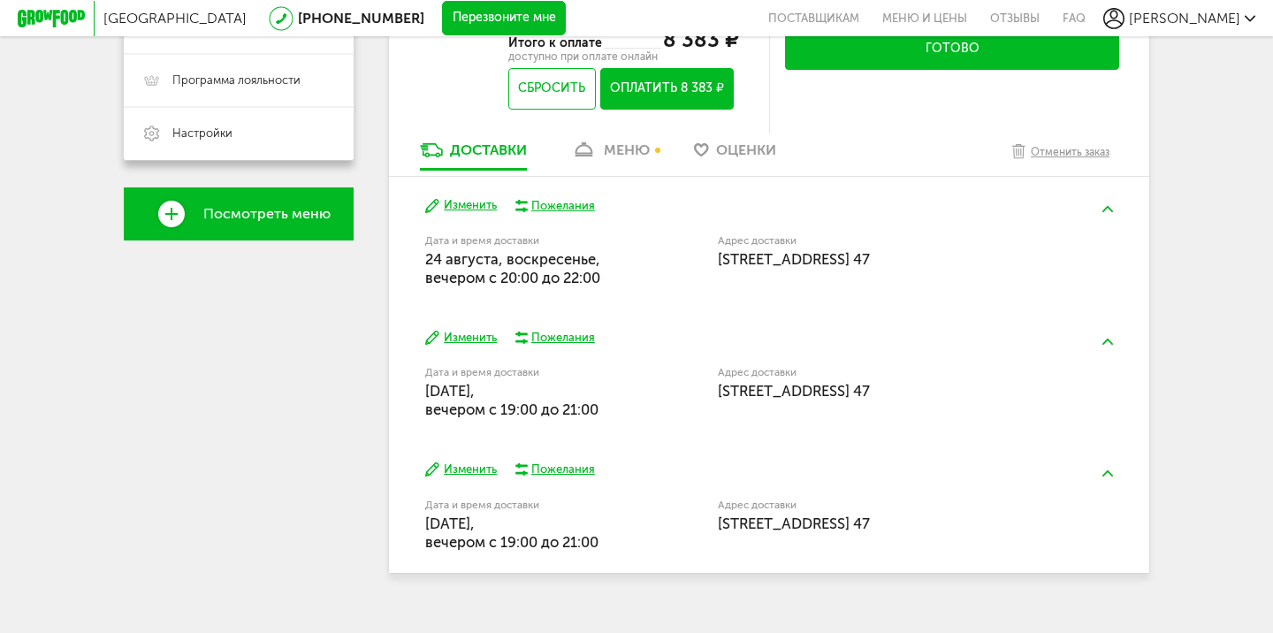
scroll to position [517, 0]
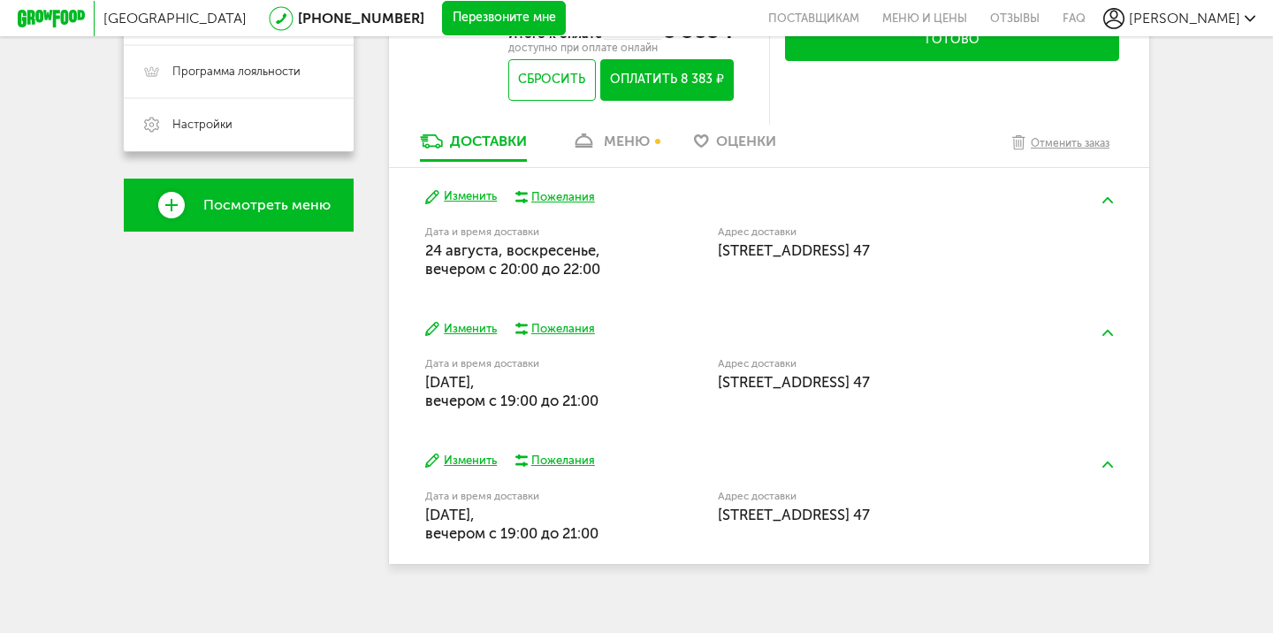
click at [473, 201] on button "Изменить" at bounding box center [461, 196] width 72 height 17
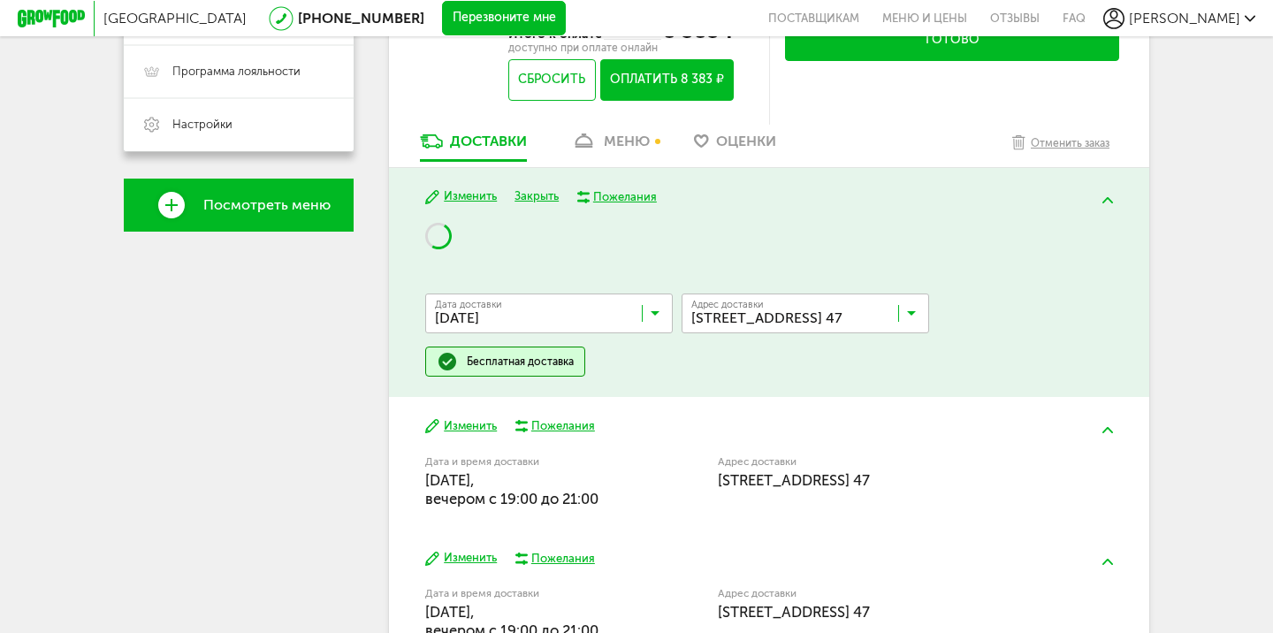
click at [1098, 202] on button at bounding box center [1107, 200] width 46 height 42
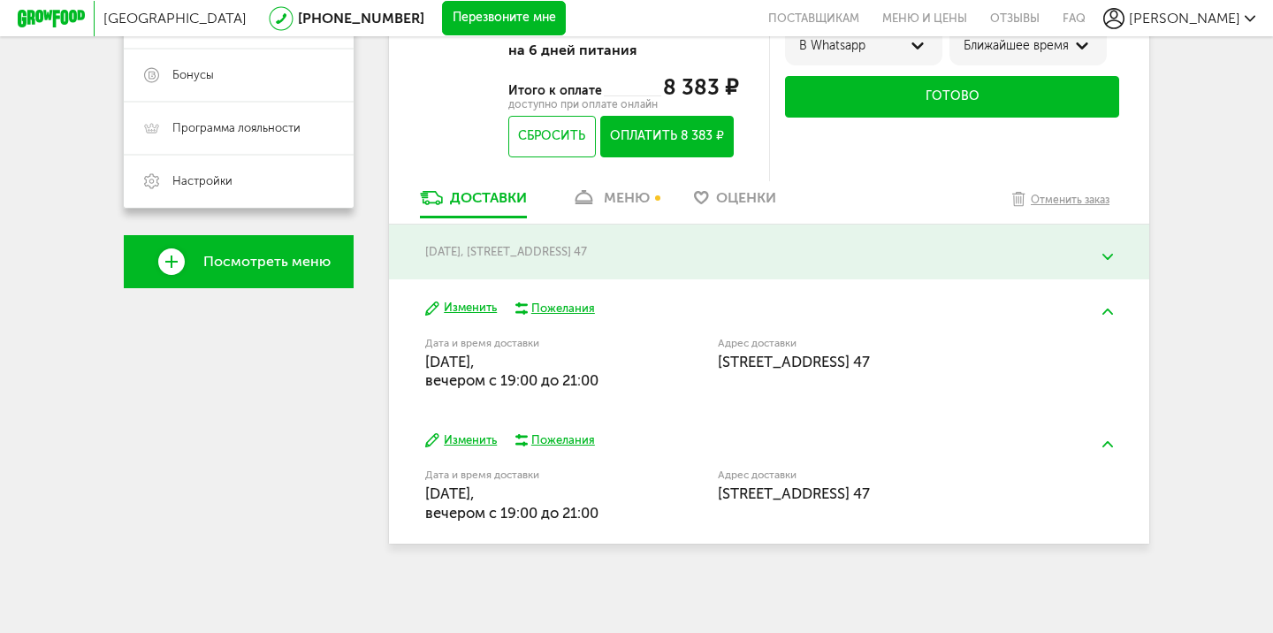
scroll to position [469, 0]
click at [966, 236] on div "24 августа, воскресенье , Санкт-Петербург, проспект Науки, 24 к1, подъезд 1, эт…" at bounding box center [769, 251] width 760 height 55
click at [1092, 244] on button at bounding box center [1107, 257] width 46 height 42
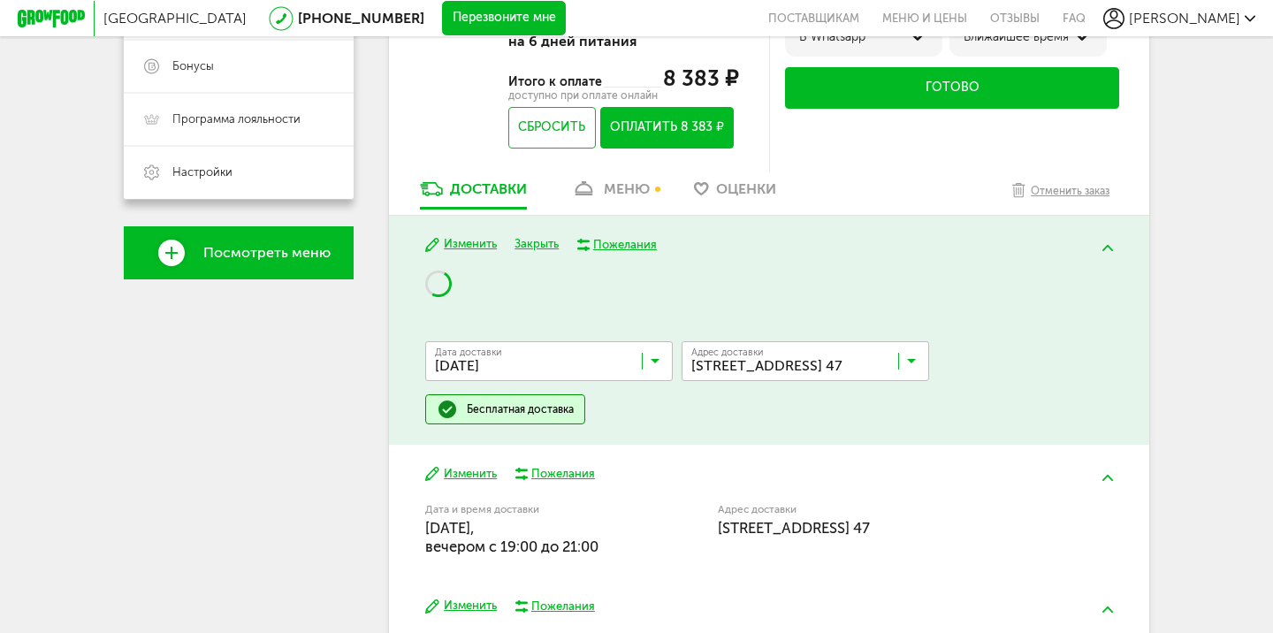
click at [526, 247] on button "Закрыть" at bounding box center [536, 244] width 44 height 17
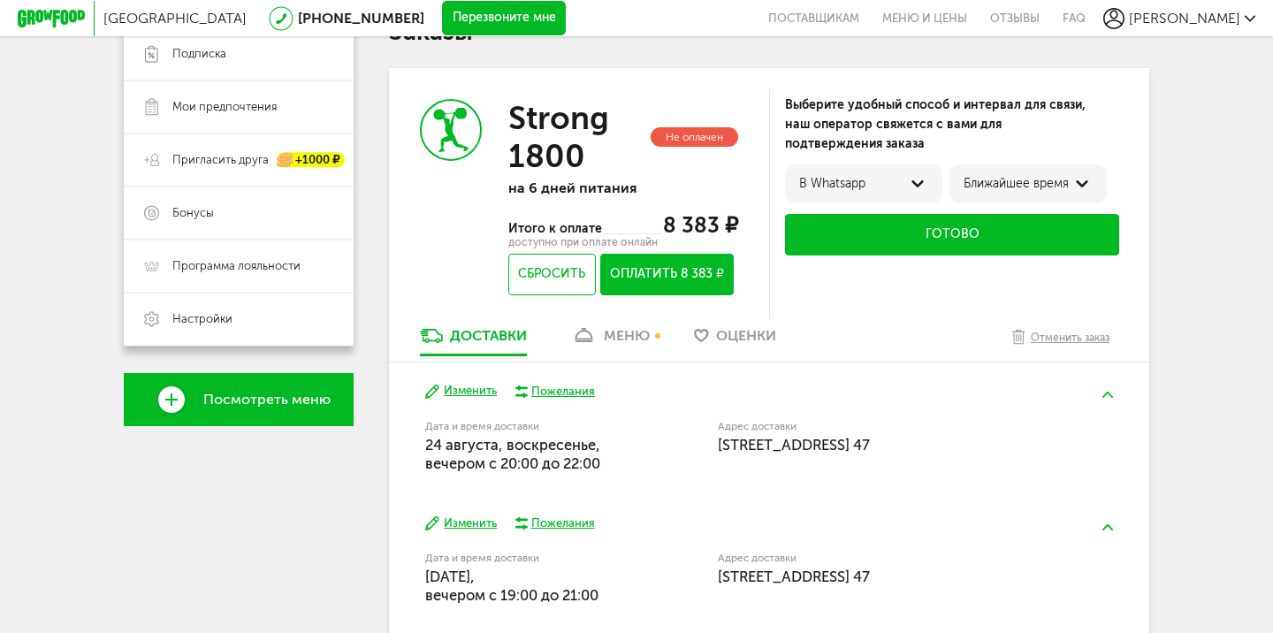
scroll to position [294, 0]
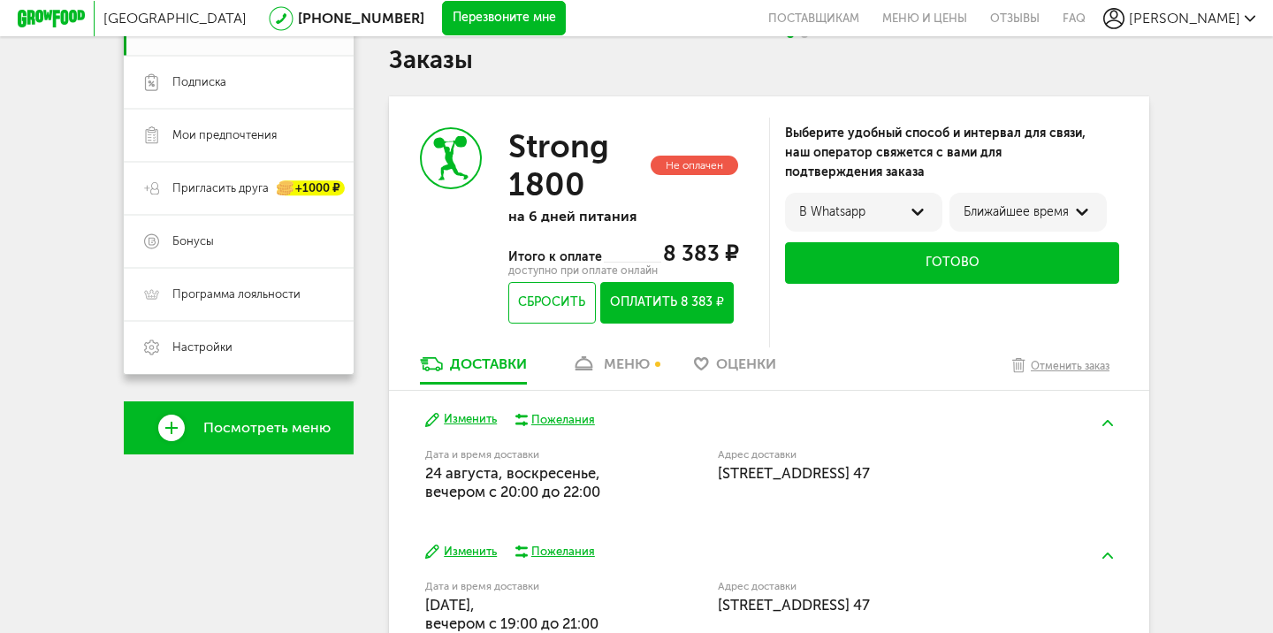
click at [626, 304] on button "Оплатить 8 383 ₽" at bounding box center [666, 303] width 133 height 42
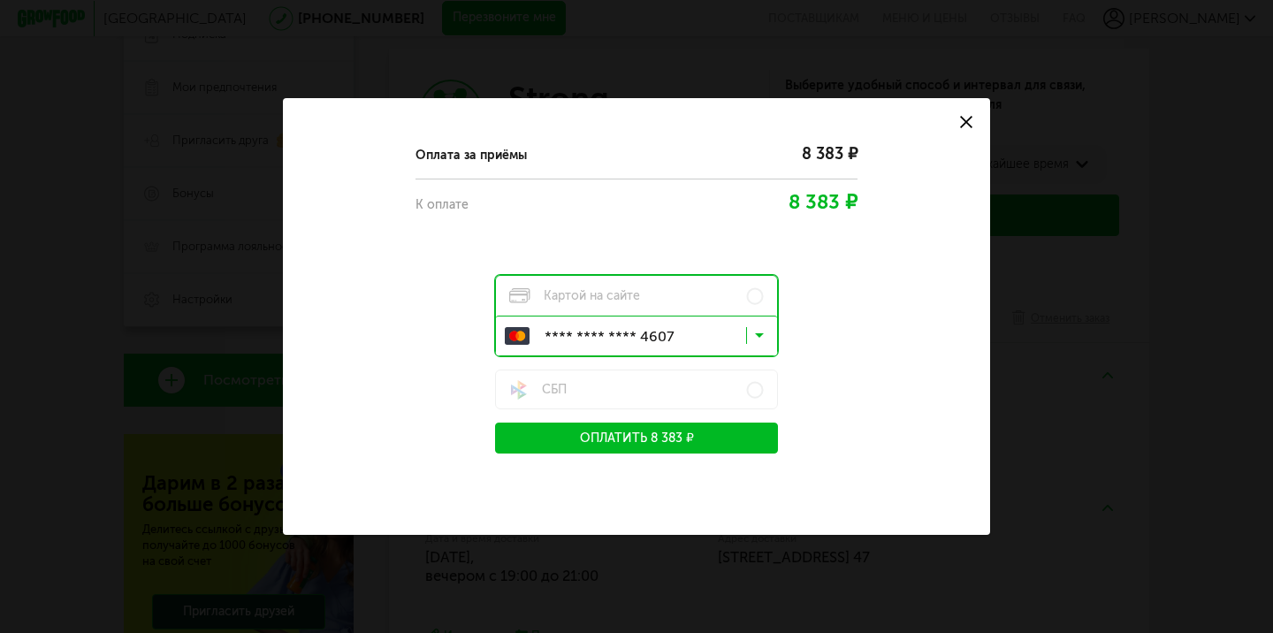
scroll to position [370, 0]
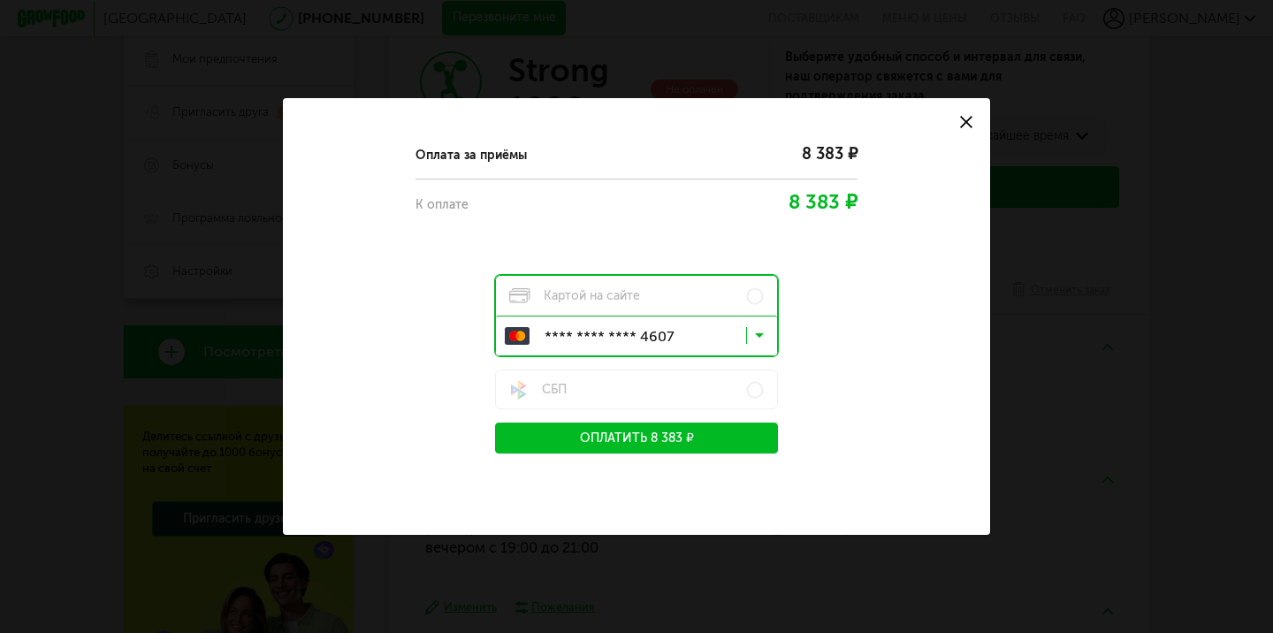
click at [643, 446] on button "Оплатить 8 383 ₽" at bounding box center [636, 437] width 283 height 31
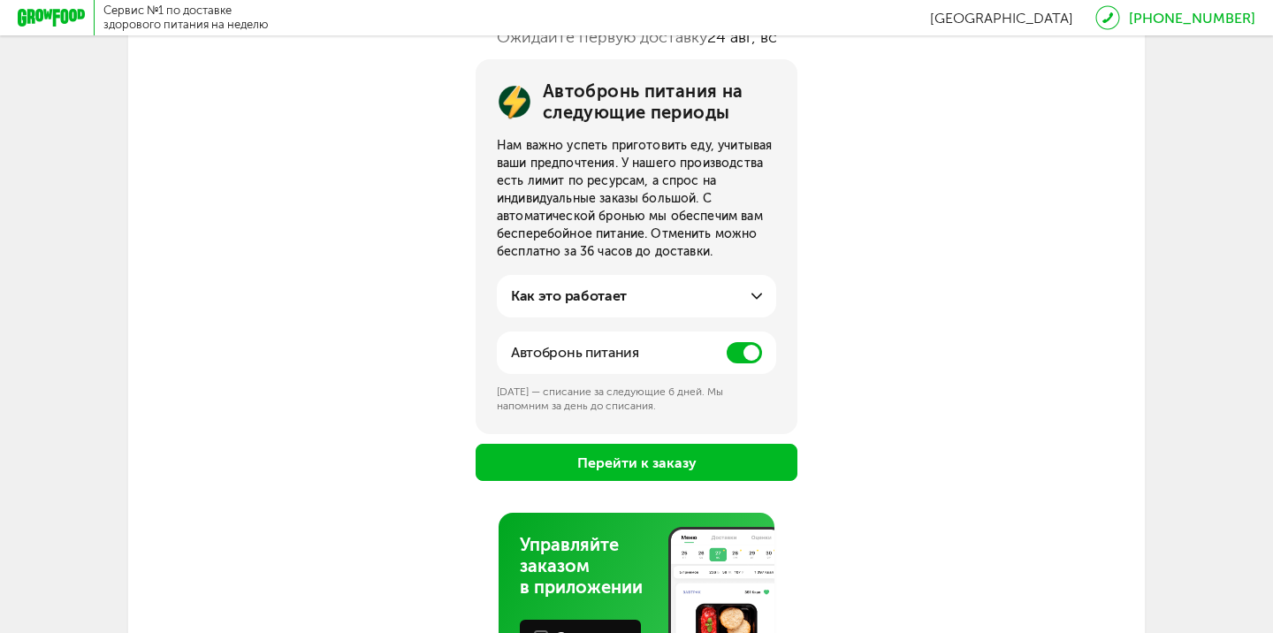
scroll to position [195, 0]
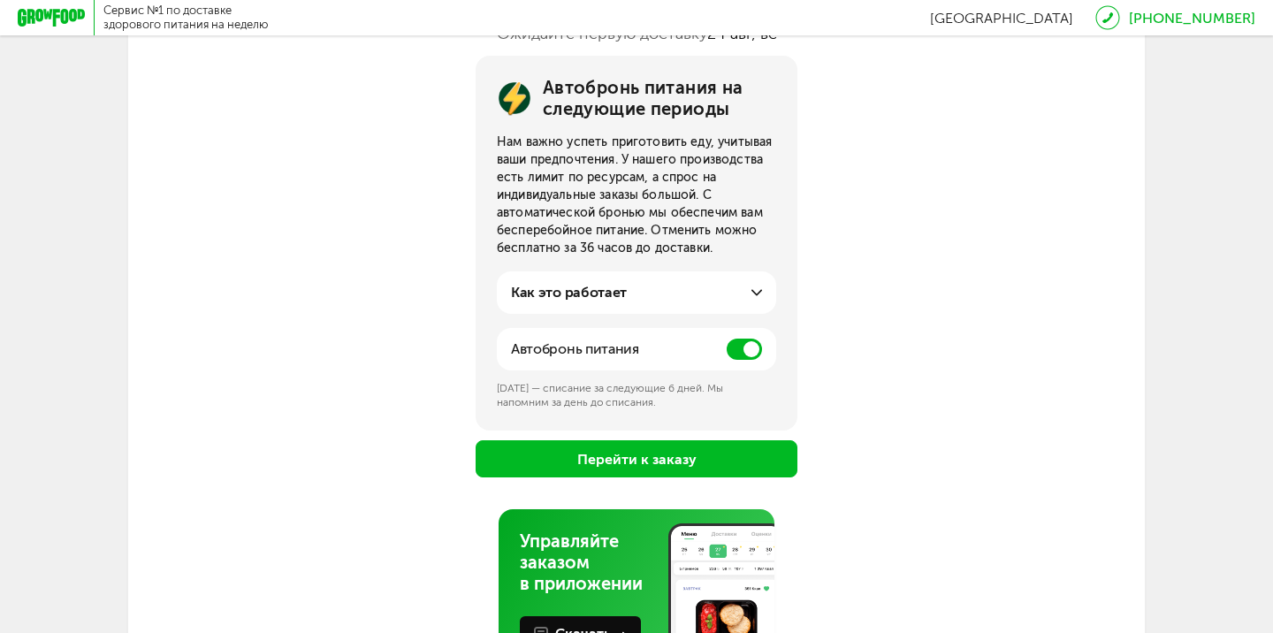
click at [731, 351] on span at bounding box center [743, 348] width 35 height 21
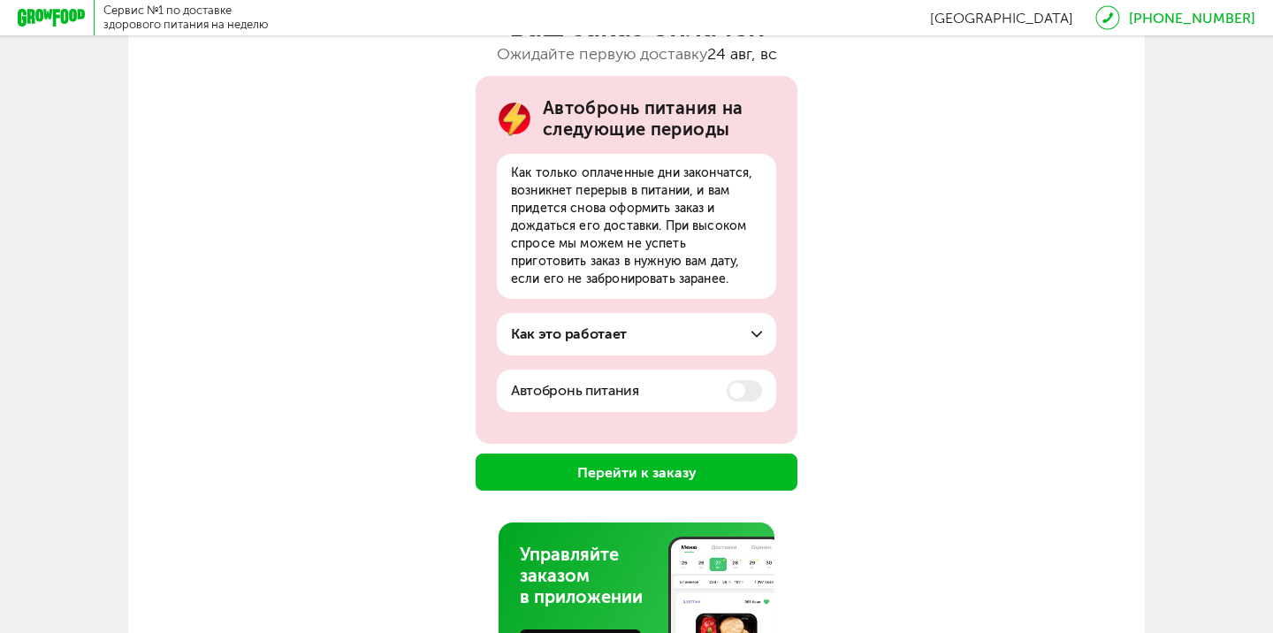
scroll to position [179, 0]
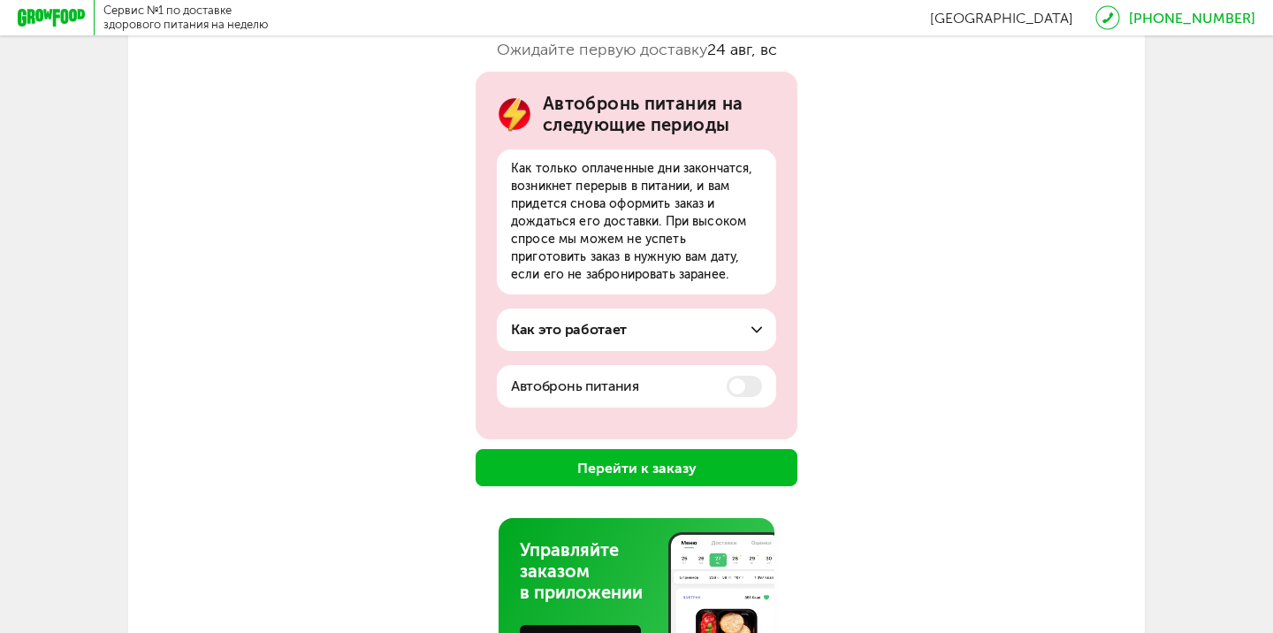
click at [597, 464] on button "Перейти к заказу" at bounding box center [636, 467] width 322 height 37
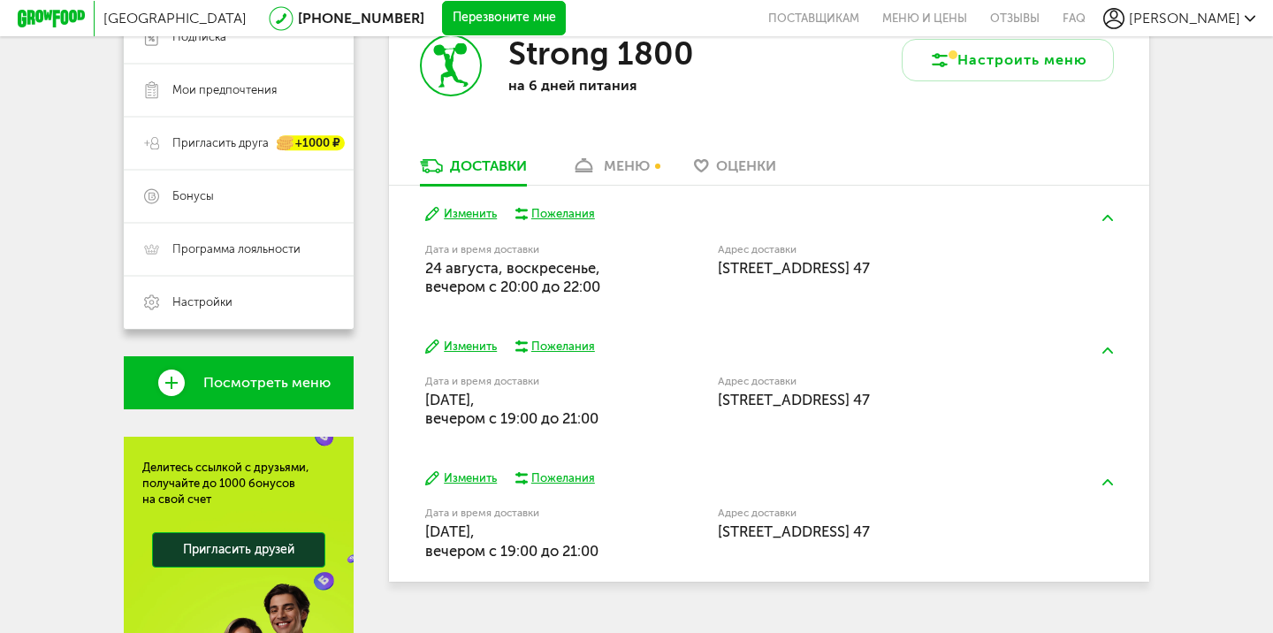
scroll to position [369, 0]
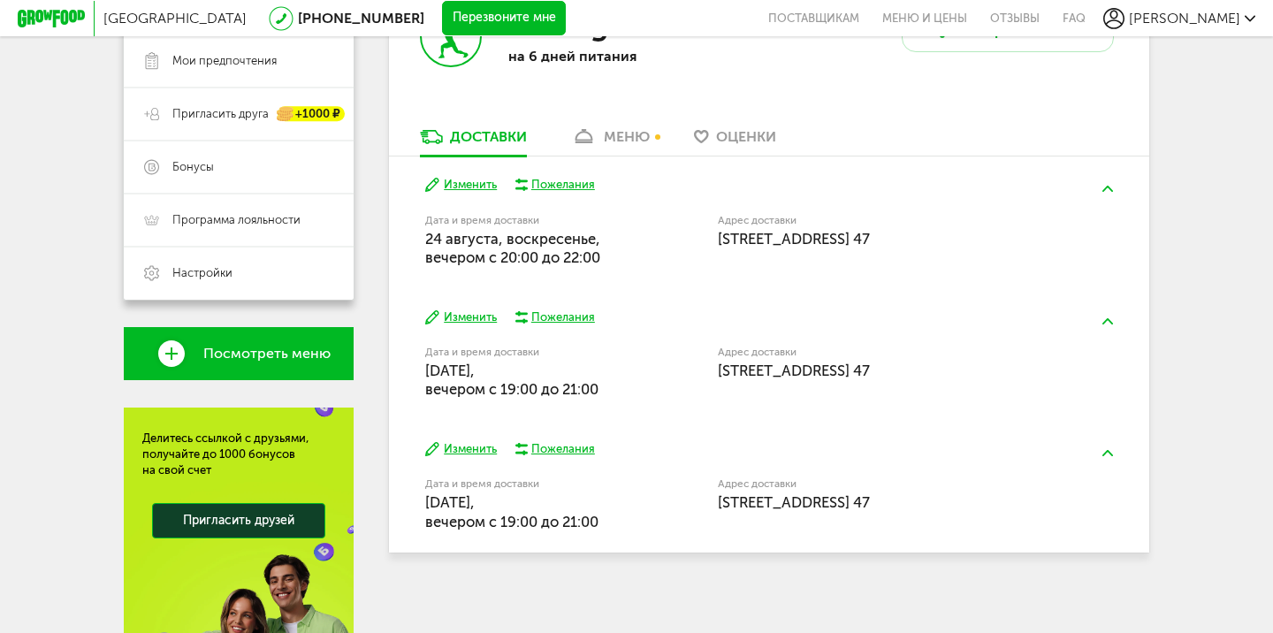
click at [618, 107] on div "Strong 1800 на 6 дней питания" at bounding box center [579, 50] width 380 height 153
click at [622, 127] on link "меню" at bounding box center [610, 141] width 96 height 28
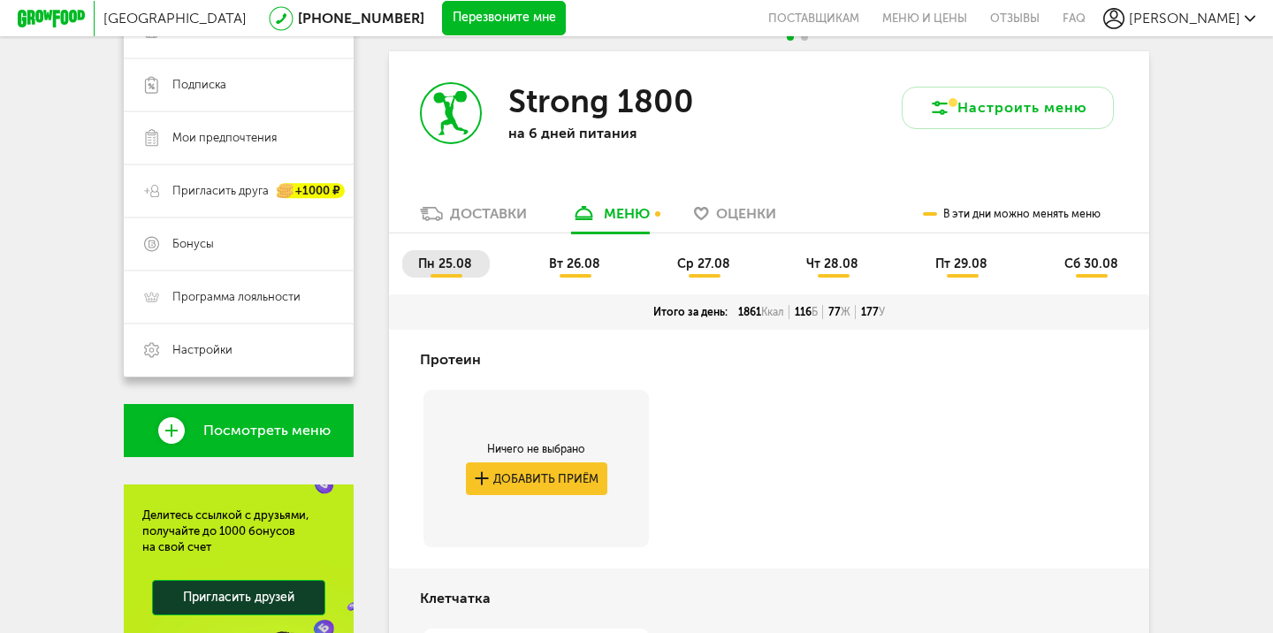
scroll to position [297, 0]
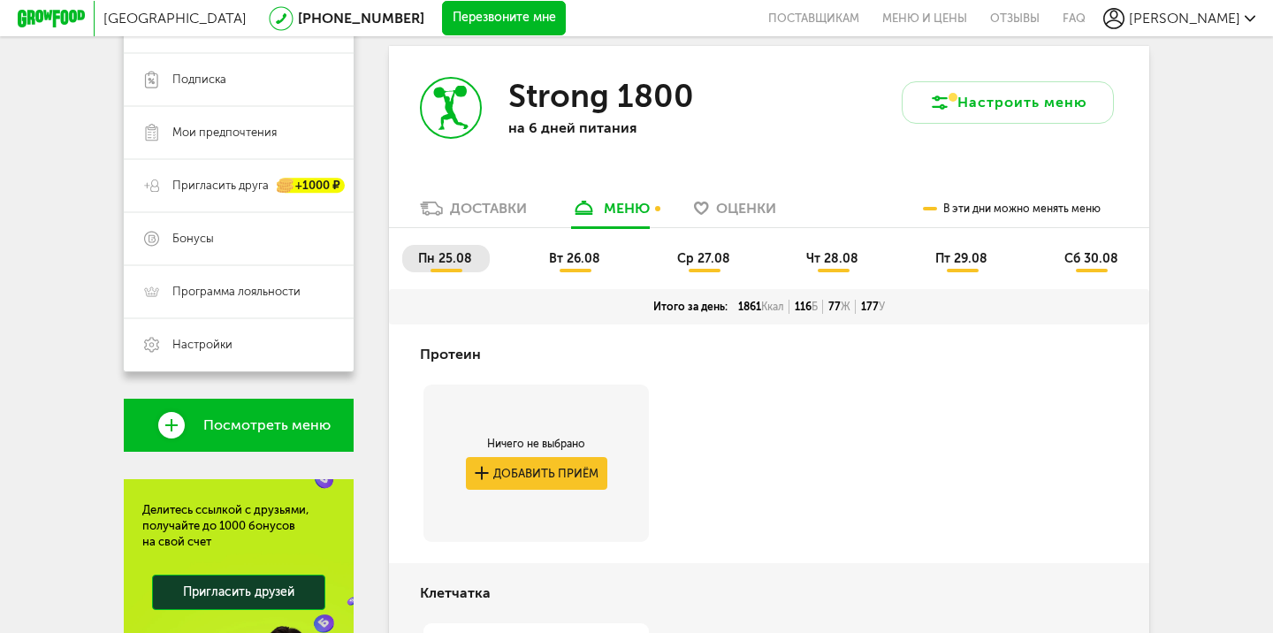
click at [544, 245] on li "вт 26.08" at bounding box center [575, 258] width 85 height 27
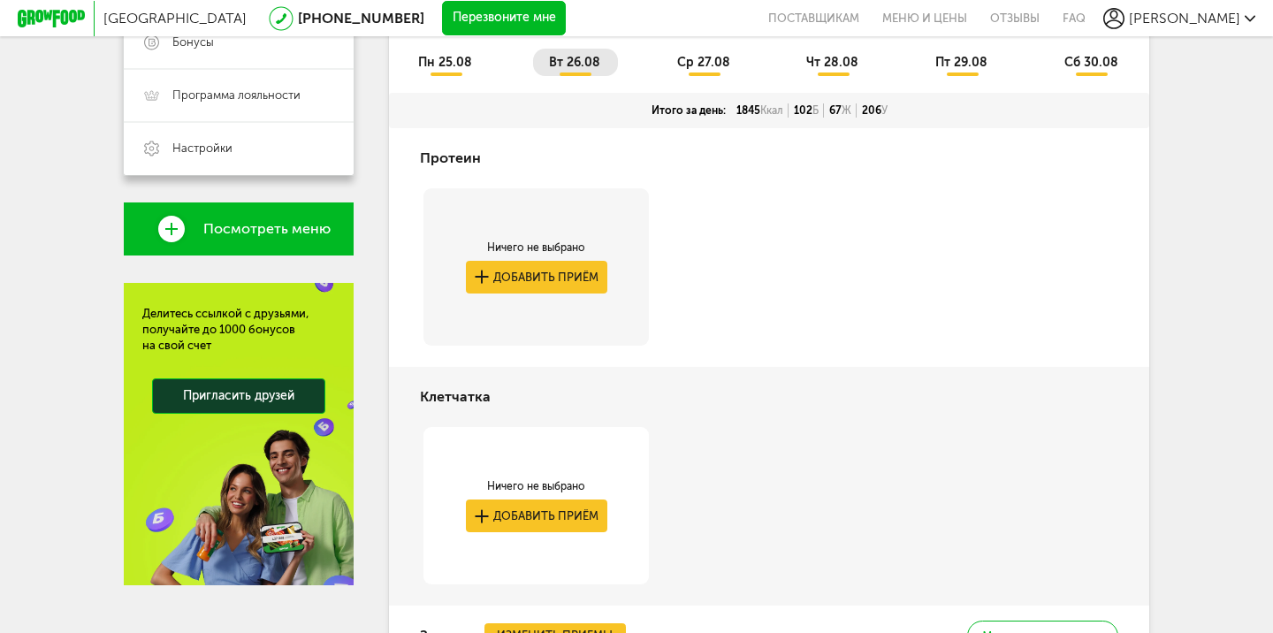
scroll to position [68, 0]
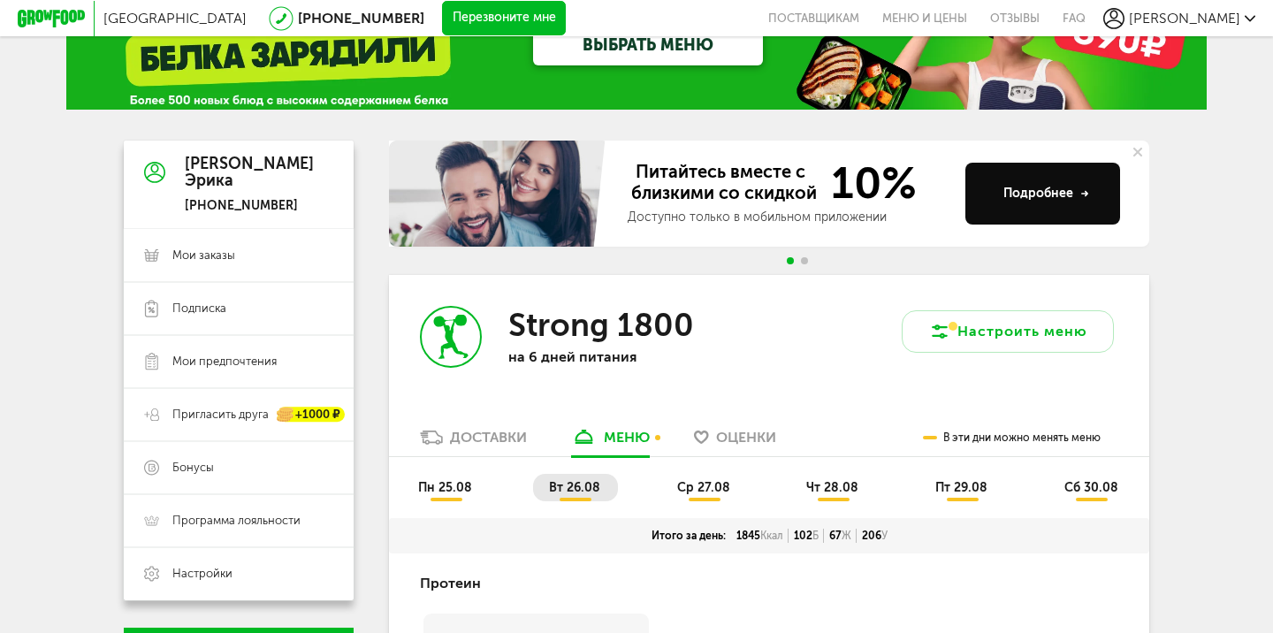
click at [458, 480] on span "пн 25.08" at bounding box center [445, 487] width 54 height 15
click at [703, 480] on span "ср 27.08" at bounding box center [703, 487] width 53 height 15
click at [852, 483] on li "чт 28.08" at bounding box center [833, 487] width 86 height 27
click at [962, 480] on li "пт 29.08" at bounding box center [962, 487] width 86 height 27
click at [1075, 474] on li "сб 30.08" at bounding box center [1091, 487] width 87 height 27
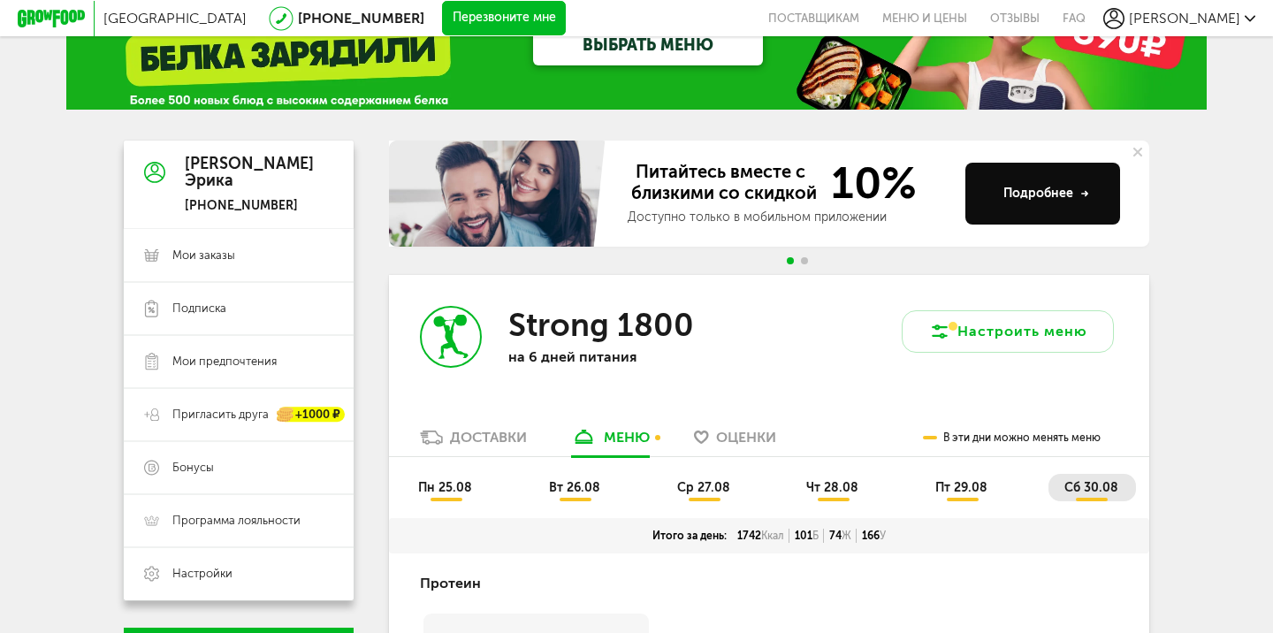
click at [438, 480] on span "пн 25.08" at bounding box center [445, 487] width 54 height 15
click at [475, 429] on div "Доставки" at bounding box center [488, 437] width 77 height 17
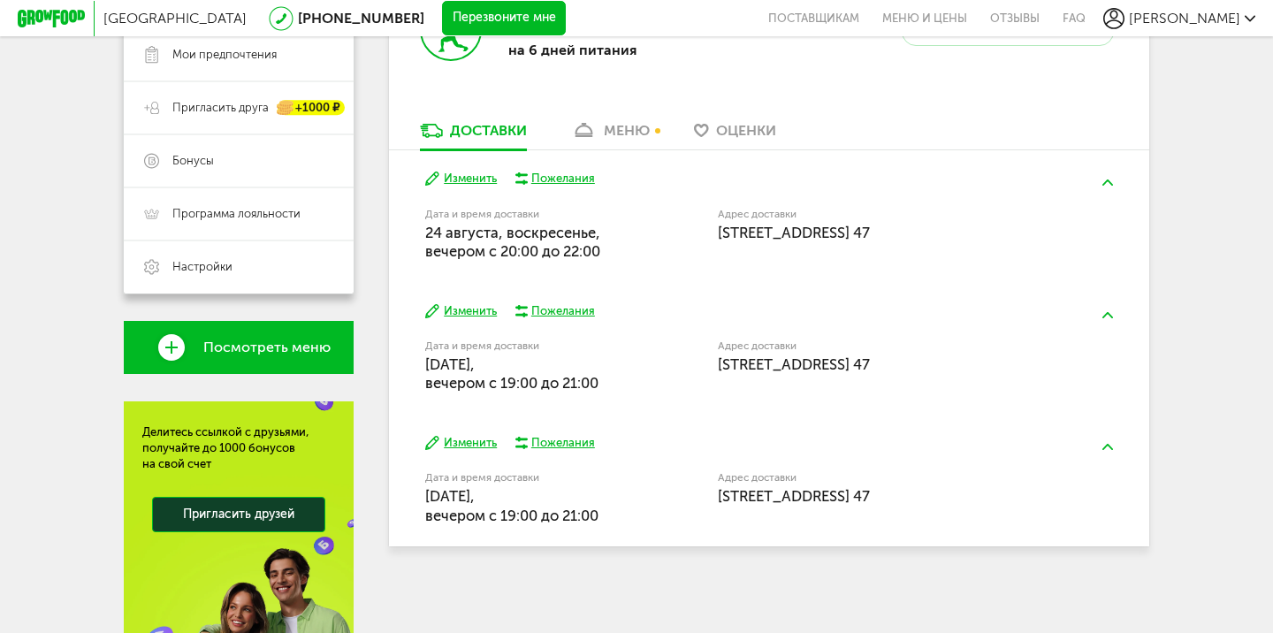
scroll to position [377, 0]
